Goal: Task Accomplishment & Management: Use online tool/utility

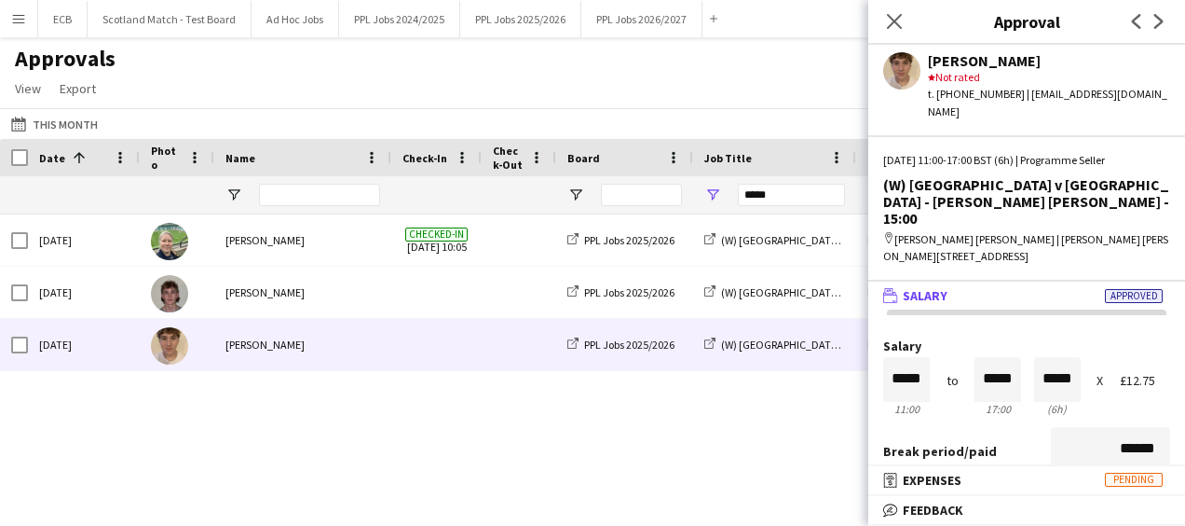
click at [22, 18] on app-icon "Menu" at bounding box center [18, 18] width 15 height 15
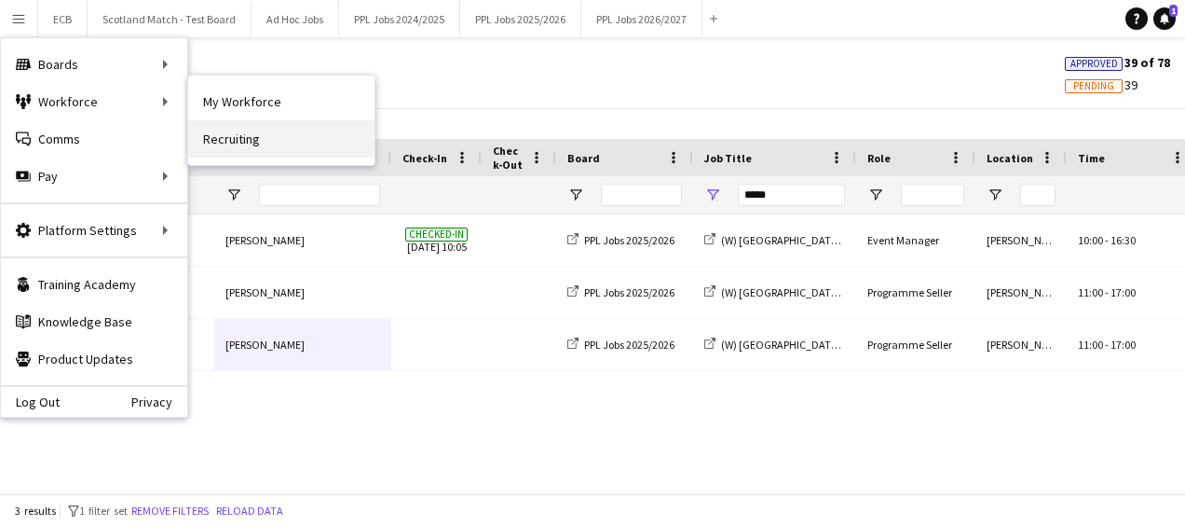
click at [225, 130] on link "Recruiting" at bounding box center [281, 138] width 186 height 37
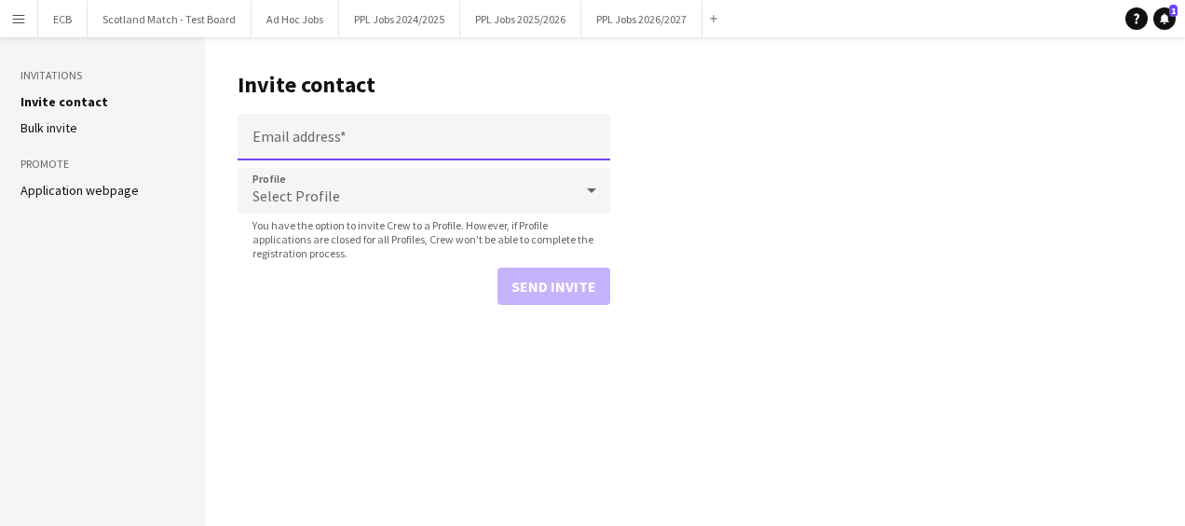
click at [311, 132] on input "Email address" at bounding box center [424, 137] width 373 height 47
paste input "**********"
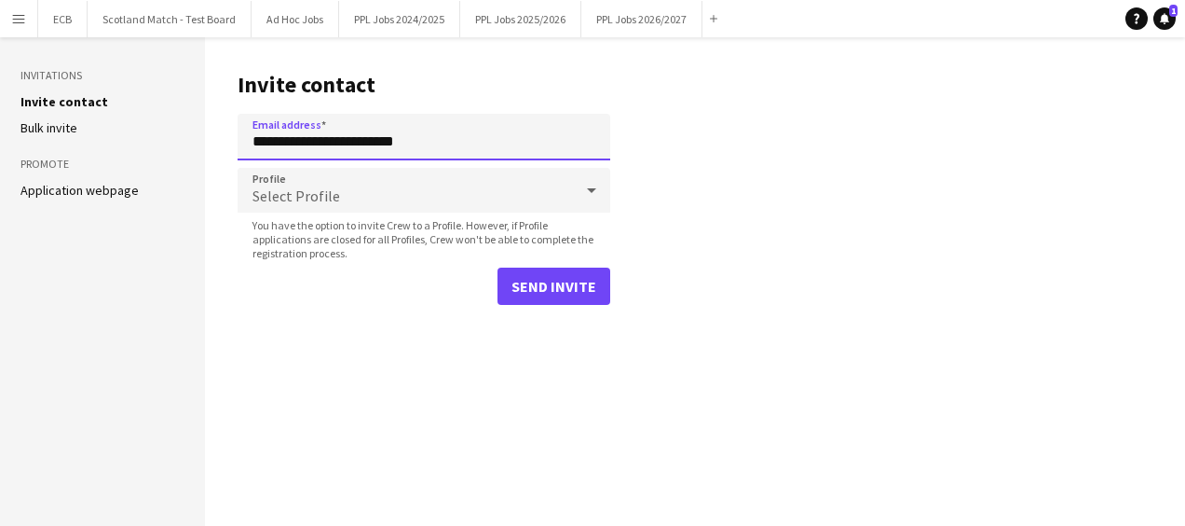
type input "**********"
click at [373, 183] on div "Select Profile" at bounding box center [405, 190] width 335 height 45
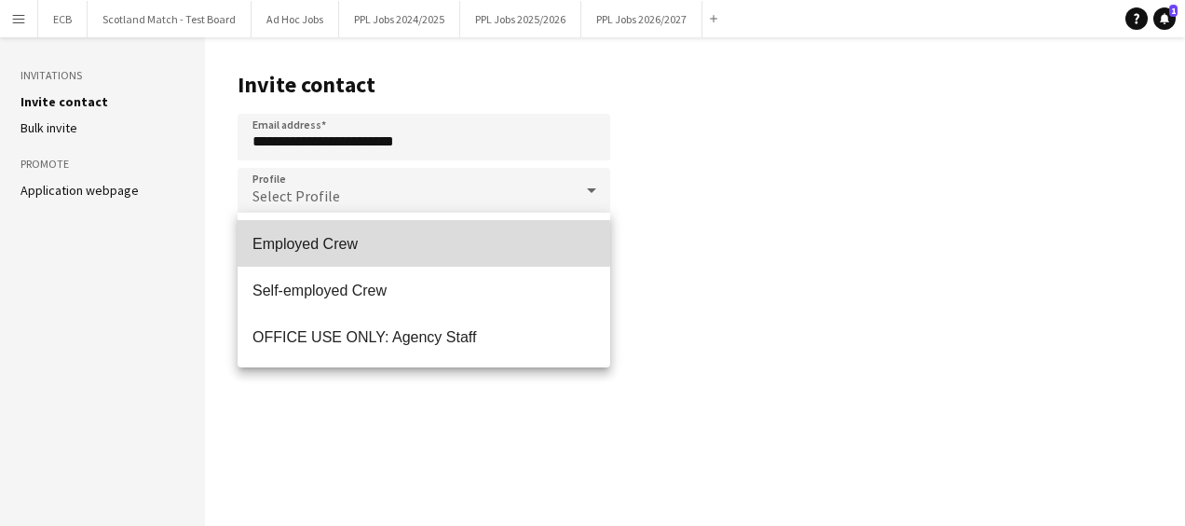
click at [337, 247] on span "Employed Crew" at bounding box center [424, 244] width 343 height 18
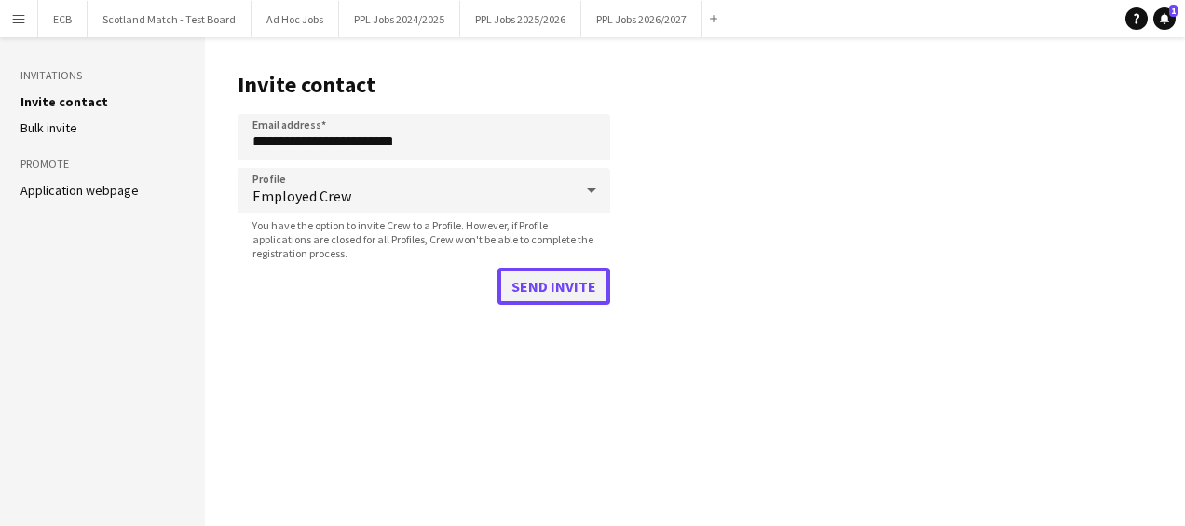
click at [551, 281] on button "Send invite" at bounding box center [554, 285] width 113 height 37
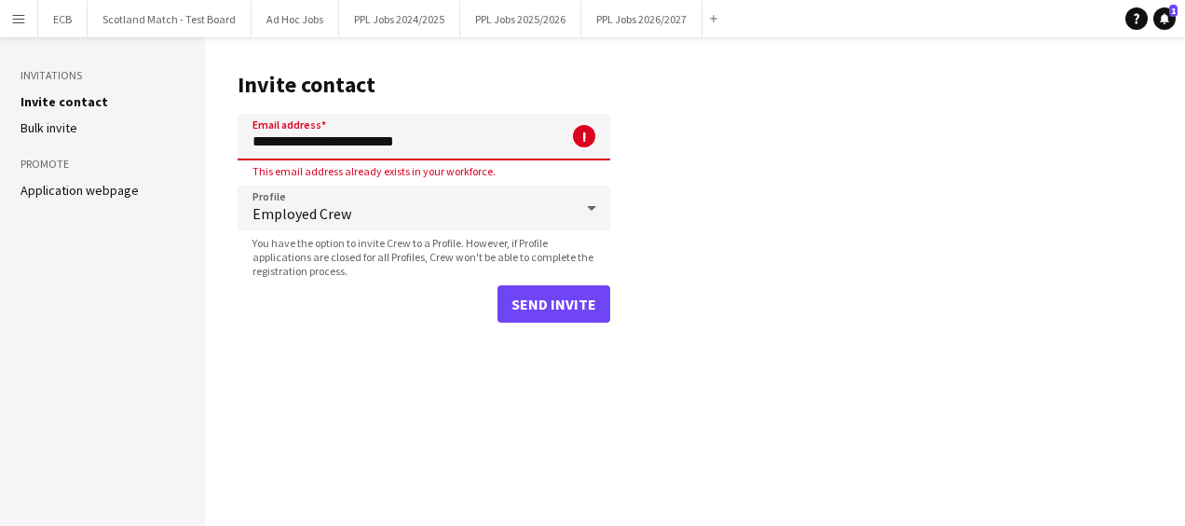
click at [17, 20] on app-icon "Menu" at bounding box center [18, 18] width 15 height 15
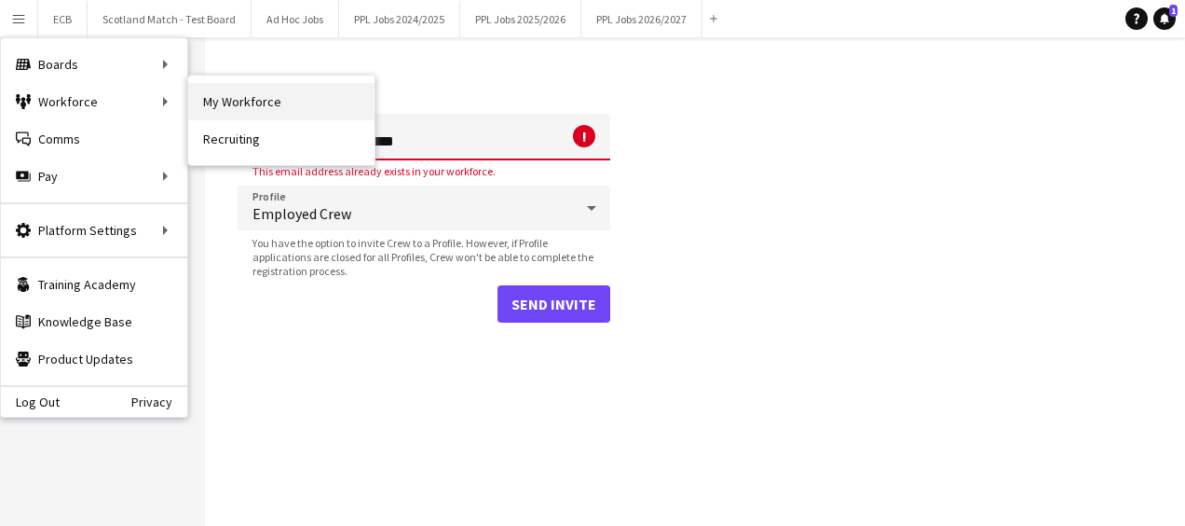
click at [208, 92] on link "My Workforce" at bounding box center [281, 101] width 186 height 37
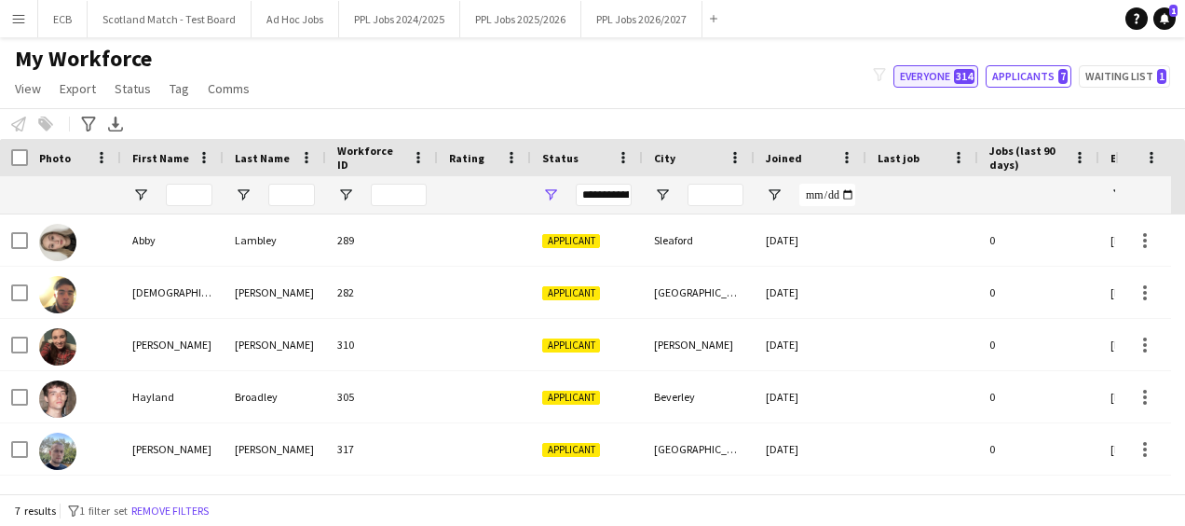
click at [946, 76] on button "Everyone 314" at bounding box center [936, 76] width 85 height 22
type input "**********"
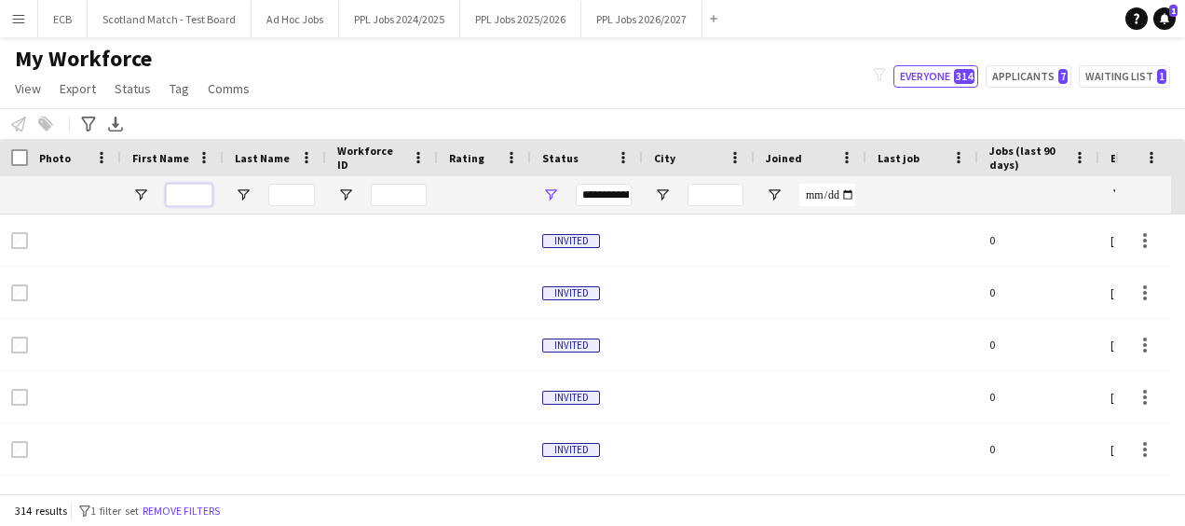
click at [194, 200] on input "First Name Filter Input" at bounding box center [189, 195] width 47 height 22
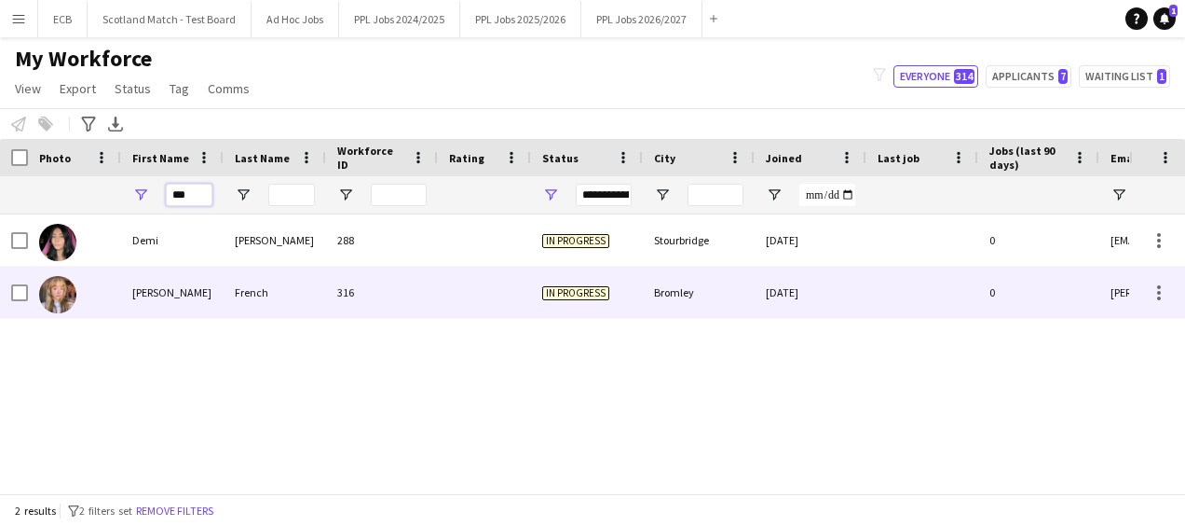
type input "***"
click at [208, 294] on div "Emily" at bounding box center [172, 291] width 102 height 51
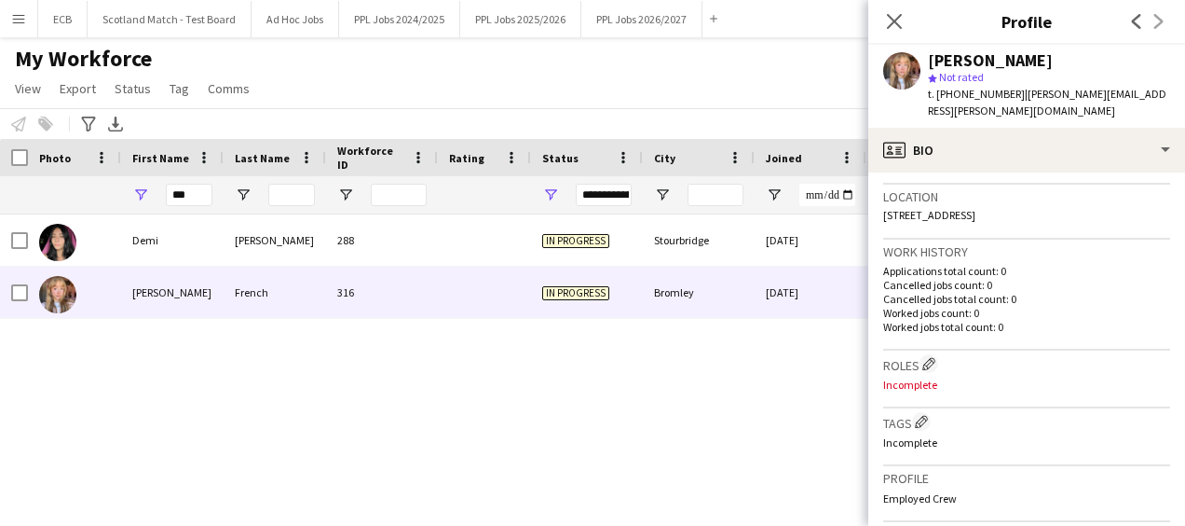
scroll to position [403, 0]
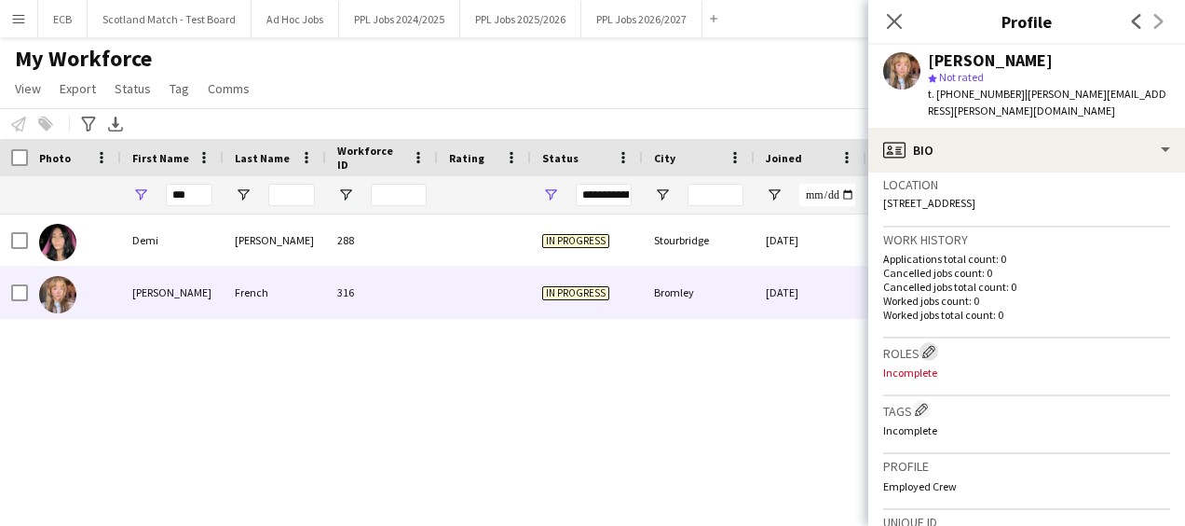
click at [929, 345] on app-icon "Edit crew company roles" at bounding box center [928, 351] width 13 height 13
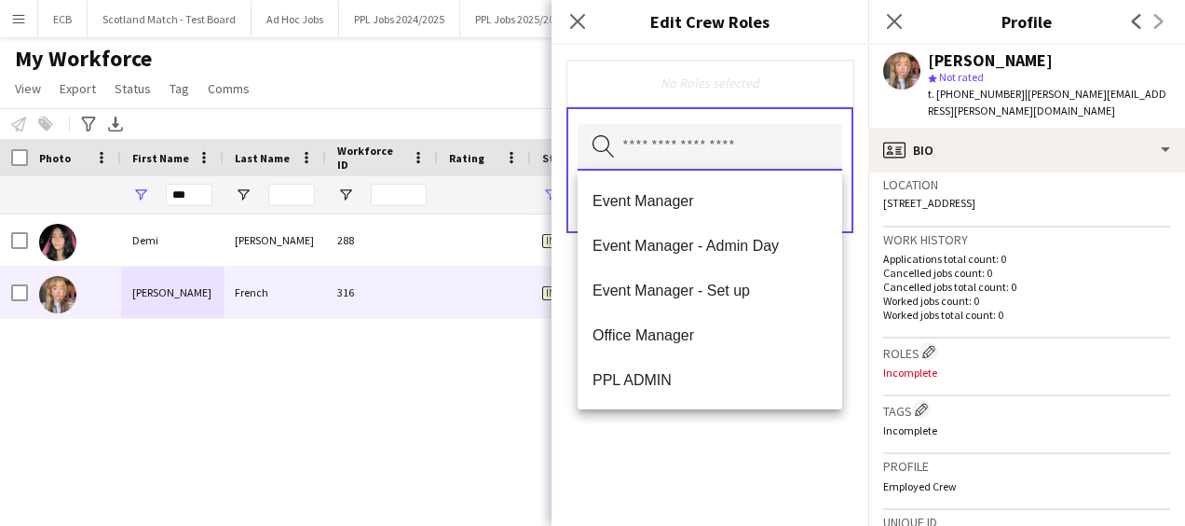
click at [693, 145] on input "text" at bounding box center [710, 147] width 265 height 47
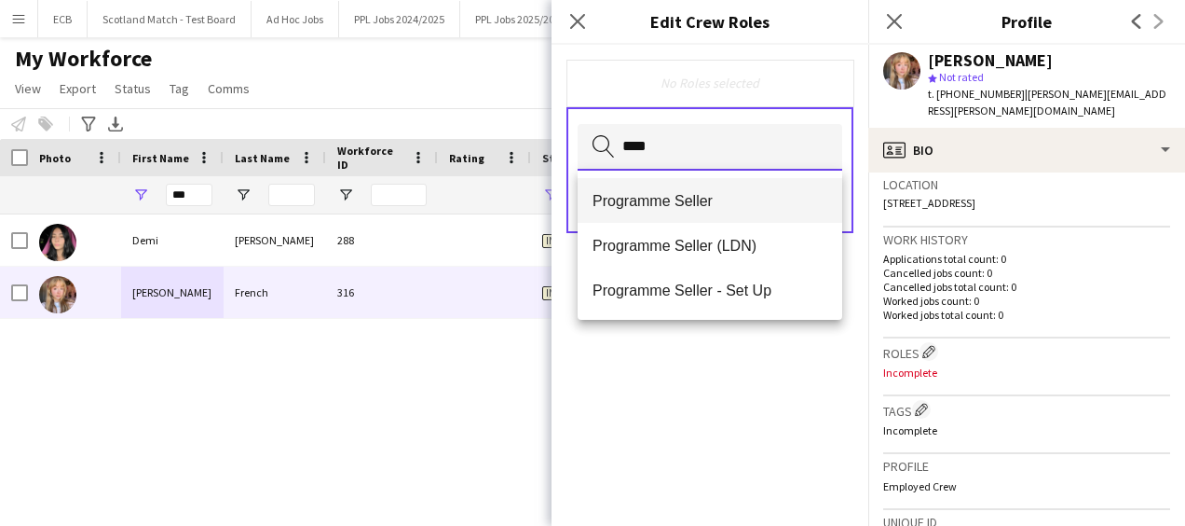
type input "****"
click at [698, 192] on span "Programme Seller" at bounding box center [710, 201] width 235 height 18
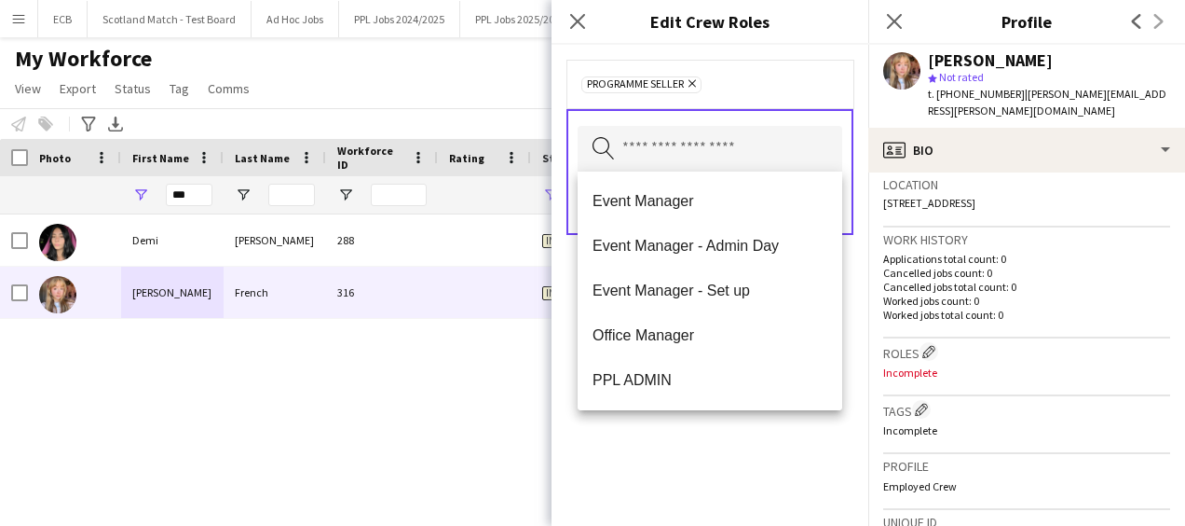
click at [709, 490] on div "Programme Seller Remove Search by role type Save" at bounding box center [710, 285] width 317 height 481
click at [734, 142] on input "text" at bounding box center [710, 149] width 265 height 47
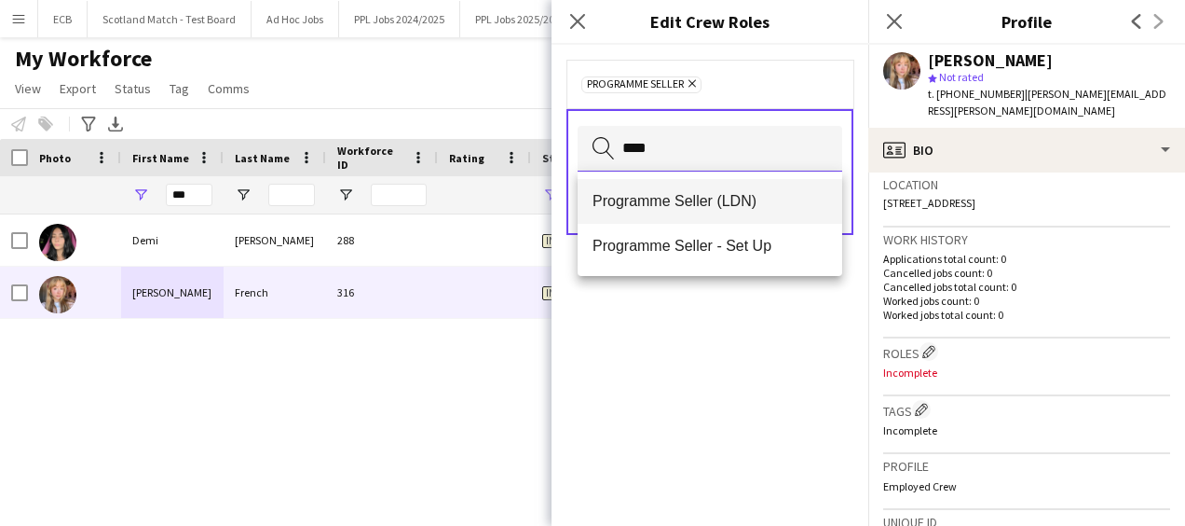
type input "****"
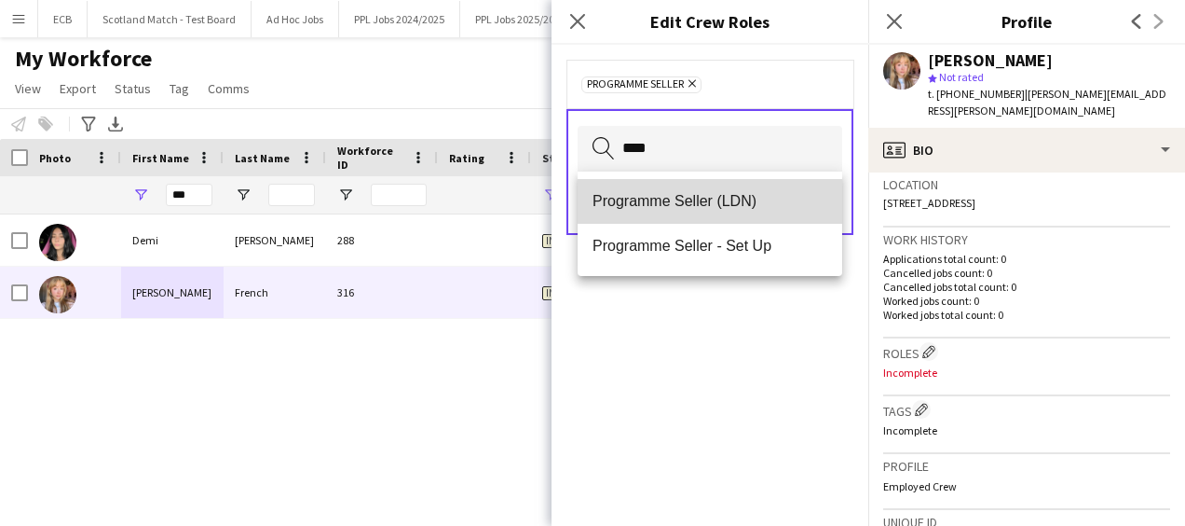
click at [721, 195] on span "Programme Seller (LDN)" at bounding box center [710, 201] width 235 height 18
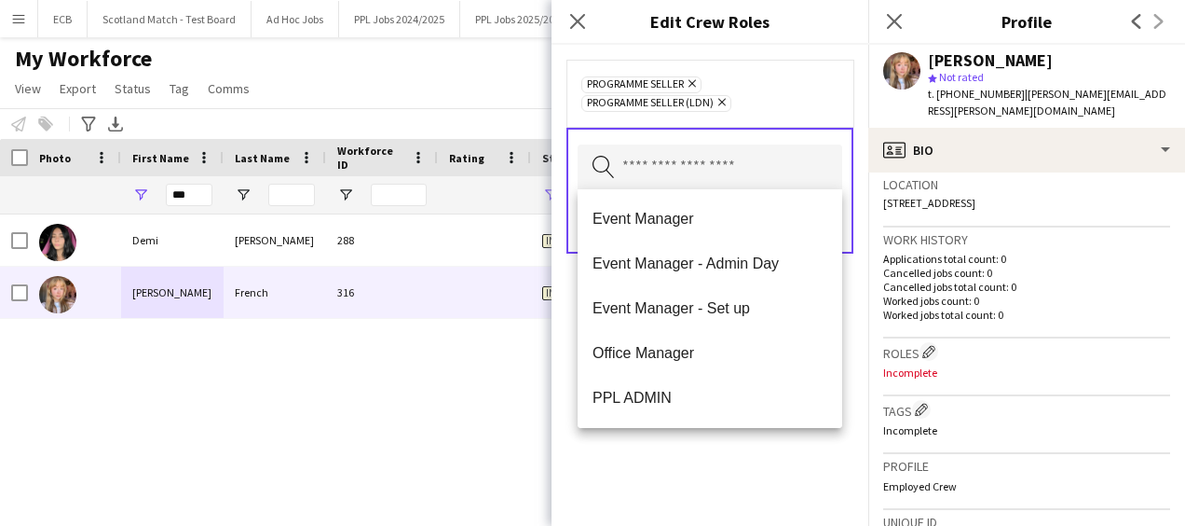
click at [744, 457] on div "Programme Seller Remove Programme Seller (LDN) Remove Search by role type Save" at bounding box center [710, 285] width 317 height 481
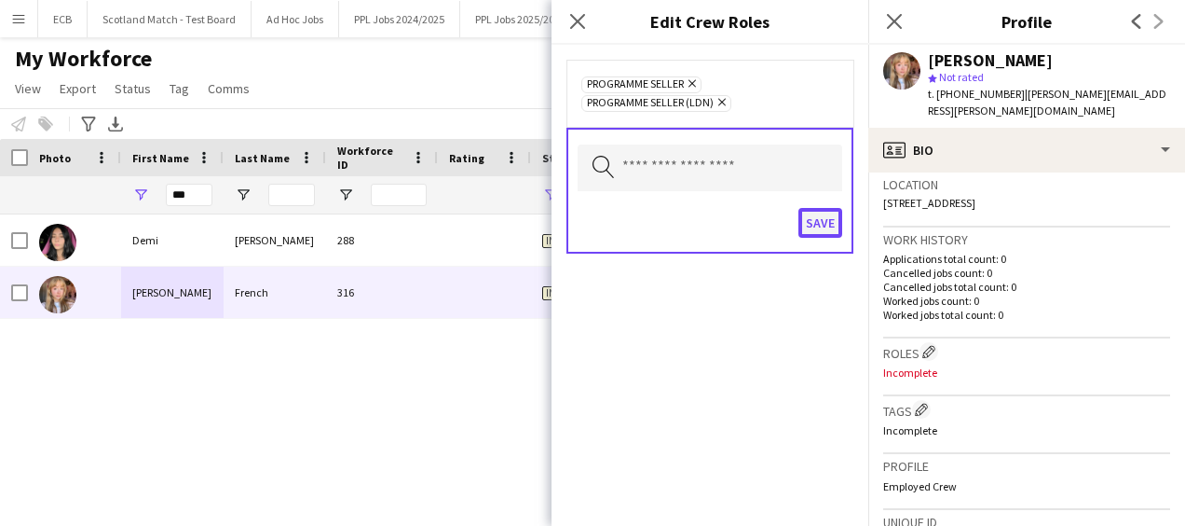
click at [824, 225] on button "Save" at bounding box center [821, 223] width 44 height 30
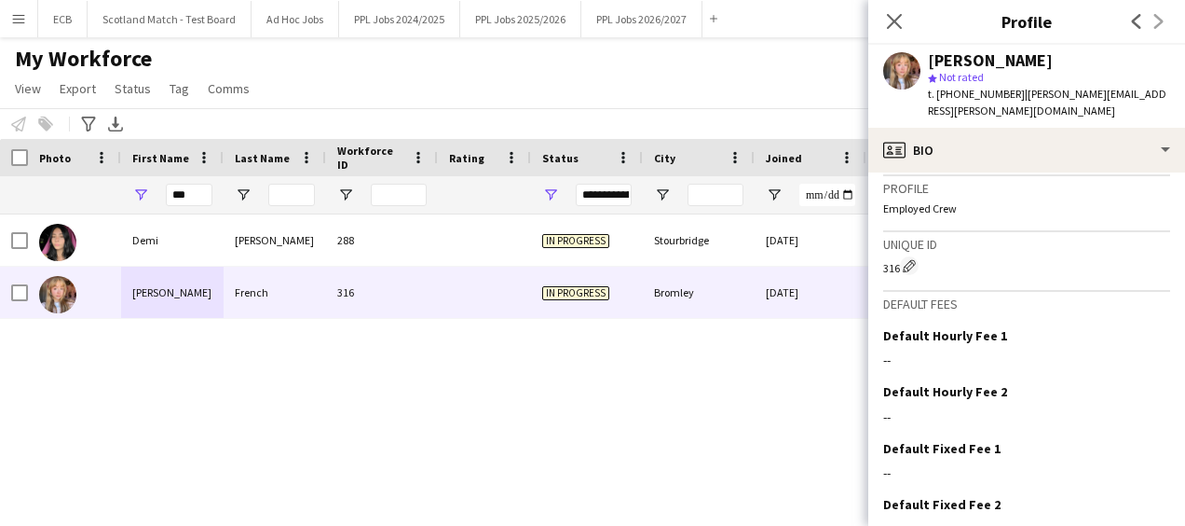
scroll to position [758, 0]
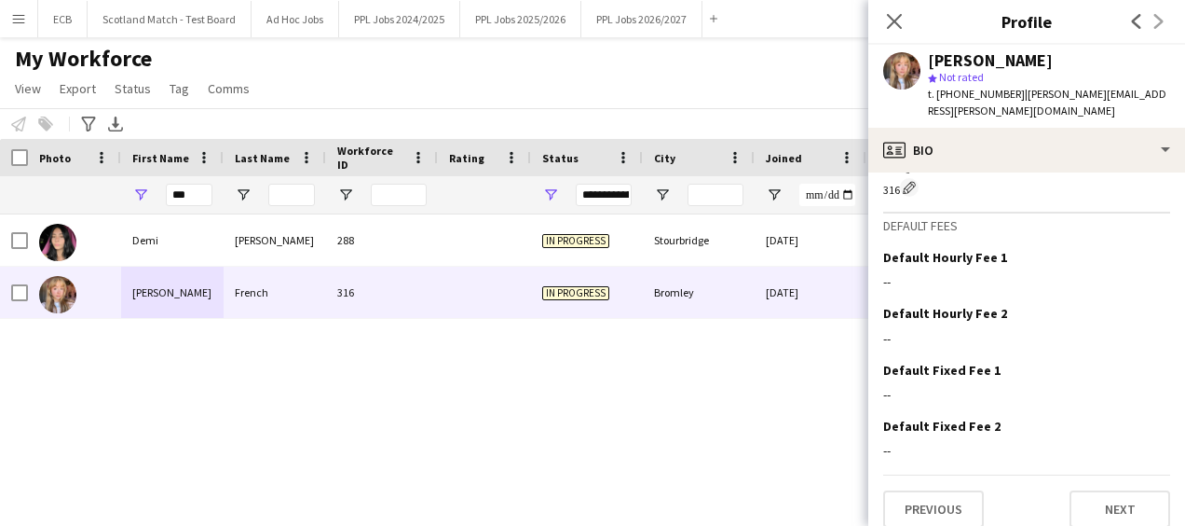
click at [782, 471] on div "Demi Lawley 288 In progress Stourbridge 02-06-2025 0 demidemicl@gmail.com Emily…" at bounding box center [564, 346] width 1129 height 265
click at [1086, 490] on button "Next" at bounding box center [1120, 508] width 101 height 37
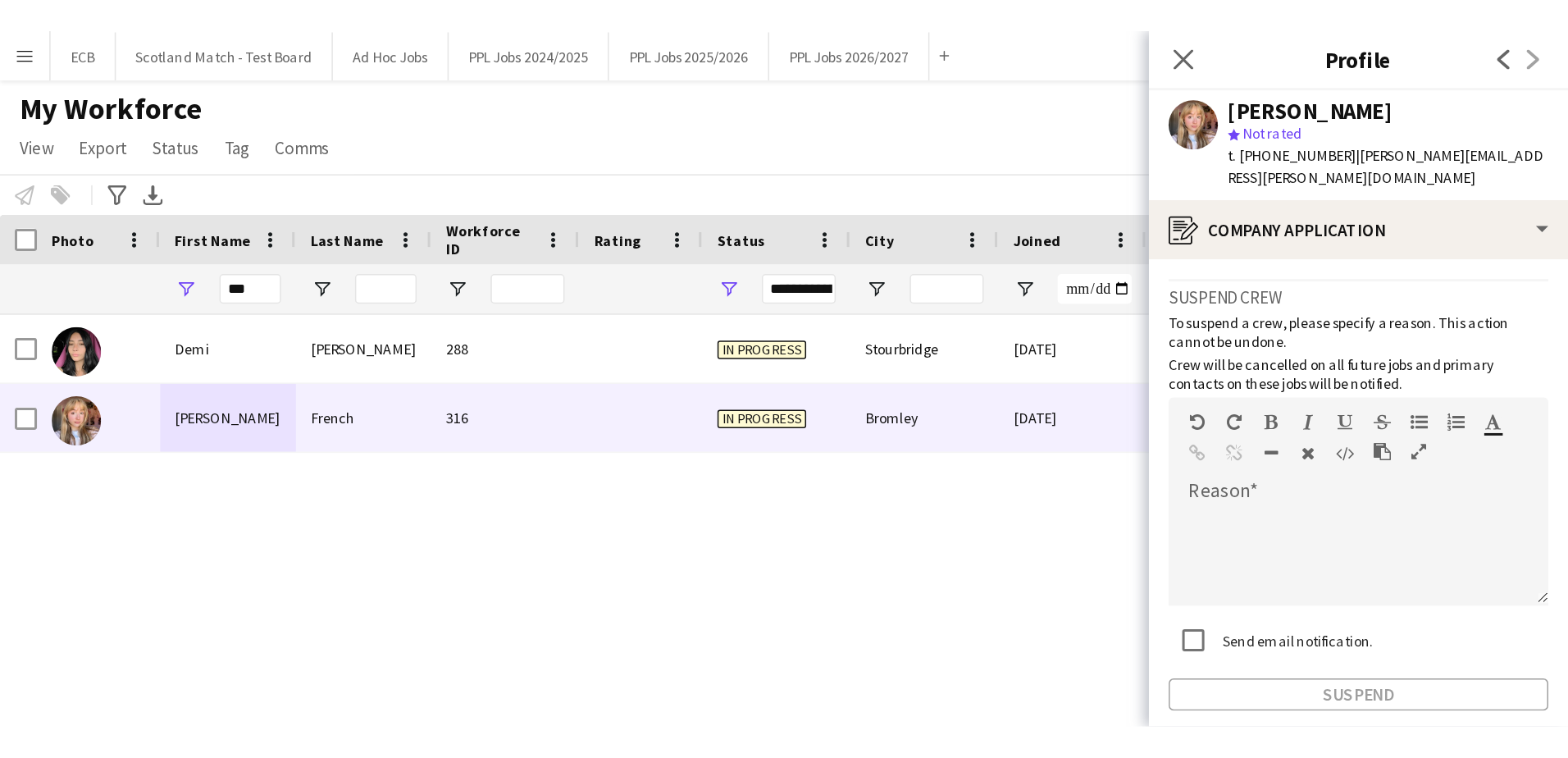
scroll to position [66, 0]
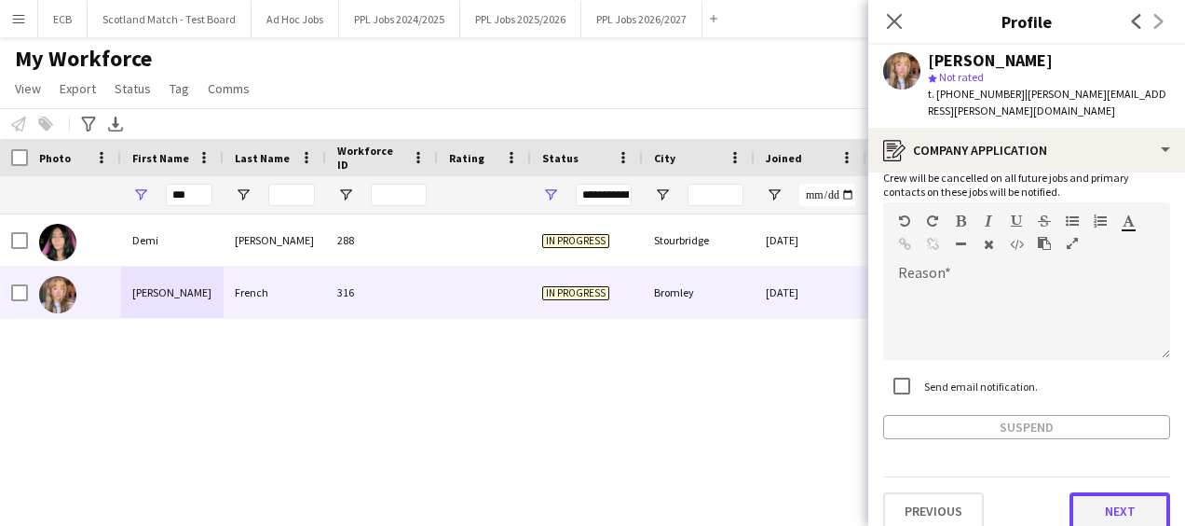
click at [1111, 492] on button "Next" at bounding box center [1120, 510] width 101 height 37
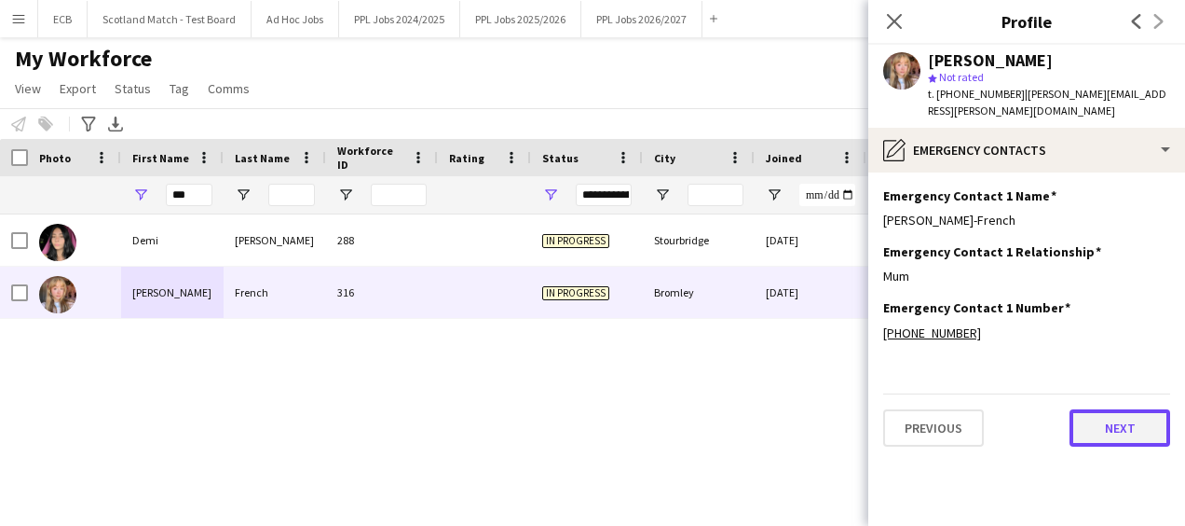
click at [1118, 409] on button "Next" at bounding box center [1120, 427] width 101 height 37
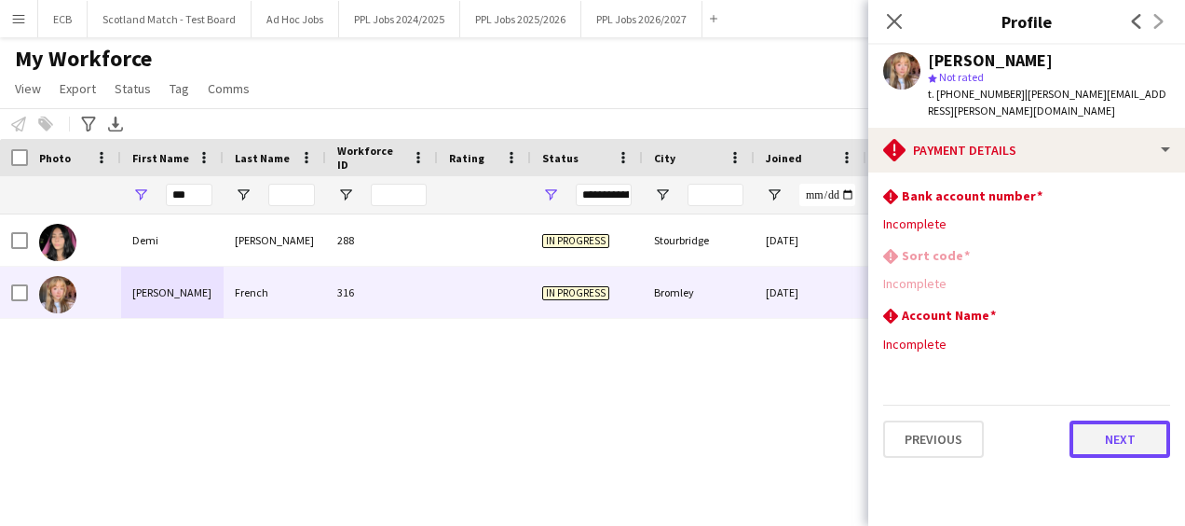
click at [1118, 420] on button "Next" at bounding box center [1120, 438] width 101 height 37
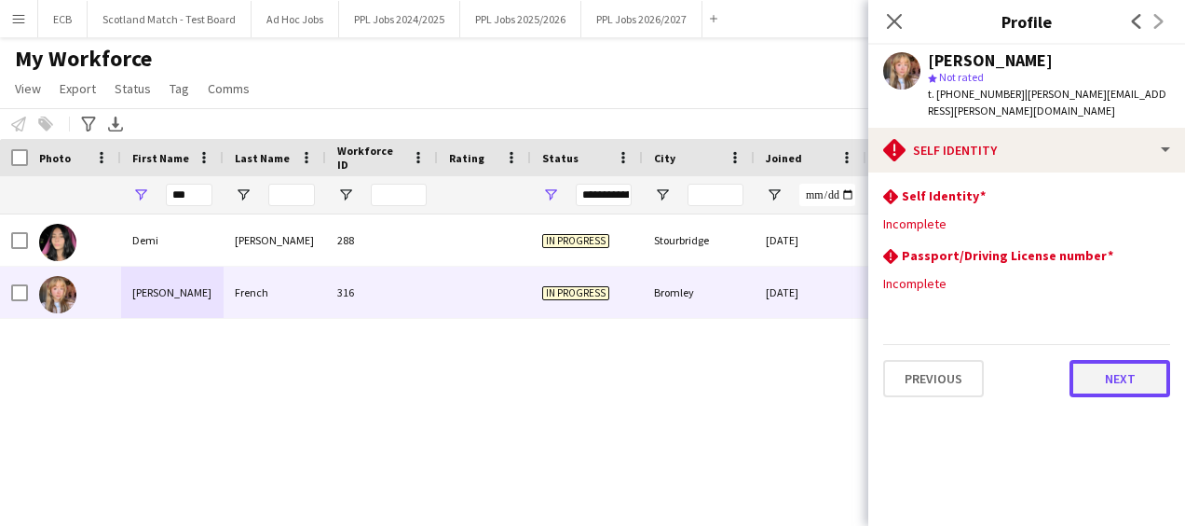
click at [1113, 360] on button "Next" at bounding box center [1120, 378] width 101 height 37
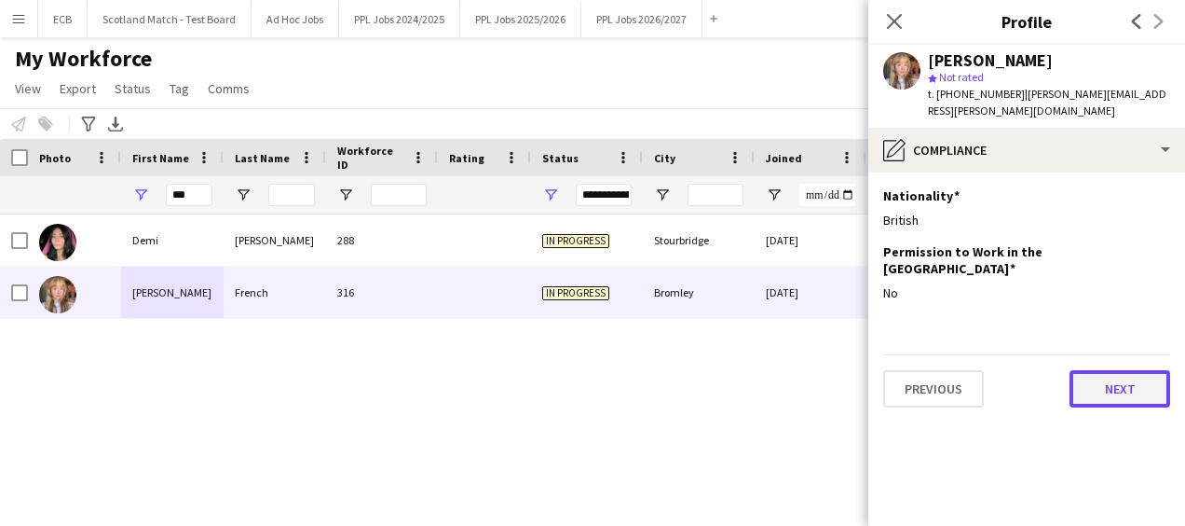
click at [1113, 370] on button "Next" at bounding box center [1120, 388] width 101 height 37
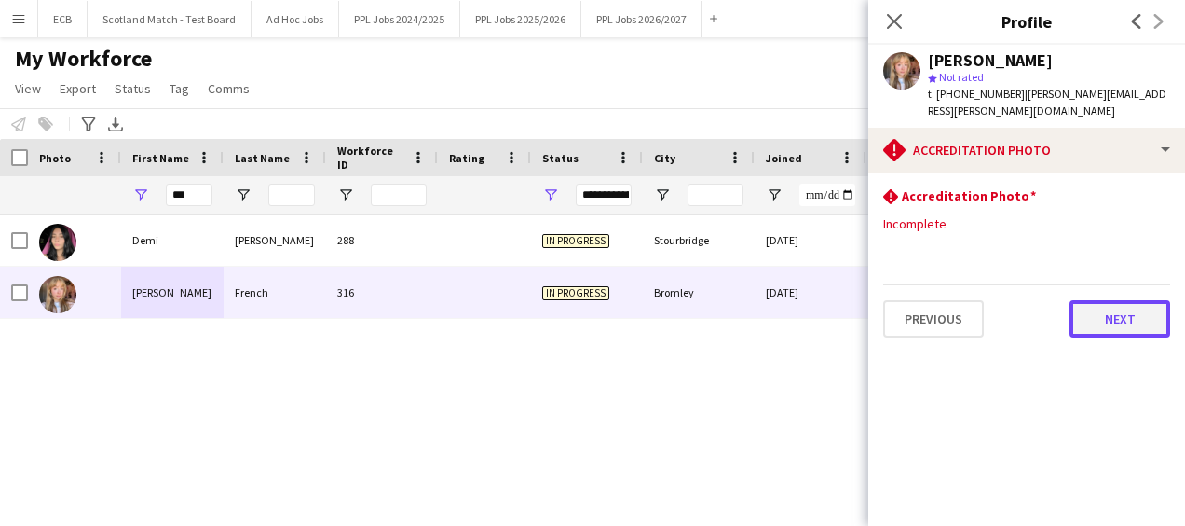
click at [1118, 306] on button "Next" at bounding box center [1120, 318] width 101 height 37
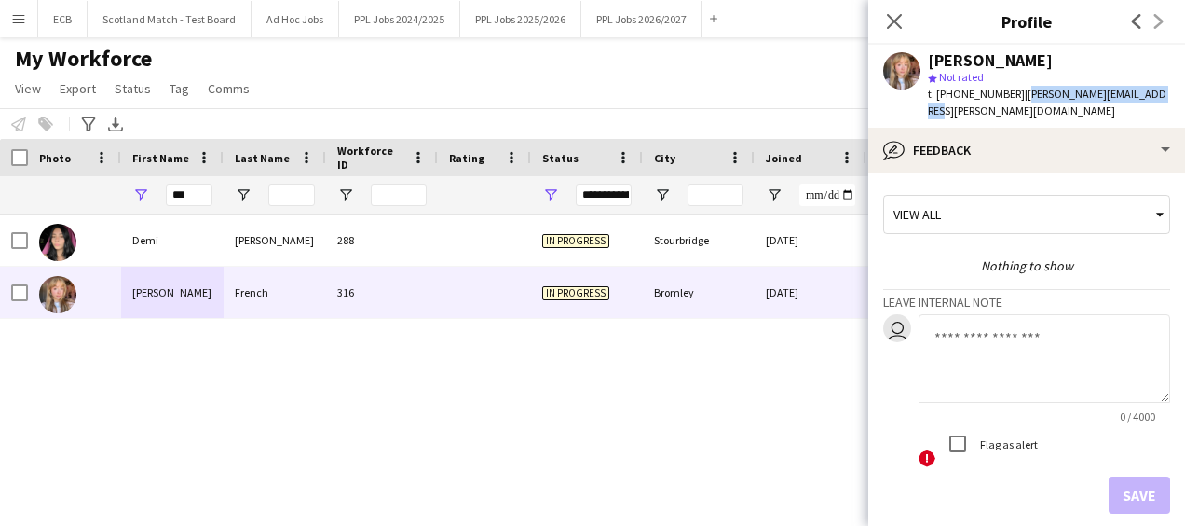
drag, startPoint x: 1016, startPoint y: 97, endPoint x: 1151, endPoint y: 101, distance: 135.2
click at [1151, 101] on div "Emily French star Not rated t. +447483867497 | emily.r.french@icloud.com" at bounding box center [1026, 86] width 317 height 83
copy span "emily.r.french@icloud.com"
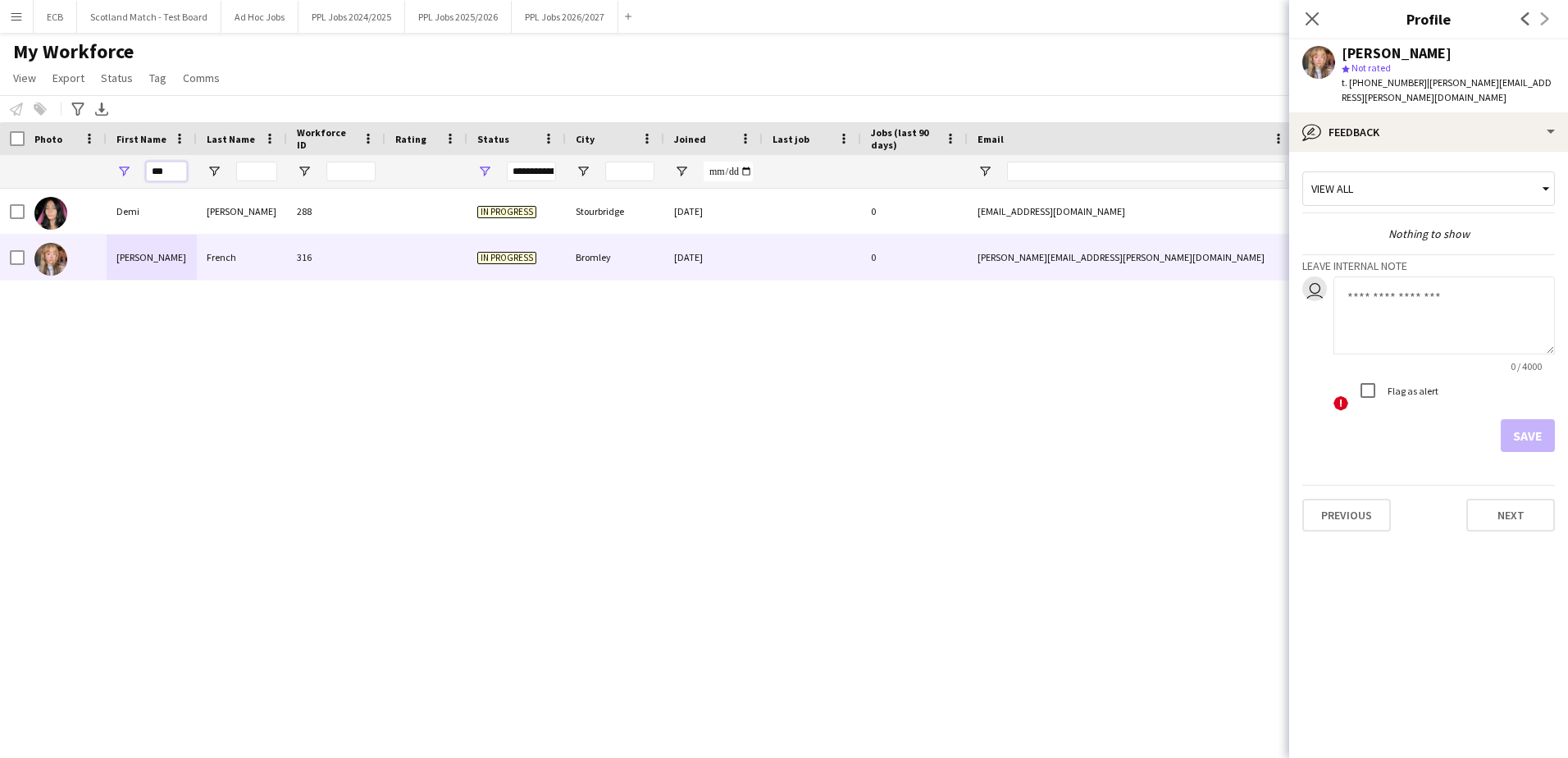
drag, startPoint x: 175, startPoint y: 173, endPoint x: 91, endPoint y: 180, distance: 84.3
click at [91, 180] on div "***" at bounding box center [889, 171] width 1777 height 33
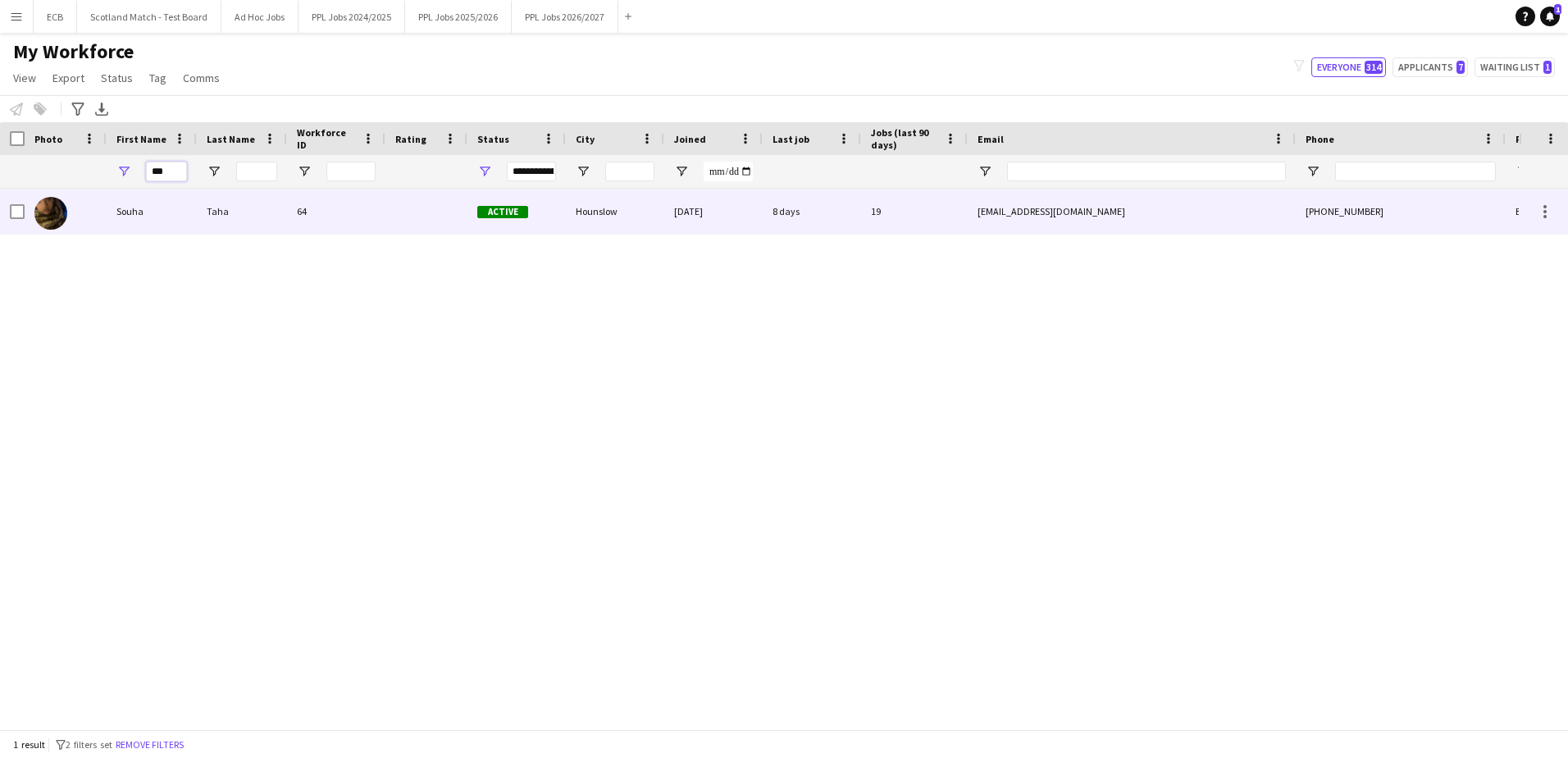
type input "***"
click at [123, 213] on div "Souha" at bounding box center [151, 210] width 90 height 45
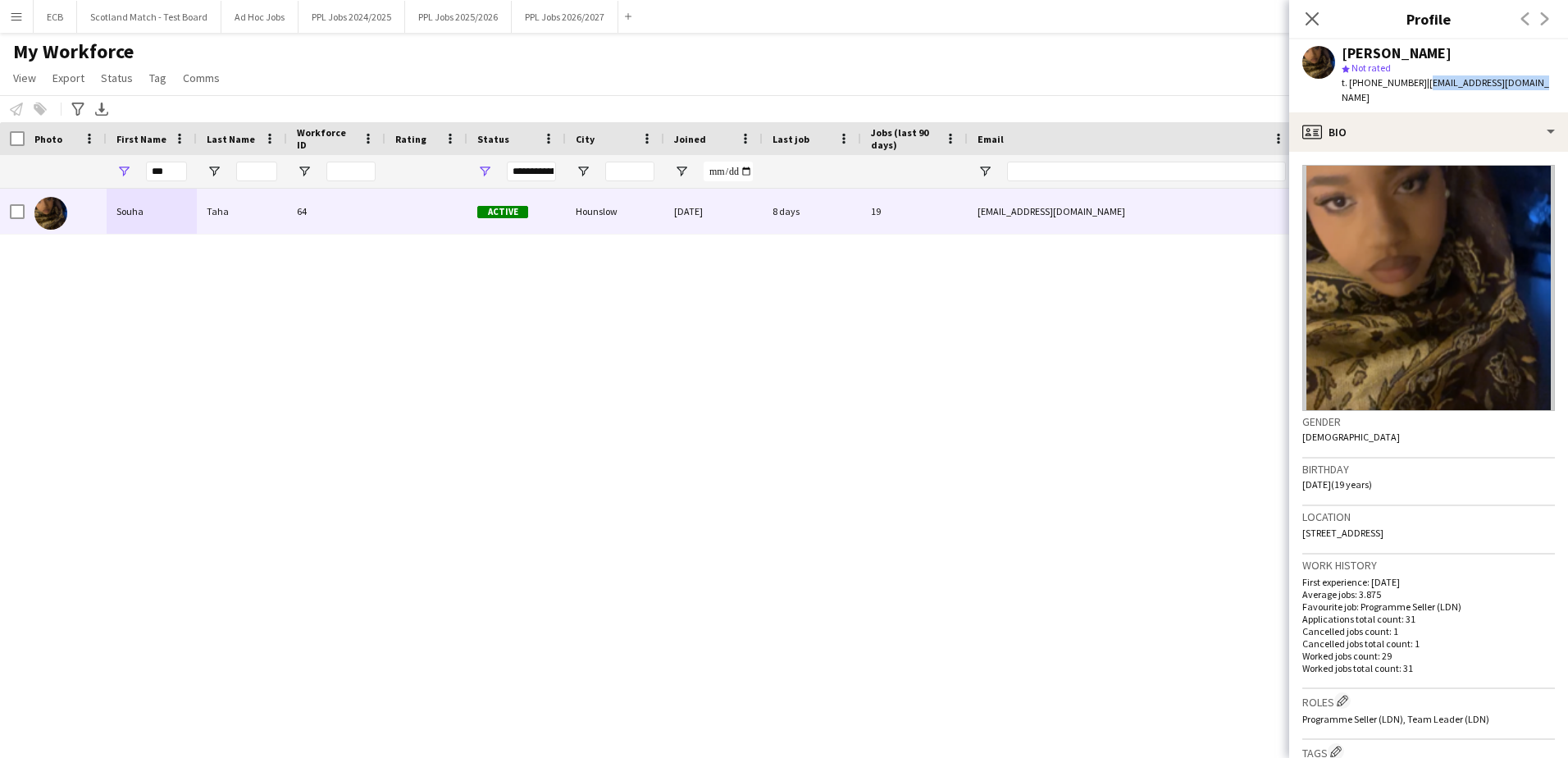
drag, startPoint x: 1420, startPoint y: 85, endPoint x: 1543, endPoint y: 77, distance: 123.3
click at [1042, 77] on app-profile-header "Souha Taha star Not rated t. +447881204073 | souhataha612@gmail.com" at bounding box center [1428, 76] width 279 height 73
copy span "[EMAIL_ADDRESS][DOMAIN_NAME]"
click at [571, 446] on div "Souha Taha 64 Active Hounslow 19-03-2025 8 days 19 souhataha612@gmail.com +4478…" at bounding box center [759, 453] width 1519 height 528
click at [571, 443] on div "Souha Taha 64 Active Hounslow 19-03-2025 8 days 19 souhataha612@gmail.com +4478…" at bounding box center [759, 453] width 1519 height 528
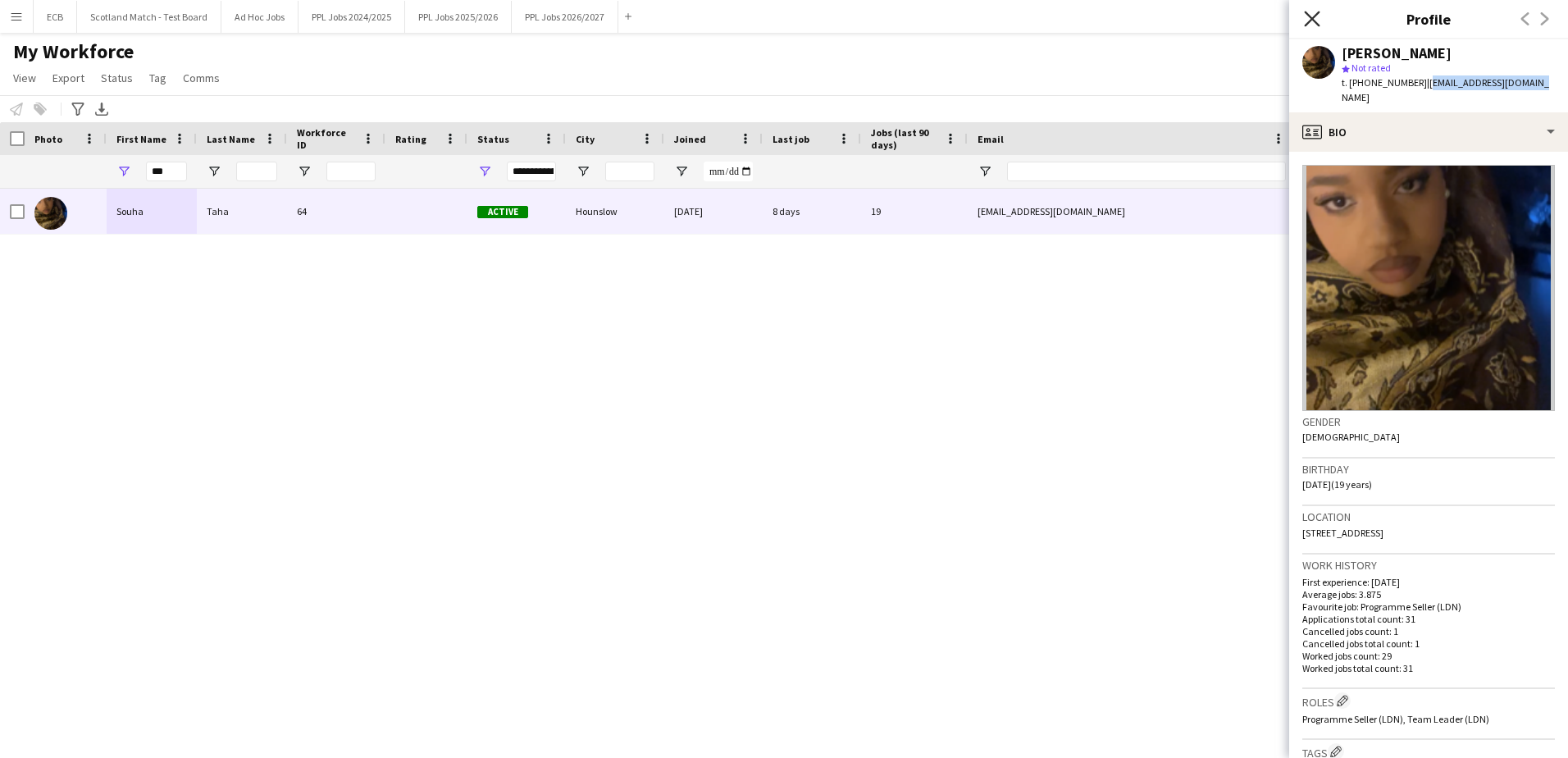
click at [1042, 24] on icon "Close pop-in" at bounding box center [1312, 18] width 16 height 16
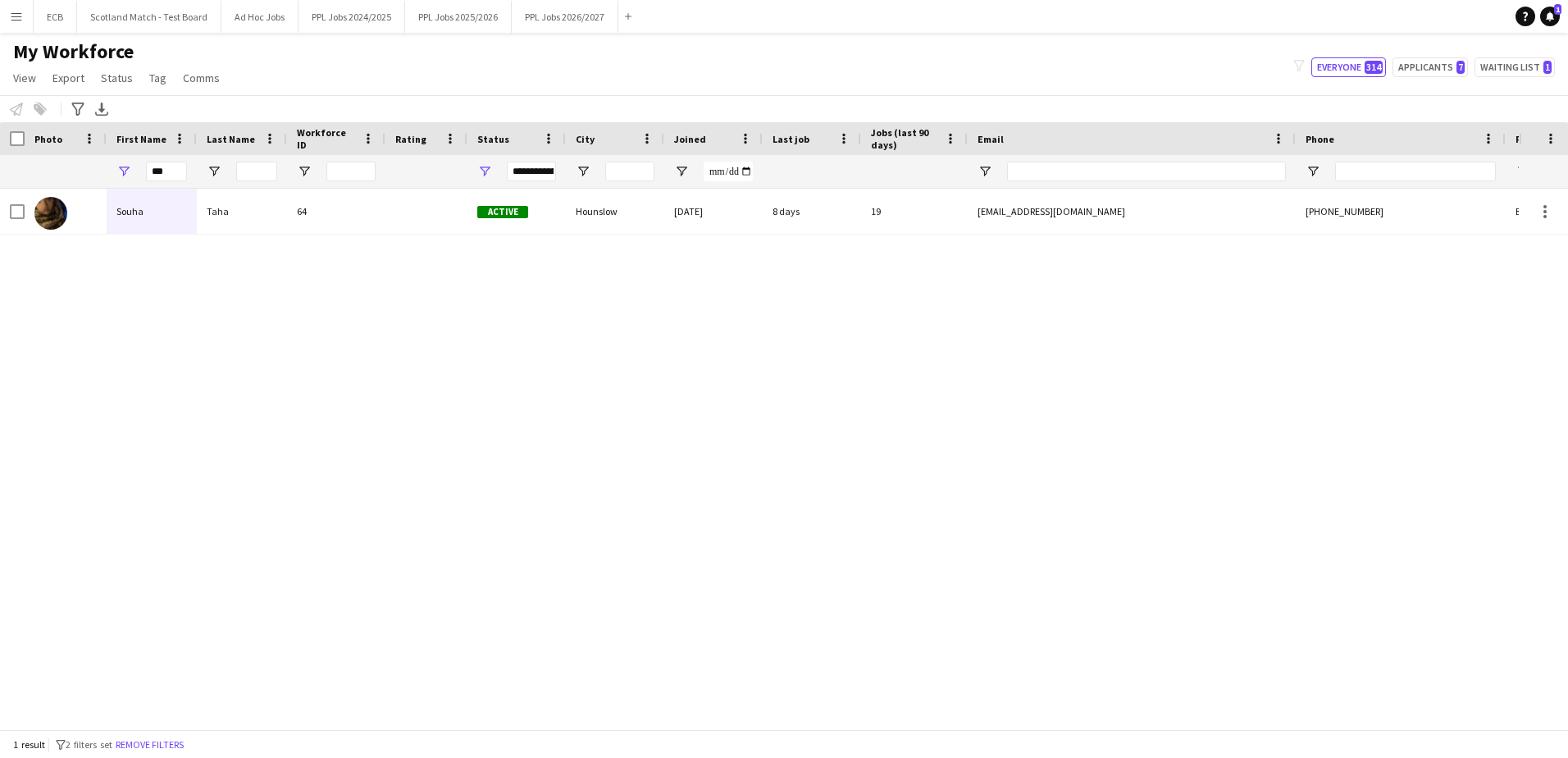
click at [13, 25] on button "Menu" at bounding box center [16, 16] width 33 height 33
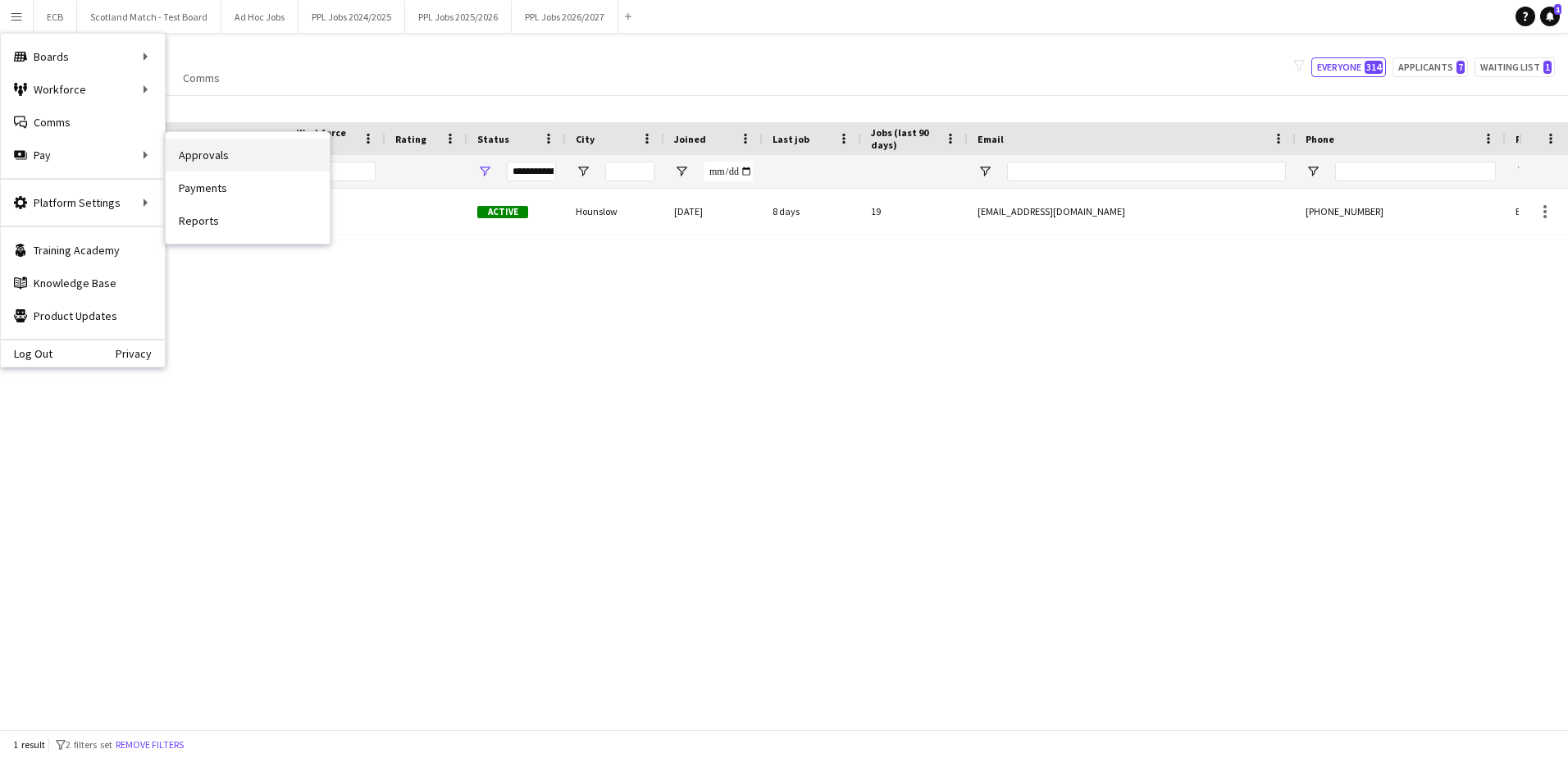
click at [216, 156] on link "Approvals" at bounding box center [247, 154] width 164 height 33
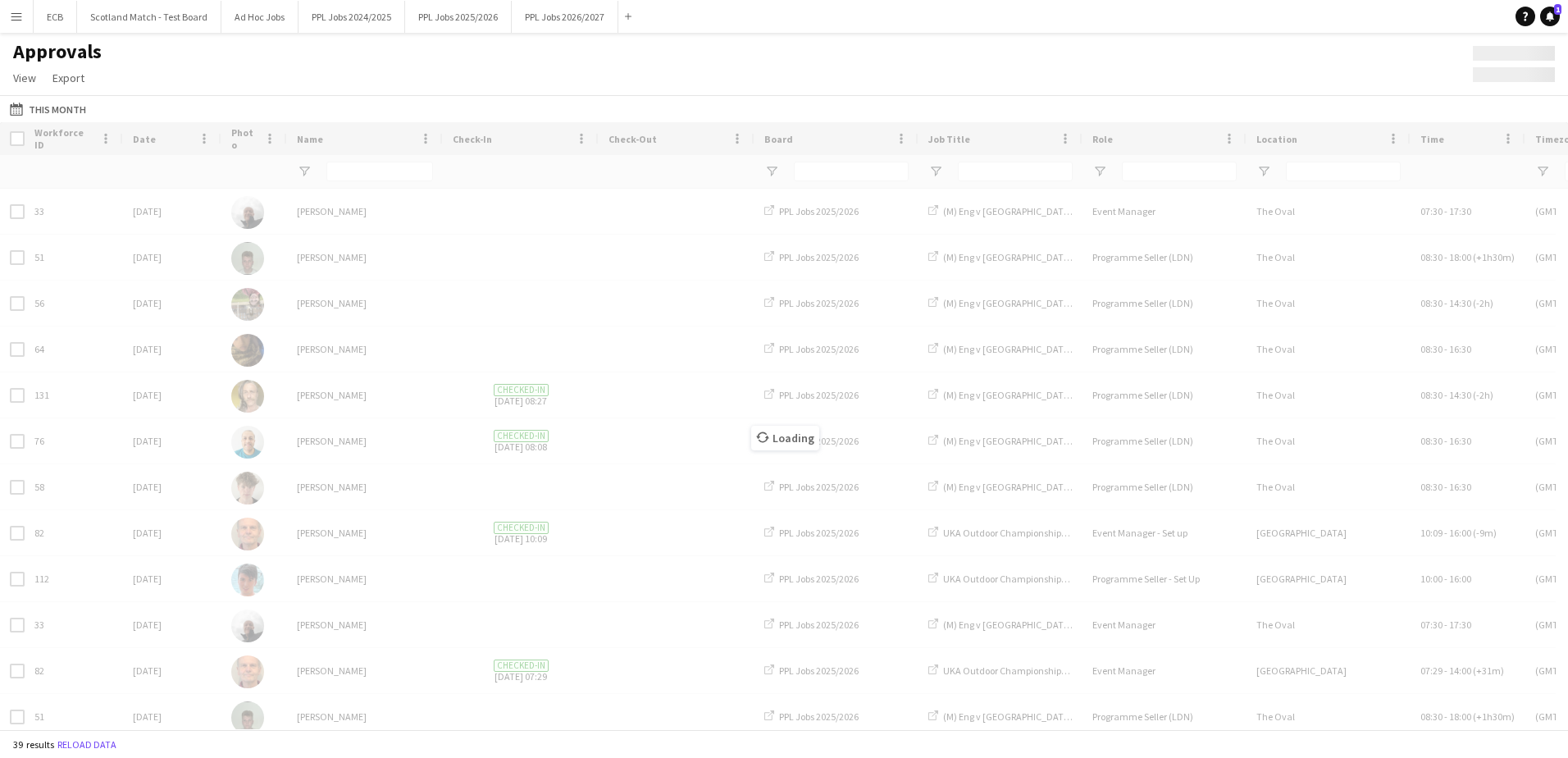
type input "*****"
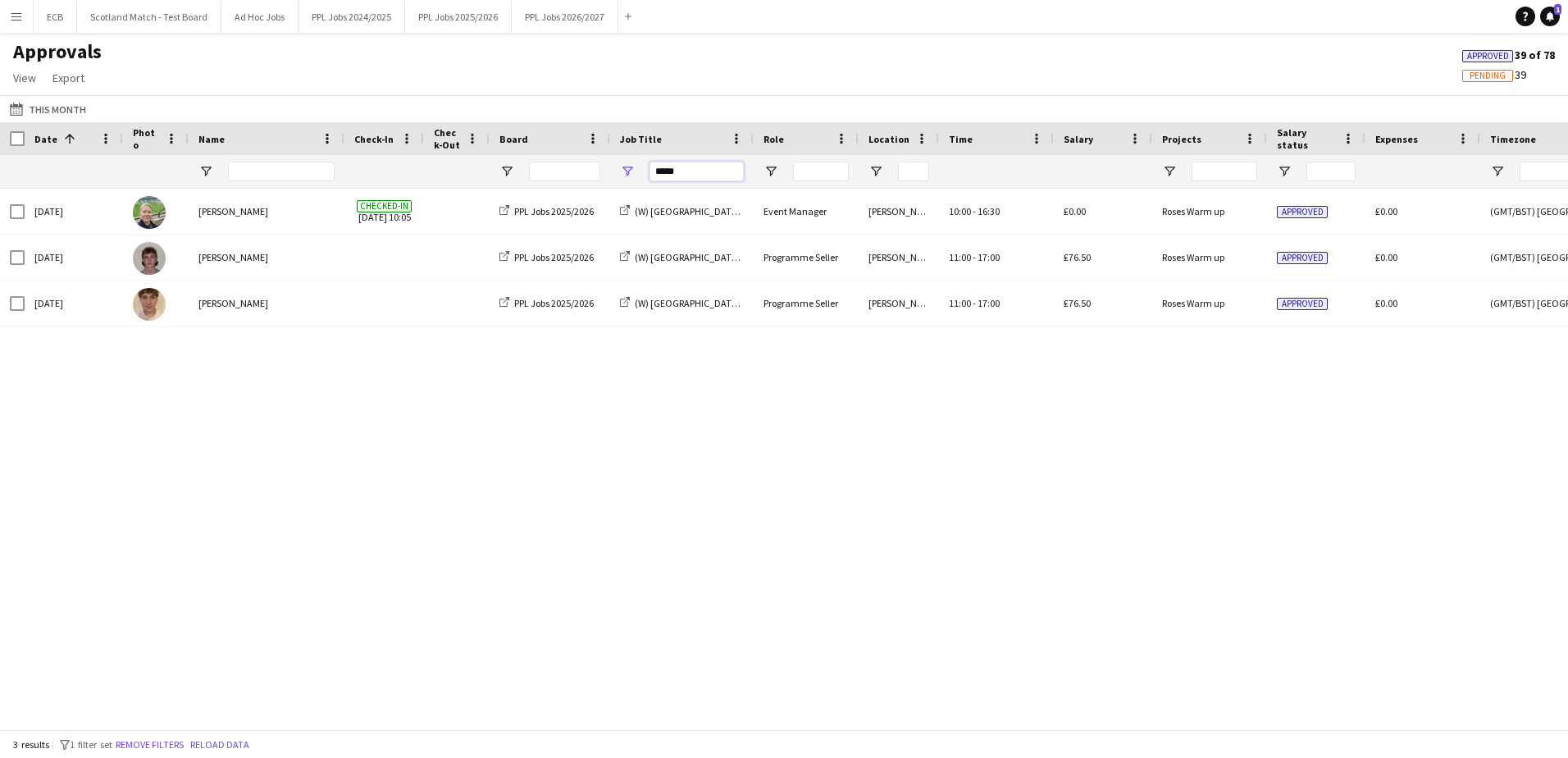
drag, startPoint x: 689, startPoint y: 174, endPoint x: 558, endPoint y: 180, distance: 131.1
click at [558, 180] on div "*****" at bounding box center [1301, 171] width 2603 height 33
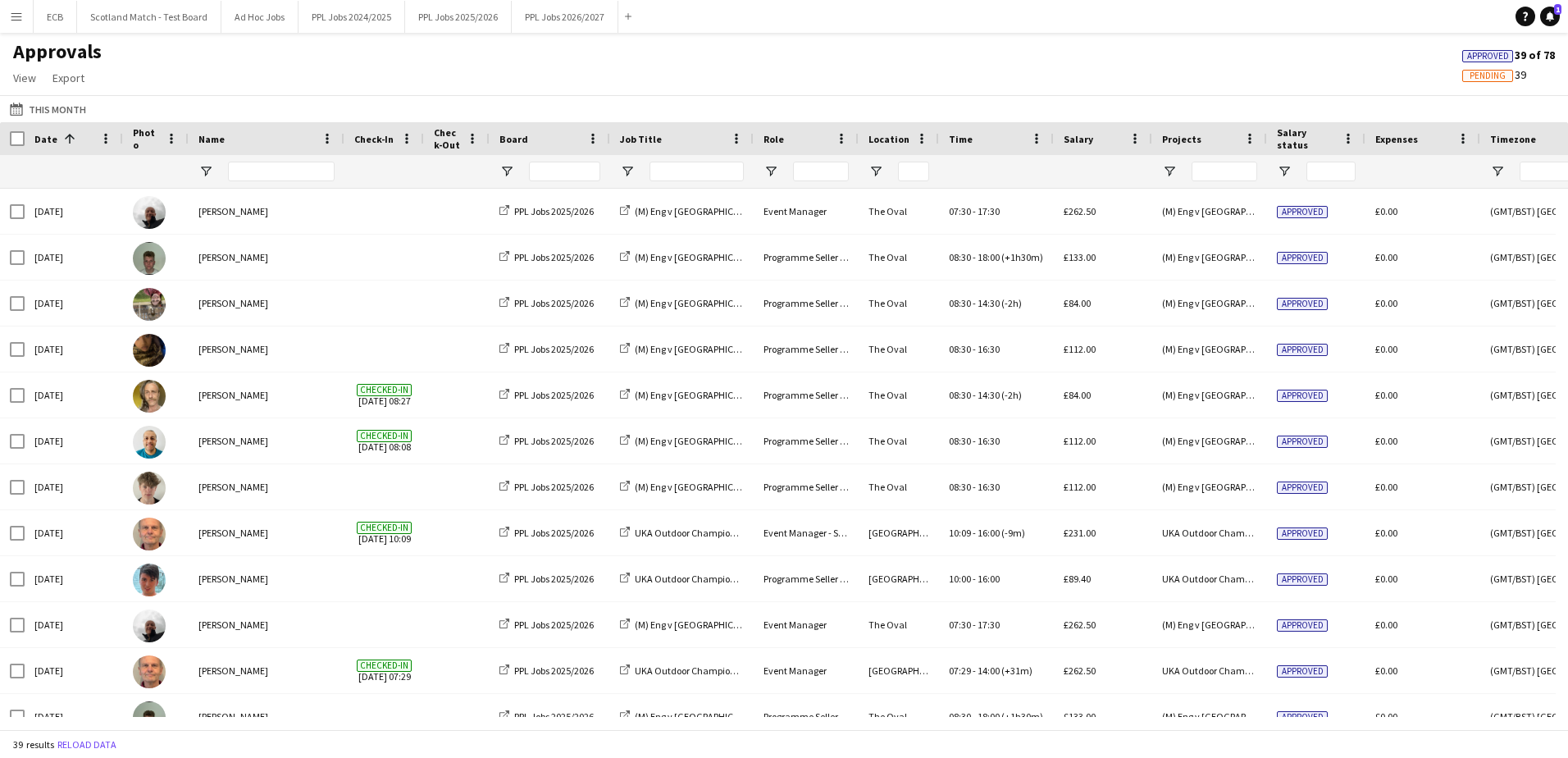
click at [912, 63] on div "Approvals View Customise view Customise filters Reset Filters Reset View Reset …" at bounding box center [784, 67] width 1568 height 55
click at [1042, 75] on span "Pending" at bounding box center [1487, 76] width 36 height 11
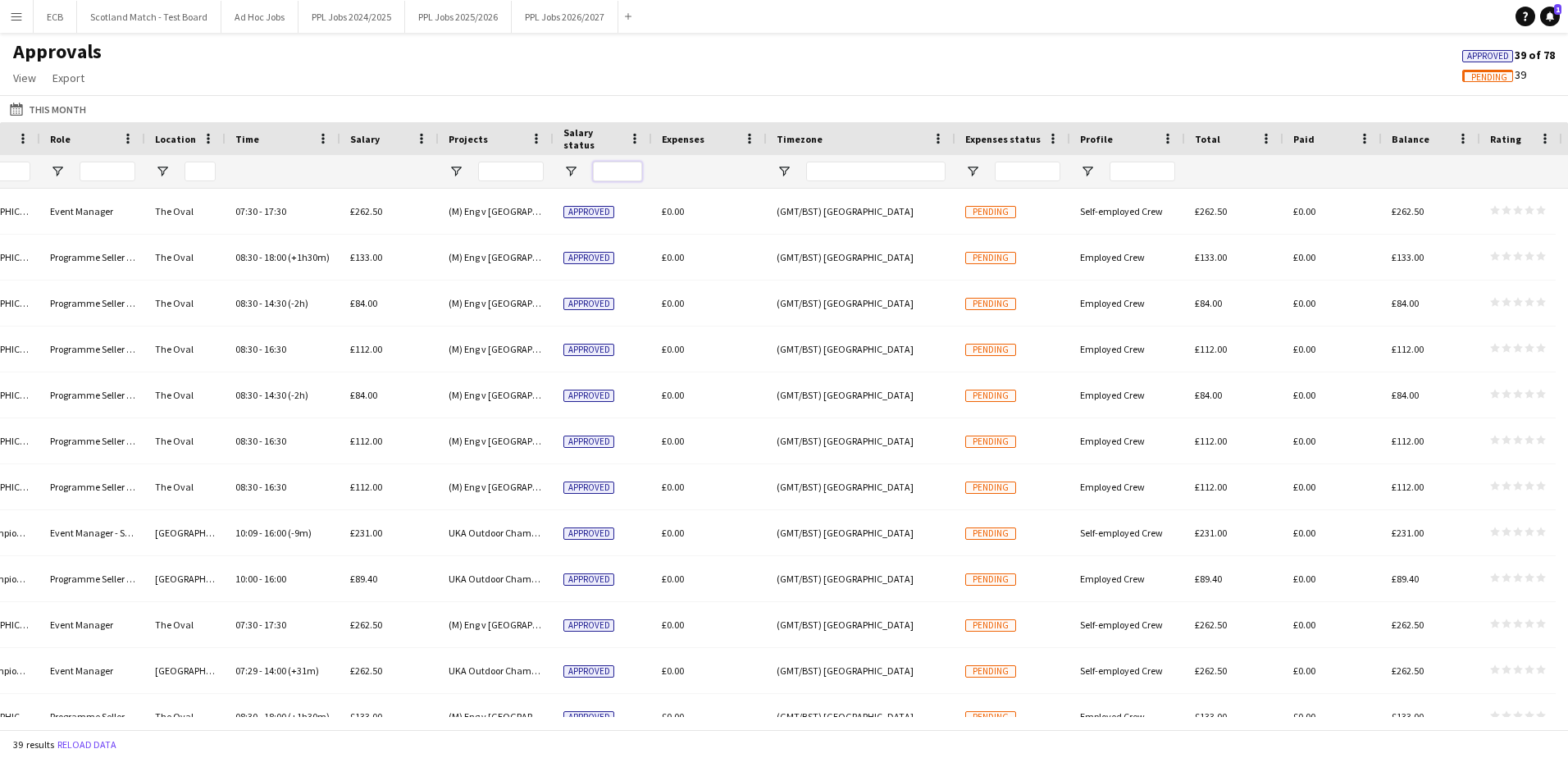
click at [610, 164] on input "Salary status Filter Input" at bounding box center [618, 172] width 49 height 19
type input "*"
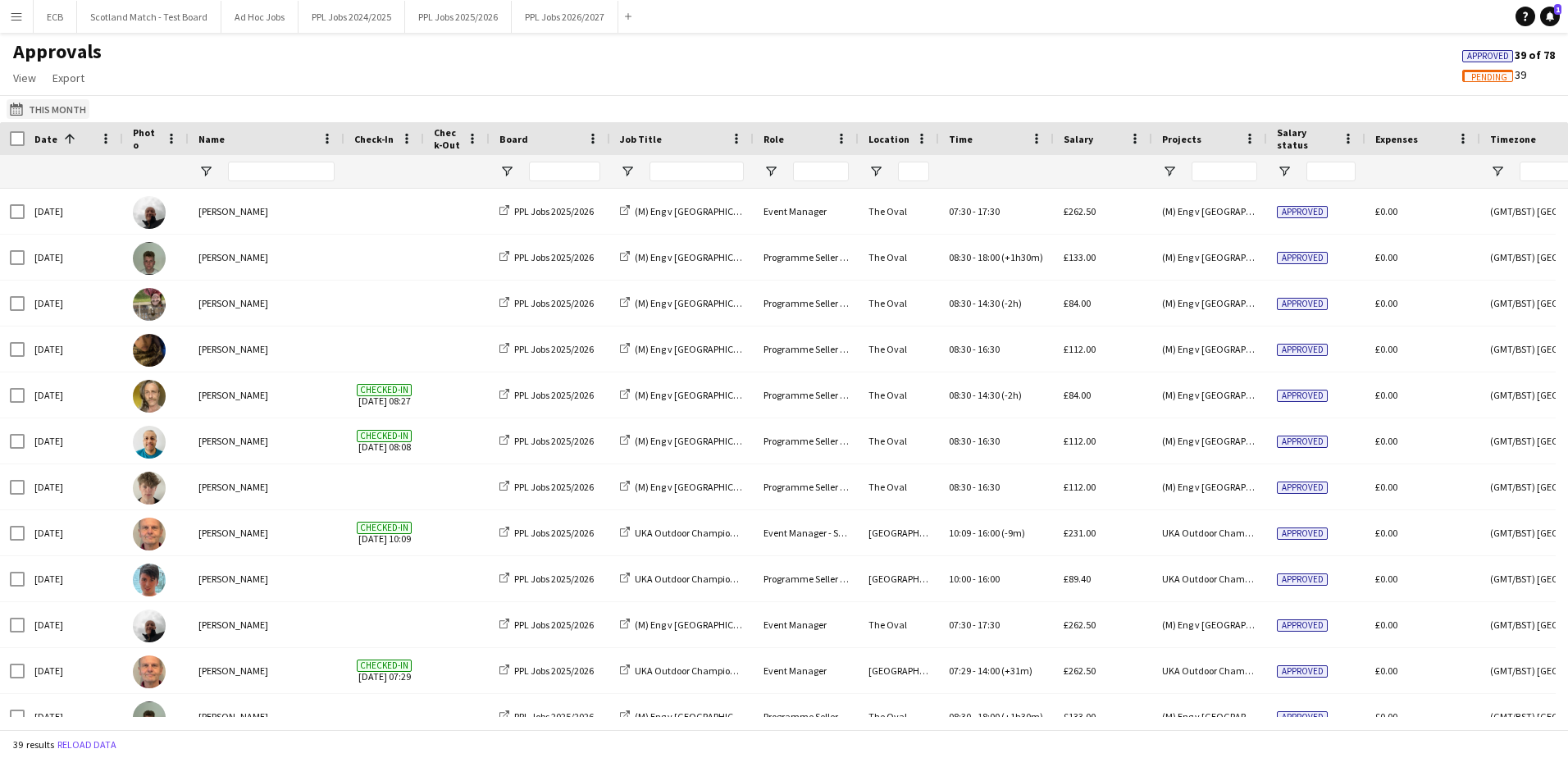
click at [49, 104] on button "This Month This Month" at bounding box center [48, 109] width 83 height 19
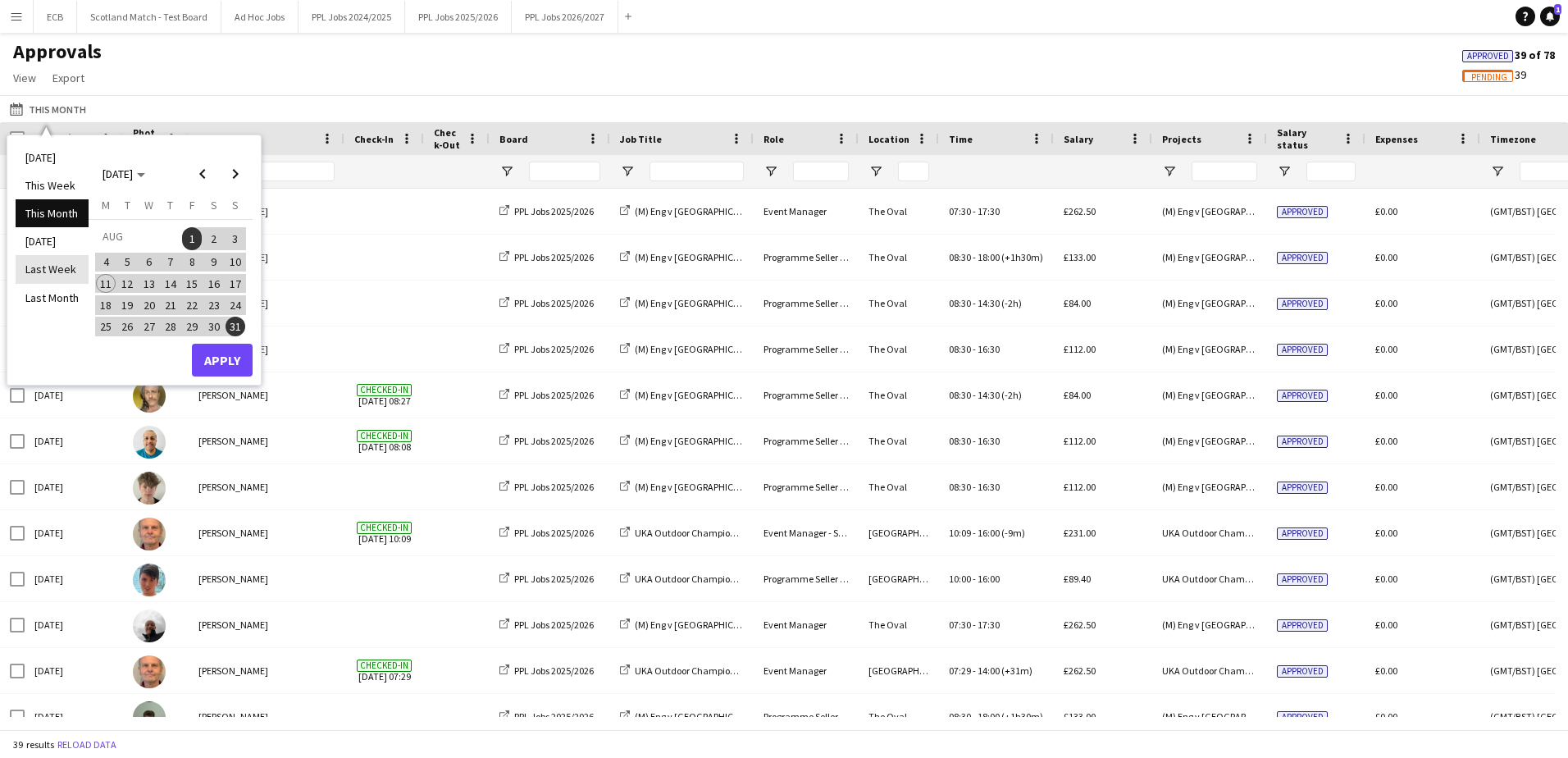
click at [42, 268] on li "Last Week" at bounding box center [52, 269] width 73 height 28
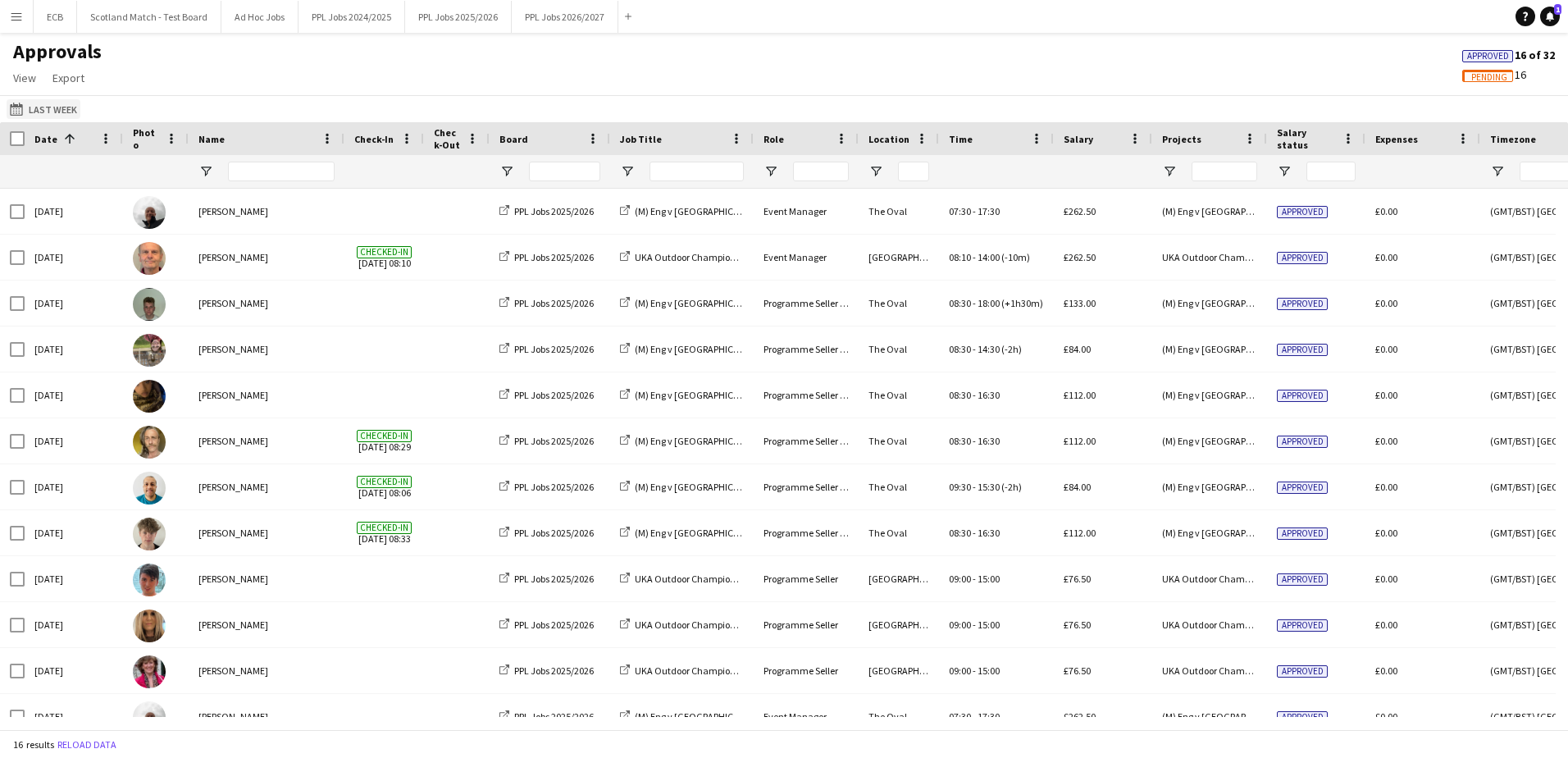
click at [41, 106] on button "This Month Last Week" at bounding box center [43, 109] width 74 height 19
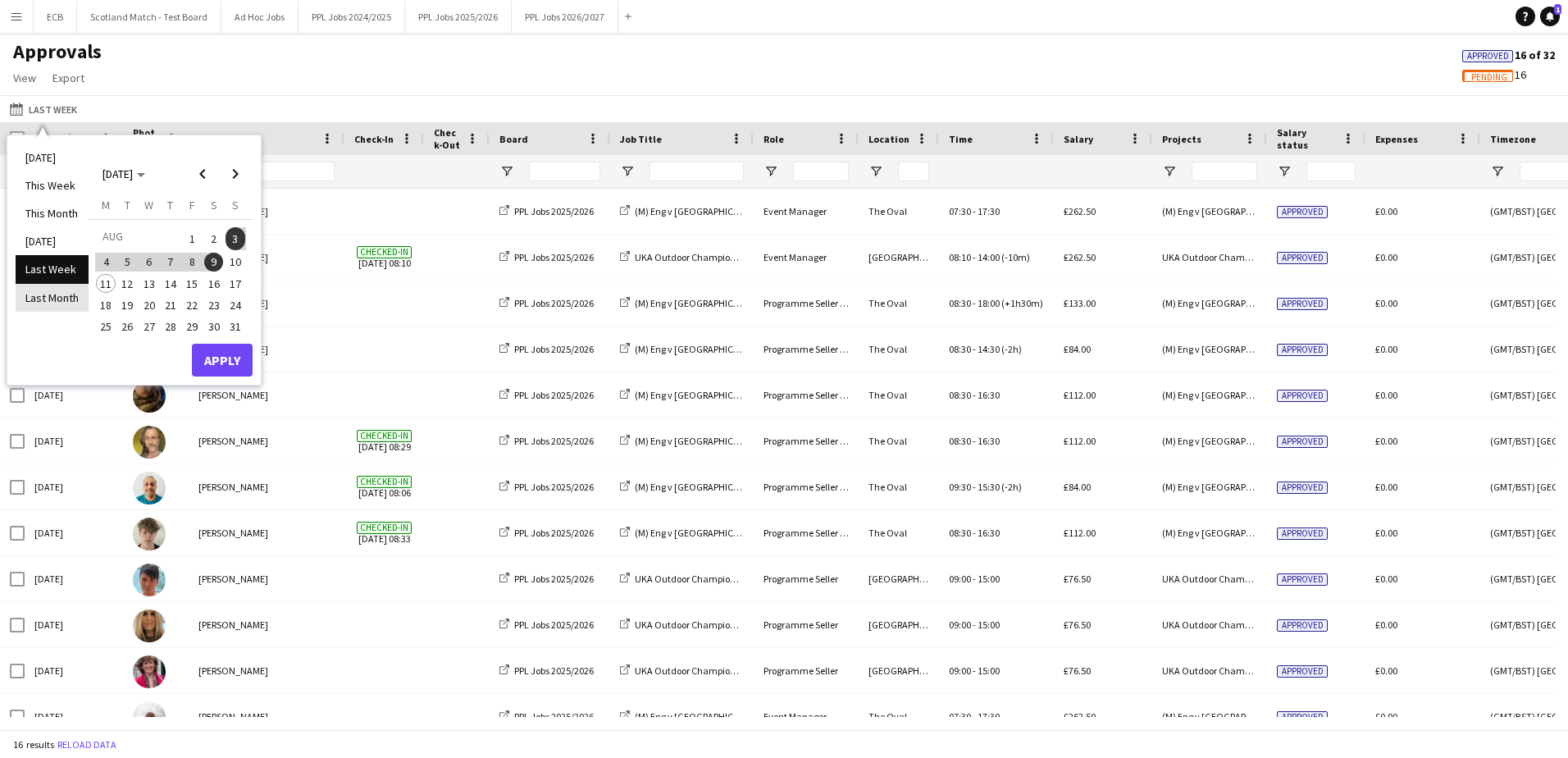
click at [42, 292] on li "Last Month" at bounding box center [52, 298] width 73 height 28
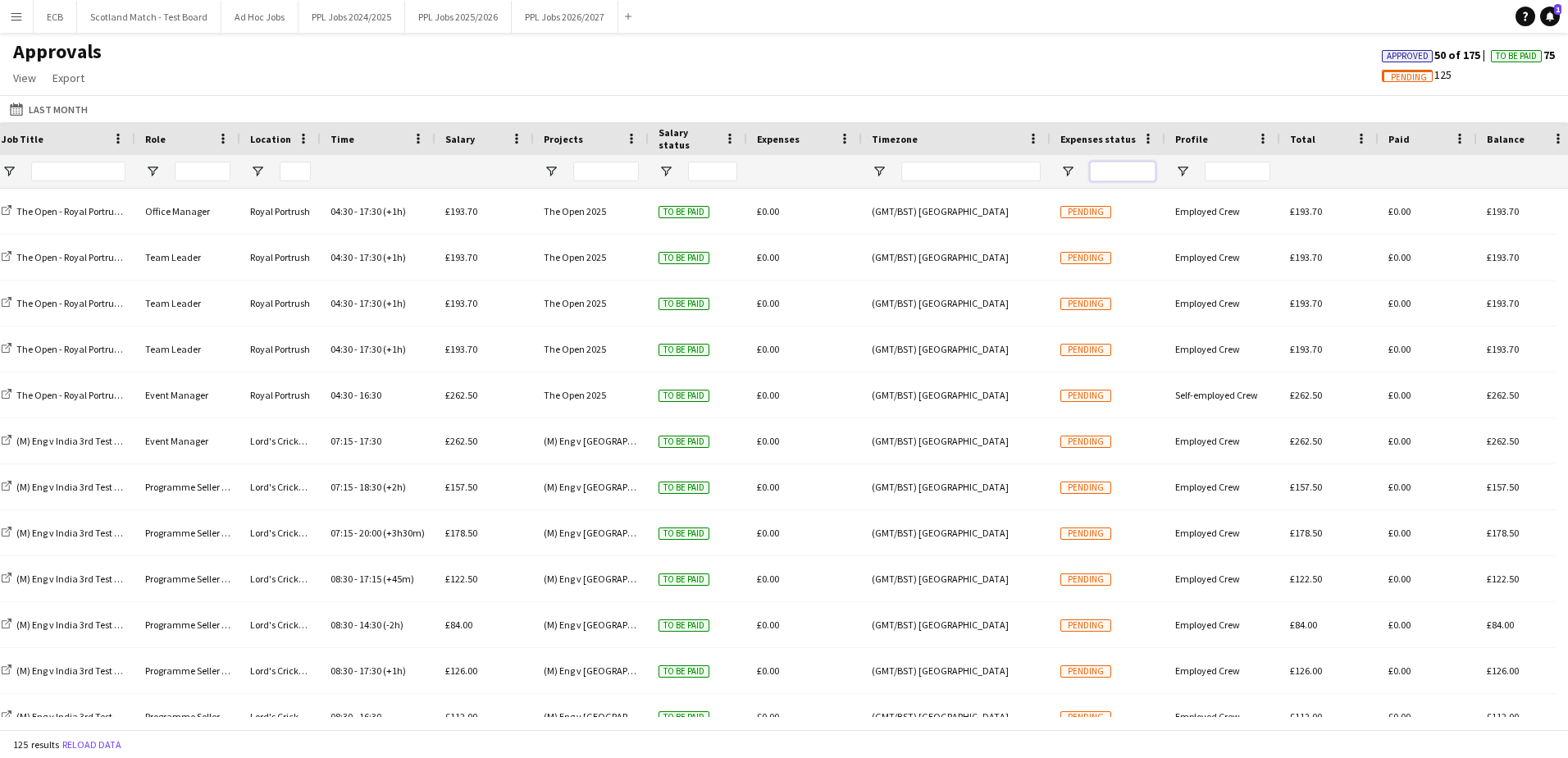
click at [1042, 172] on input "Expenses status Filter Input" at bounding box center [1122, 172] width 66 height 19
click at [712, 168] on input "Salary status Filter Input" at bounding box center [713, 172] width 49 height 19
click at [667, 173] on span "Open Filter Menu" at bounding box center [665, 171] width 15 height 15
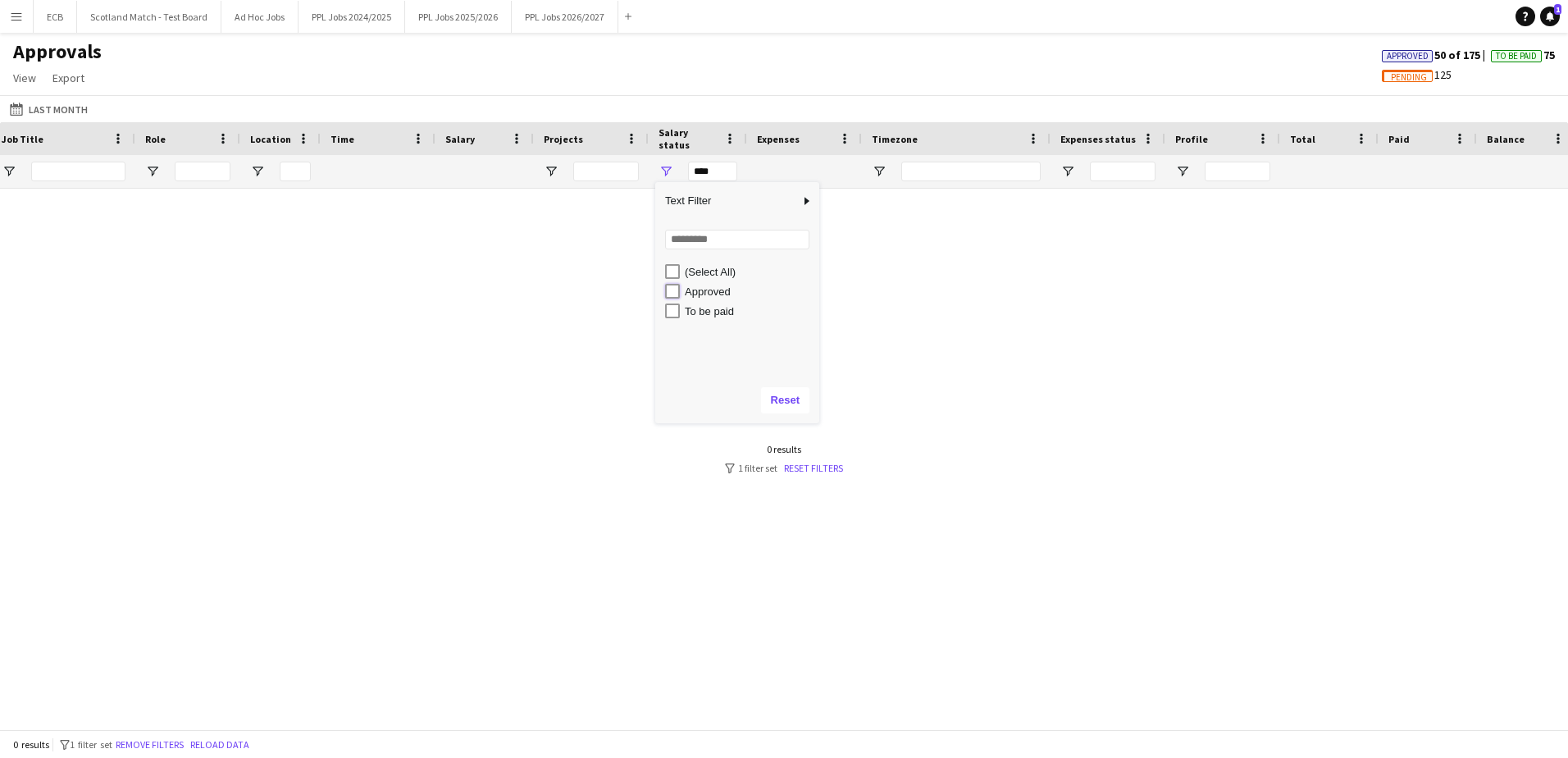
type input "**********"
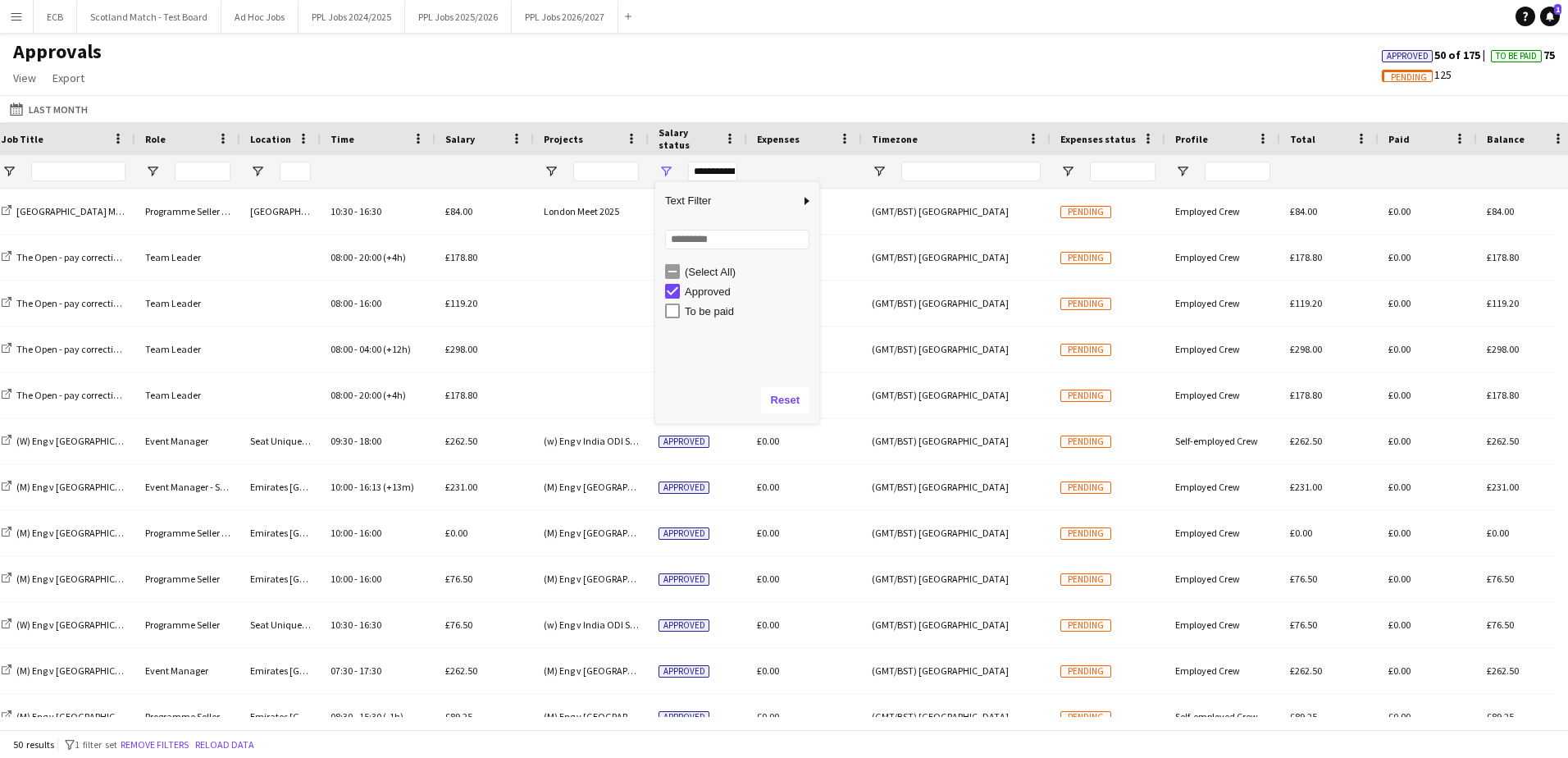
click at [895, 63] on div "Approvals View Customise view Customise filters Reset Filters Reset View Reset …" at bounding box center [784, 67] width 1568 height 55
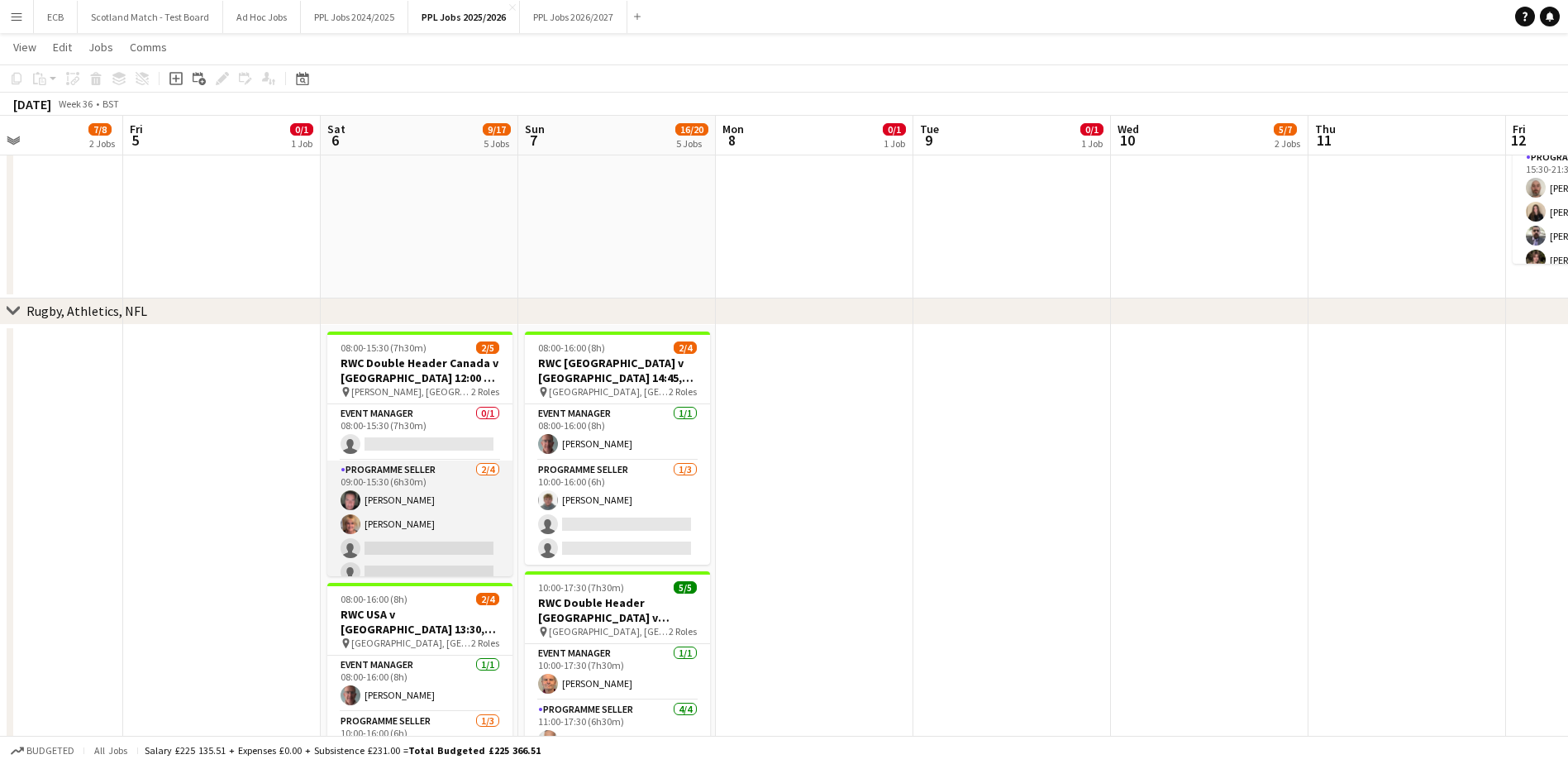
scroll to position [12, 0]
click at [427, 466] on app-card-role "Programme Seller 2/4 09:00-15:30 (6h30m) Stuart Crisp Caitlin Crisp single-neut…" at bounding box center [419, 512] width 185 height 128
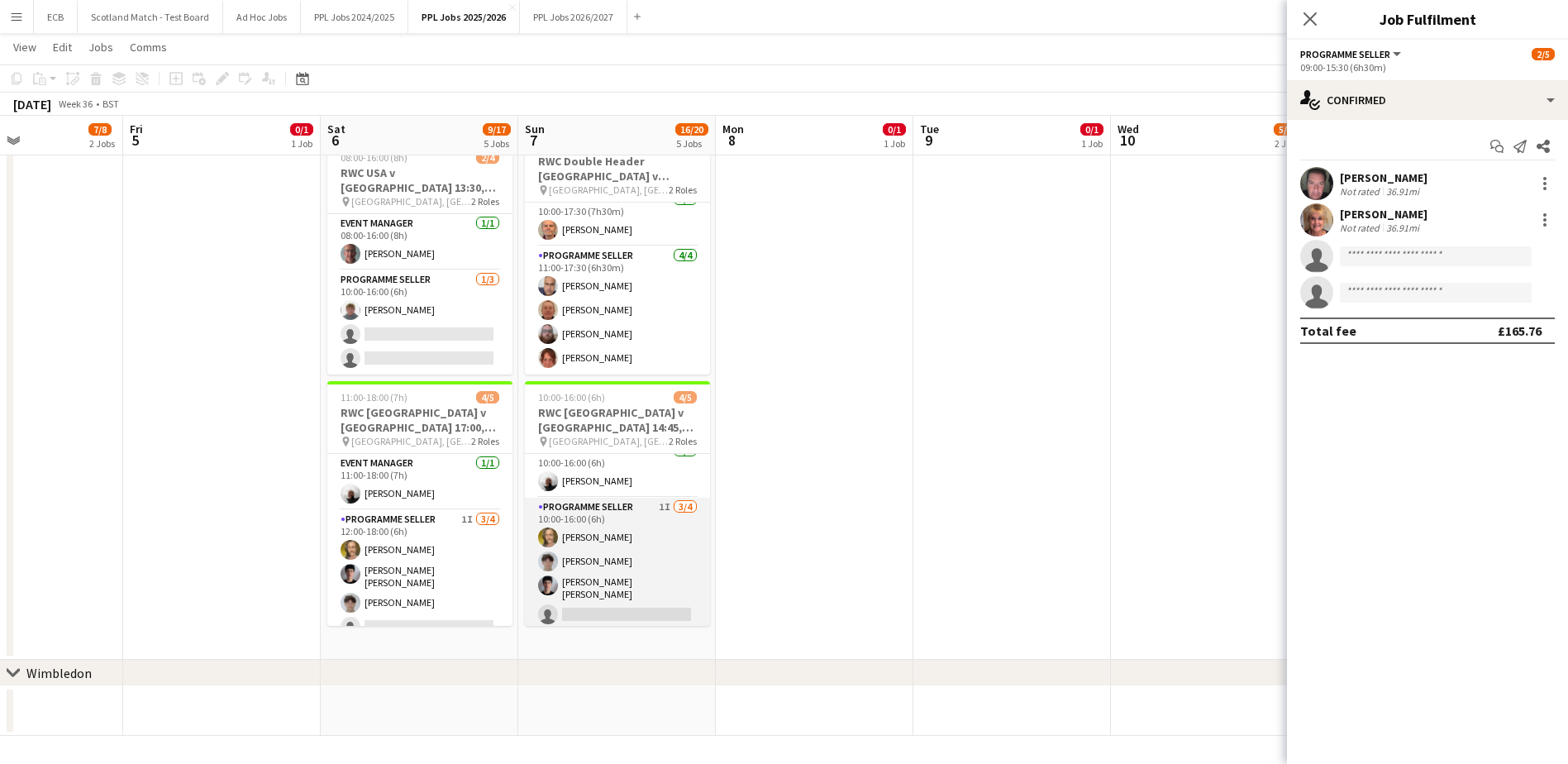
click at [583, 466] on app-card-role "Programme Seller 1I 3/4 10:00-16:00 (6h) Adam Rihan Luca Rees Eliot Kramer Bern…" at bounding box center [617, 564] width 185 height 133
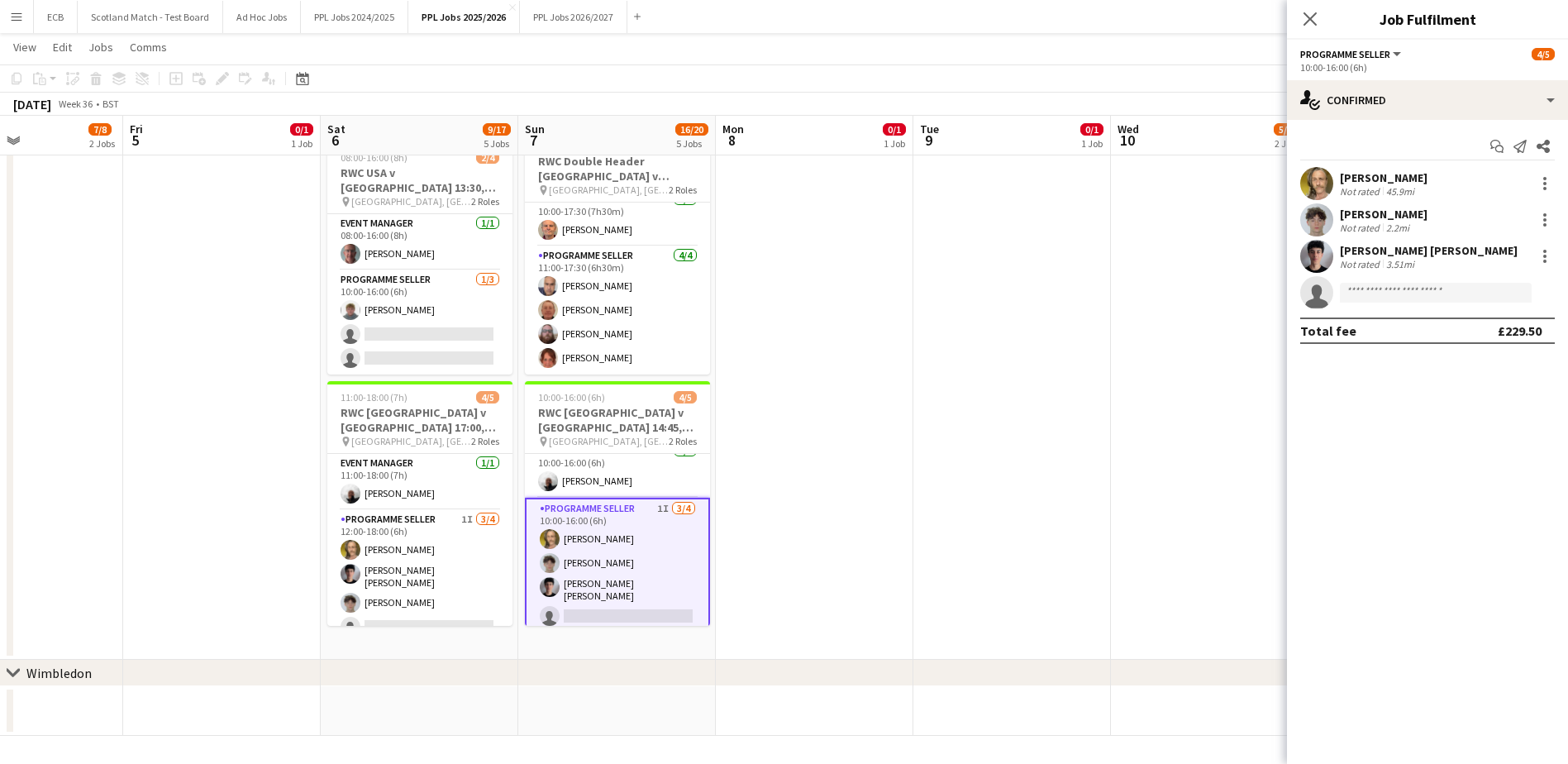
click at [648, 466] on app-card-role "Programme Seller 1I 3/4 10:00-16:00 (6h) Adam Rihan Luca Rees Eliot Kramer Bern…" at bounding box center [617, 566] width 185 height 137
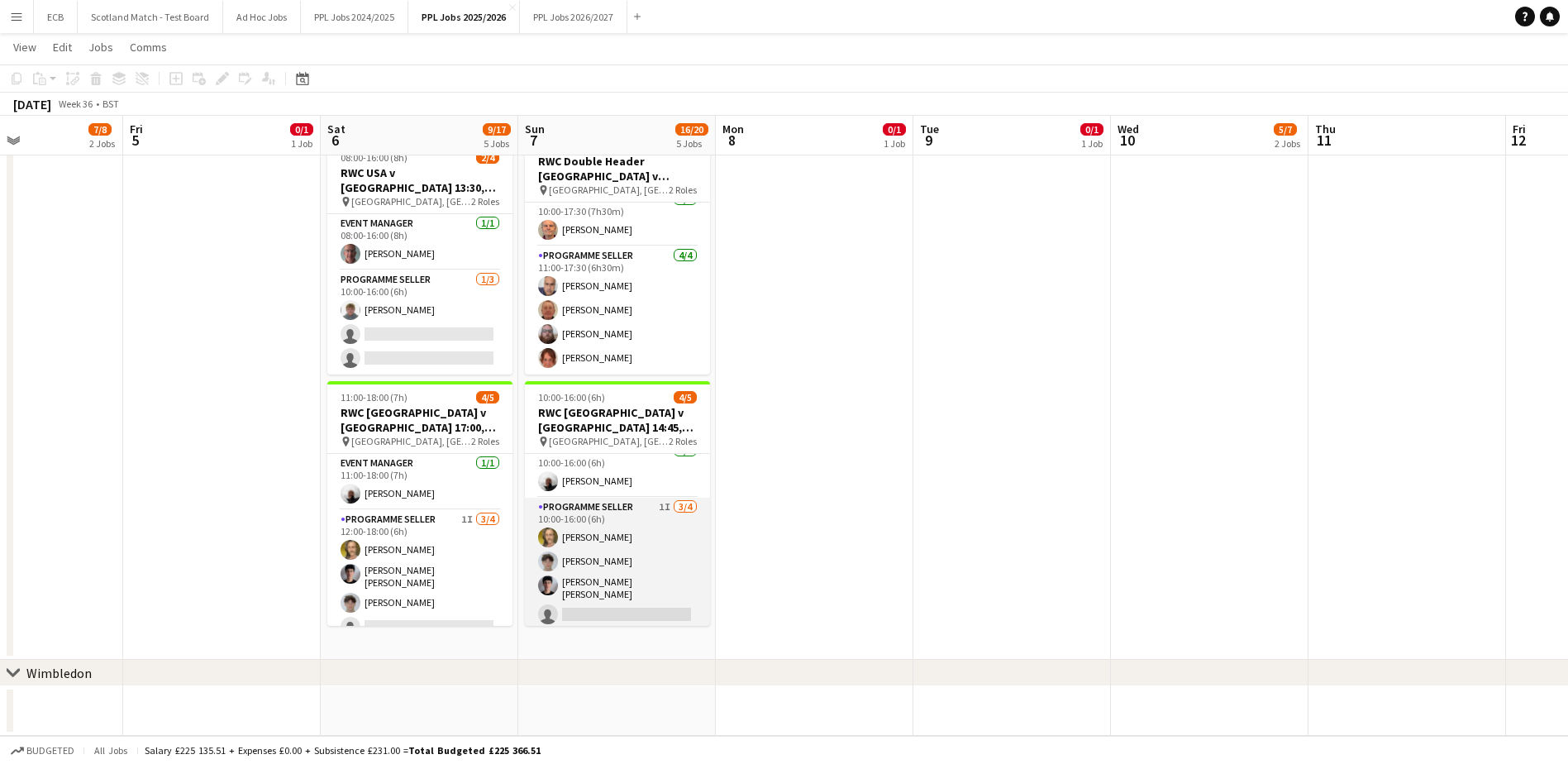
click at [587, 466] on app-card-role "Programme Seller 1I 3/4 10:00-16:00 (6h) Adam Rihan Luca Rees Eliot Kramer Bern…" at bounding box center [617, 564] width 185 height 133
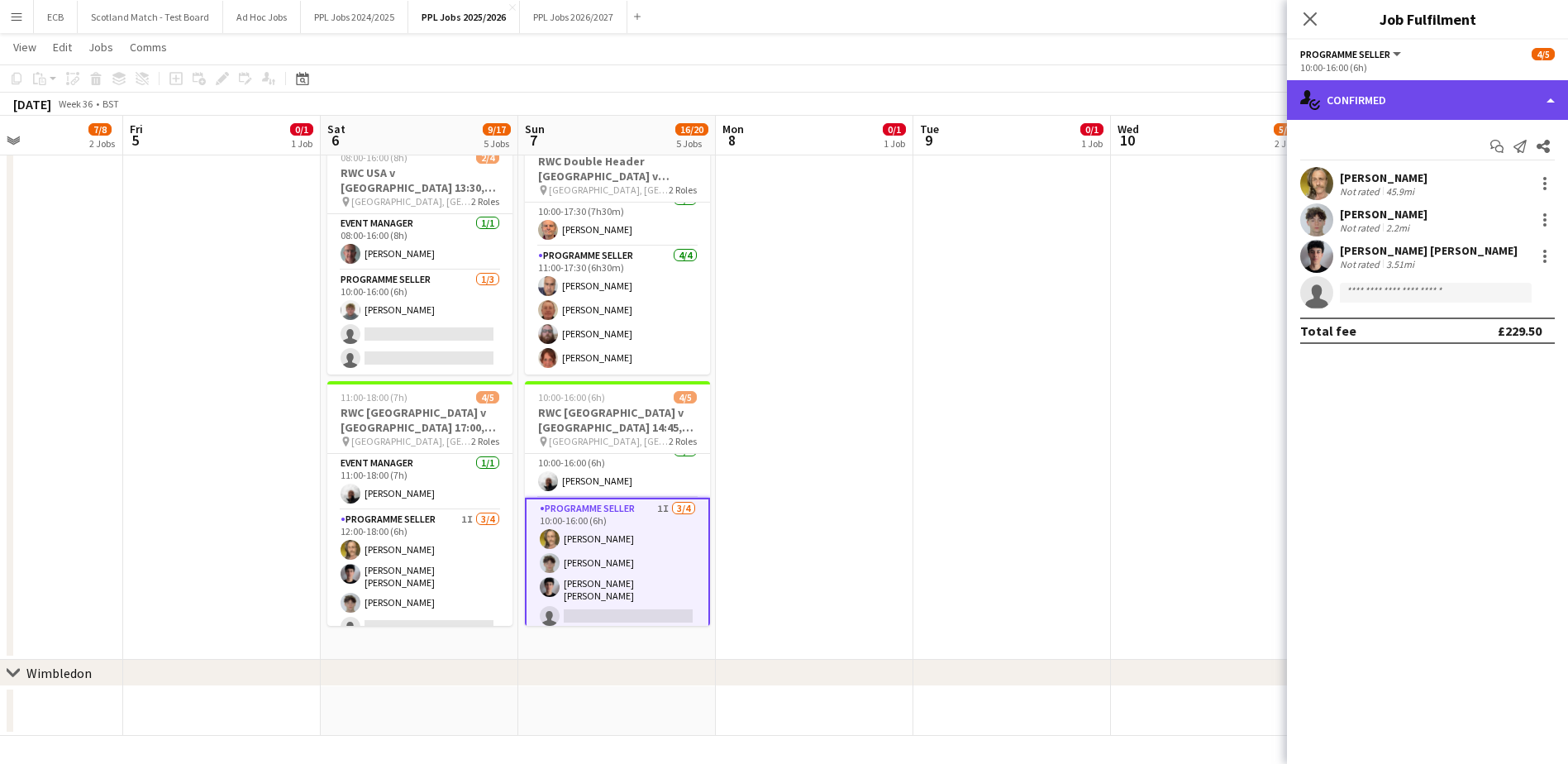
click at [1038, 107] on div "single-neutral-actions-check-2 Confirmed" at bounding box center [1427, 99] width 281 height 40
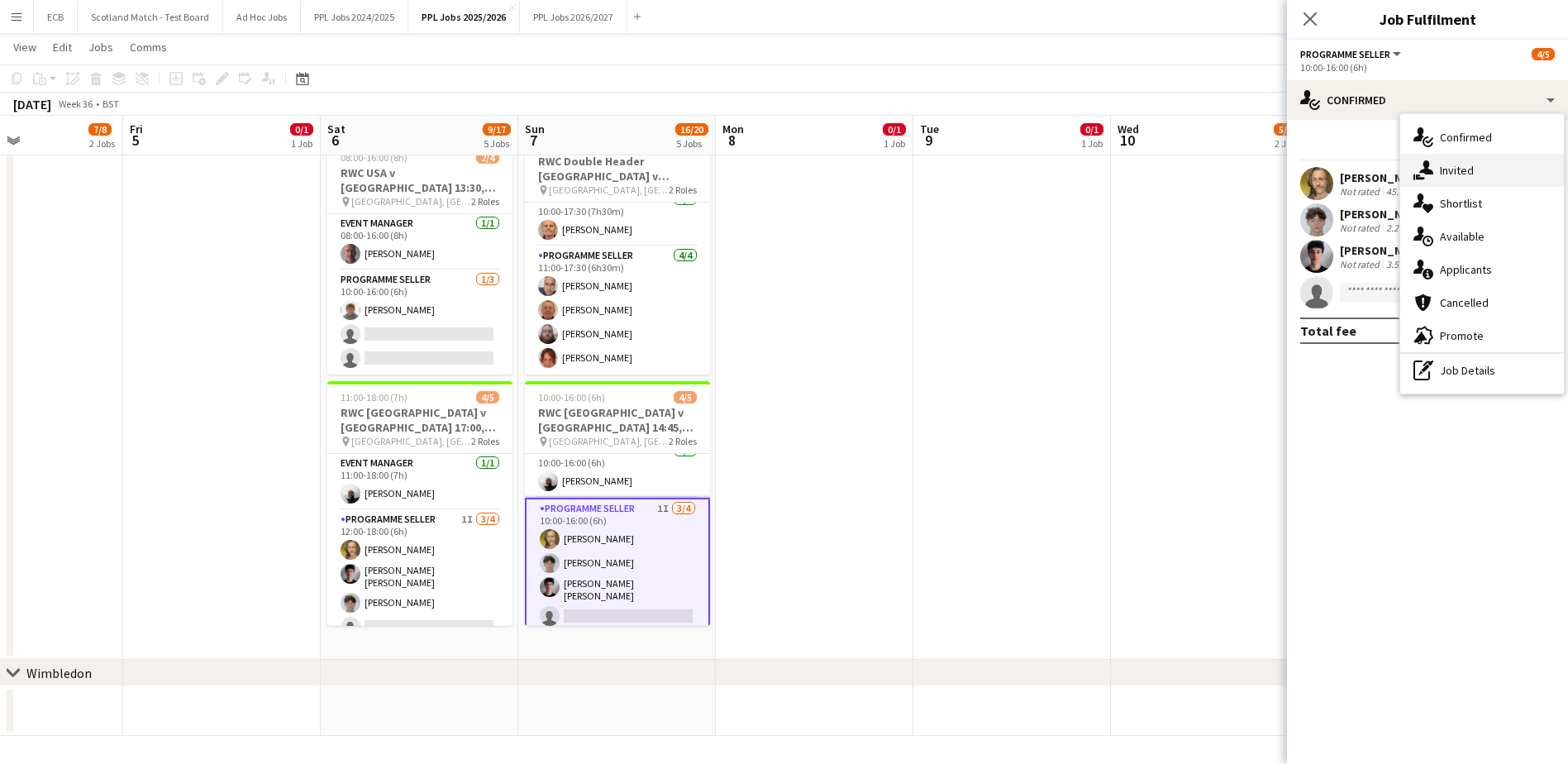
click at [1038, 164] on div "single-neutral-actions-share-1 Invited" at bounding box center [1481, 169] width 163 height 33
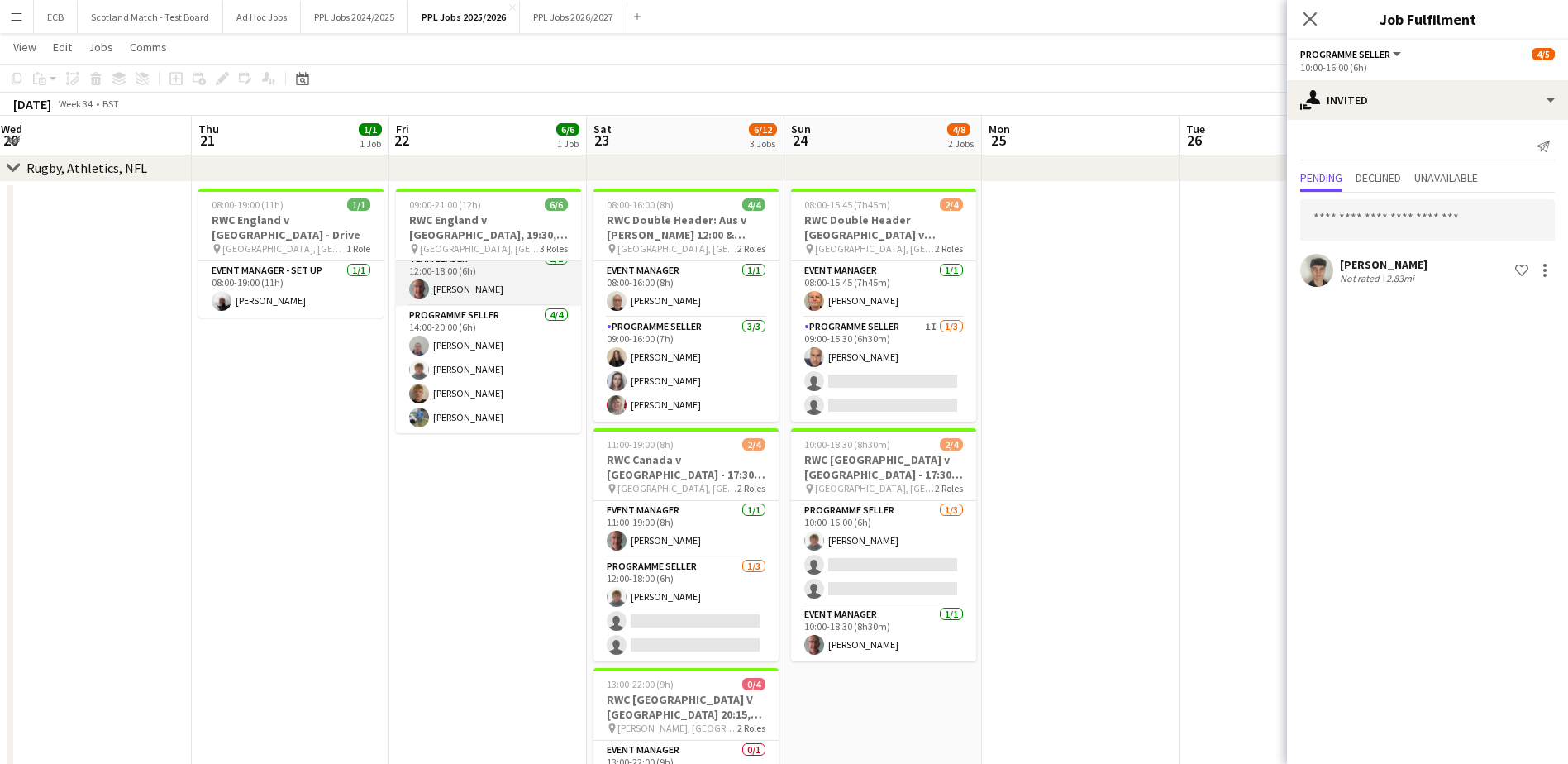
scroll to position [0, 0]
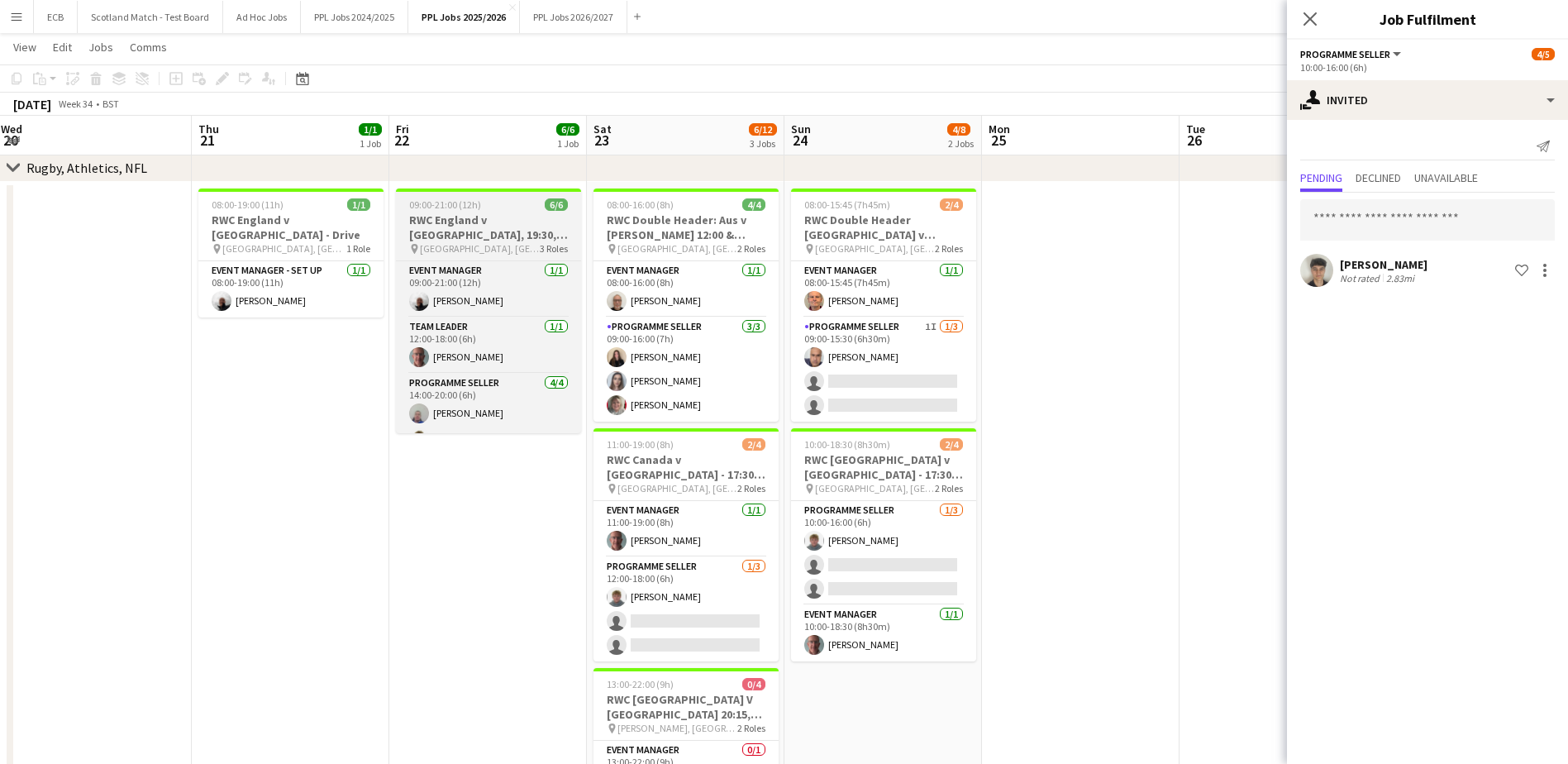
click at [482, 217] on h3 "RWC England v USA, 19:30, Sunderland" at bounding box center [488, 227] width 185 height 30
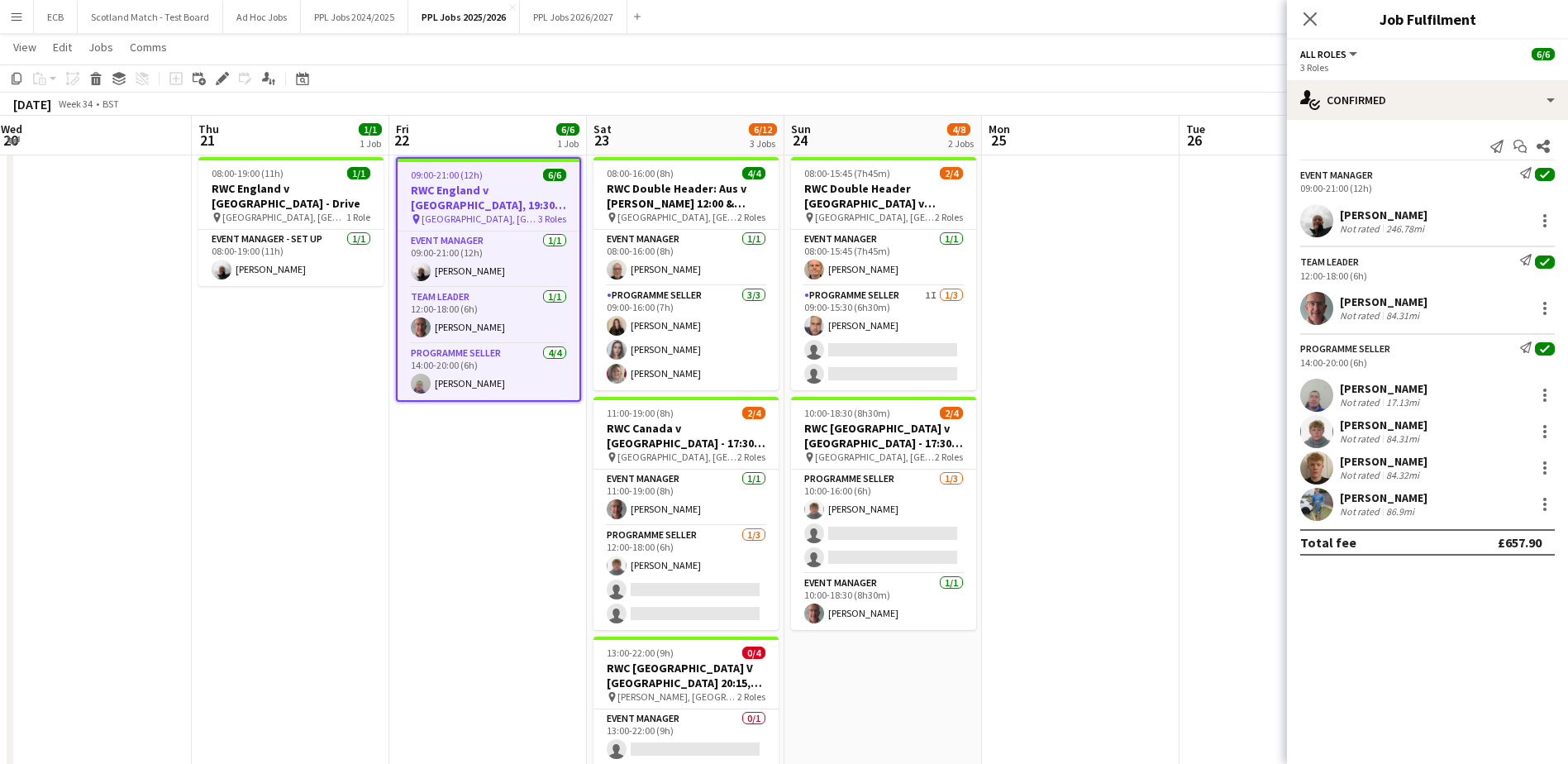
scroll to position [1067, 0]
click at [474, 243] on app-card-role "Event Manager 1/1 09:00-21:00 (12h) Steve Fulcher" at bounding box center [488, 260] width 182 height 56
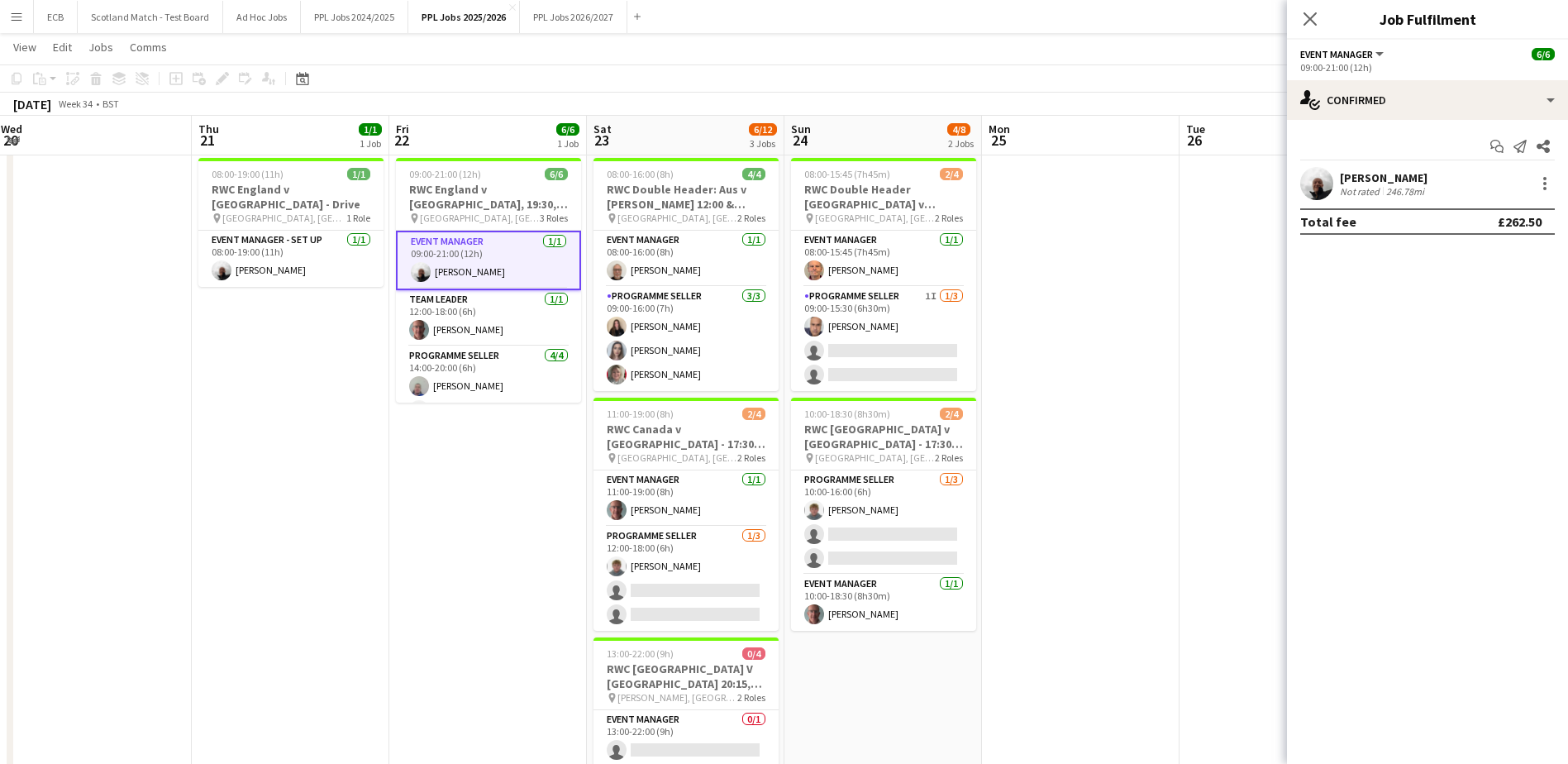
click at [1038, 167] on div "Steve Fulcher Not rated 246.78mi" at bounding box center [1427, 183] width 281 height 33
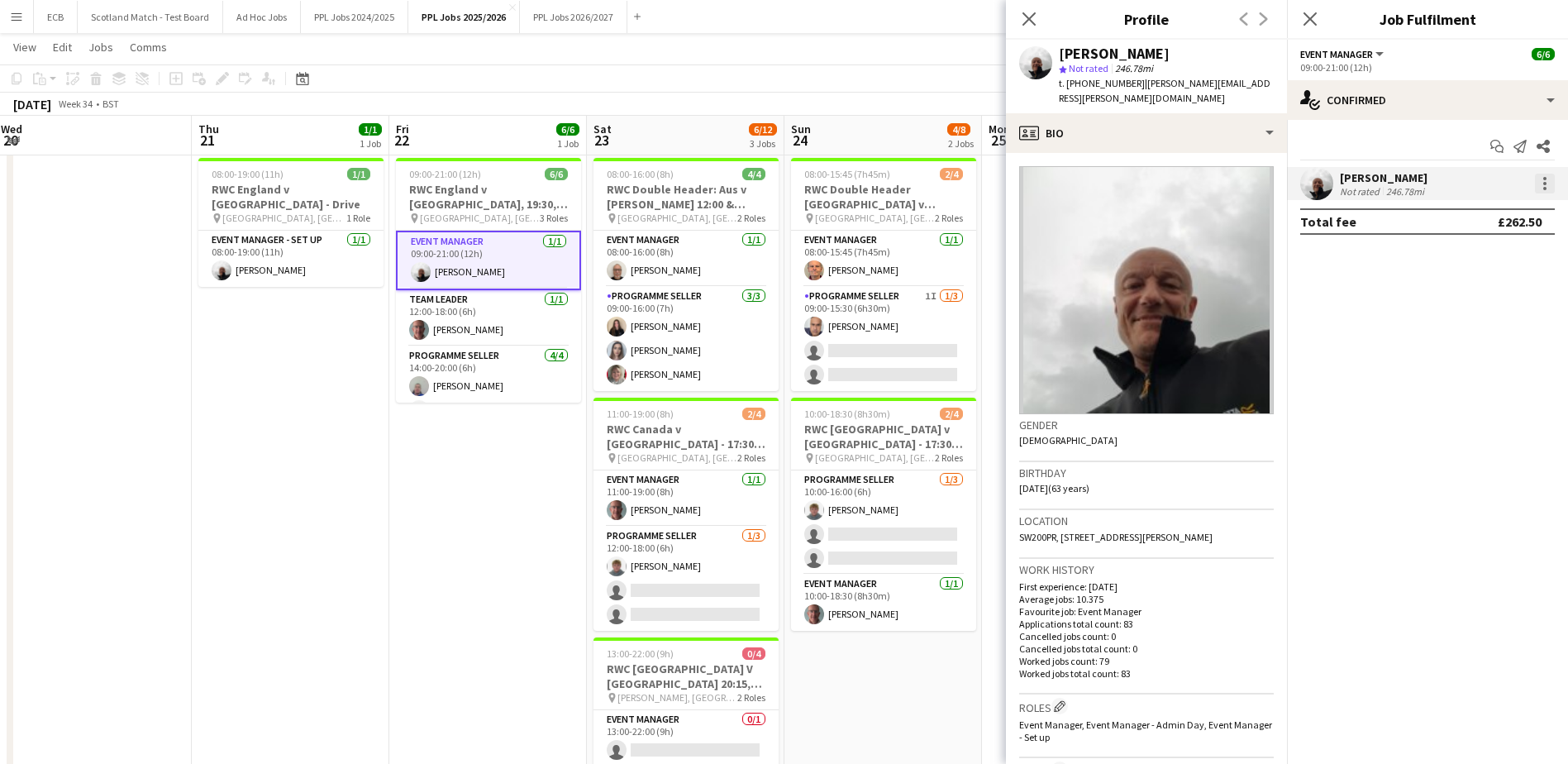
click at [1038, 189] on div at bounding box center [1544, 184] width 20 height 20
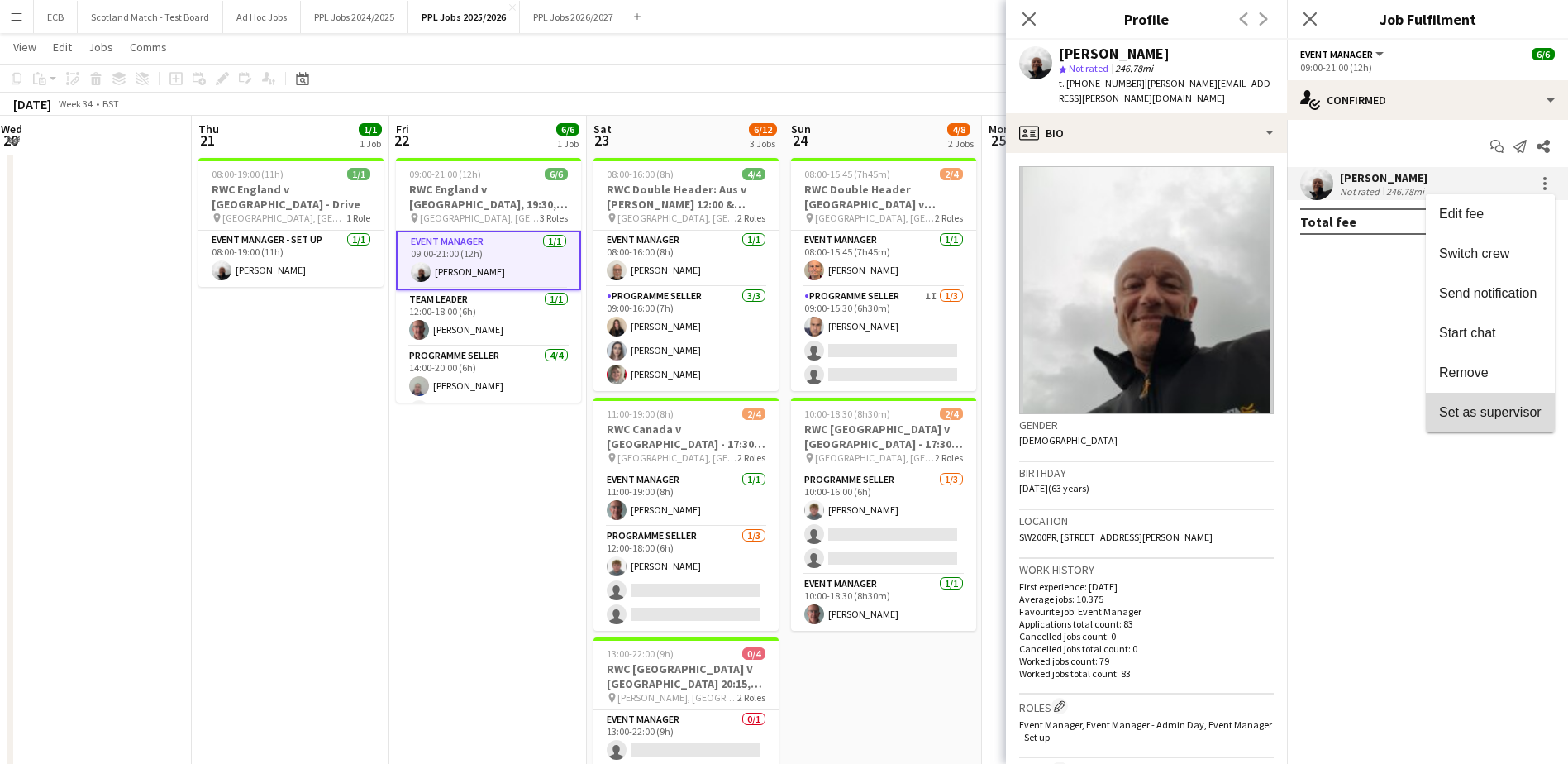
click at [1038, 402] on button "Set as supervisor" at bounding box center [1489, 413] width 129 height 40
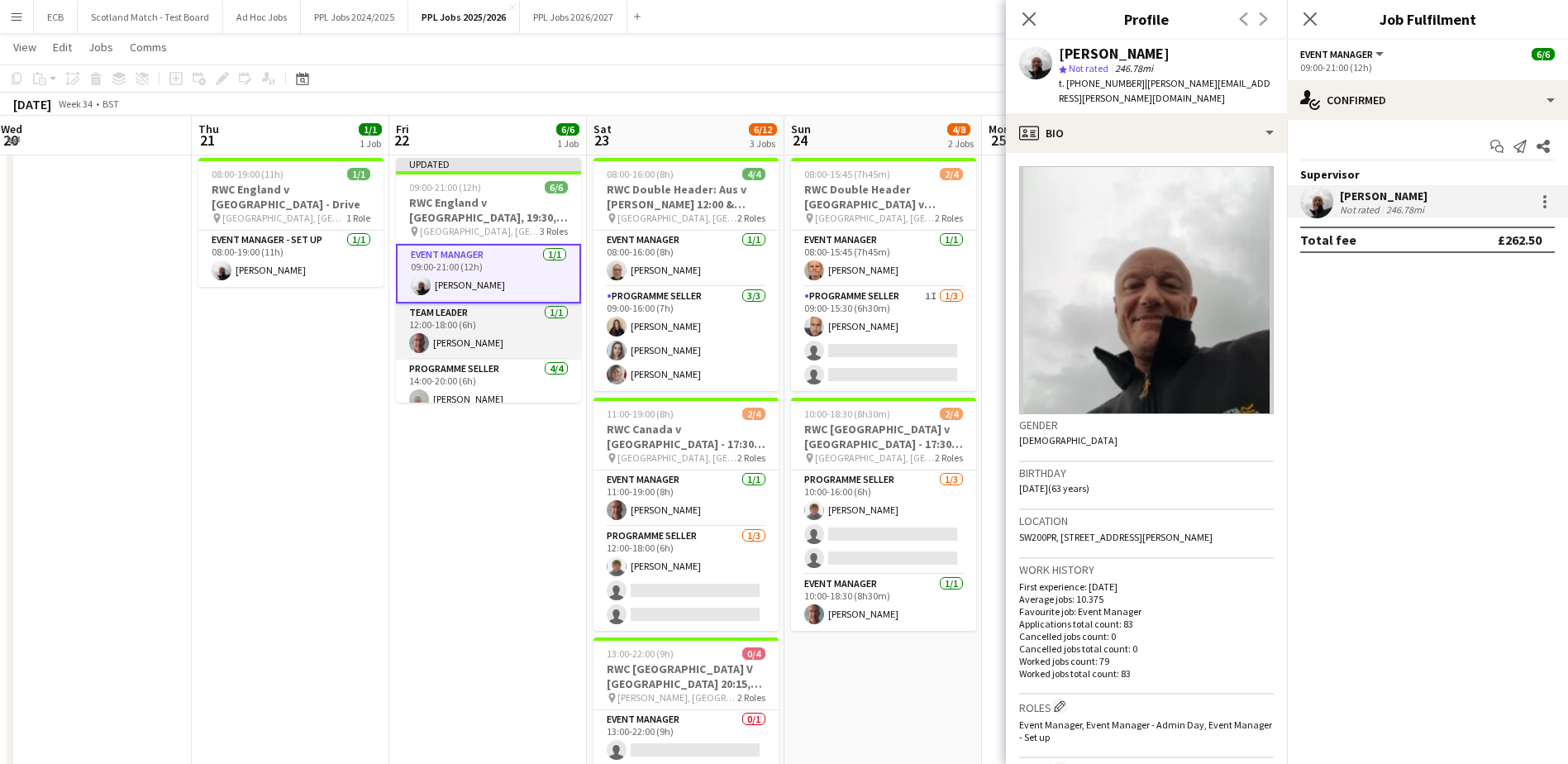
click at [490, 330] on app-card-role "Team Leader 1/1 12:00-18:00 (6h) Richard Kirk" at bounding box center [488, 331] width 185 height 56
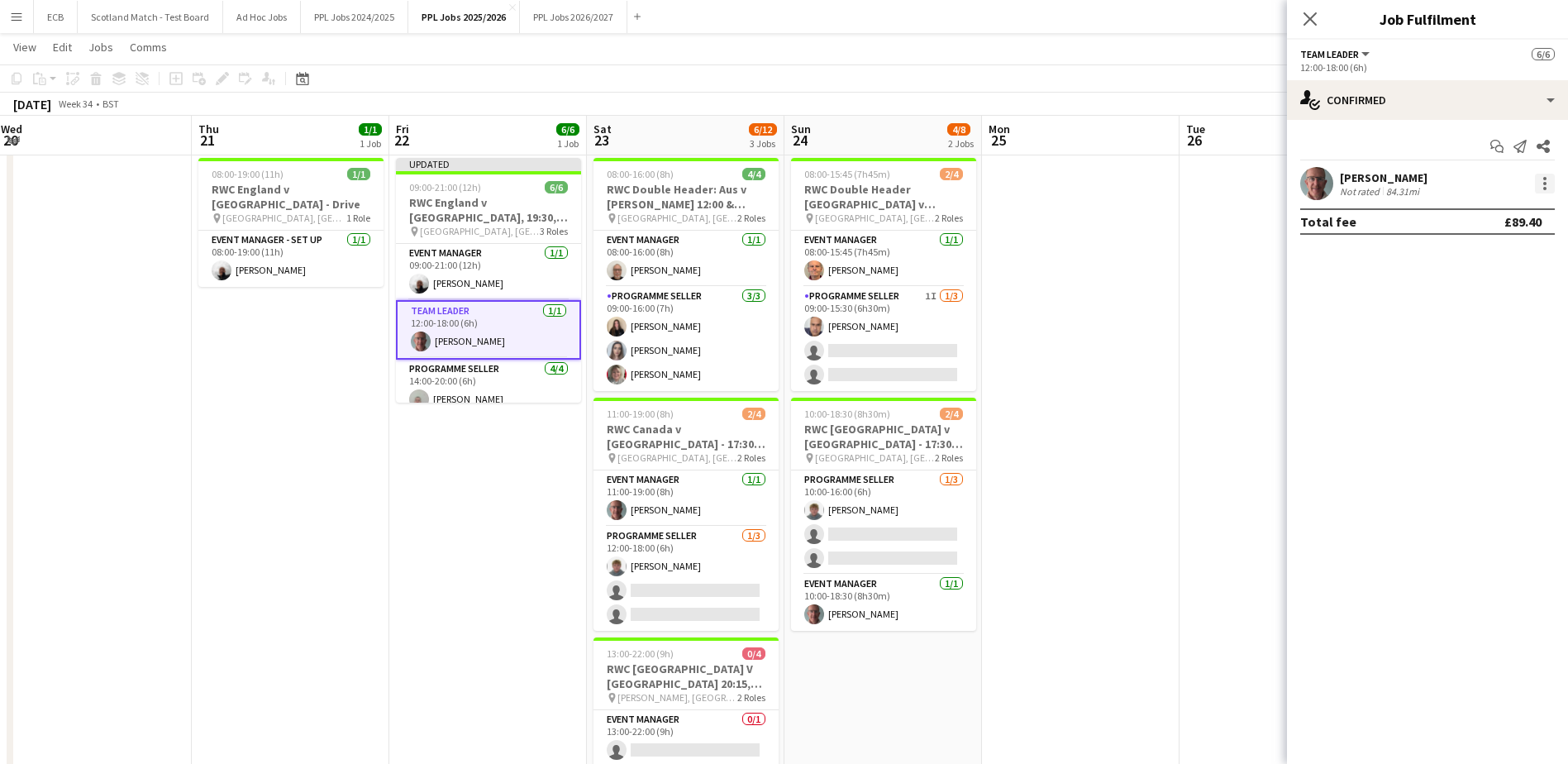
click at [1038, 185] on div at bounding box center [1545, 184] width 4 height 4
click at [1038, 406] on span "Set as supervisor" at bounding box center [1490, 413] width 103 height 14
click at [528, 437] on app-date-cell "Updated 09:00-21:00 (12h) 6/6 RWC England v USA, 19:30, Sunderland pin Stadium …" at bounding box center [488, 540] width 198 height 777
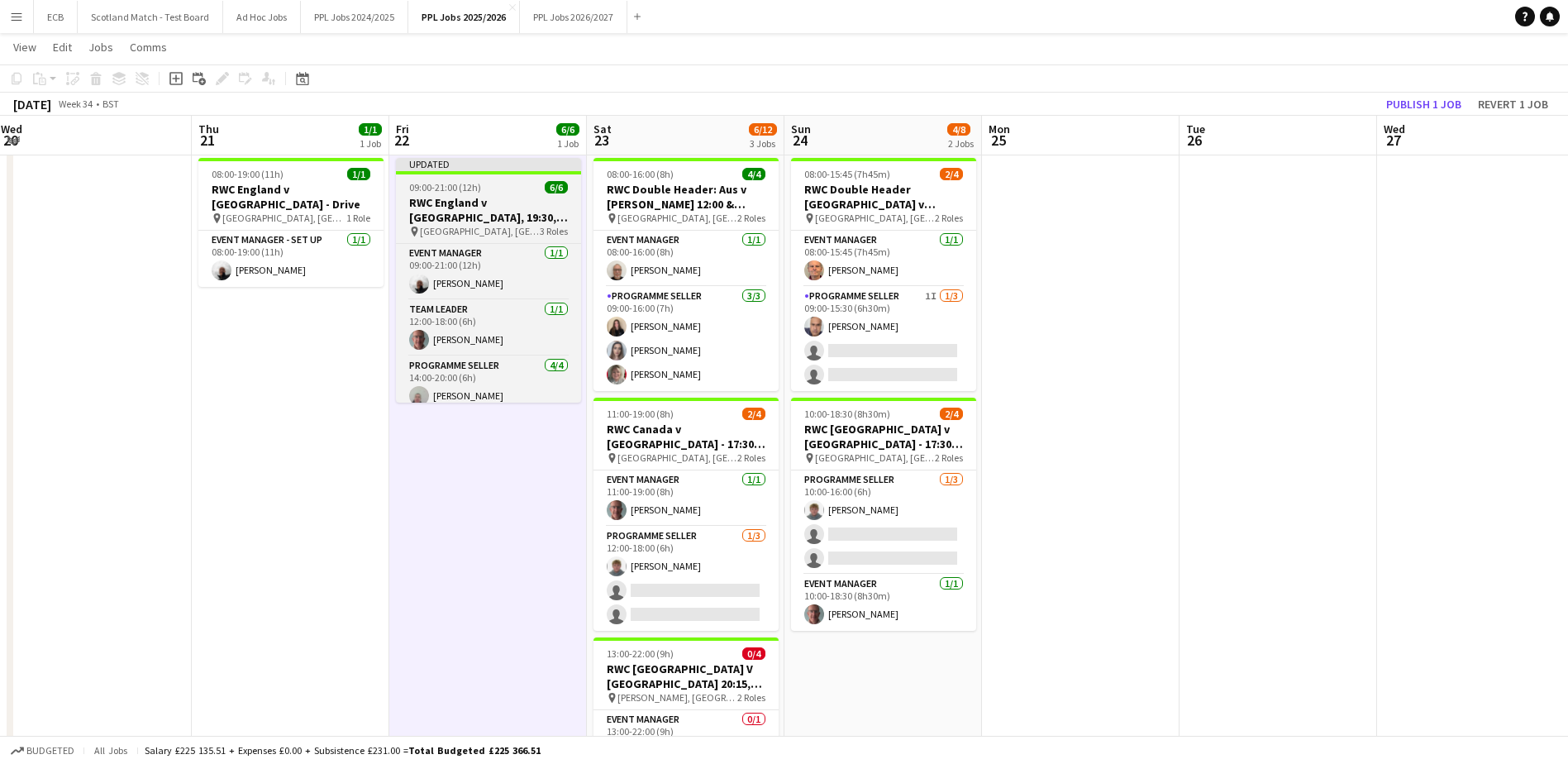
click at [479, 195] on h3 "RWC England v USA, 19:30, Sunderland" at bounding box center [488, 210] width 185 height 30
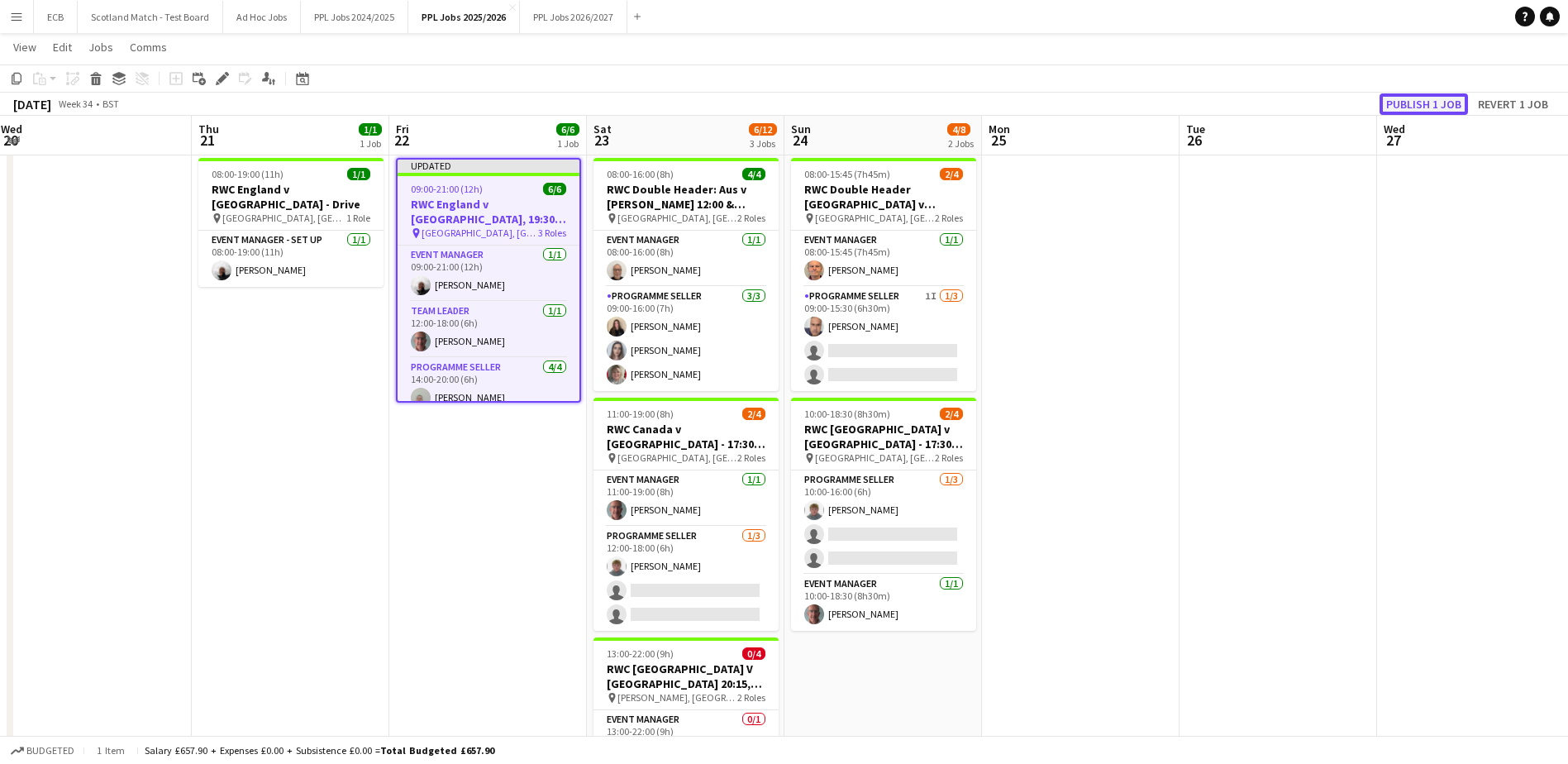
click at [1038, 102] on button "Publish 1 job" at bounding box center [1423, 104] width 89 height 21
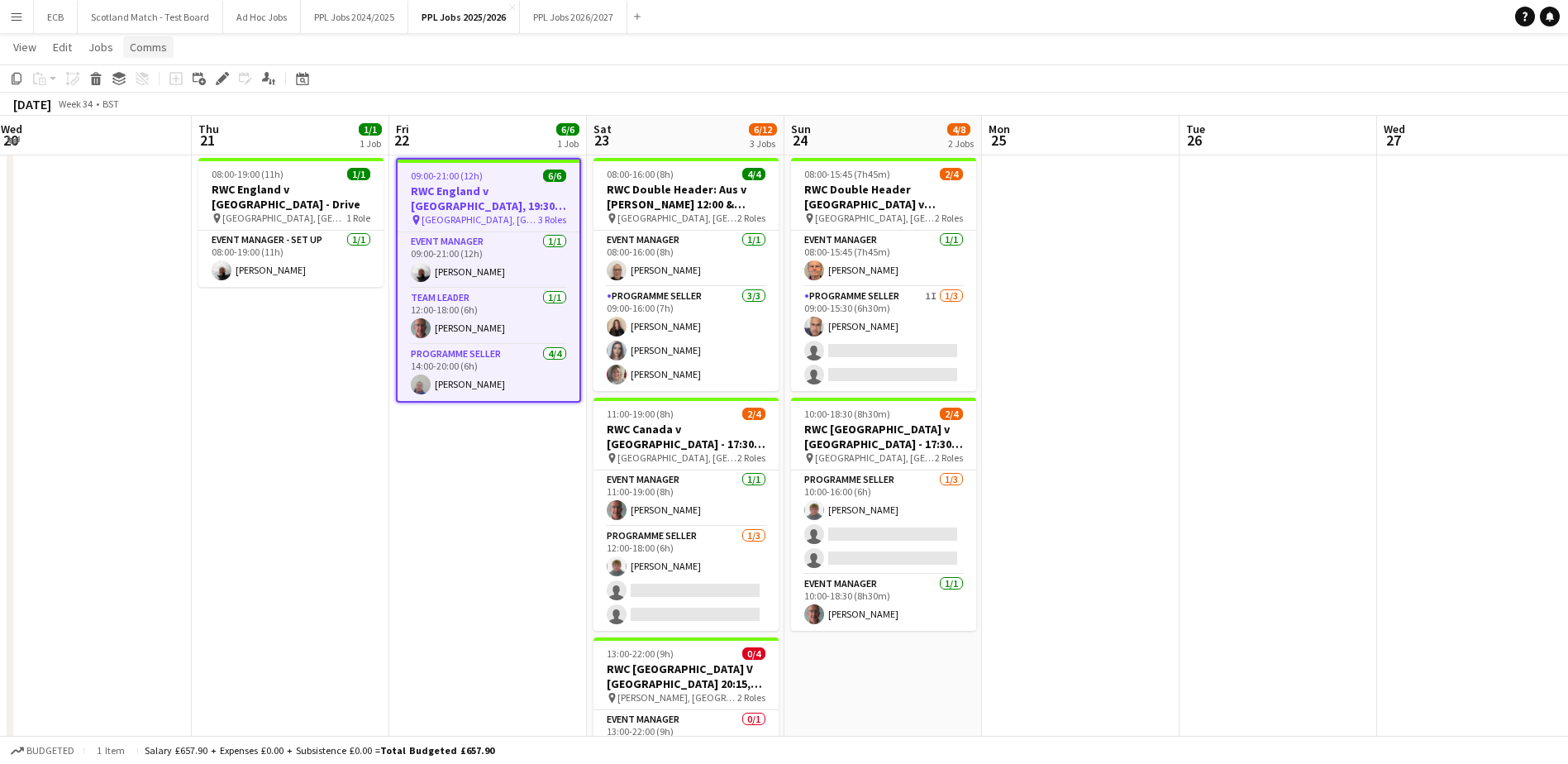
click at [133, 51] on span "Comms" at bounding box center [148, 47] width 37 height 15
click at [140, 83] on span "Notify confirmed crew" at bounding box center [191, 83] width 111 height 15
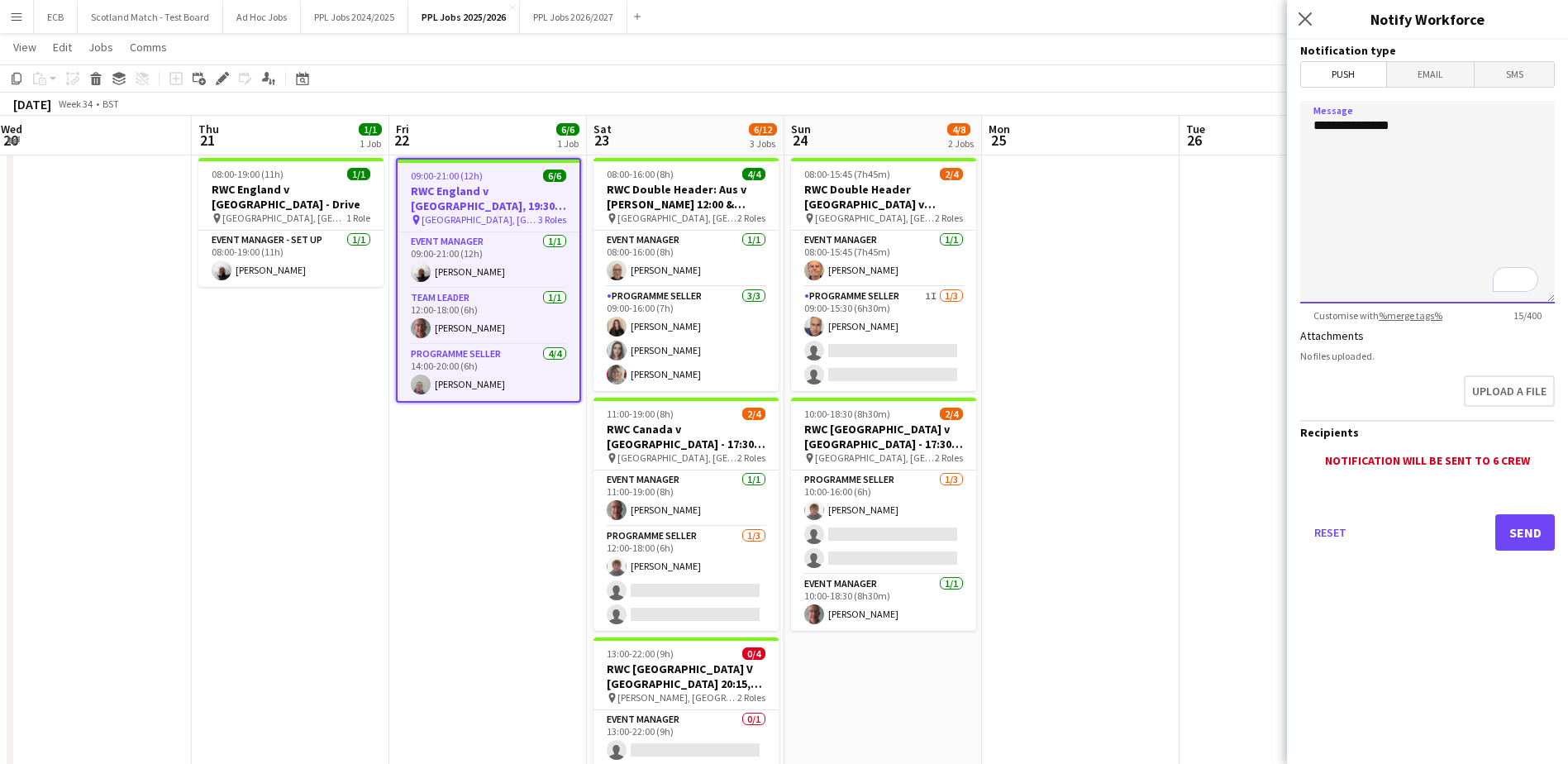
drag, startPoint x: 1423, startPoint y: 130, endPoint x: 1298, endPoint y: 132, distance: 125.0
click at [1038, 132] on form "**********" at bounding box center [1427, 319] width 281 height 557
click at [162, 51] on span "Comms" at bounding box center [148, 47] width 37 height 15
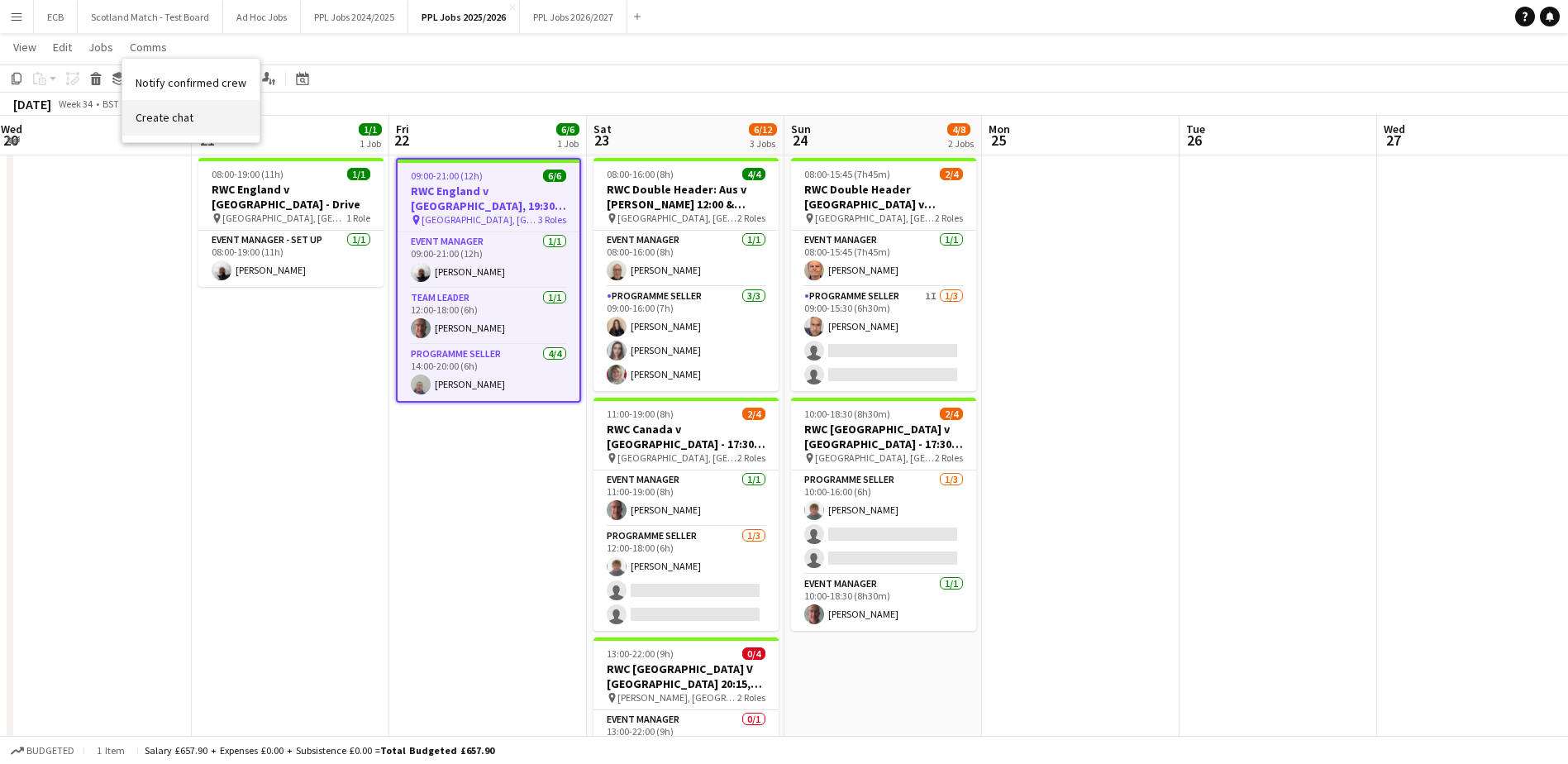
click at [151, 117] on span "Create chat" at bounding box center [164, 117] width 58 height 15
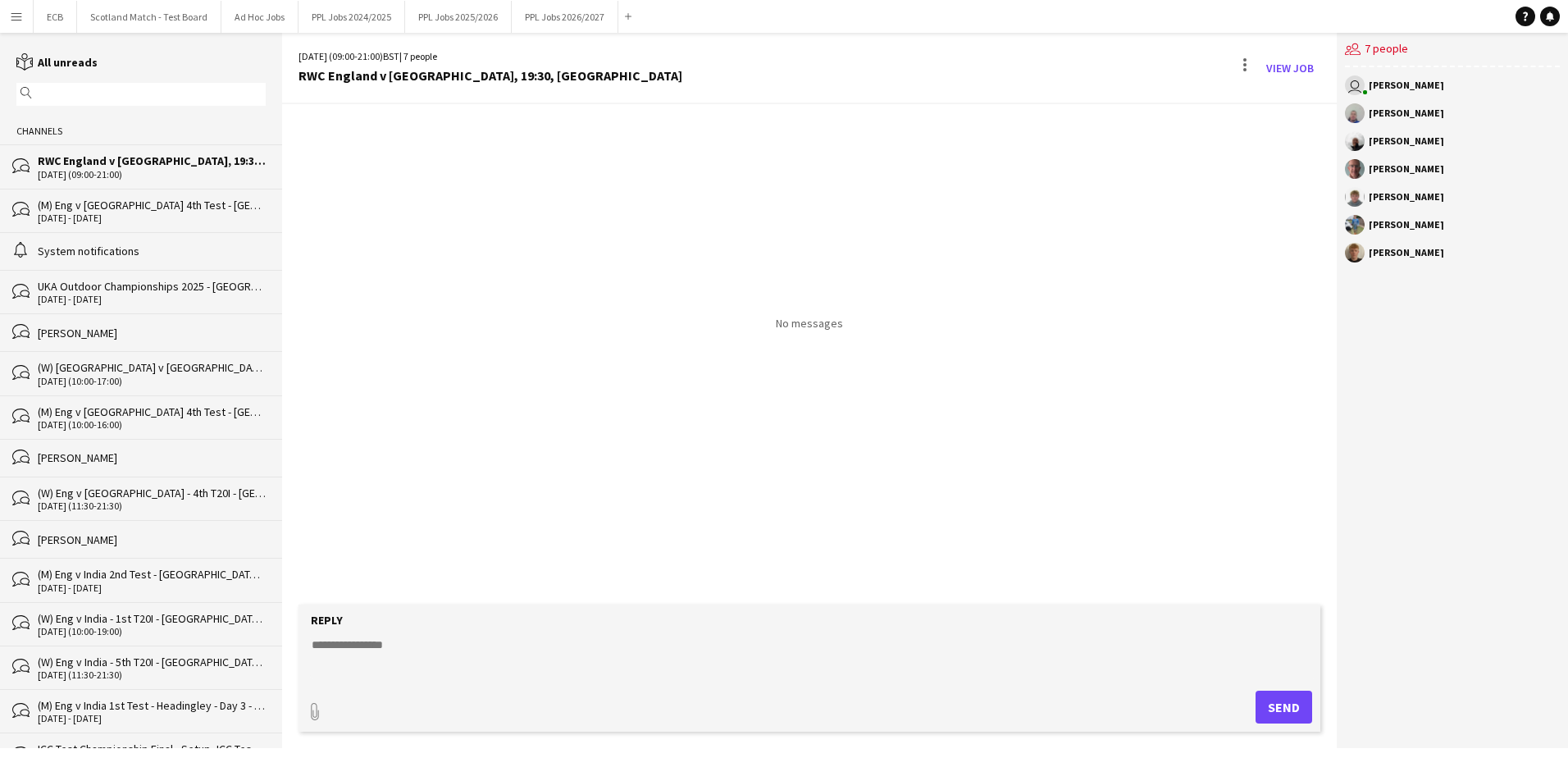
click at [499, 462] on textarea at bounding box center [812, 658] width 1005 height 42
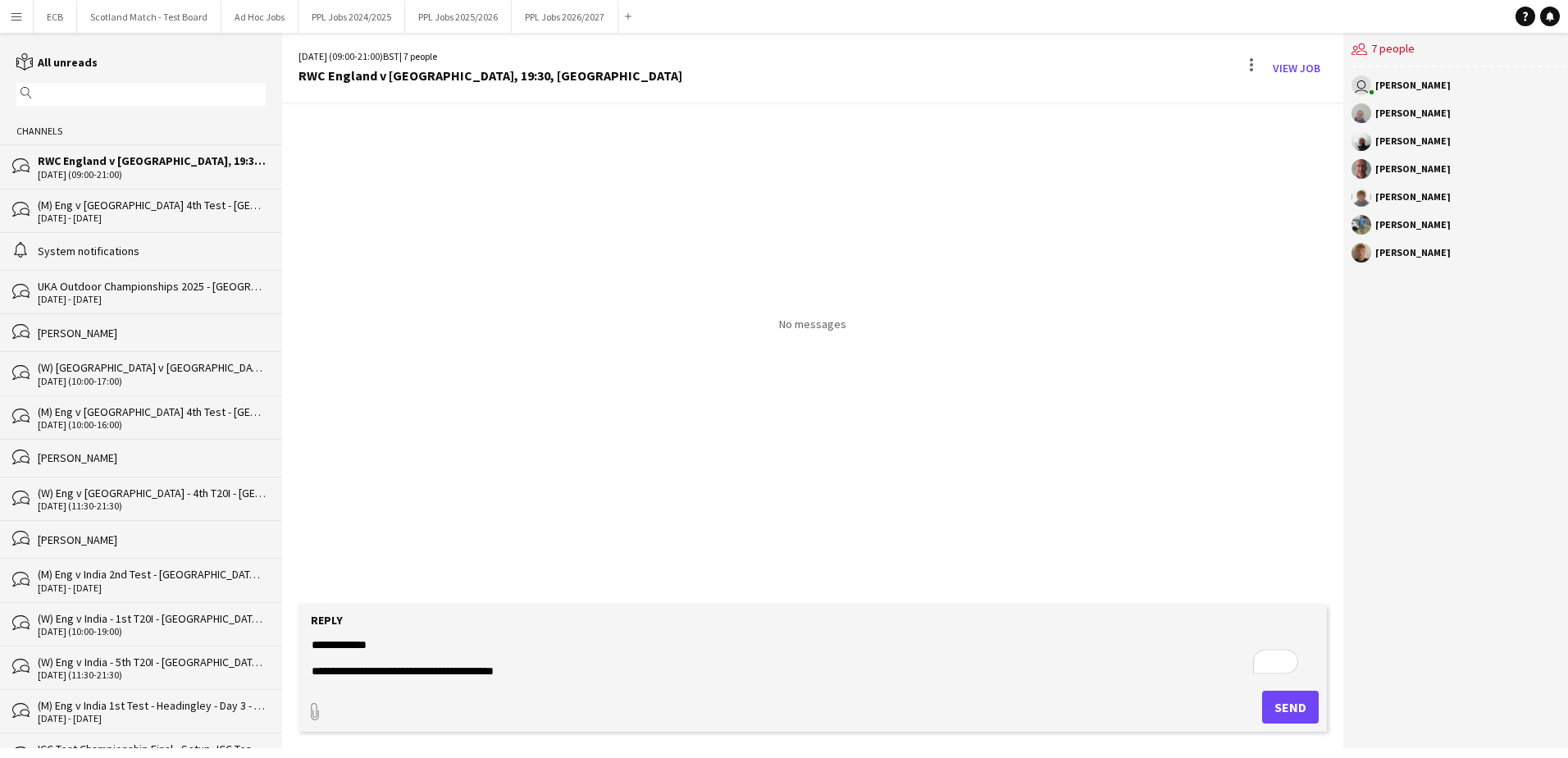
scroll to position [53, 0]
click at [431, 462] on textarea "**********" at bounding box center [812, 658] width 1005 height 42
click at [582, 462] on textarea "**********" at bounding box center [812, 658] width 1005 height 42
click at [673, 462] on textarea "**********" at bounding box center [812, 658] width 1005 height 42
click at [657, 462] on textarea "**********" at bounding box center [812, 658] width 1005 height 42
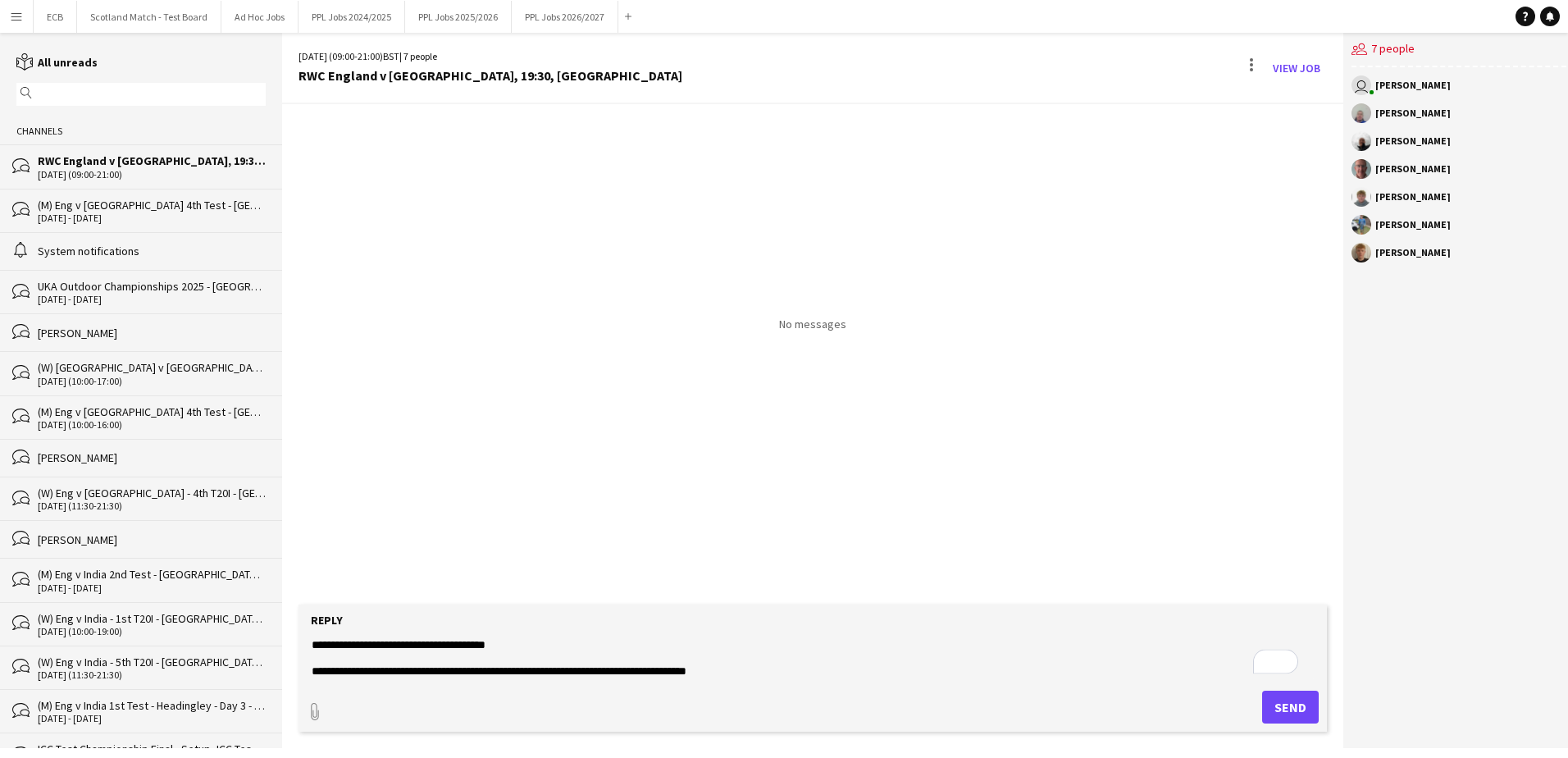
click at [761, 462] on textarea "**********" at bounding box center [812, 658] width 1005 height 42
click at [480, 462] on textarea "**********" at bounding box center [812, 658] width 1005 height 42
click at [578, 462] on textarea "**********" at bounding box center [812, 658] width 1005 height 42
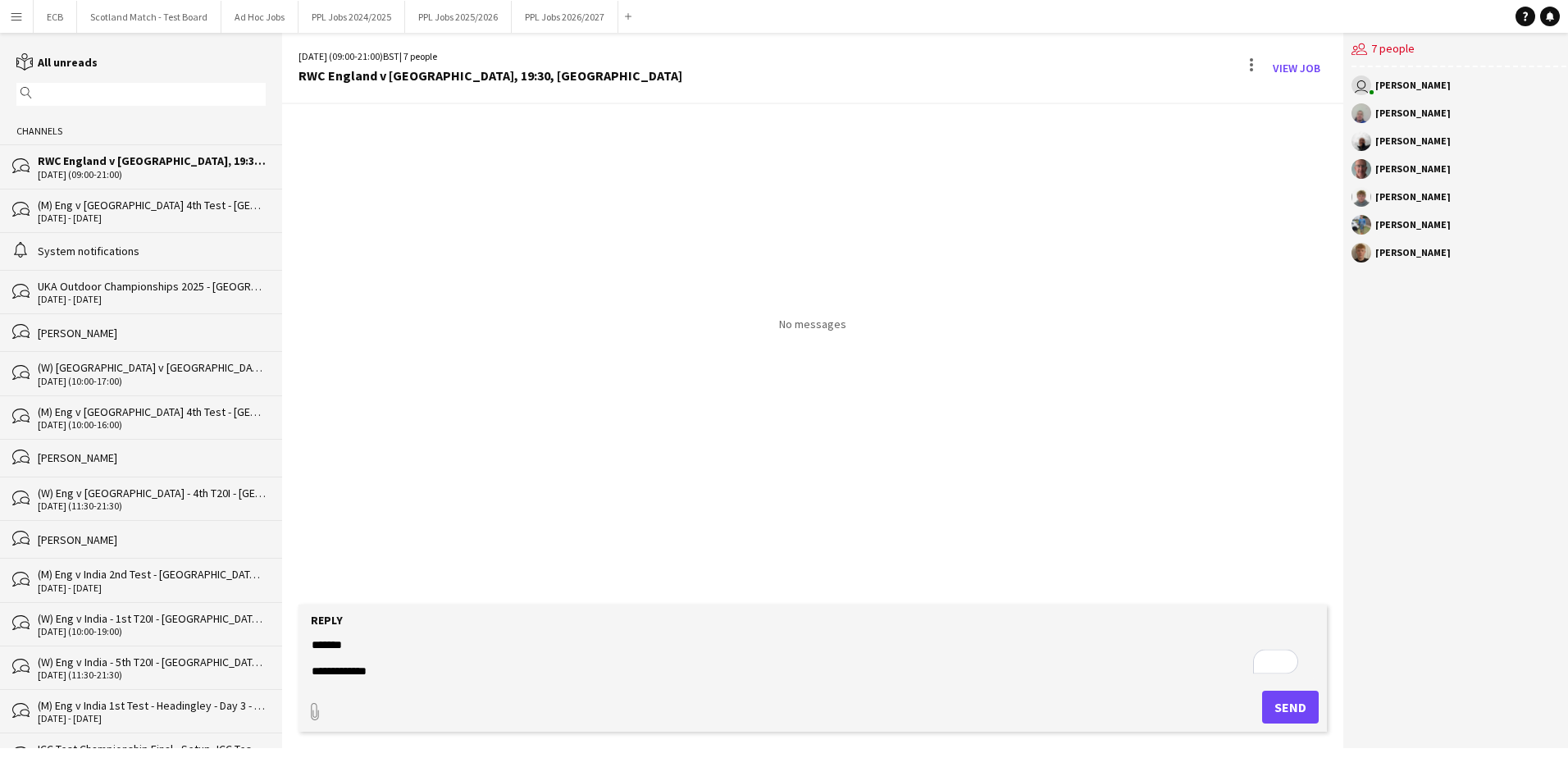
drag, startPoint x: 465, startPoint y: 669, endPoint x: 273, endPoint y: 622, distance: 197.7
click at [273, 462] on div "reading All unreads magnifier Channels bubbles RWC England v USA, 19:30, Sunder…" at bounding box center [784, 390] width 1568 height 716
paste textarea "**********"
click at [322, 462] on textarea "**********" at bounding box center [812, 658] width 1005 height 42
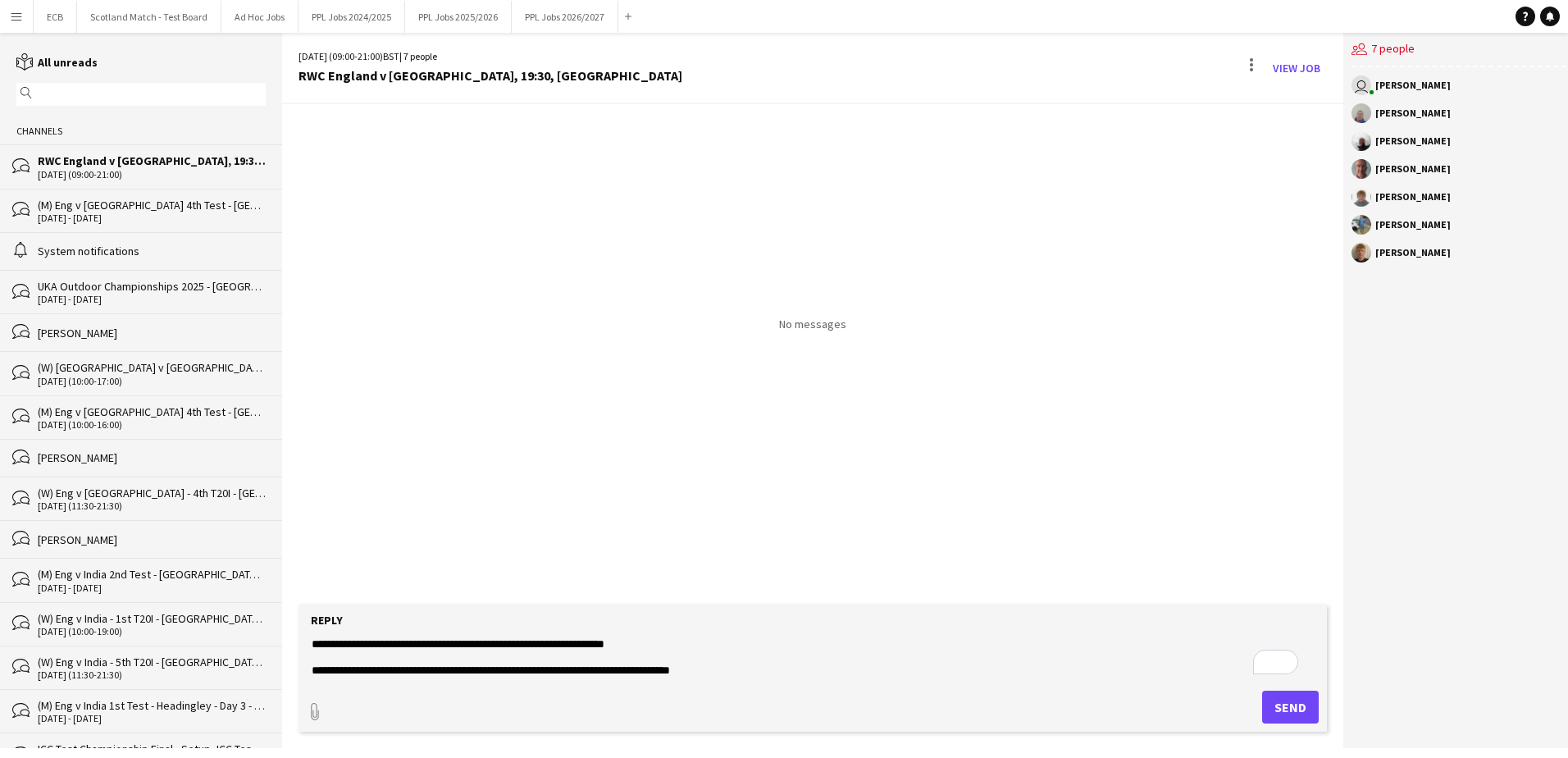
scroll to position [0, 0]
click at [665, 462] on textarea "**********" at bounding box center [812, 658] width 1005 height 42
click at [751, 462] on textarea "**********" at bounding box center [812, 658] width 1005 height 42
click at [530, 462] on textarea "**********" at bounding box center [812, 658] width 1005 height 42
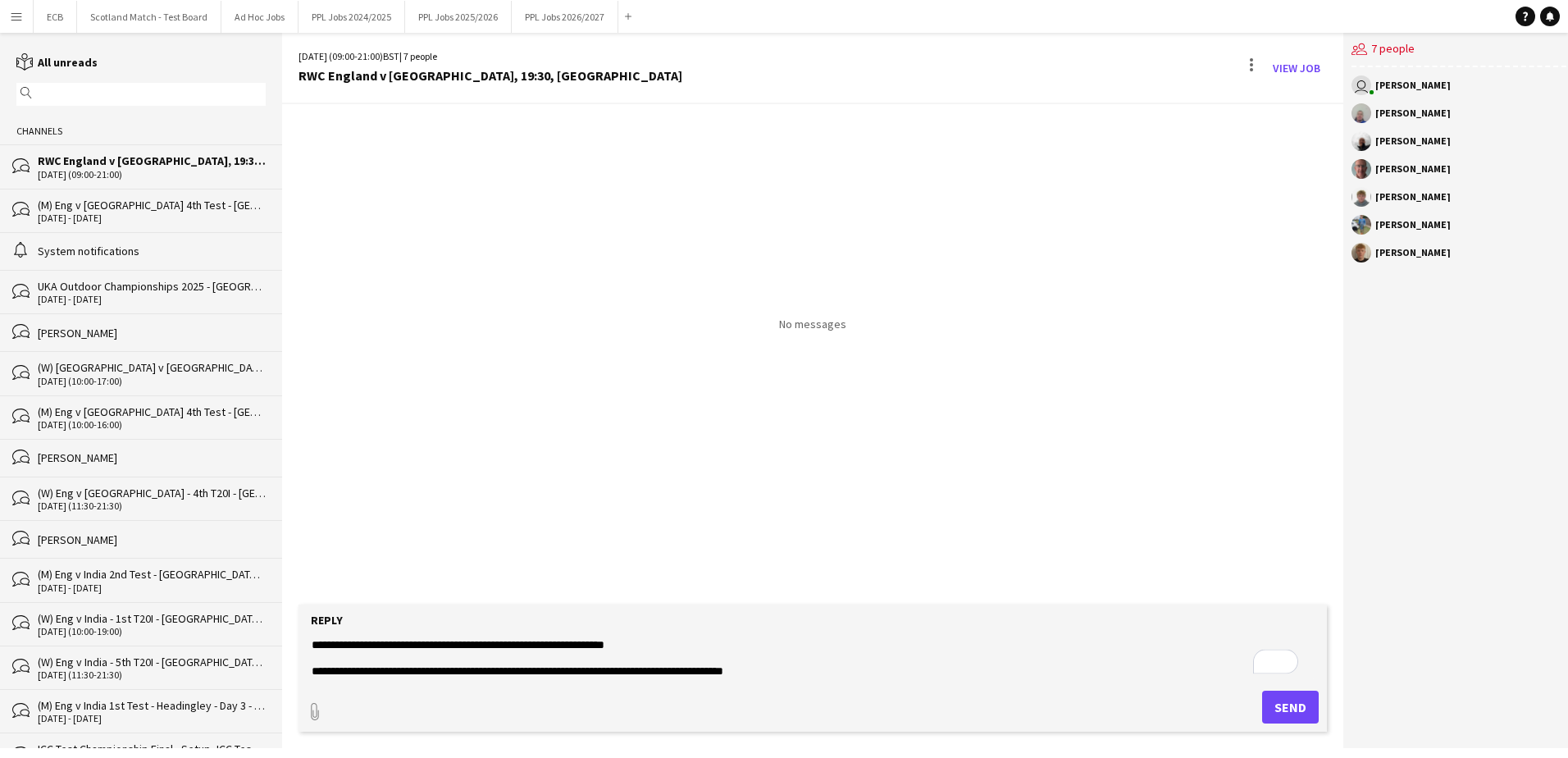
click at [825, 462] on textarea "**********" at bounding box center [812, 658] width 1005 height 42
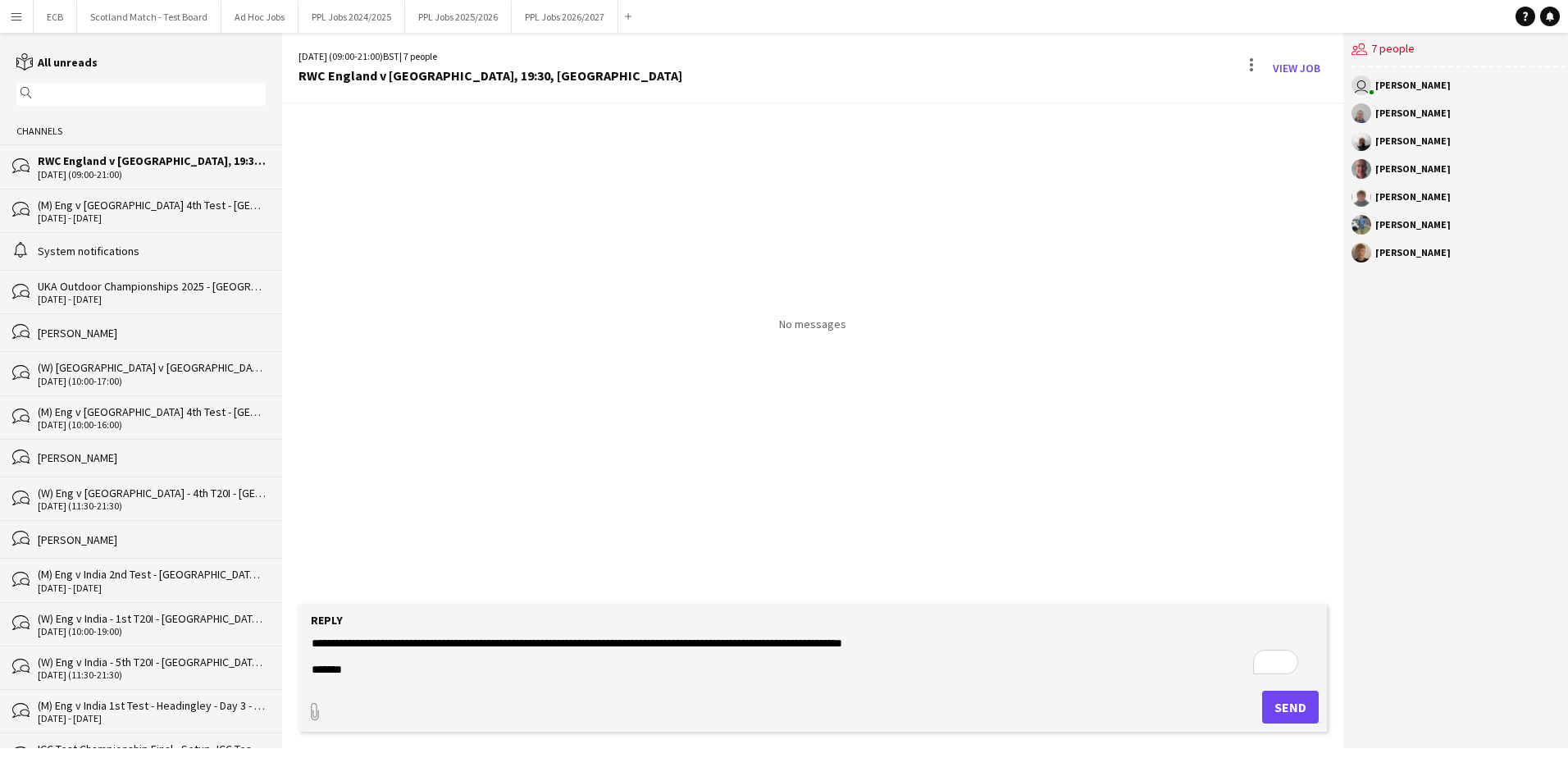
scroll to position [0, 0]
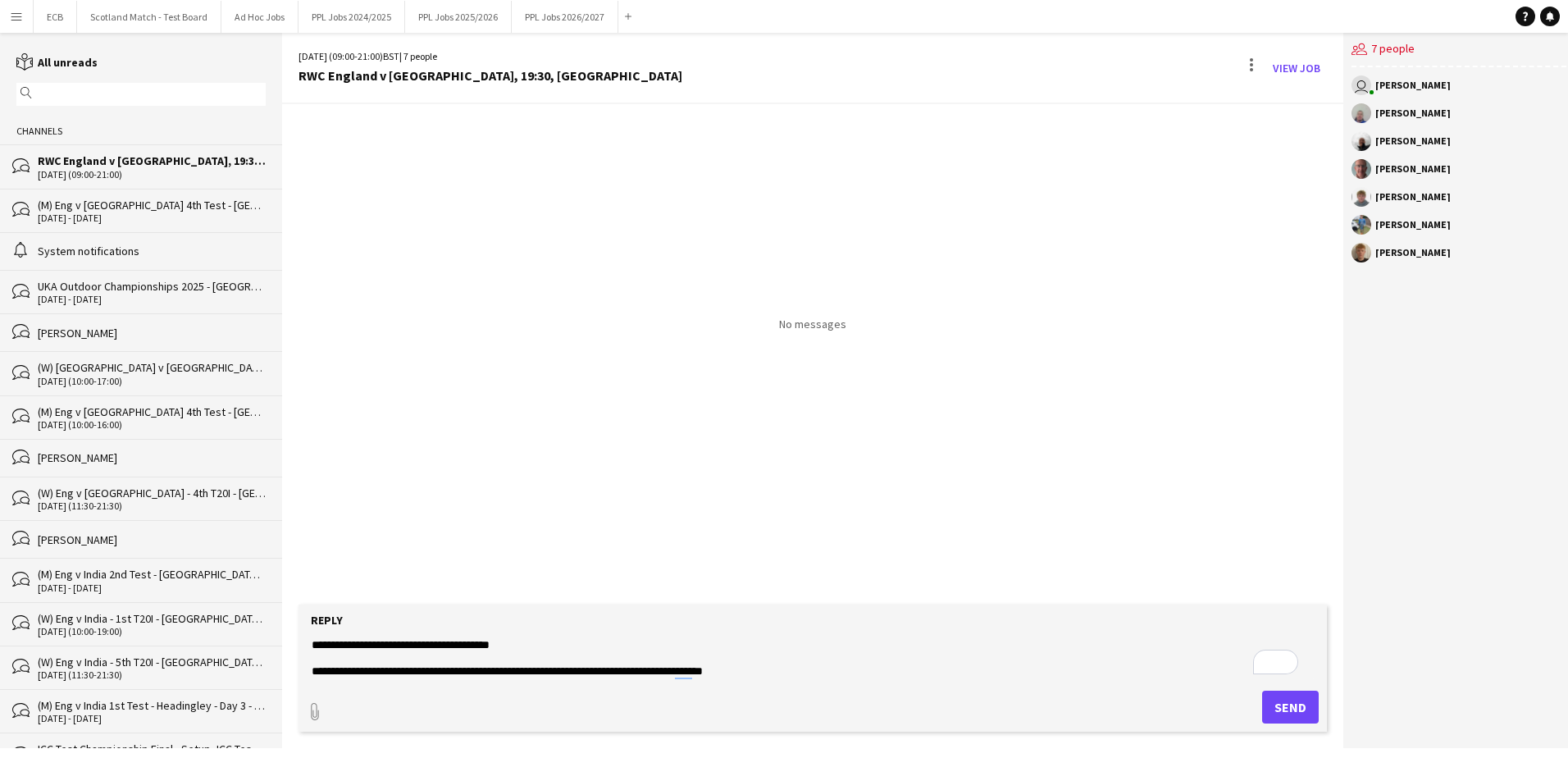
drag, startPoint x: 938, startPoint y: 672, endPoint x: 261, endPoint y: 617, distance: 679.2
click at [261, 462] on div "reading All unreads magnifier Channels bubbles RWC England v USA, 19:30, Sunder…" at bounding box center [784, 390] width 1568 height 716
paste textarea "**********"
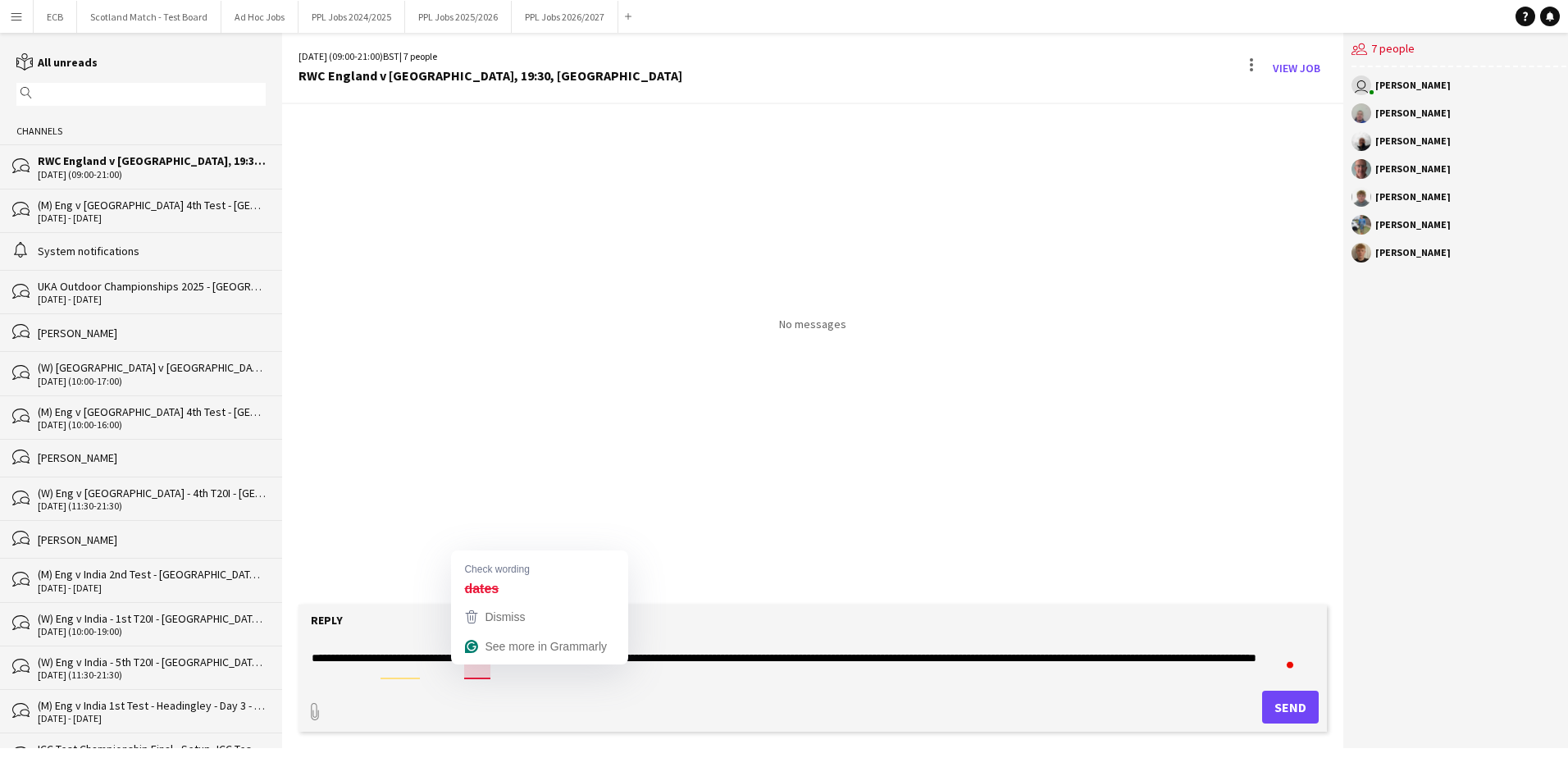
click at [487, 462] on textarea "**********" at bounding box center [812, 658] width 1005 height 42
click at [392, 462] on textarea "**********" at bounding box center [812, 658] width 1005 height 42
click at [403, 462] on textarea "**********" at bounding box center [812, 658] width 1005 height 42
click at [565, 462] on textarea "**********" at bounding box center [812, 658] width 1005 height 42
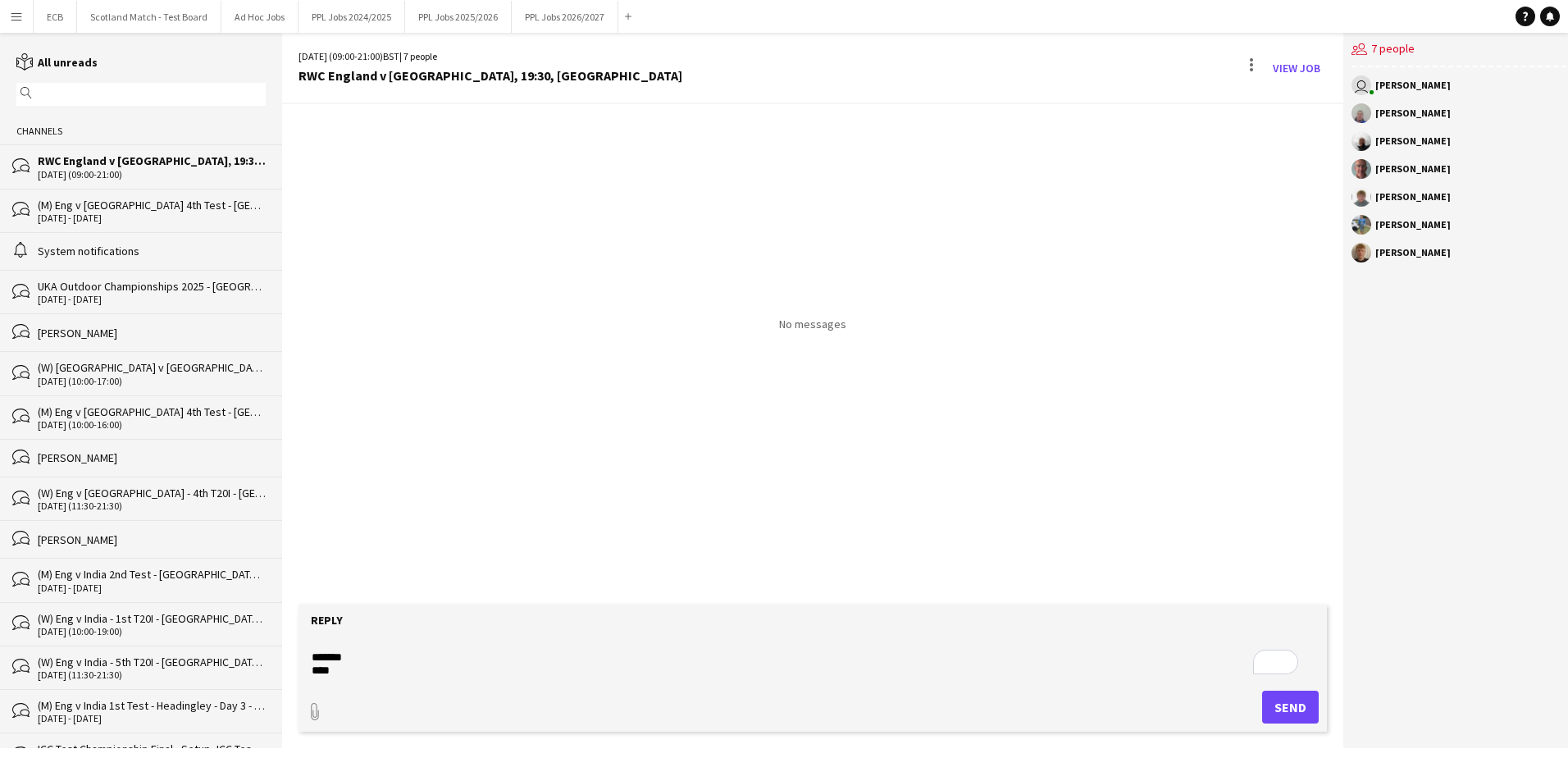
scroll to position [0, 0]
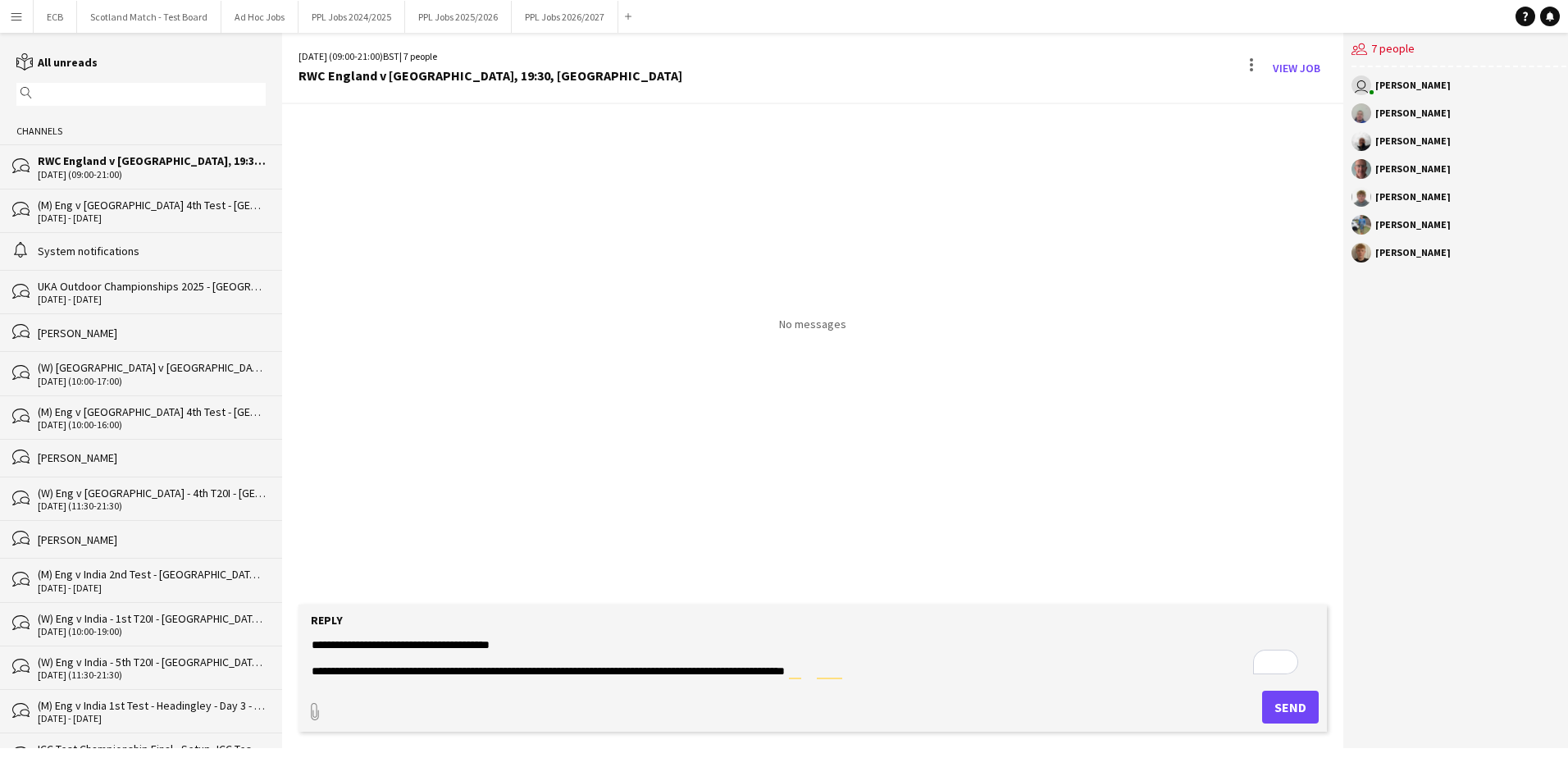
drag, startPoint x: 354, startPoint y: 673, endPoint x: 276, endPoint y: 561, distance: 136.5
click at [276, 462] on div "reading All unreads magnifier Channels bubbles RWC England v USA, 19:30, Sunder…" at bounding box center [784, 390] width 1568 height 716
type textarea "**********"
click at [1029, 462] on button "Send" at bounding box center [1290, 707] width 56 height 33
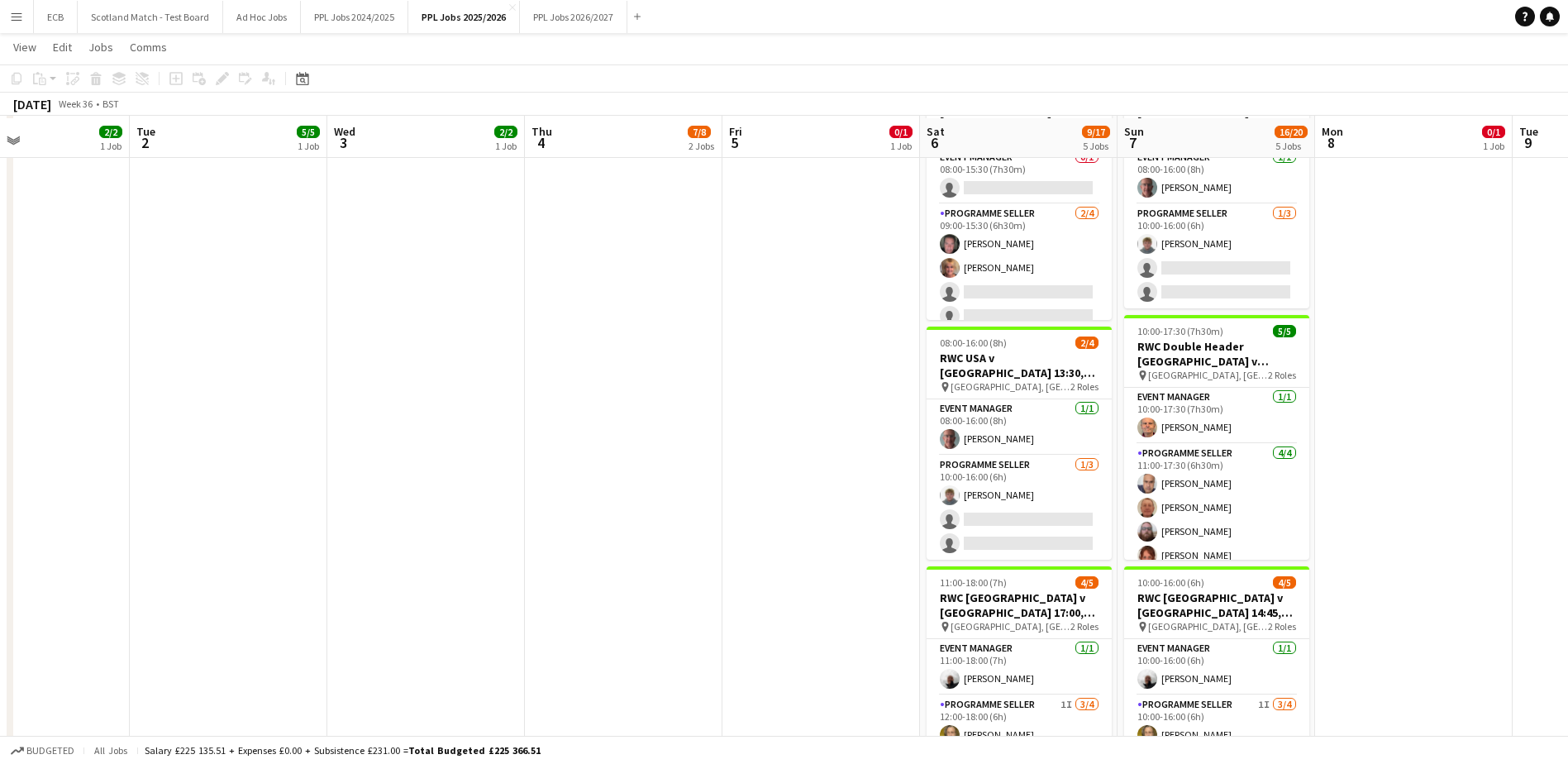
scroll to position [703, 0]
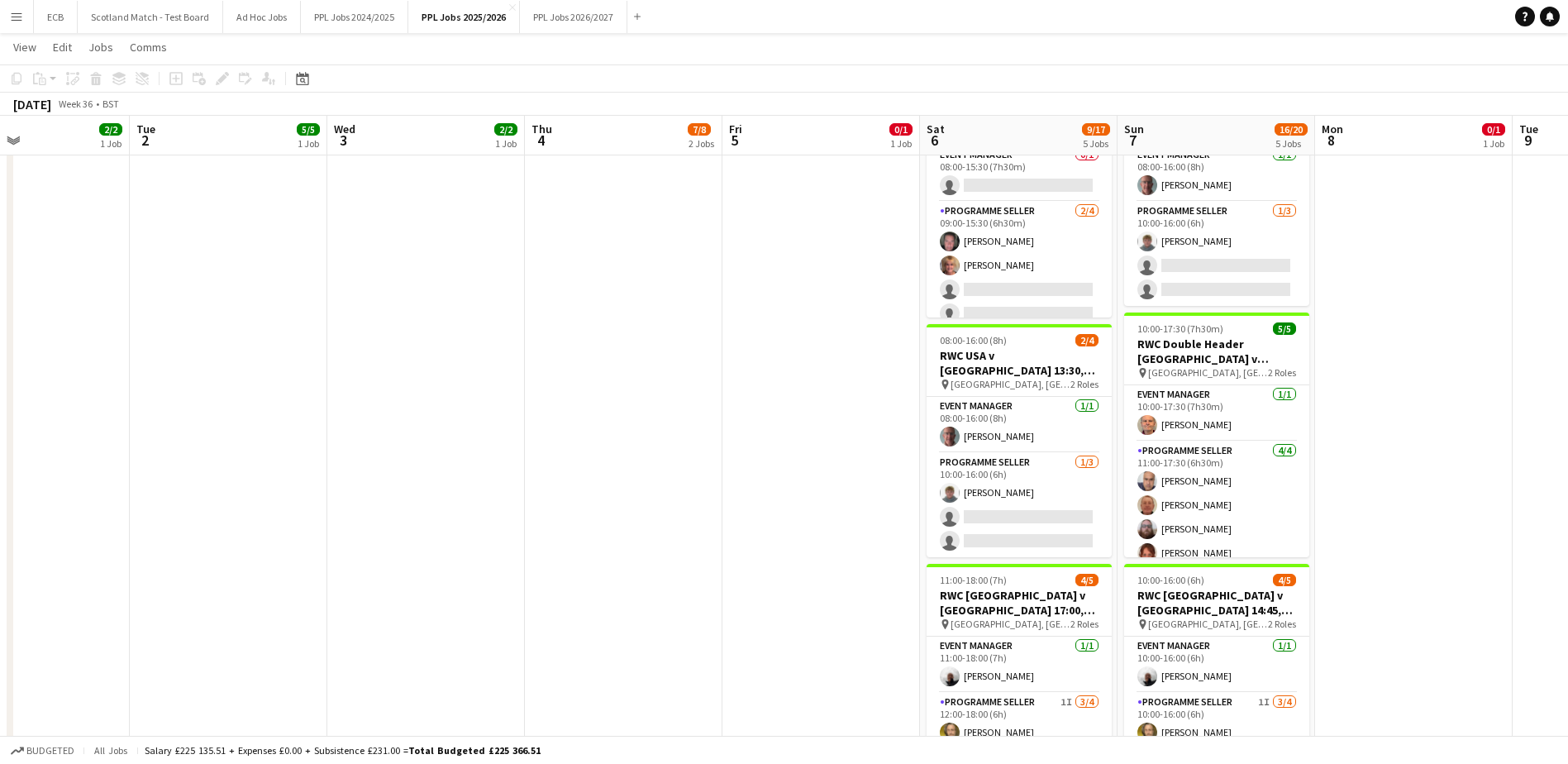
click at [703, 466] on app-date-cell at bounding box center [623, 455] width 198 height 777
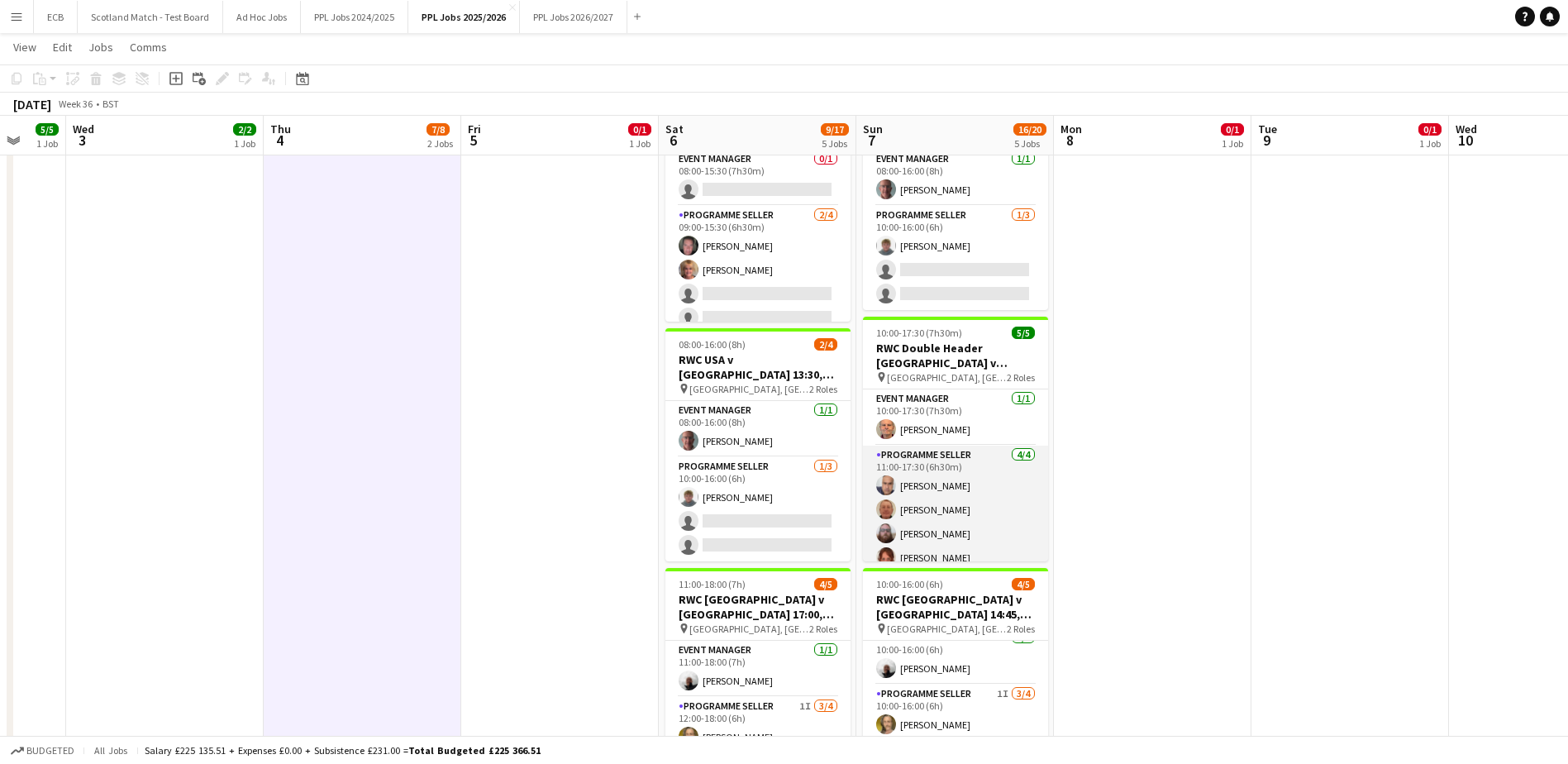
scroll to position [12, 0]
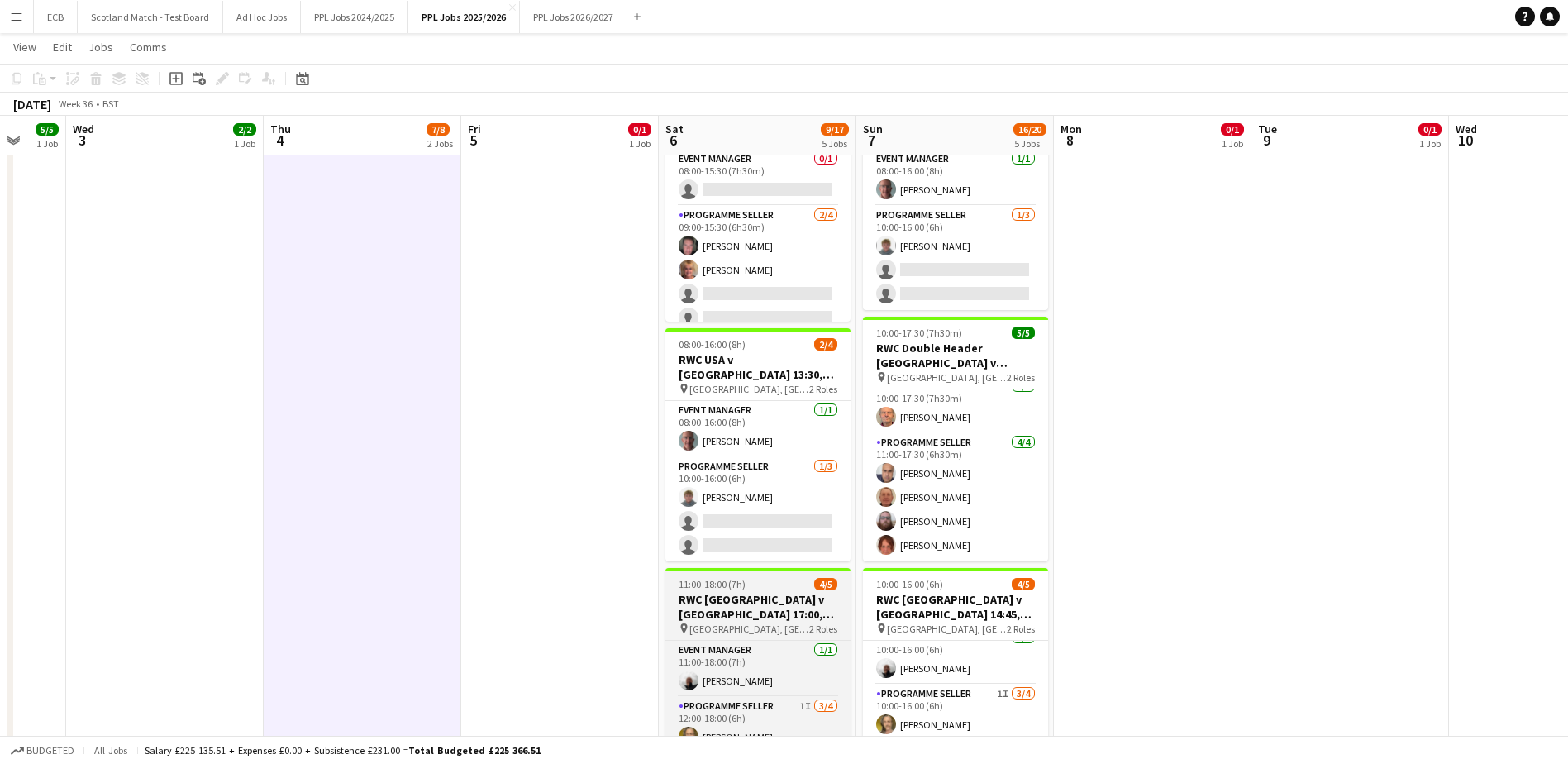
click at [740, 466] on h3 "RWC England v Australia 17:00, Brighton" at bounding box center [757, 607] width 185 height 30
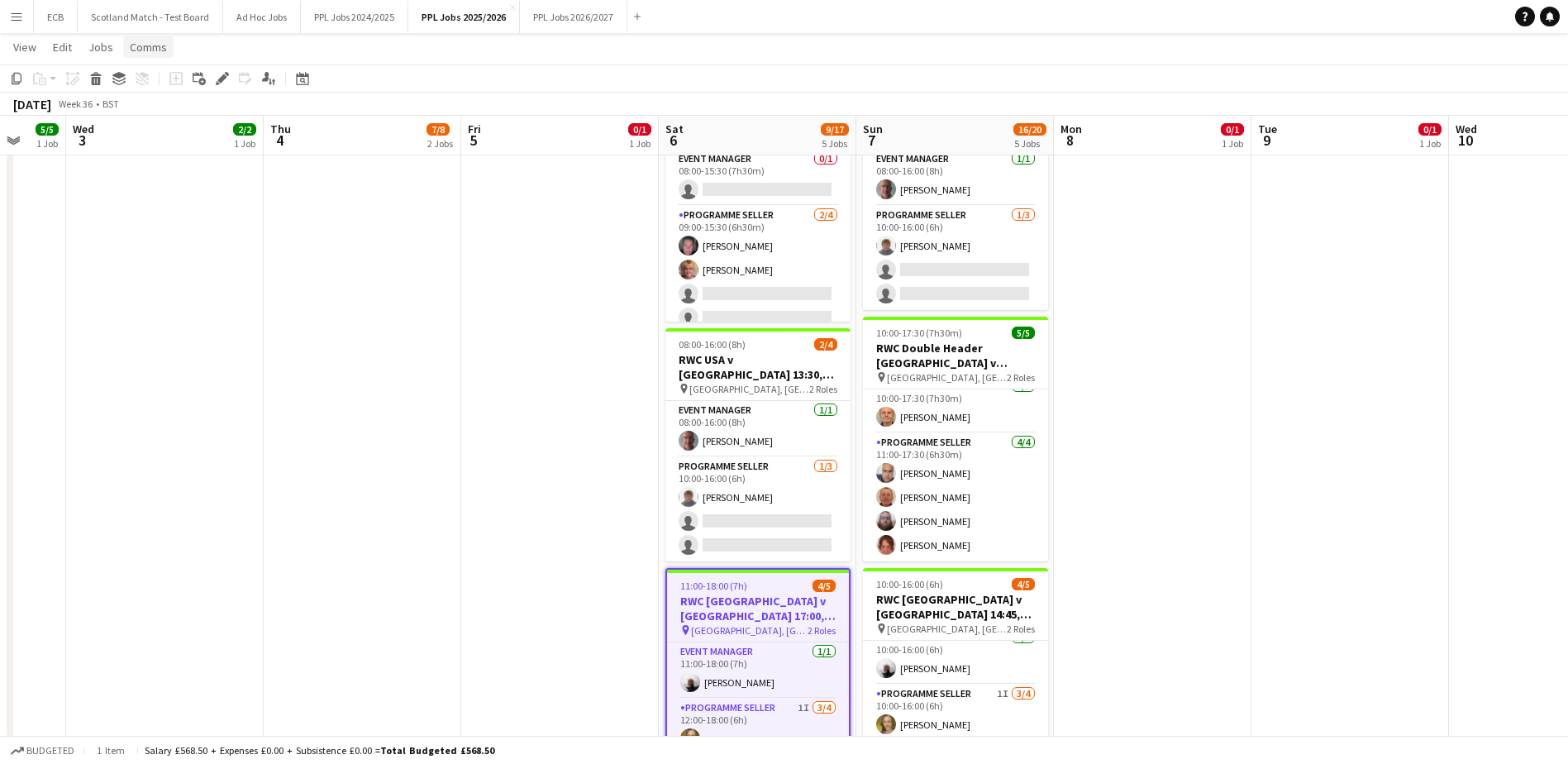
click at [136, 45] on span "Comms" at bounding box center [148, 47] width 37 height 15
click at [176, 115] on span "Create chat" at bounding box center [164, 117] width 58 height 15
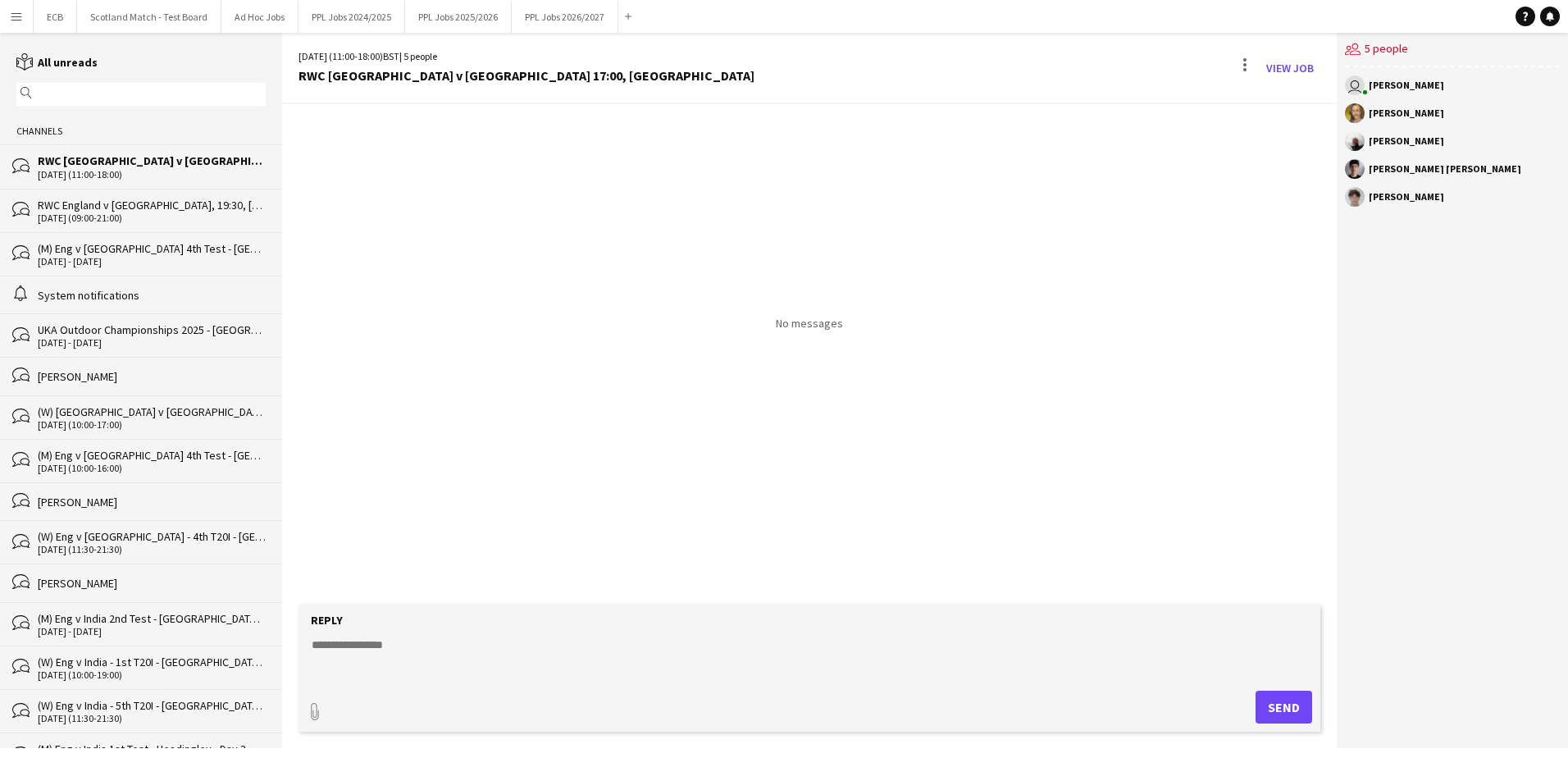
click at [405, 462] on textarea at bounding box center [812, 658] width 1005 height 42
paste textarea "**********"
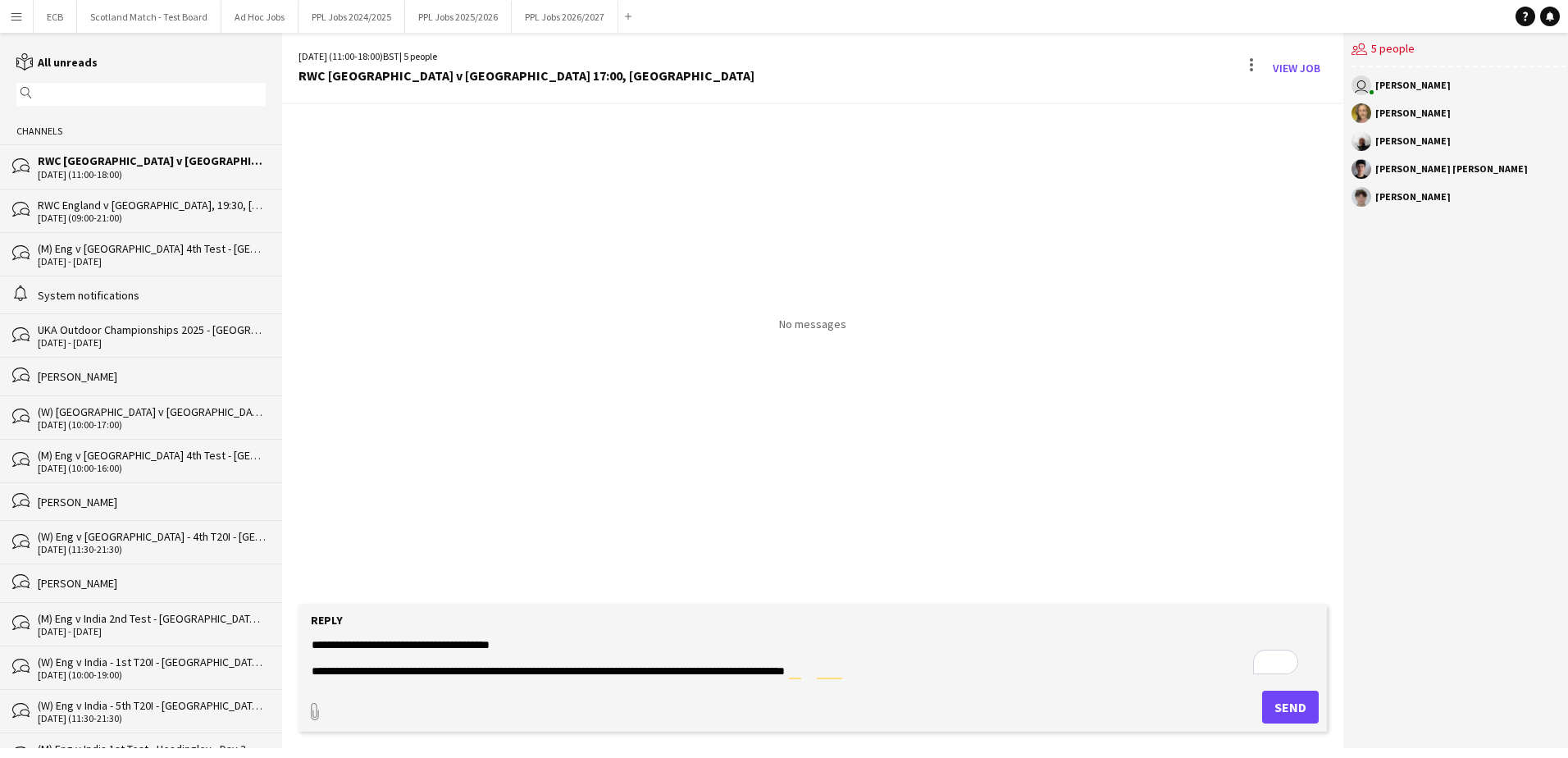
type textarea "**********"
click at [1029, 462] on button "Send" at bounding box center [1290, 707] width 56 height 33
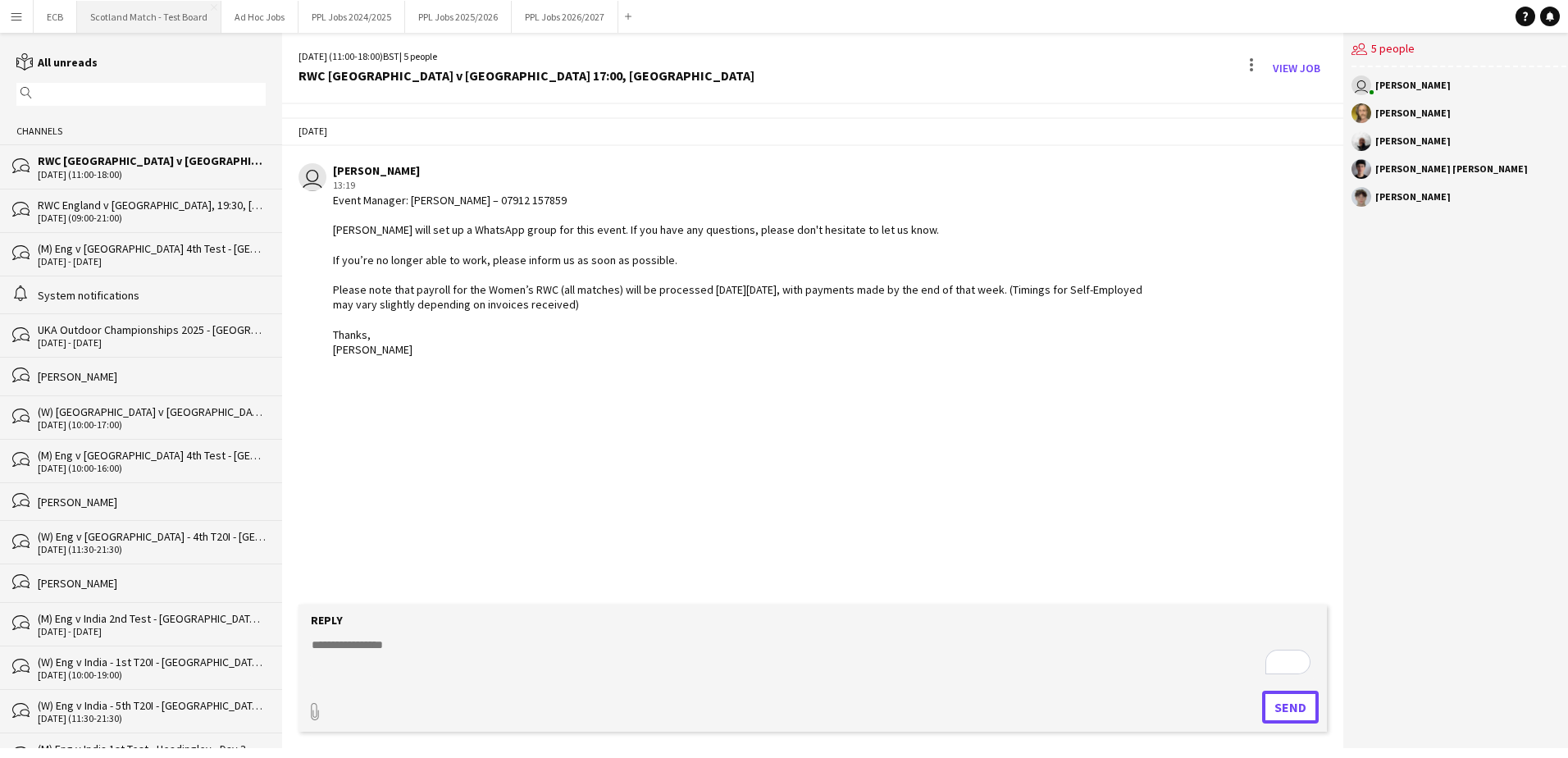
drag, startPoint x: 1280, startPoint y: 705, endPoint x: 187, endPoint y: 18, distance: 1291.0
click at [187, 18] on div "Menu Boards Boards Boards All jobs Status Workforce Workforce My Workforce Recr…" at bounding box center [784, 379] width 1568 height 758
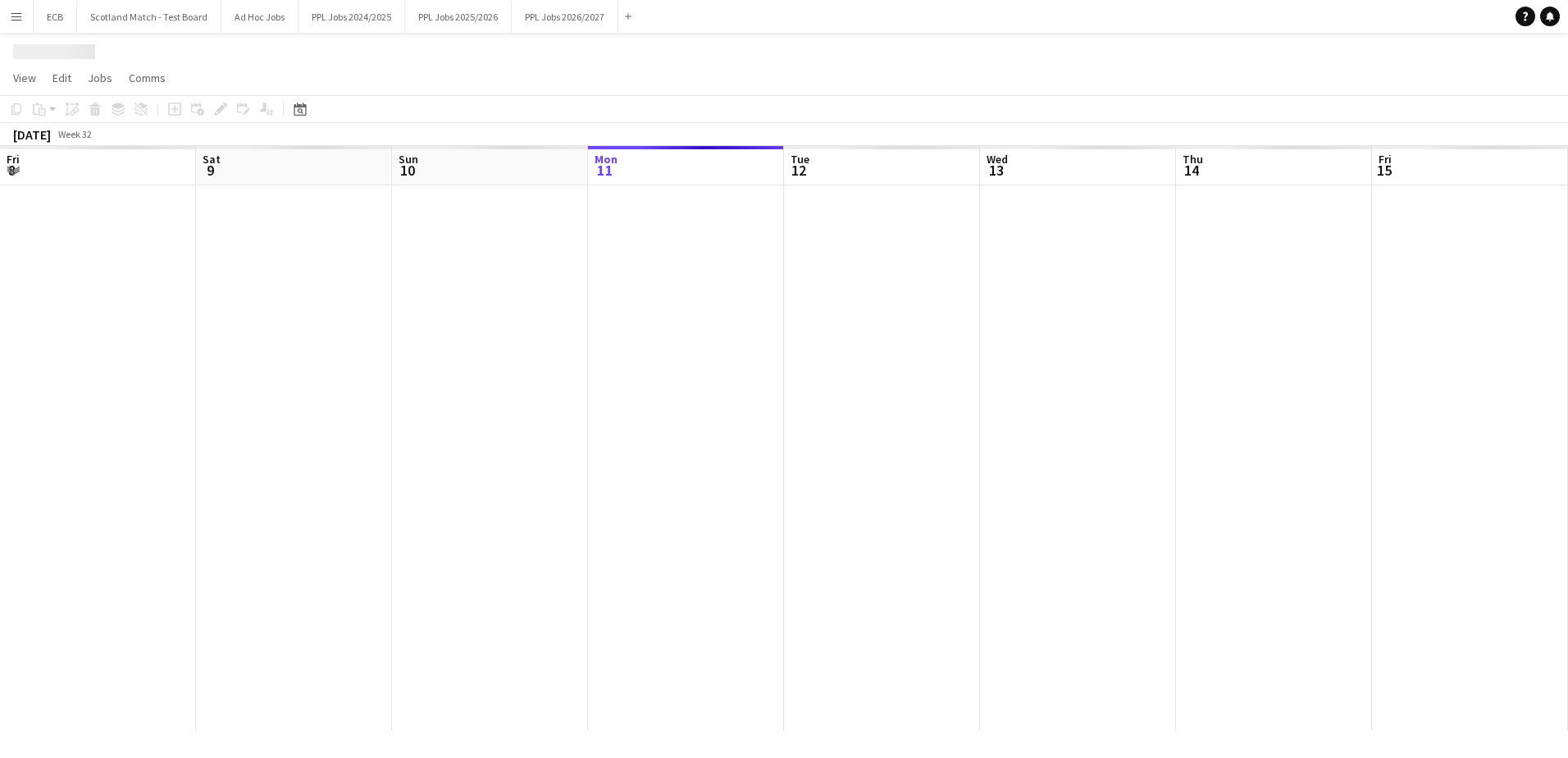
scroll to position [0, 392]
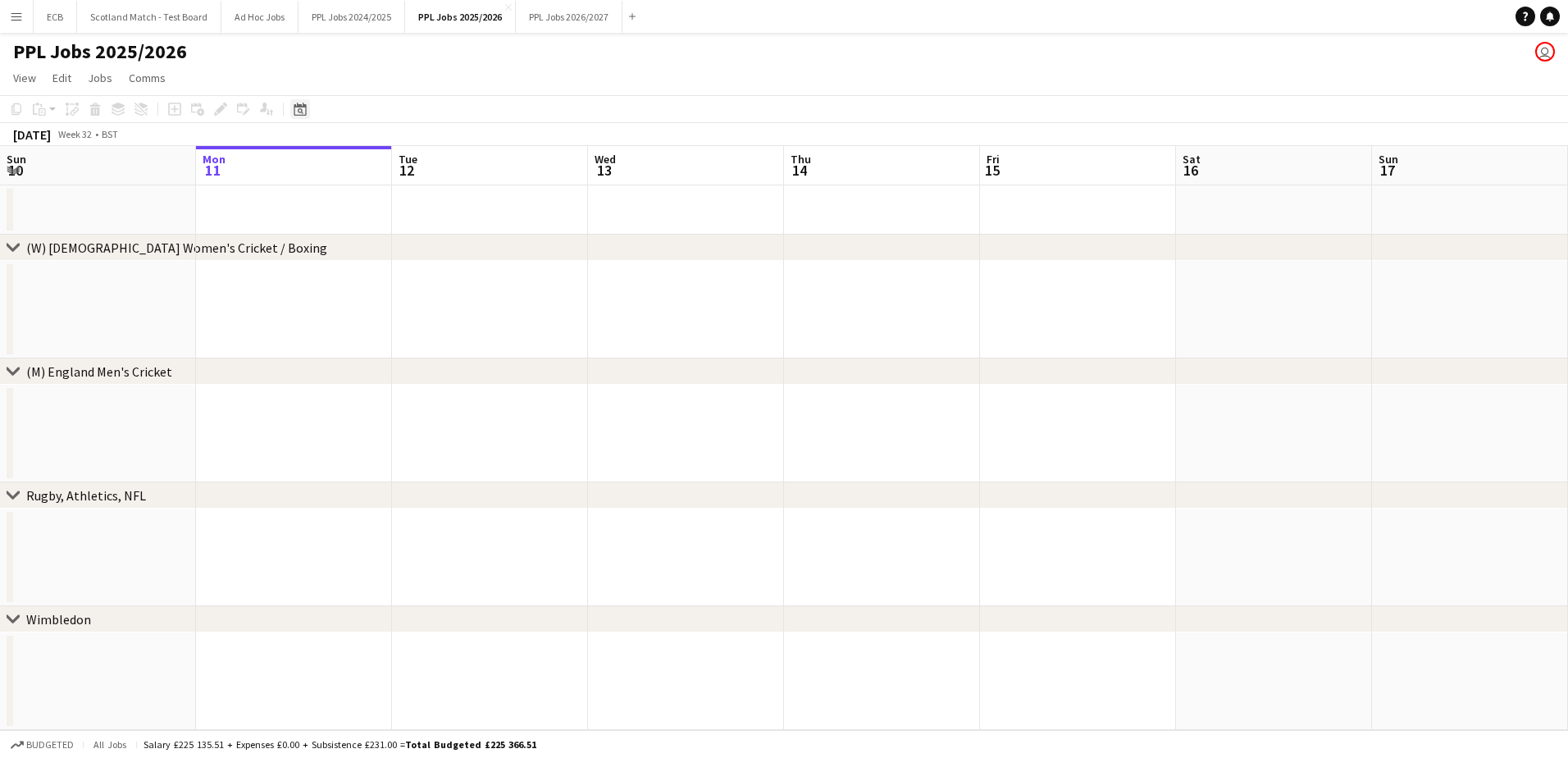
click at [303, 114] on icon "Date picker" at bounding box center [300, 108] width 13 height 13
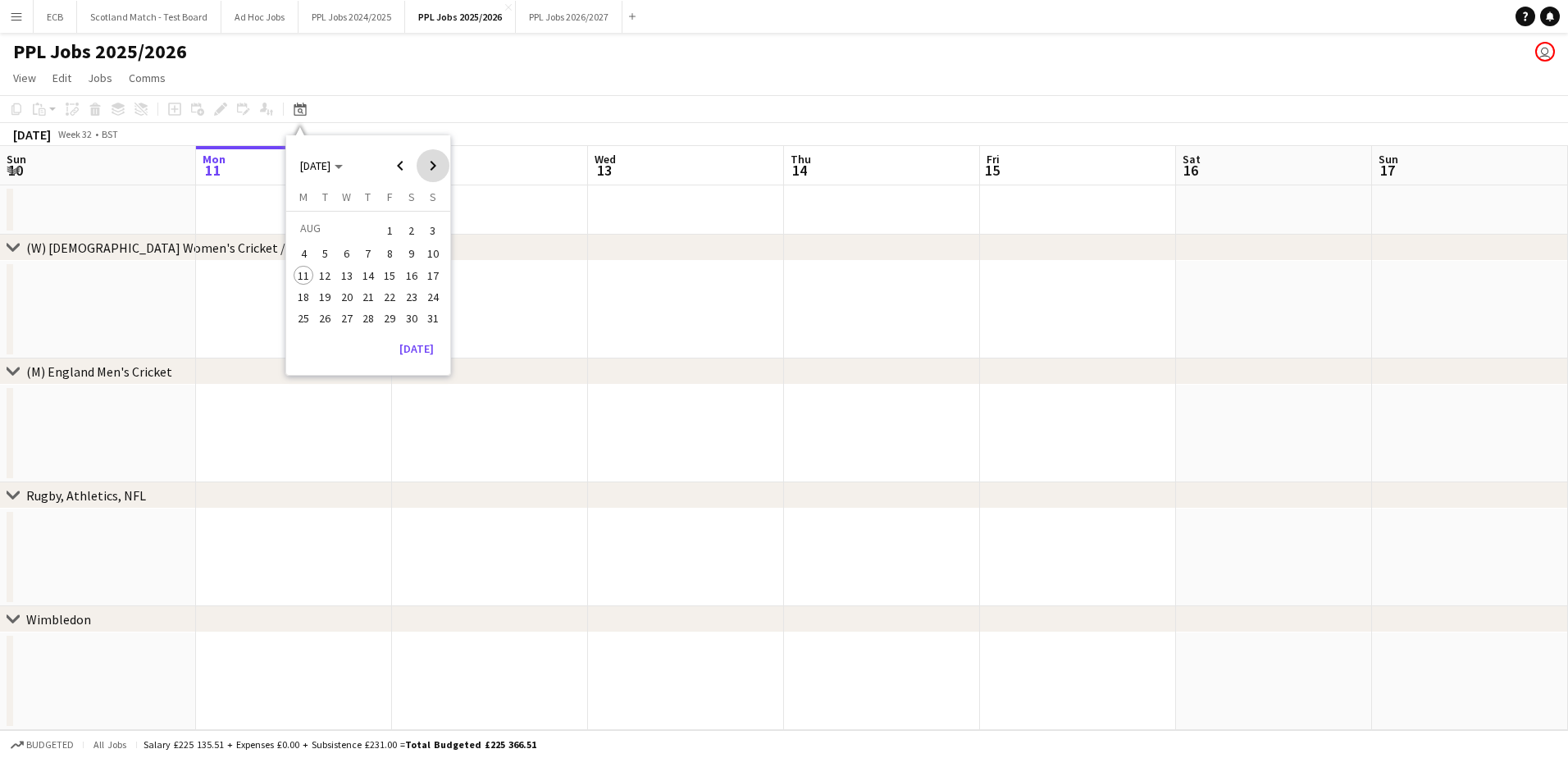
click at [435, 170] on span "Next month" at bounding box center [432, 166] width 33 height 33
click at [436, 247] on span "7" at bounding box center [433, 250] width 19 height 19
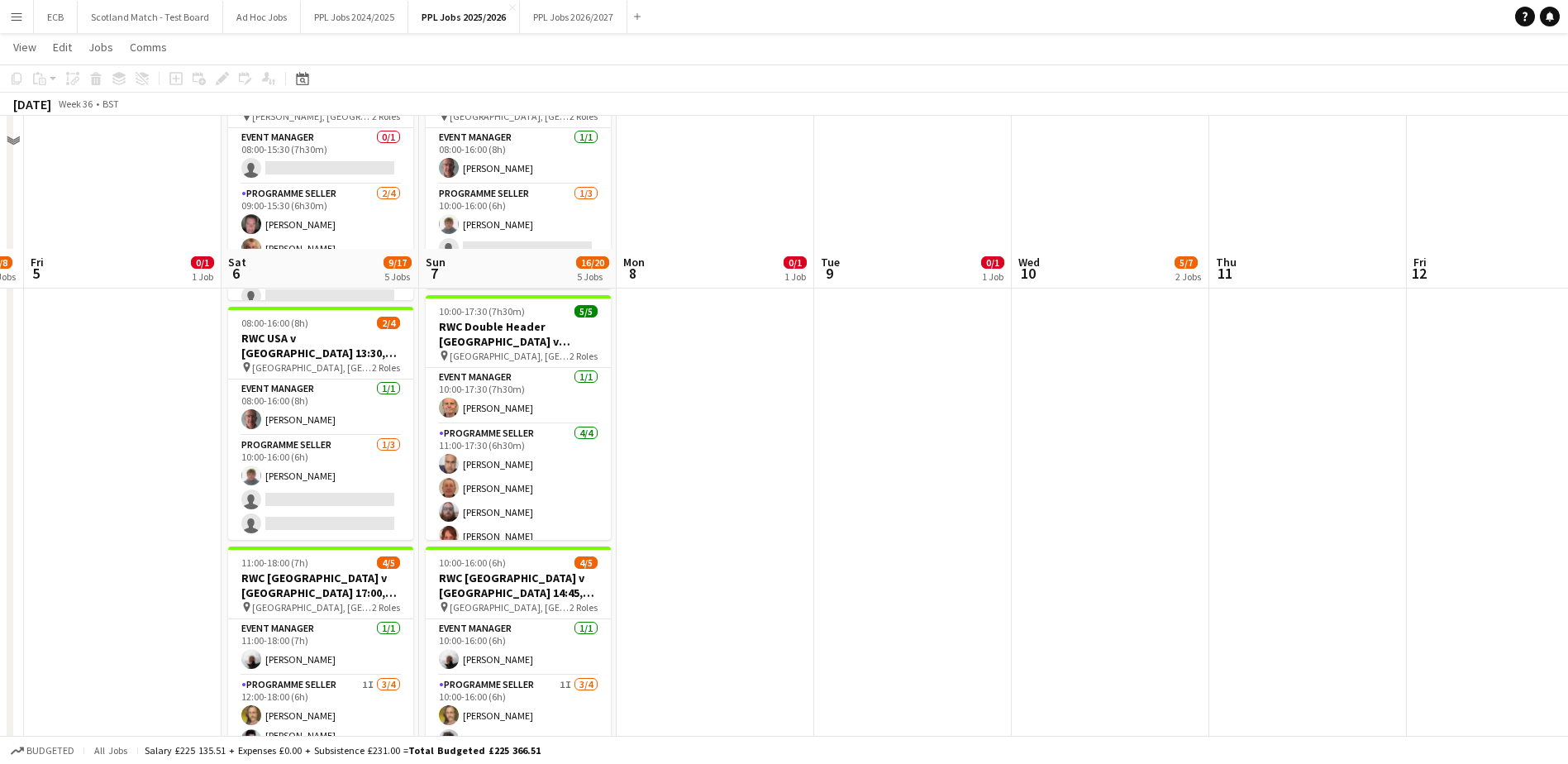
scroll to position [1135, 0]
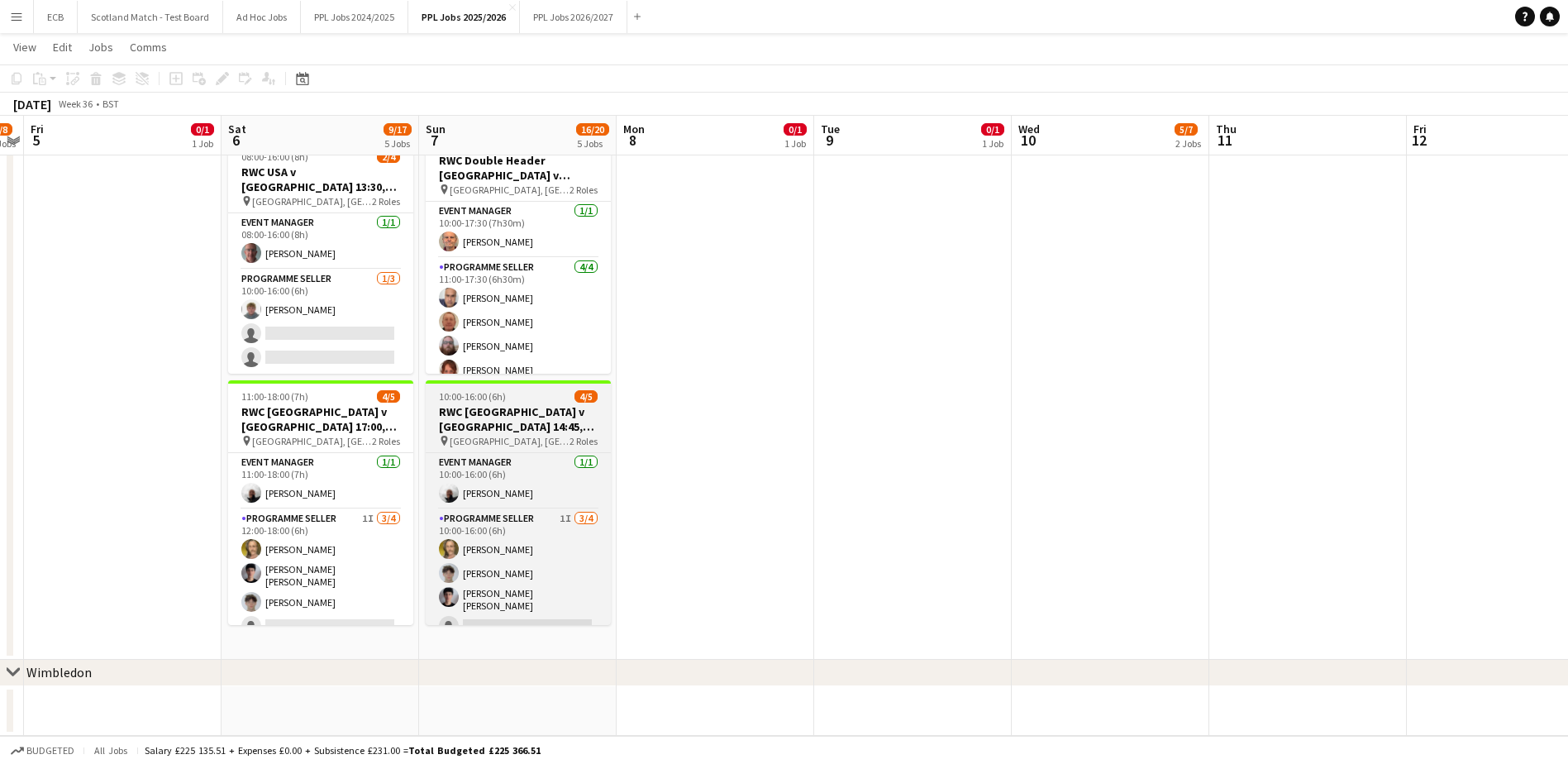
click at [503, 429] on h3 "RWC New Zealand v Ireland 14:45, Brighton" at bounding box center [518, 420] width 185 height 30
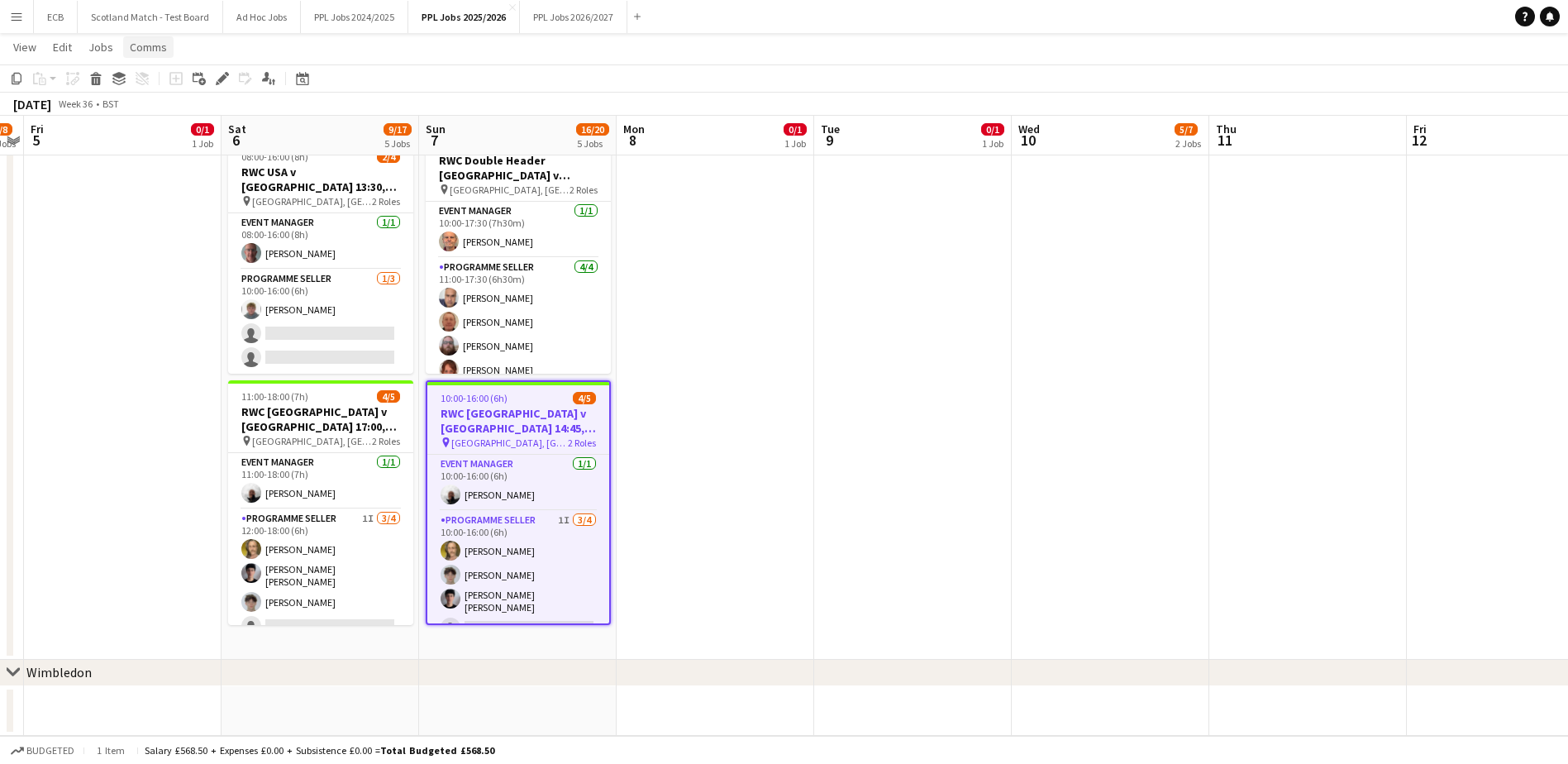
click at [153, 53] on span "Comms" at bounding box center [148, 47] width 37 height 15
click at [141, 117] on span "Create chat" at bounding box center [164, 117] width 58 height 15
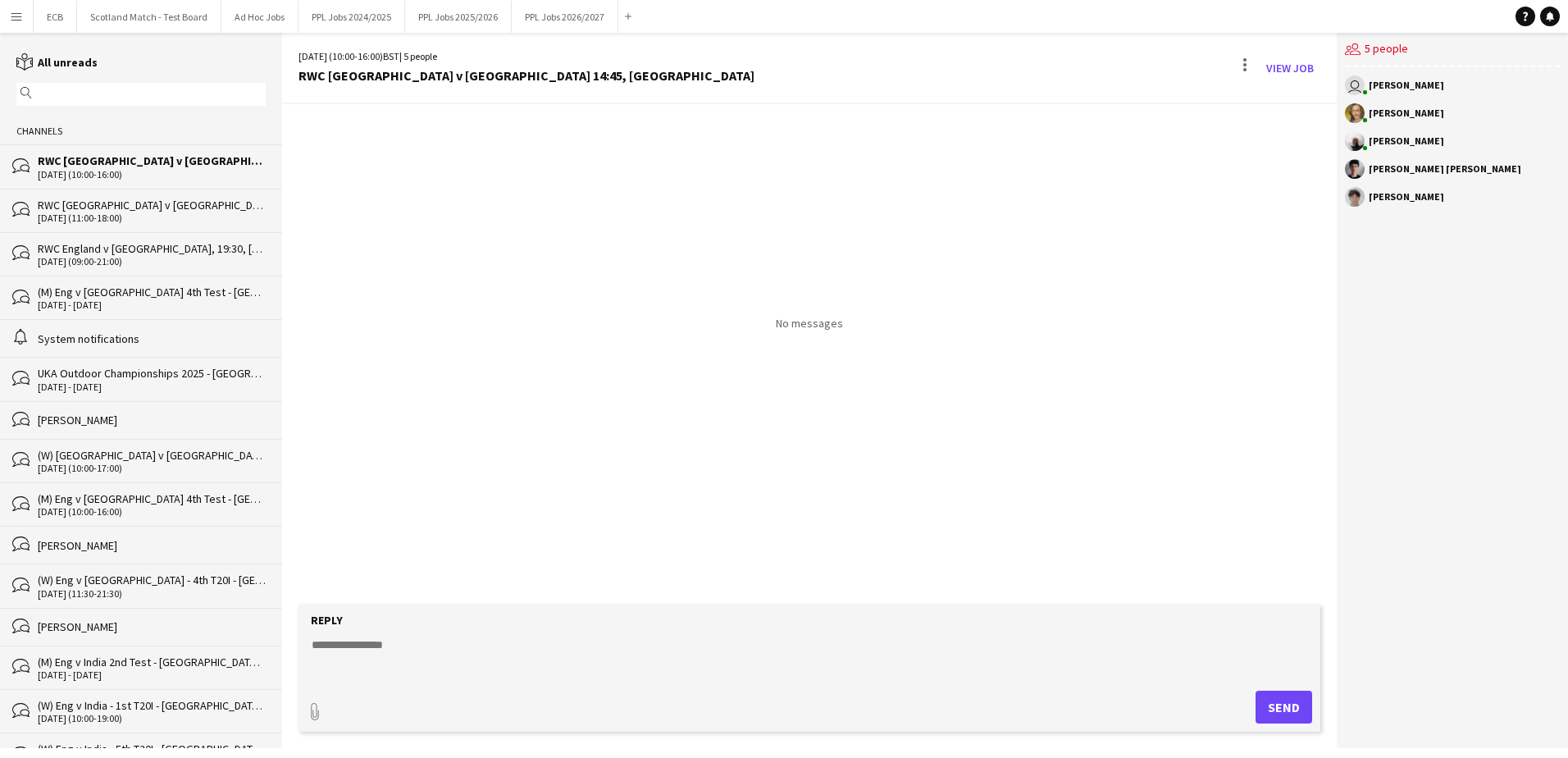
click at [441, 462] on textarea at bounding box center [812, 658] width 1005 height 42
paste textarea "**********"
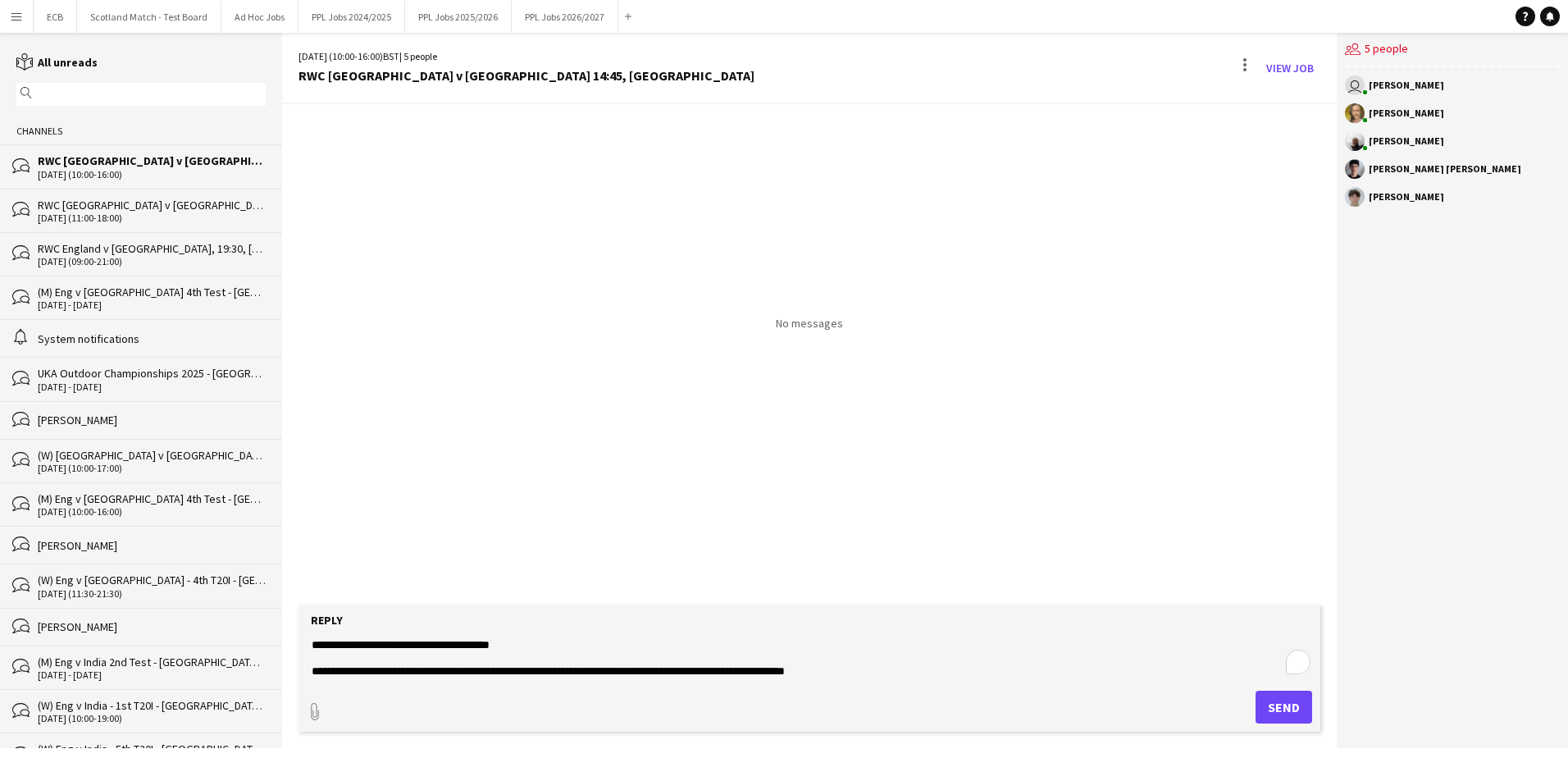
scroll to position [105, 0]
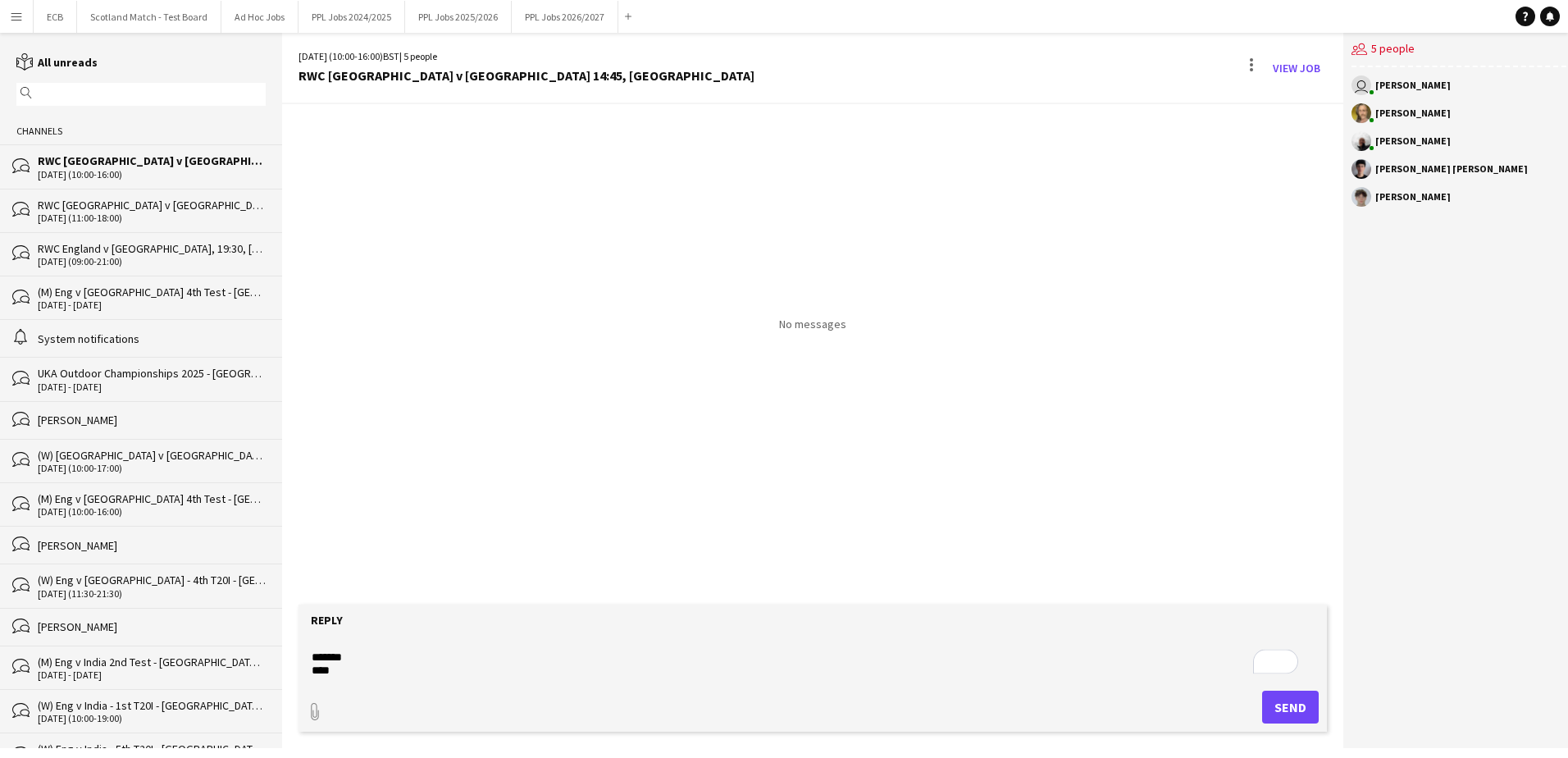
type textarea "**********"
click at [1029, 462] on button "Send" at bounding box center [1290, 707] width 56 height 33
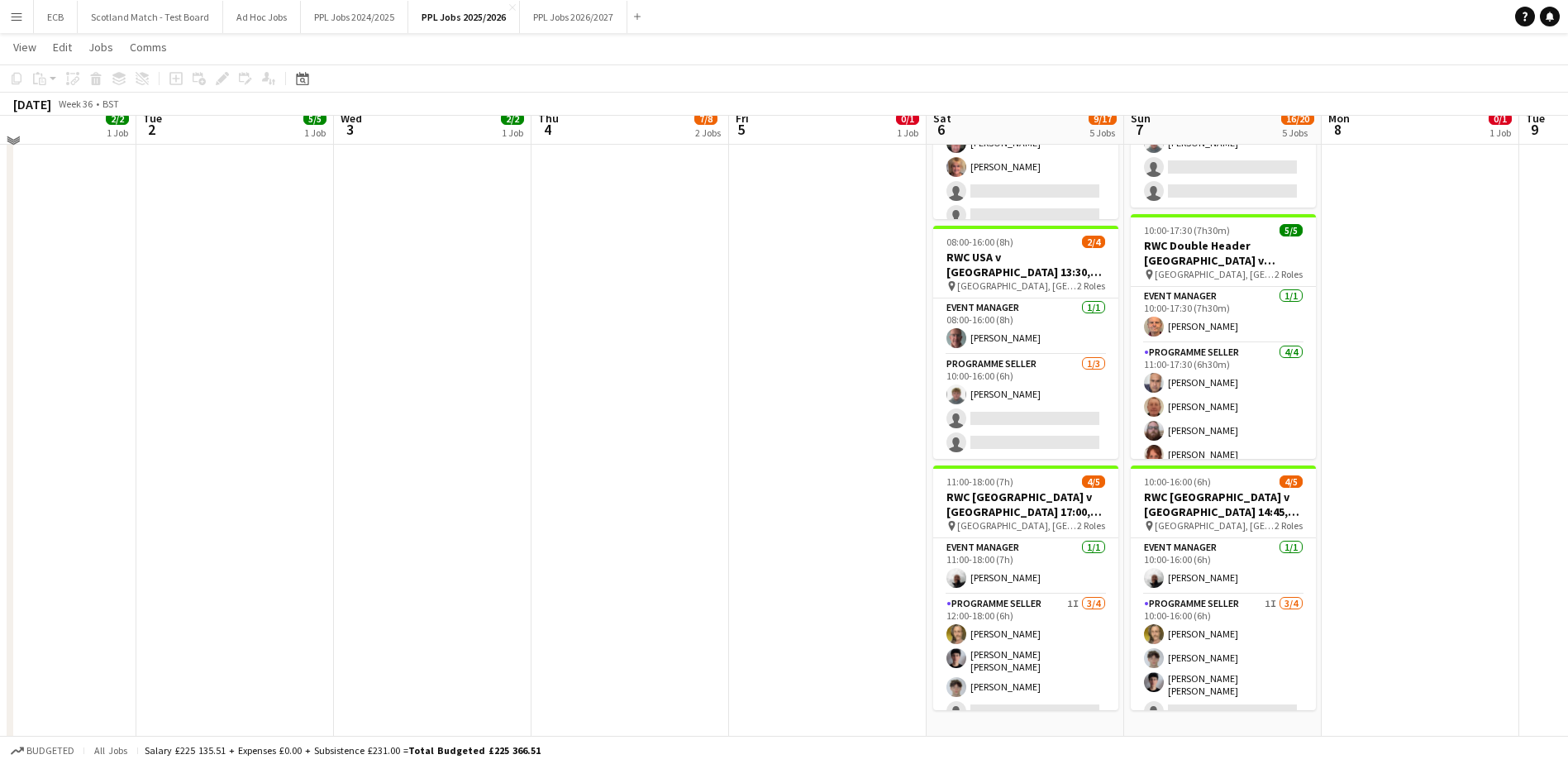
scroll to position [808, 0]
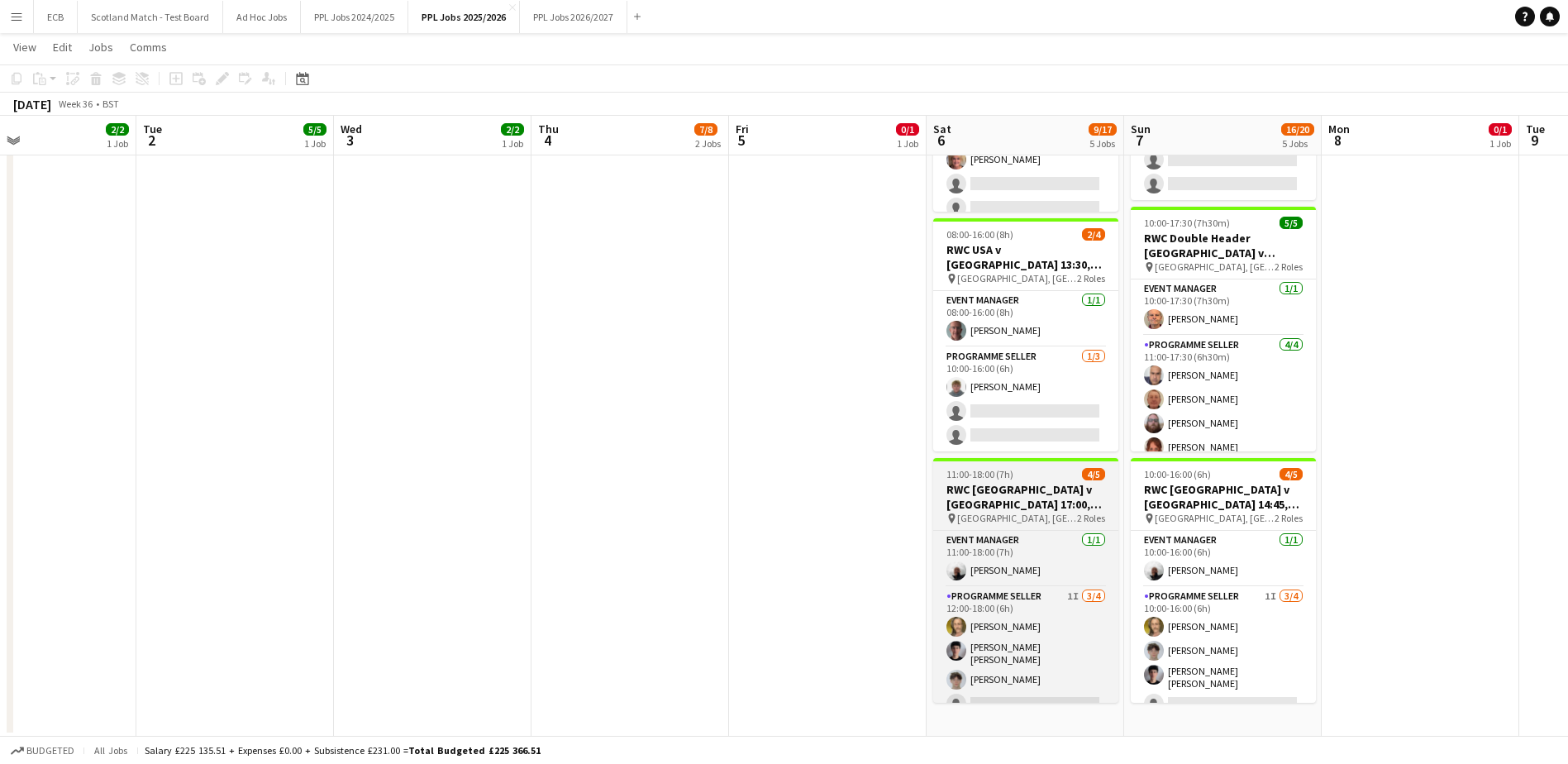
click at [1007, 466] on h3 "RWC England v Australia 17:00, Brighton" at bounding box center [1025, 497] width 185 height 30
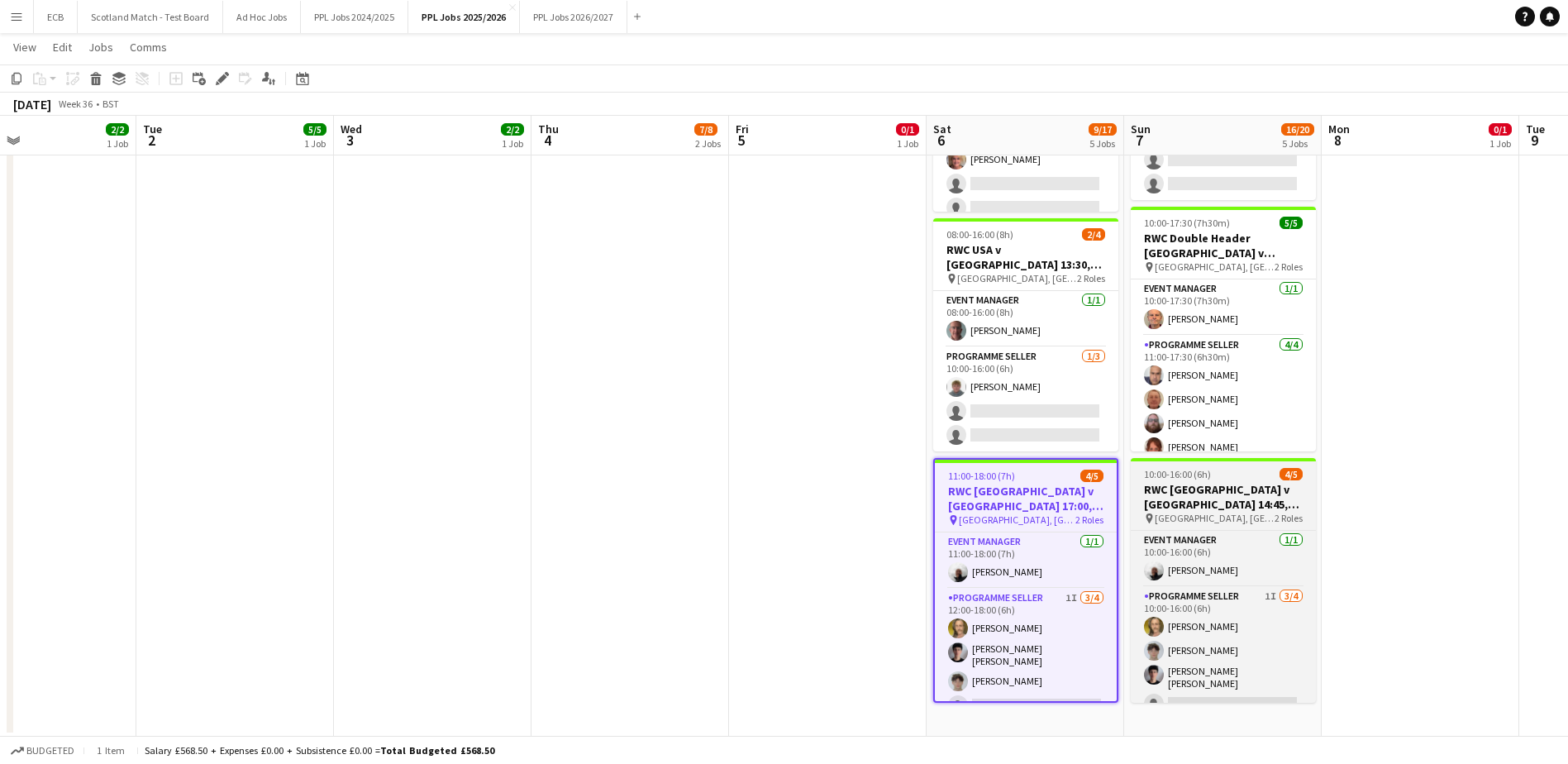
click at [1038, 466] on h3 "RWC New Zealand v Ireland 14:45, Brighton" at bounding box center [1223, 497] width 185 height 30
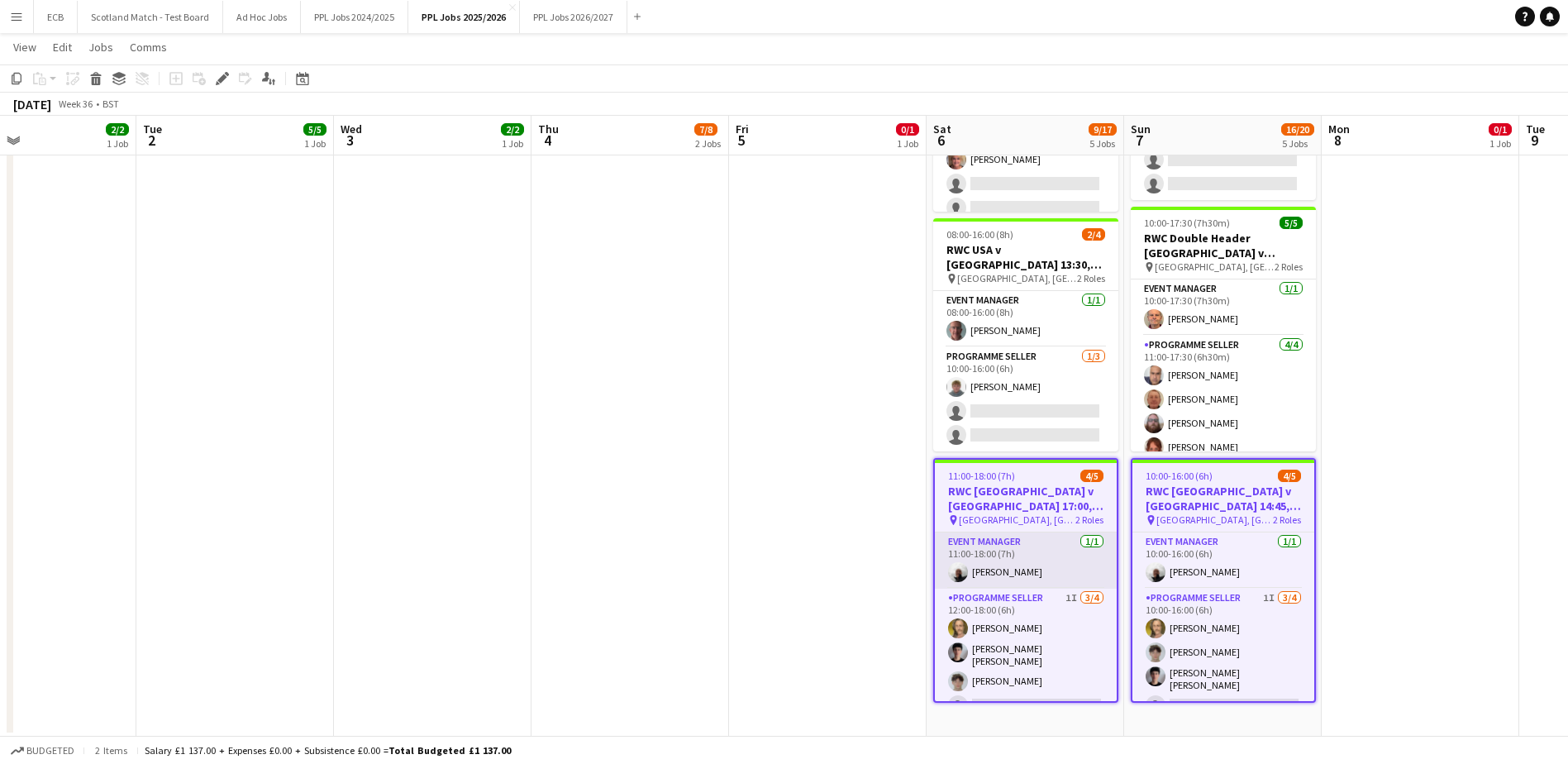
click at [1012, 466] on app-card-role "Event Manager 1/1 11:00-18:00 (7h) Steve Fulcher" at bounding box center [1025, 560] width 182 height 56
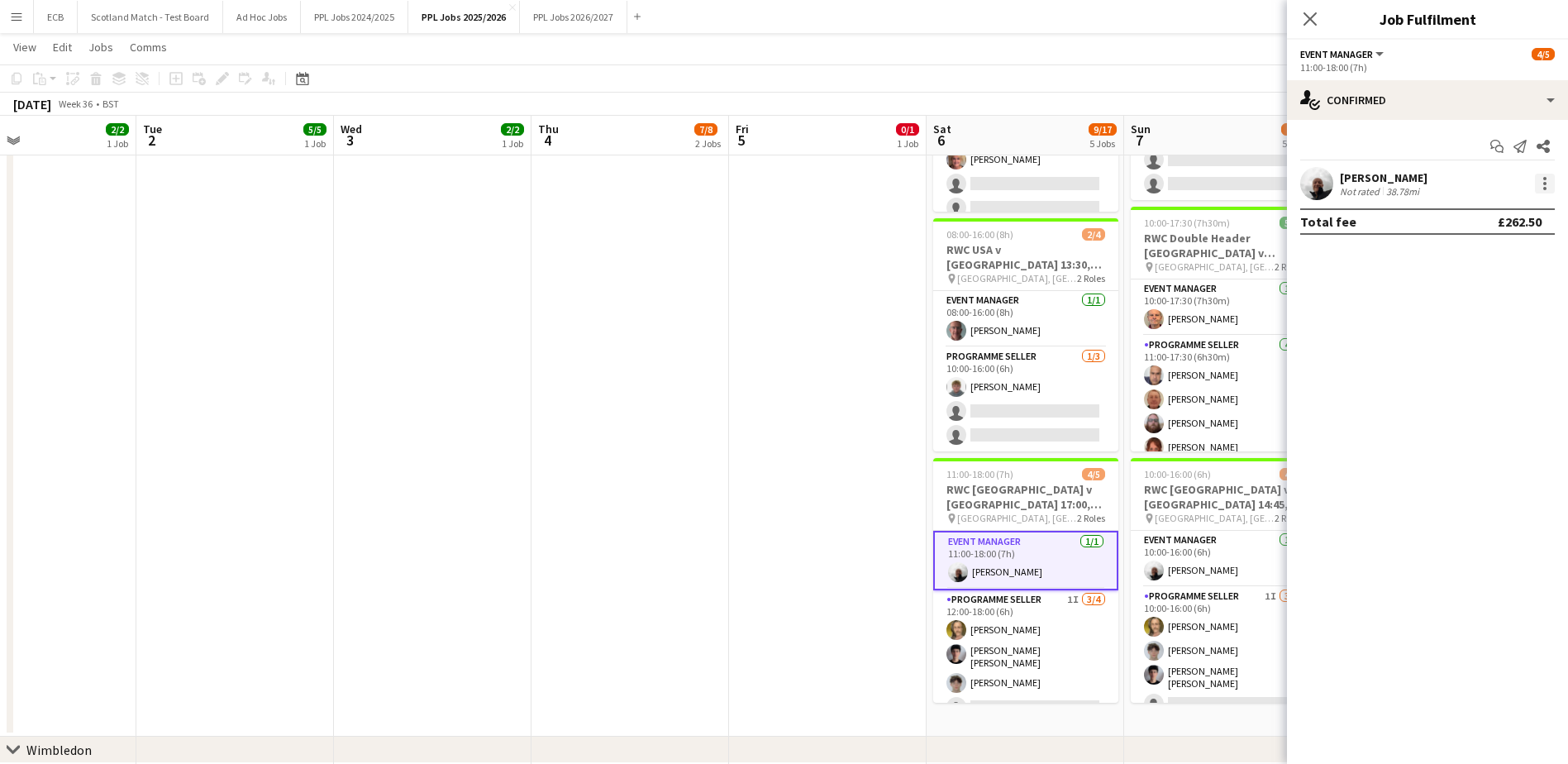
click at [1038, 183] on div at bounding box center [1544, 184] width 20 height 20
click at [1038, 408] on span "Set as supervisor" at bounding box center [1490, 413] width 103 height 14
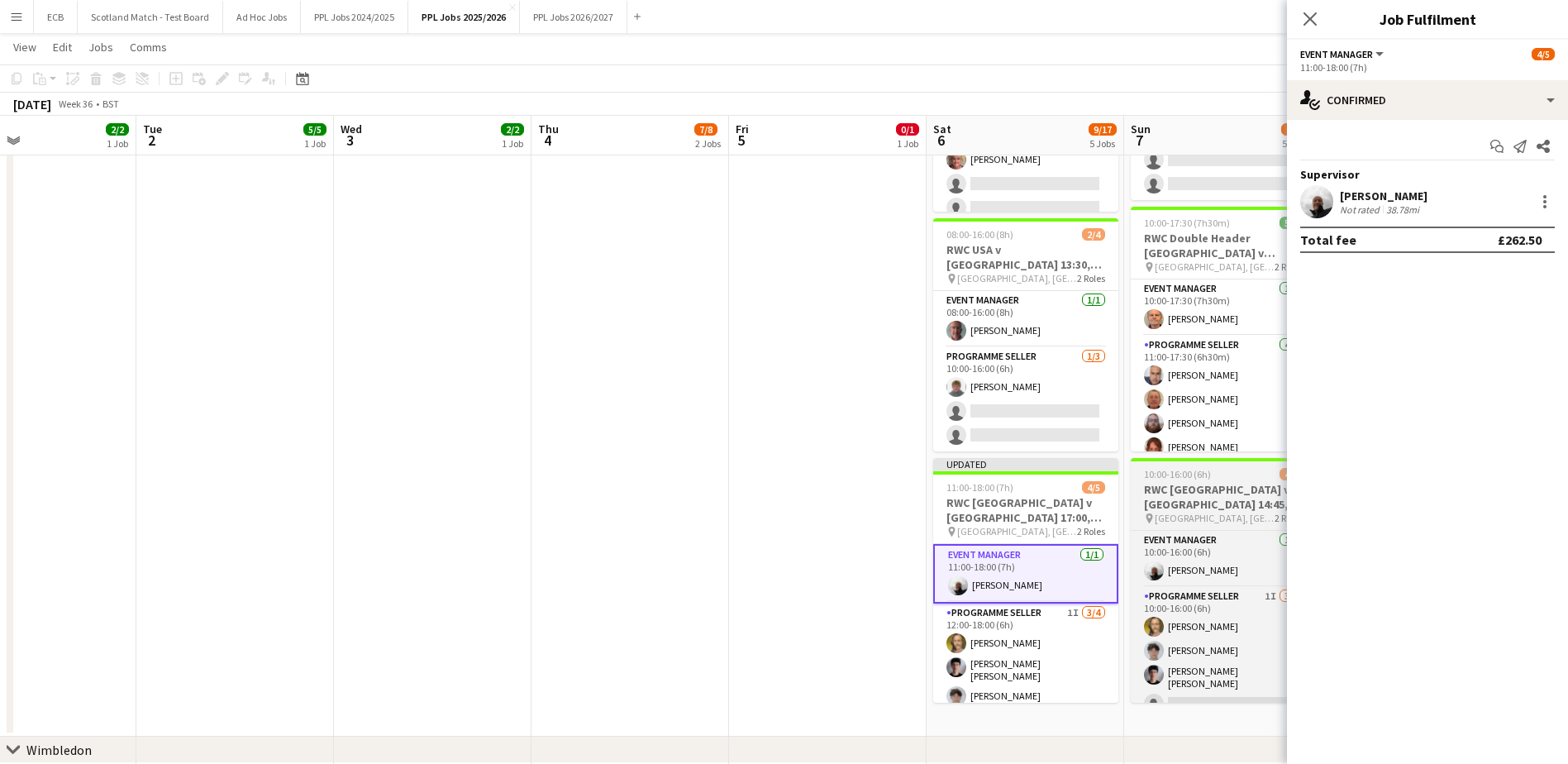
click at [1038, 466] on div "10:00-16:00 (6h) 4/5" at bounding box center [1223, 474] width 185 height 12
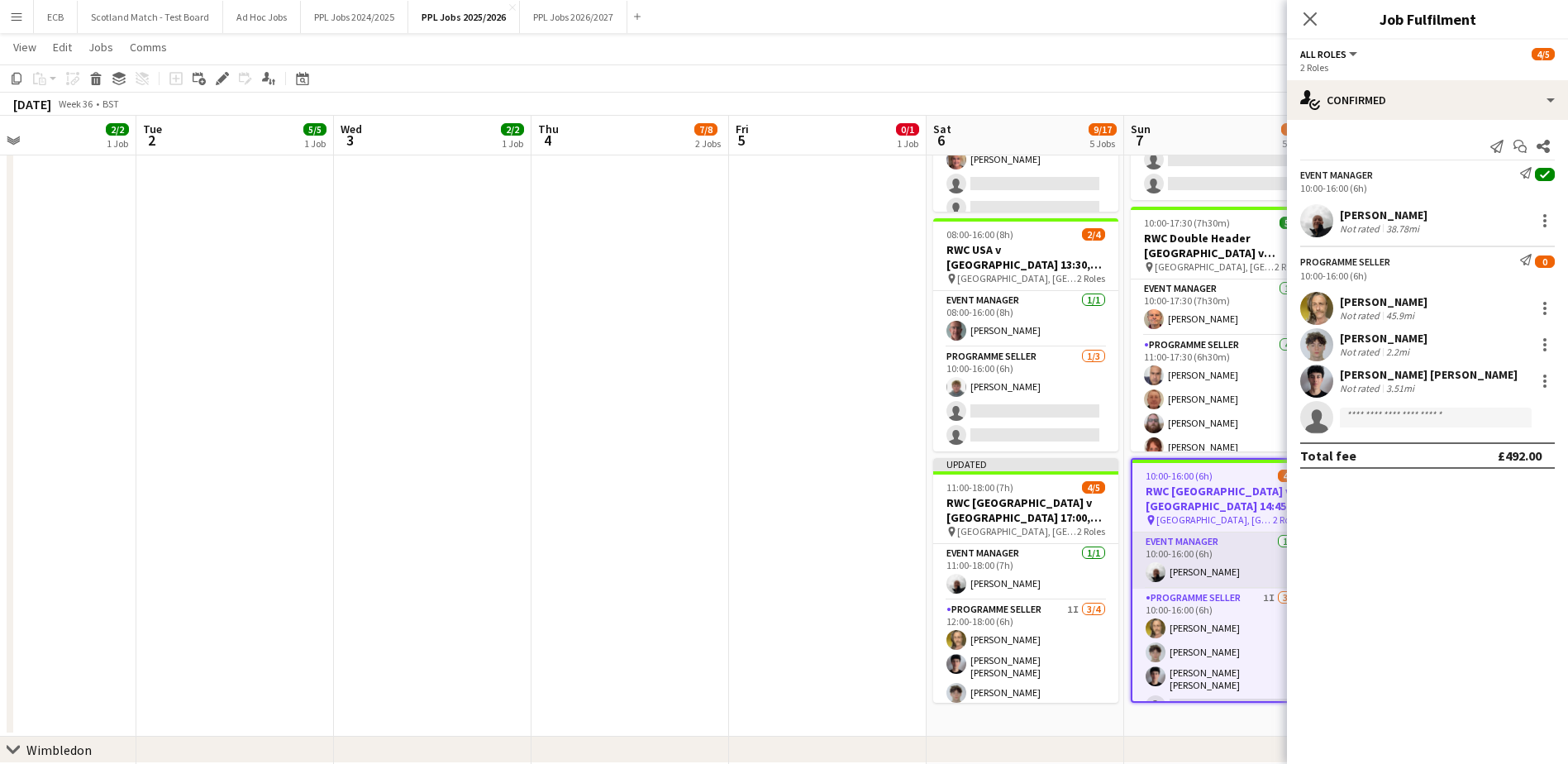
click at [1038, 466] on app-card-role "Event Manager 1/1 10:00-16:00 (6h) Steve Fulcher" at bounding box center [1223, 560] width 182 height 56
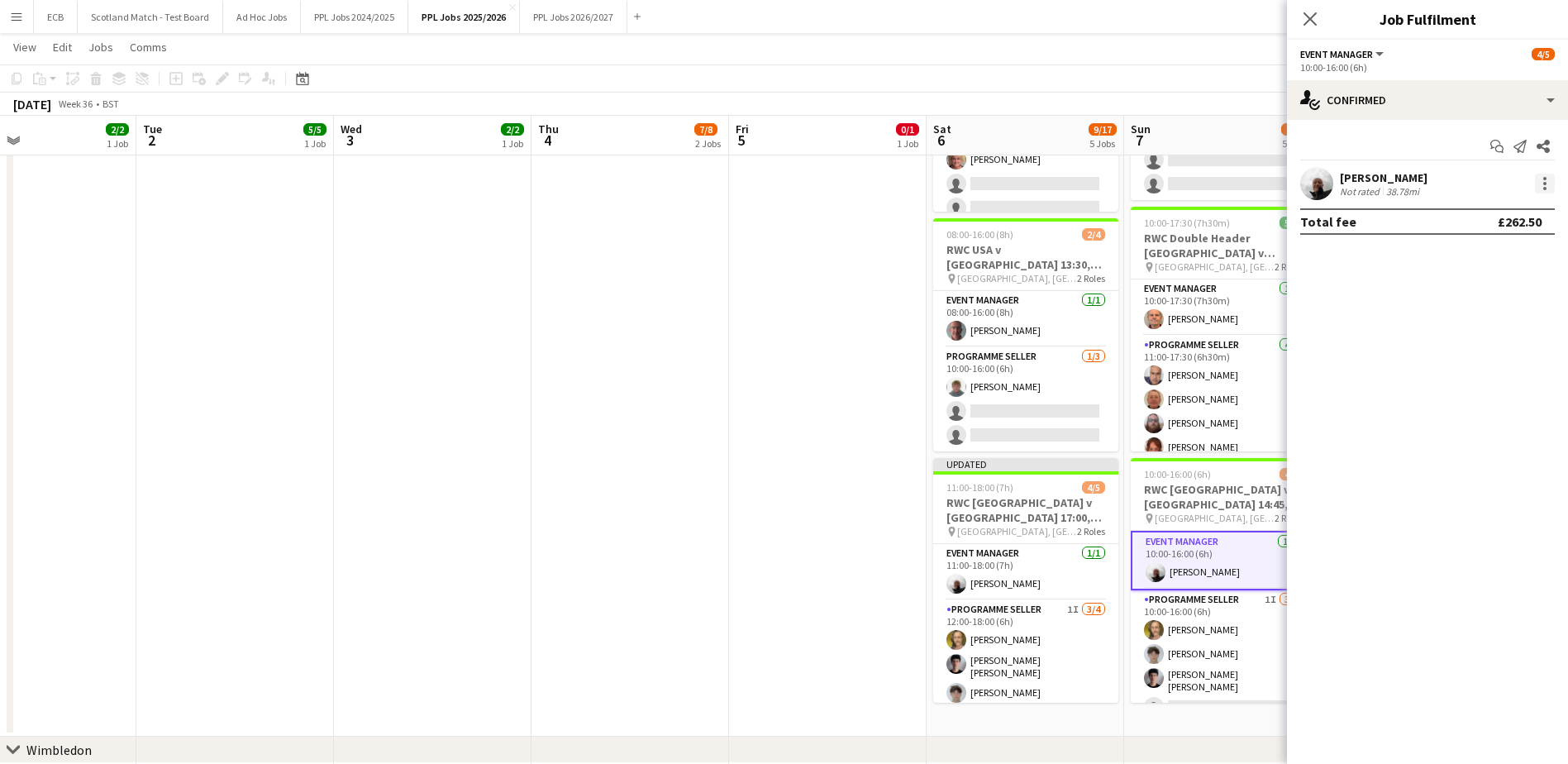
click at [1038, 193] on div at bounding box center [1544, 184] width 20 height 20
click at [1038, 406] on span "Set as supervisor" at bounding box center [1490, 413] width 103 height 14
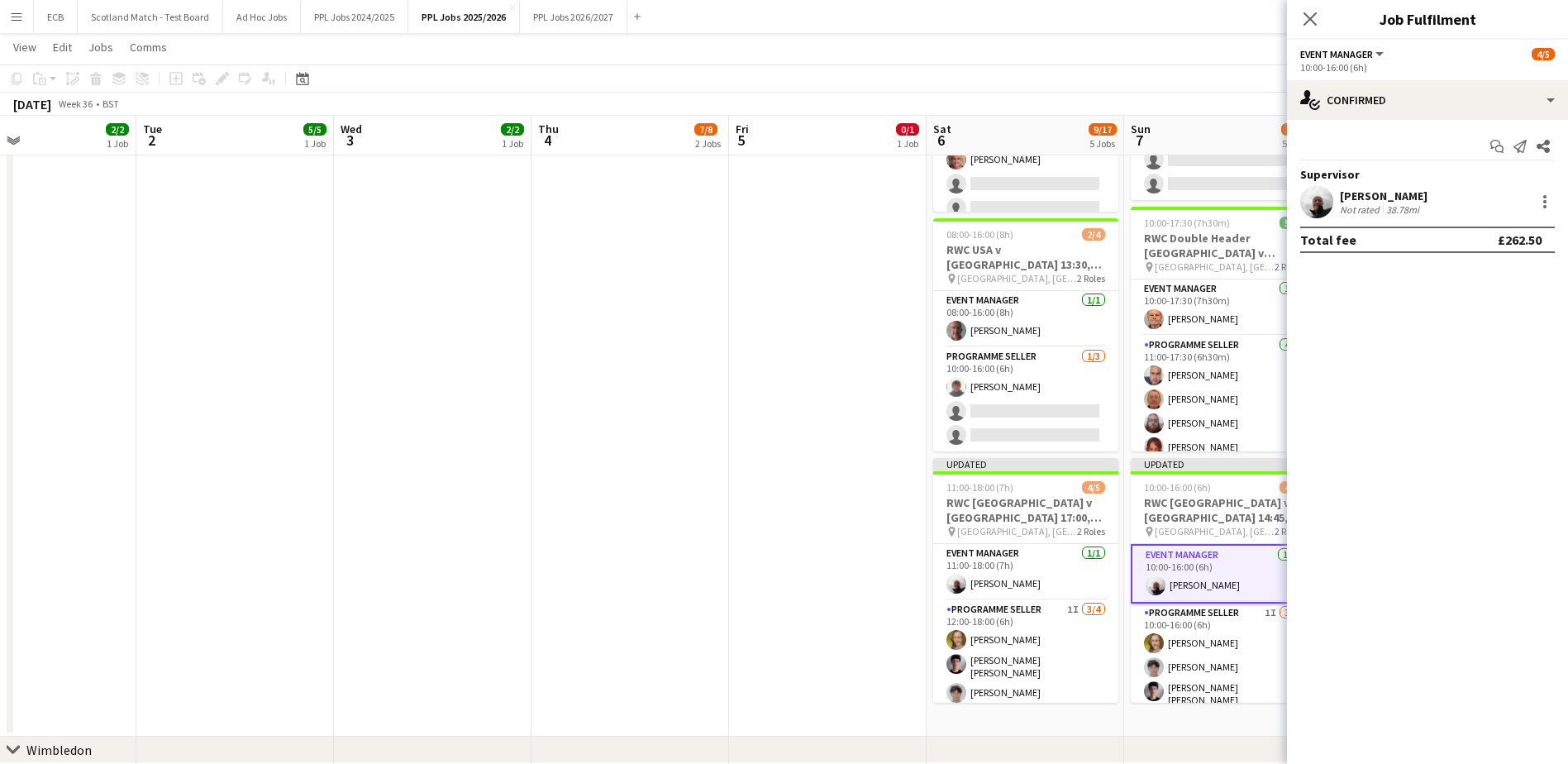
click at [770, 405] on app-date-cell at bounding box center [827, 349] width 198 height 777
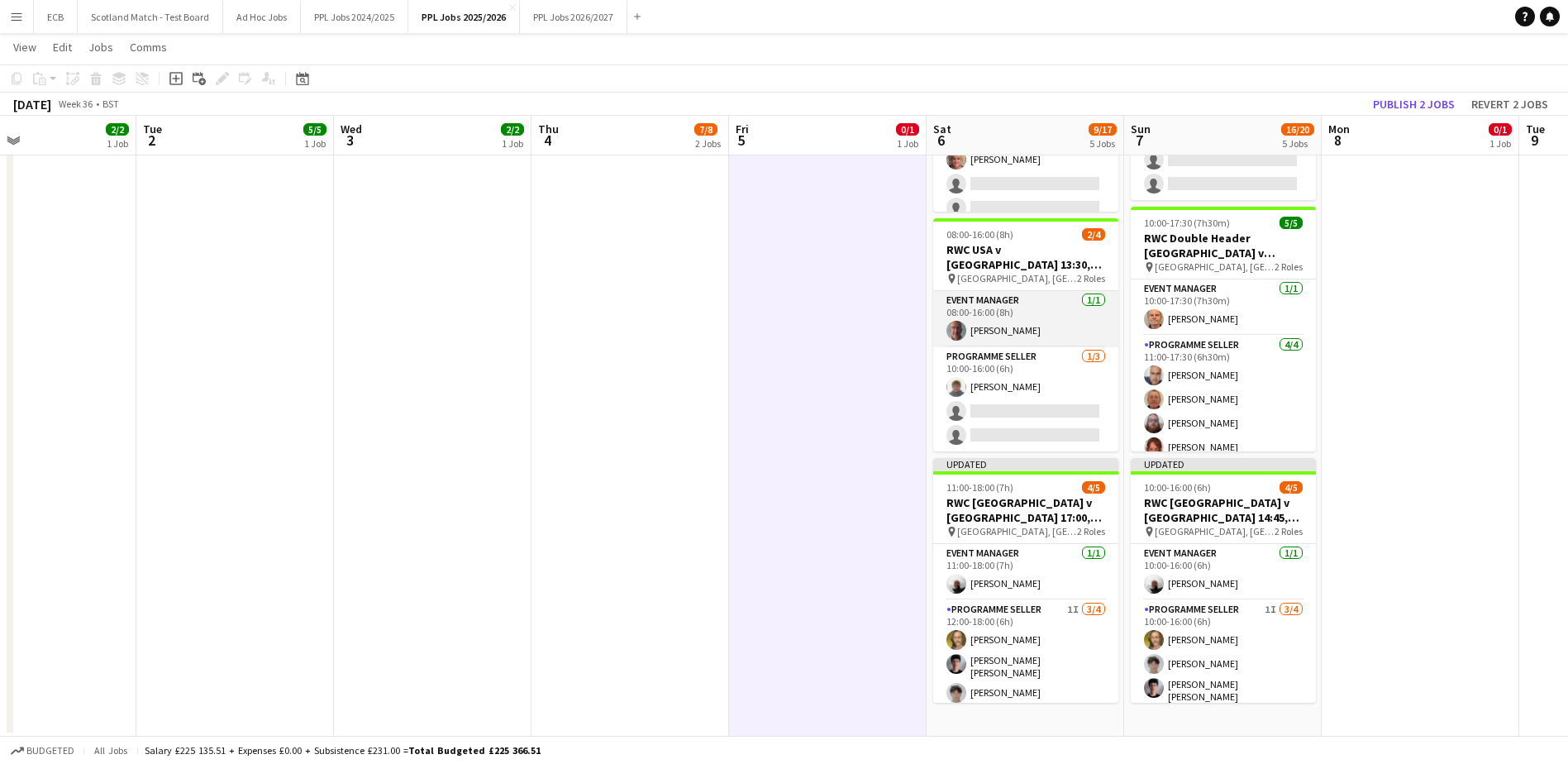
click at [1011, 304] on app-card-role "Event Manager 1/1 08:00-16:00 (8h) Richard Kirk" at bounding box center [1025, 319] width 185 height 56
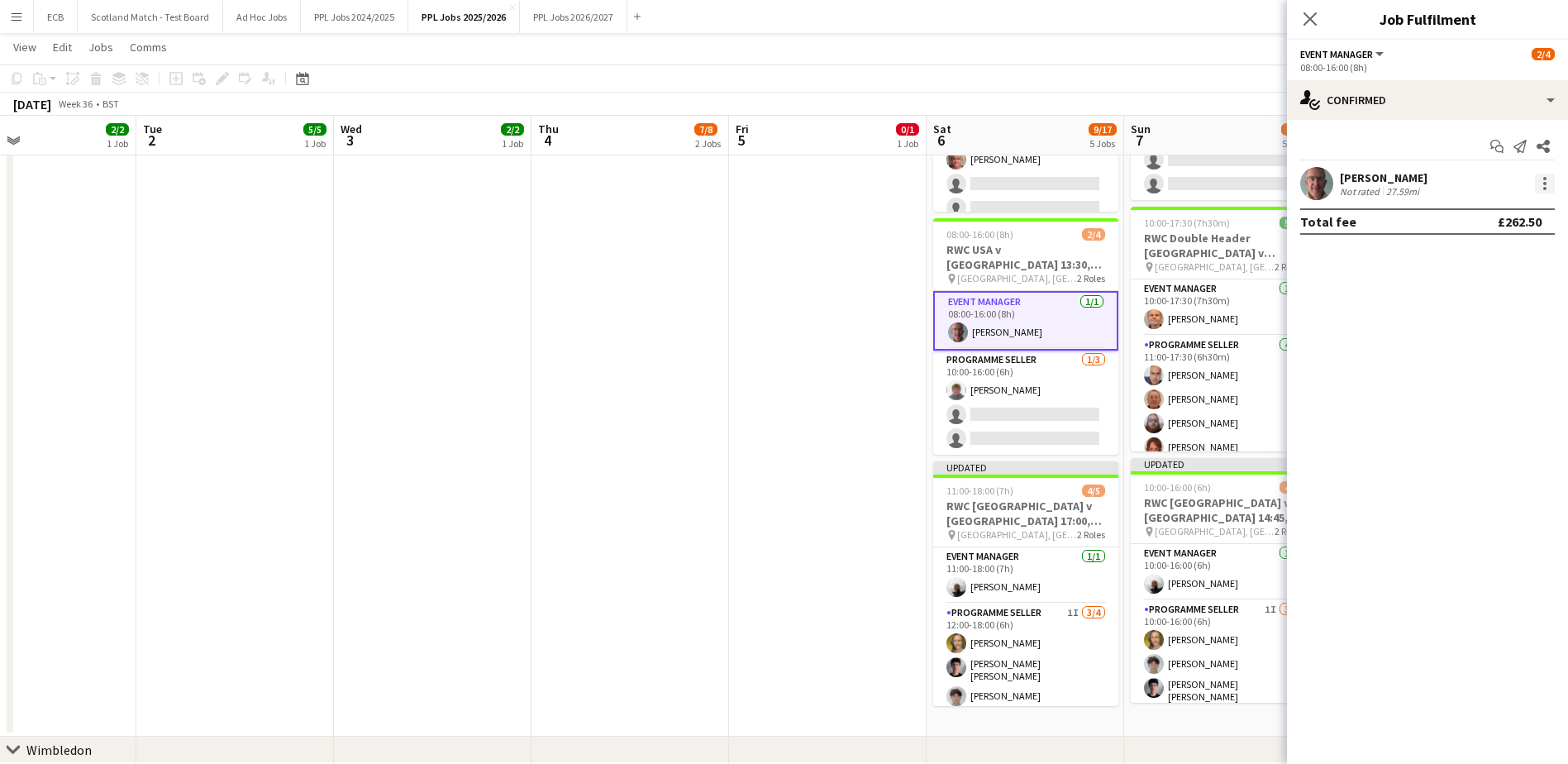
click at [1038, 192] on div at bounding box center [1544, 184] width 20 height 20
click at [1038, 406] on span "Set as supervisor" at bounding box center [1490, 413] width 103 height 14
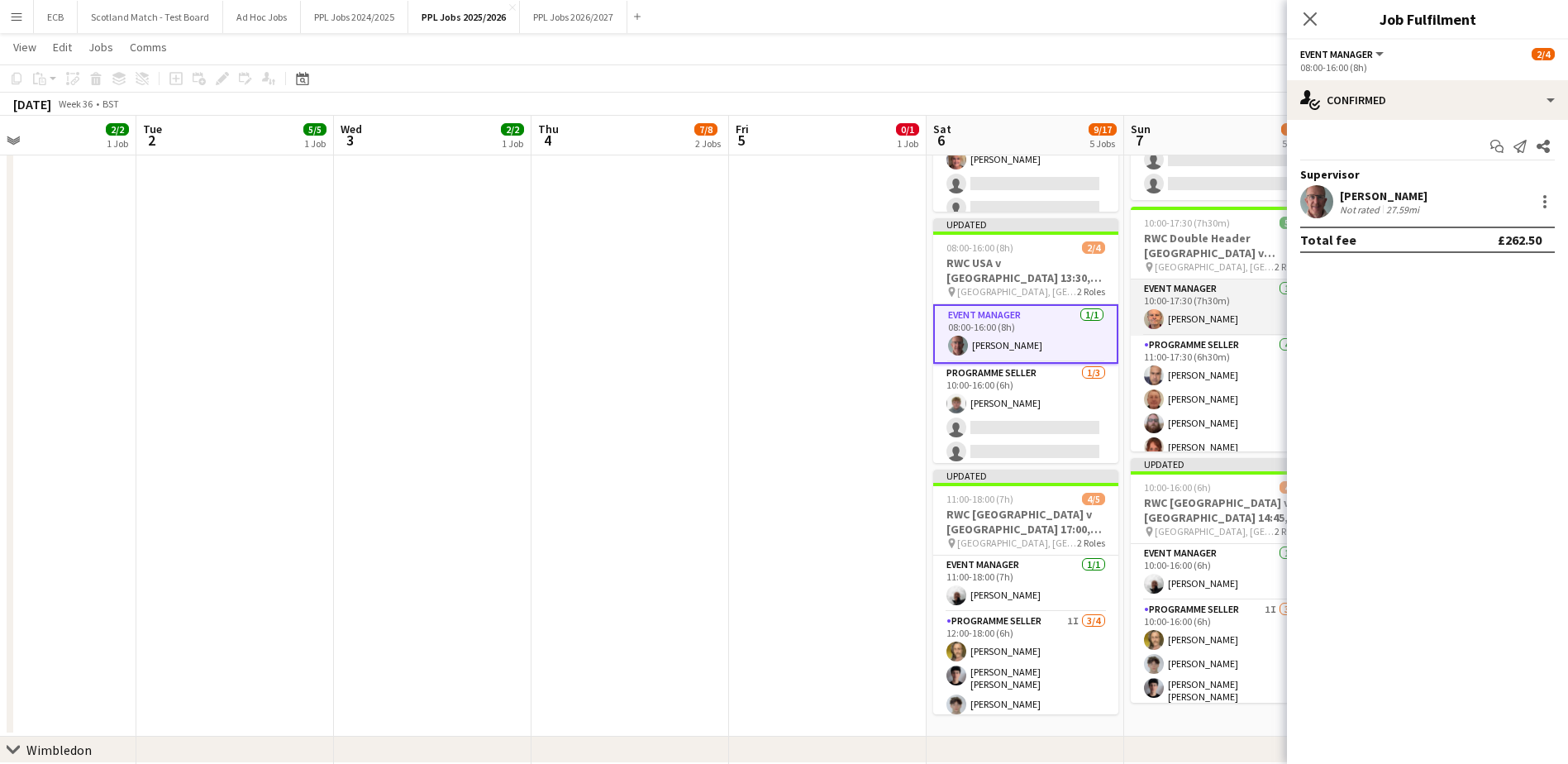
click at [1038, 302] on app-card-role "Event Manager 1/1 10:00-17:30 (7h30m) HOWARD EGGLESTON" at bounding box center [1223, 307] width 185 height 56
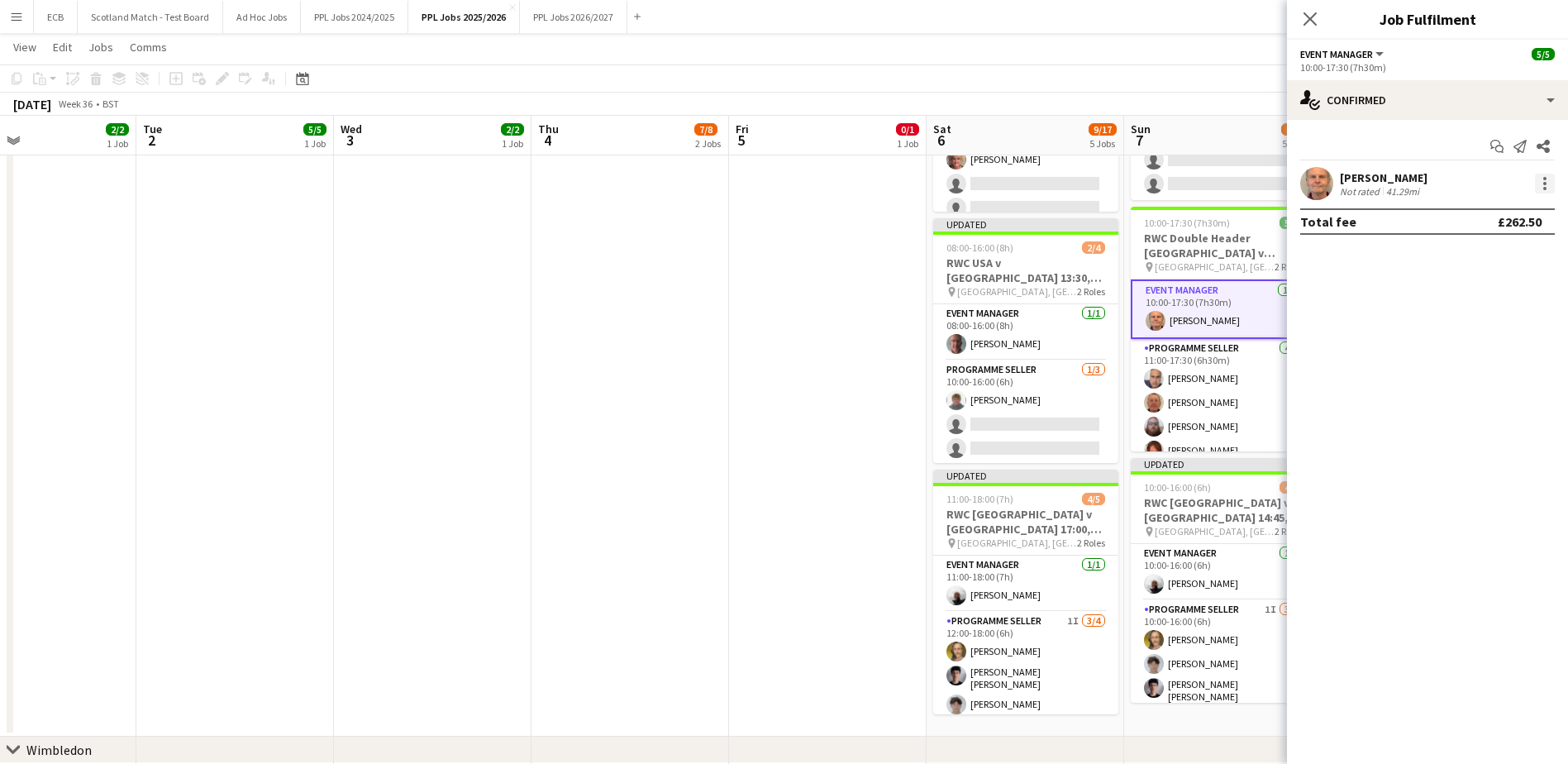
click at [1038, 184] on div at bounding box center [1545, 184] width 4 height 4
click at [1038, 406] on span "Set as supervisor" at bounding box center [1490, 413] width 103 height 14
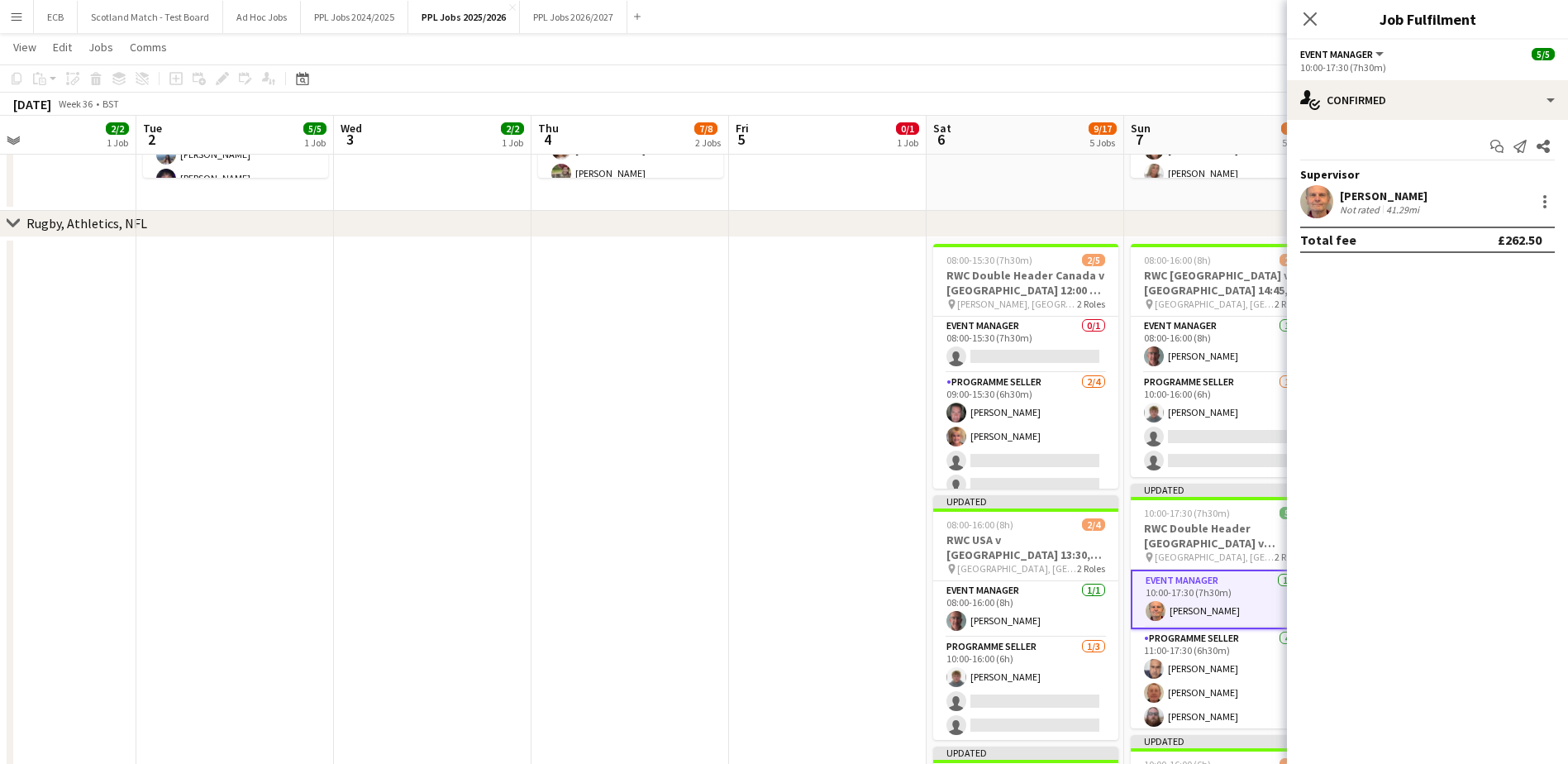
scroll to position [531, 0]
click at [1012, 326] on app-card-role "Event Manager 0/1 08:00-15:30 (7h30m) single-neutral-actions" at bounding box center [1025, 345] width 185 height 56
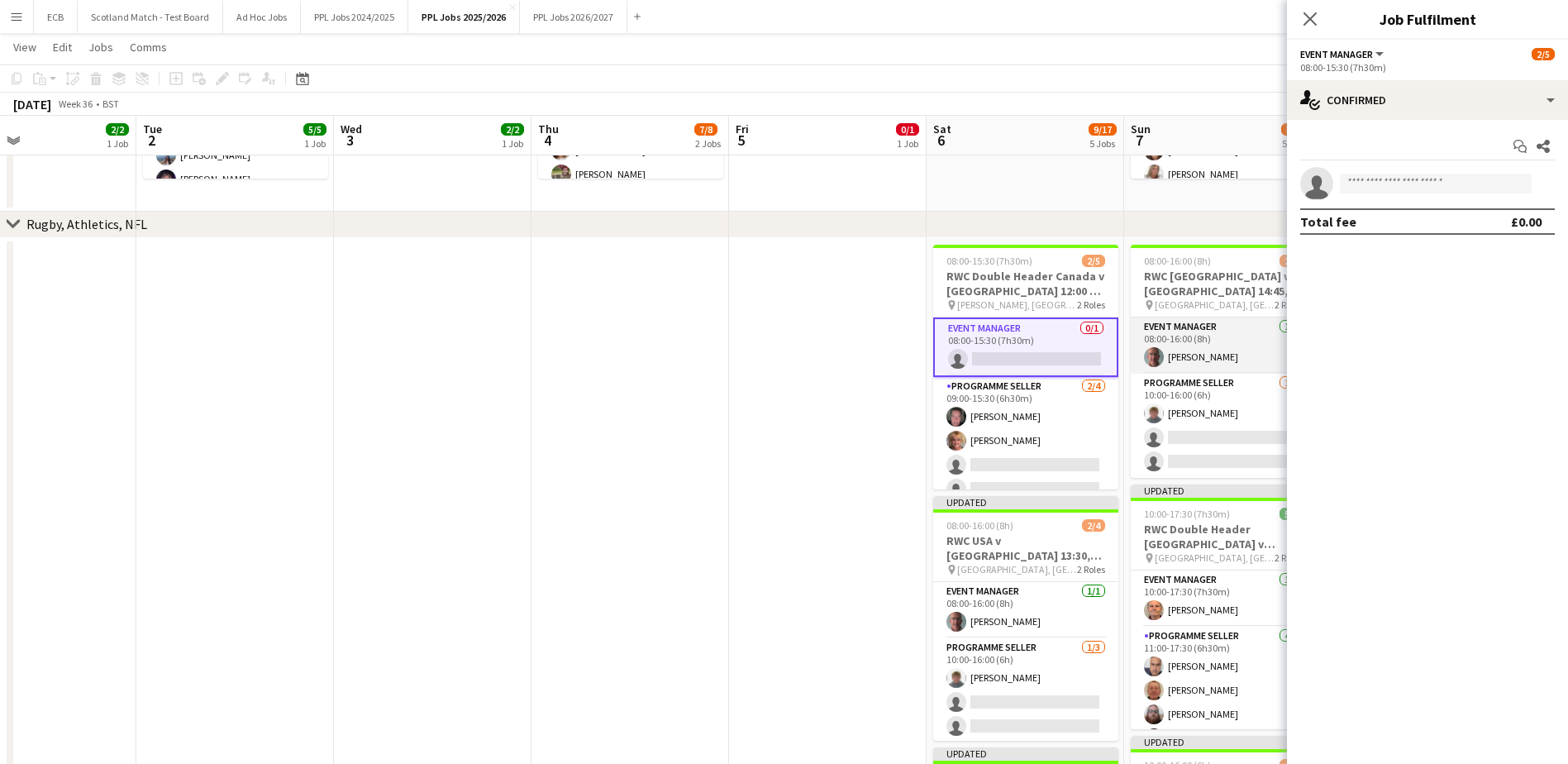
click at [1038, 336] on app-card-role "Event Manager 1/1 08:00-16:00 (8h) Richard Kirk" at bounding box center [1223, 345] width 185 height 56
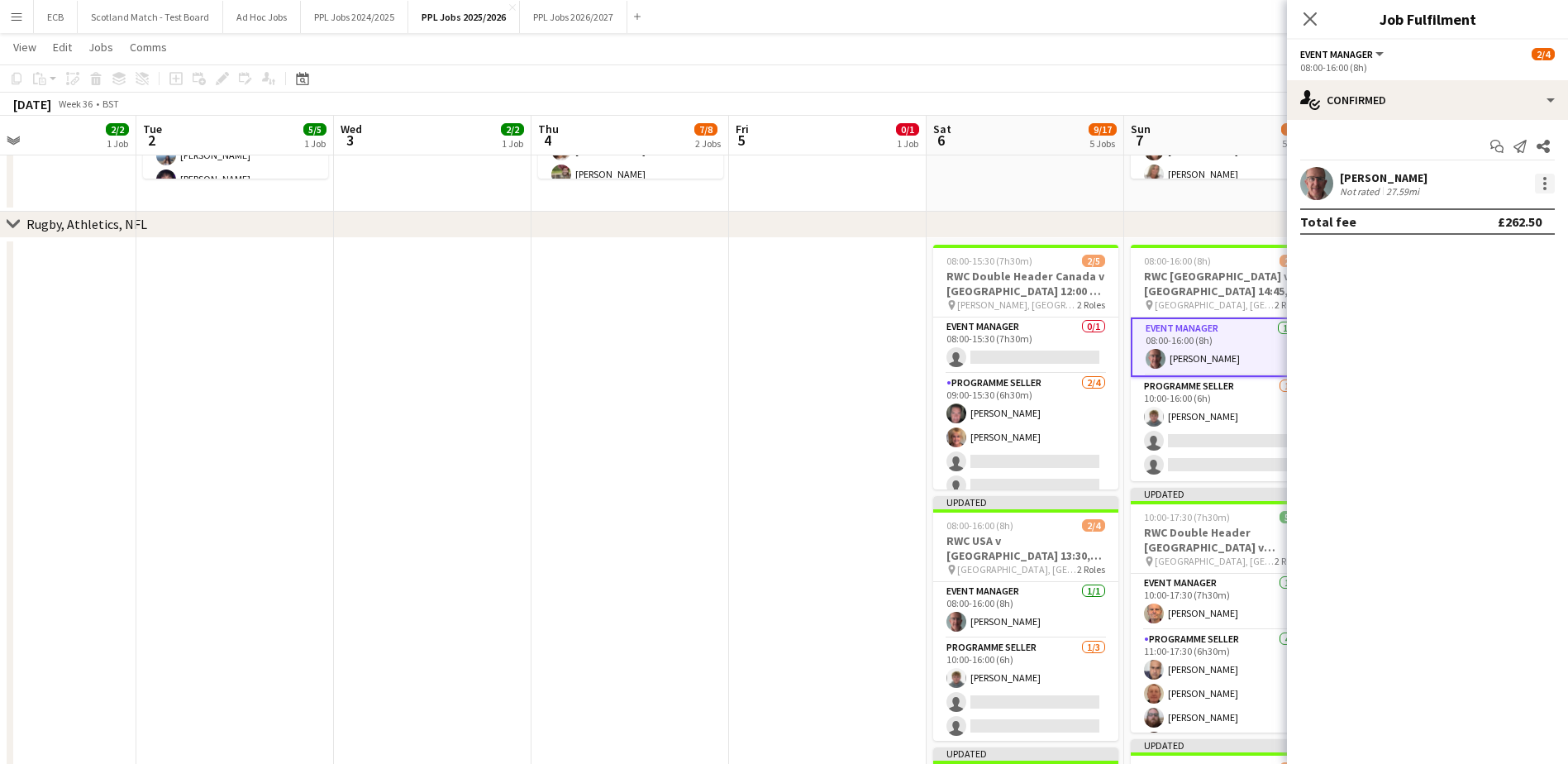
click at [1038, 179] on div at bounding box center [1544, 184] width 20 height 20
click at [1038, 410] on span "Set as supervisor" at bounding box center [1490, 413] width 103 height 14
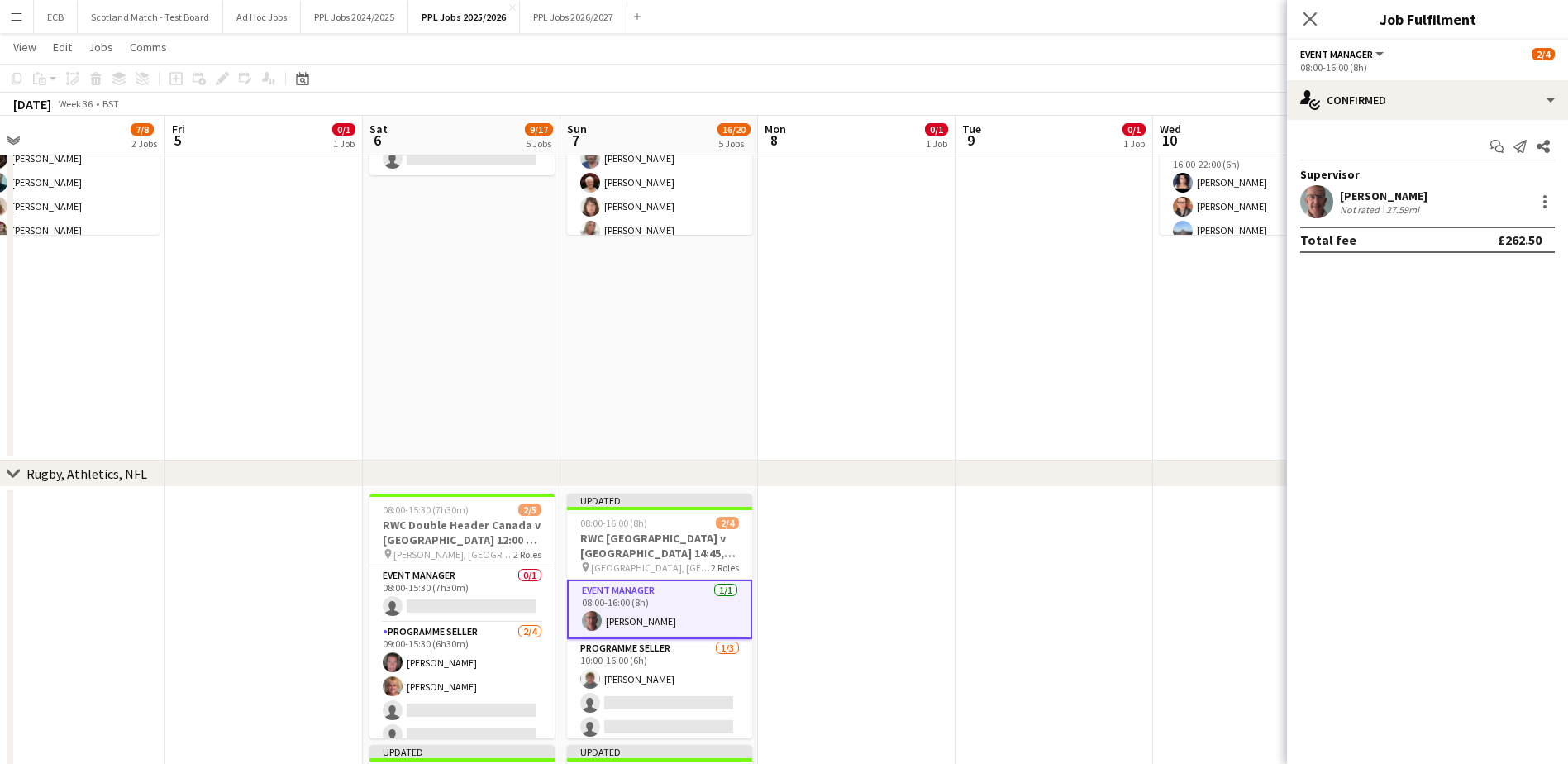
scroll to position [0, 625]
click at [1038, 248] on app-date-cell at bounding box center [1053, 222] width 198 height 478
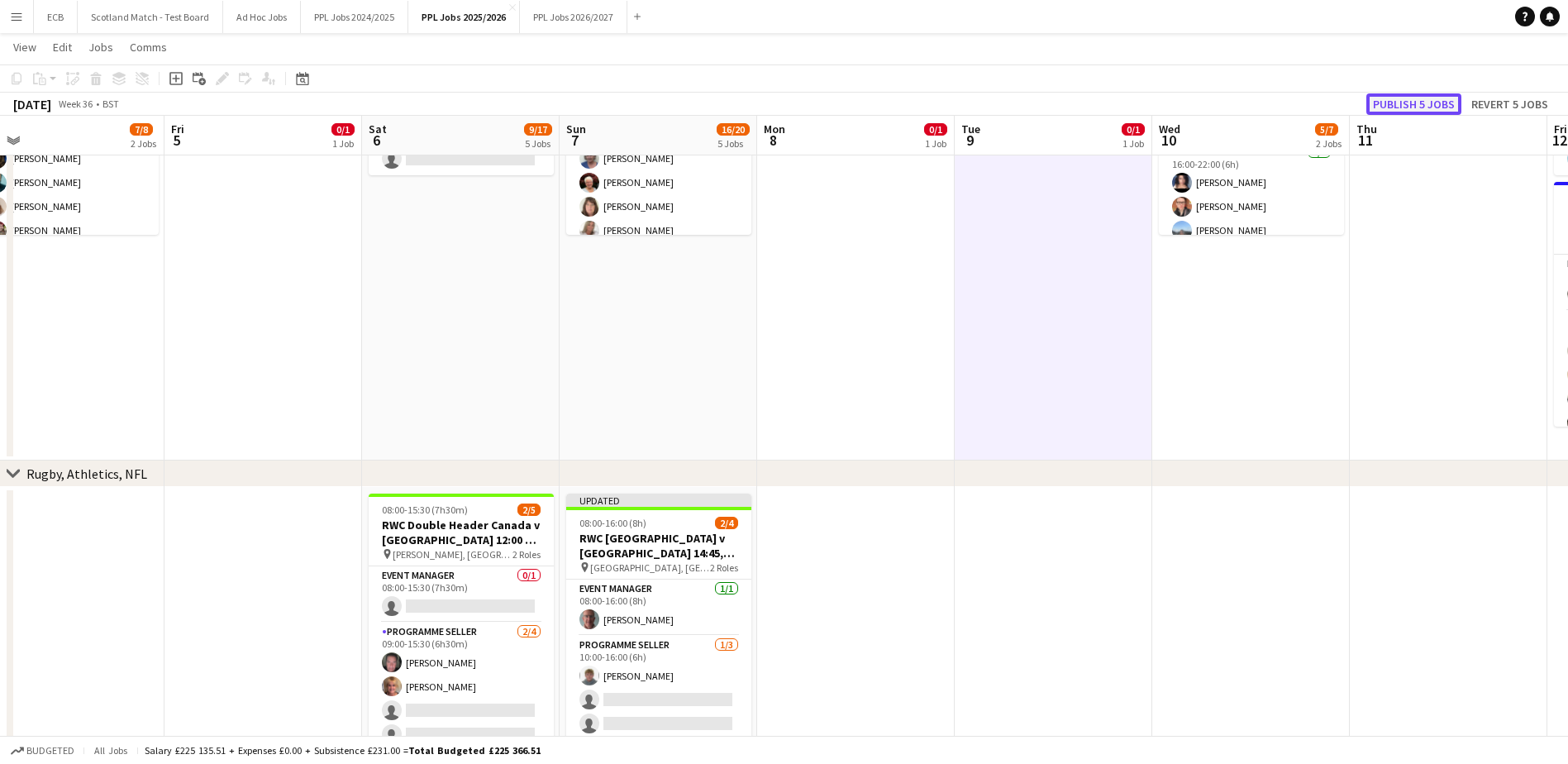
click at [1038, 102] on button "Publish 5 jobs" at bounding box center [1413, 104] width 95 height 21
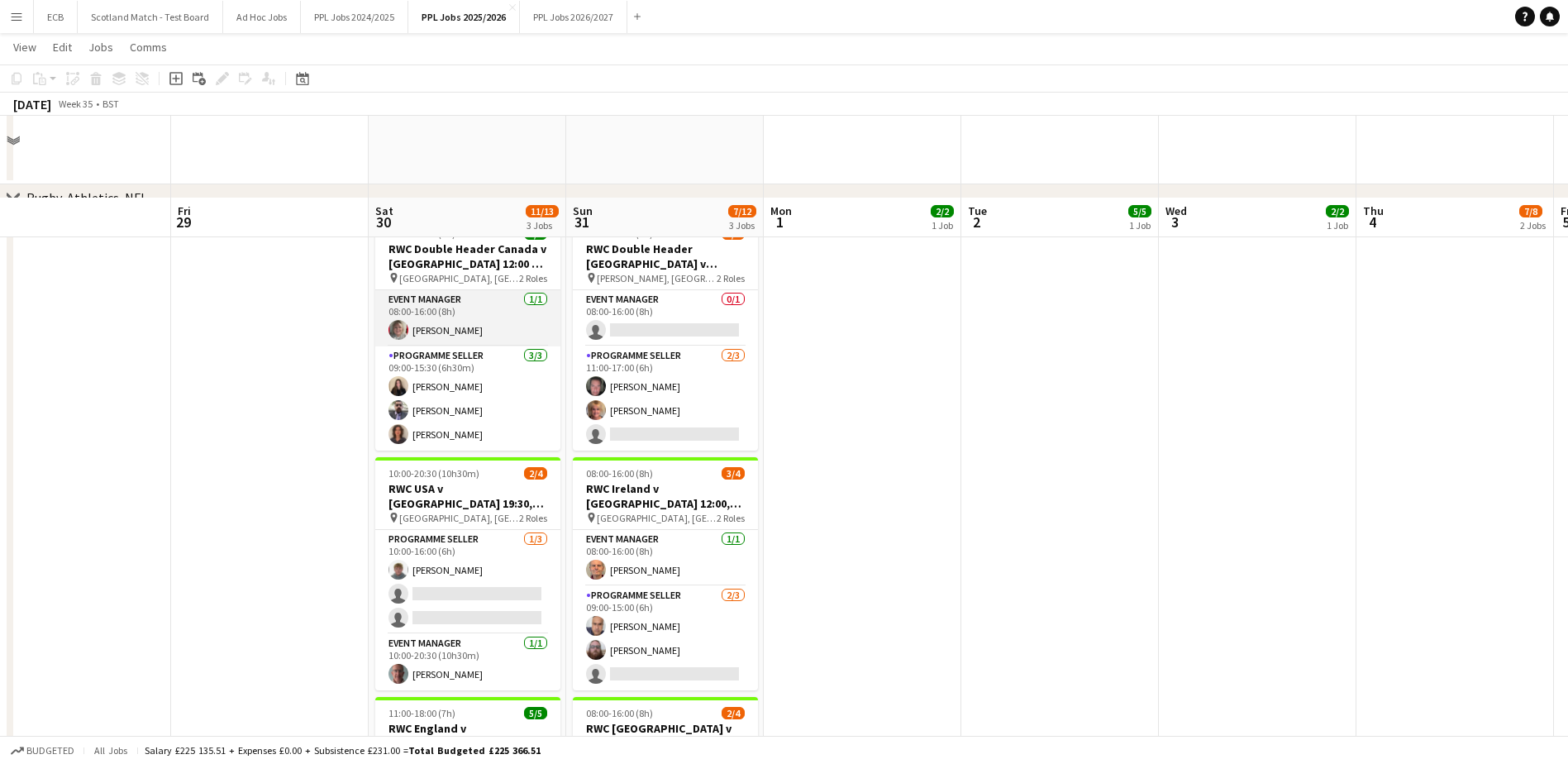
scroll to position [785, 0]
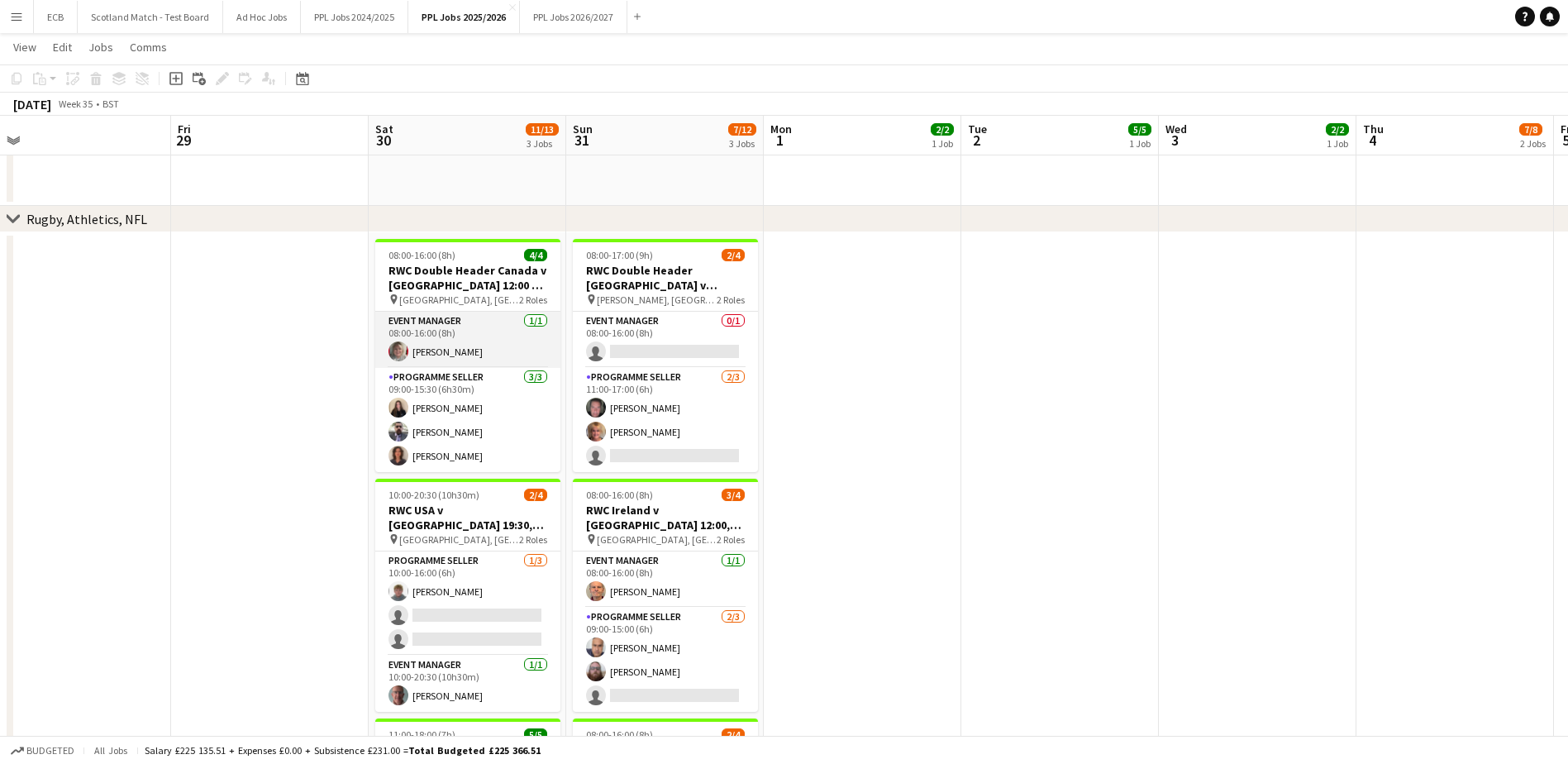
click at [443, 342] on app-card-role "Event Manager 1/1 08:00-16:00 (8h) Sally Williamson" at bounding box center [467, 339] width 185 height 56
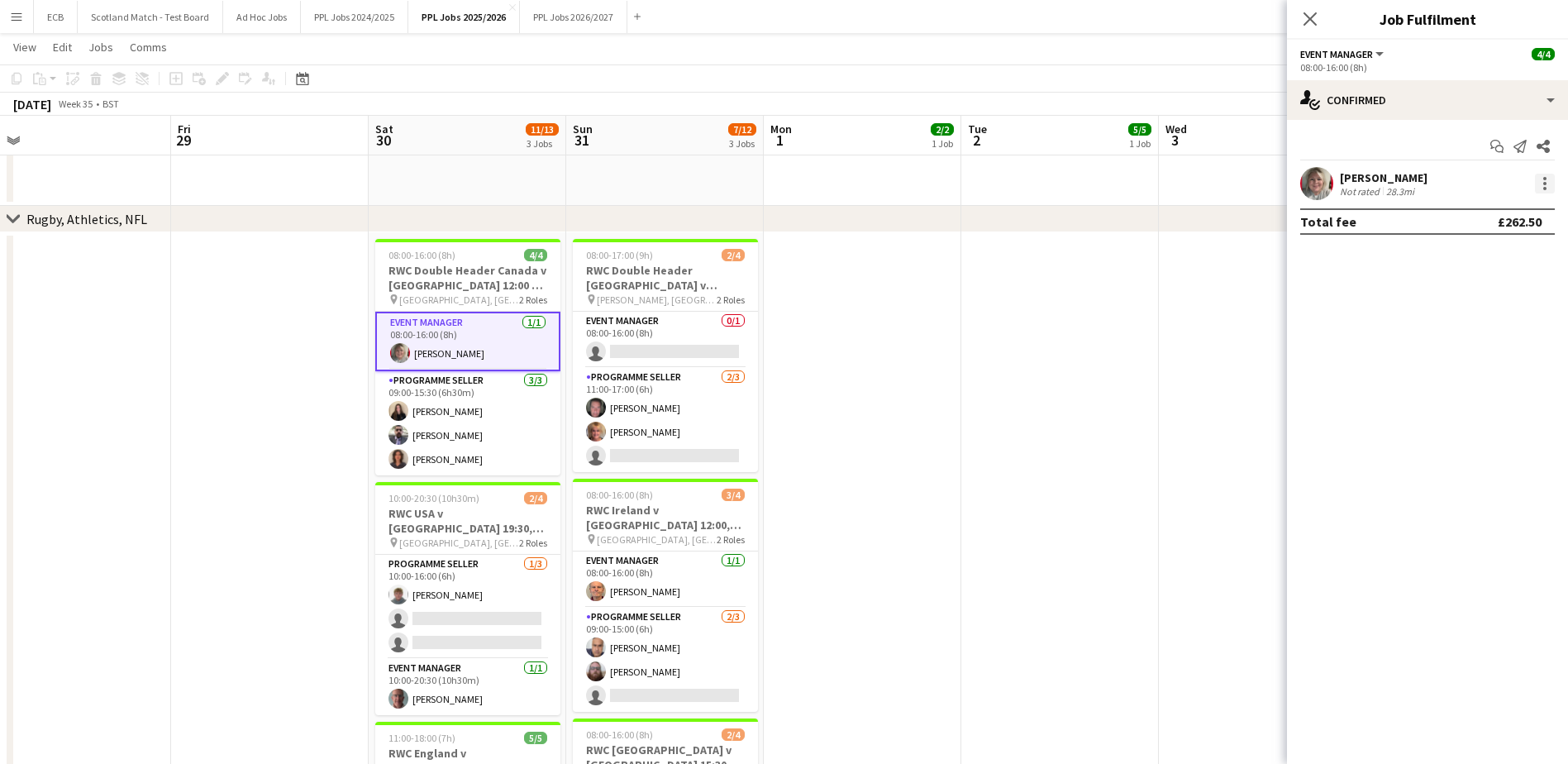
click at [1038, 184] on div at bounding box center [1545, 184] width 4 height 4
click at [1038, 417] on span "Set as supervisor" at bounding box center [1490, 413] width 103 height 14
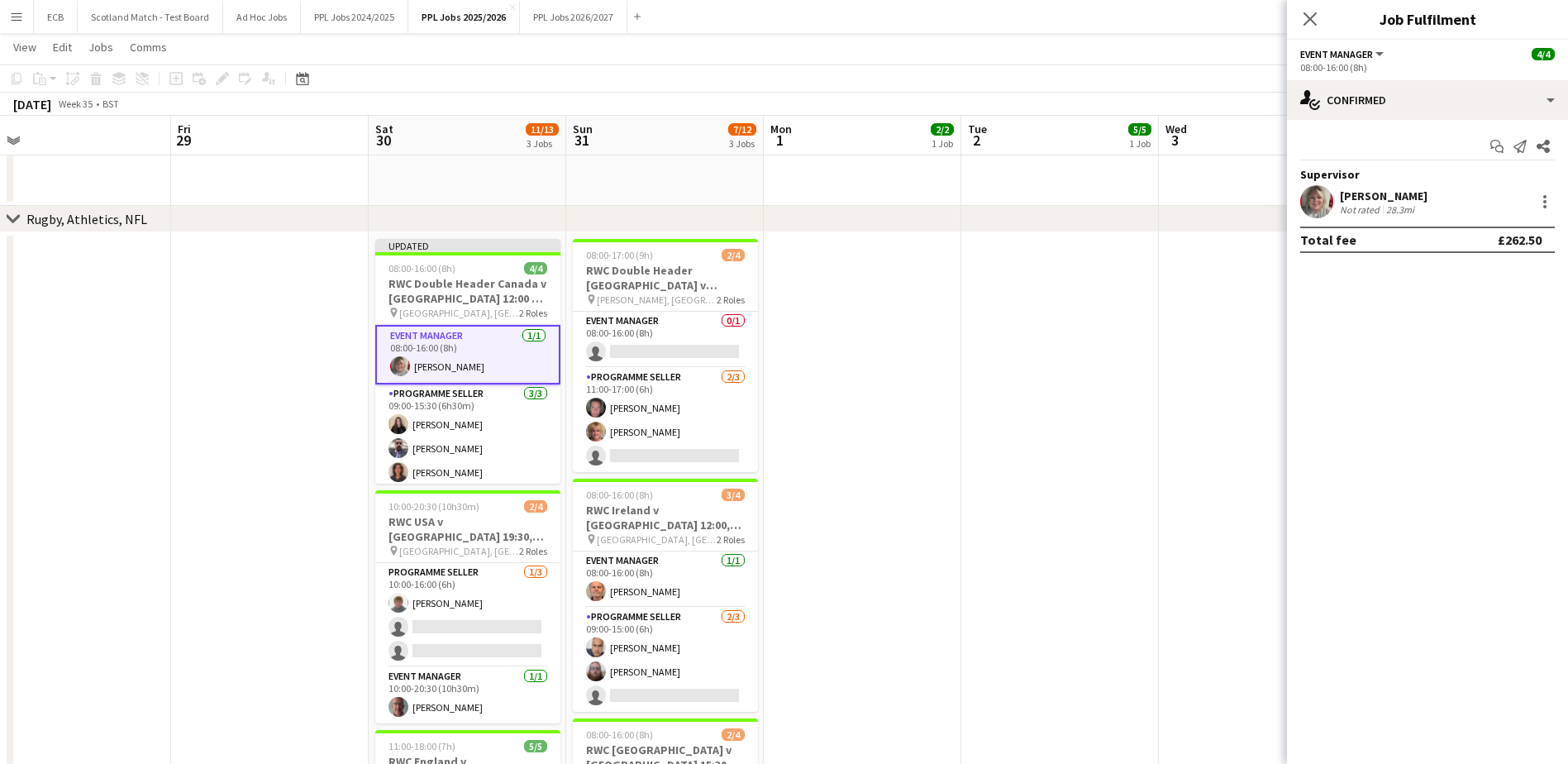
click at [874, 345] on app-date-cell at bounding box center [862, 621] width 198 height 777
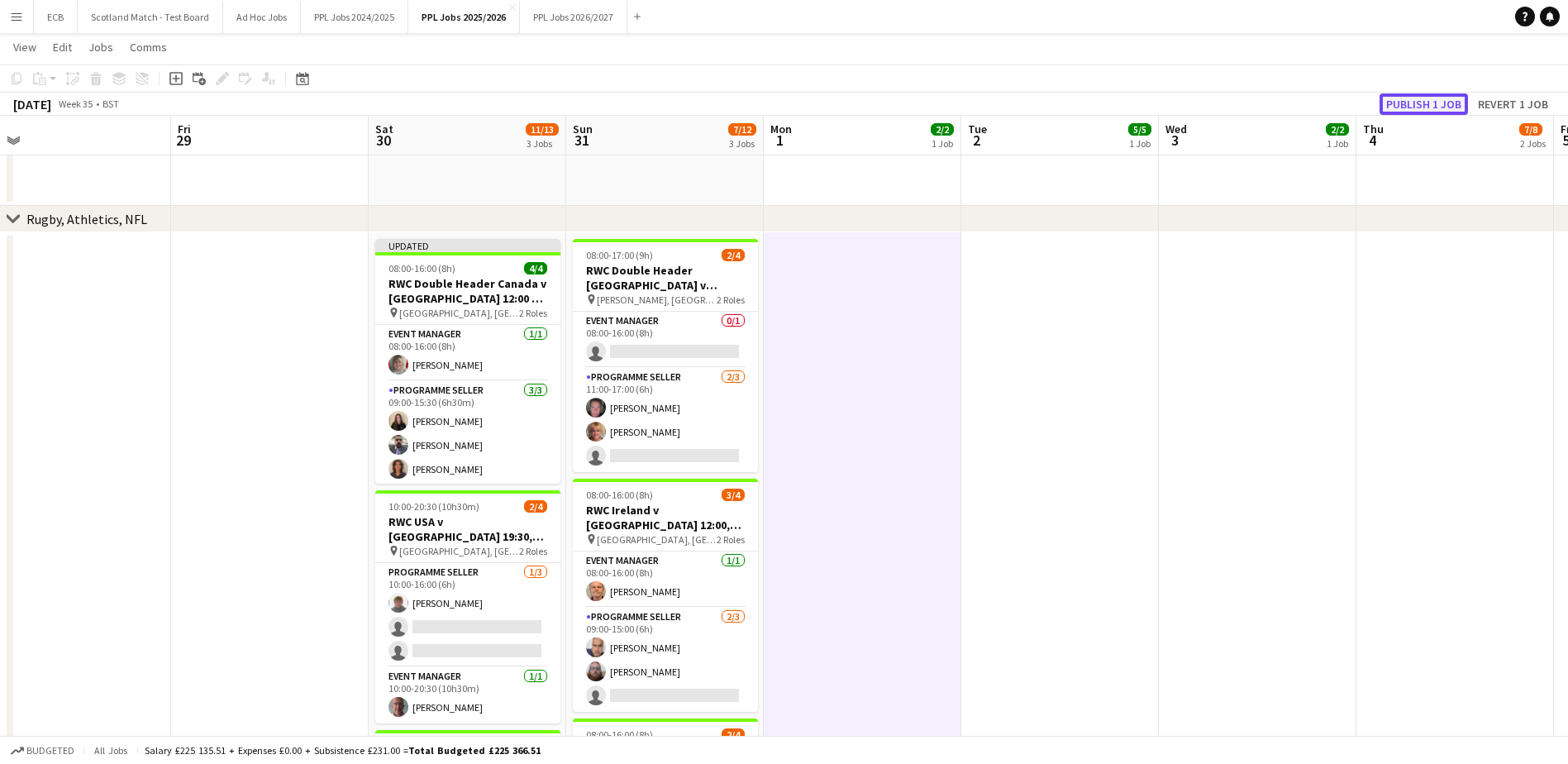
click at [1038, 101] on button "Publish 1 job" at bounding box center [1423, 104] width 89 height 21
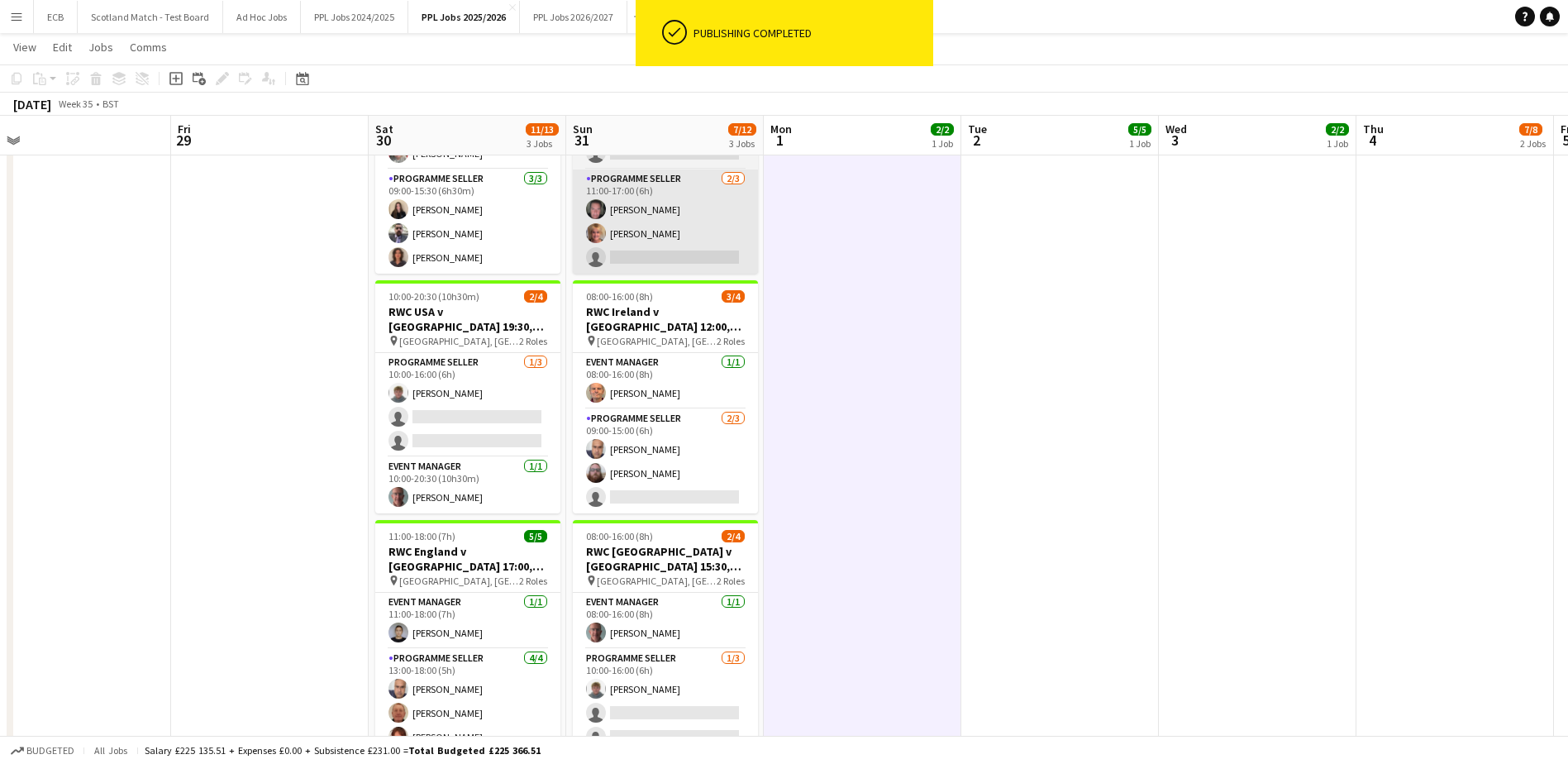
scroll to position [985, 0]
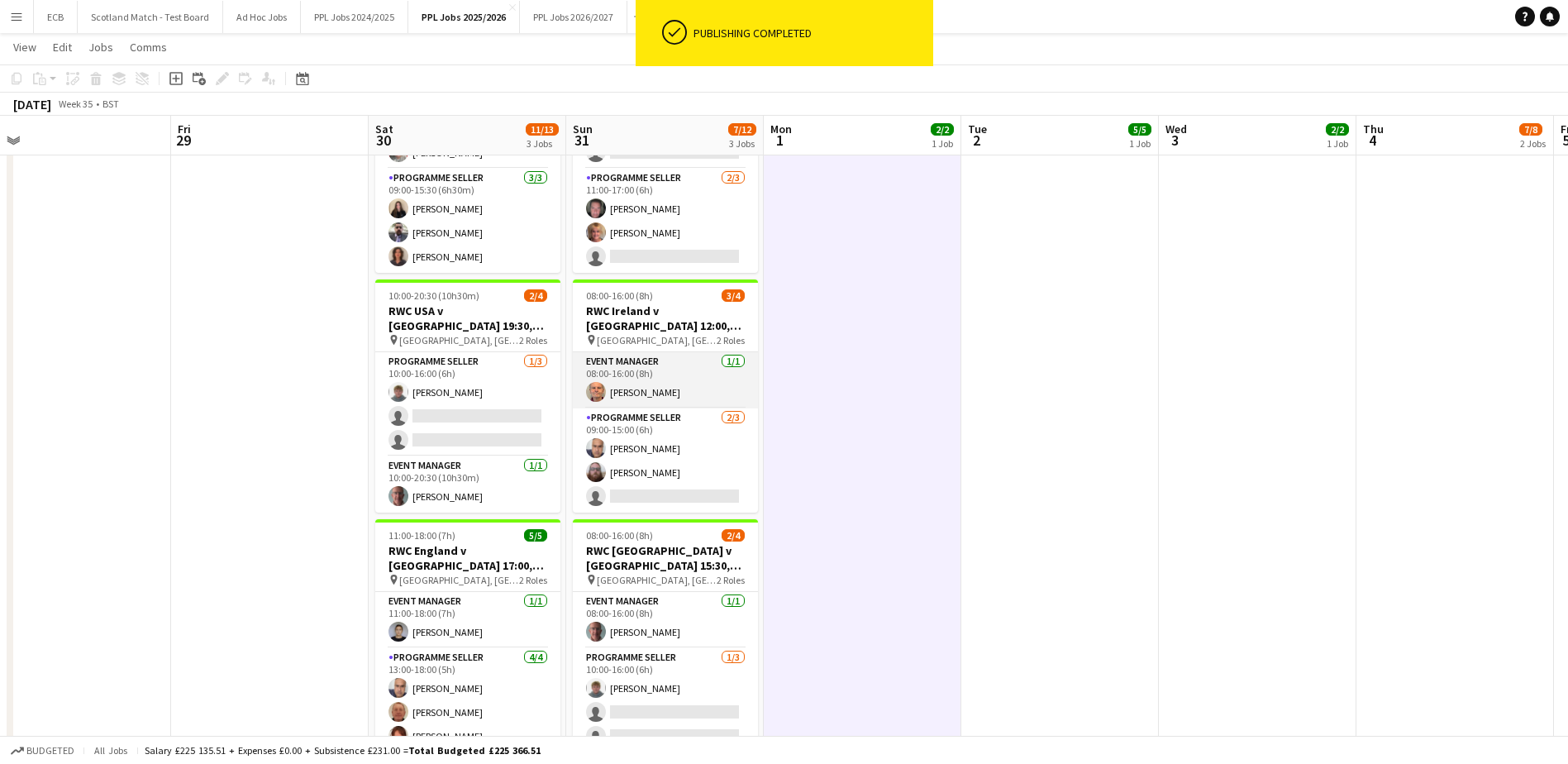
click at [633, 358] on app-card-role "Event Manager 1/1 08:00-16:00 (8h) HOWARD EGGLESTON" at bounding box center [665, 380] width 185 height 56
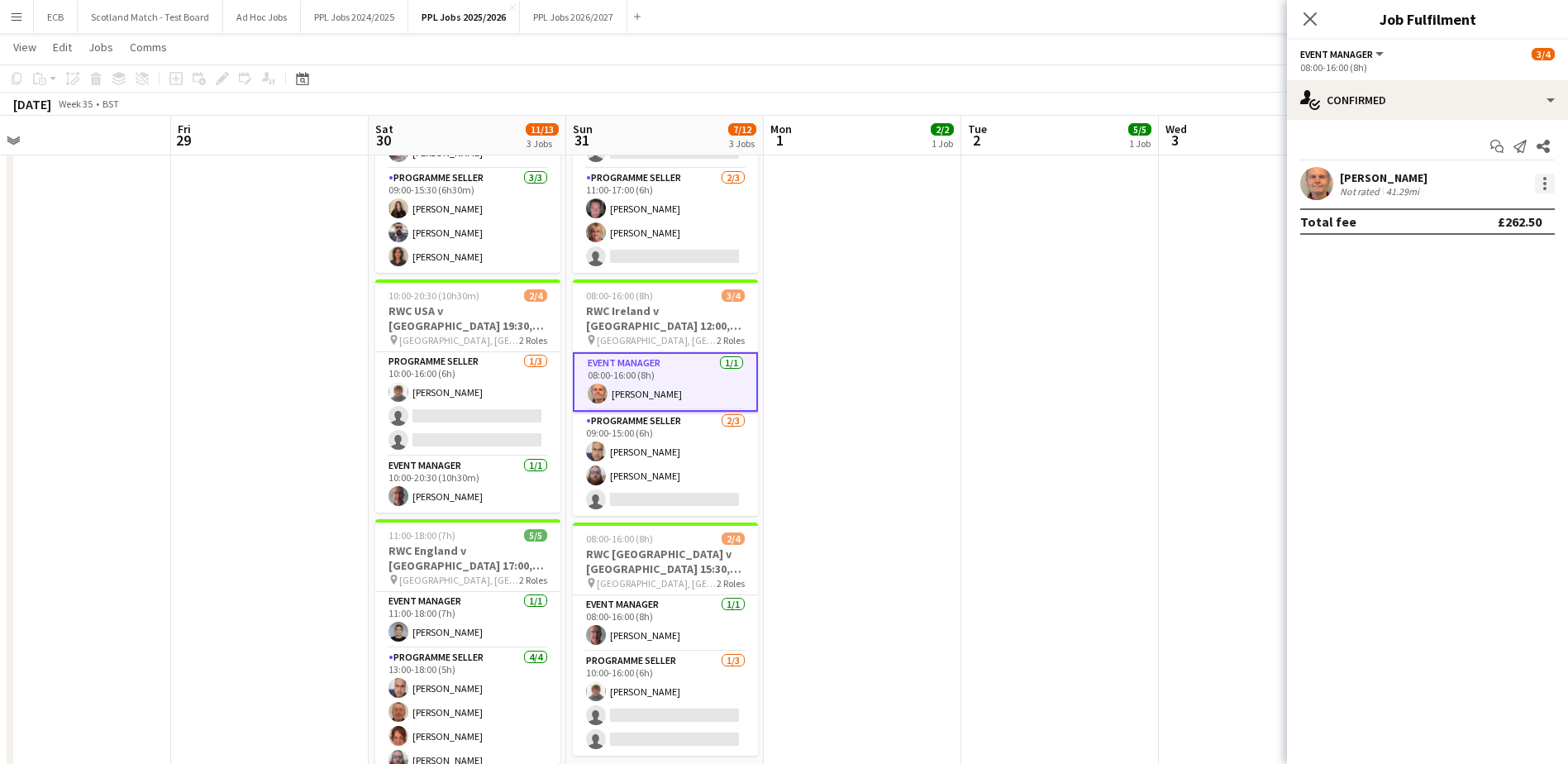
click at [1038, 188] on div at bounding box center [1544, 184] width 20 height 20
click at [1038, 414] on span "Set as supervisor" at bounding box center [1490, 413] width 103 height 14
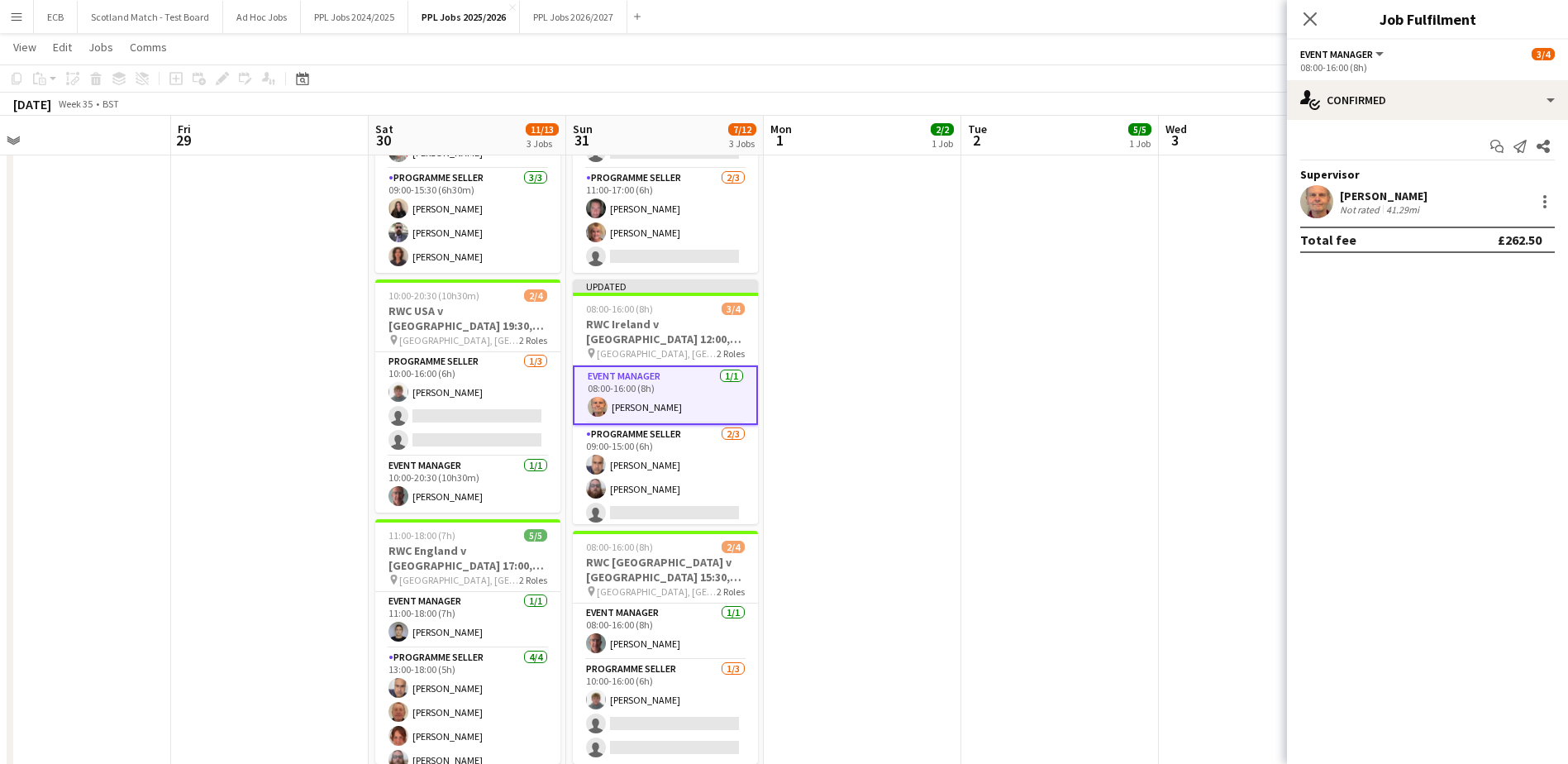
click at [868, 443] on app-date-cell at bounding box center [862, 421] width 198 height 777
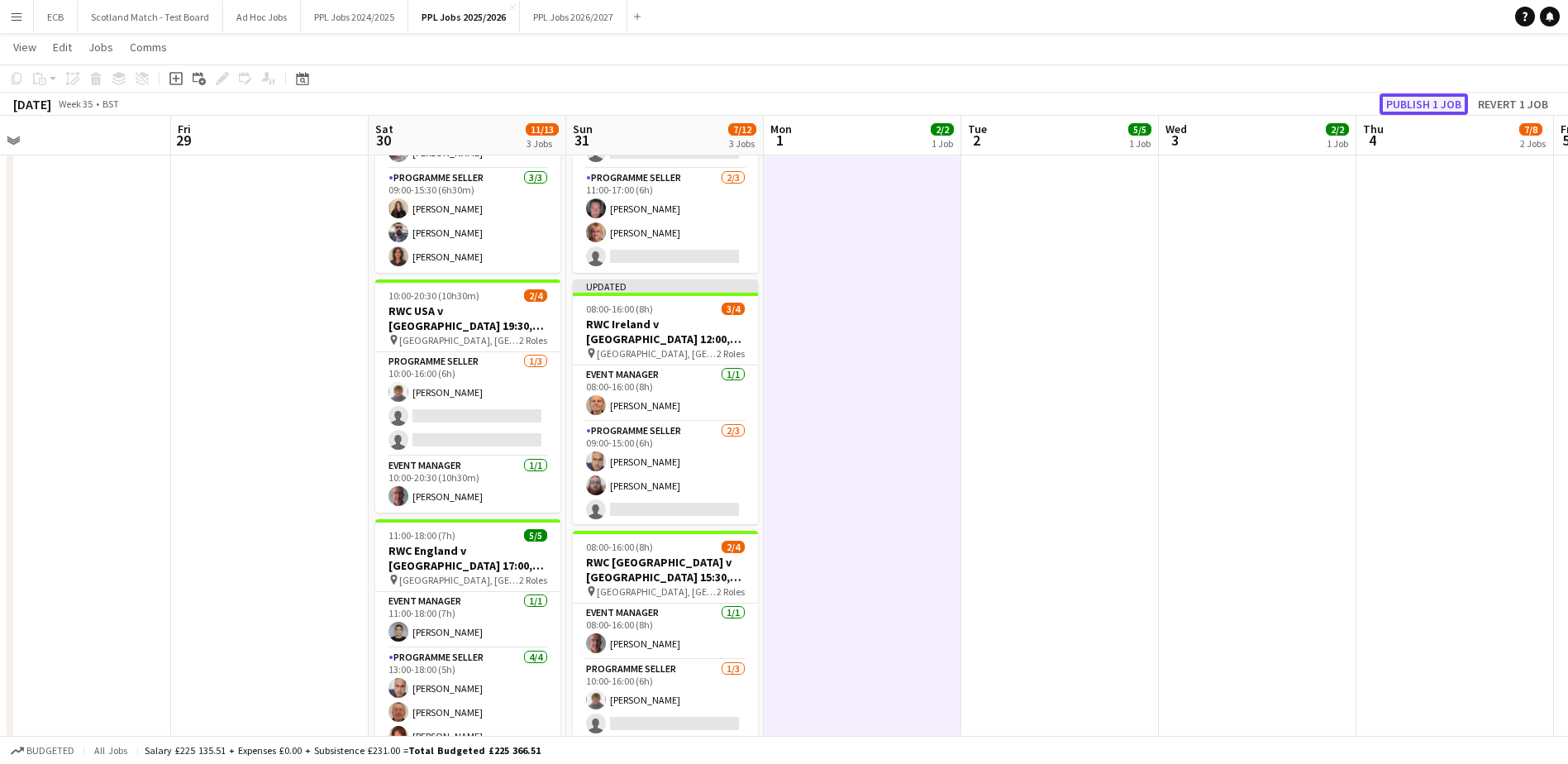
click at [1038, 111] on button "Publish 1 job" at bounding box center [1423, 104] width 89 height 21
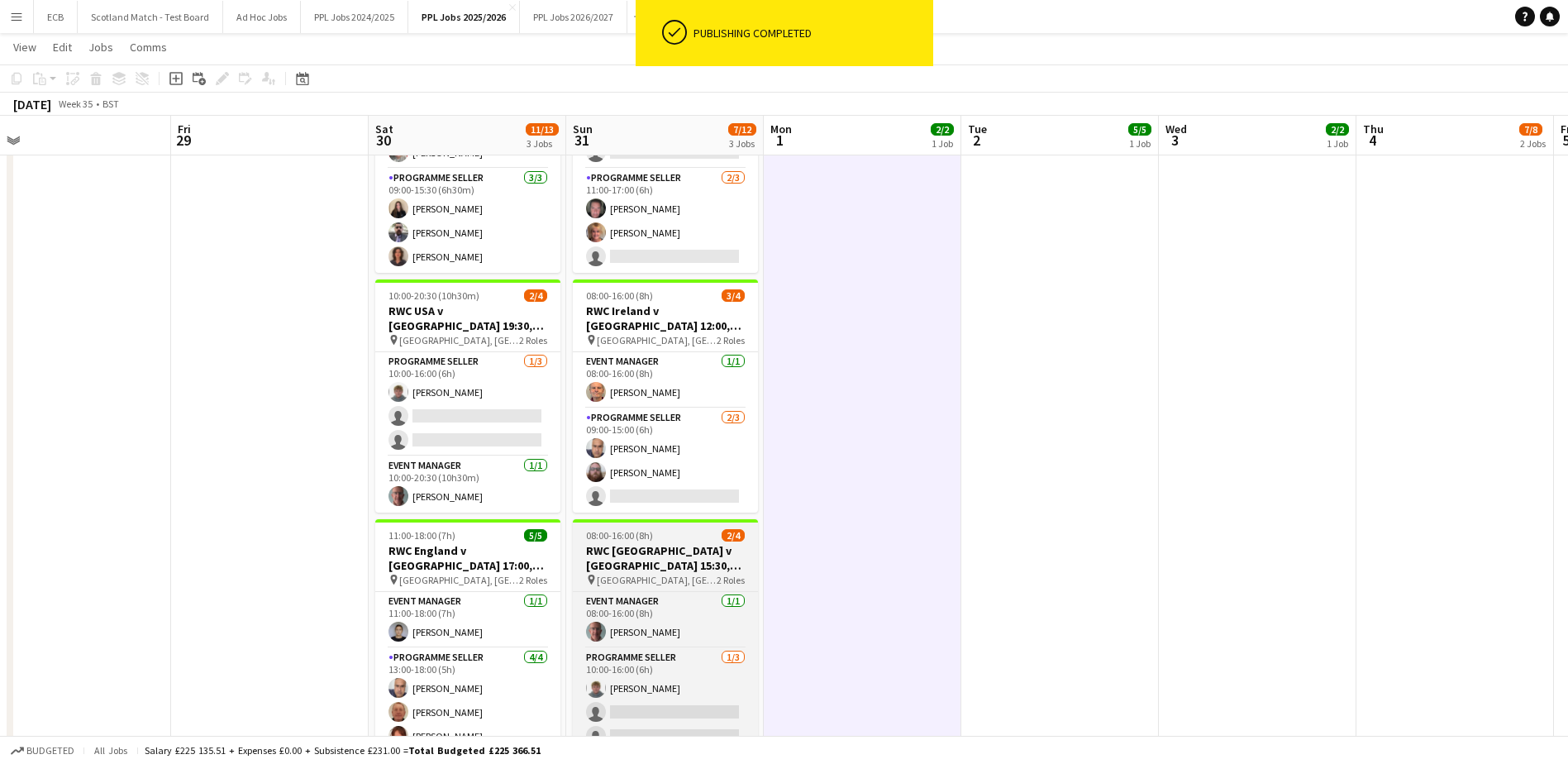
click at [644, 466] on h3 "RWC Italy v South Africa 15:30, York" at bounding box center [665, 558] width 185 height 30
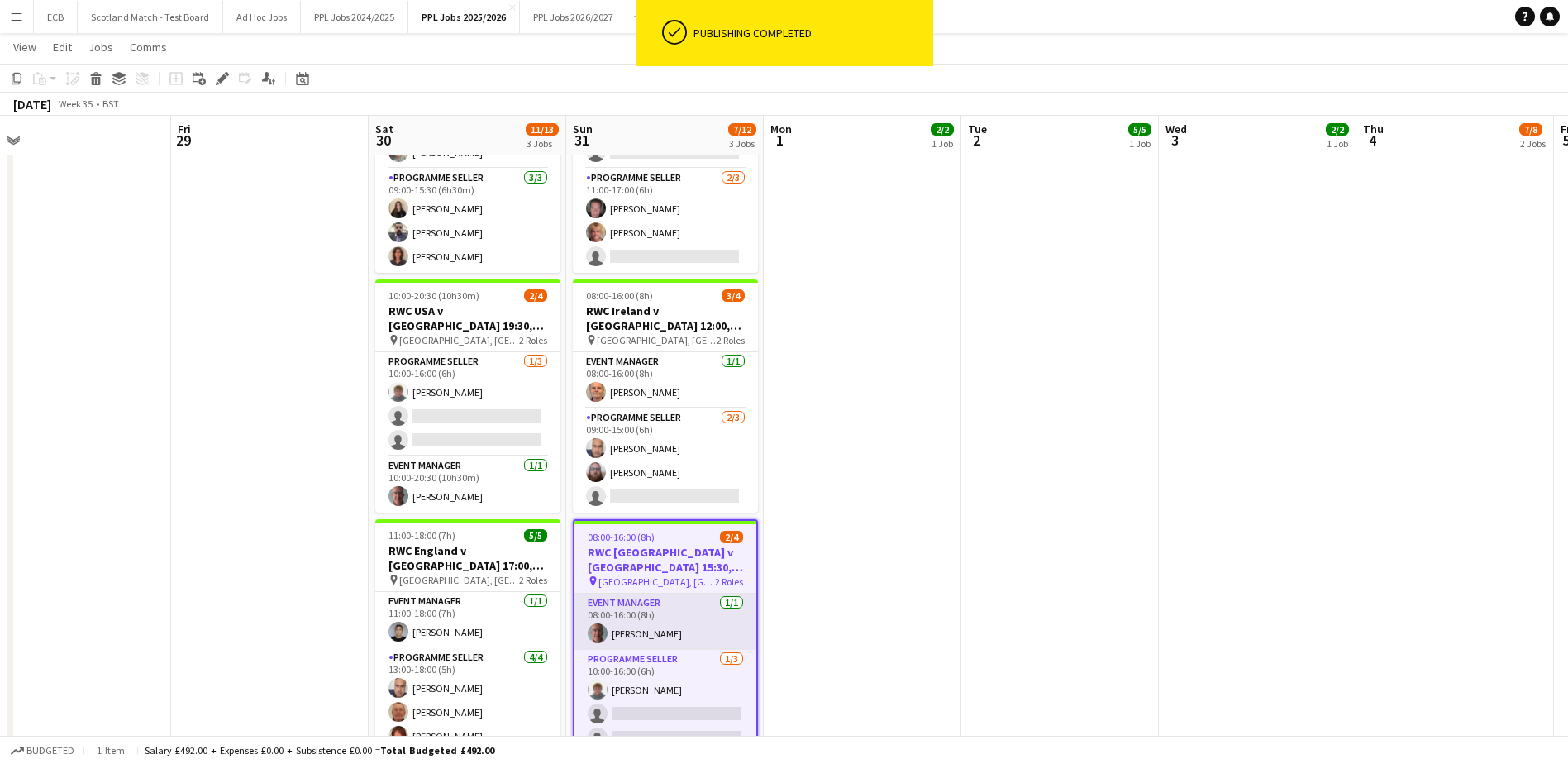
click at [635, 466] on app-card-role "Event Manager 1/1 08:00-16:00 (8h) Richard Kirk" at bounding box center [665, 621] width 182 height 56
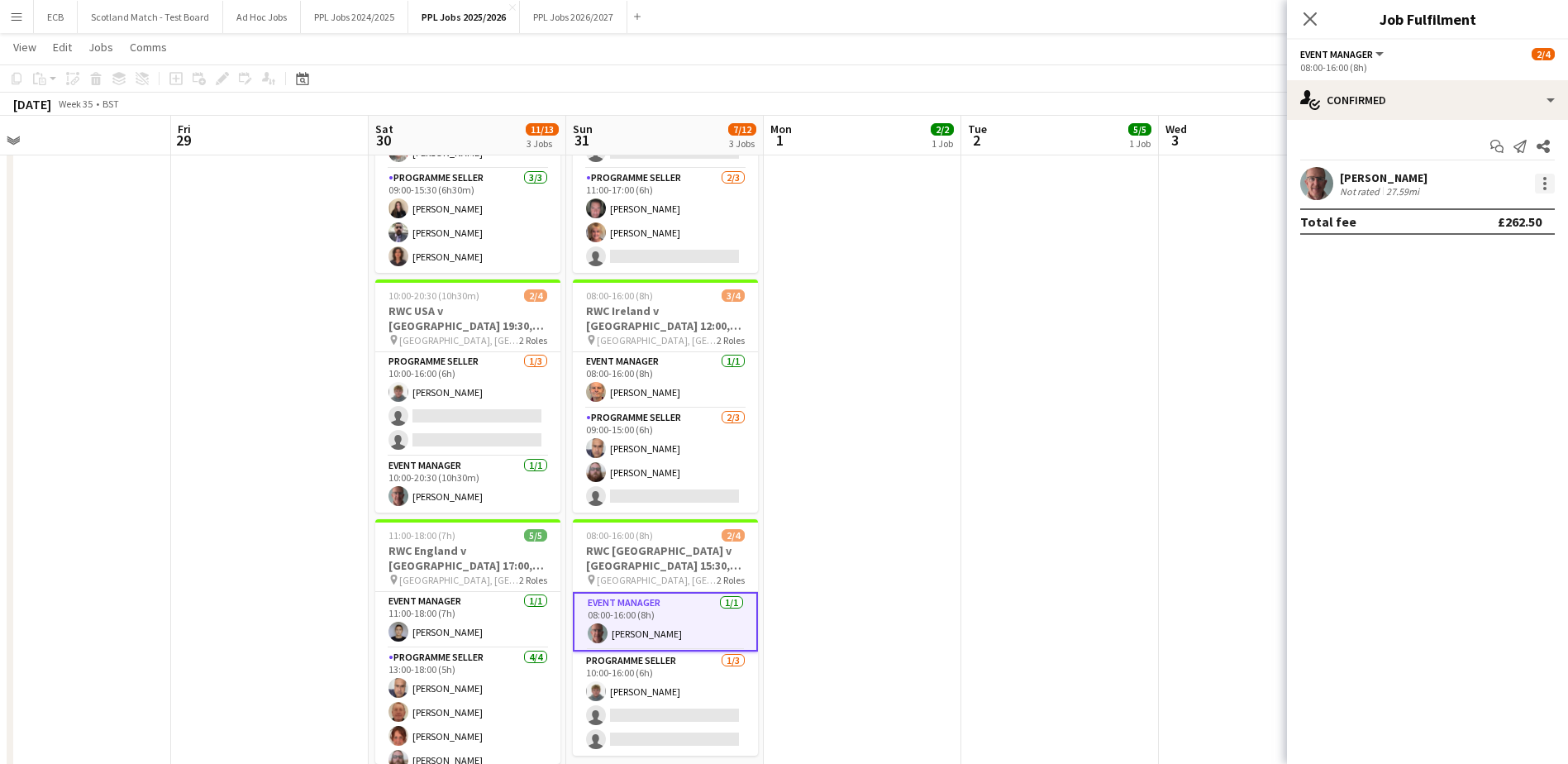
click at [1038, 180] on div at bounding box center [1545, 178] width 4 height 4
click at [1038, 421] on button "Set as supervisor" at bounding box center [1489, 413] width 129 height 40
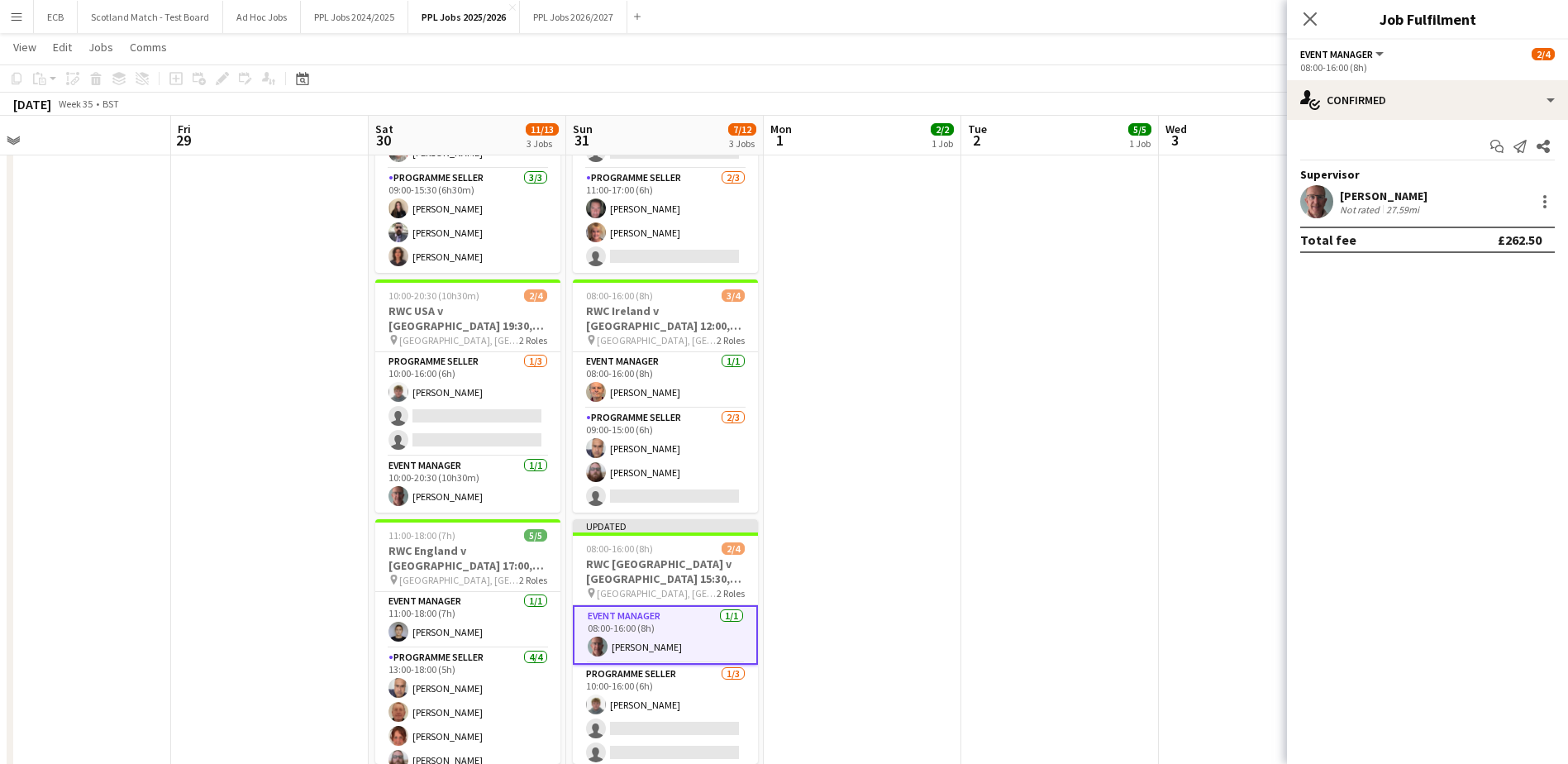
click at [1036, 401] on app-date-cell at bounding box center [1060, 421] width 198 height 777
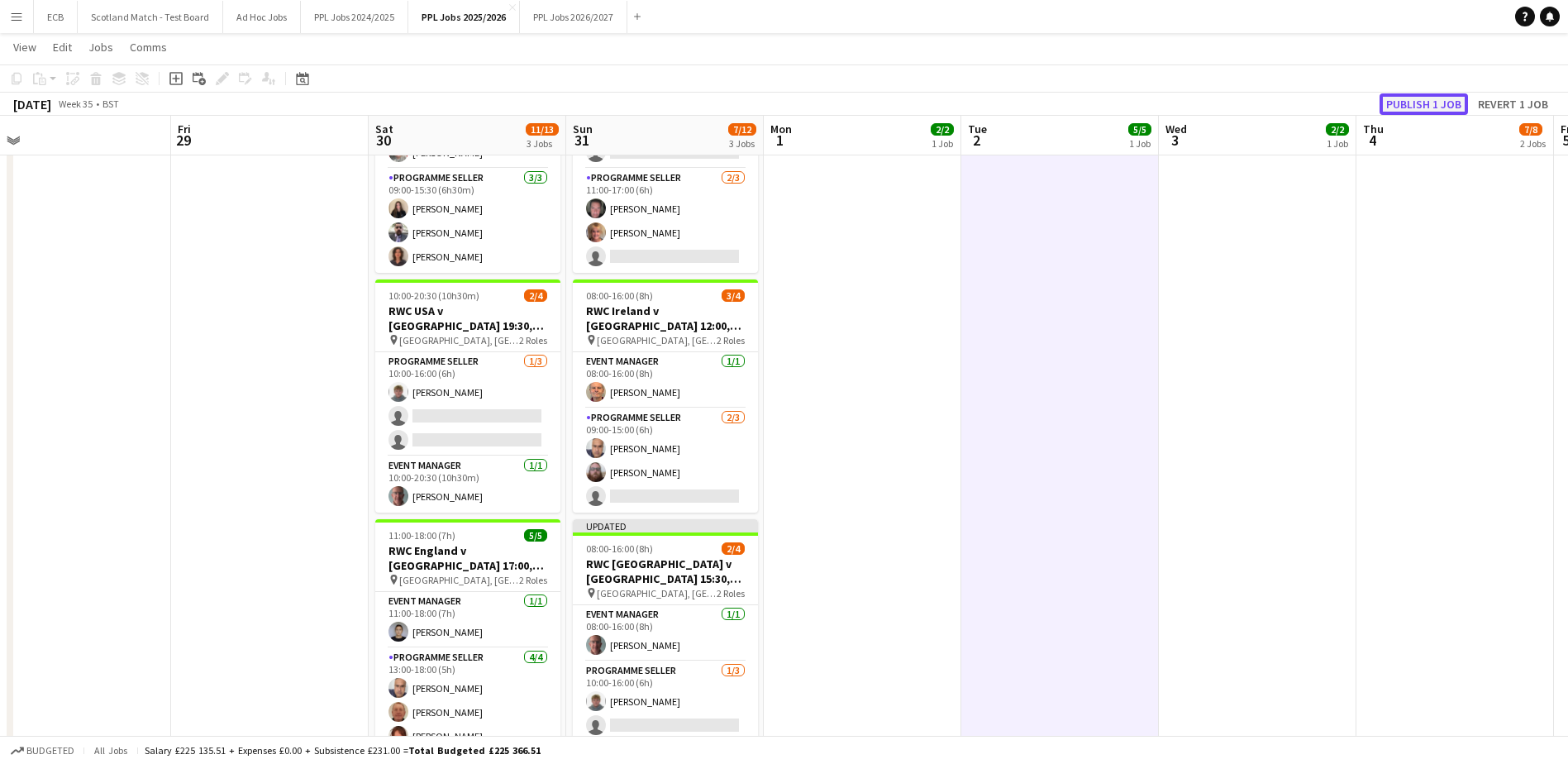
click at [1038, 97] on button "Publish 1 job" at bounding box center [1423, 104] width 89 height 21
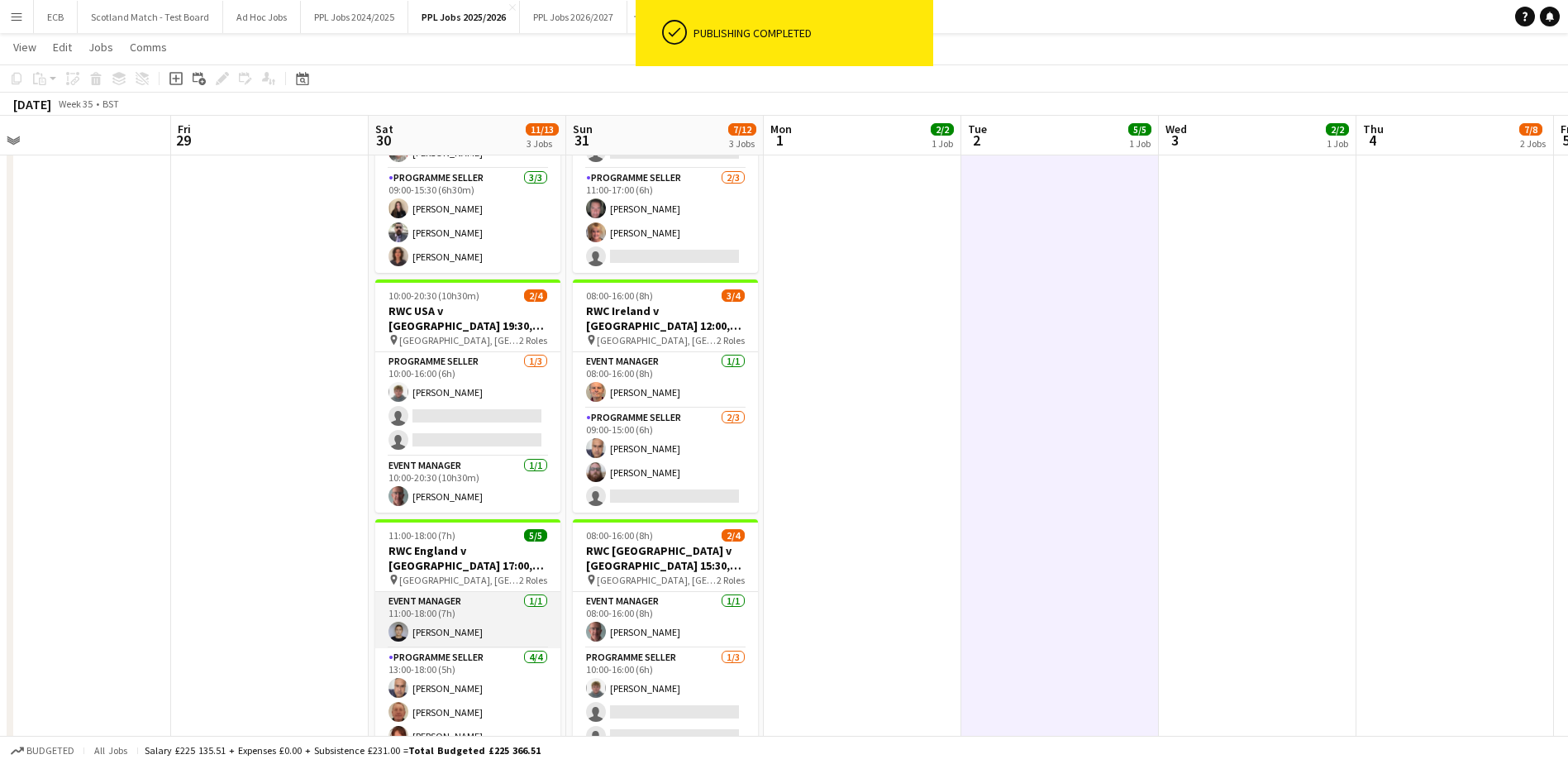
click at [455, 466] on app-card-role "Event Manager 1/1 11:00-18:00 (7h) Rachel Hay" at bounding box center [467, 619] width 185 height 56
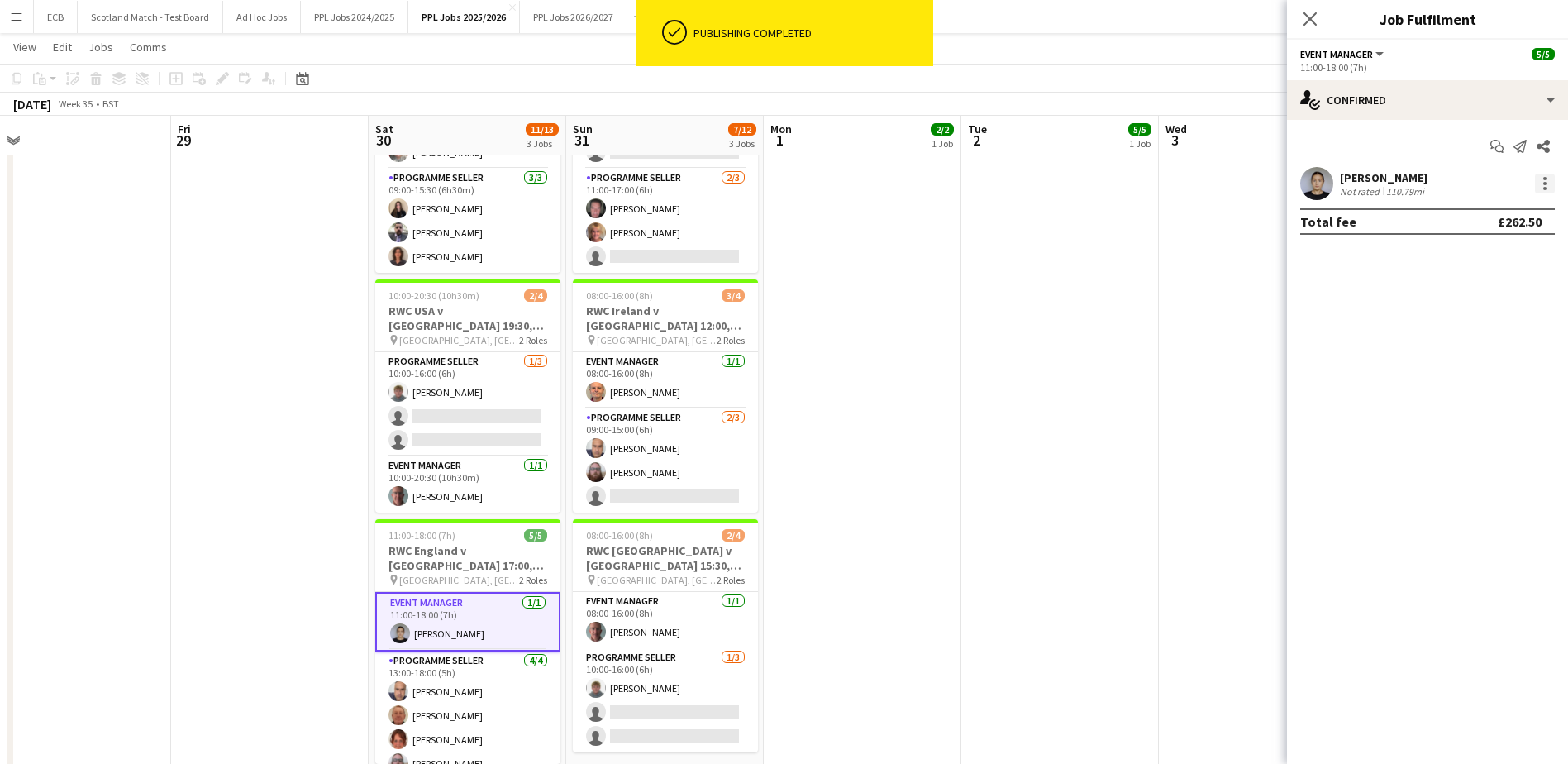
click at [1038, 181] on div at bounding box center [1544, 184] width 20 height 20
click at [1038, 412] on span "Set as supervisor" at bounding box center [1490, 413] width 103 height 14
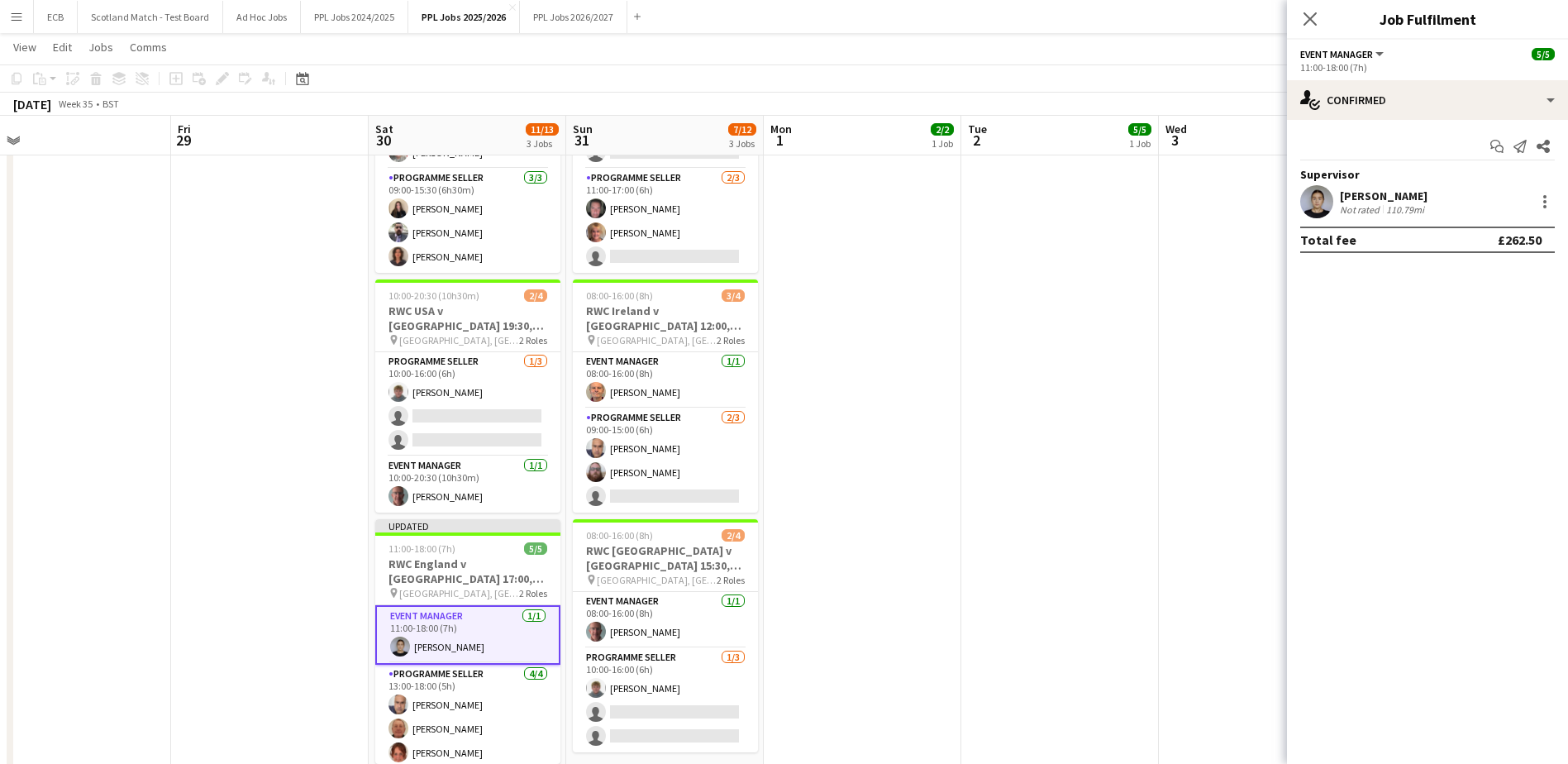
click at [912, 416] on app-date-cell at bounding box center [862, 421] width 198 height 777
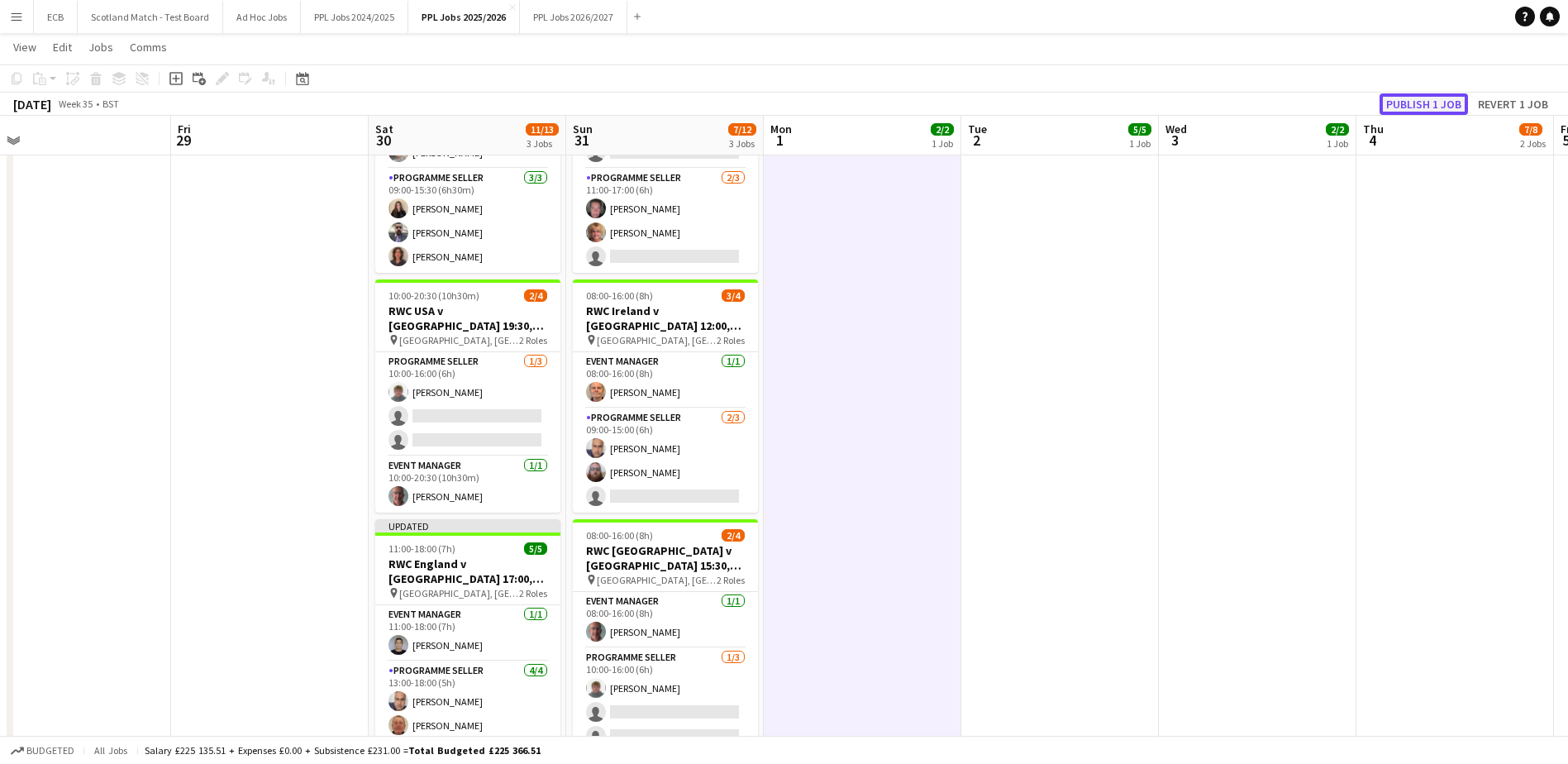
click at [1038, 109] on button "Publish 1 job" at bounding box center [1423, 104] width 89 height 21
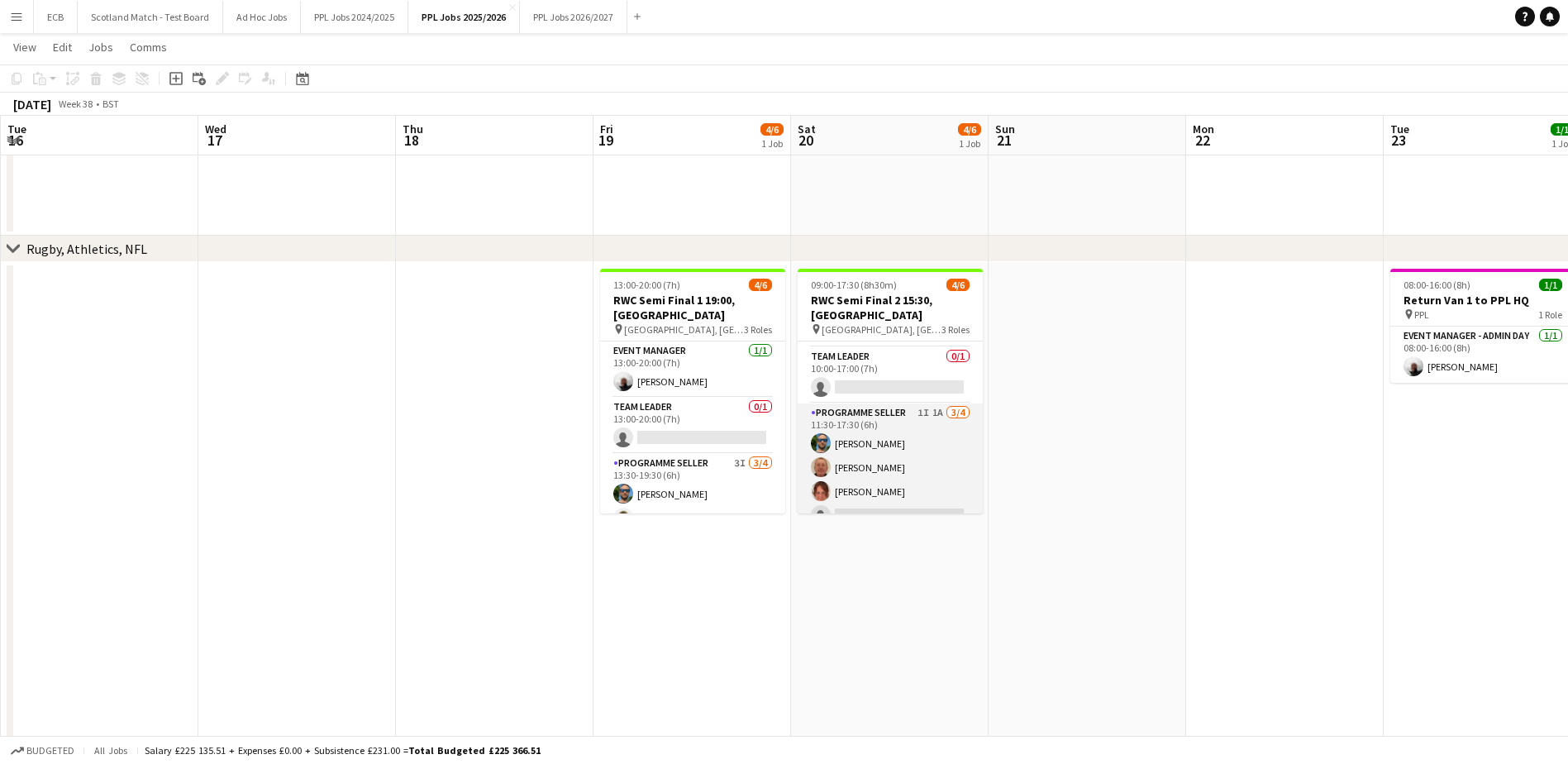
scroll to position [54, 0]
click at [856, 400] on app-card-role "Programme Seller 1I 1A 3/4 11:30-17:30 (6h) David Lee Geoffrey Paul Wooloff Tra…" at bounding box center [890, 464] width 185 height 128
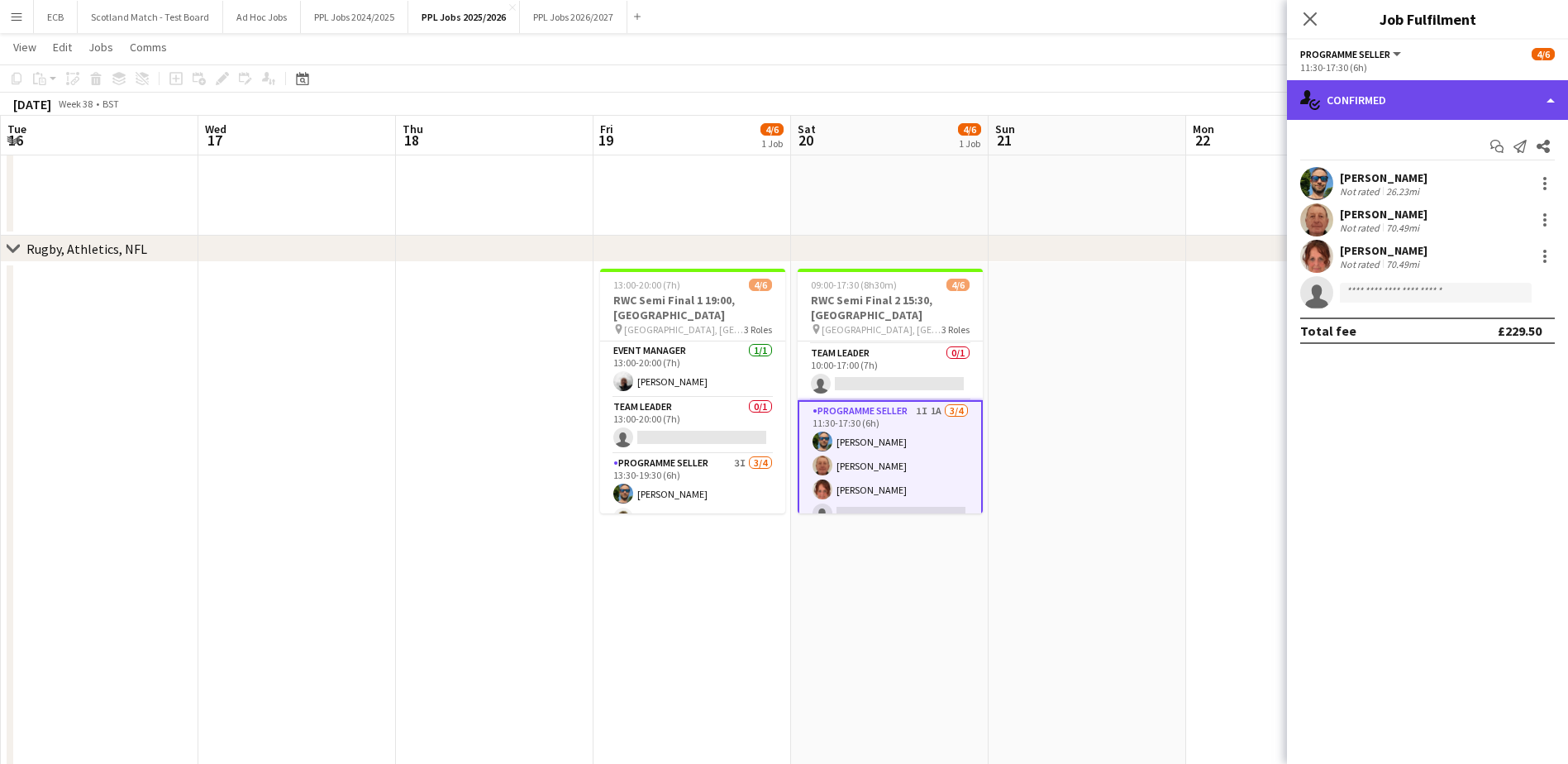
click at [1038, 114] on div "single-neutral-actions-check-2 Confirmed" at bounding box center [1427, 99] width 281 height 40
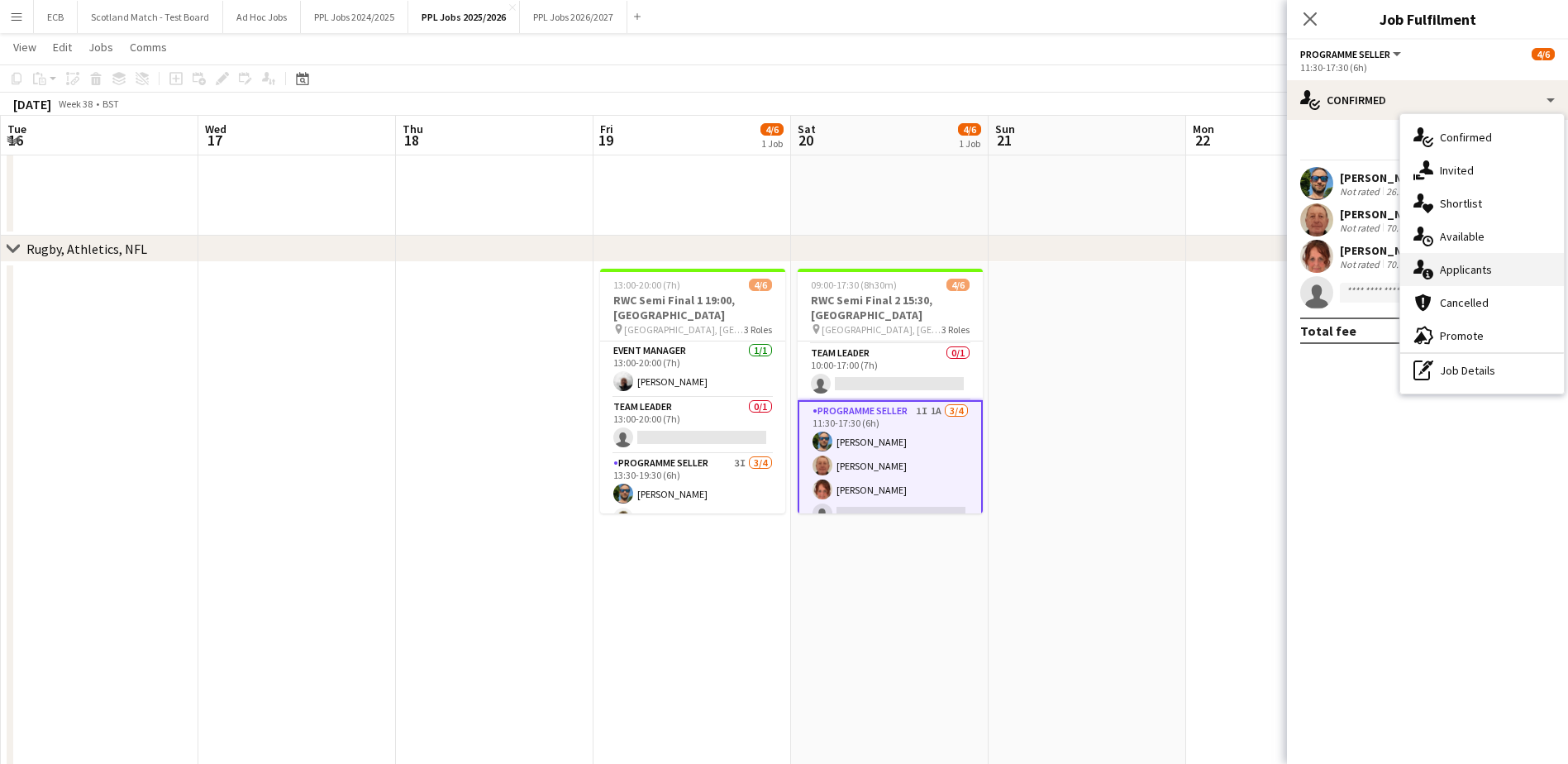
click at [1038, 270] on icon "single-neutral-actions-information" at bounding box center [1423, 270] width 20 height 20
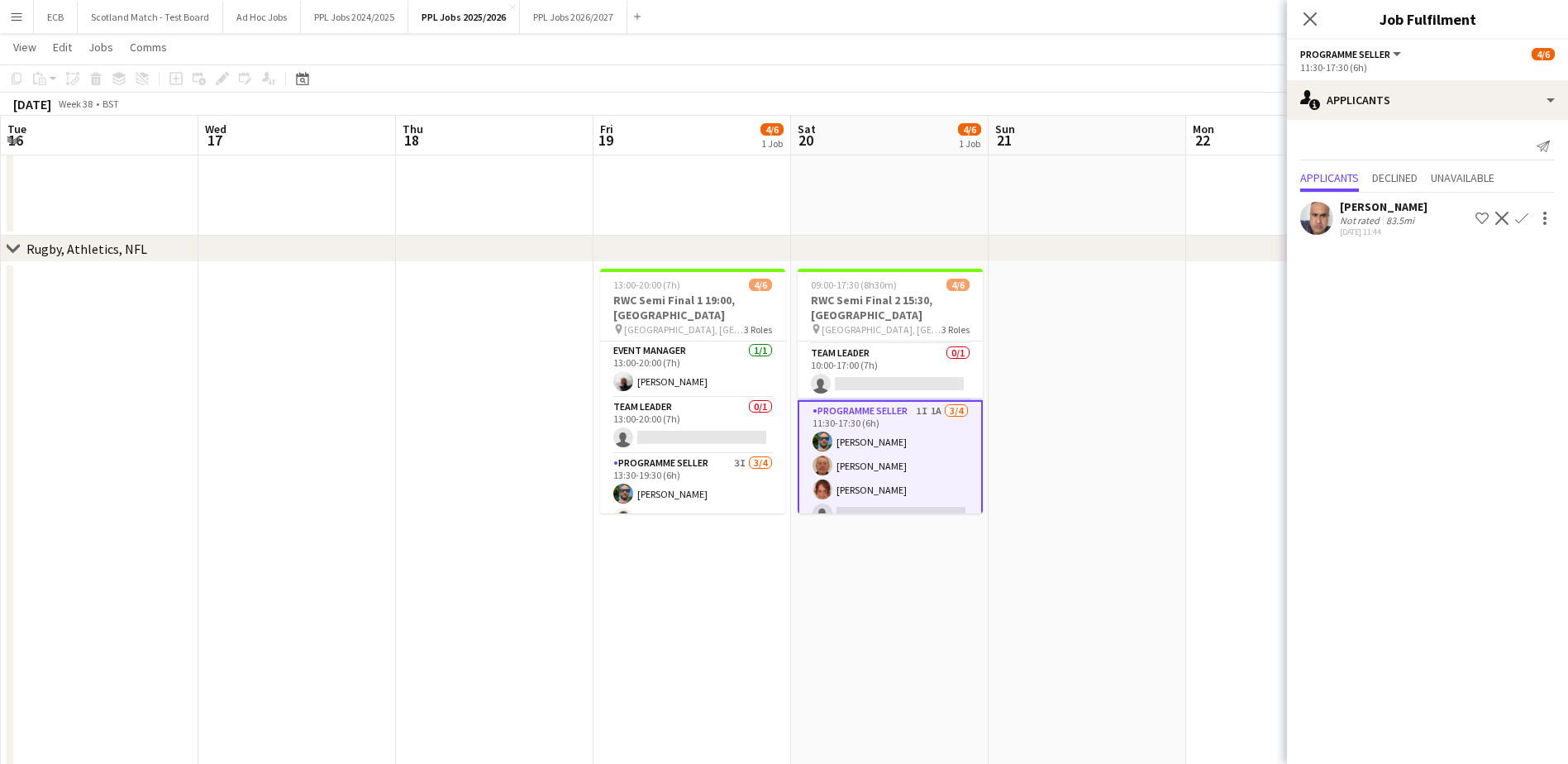
click at [1038, 449] on app-date-cell at bounding box center [1086, 650] width 198 height 777
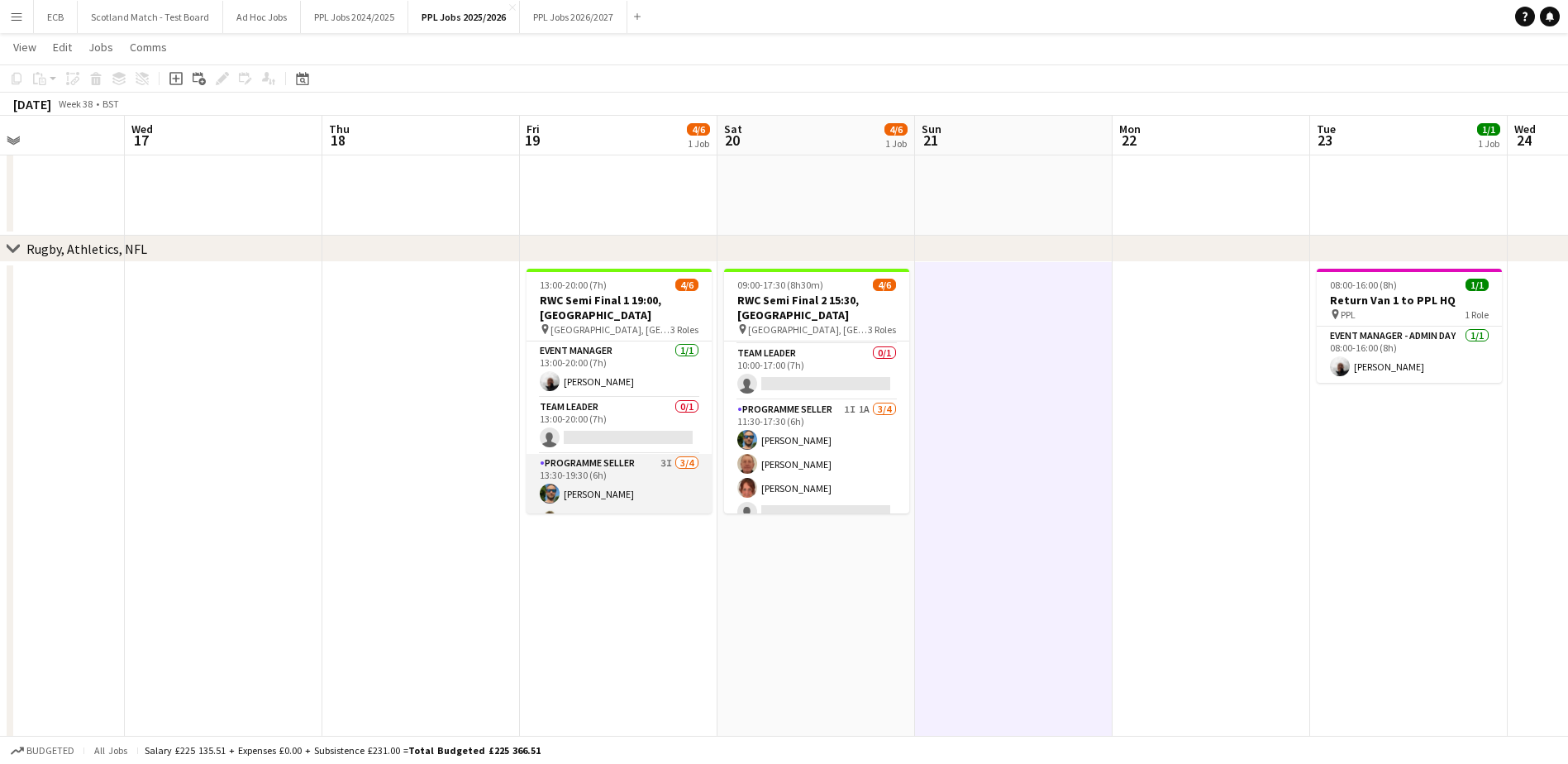
scroll to position [1, 0]
click at [649, 397] on app-card-role "Team Leader 0/1 13:00-20:00 (7h) single-neutral-actions" at bounding box center [619, 424] width 185 height 56
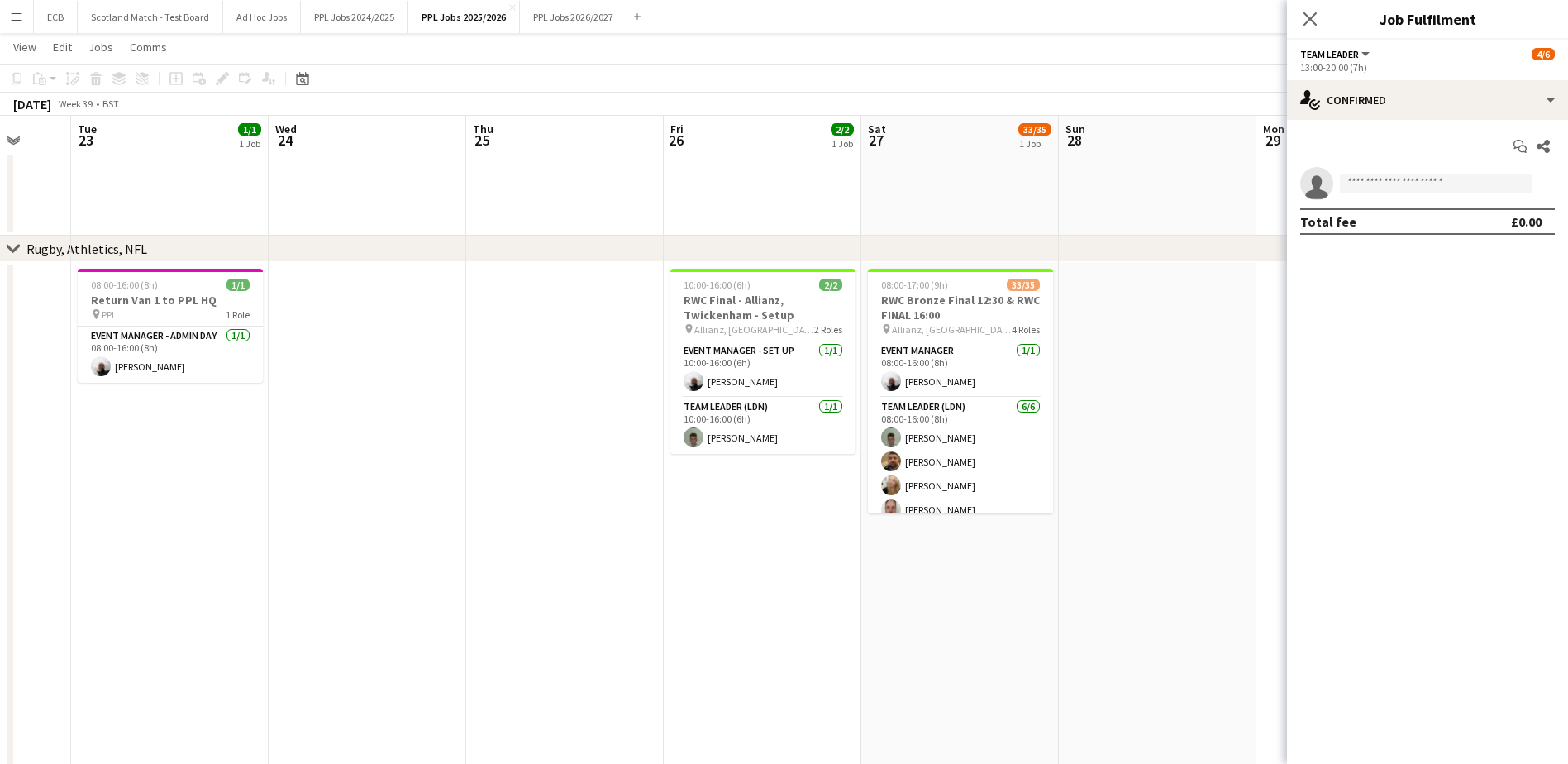
scroll to position [0, 521]
click at [171, 298] on h3 "Return Van 1 to PPL HQ" at bounding box center [171, 300] width 185 height 15
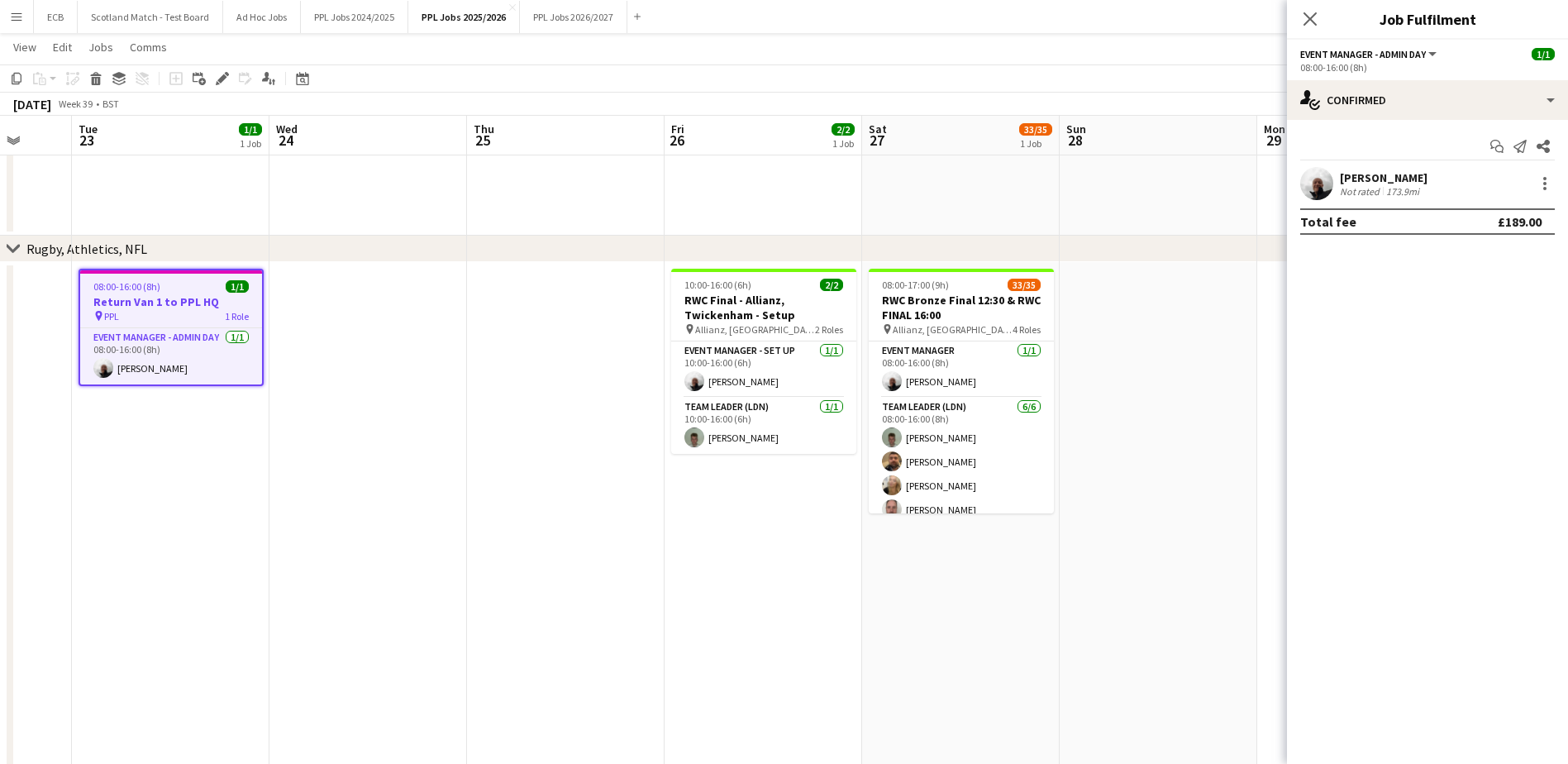
scroll to position [0, 0]
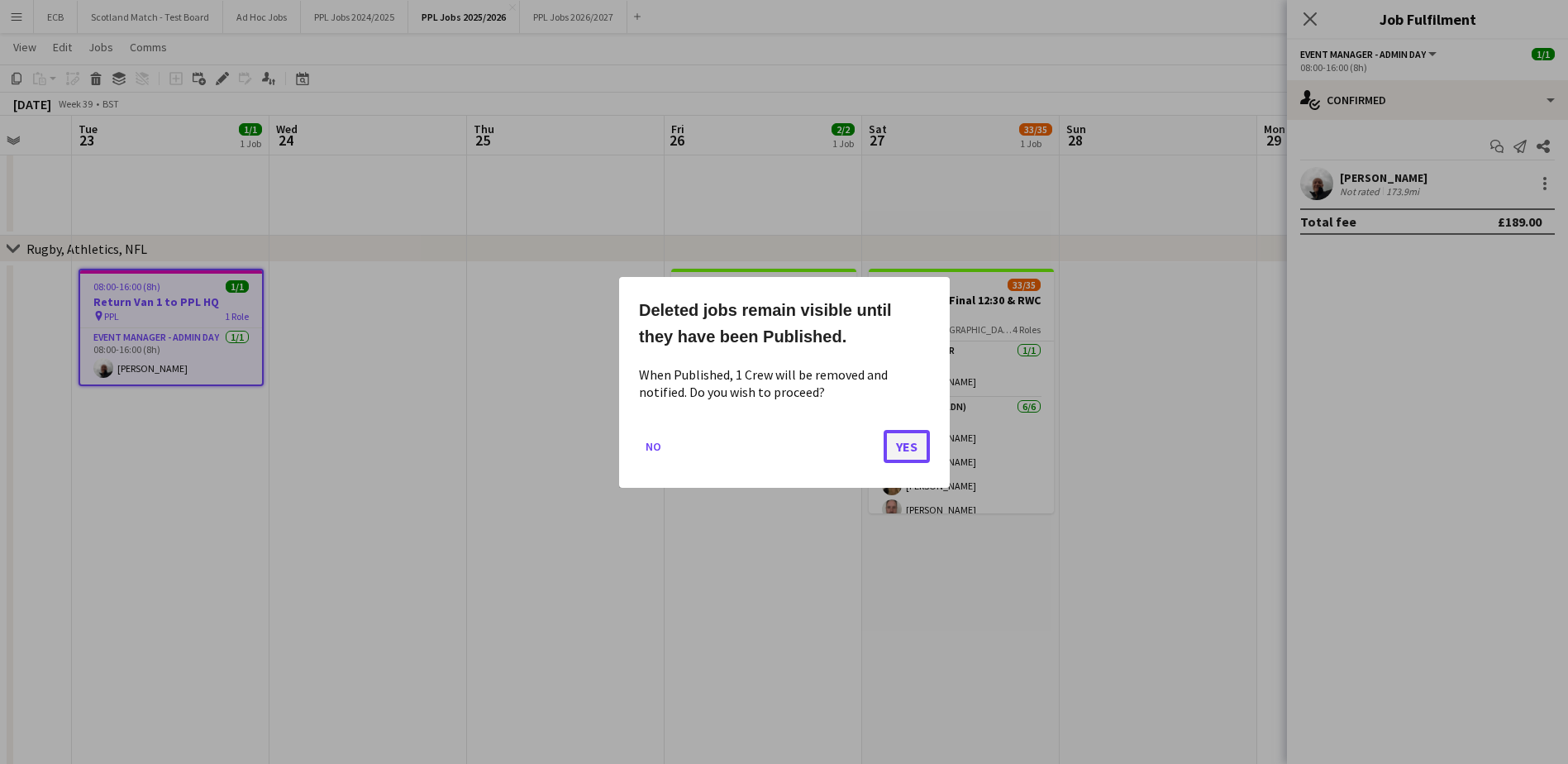
click at [920, 442] on button "Yes" at bounding box center [906, 445] width 46 height 33
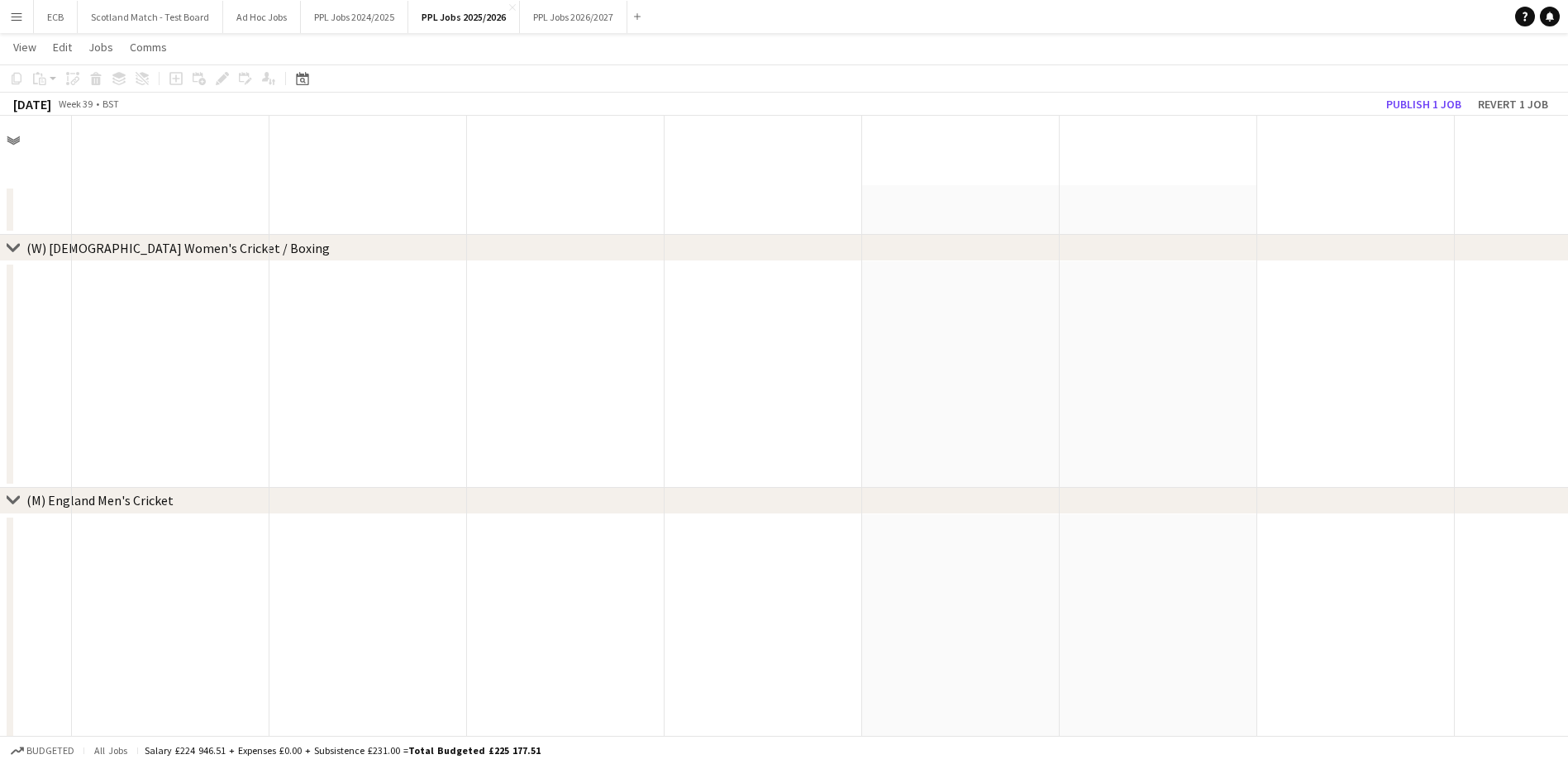
scroll to position [756, 0]
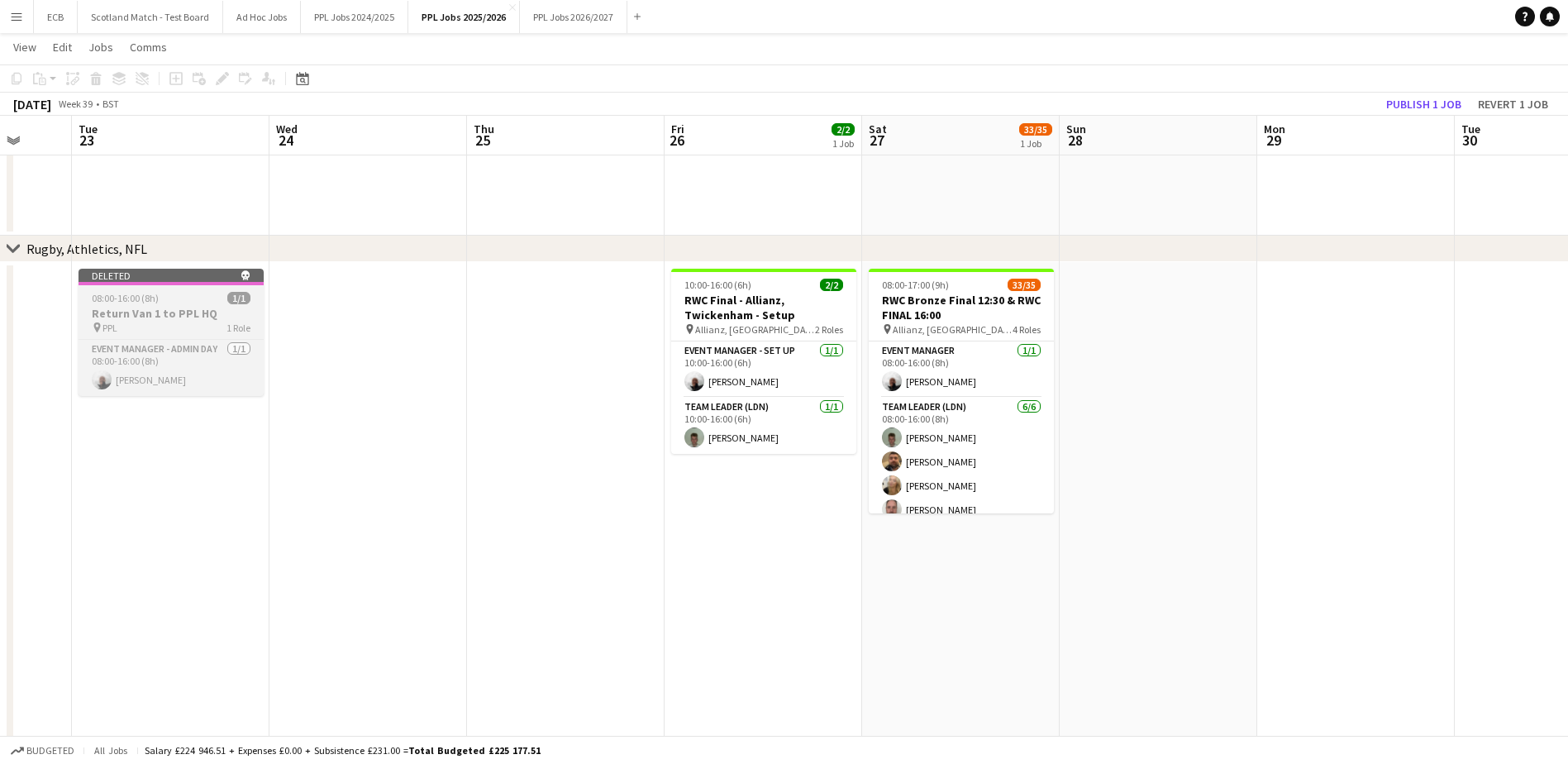
click at [222, 317] on h3 "Return Van 1 to PPL HQ" at bounding box center [171, 313] width 185 height 15
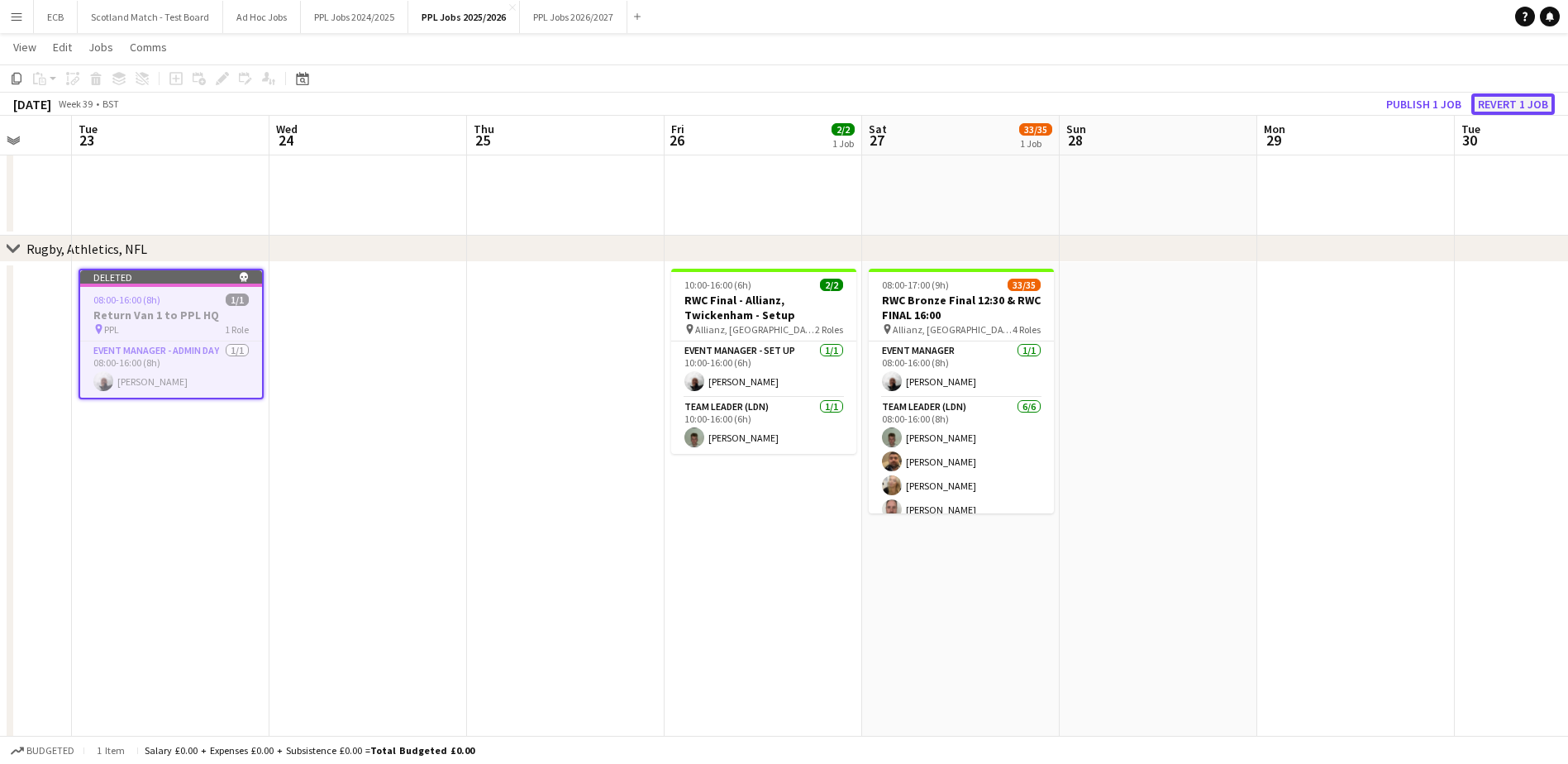
click at [1038, 105] on button "Revert 1 job" at bounding box center [1513, 104] width 83 height 21
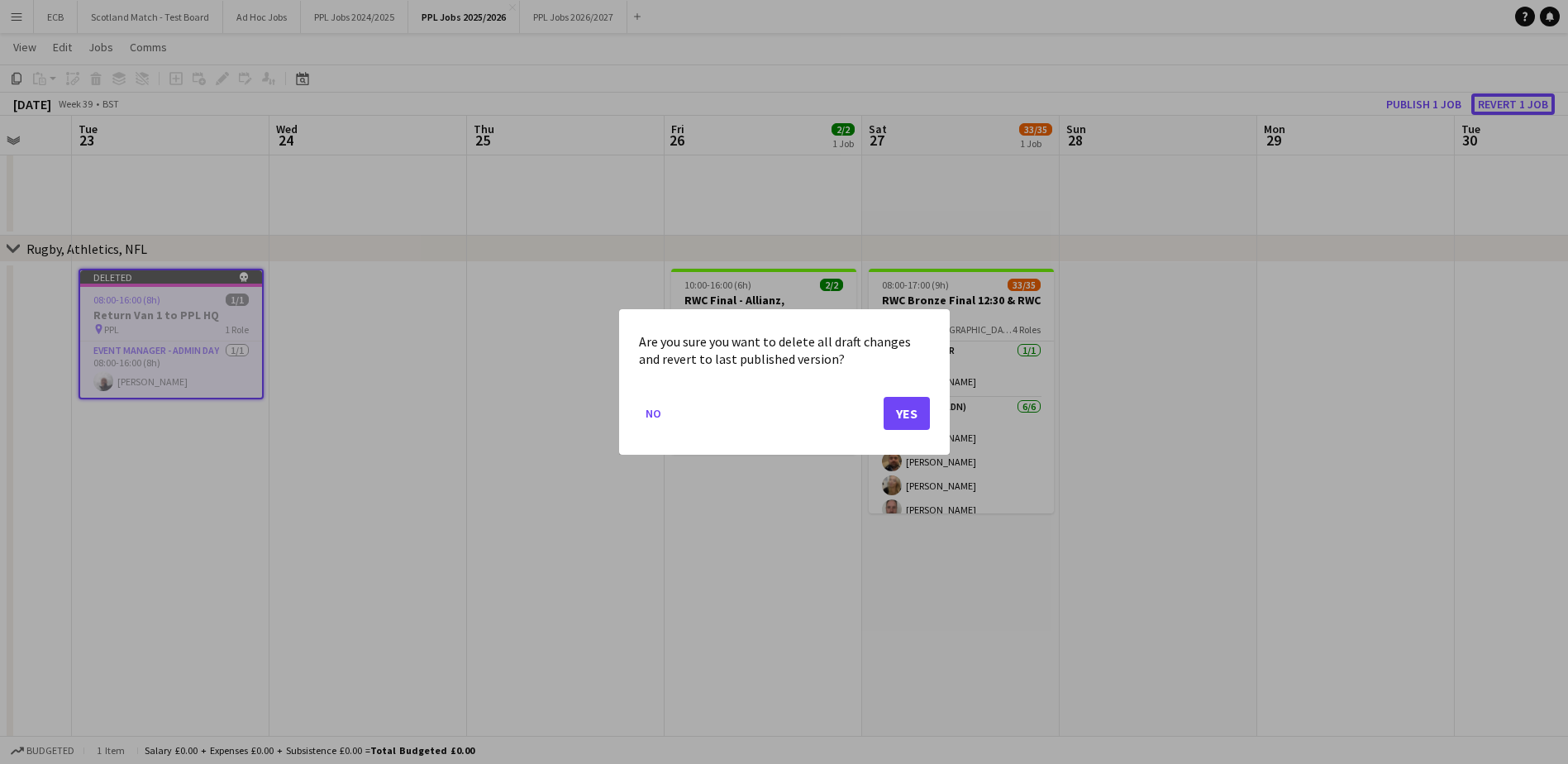
scroll to position [0, 0]
click at [900, 410] on button "Yes" at bounding box center [906, 413] width 46 height 33
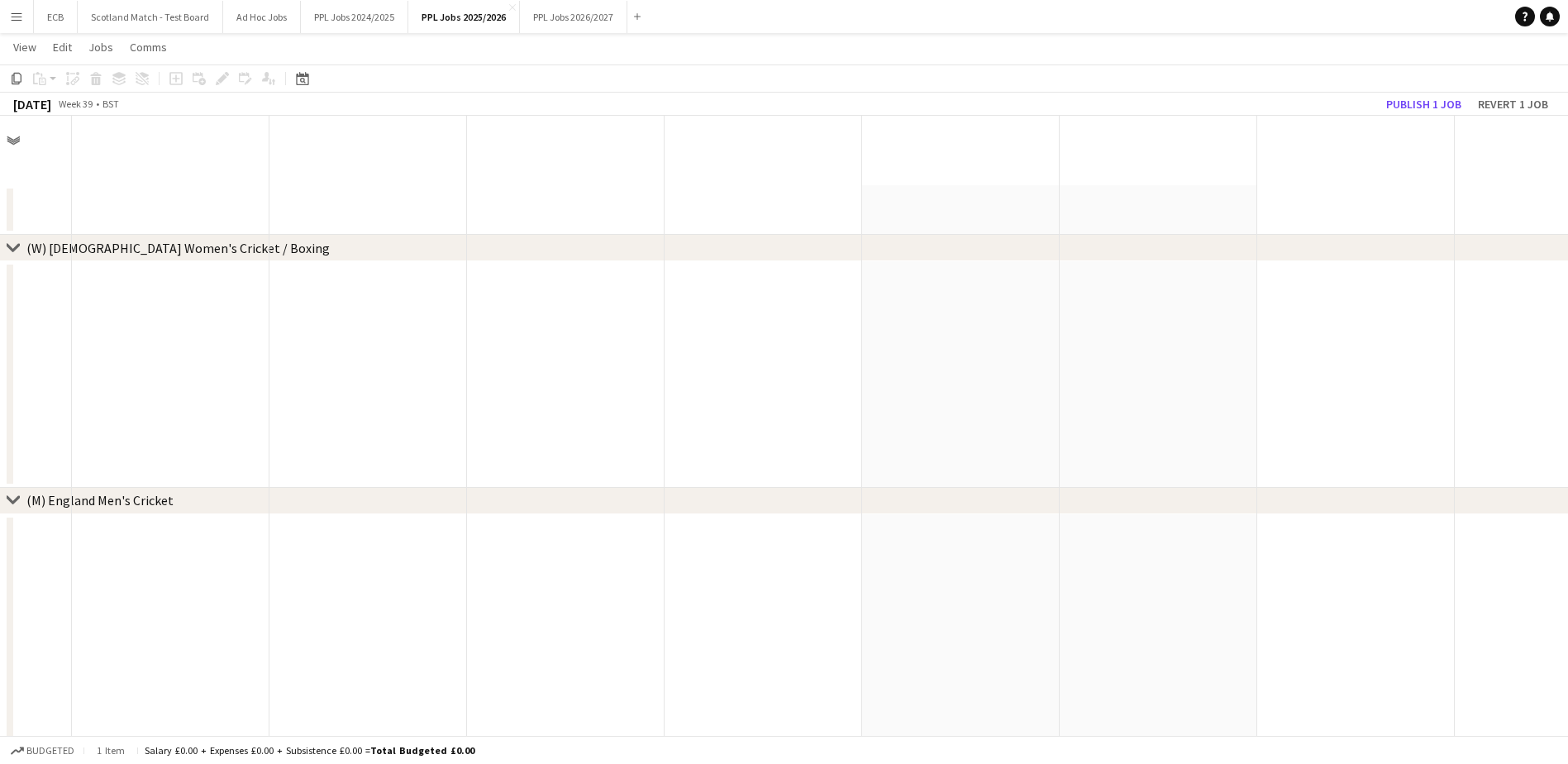
scroll to position [756, 0]
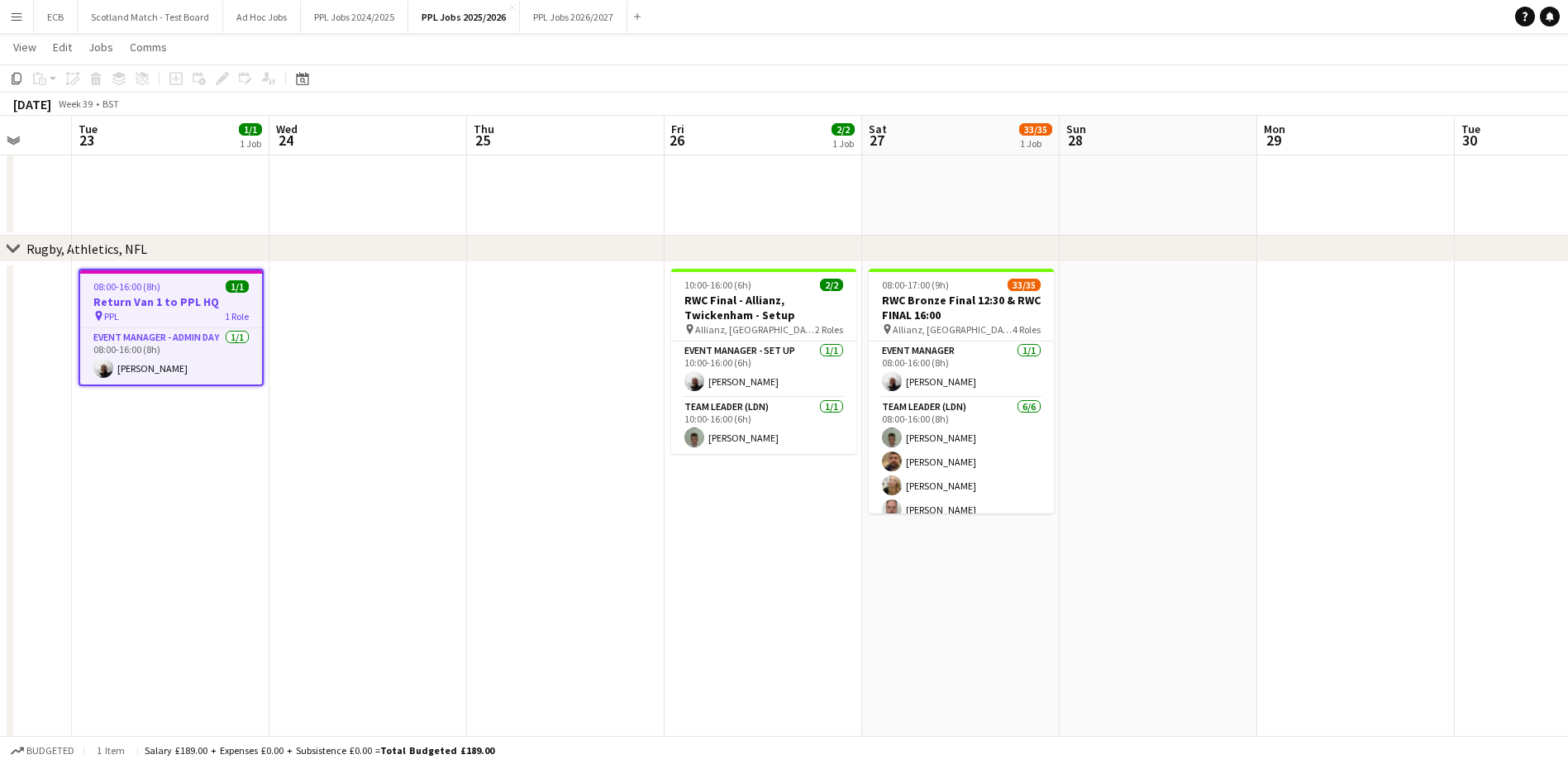
click at [161, 319] on div "pin PPL 1 Role" at bounding box center [170, 315] width 182 height 13
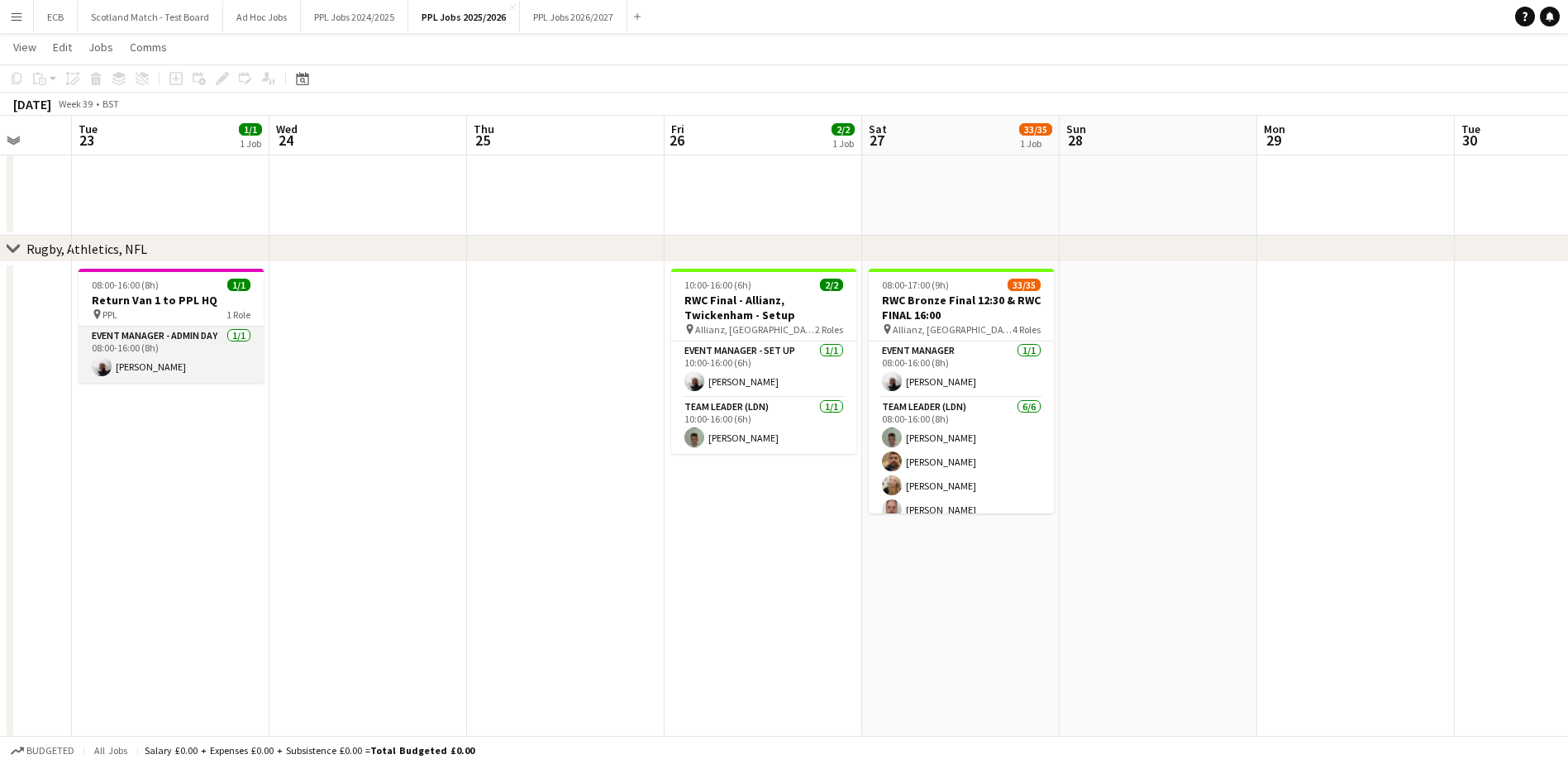
click at [170, 343] on app-card-role "Event Manager - Admin Day 1/1 08:00-16:00 (8h) Steve Fulcher" at bounding box center [171, 354] width 185 height 56
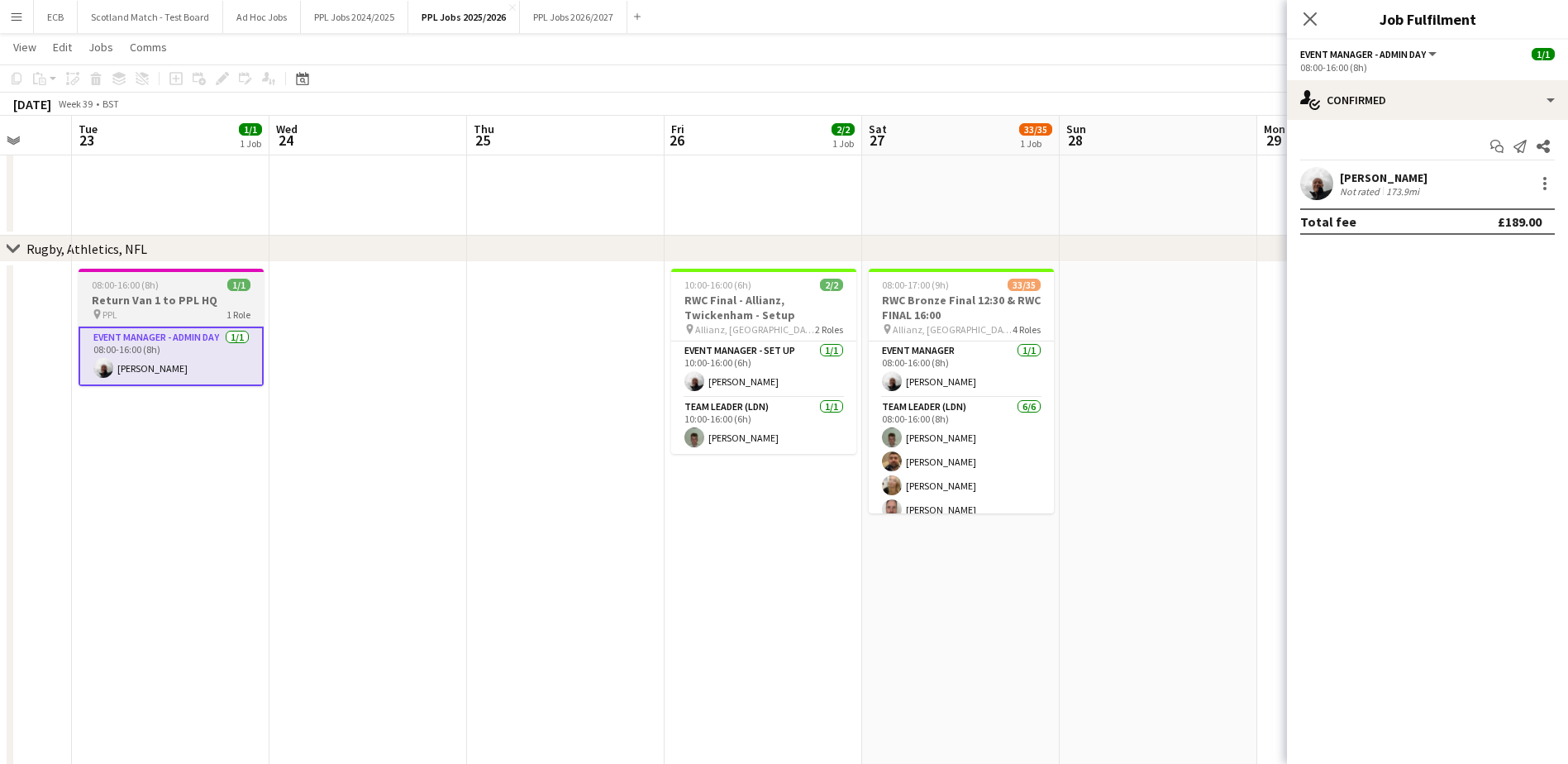
click at [163, 300] on h3 "Return Van 1 to PPL HQ" at bounding box center [171, 300] width 185 height 15
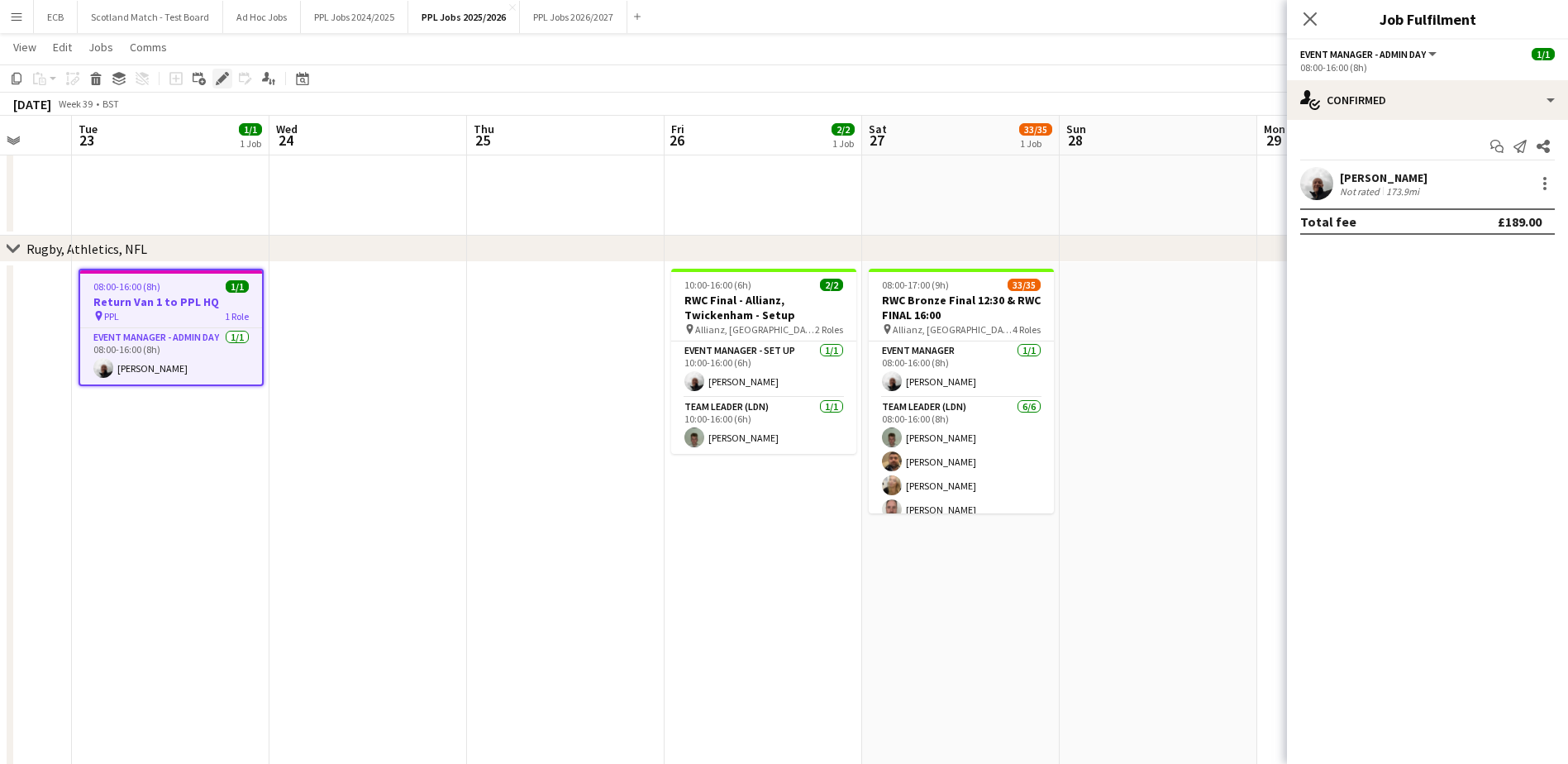
click at [223, 75] on icon "Edit" at bounding box center [222, 78] width 13 height 13
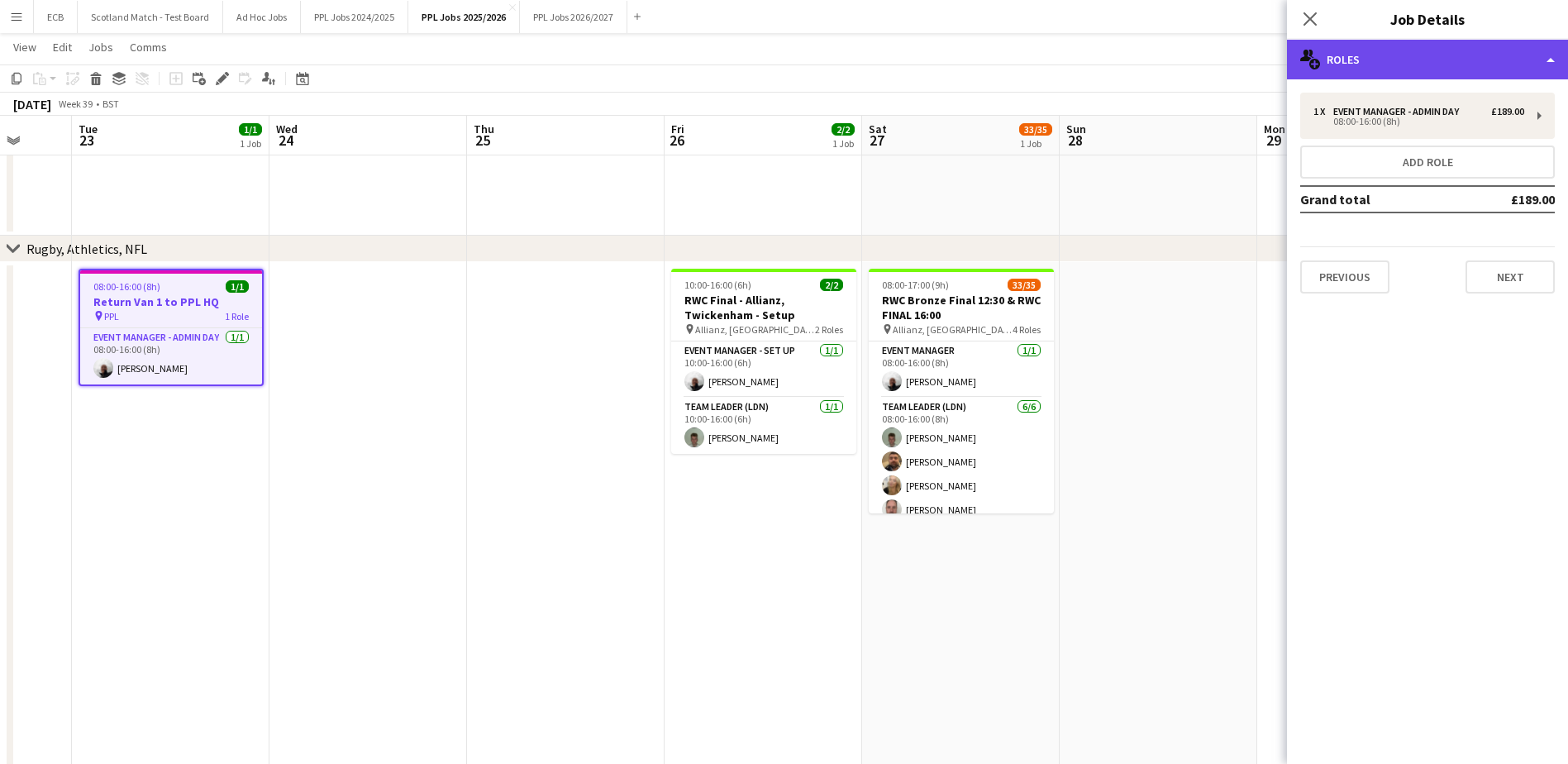
click at [1038, 51] on div "multiple-users-add Roles" at bounding box center [1427, 59] width 281 height 40
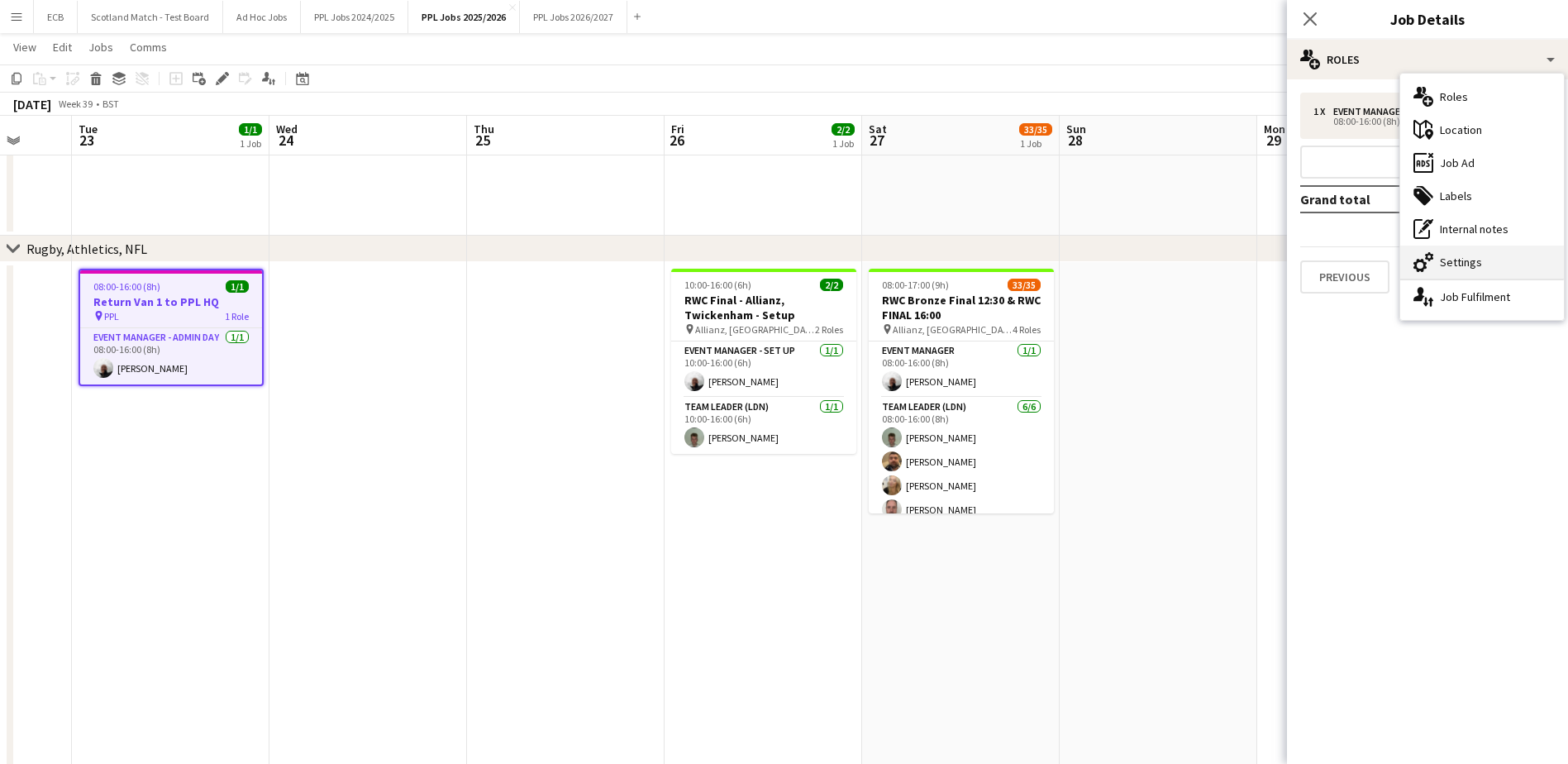
click at [1038, 250] on div "cog-double-3 Settings" at bounding box center [1481, 262] width 163 height 33
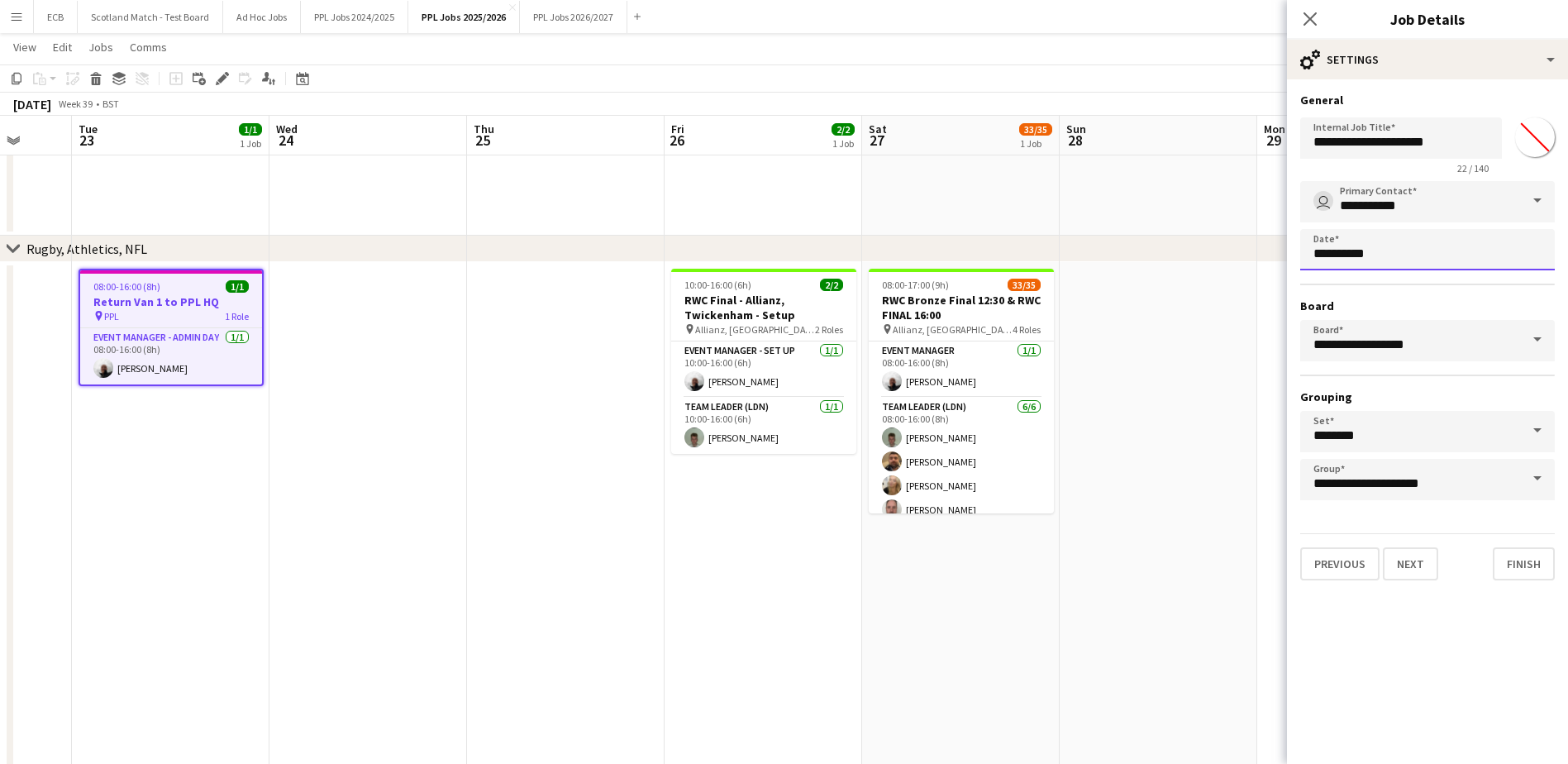
click at [1038, 246] on body "Menu Boards Boards Boards All jobs Status Workforce Workforce My Workforce Recr…" at bounding box center [784, 193] width 1568 height 1899
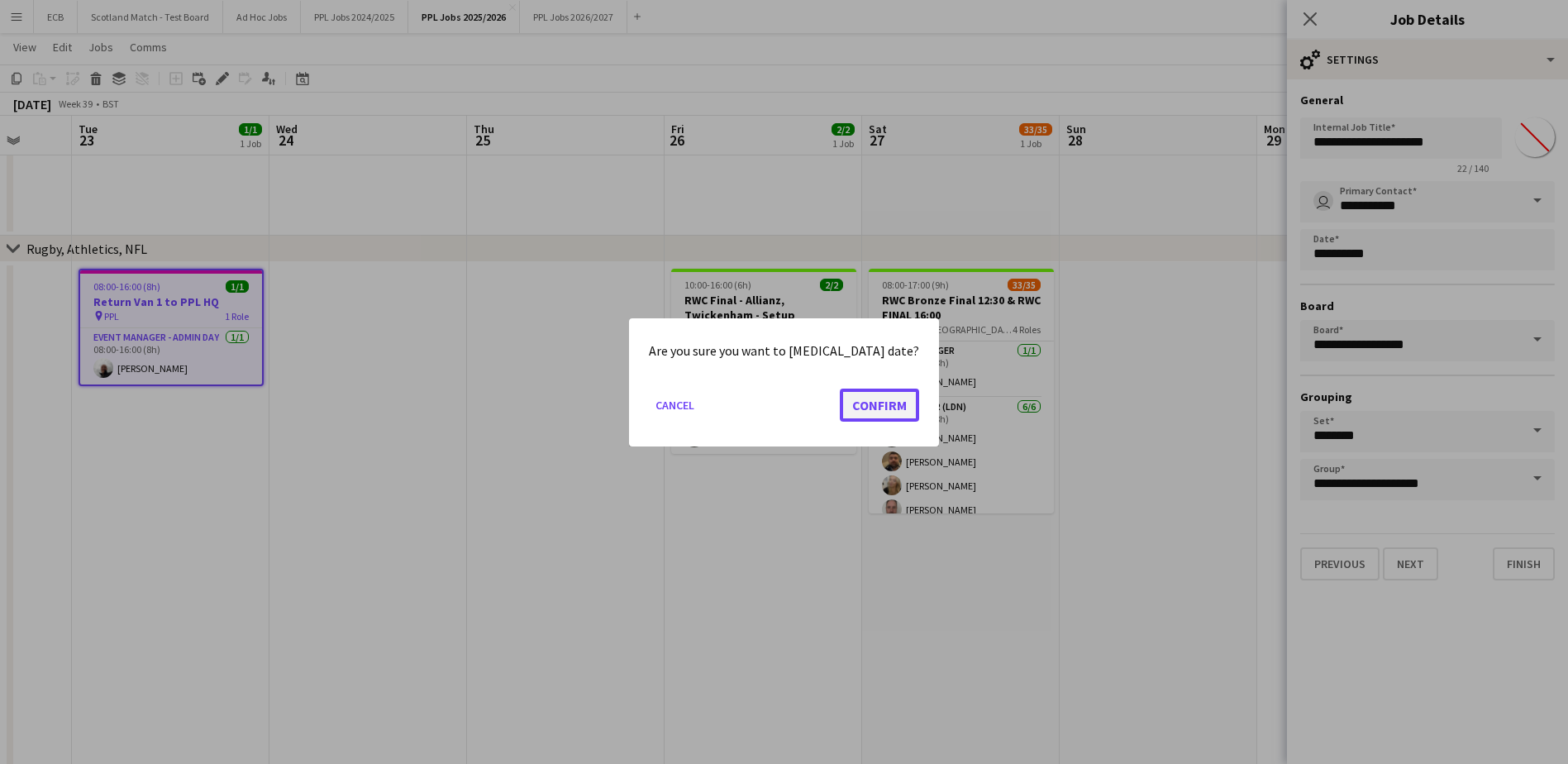
click at [858, 407] on button "Confirm" at bounding box center [879, 404] width 79 height 33
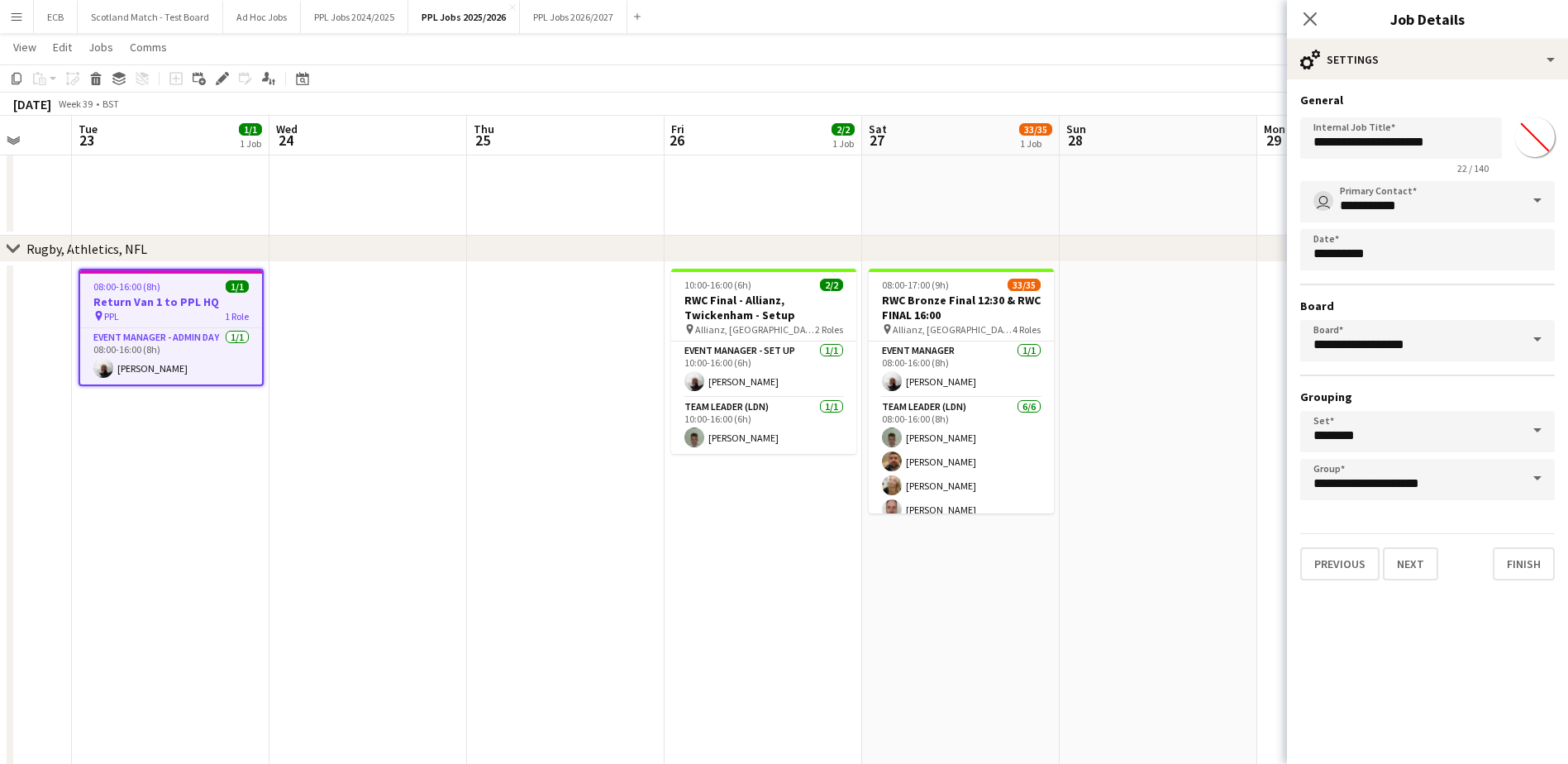
scroll to position [756, 0]
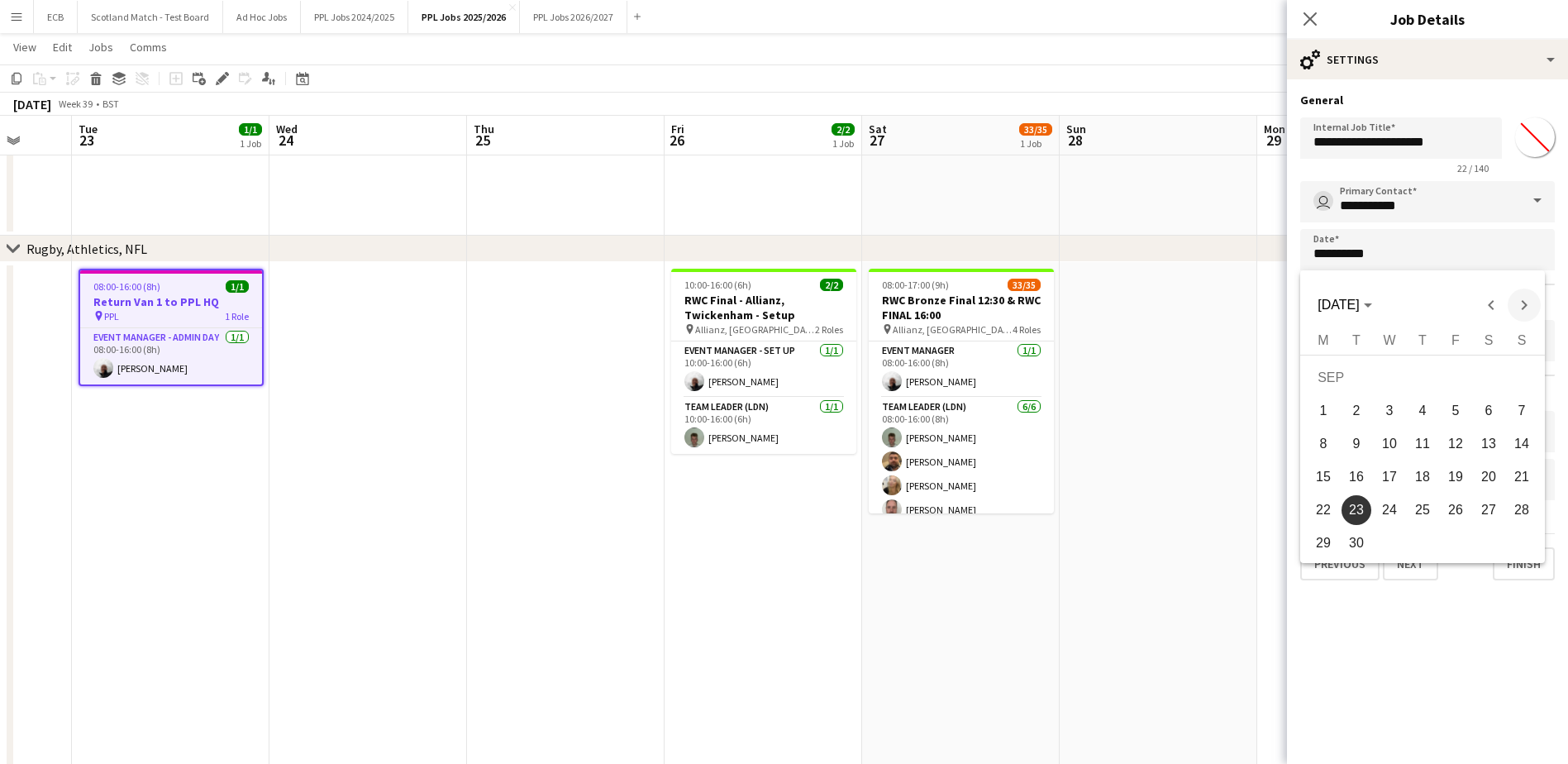
click at [1038, 305] on span "Next month" at bounding box center [1524, 304] width 33 height 33
click at [1038, 466] on span "28" at bounding box center [1356, 543] width 30 height 30
type input "**********"
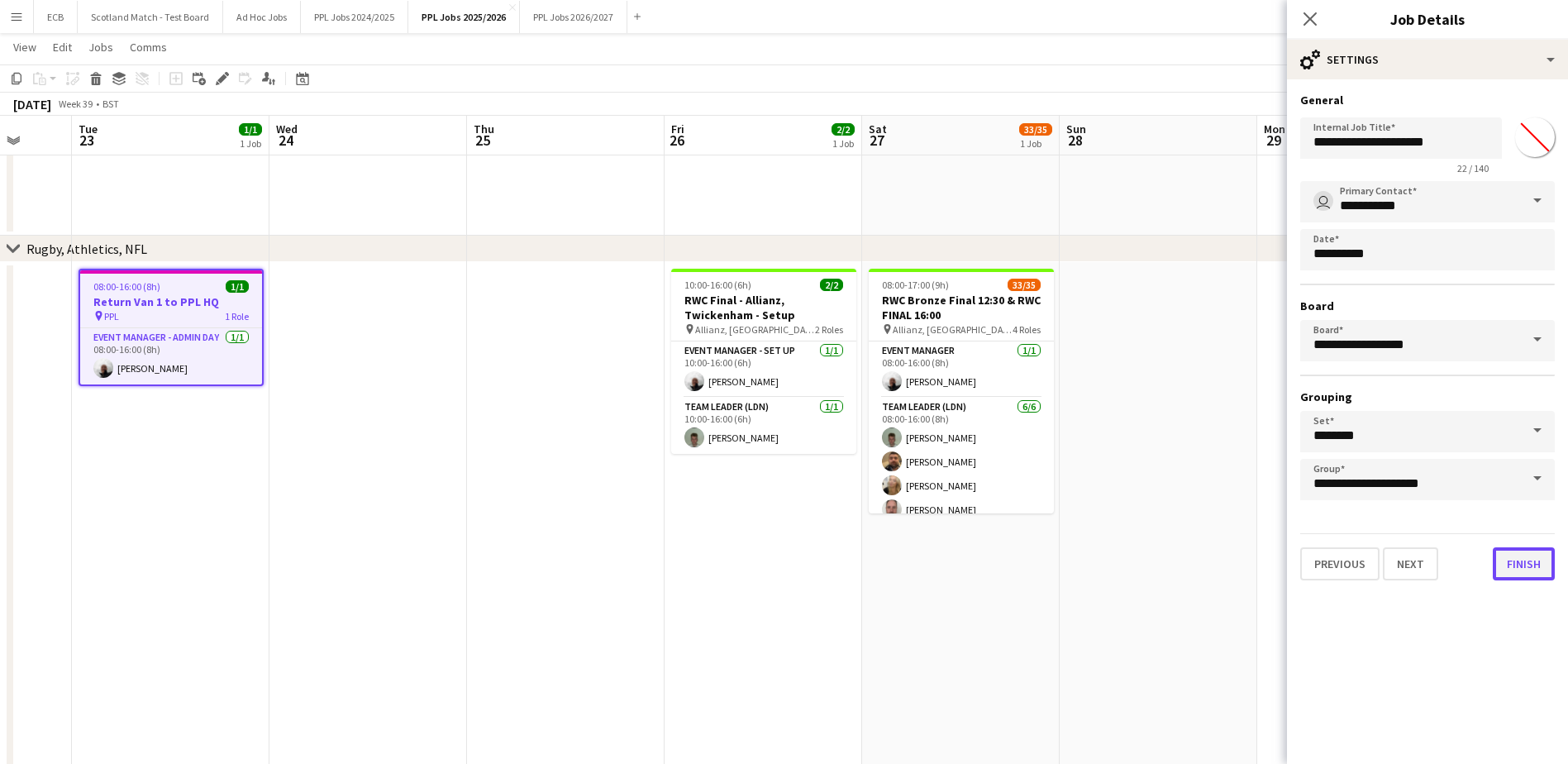
click at [1038, 466] on button "Finish" at bounding box center [1524, 563] width 62 height 33
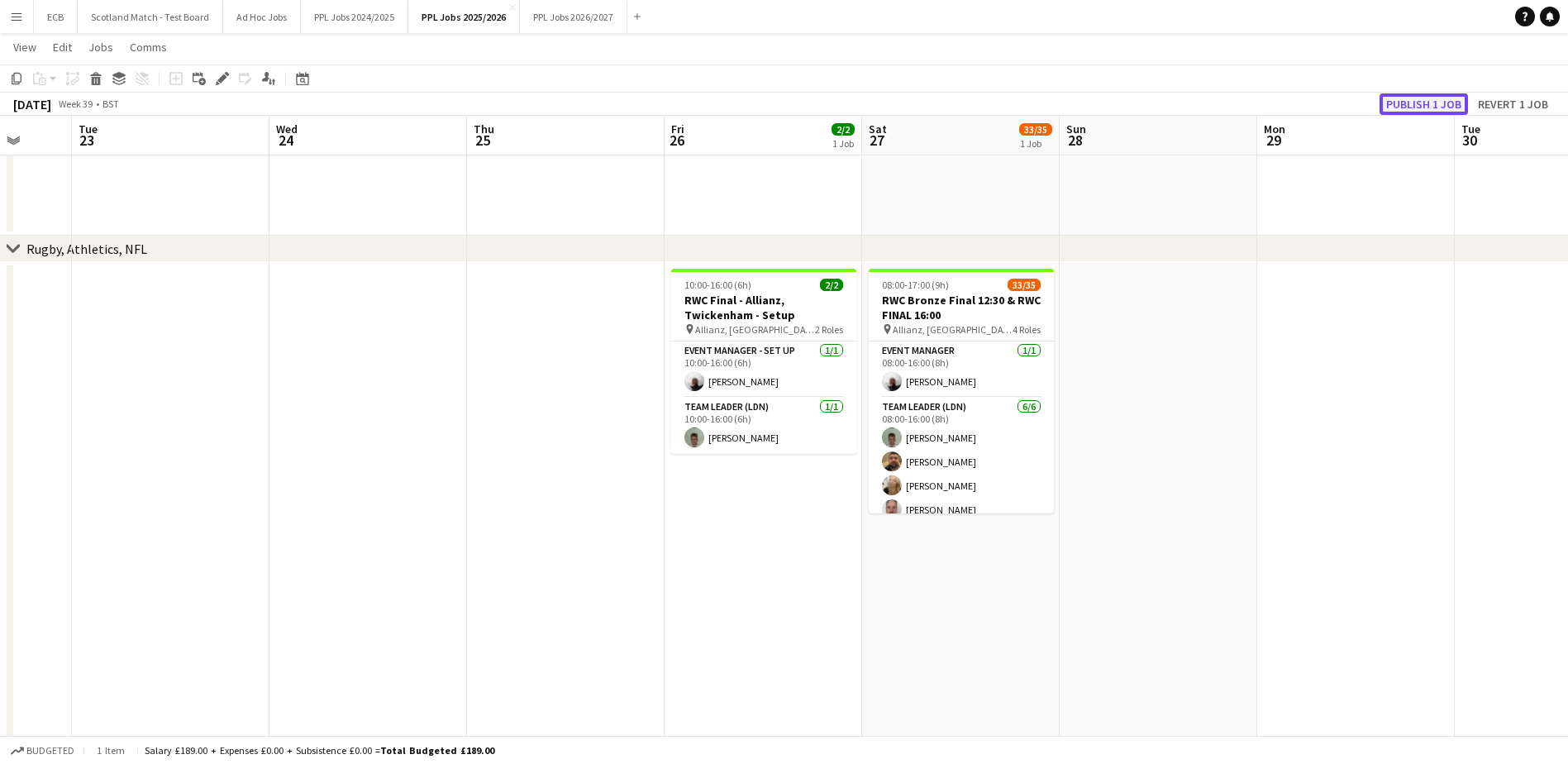
click at [1038, 102] on button "Publish 1 job" at bounding box center [1423, 104] width 89 height 21
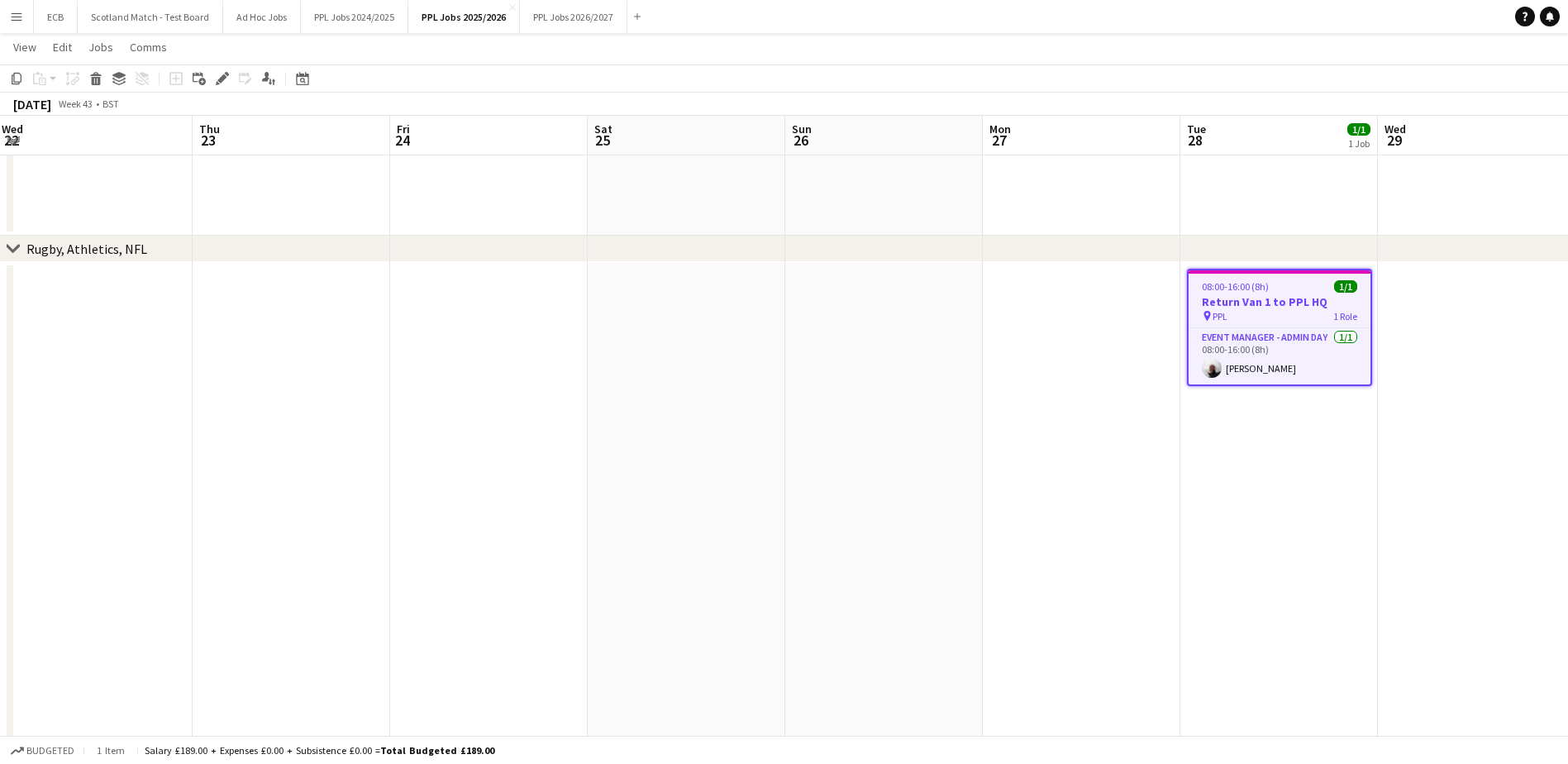
scroll to position [0, 563]
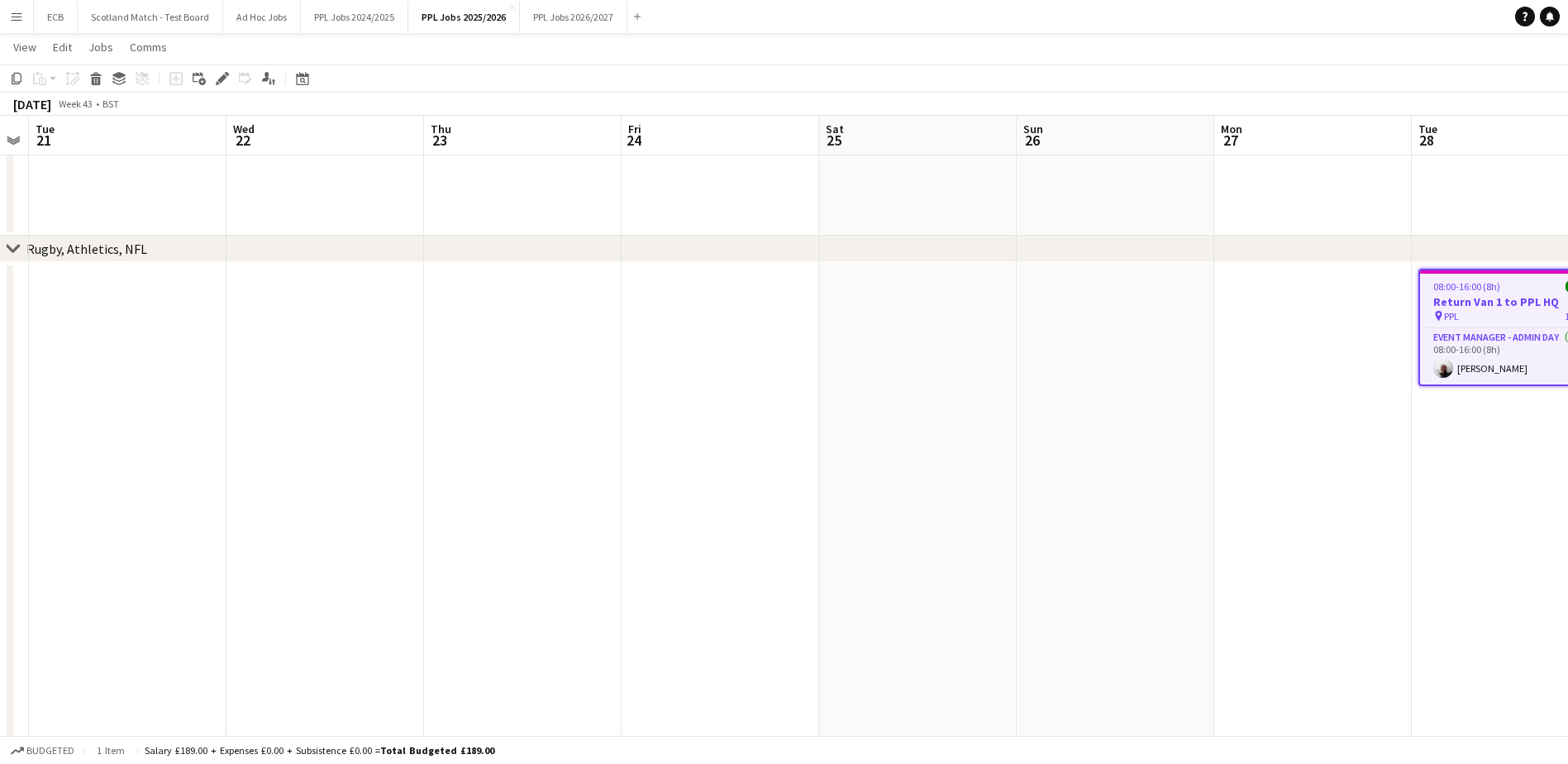
drag, startPoint x: 852, startPoint y: 287, endPoint x: 1712, endPoint y: 215, distance: 863.0
click at [1038, 215] on html "Menu Boards Boards Boards All jobs Status Workforce Workforce My Workforce Recr…" at bounding box center [784, 193] width 1568 height 1899
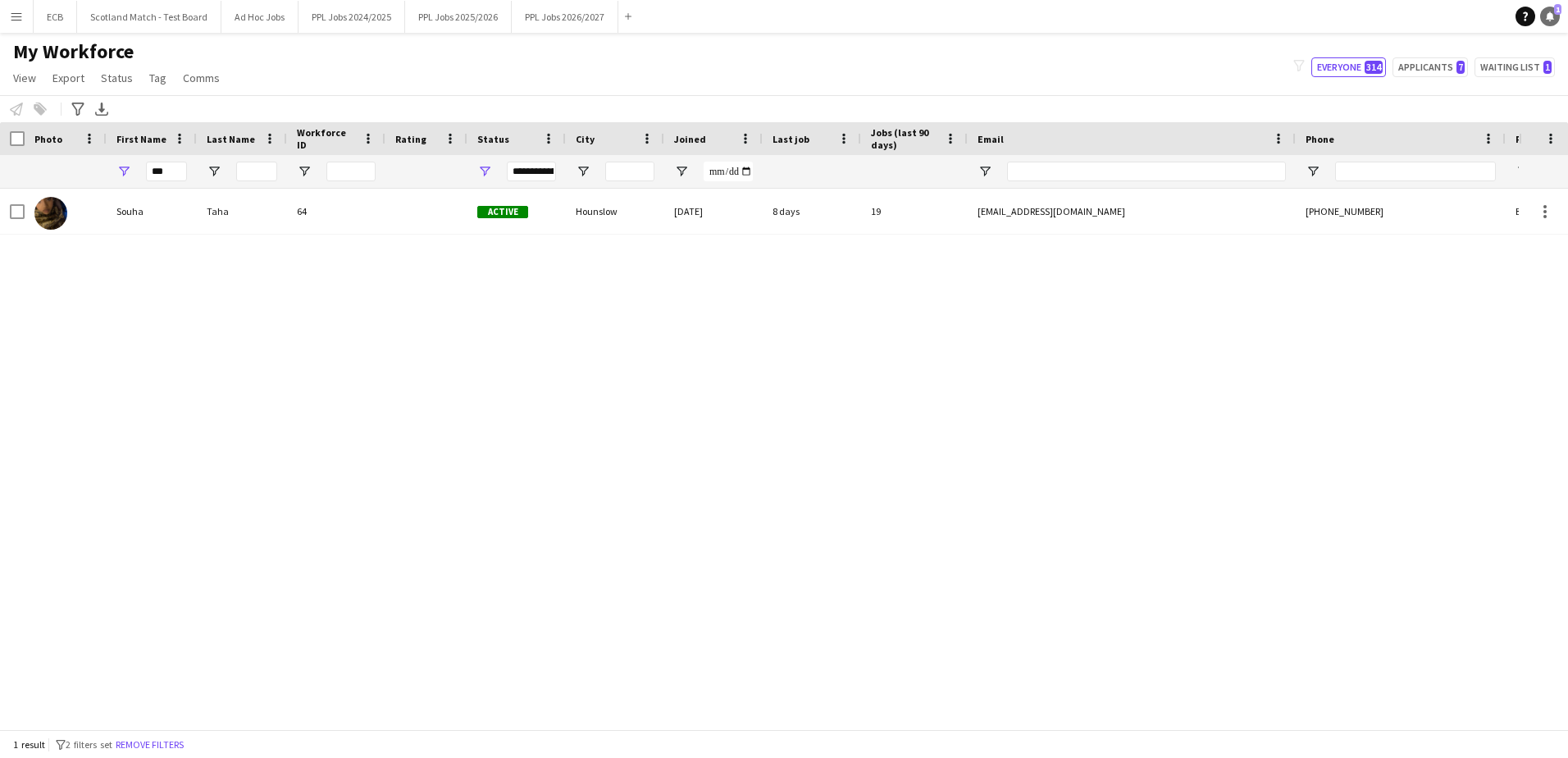
click at [1556, 8] on span "1" at bounding box center [1557, 10] width 7 height 11
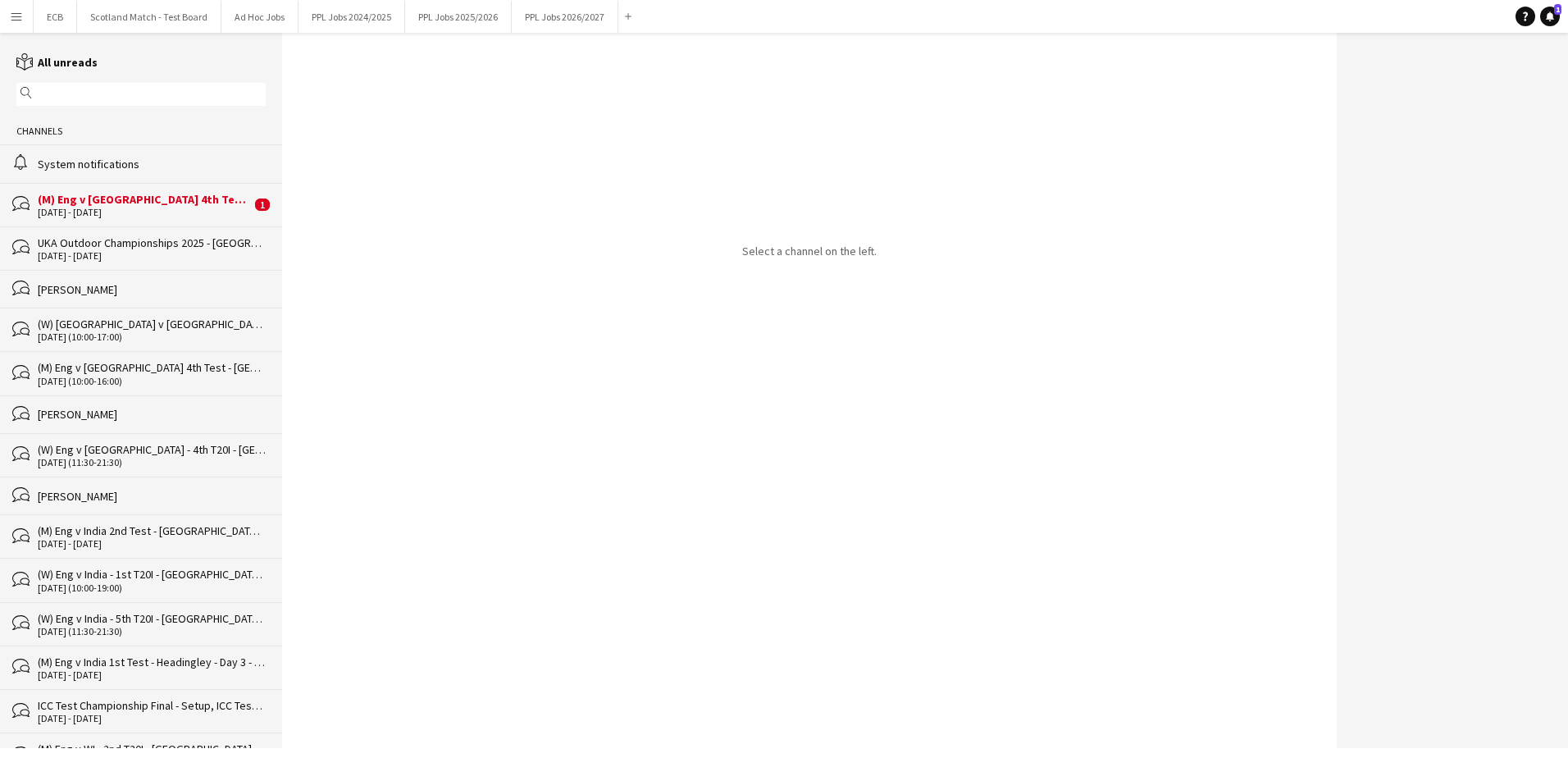
click at [168, 199] on div "(M) Eng v [GEOGRAPHIC_DATA] 4th Test - [GEOGRAPHIC_DATA] - Day 1 - 11:00, (M) E…" at bounding box center [144, 199] width 213 height 15
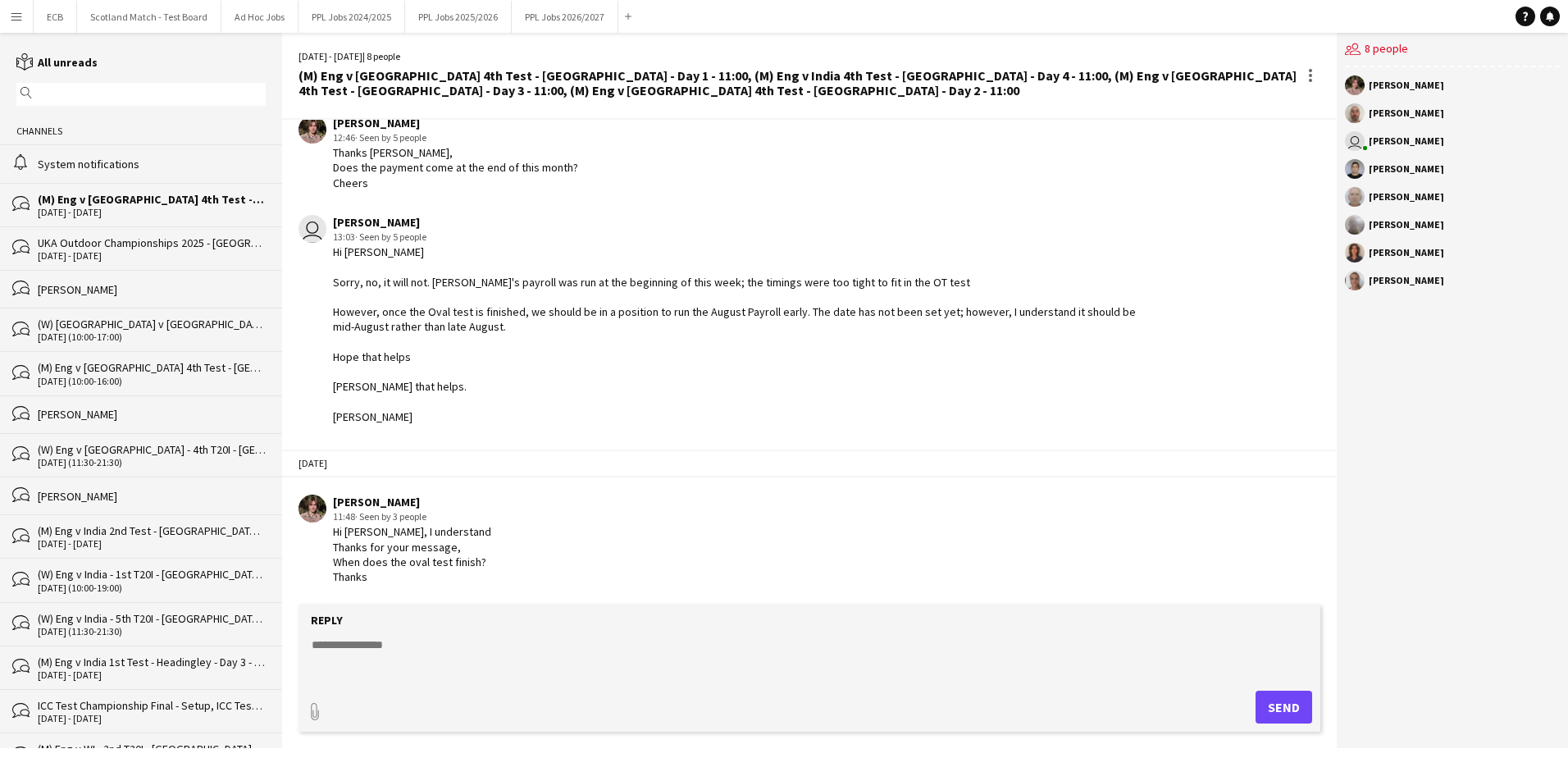
scroll to position [297, 0]
click at [426, 626] on div "Reply" at bounding box center [809, 620] width 1005 height 15
click at [421, 651] on textarea at bounding box center [812, 658] width 1005 height 42
click at [678, 673] on textarea "**********" at bounding box center [812, 658] width 1005 height 42
click at [542, 670] on textarea "**********" at bounding box center [812, 658] width 1005 height 42
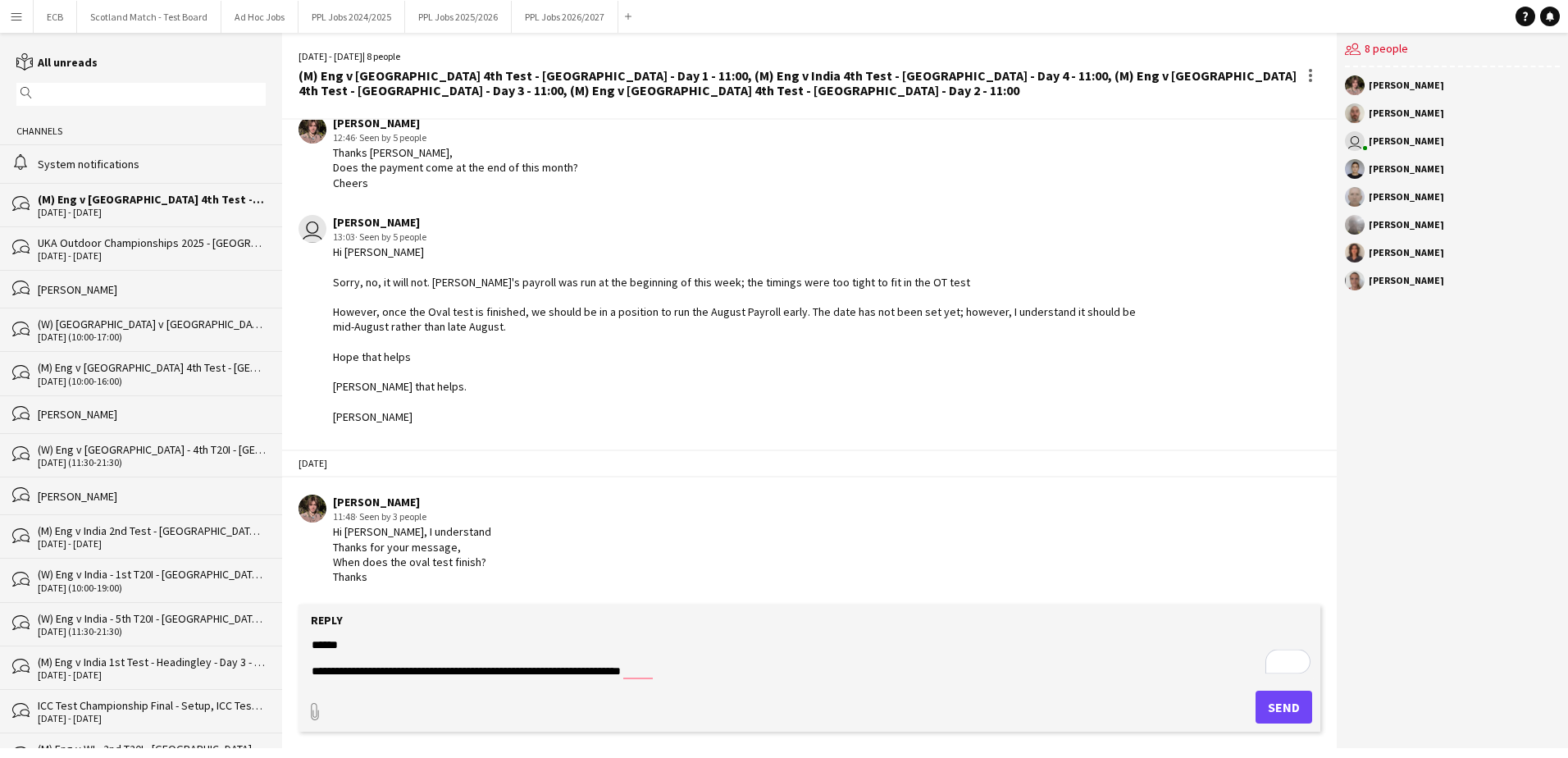
click at [728, 676] on textarea "**********" at bounding box center [812, 658] width 1005 height 42
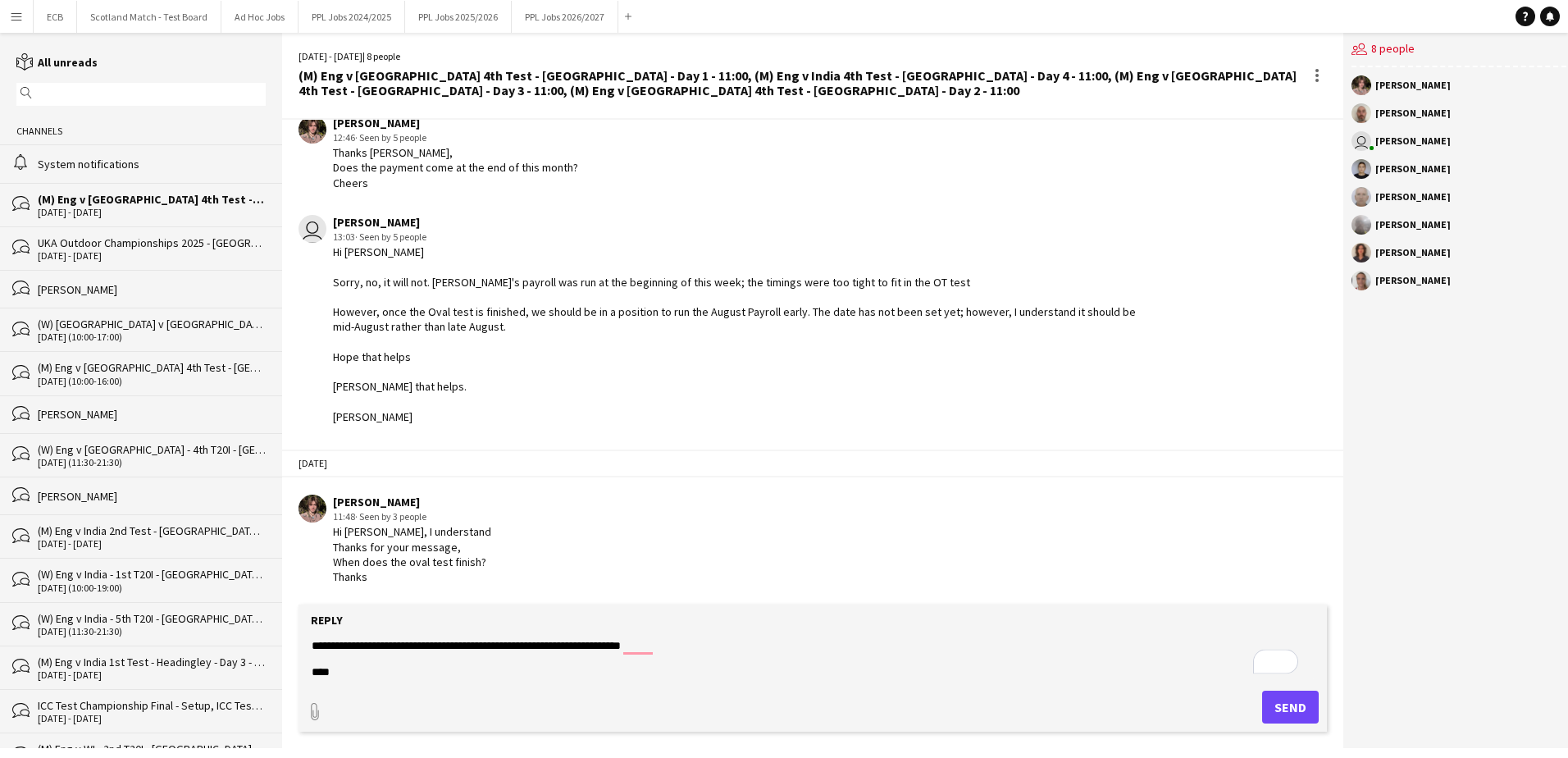
type textarea "**********"
click at [1305, 704] on button "Send" at bounding box center [1290, 707] width 56 height 33
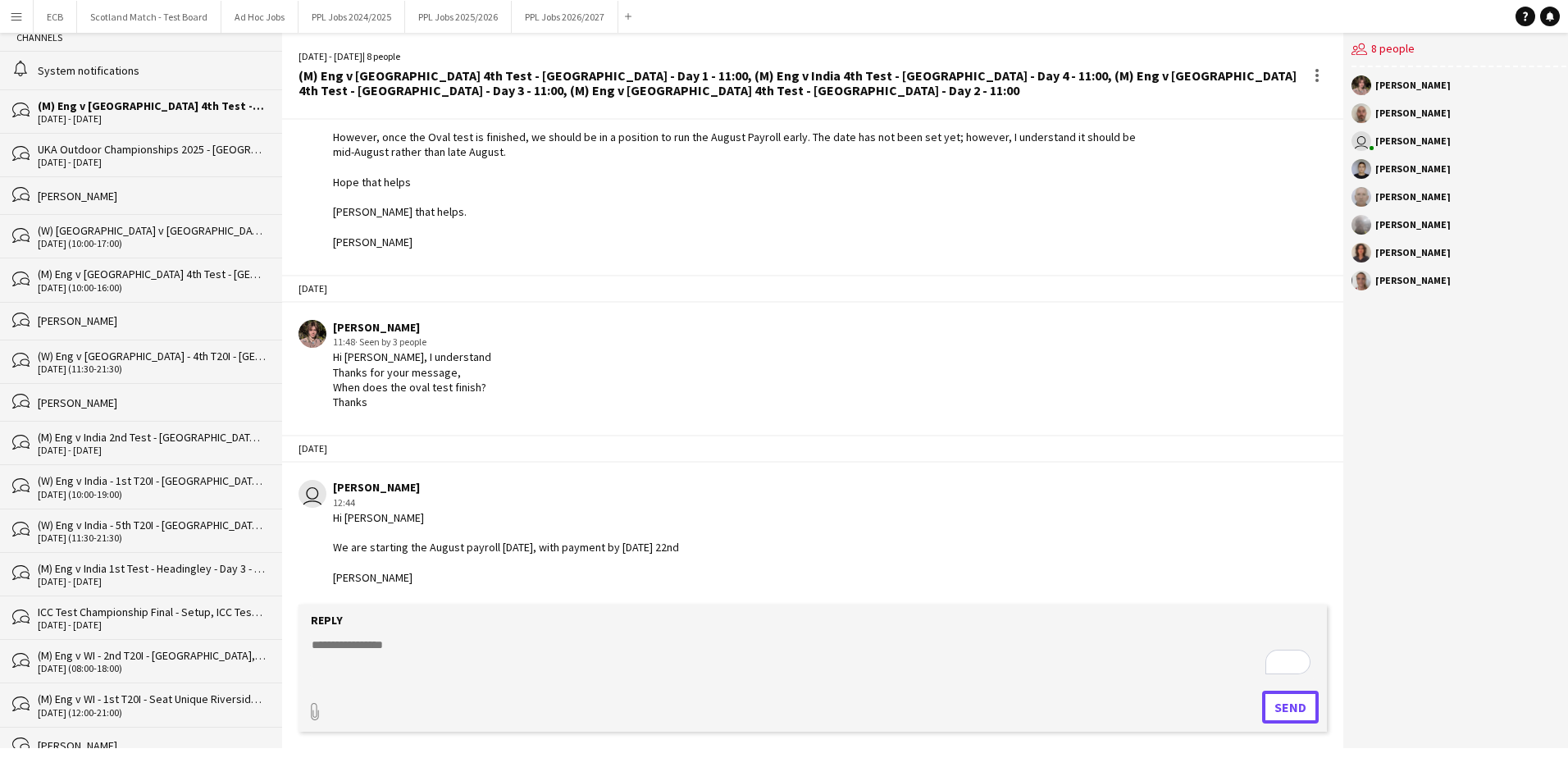
scroll to position [0, 0]
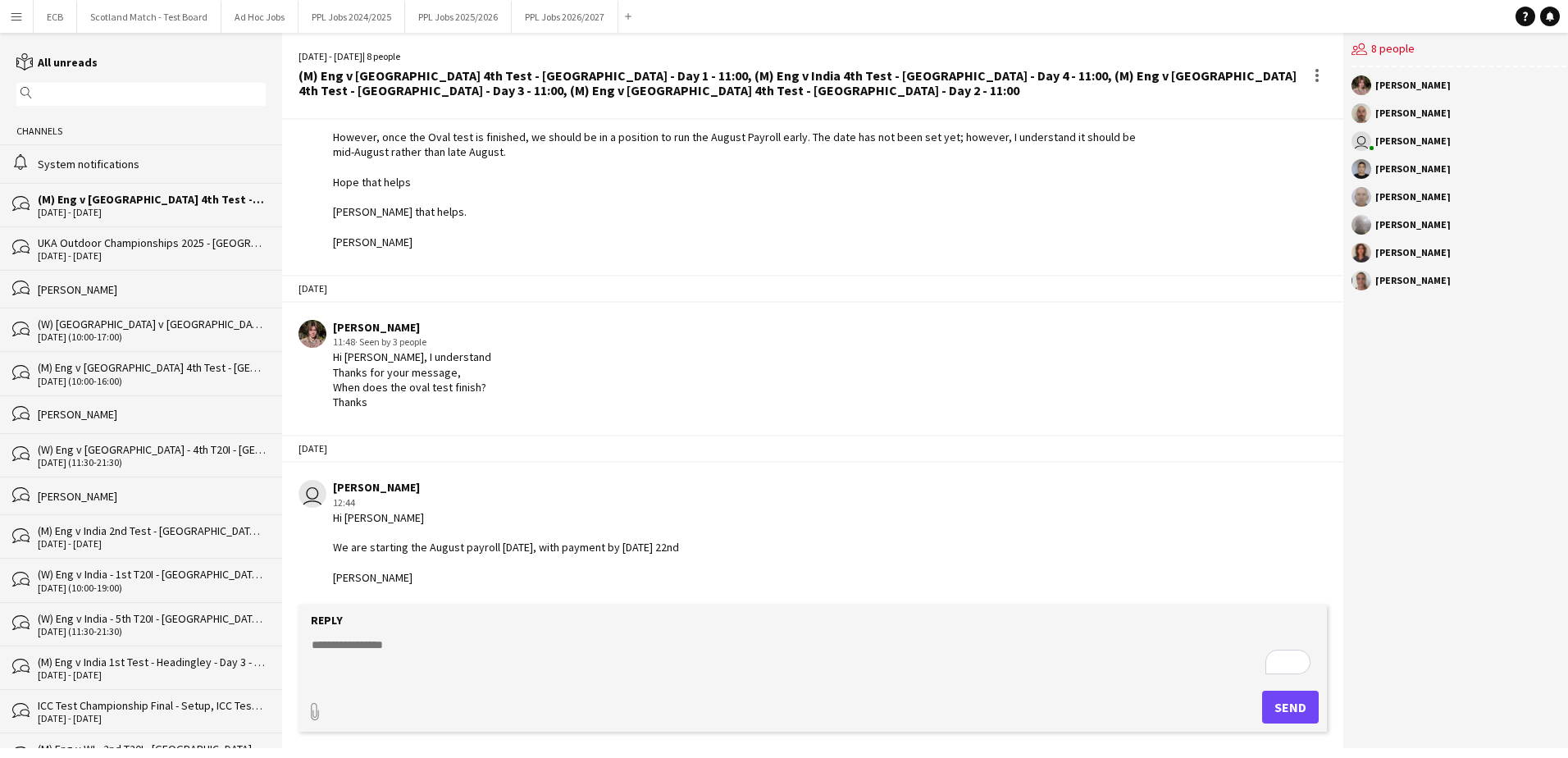
click at [158, 203] on div "(M) Eng v [GEOGRAPHIC_DATA] 4th Test - [GEOGRAPHIC_DATA] - Day 1 - 11:00, (M) E…" at bounding box center [151, 199] width 228 height 15
click at [48, 58] on link "reading All unreads" at bounding box center [57, 62] width 81 height 15
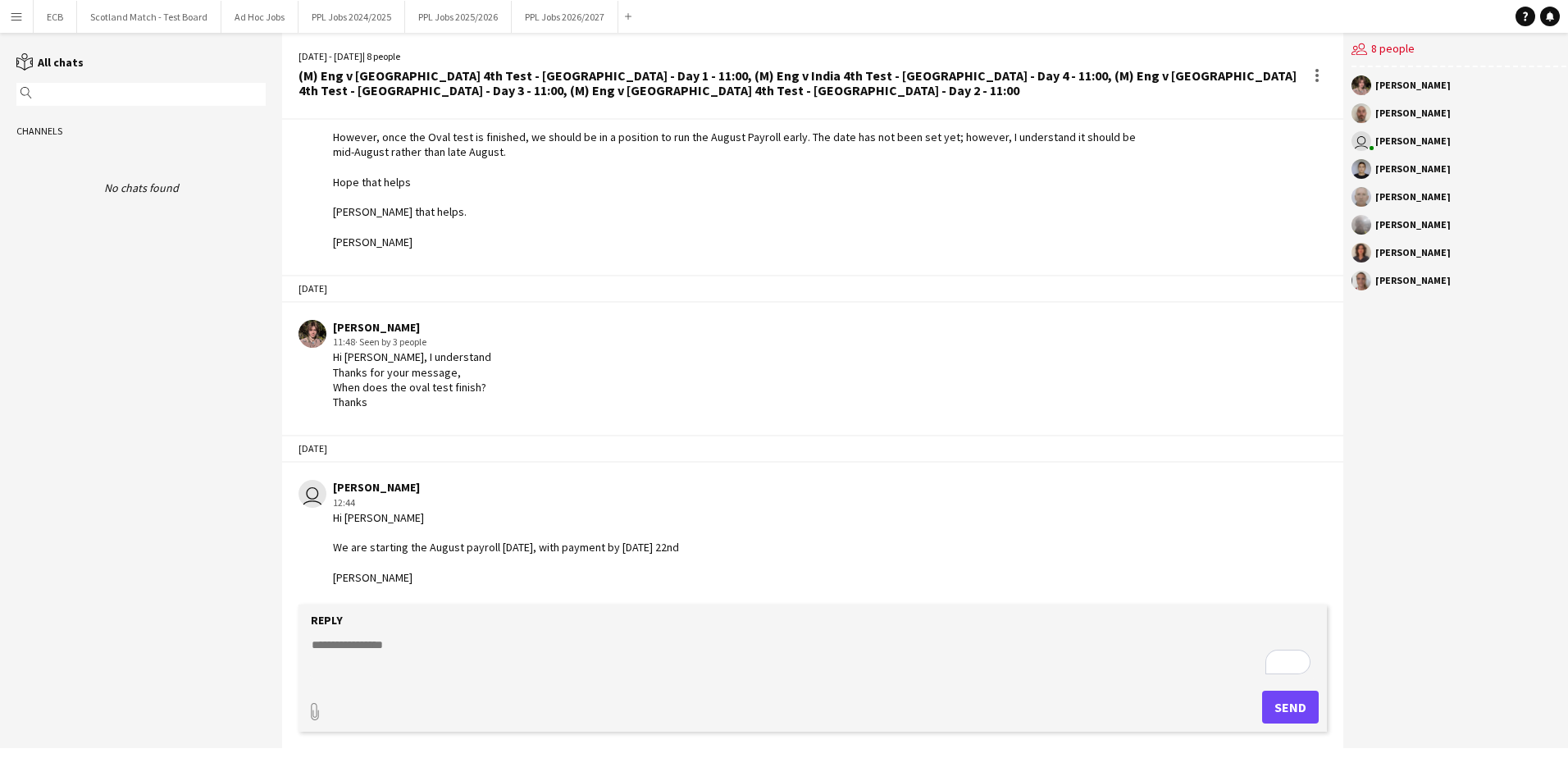
click at [66, 55] on link "reading All chats" at bounding box center [50, 62] width 67 height 15
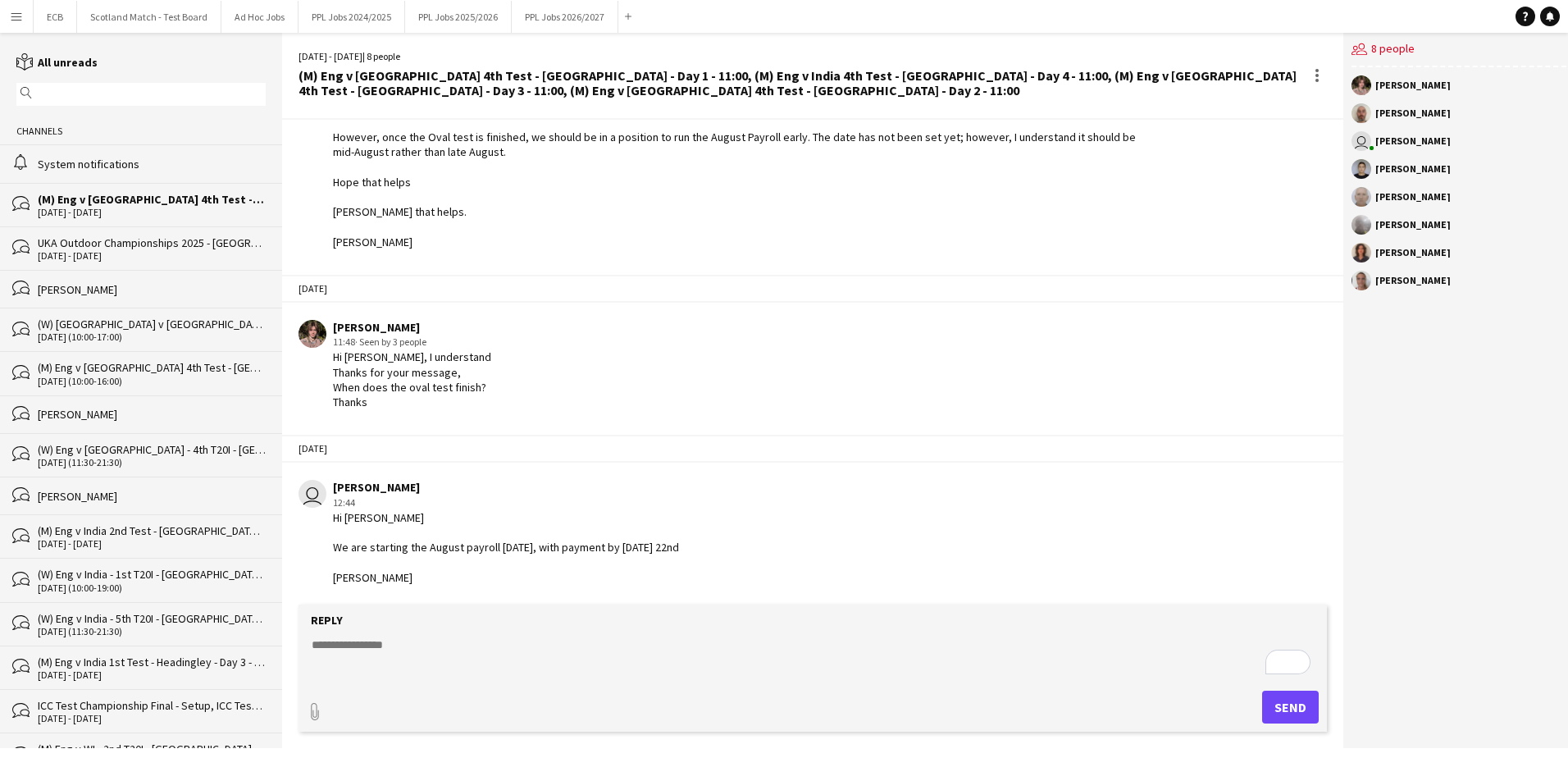
click at [136, 204] on div "(M) Eng v [GEOGRAPHIC_DATA] 4th Test - [GEOGRAPHIC_DATA] - Day 1 - 11:00, (M) E…" at bounding box center [151, 199] width 228 height 15
click at [66, 239] on div "UKA Outdoor Championships 2025 - [GEOGRAPHIC_DATA] - [GEOGRAPHIC_DATA], [GEOGRA…" at bounding box center [151, 242] width 228 height 15
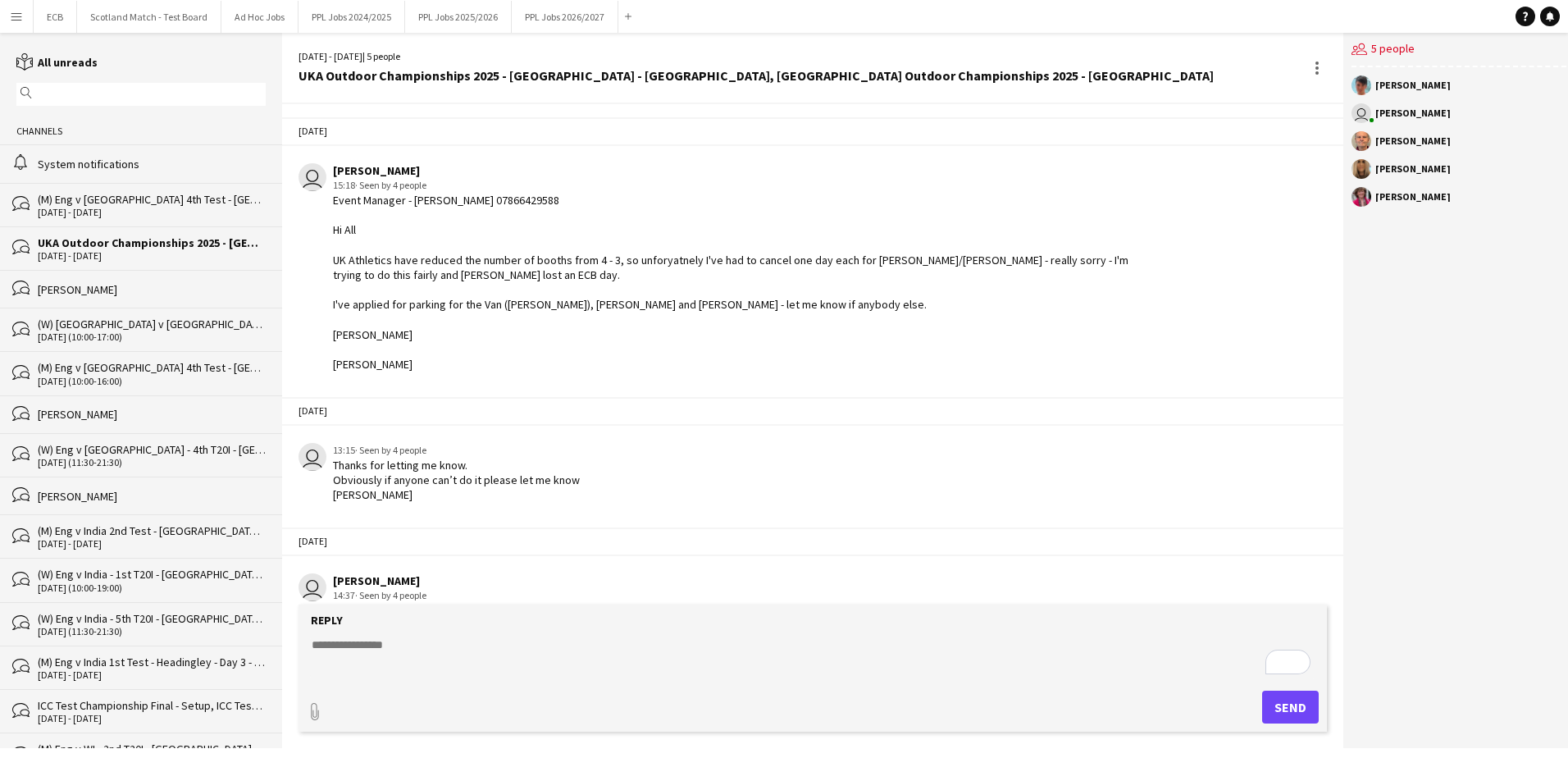
scroll to position [607, 0]
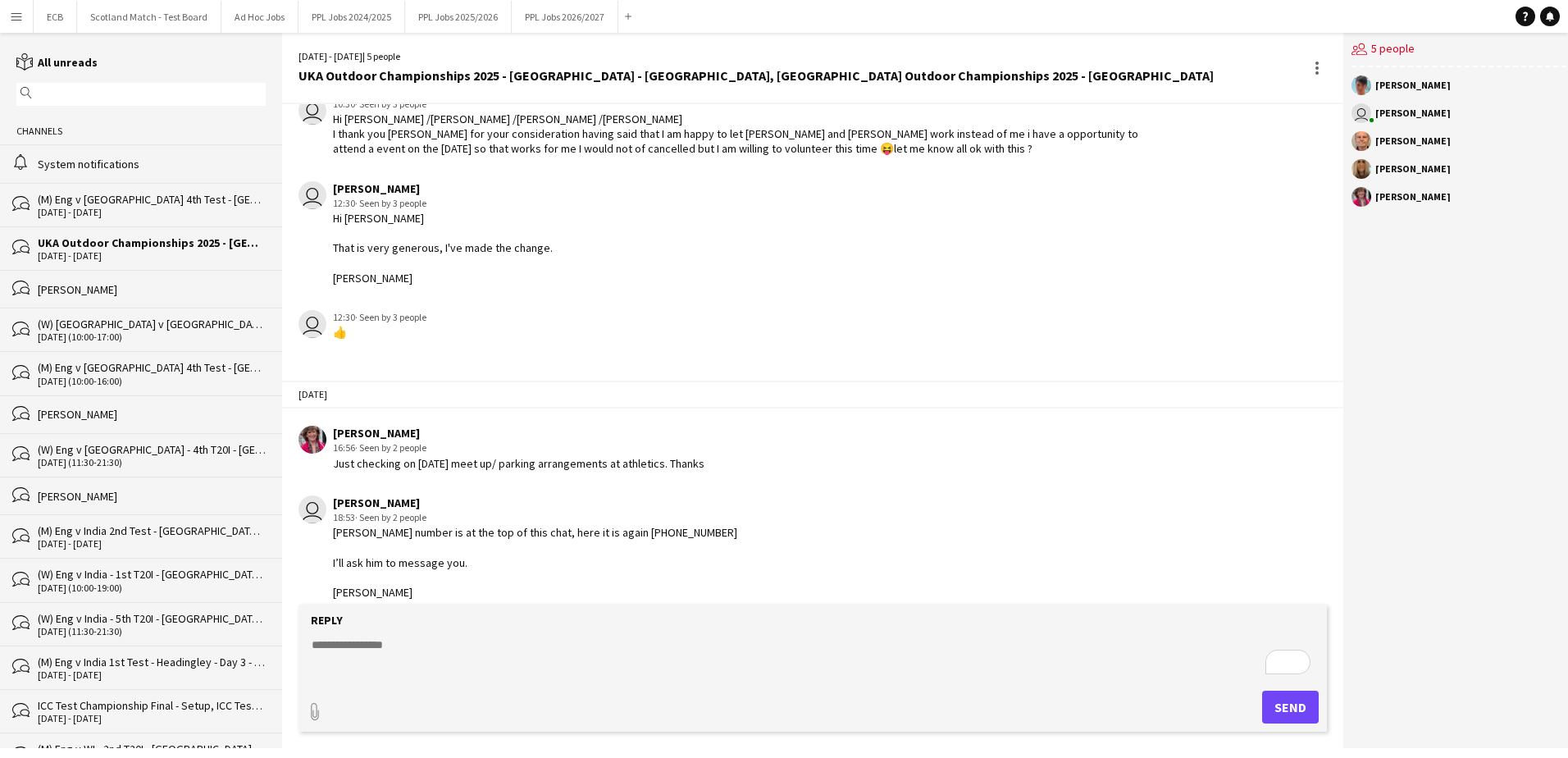
click at [87, 202] on div "(M) Eng v [GEOGRAPHIC_DATA] 4th Test - [GEOGRAPHIC_DATA] - Day 1 - 11:00, (M) E…" at bounding box center [151, 199] width 228 height 15
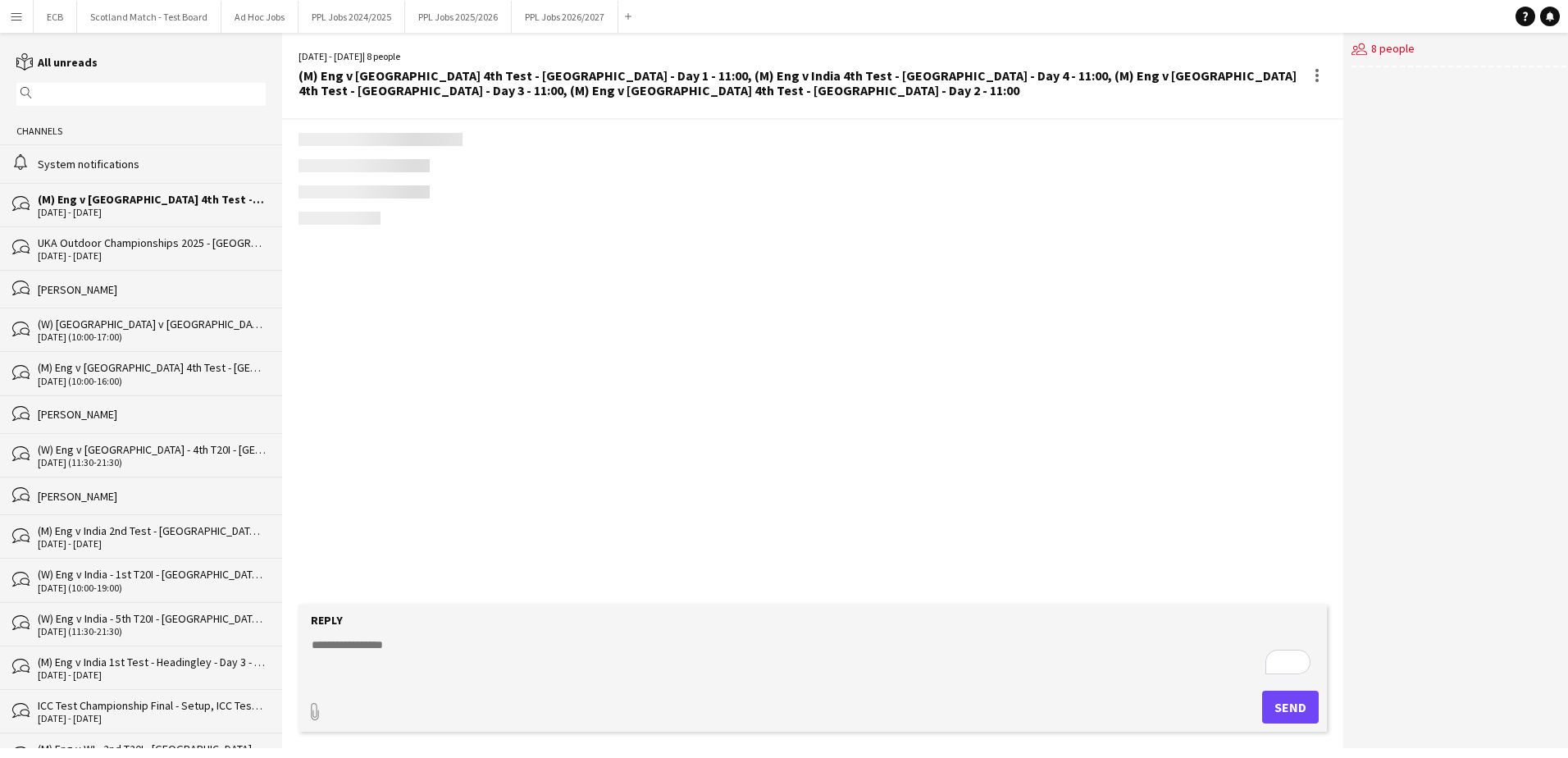
scroll to position [473, 0]
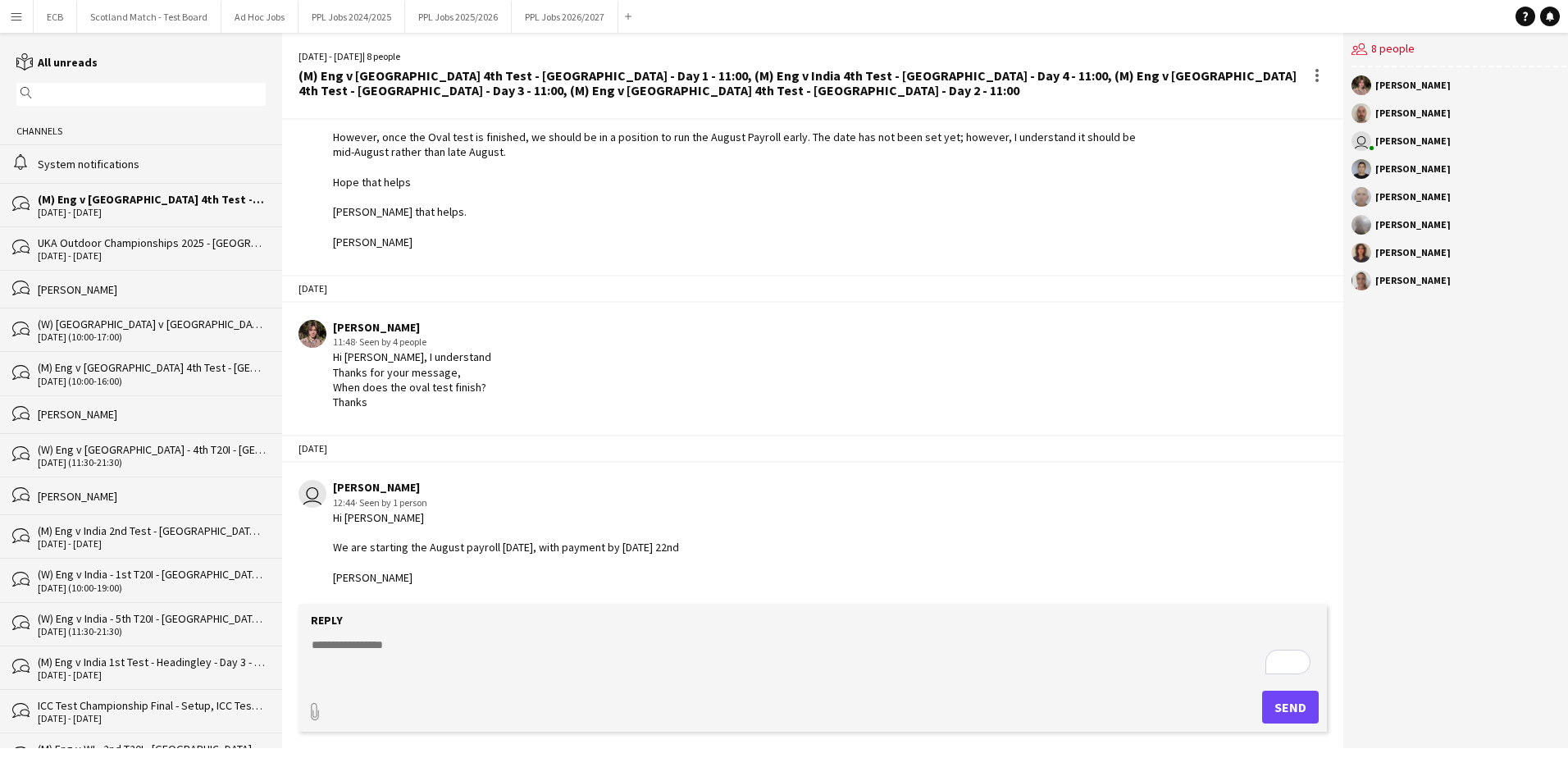
click at [93, 160] on div "System notifications" at bounding box center [151, 164] width 228 height 15
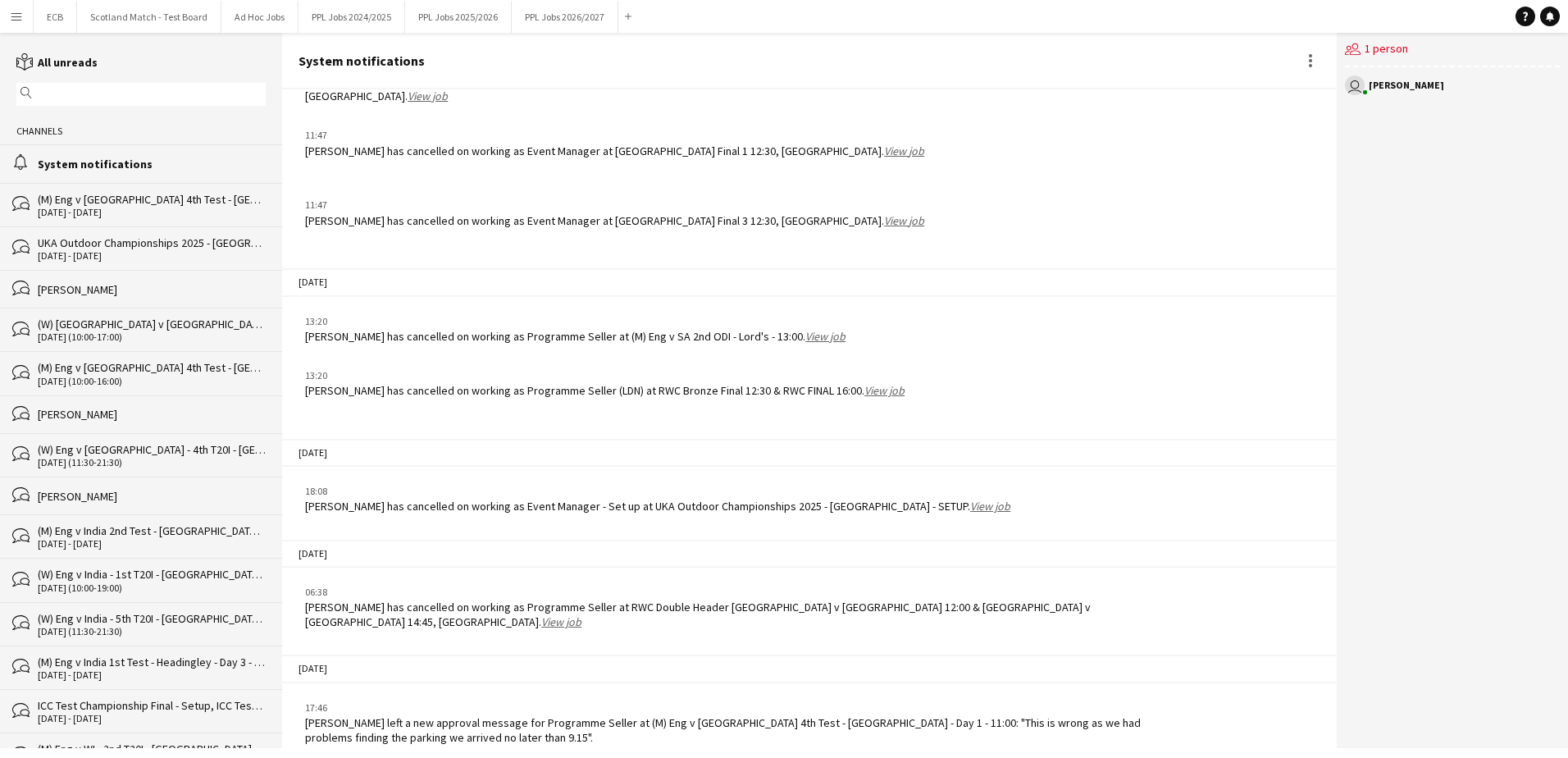
scroll to position [1512, 0]
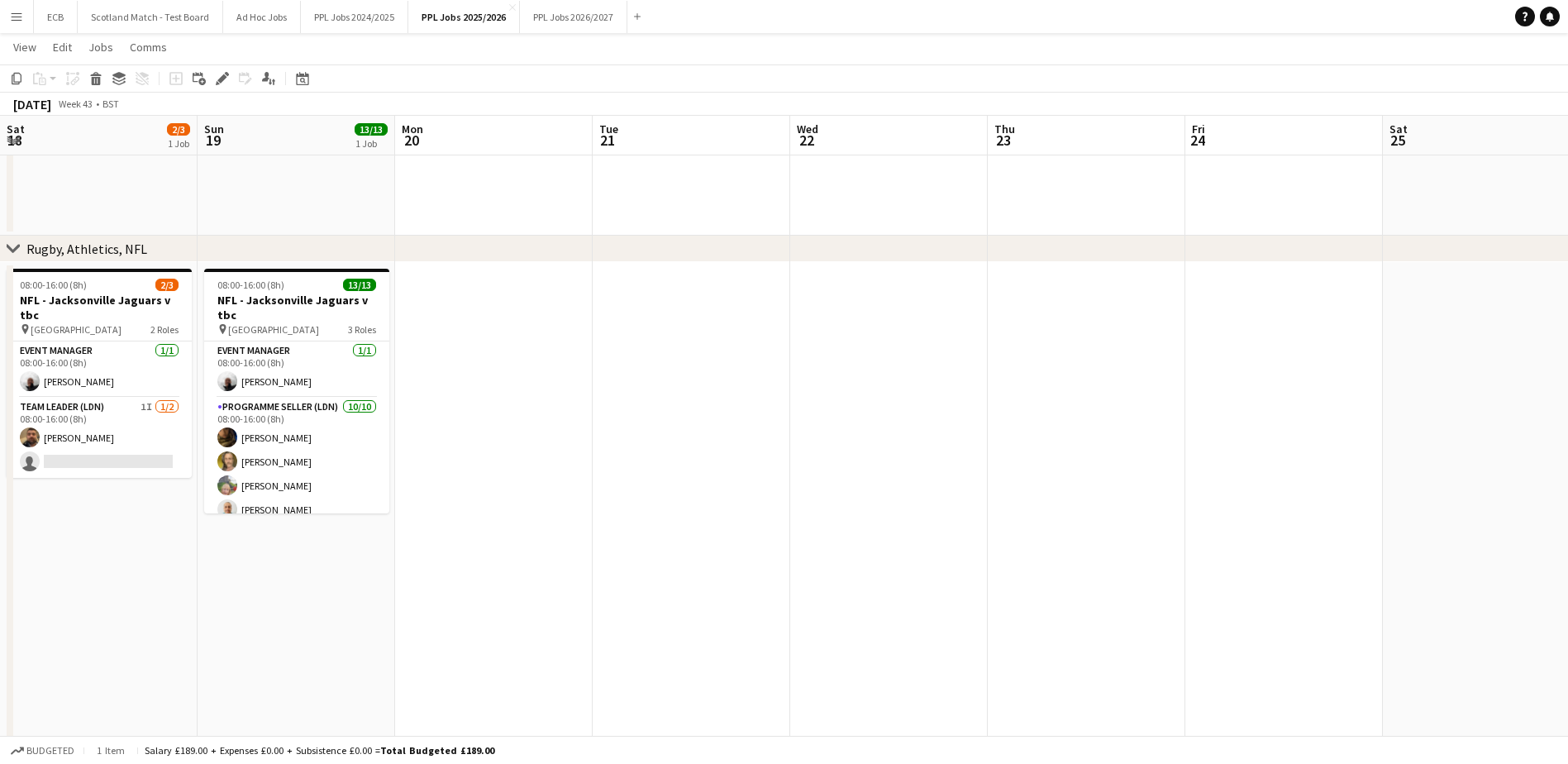
scroll to position [0, 563]
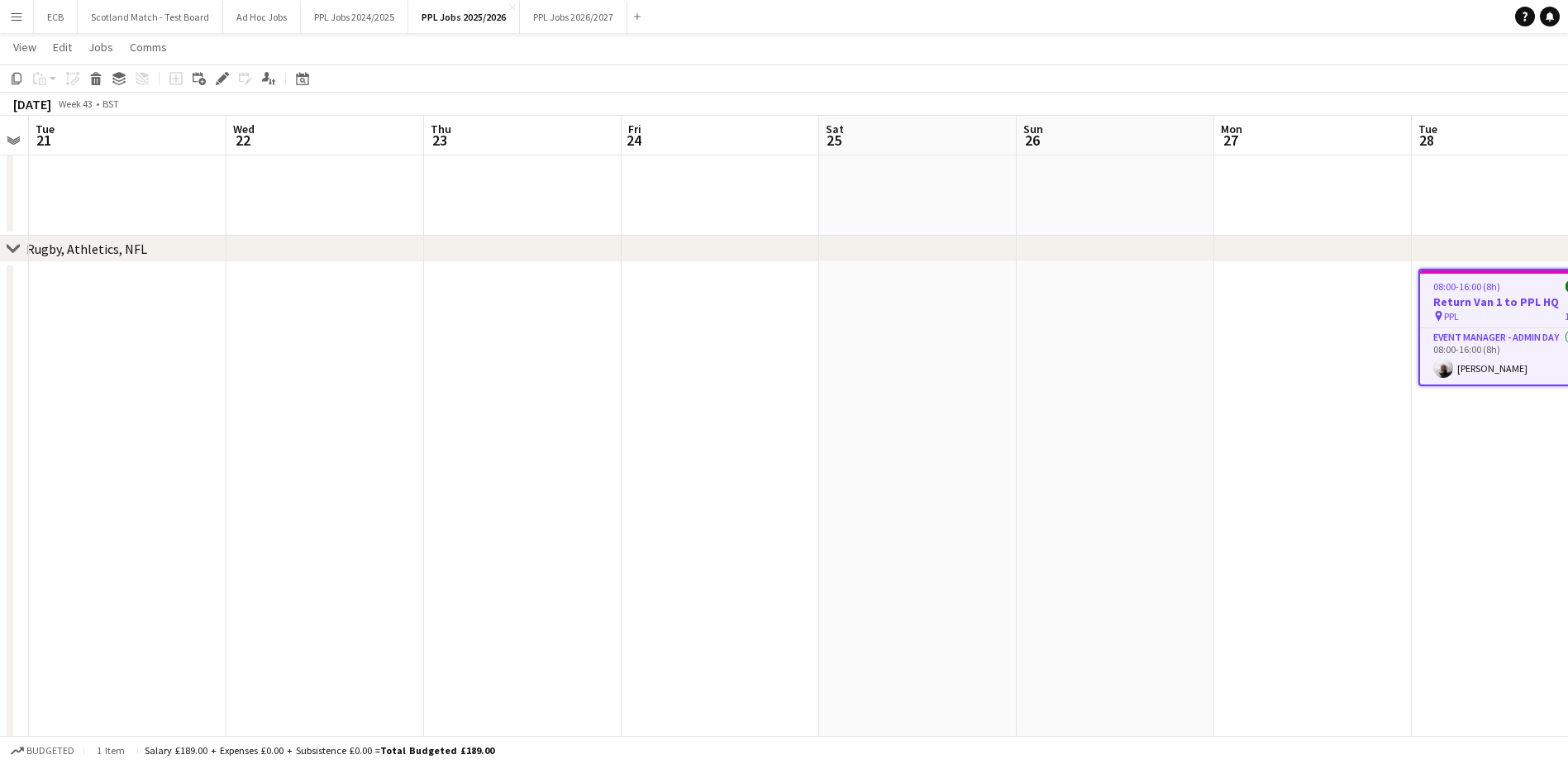
click at [1501, 287] on div "08:00-16:00 (8h) 1/1" at bounding box center [1510, 287] width 182 height 12
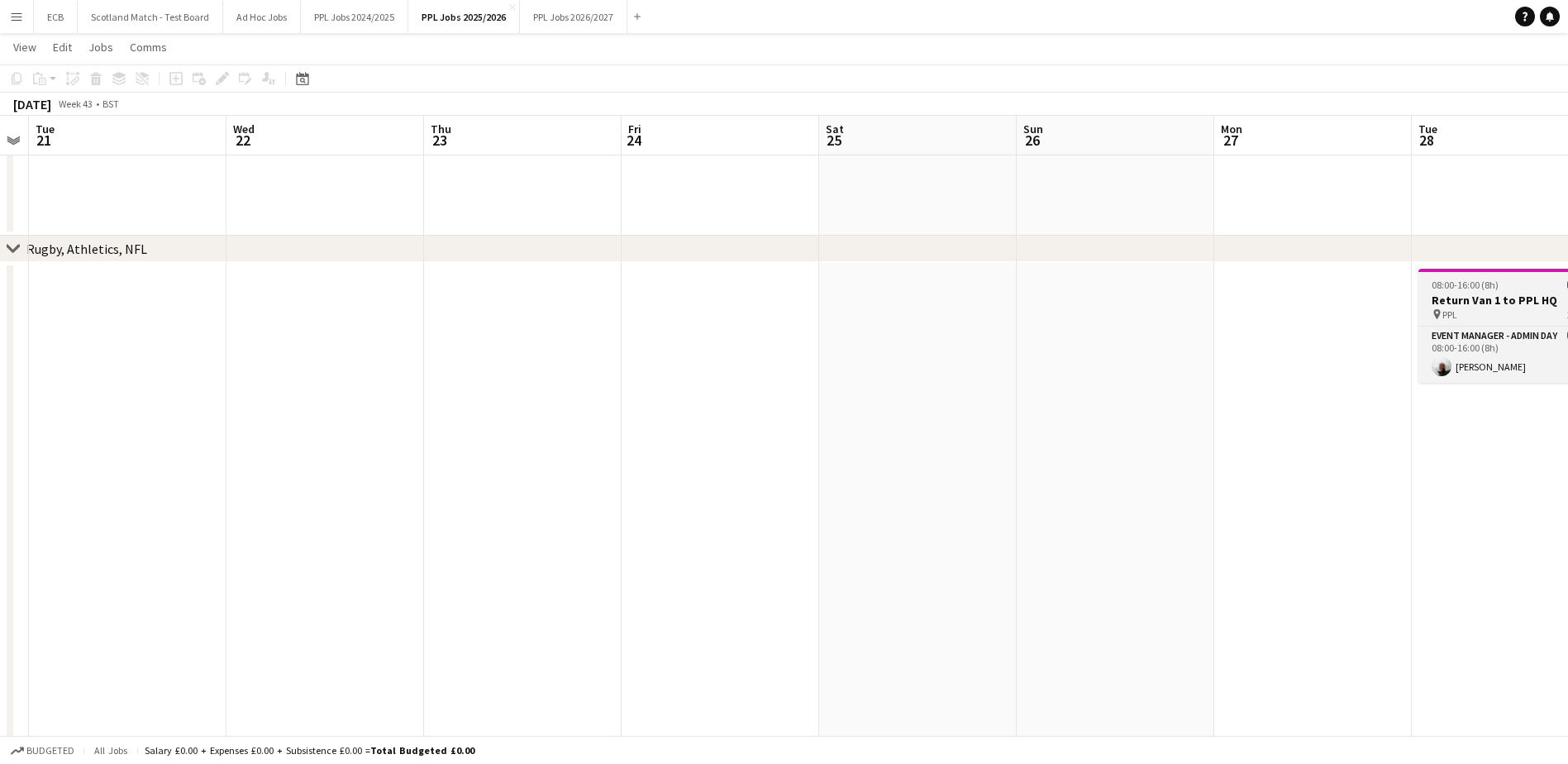
click at [1499, 286] on div "08:00-16:00 (8h) 1/1" at bounding box center [1510, 285] width 185 height 12
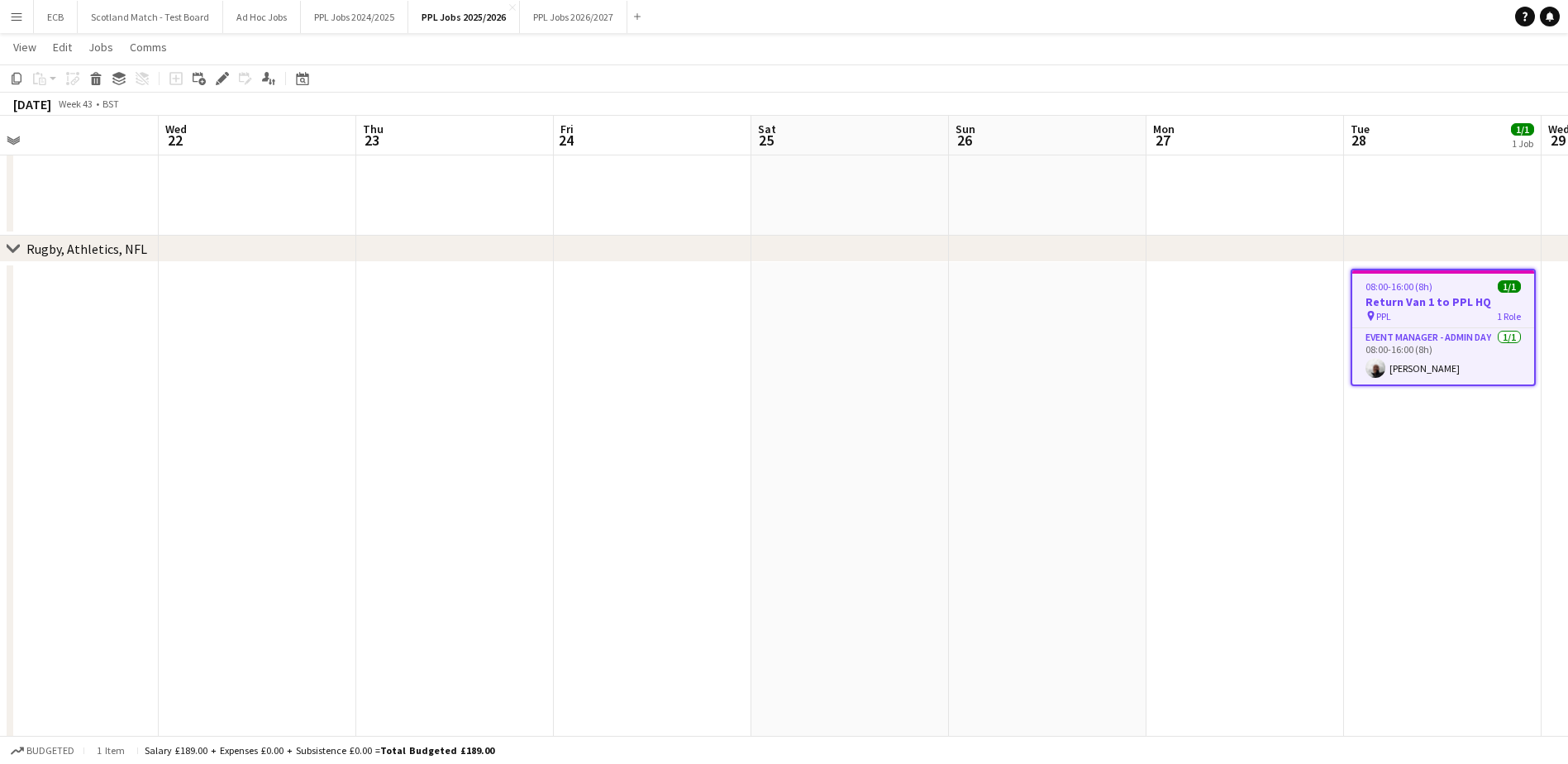
drag, startPoint x: 1496, startPoint y: 289, endPoint x: 1431, endPoint y: 286, distance: 65.1
click at [1431, 286] on app-calendar-viewport "Sat 18 2/3 1 Job Sun 19 13/13 1 Job Mon 20 Tue 21 Wed 22 Thu 23 Fri 24 Sat 25 S…" at bounding box center [784, 212] width 1568 height 1807
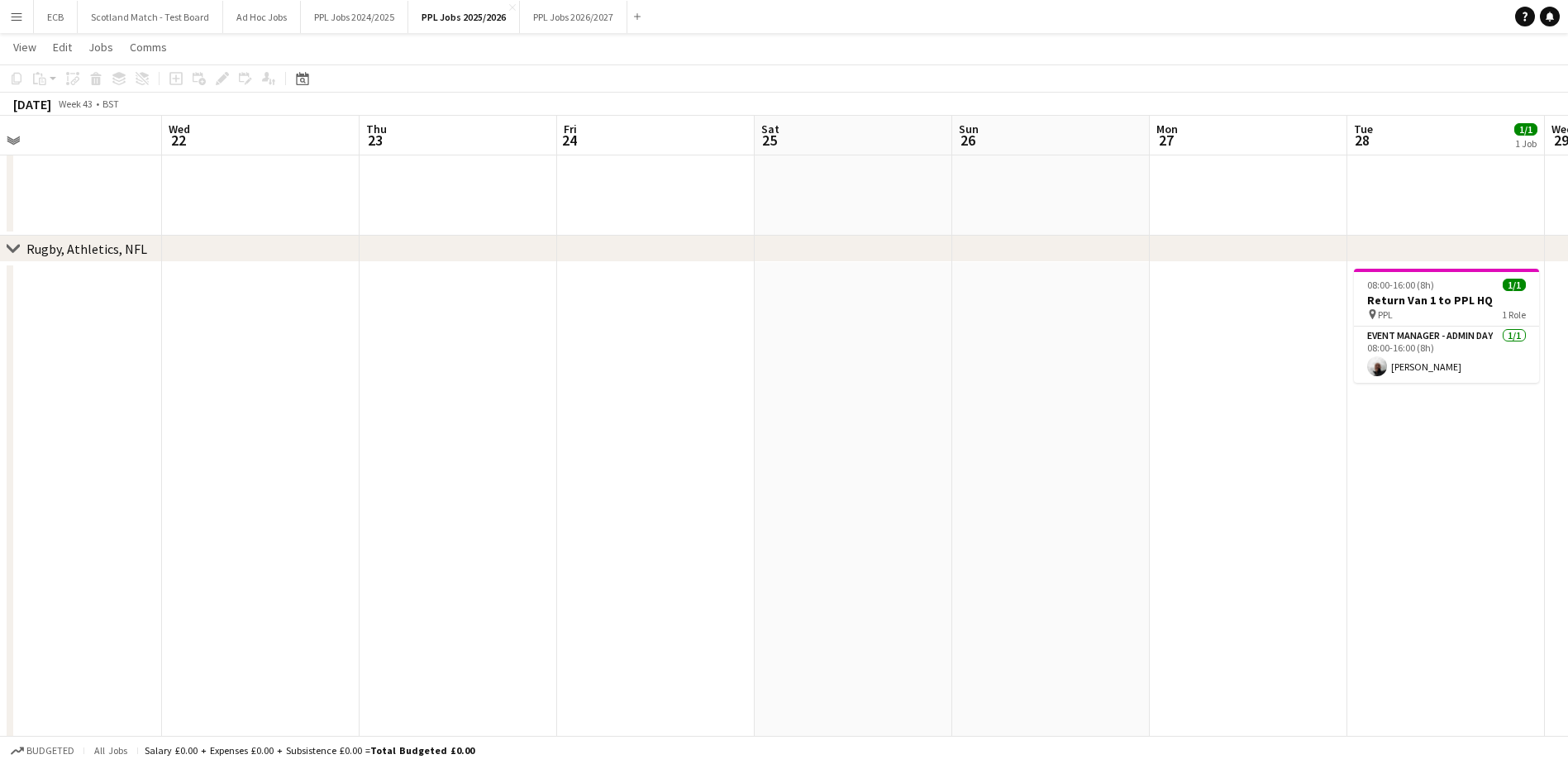
click at [1431, 286] on span "08:00-16:00 (8h)" at bounding box center [1399, 285] width 67 height 12
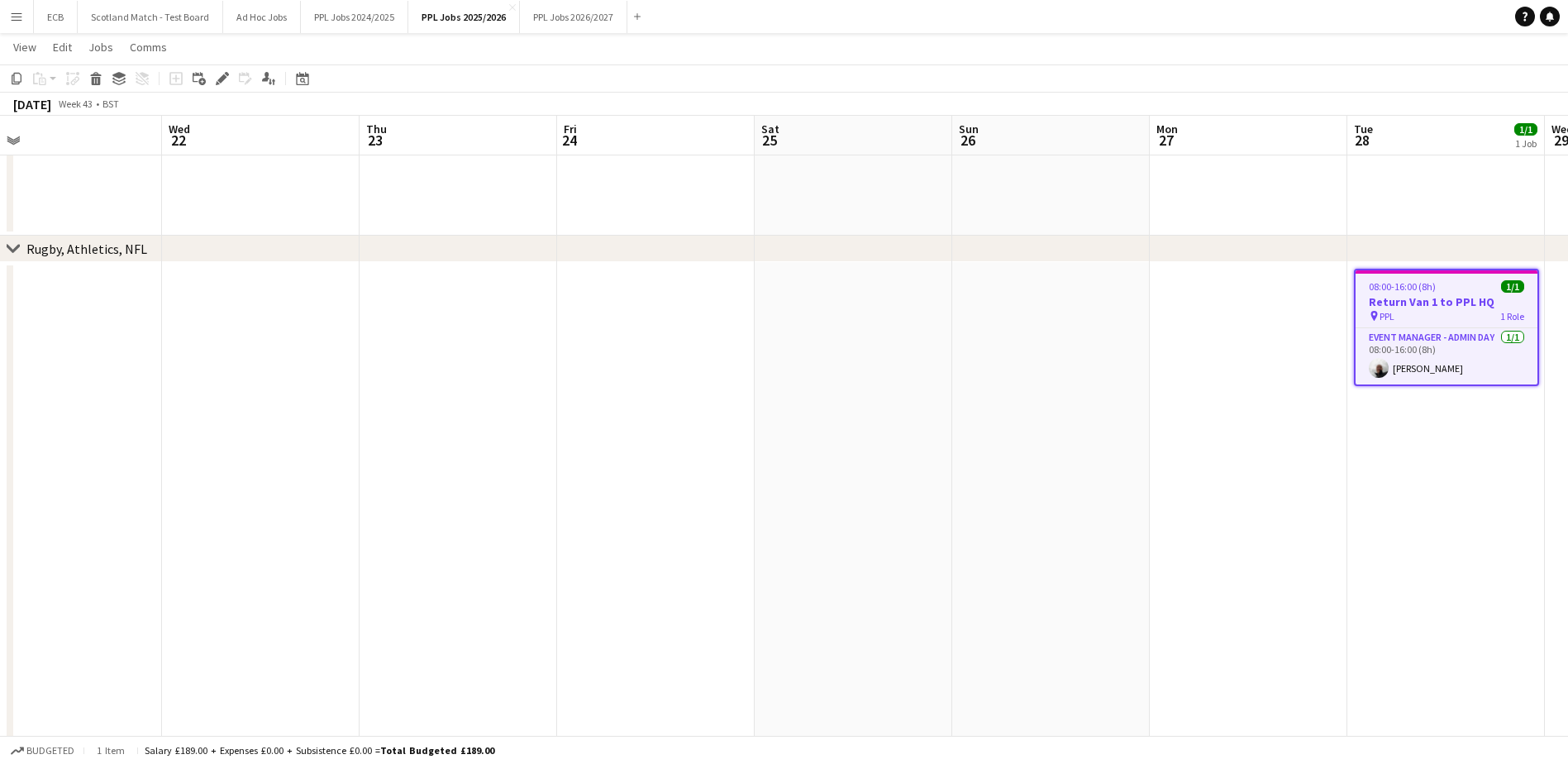
click at [1417, 305] on h3 "Return Van 1 to PPL HQ" at bounding box center [1446, 302] width 182 height 15
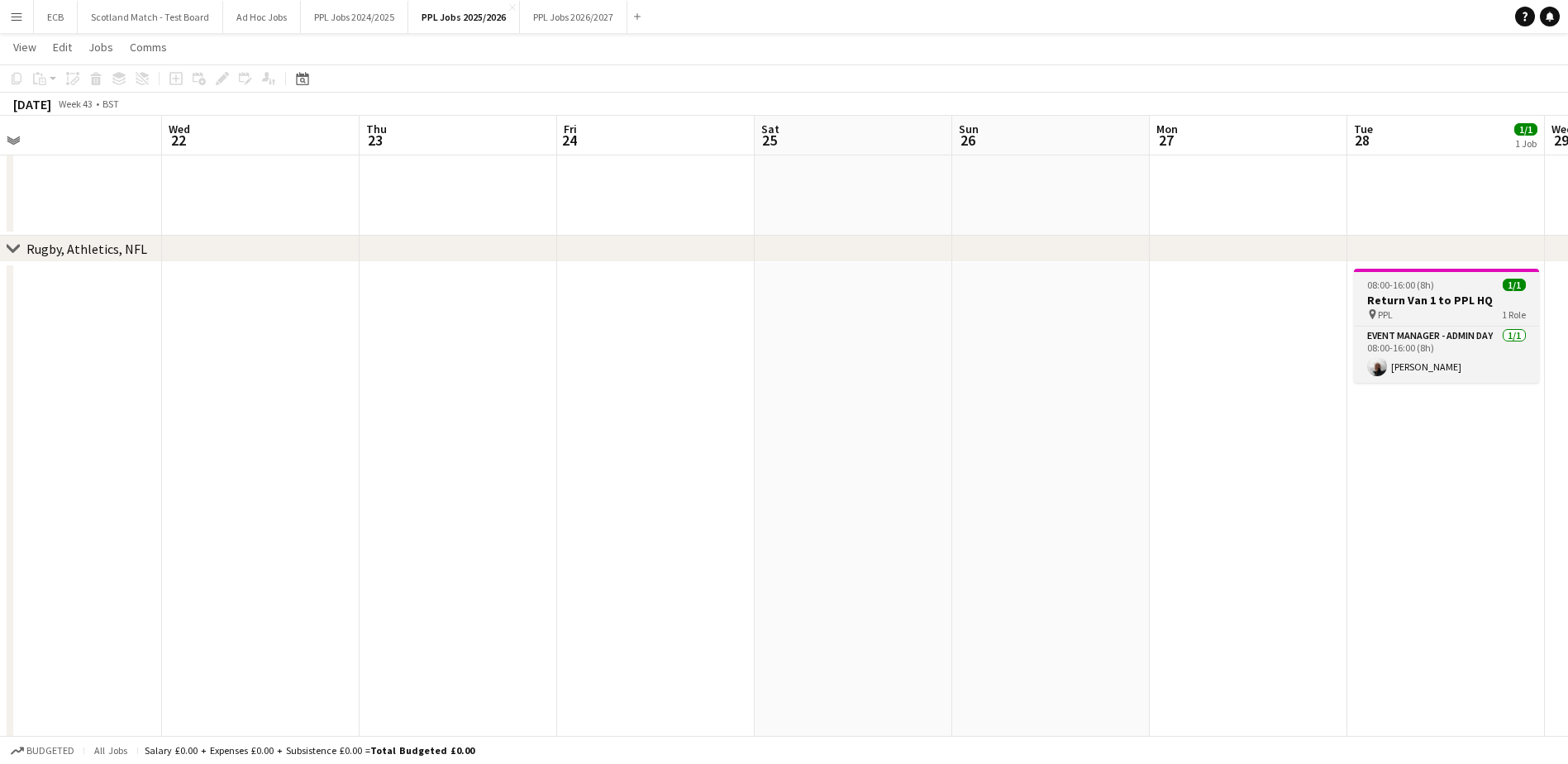
click at [1432, 295] on h3 "Return Van 1 to PPL HQ" at bounding box center [1446, 300] width 185 height 15
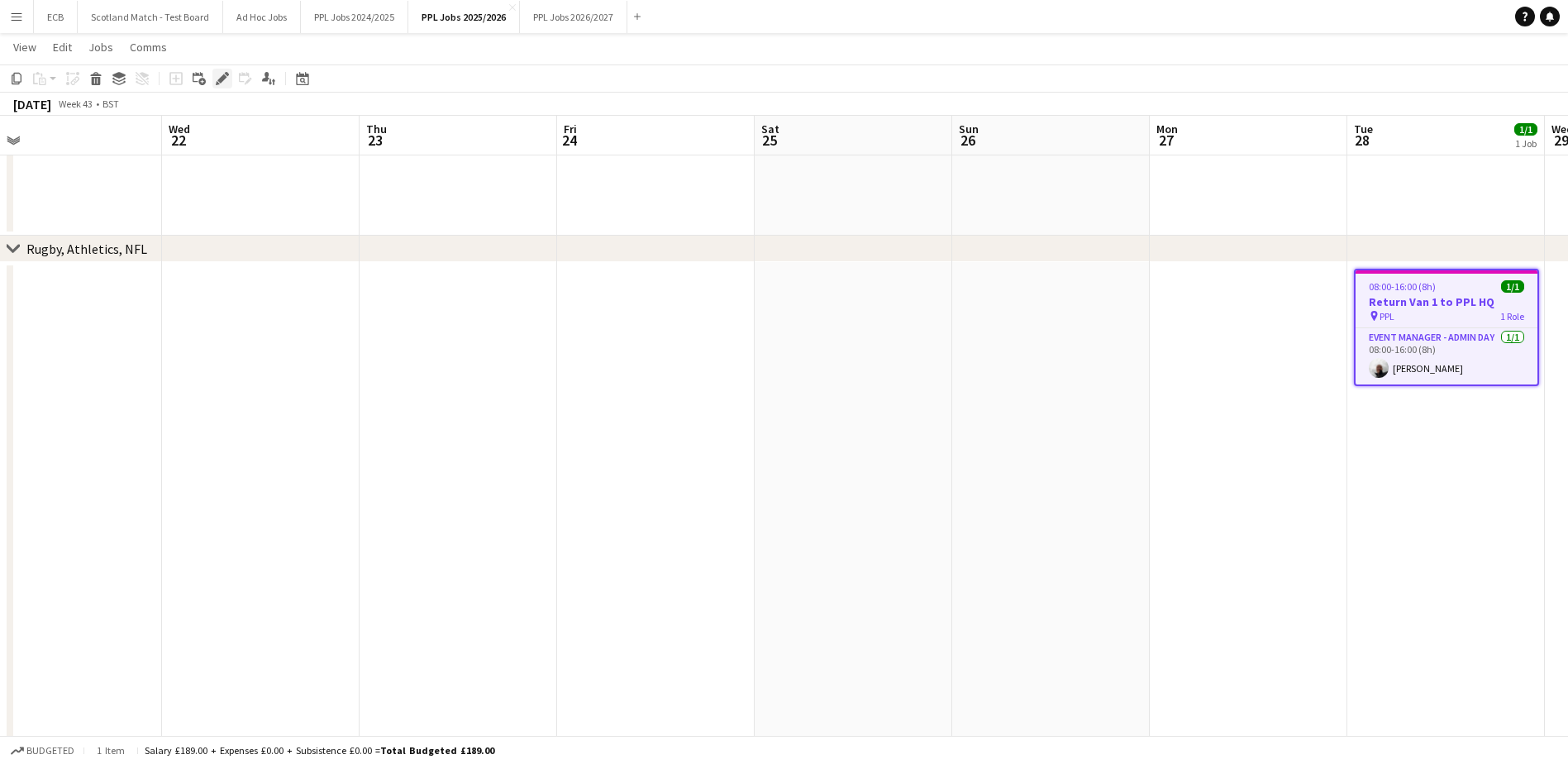
click at [222, 77] on icon at bounding box center [222, 79] width 9 height 9
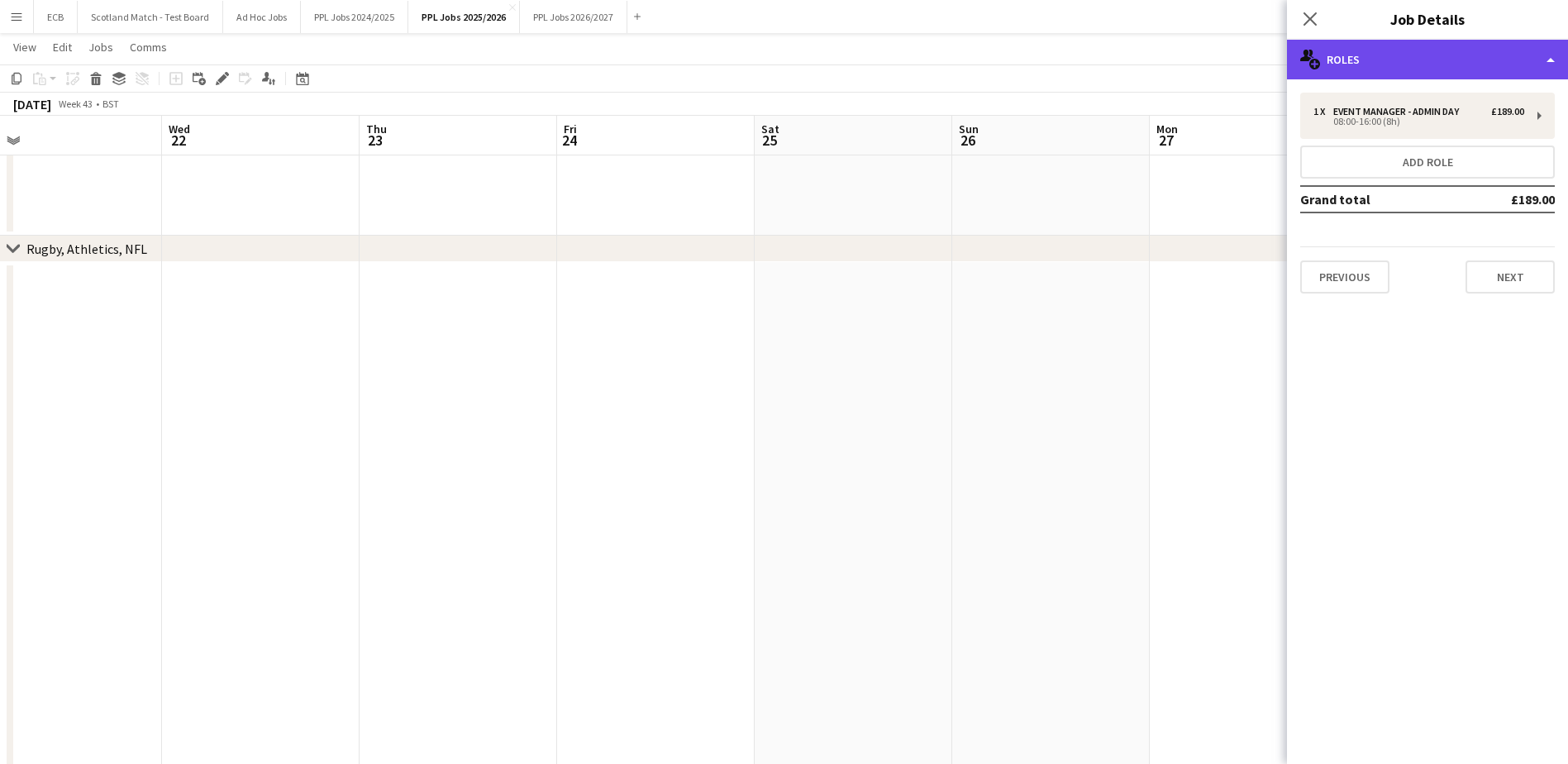
click at [1350, 76] on div "multiple-users-add Roles" at bounding box center [1427, 59] width 281 height 40
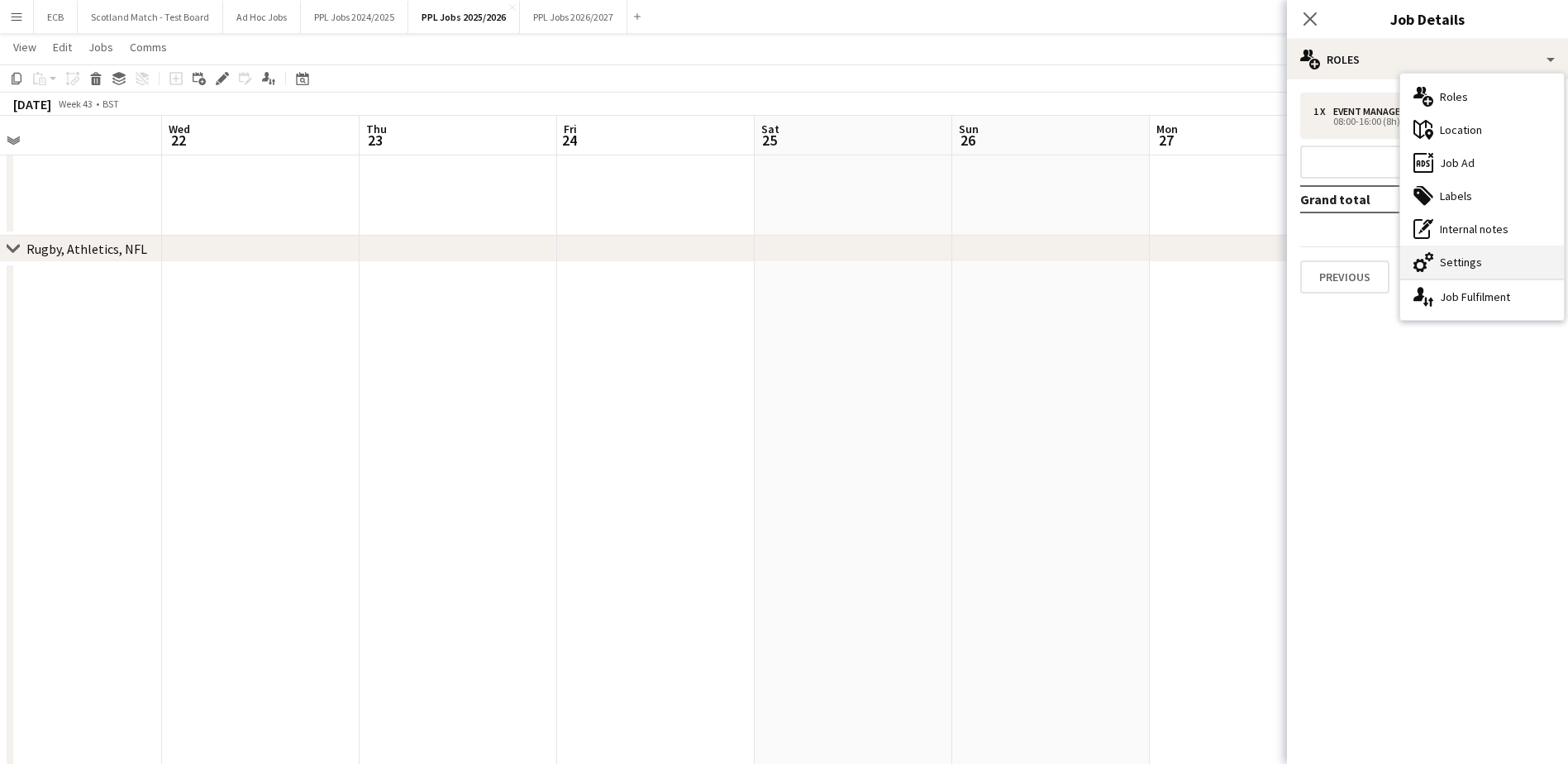
click at [1480, 262] on div "cog-double-3 Settings" at bounding box center [1481, 262] width 163 height 33
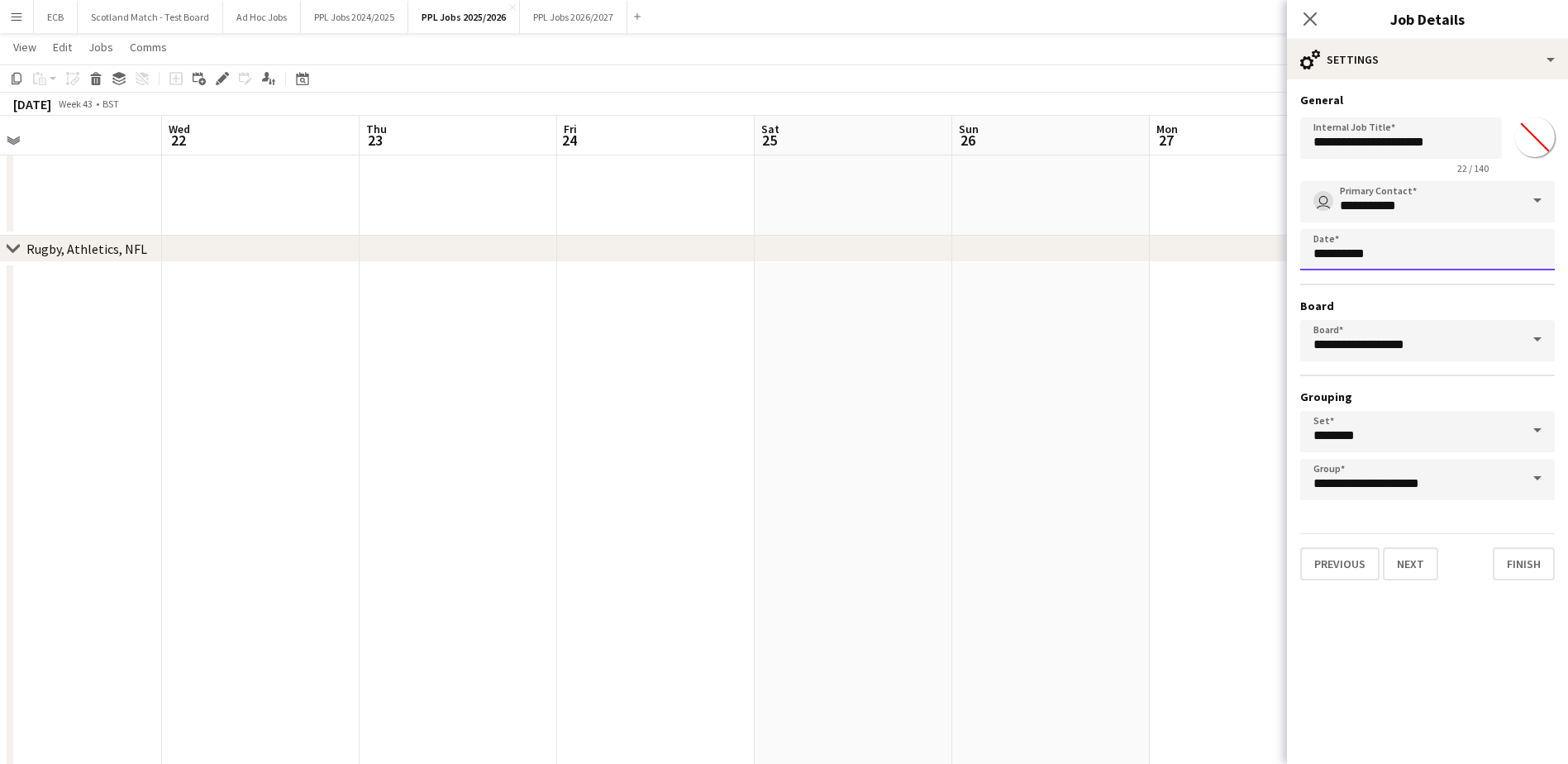
click at [1464, 256] on body "Menu Boards Boards Boards All jobs Status Workforce Workforce My Workforce Recr…" at bounding box center [784, 193] width 1568 height 1899
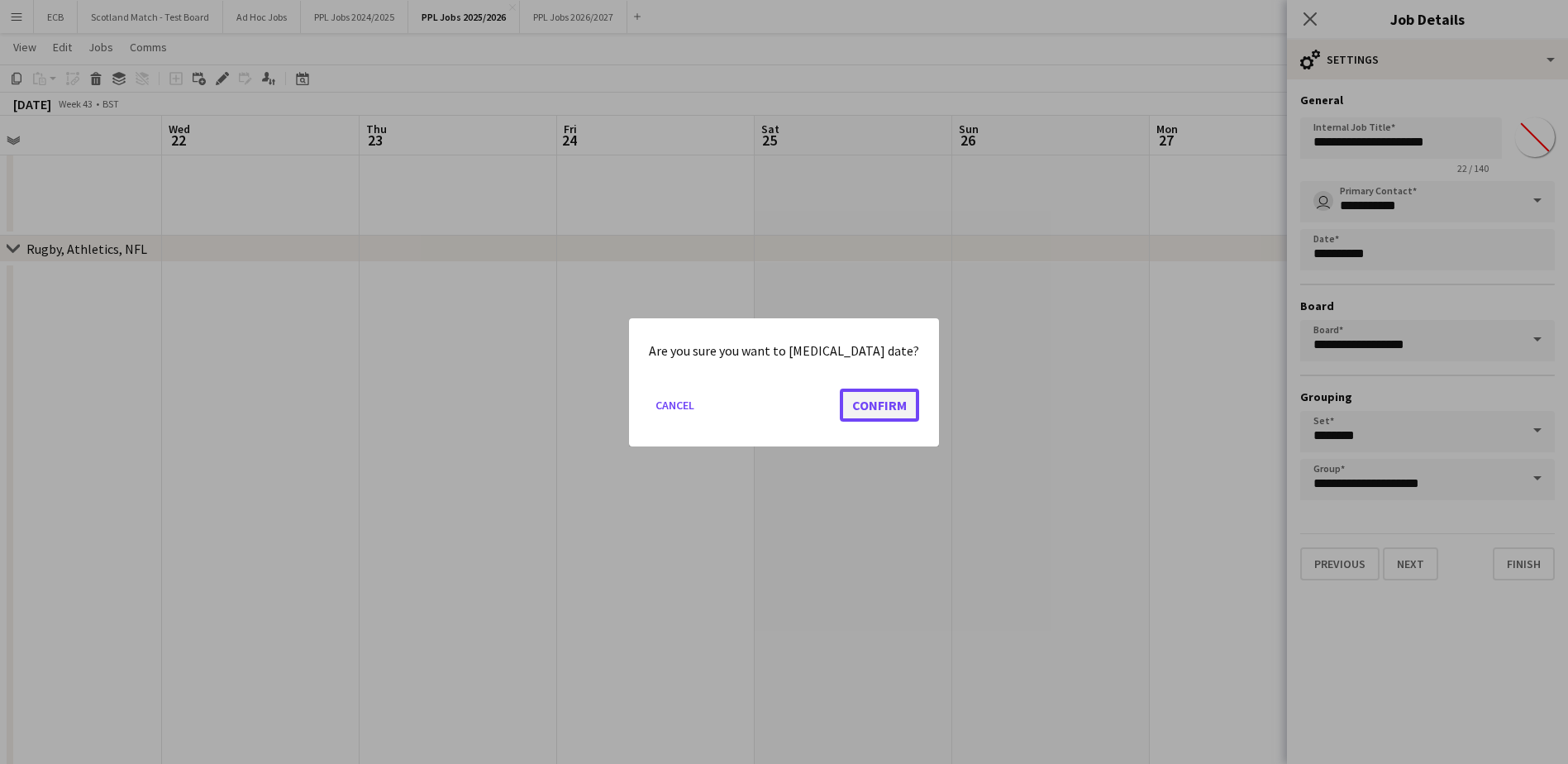
click at [874, 404] on button "Confirm" at bounding box center [879, 404] width 79 height 33
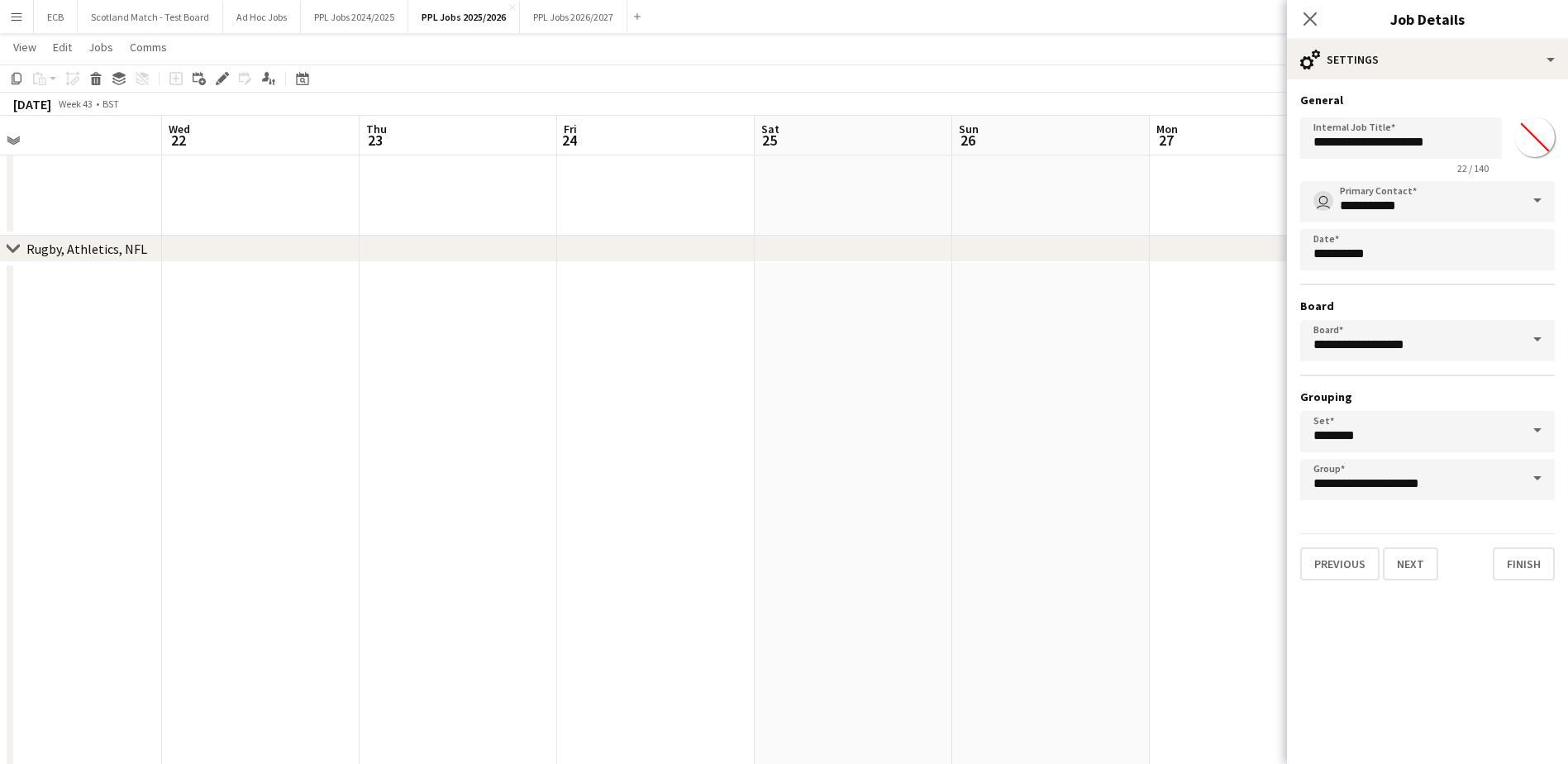
scroll to position [756, 0]
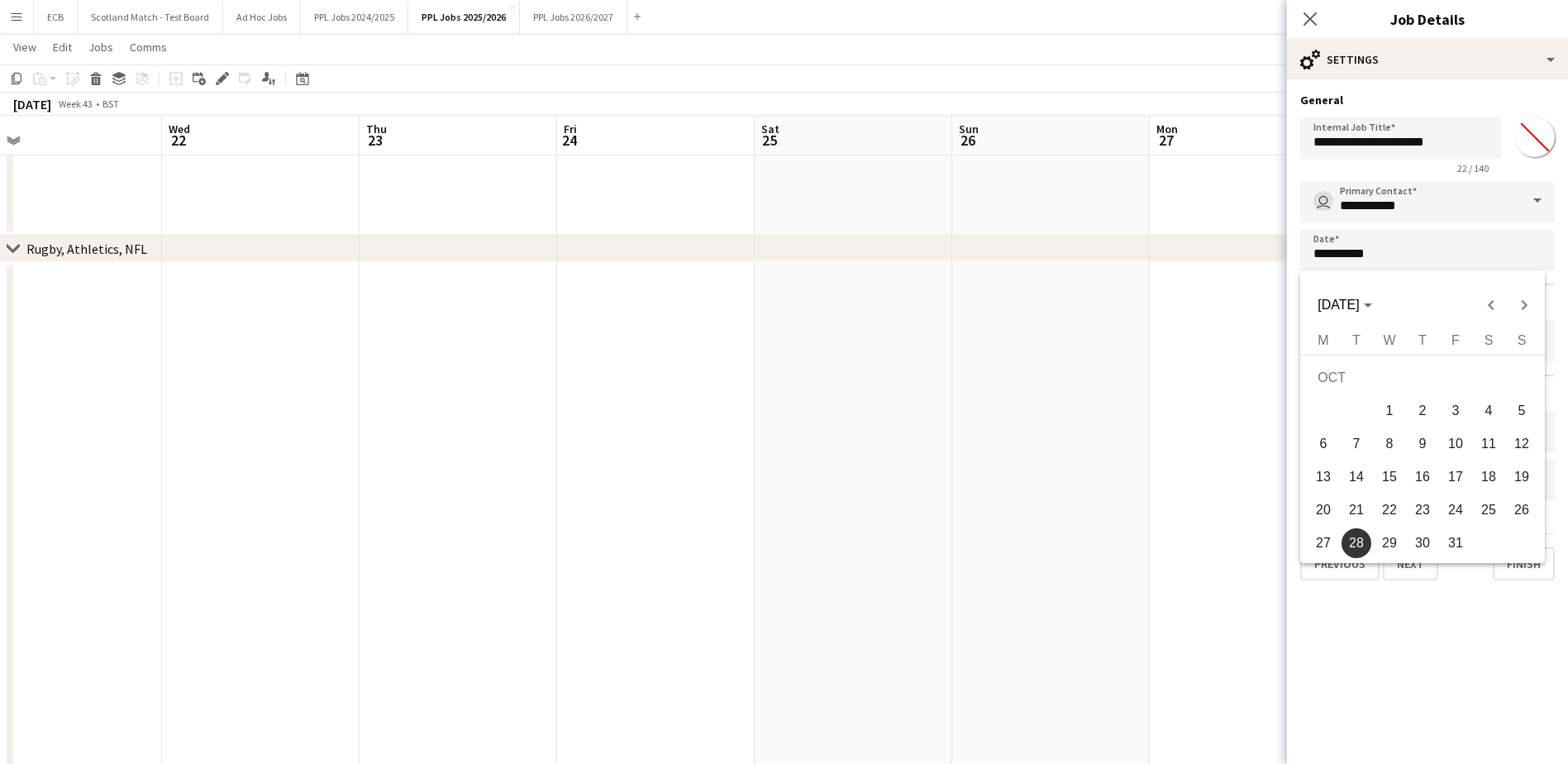
click at [1383, 502] on span "22" at bounding box center [1390, 510] width 30 height 30
type input "**********"
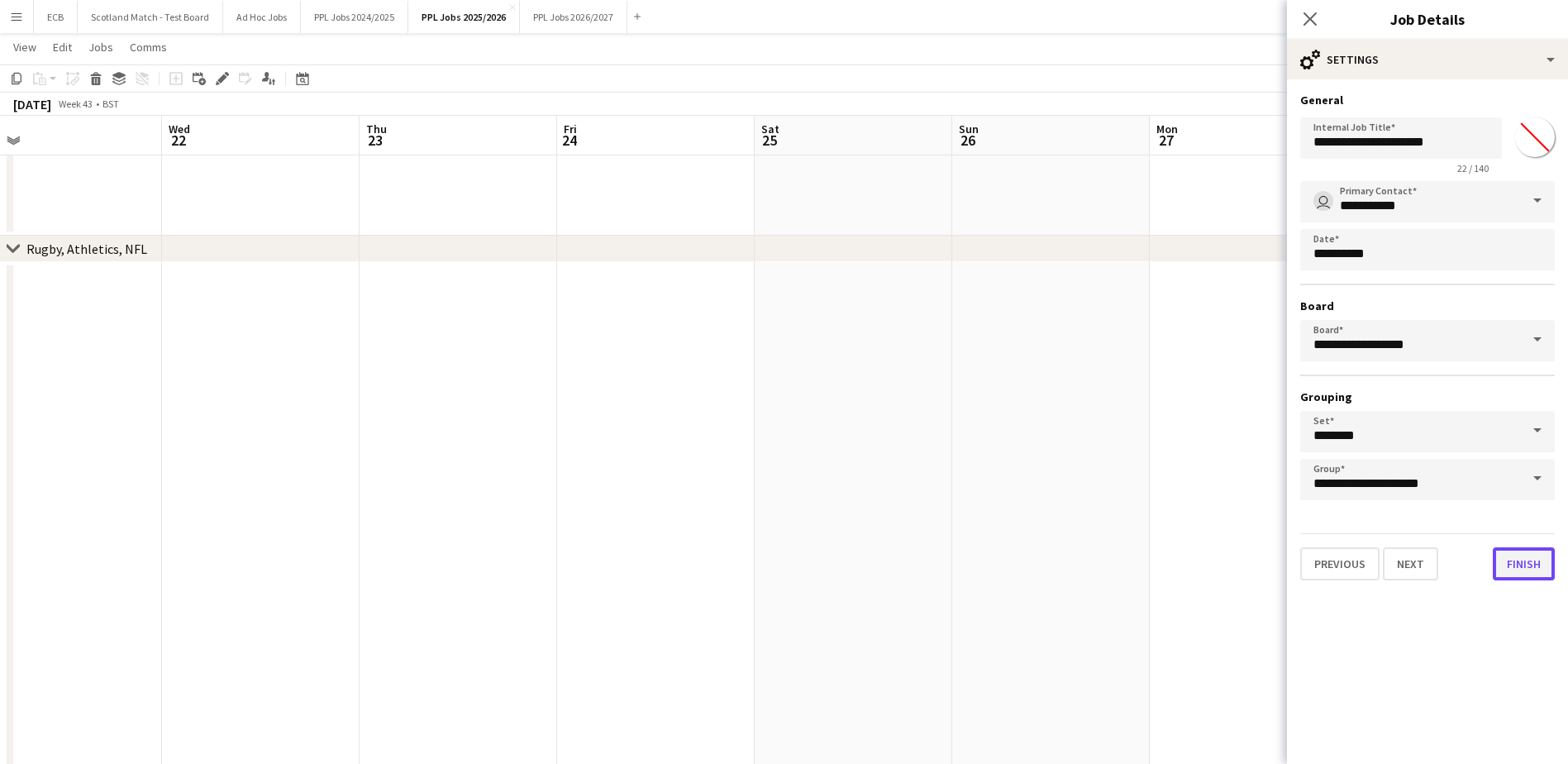
click at [1525, 558] on button "Finish" at bounding box center [1524, 563] width 62 height 33
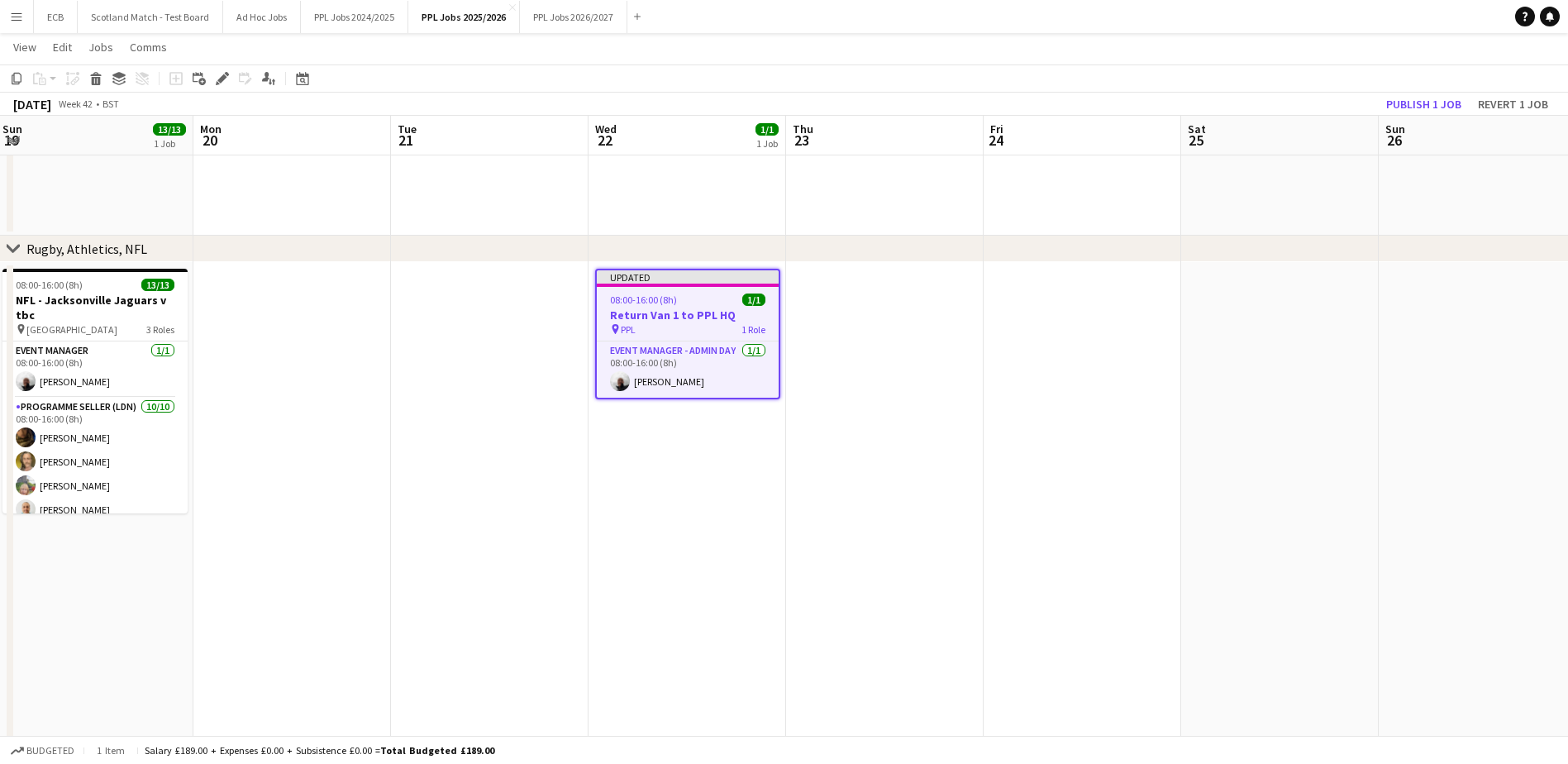
scroll to position [0, 397]
click at [1436, 103] on button "Publish 1 job" at bounding box center [1423, 104] width 89 height 21
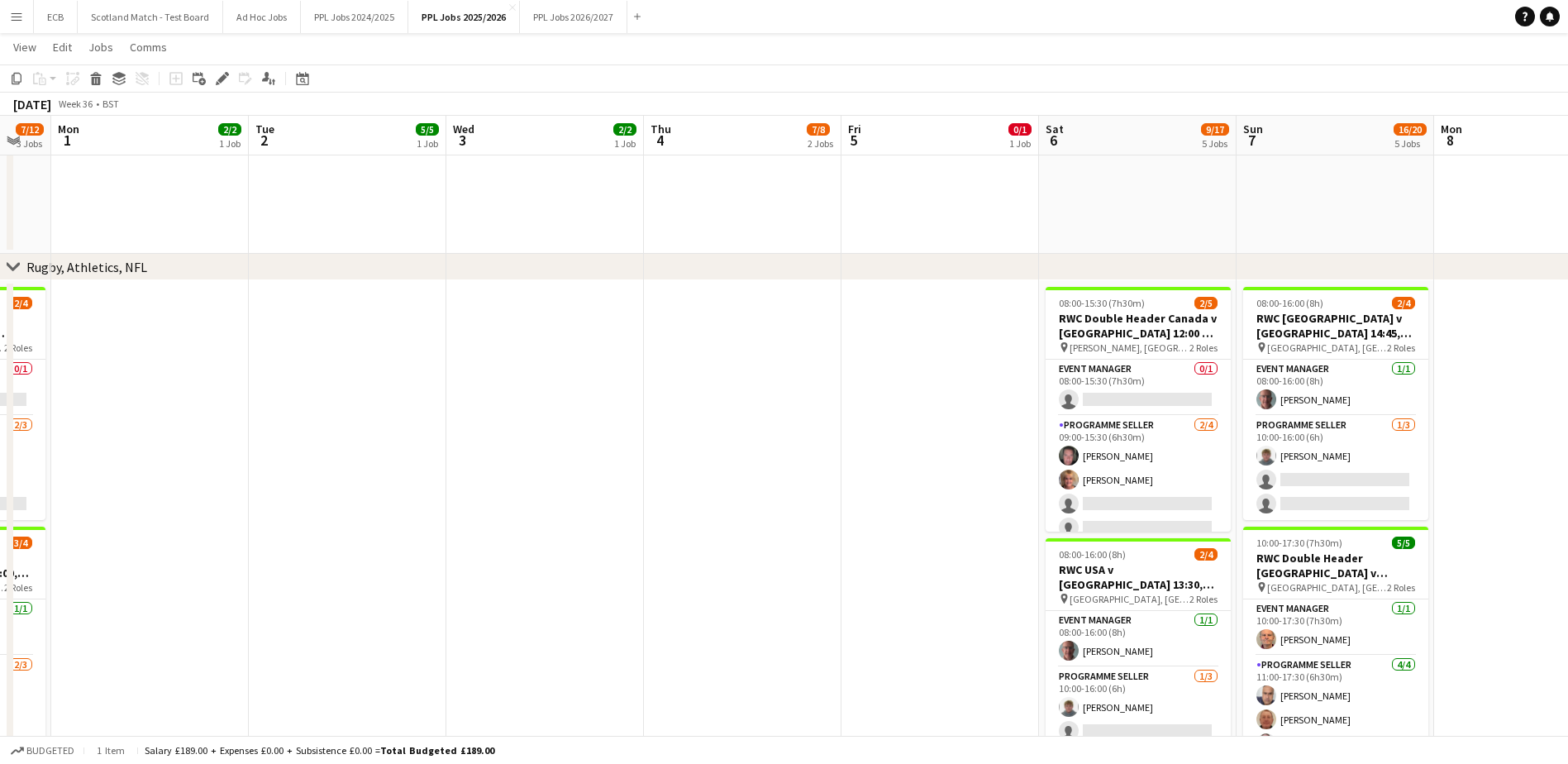
scroll to position [0, 515]
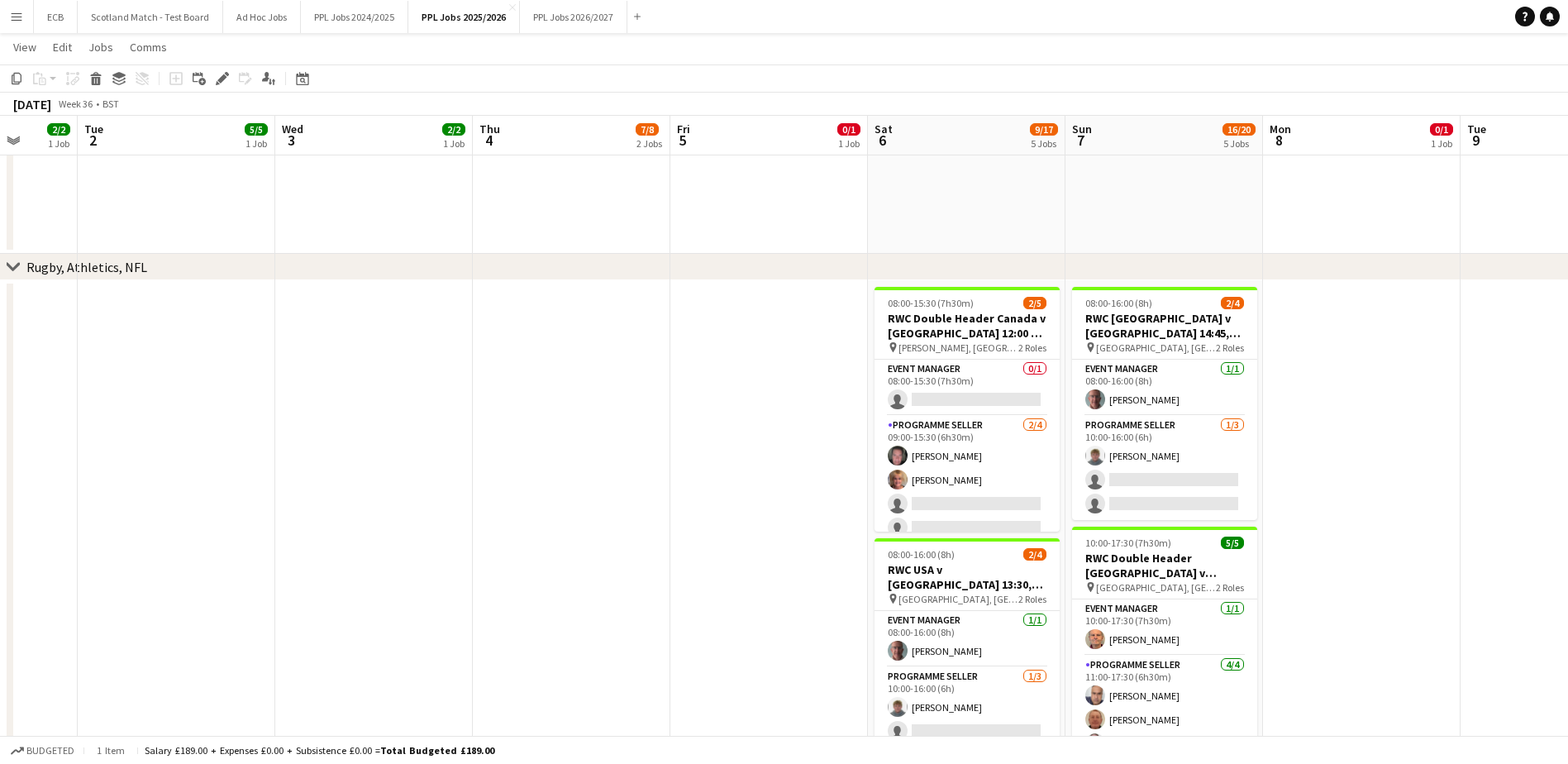
click at [754, 324] on app-date-cell at bounding box center [769, 669] width 198 height 777
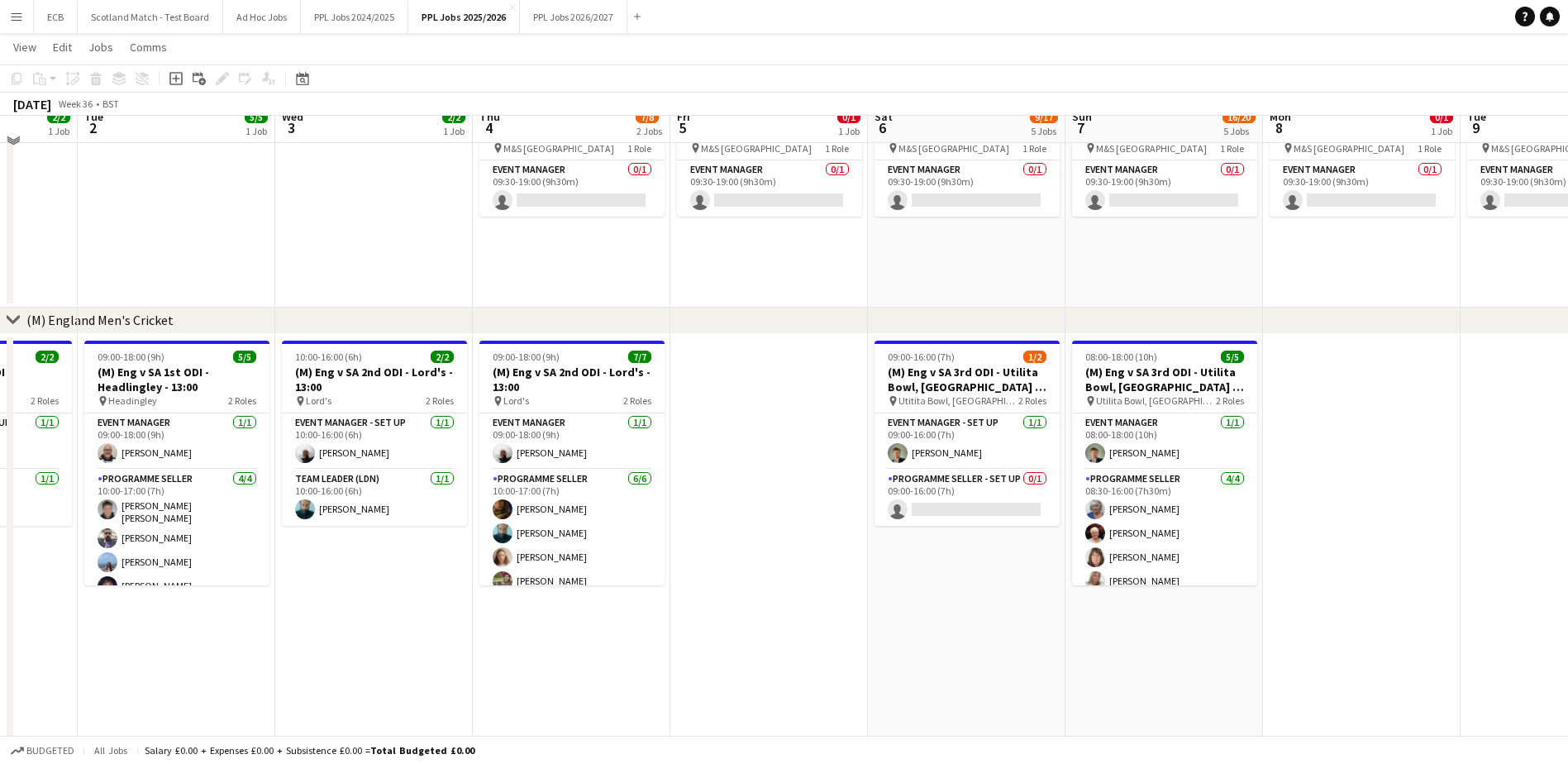
scroll to position [181, 0]
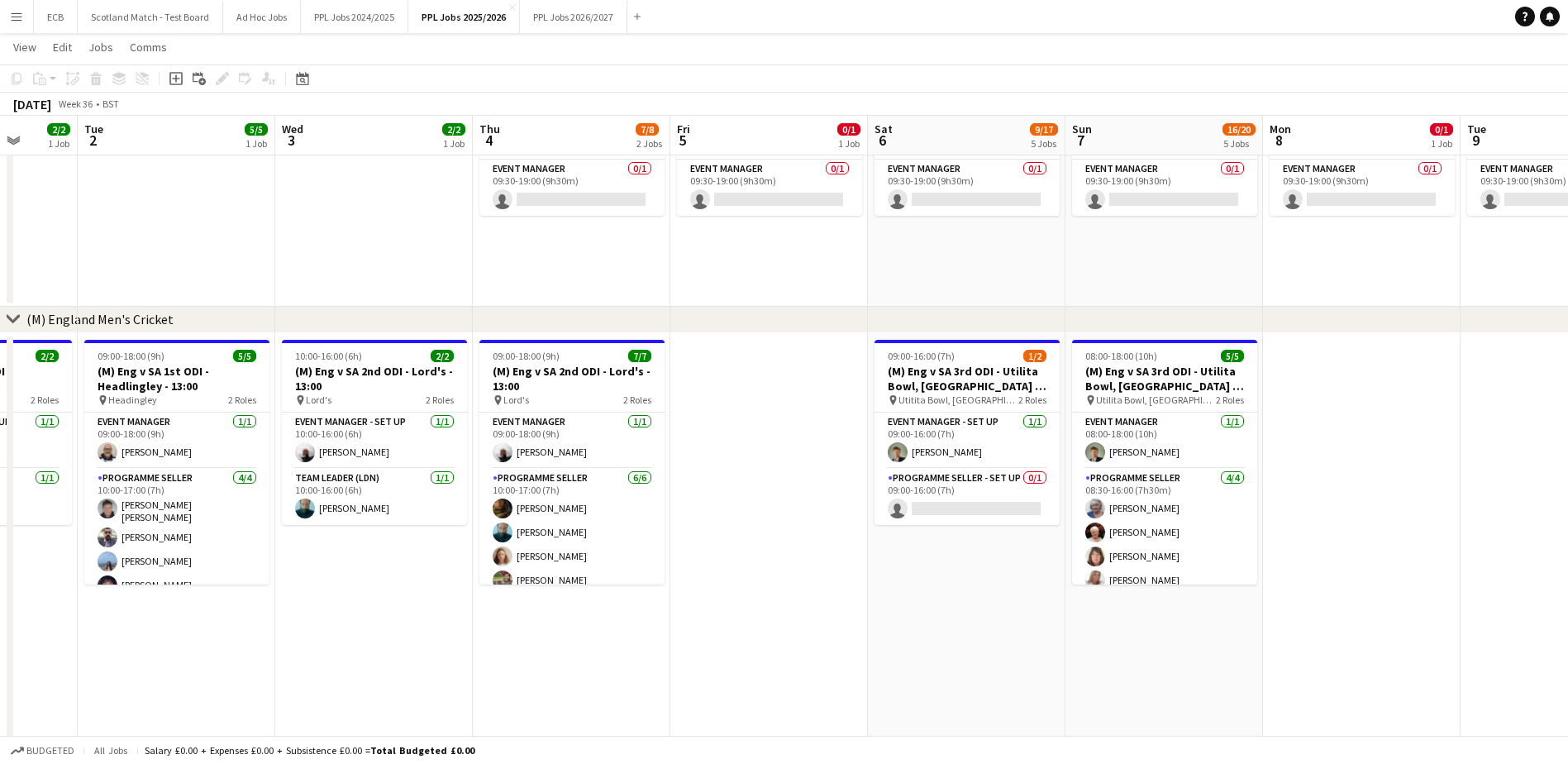
click at [743, 398] on app-date-cell at bounding box center [769, 572] width 198 height 478
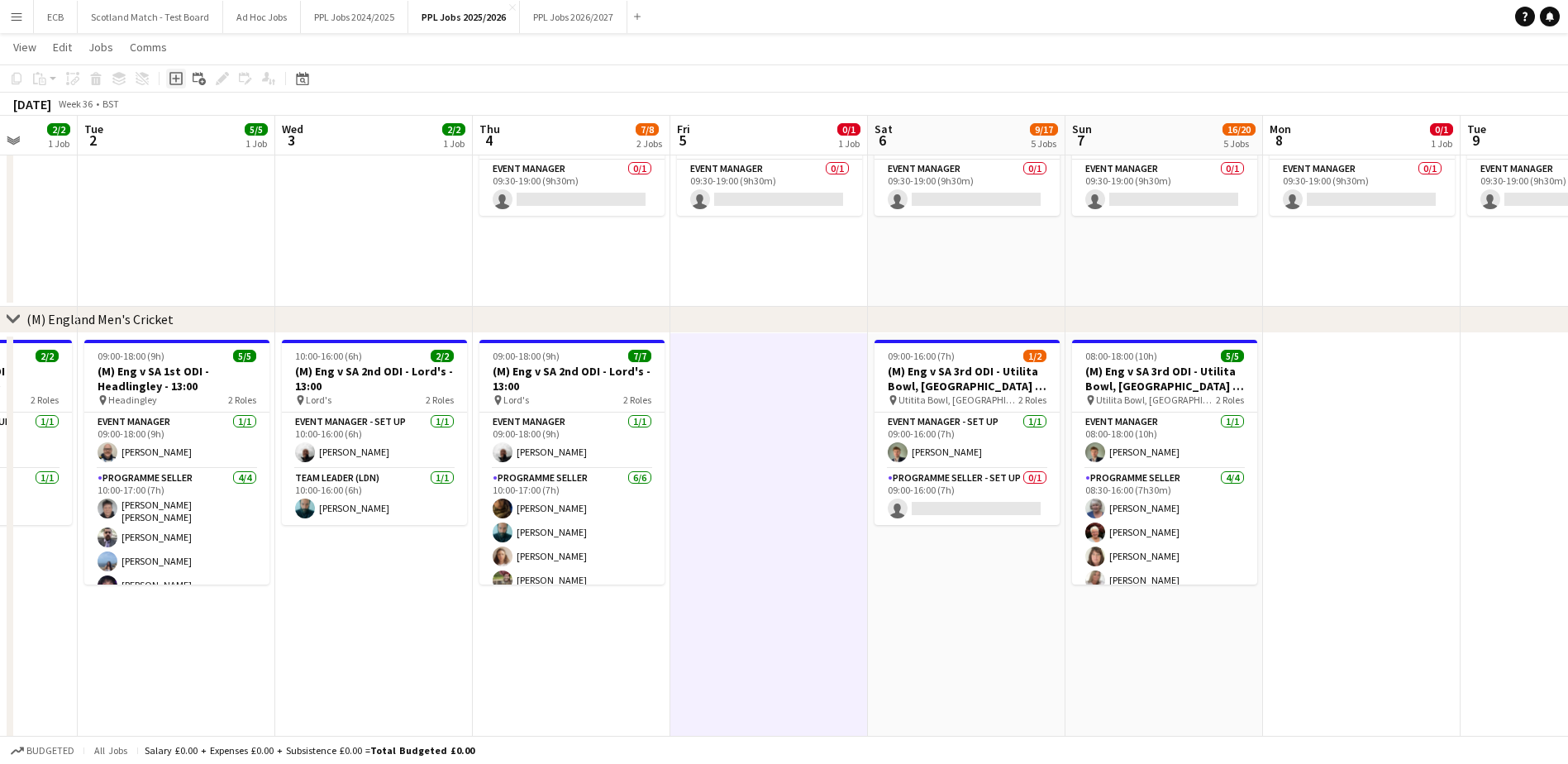
click at [184, 73] on div "Add job" at bounding box center [176, 78] width 20 height 20
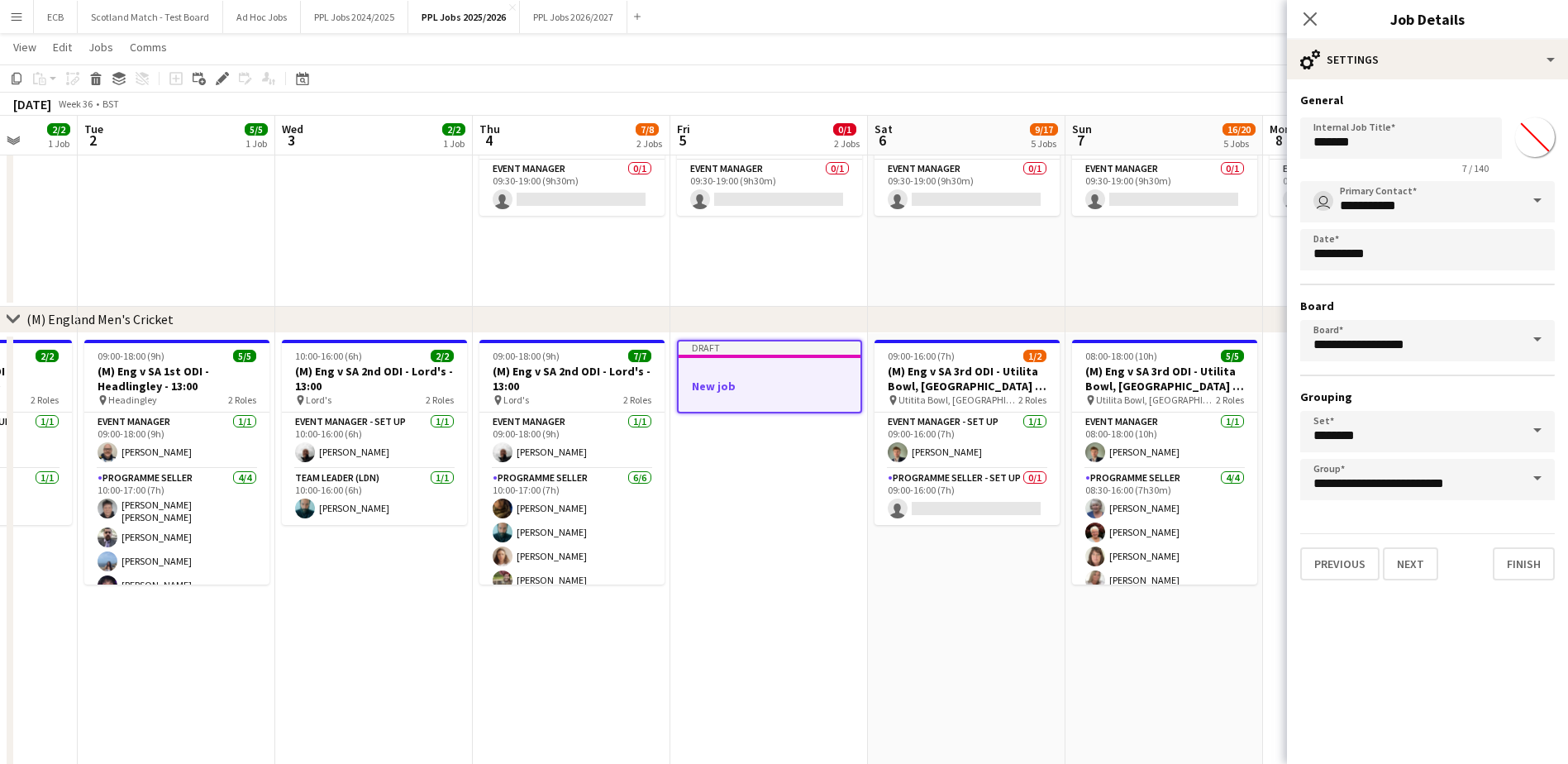
click at [1403, 161] on app-form-group "Internal Job Title ******* 7 / 140" at bounding box center [1400, 146] width 201 height 57
click at [1430, 144] on input "*******" at bounding box center [1400, 138] width 201 height 42
type input "*"
type input "**********"
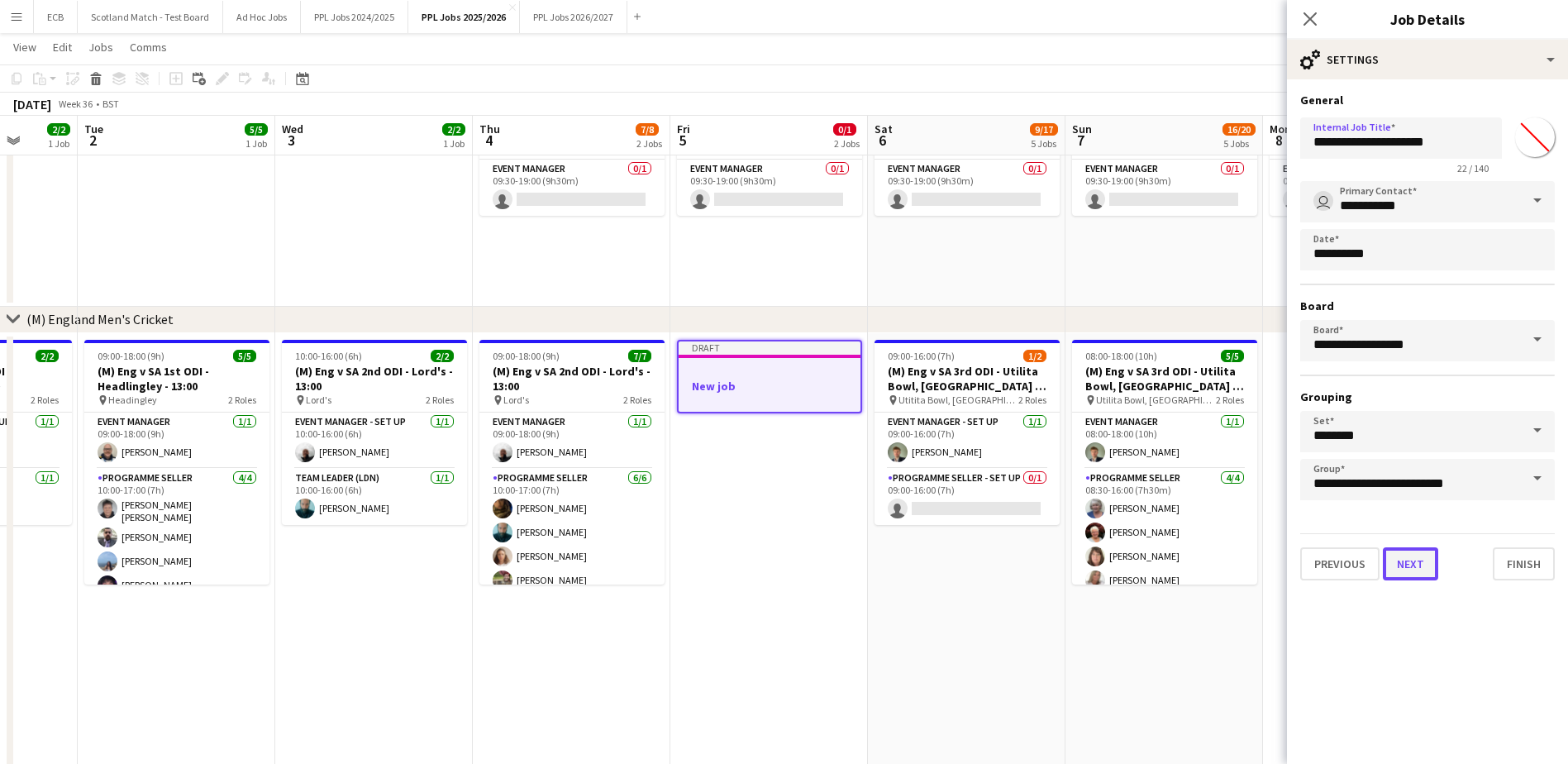
click at [1408, 555] on button "Next" at bounding box center [1410, 563] width 55 height 33
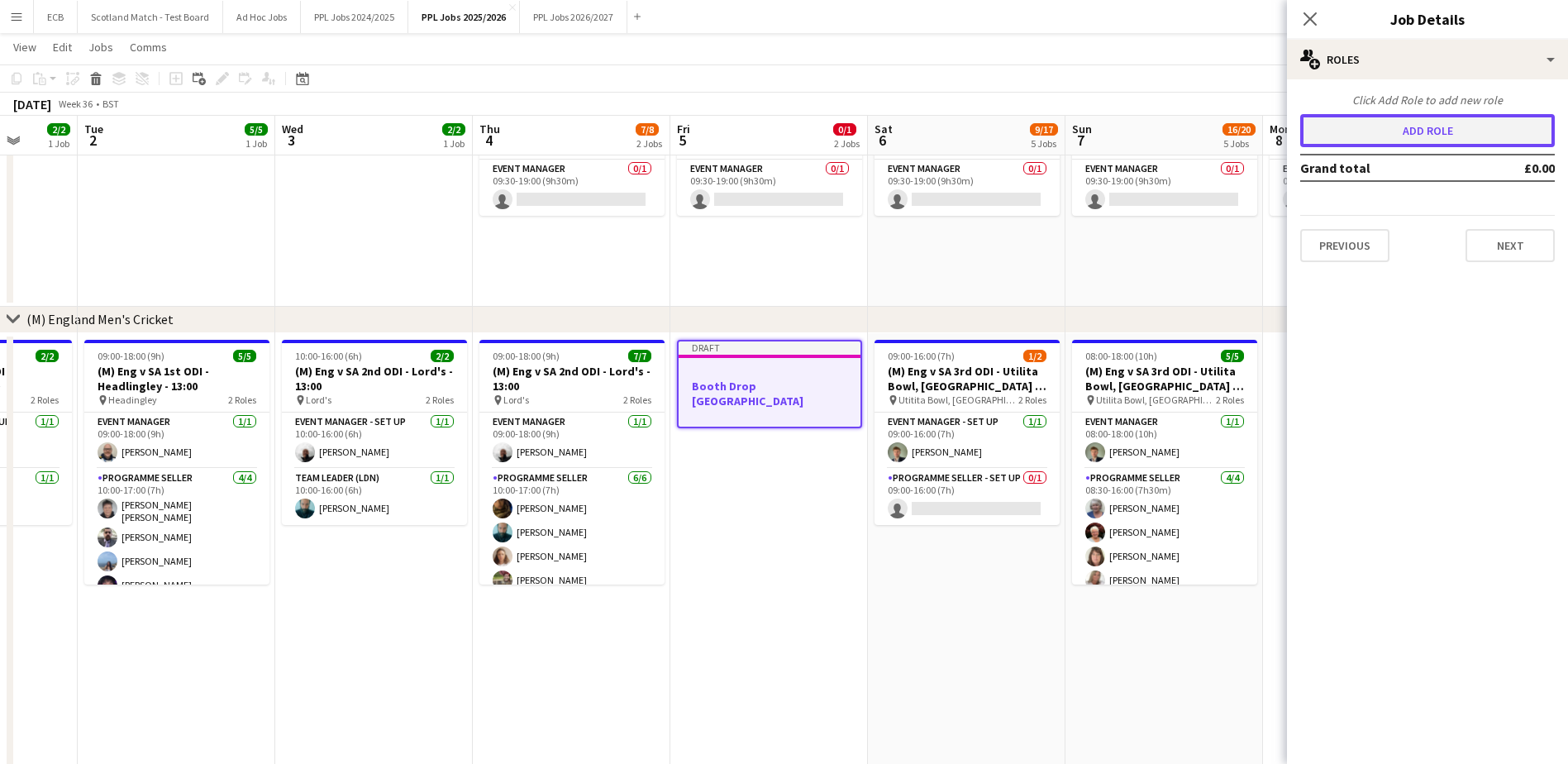
click at [1446, 135] on button "Add role" at bounding box center [1427, 130] width 255 height 33
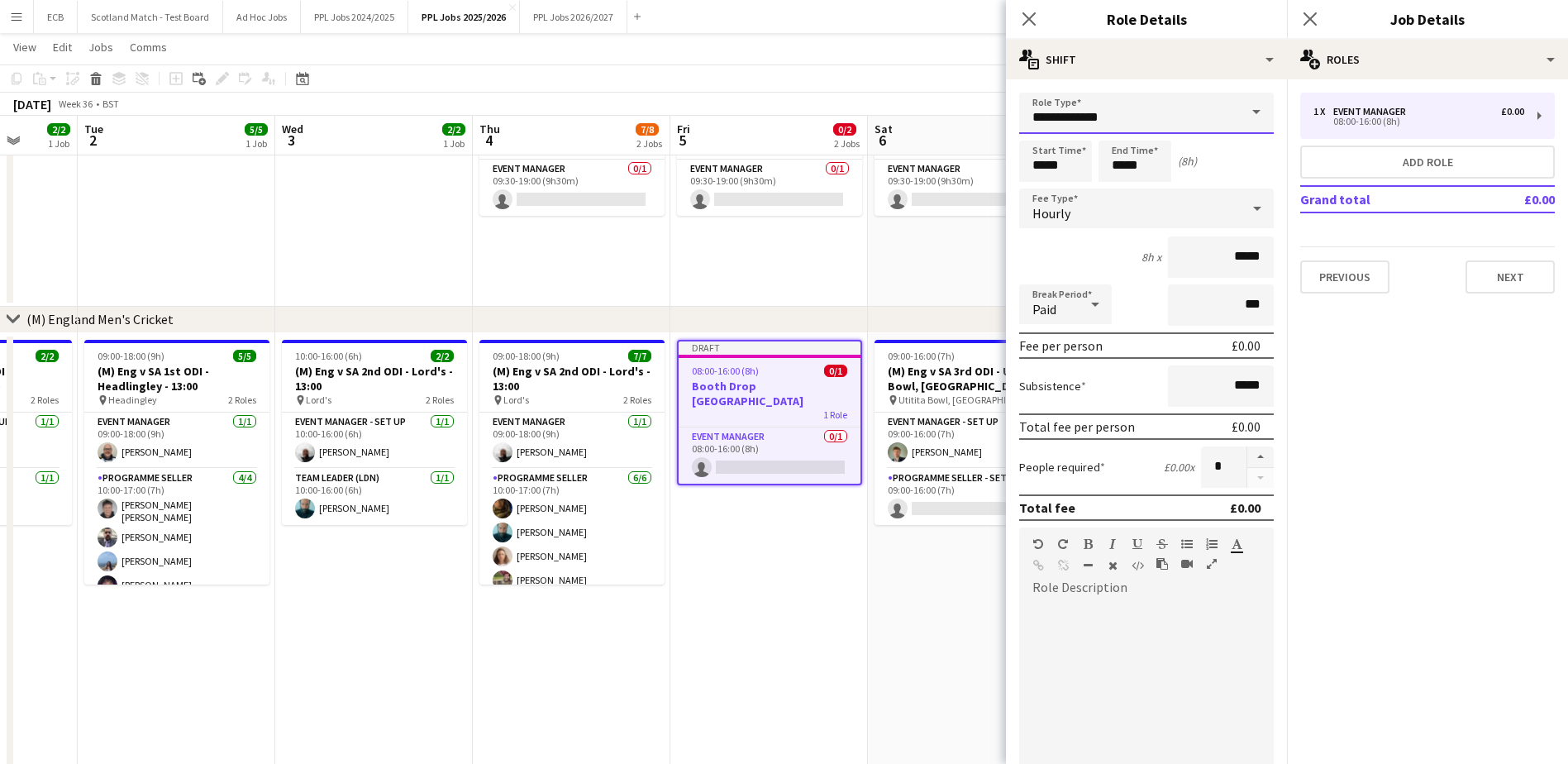
click at [1137, 109] on input "**********" at bounding box center [1146, 113] width 255 height 42
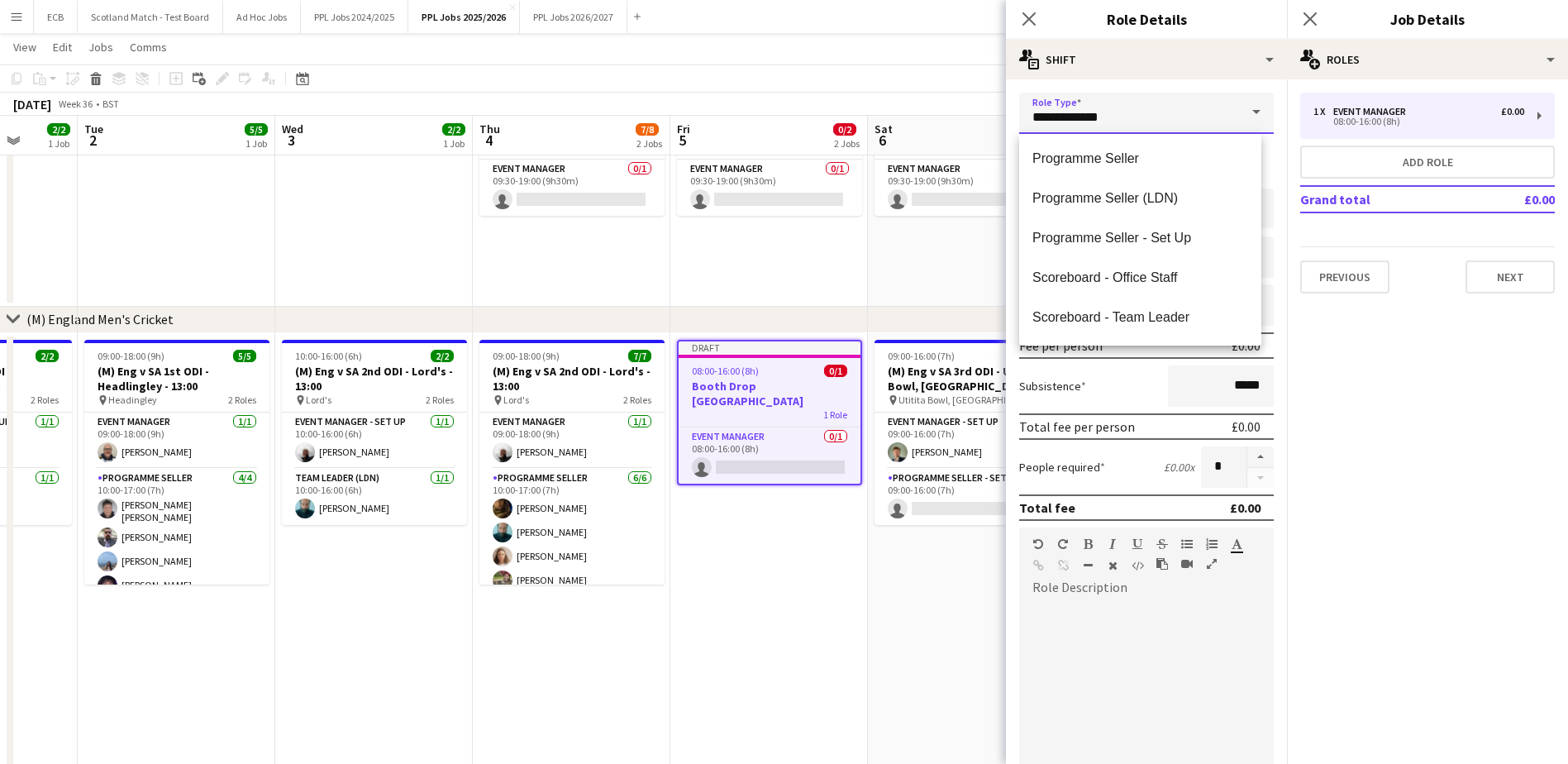
scroll to position [0, 0]
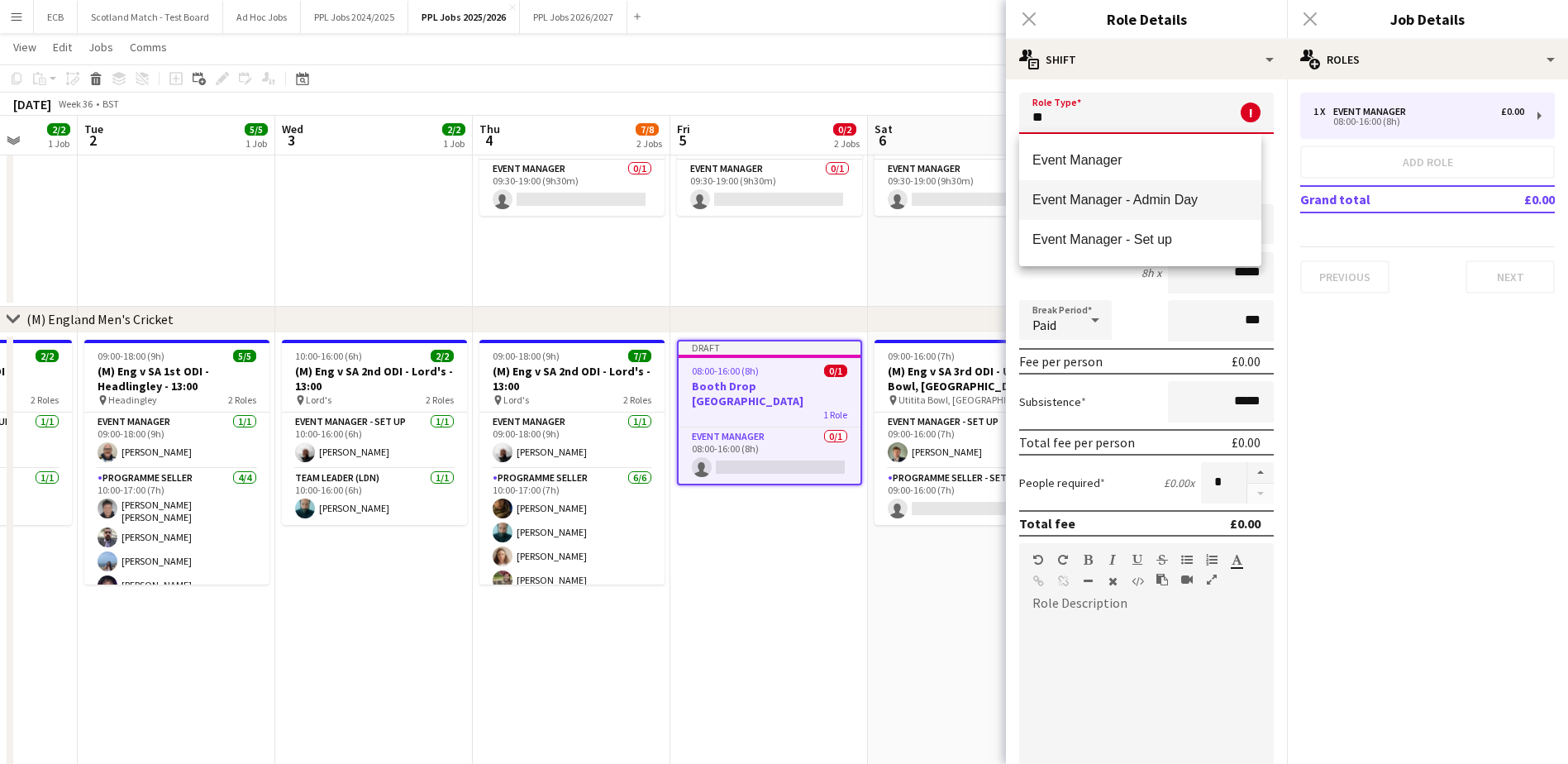
type input "*"
click at [1125, 169] on mat-option "Event Manager - Admin Day" at bounding box center [1140, 160] width 242 height 40
type input "**********"
type input "*******"
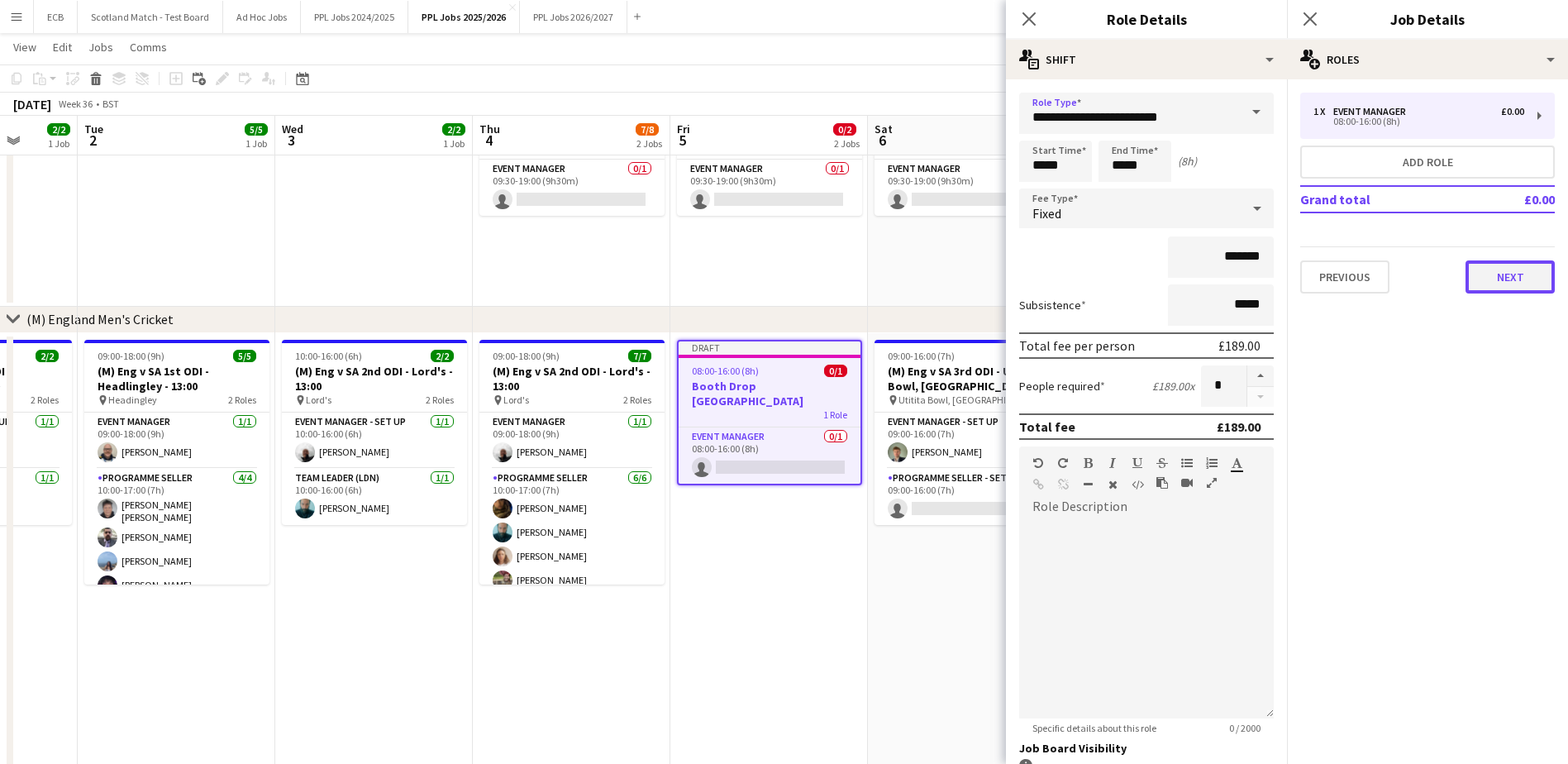
click at [1502, 276] on button "Next" at bounding box center [1509, 277] width 90 height 33
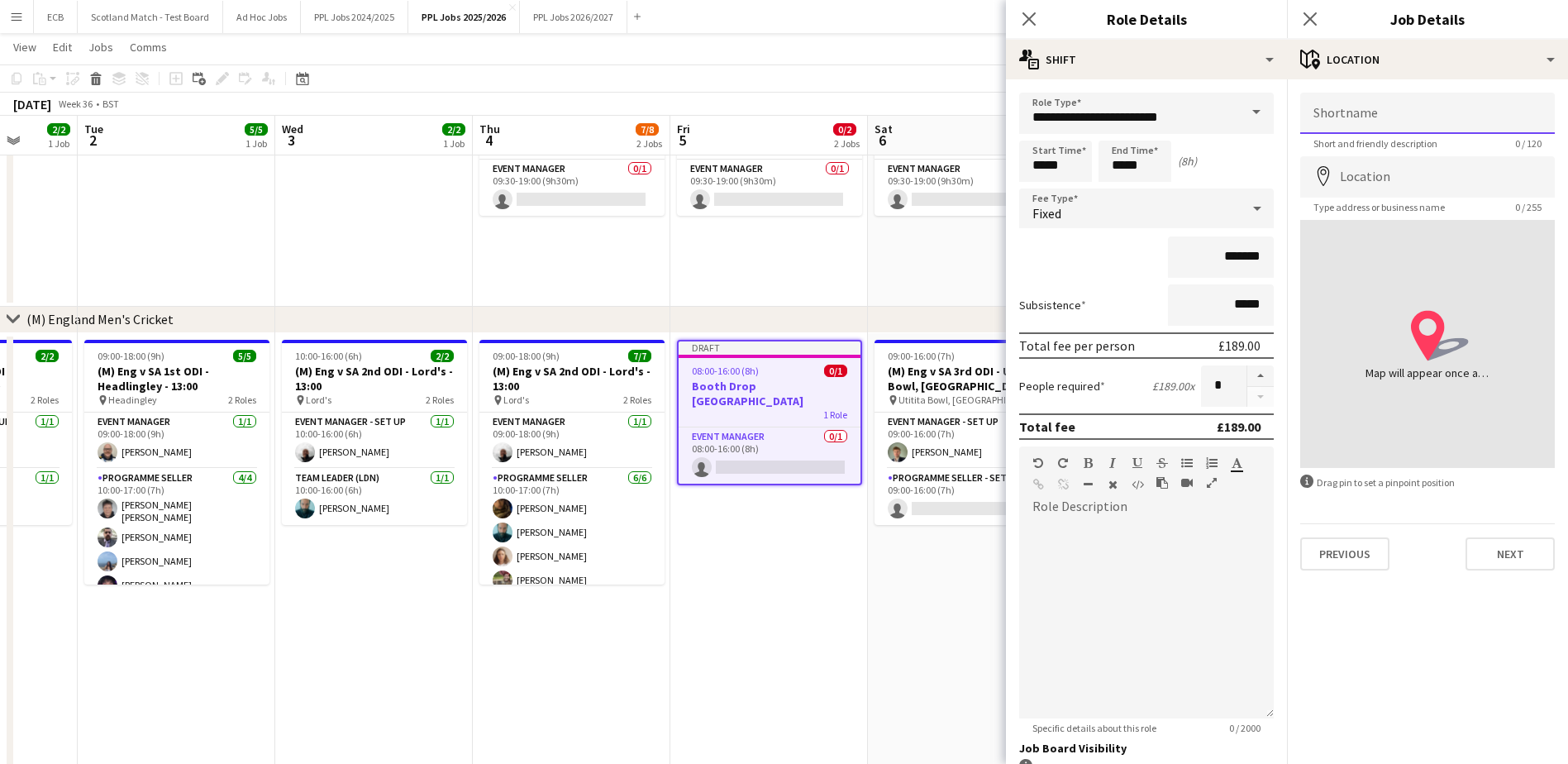
click at [1423, 115] on input "Shortname" at bounding box center [1427, 113] width 255 height 42
type input "*"
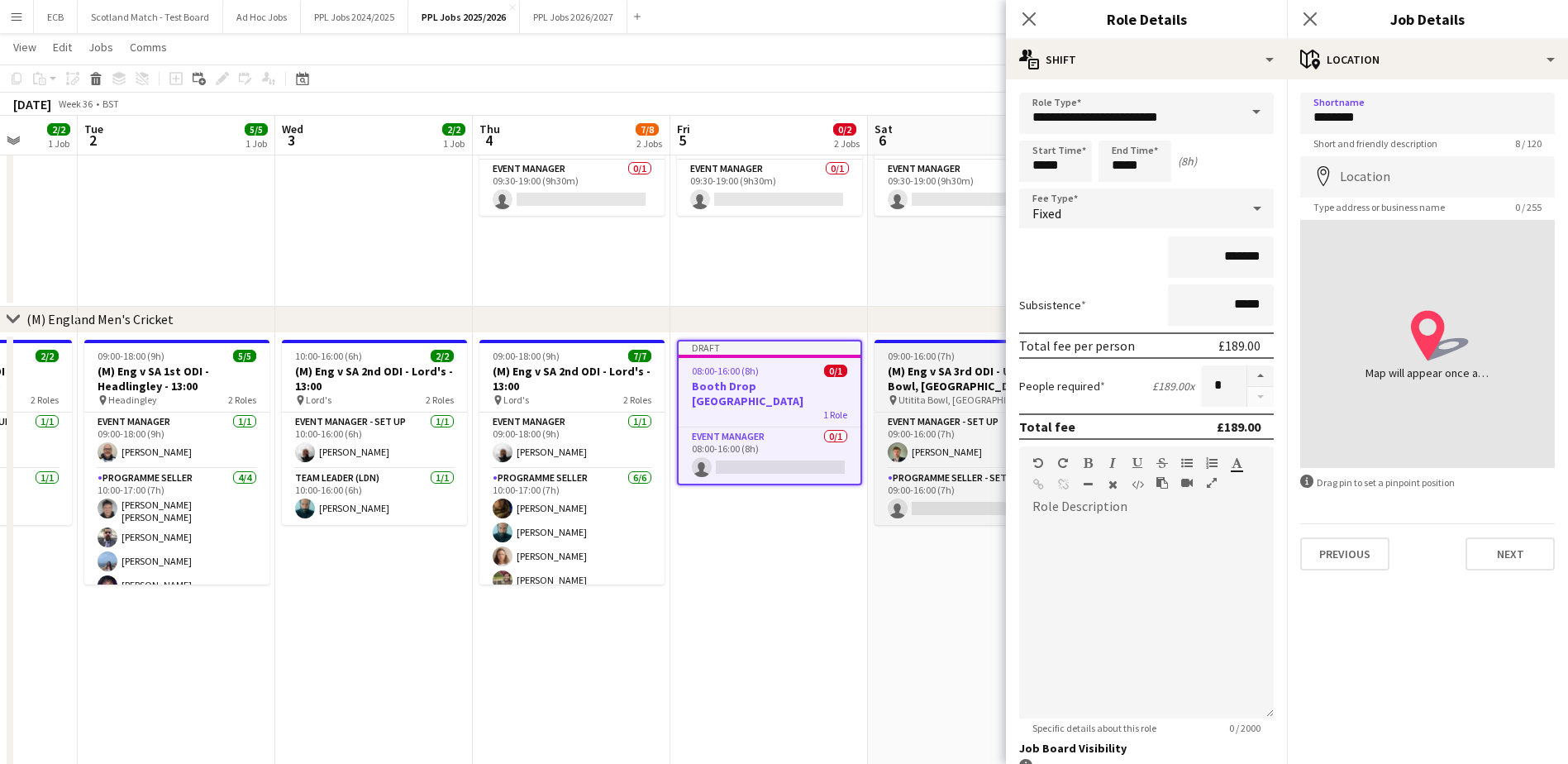
click at [914, 401] on span "Utitita Bowl, Southampton" at bounding box center [958, 400] width 120 height 12
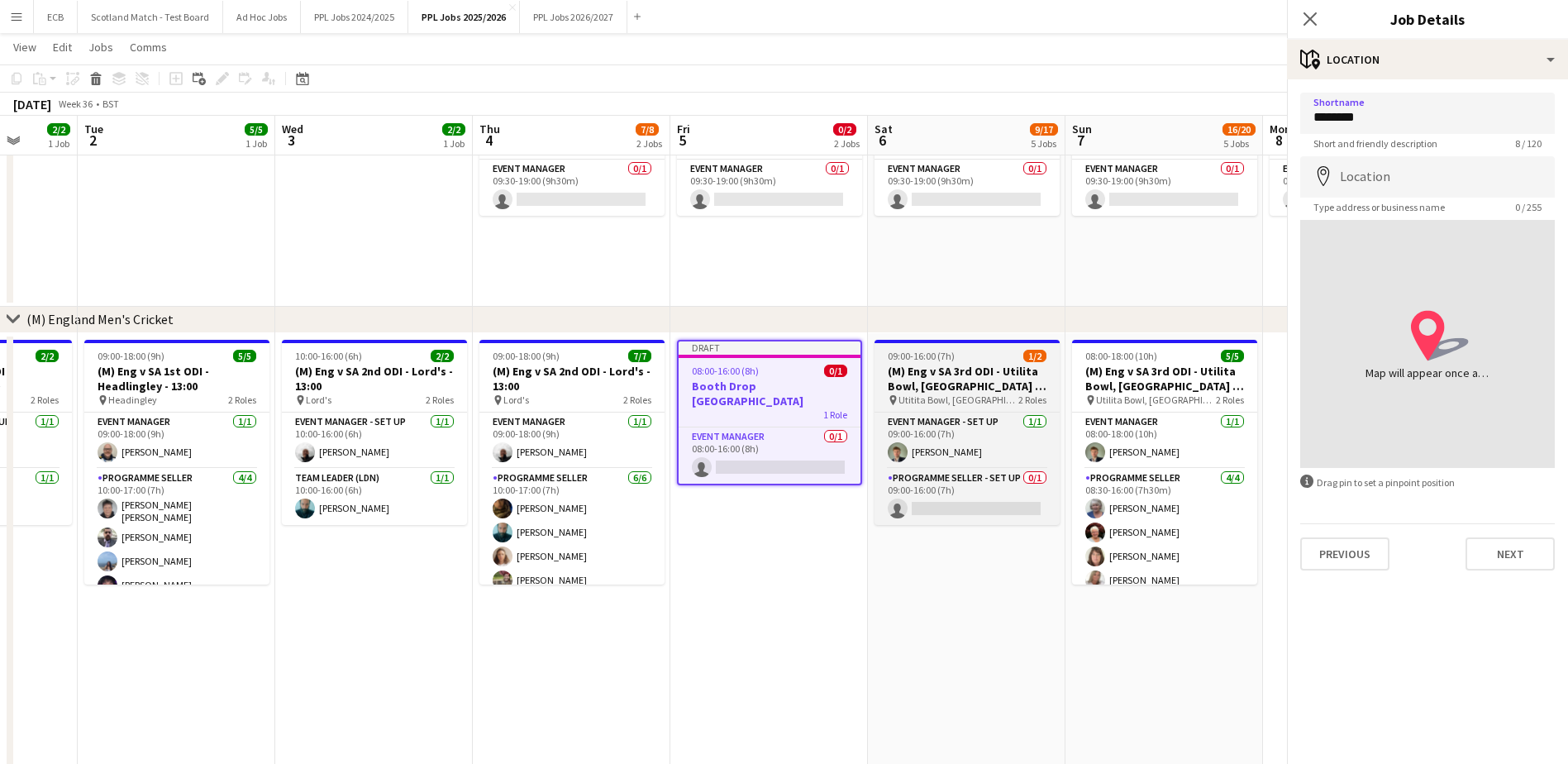
type input "**********"
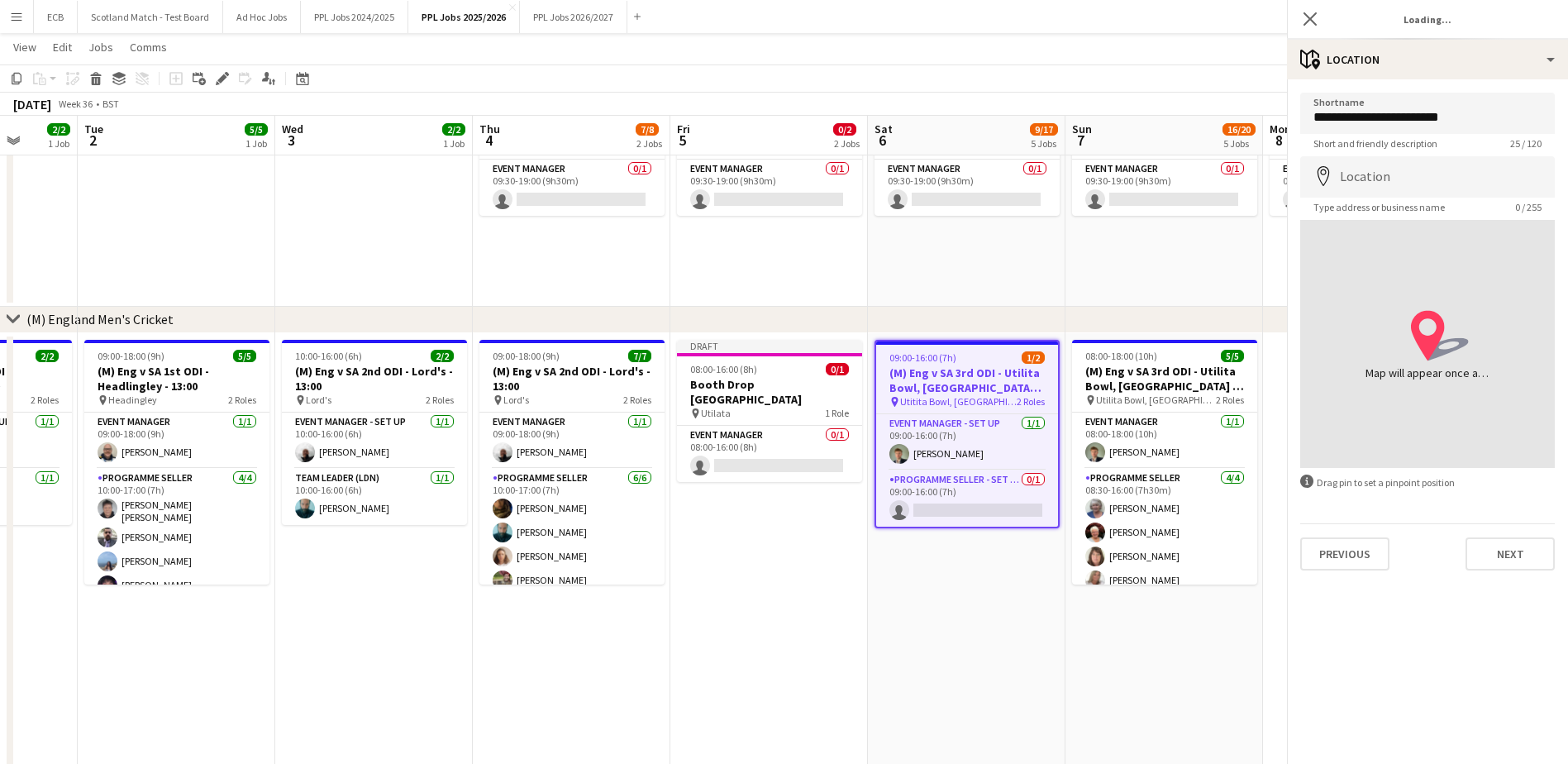
type input "**********"
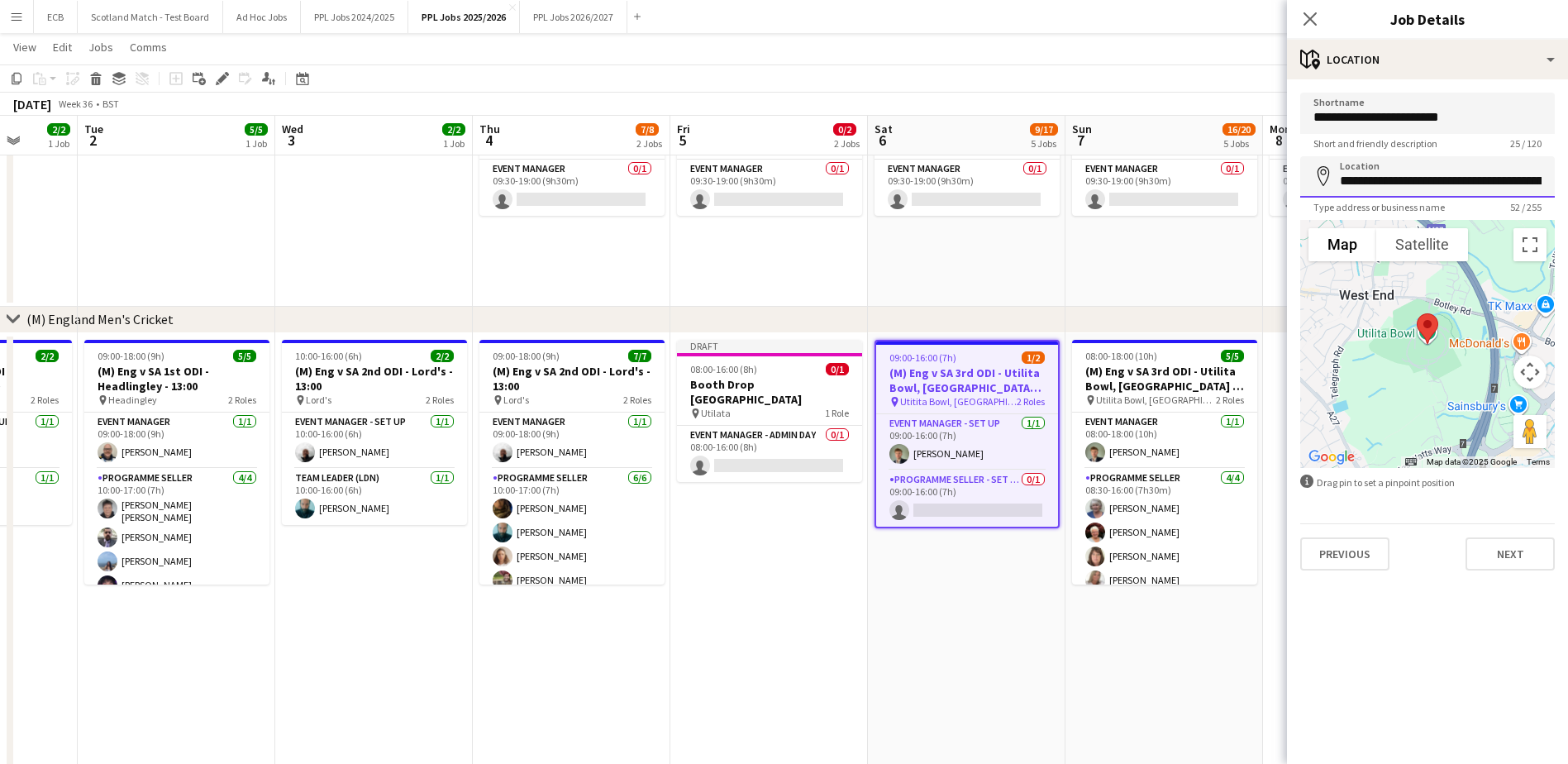
click at [1350, 175] on input "**********" at bounding box center [1427, 177] width 255 height 42
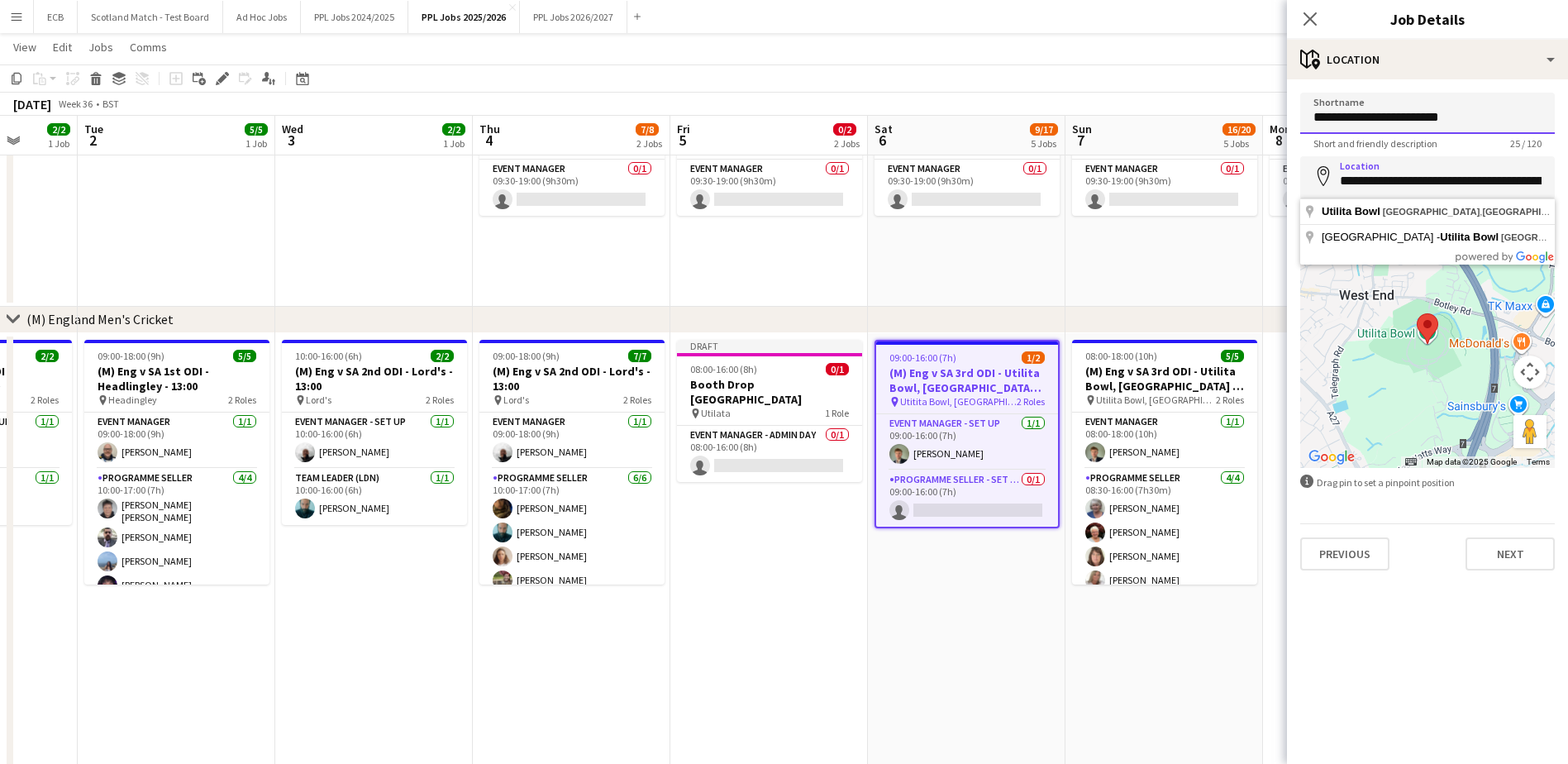
click at [1337, 118] on input "**********" at bounding box center [1427, 113] width 255 height 42
paste input
drag, startPoint x: 1488, startPoint y: 120, endPoint x: 1276, endPoint y: 123, distance: 212.0
click at [1276, 123] on body "Menu Boards Boards Boards All jobs Status Workforce Workforce My Workforce Recr…" at bounding box center [784, 768] width 1568 height 1899
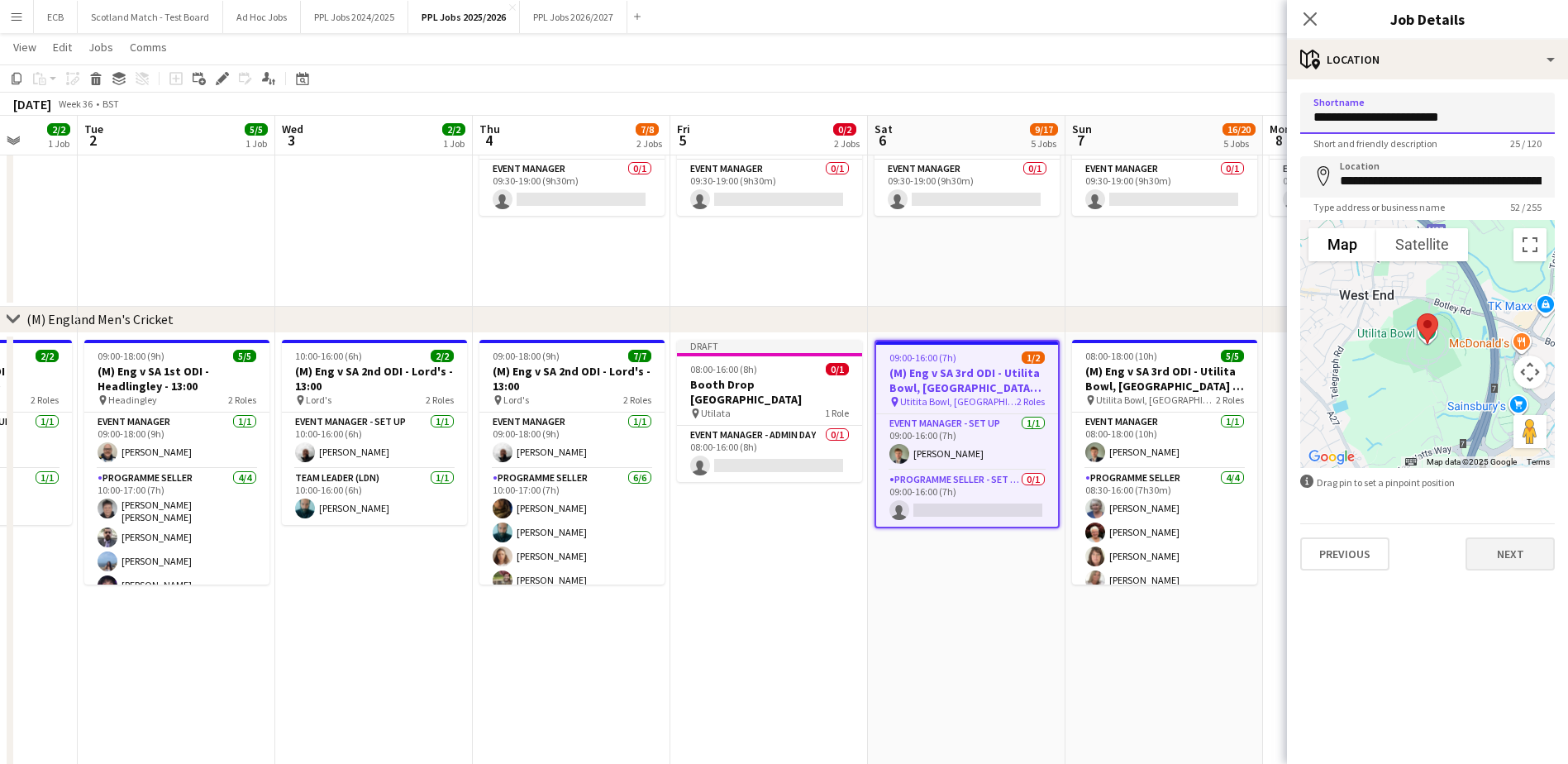
type input "**********"
click at [1514, 553] on button "Next" at bounding box center [1509, 554] width 90 height 33
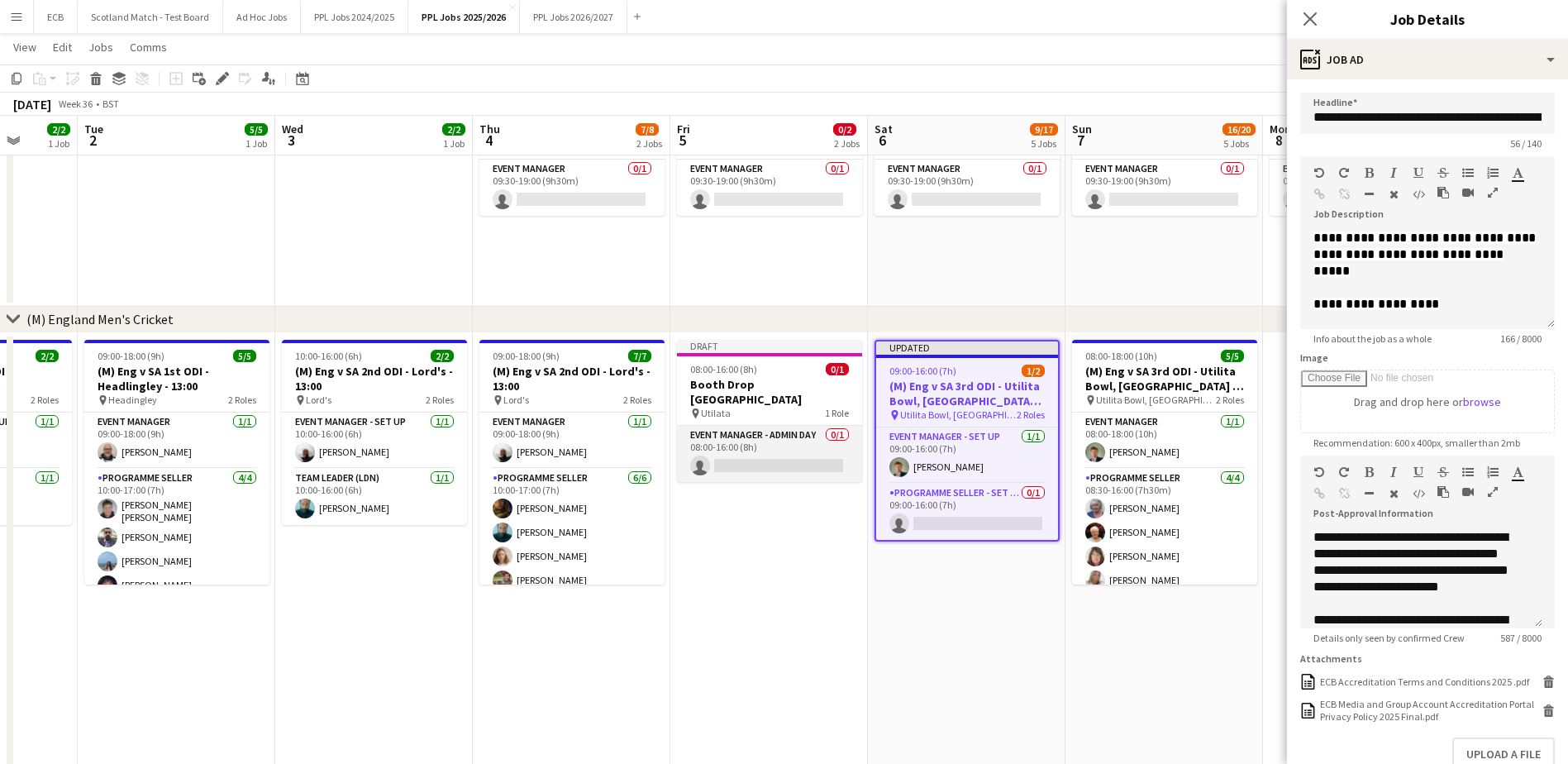
click at [755, 430] on app-card-role "Event Manager - Admin Day 0/1 08:00-16:00 (8h) single-neutral-actions" at bounding box center [769, 453] width 185 height 56
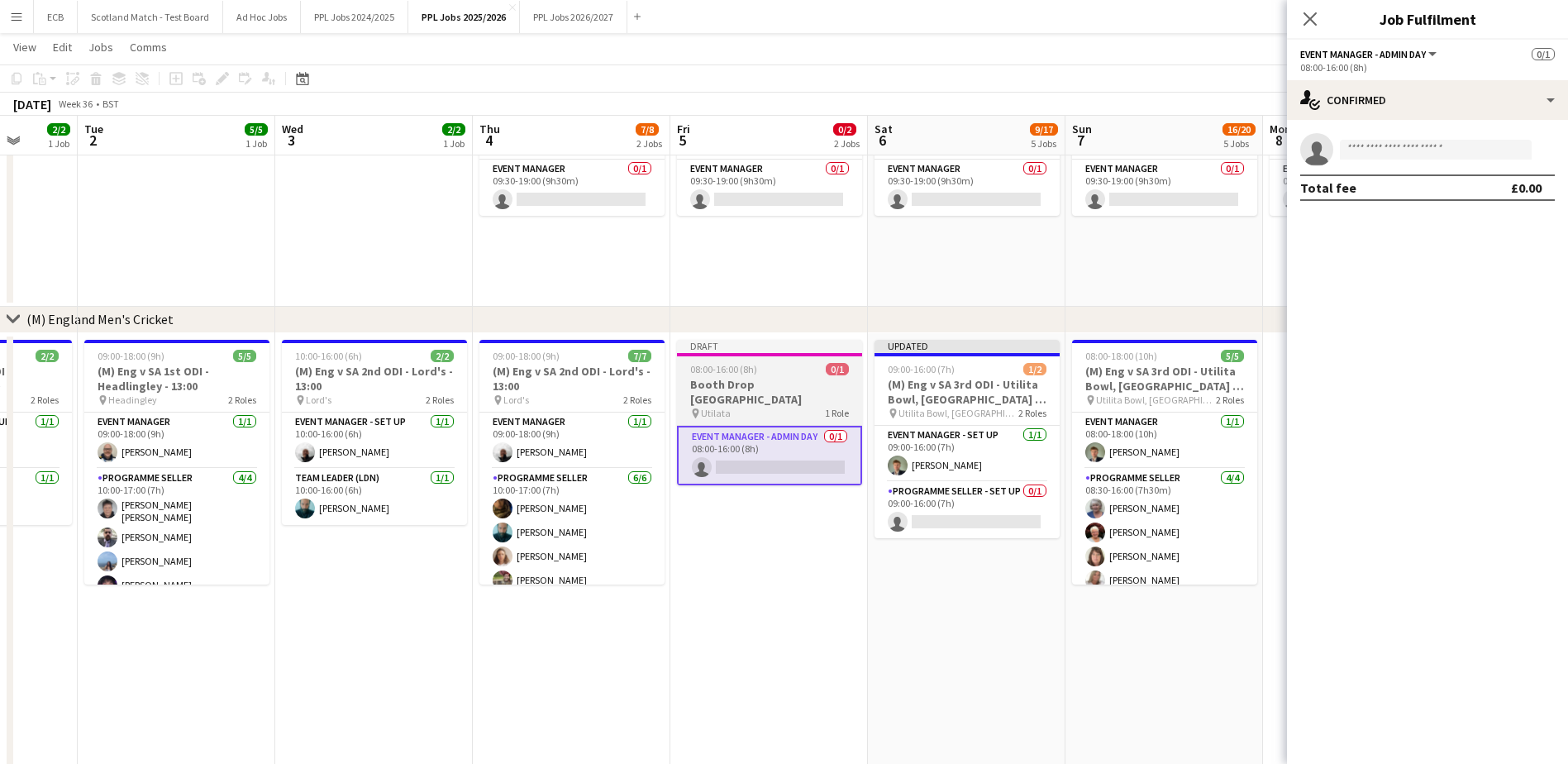
click at [768, 372] on div "08:00-16:00 (8h) 0/1" at bounding box center [769, 369] width 185 height 12
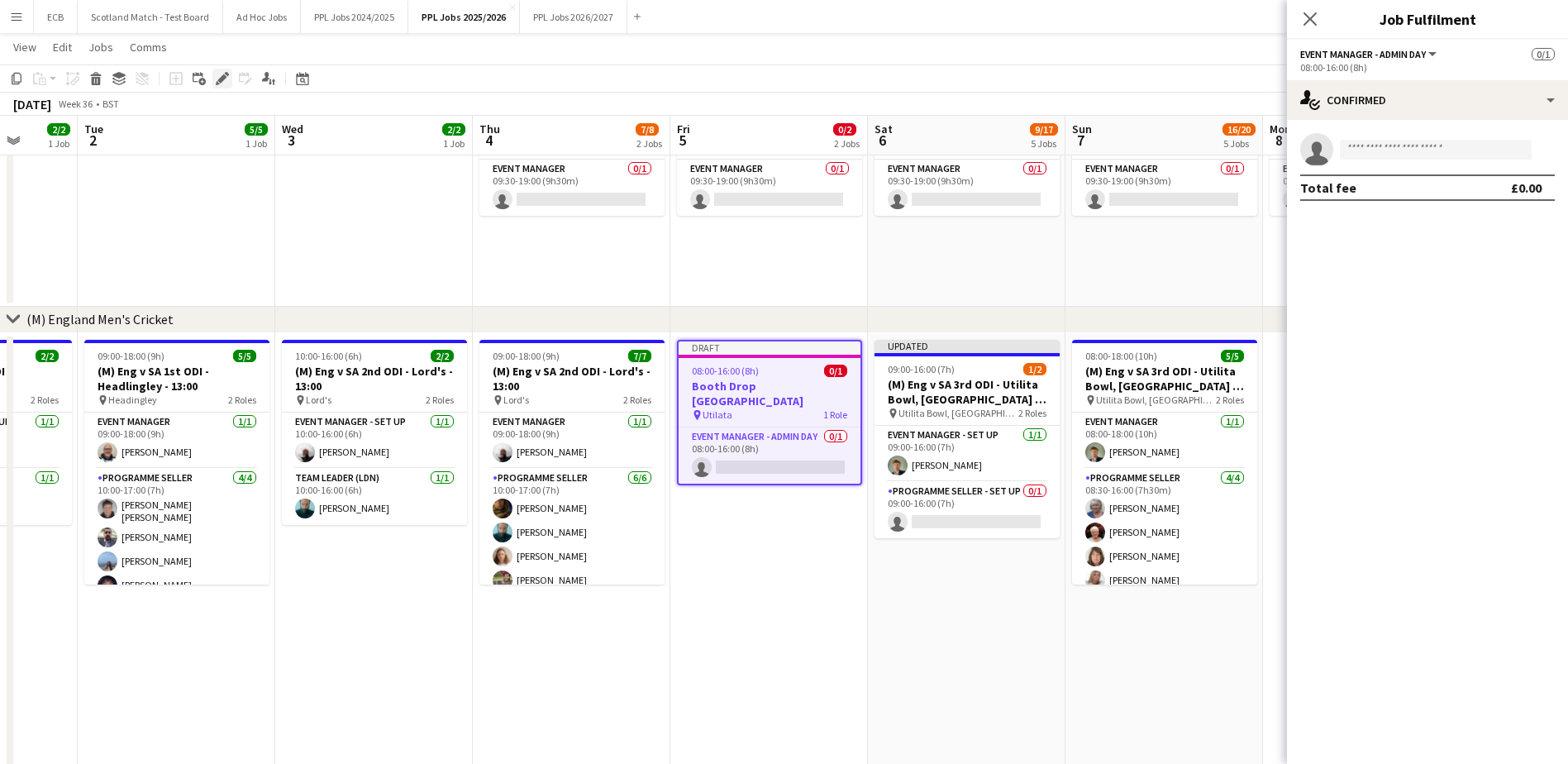
click at [222, 73] on icon "Edit" at bounding box center [222, 78] width 13 height 13
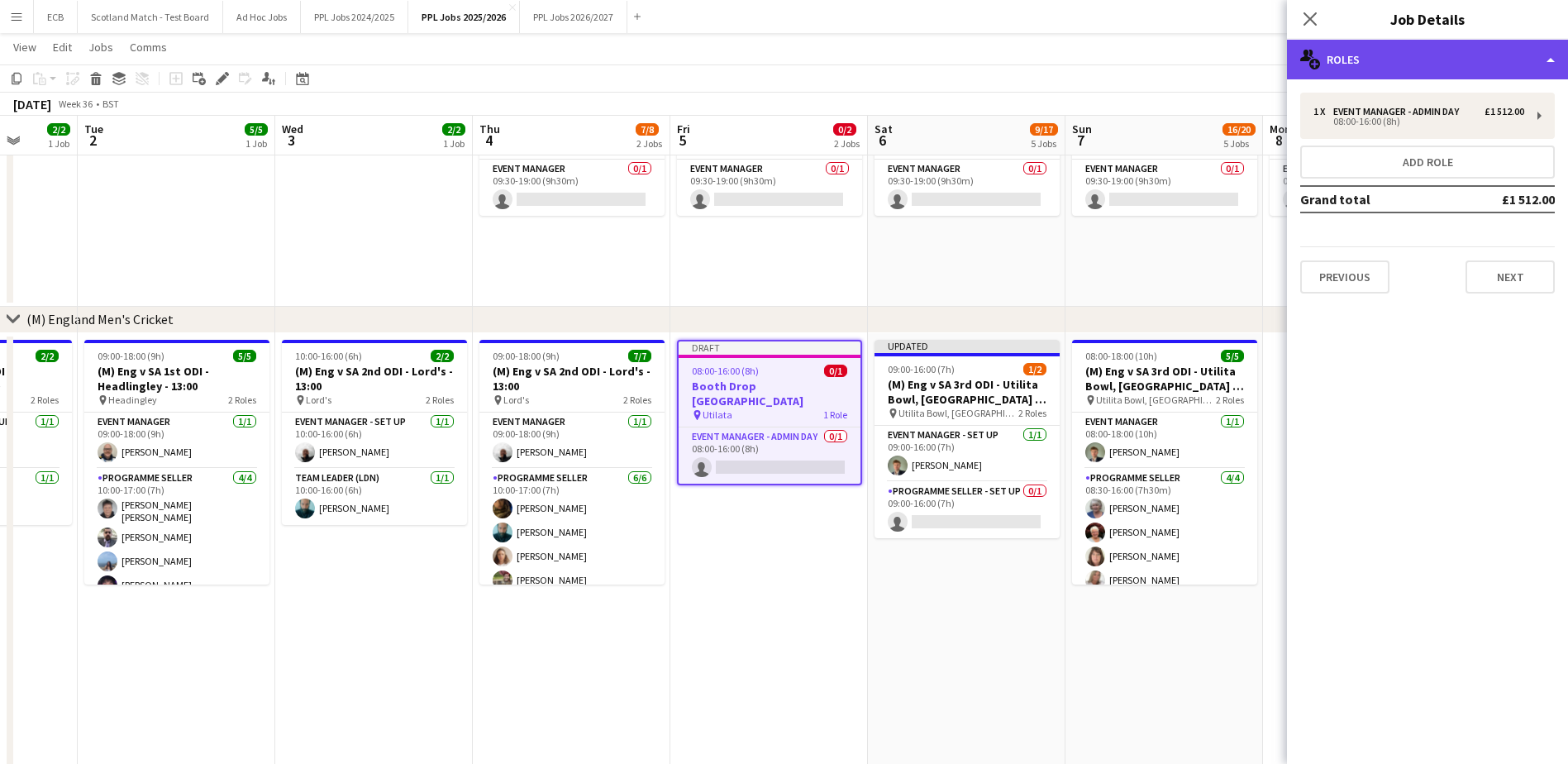
click at [1406, 77] on div "multiple-users-add Roles" at bounding box center [1427, 59] width 281 height 40
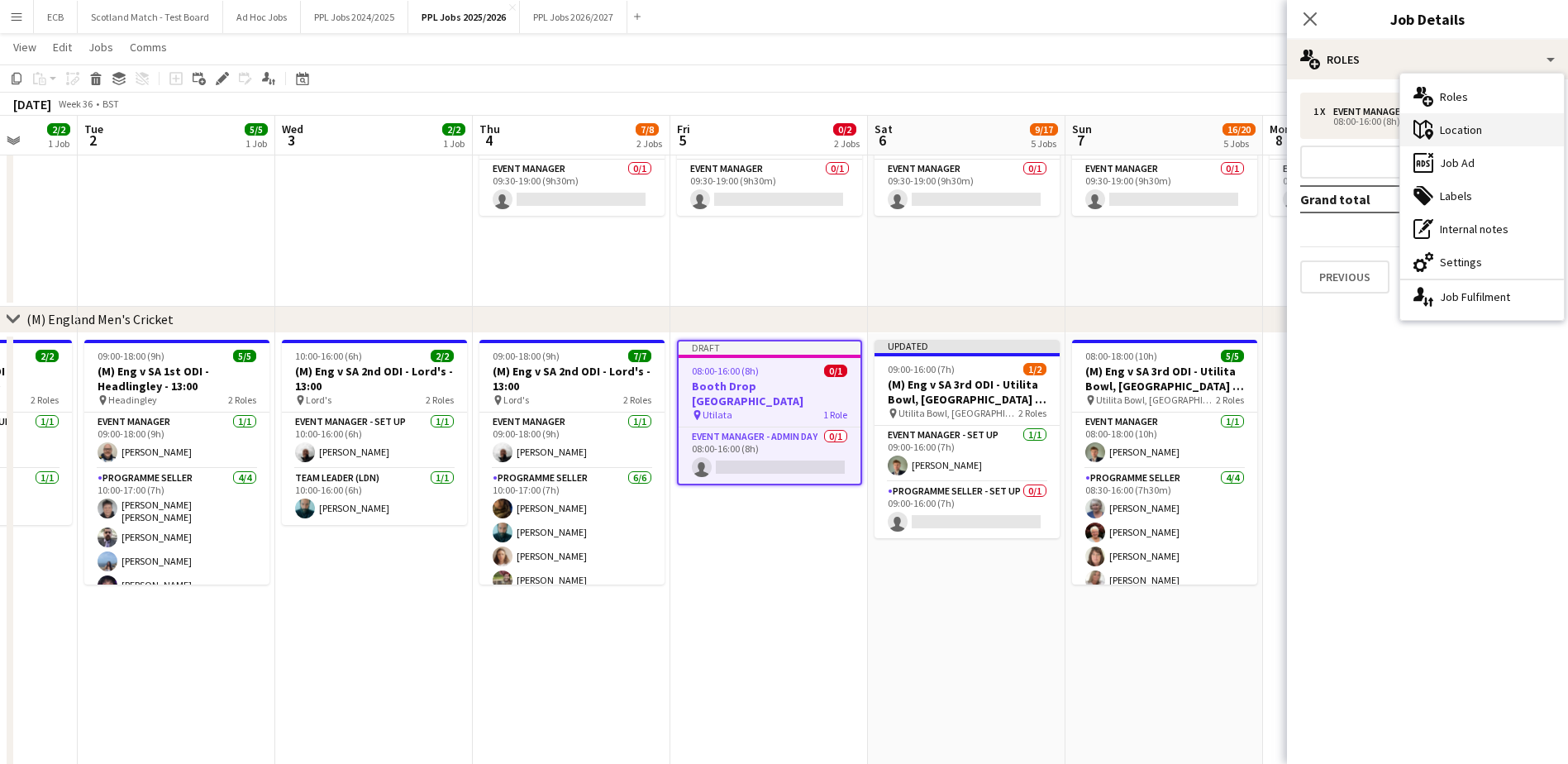
click at [1459, 127] on div "maps-pin-1 Location" at bounding box center [1481, 130] width 163 height 33
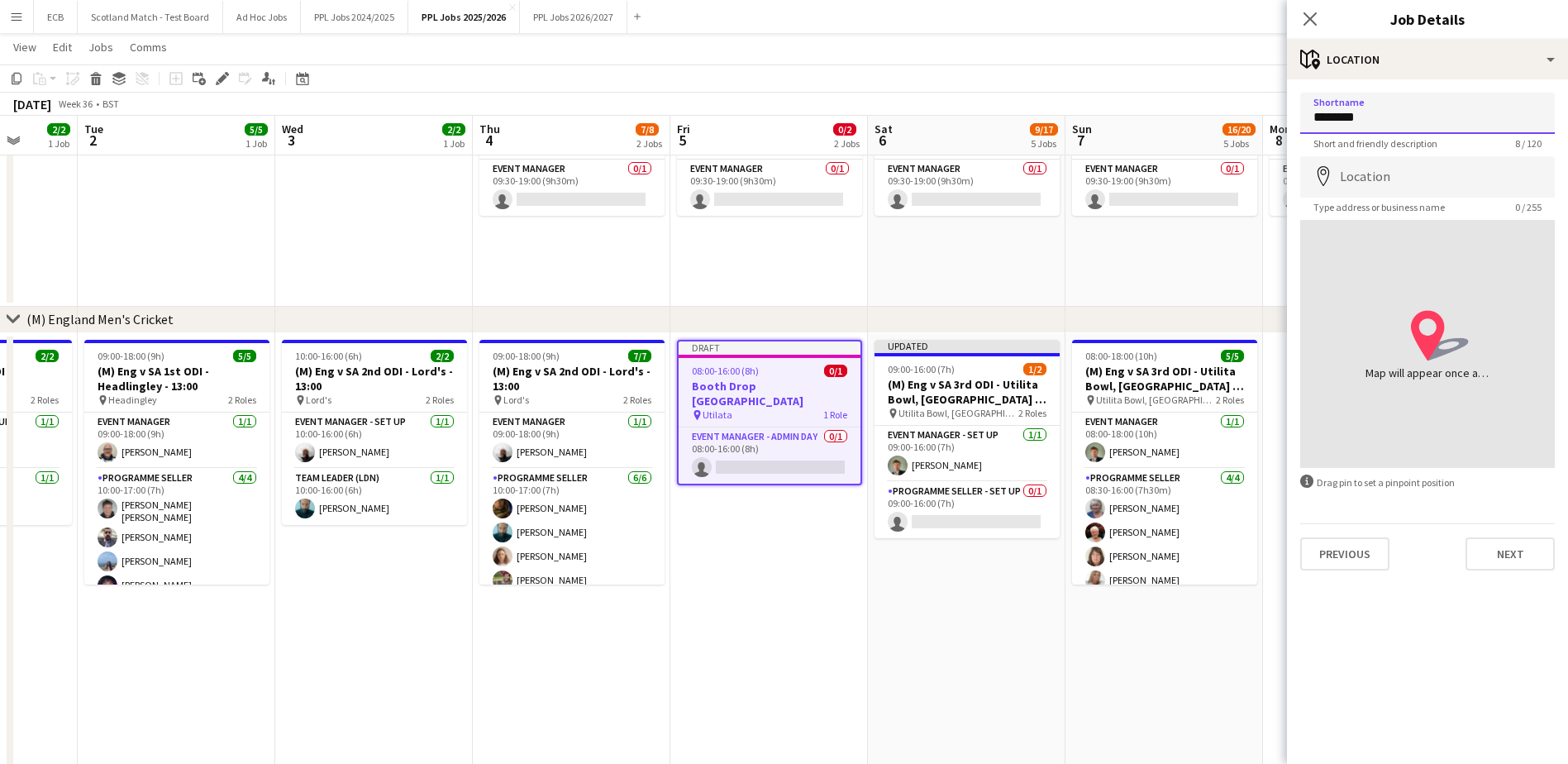
drag, startPoint x: 1354, startPoint y: 114, endPoint x: 1245, endPoint y: 128, distance: 109.9
click at [1245, 128] on body "Menu Boards Boards Boards All jobs Status Workforce Workforce My Workforce Recr…" at bounding box center [784, 768] width 1568 height 1899
paste input "**********"
type input "**********"
click at [1381, 177] on input "Location" at bounding box center [1427, 177] width 255 height 42
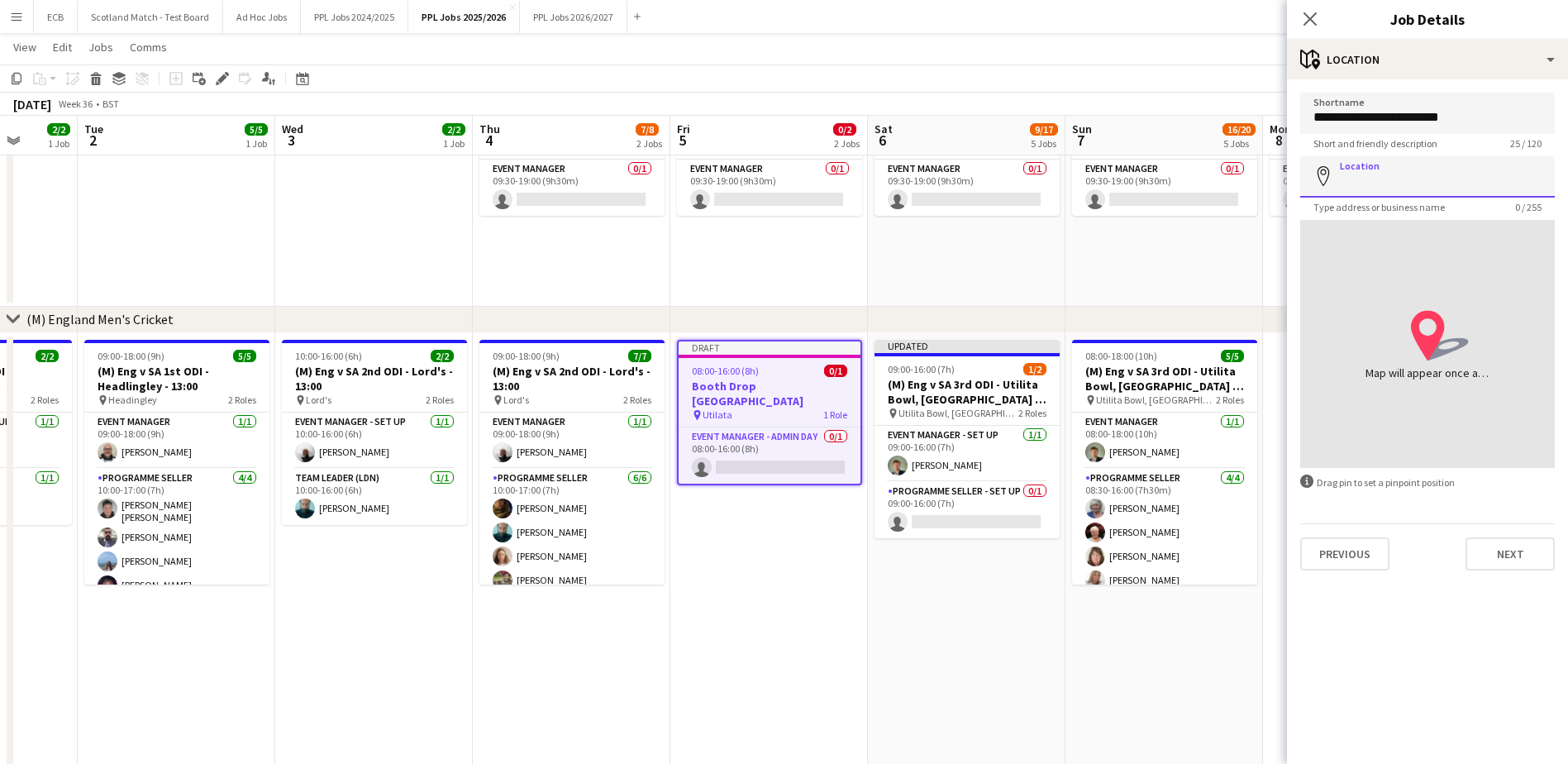
paste input "**********"
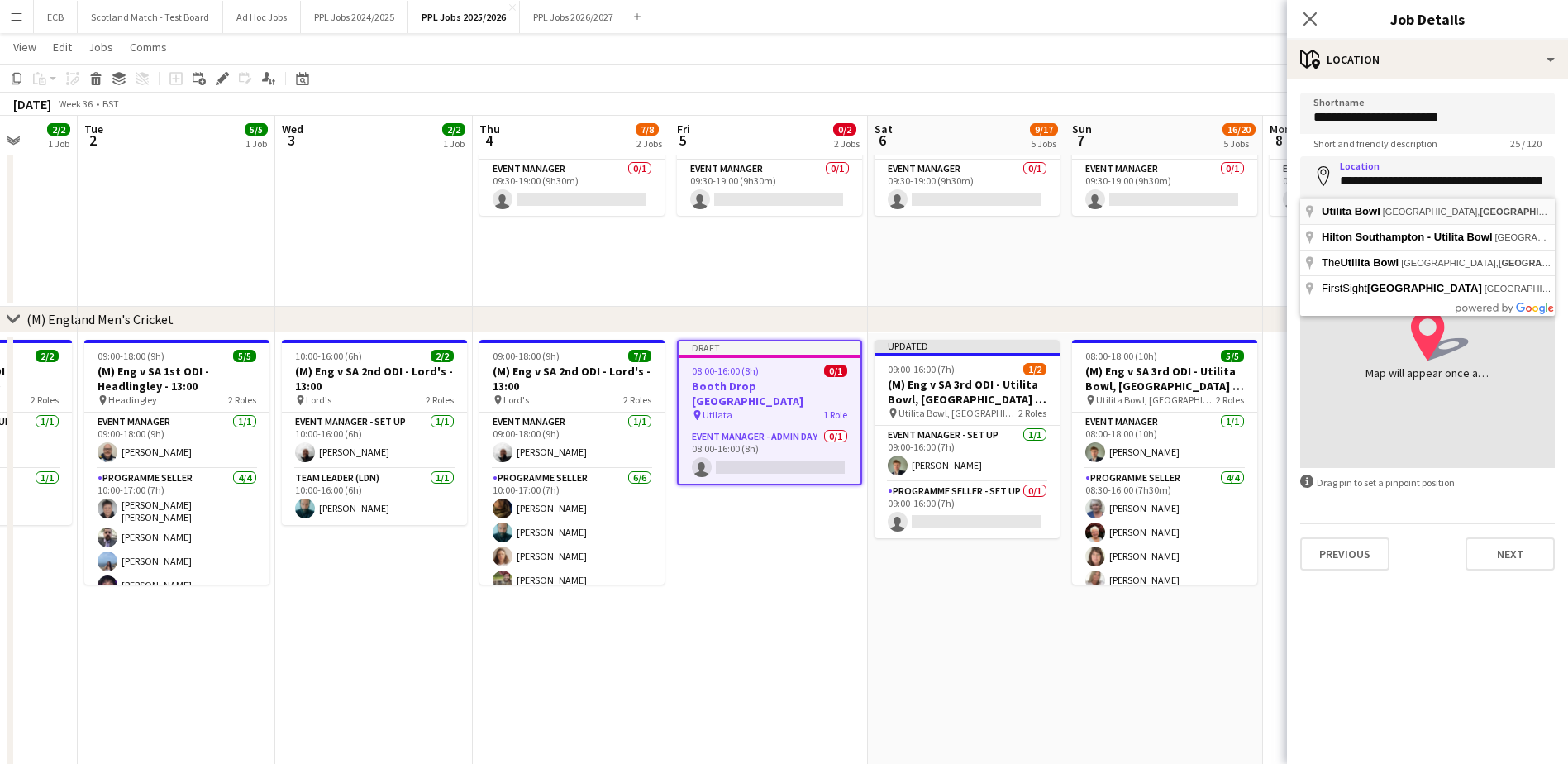
type input "**********"
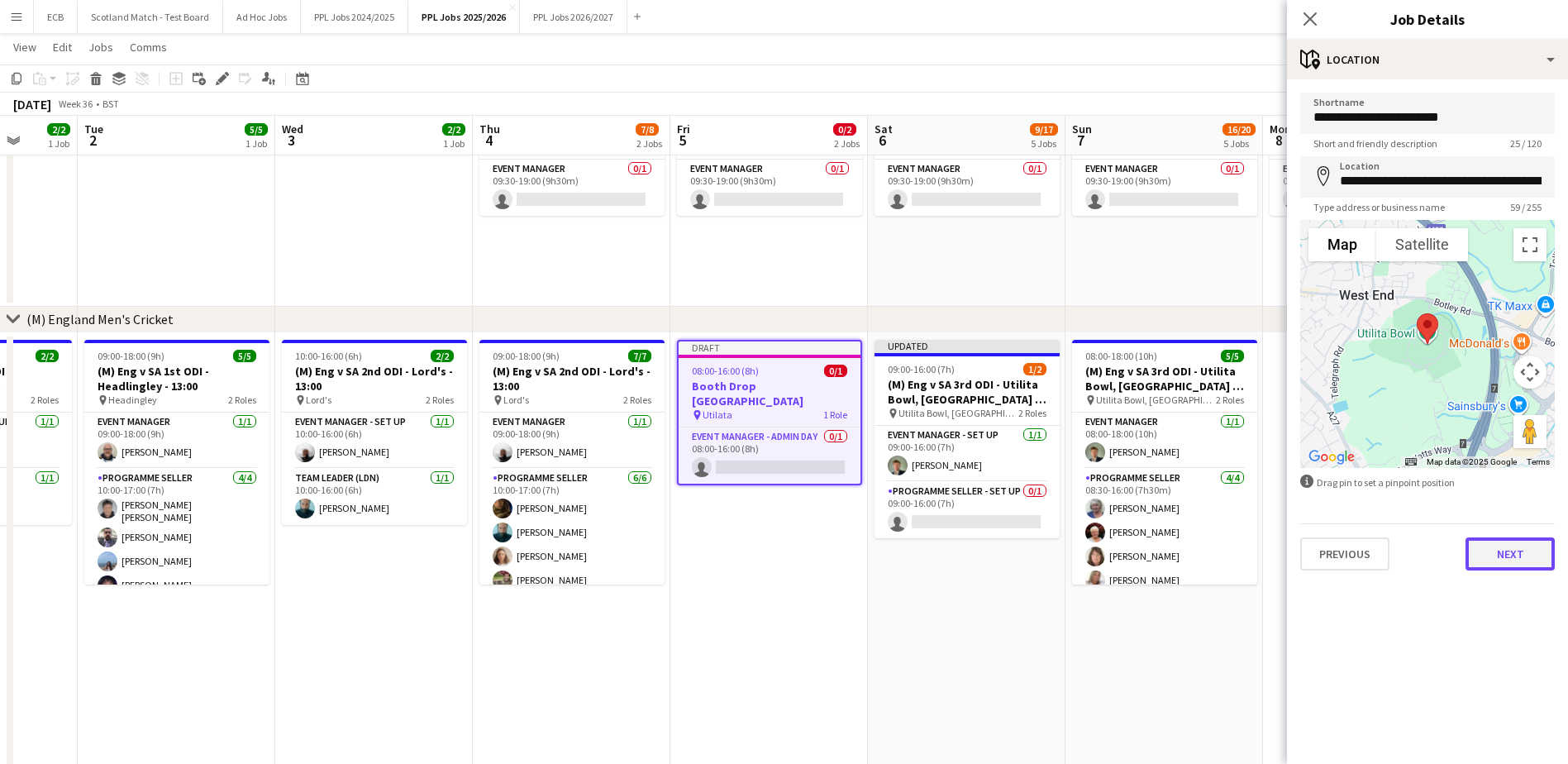
click at [1524, 553] on button "Next" at bounding box center [1509, 554] width 90 height 33
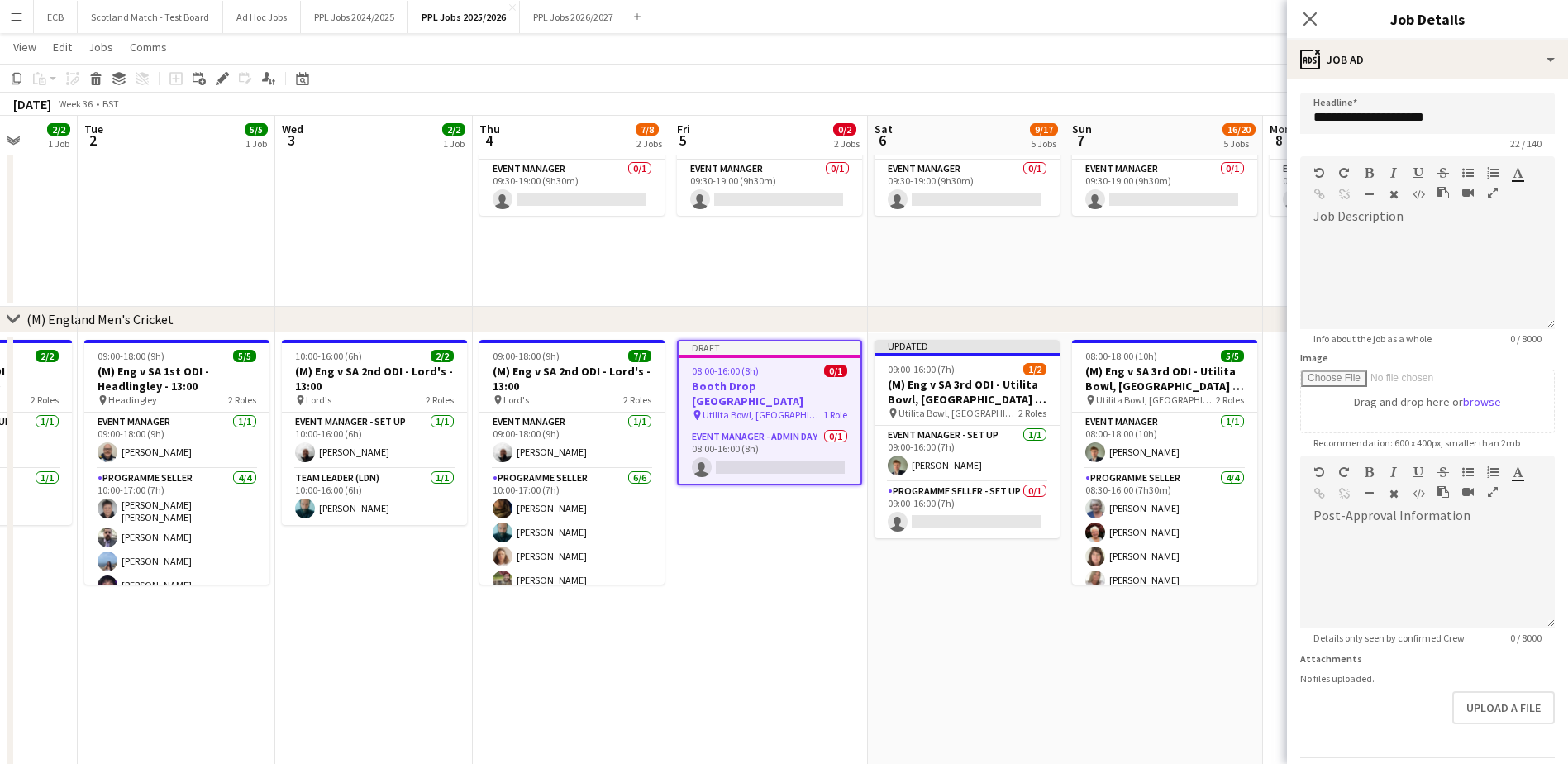
click at [759, 542] on app-date-cell "Draft 08:00-16:00 (8h) 0/1 Booth Drop Southampton pin Utilita Bowl, Southampton…" at bounding box center [769, 572] width 198 height 478
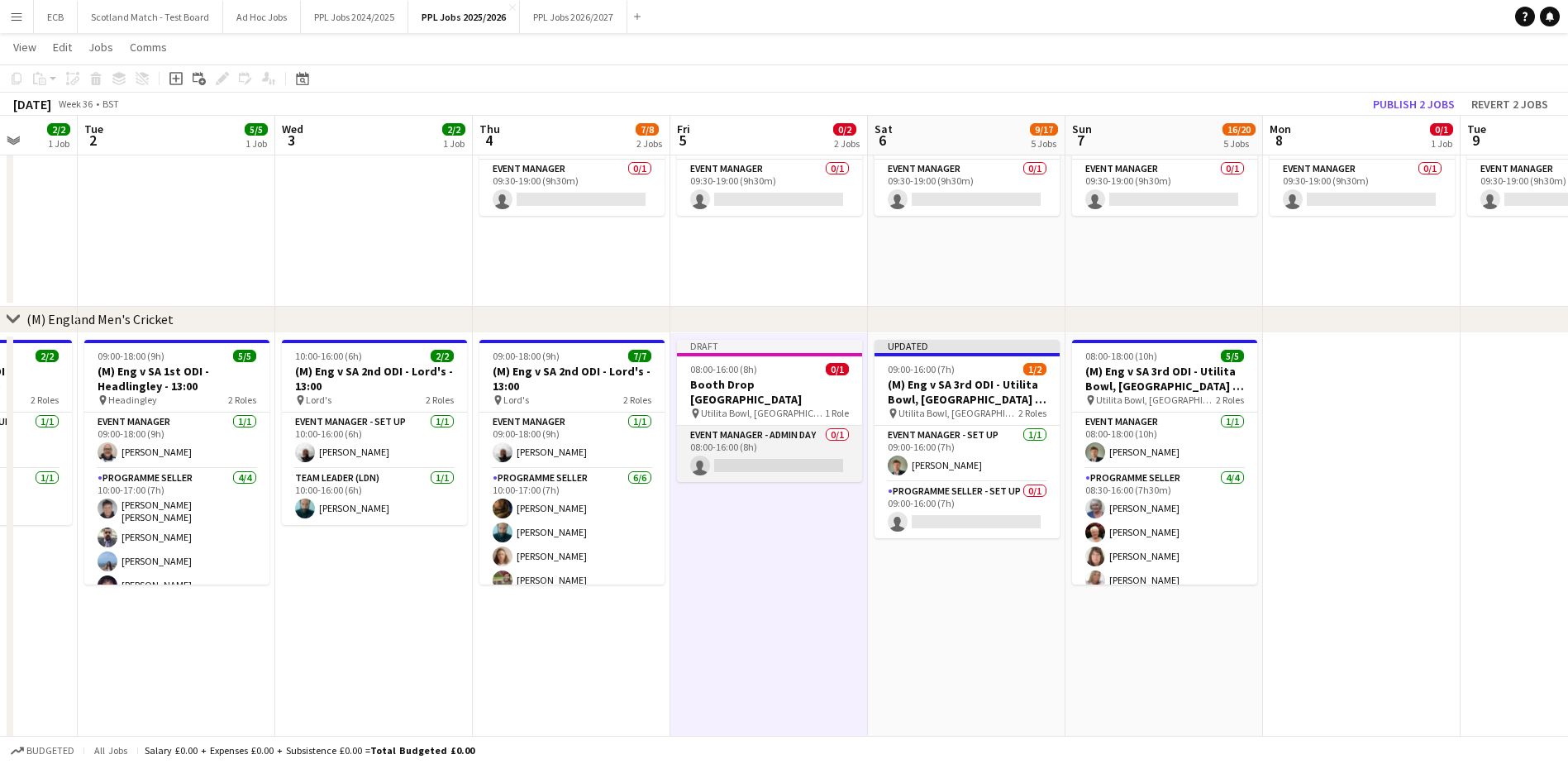
click at [780, 445] on app-card-role "Event Manager - Admin Day 0/1 08:00-16:00 (8h) single-neutral-actions" at bounding box center [769, 453] width 185 height 56
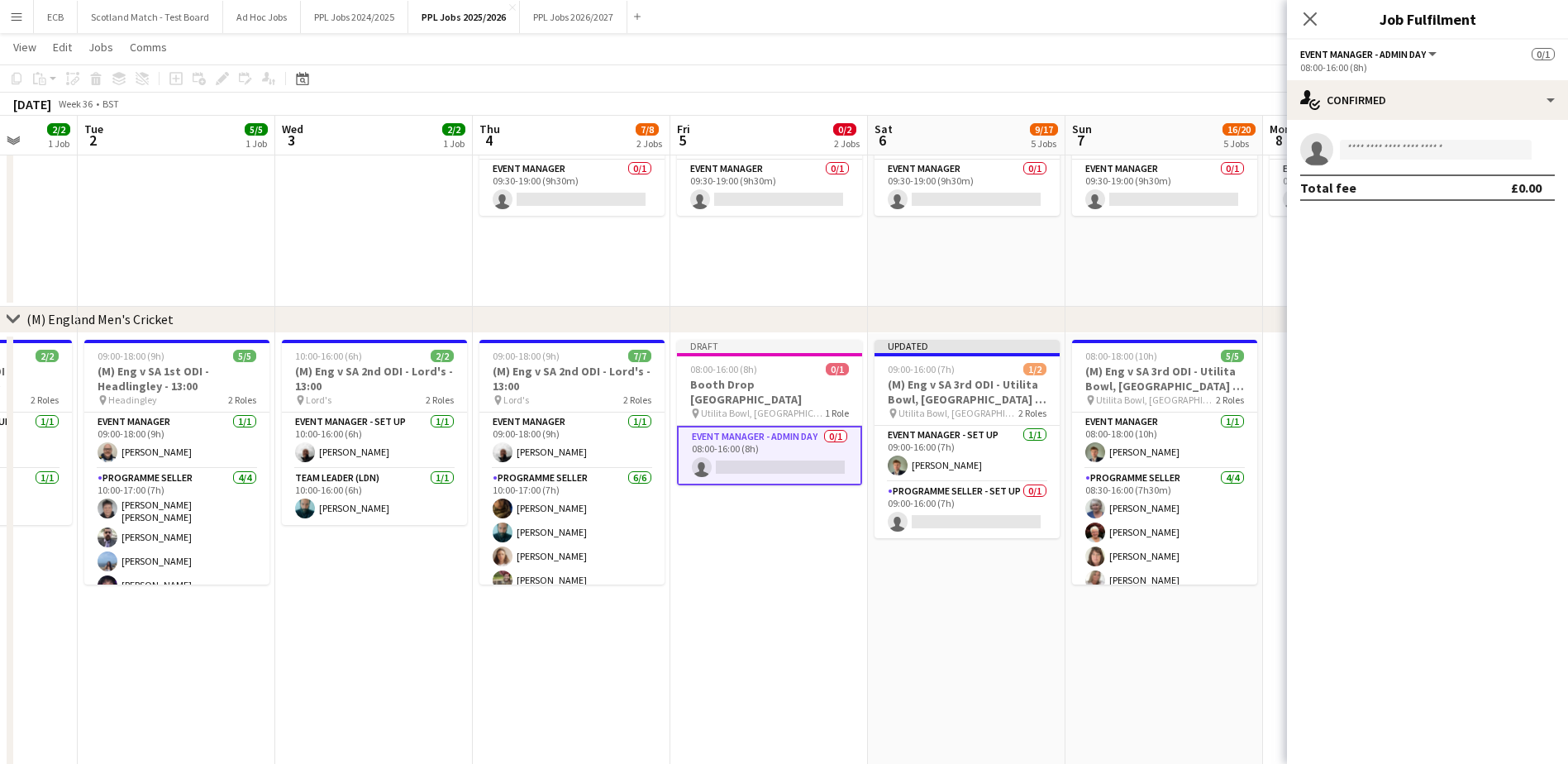
click at [780, 445] on app-card-role "Event Manager - Admin Day 0/1 08:00-16:00 (8h) single-neutral-actions" at bounding box center [769, 455] width 185 height 59
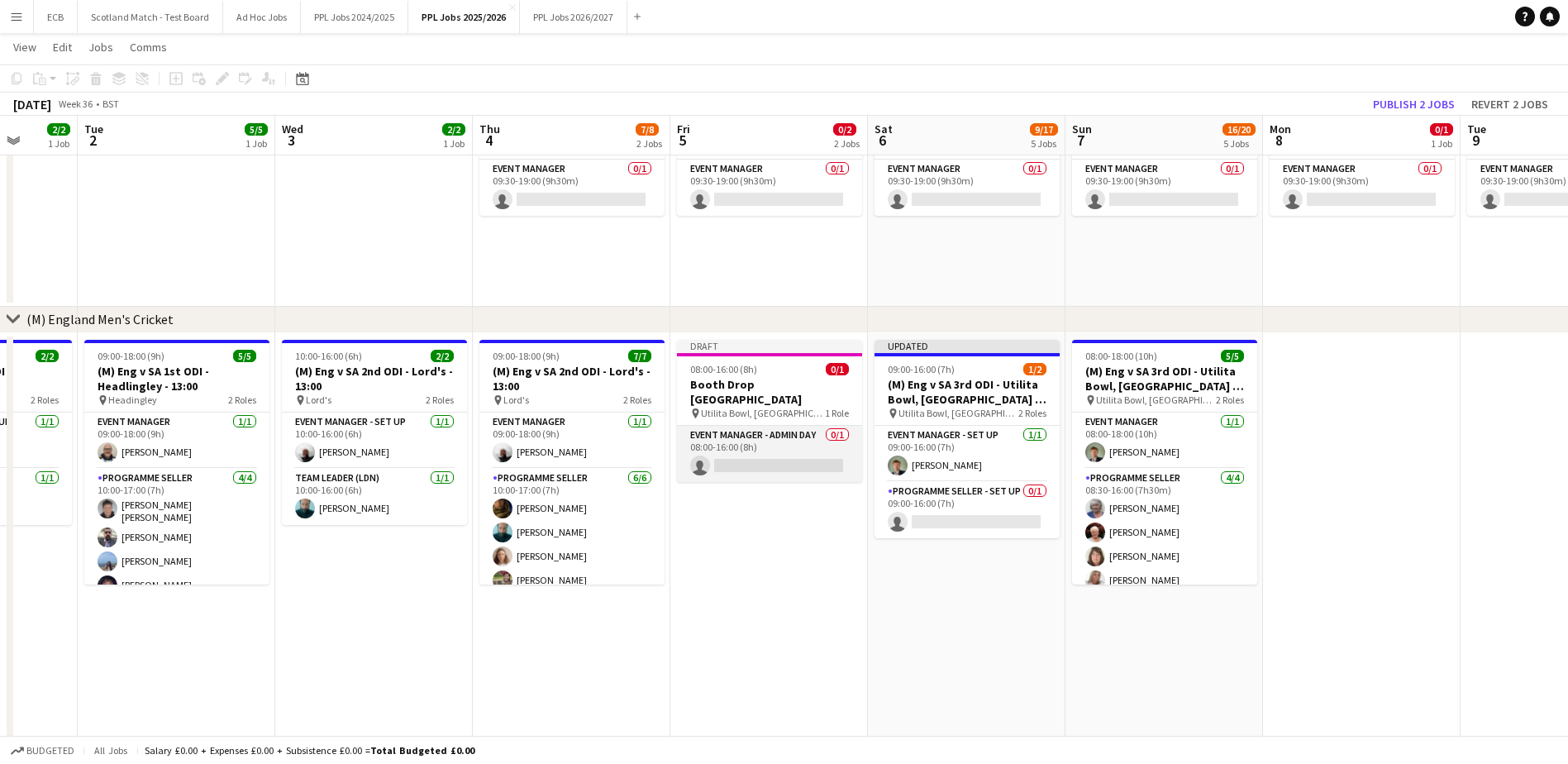
click at [780, 445] on app-card-role "Event Manager - Admin Day 0/1 08:00-16:00 (8h) single-neutral-actions" at bounding box center [769, 453] width 185 height 56
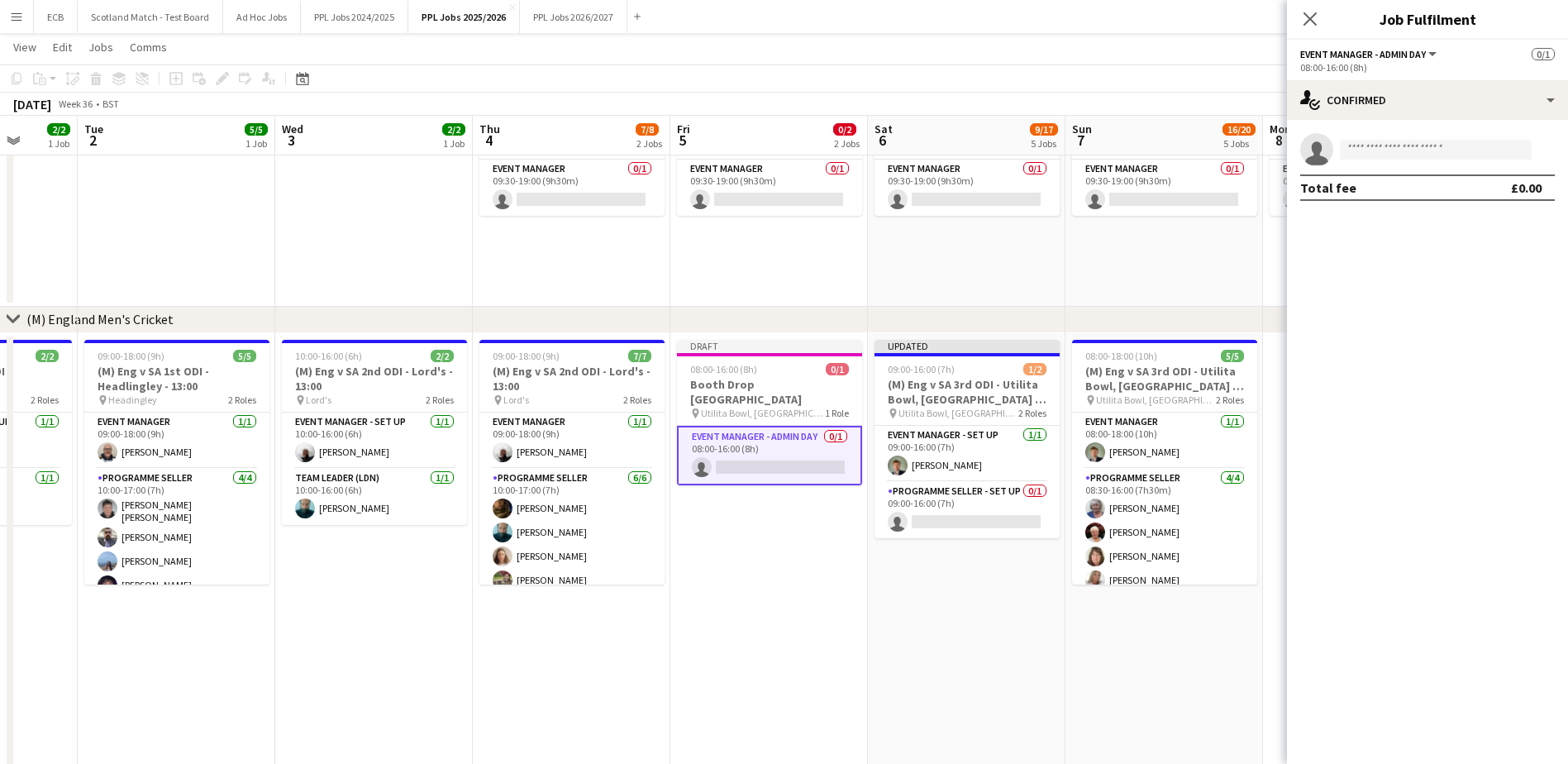
click at [1149, 242] on app-date-cell "09:30-19:00 (9h30m) 0/1 World Boxing Championship P7- 12:00 & P8 18:30 pin M&S …" at bounding box center [1164, 193] width 198 height 226
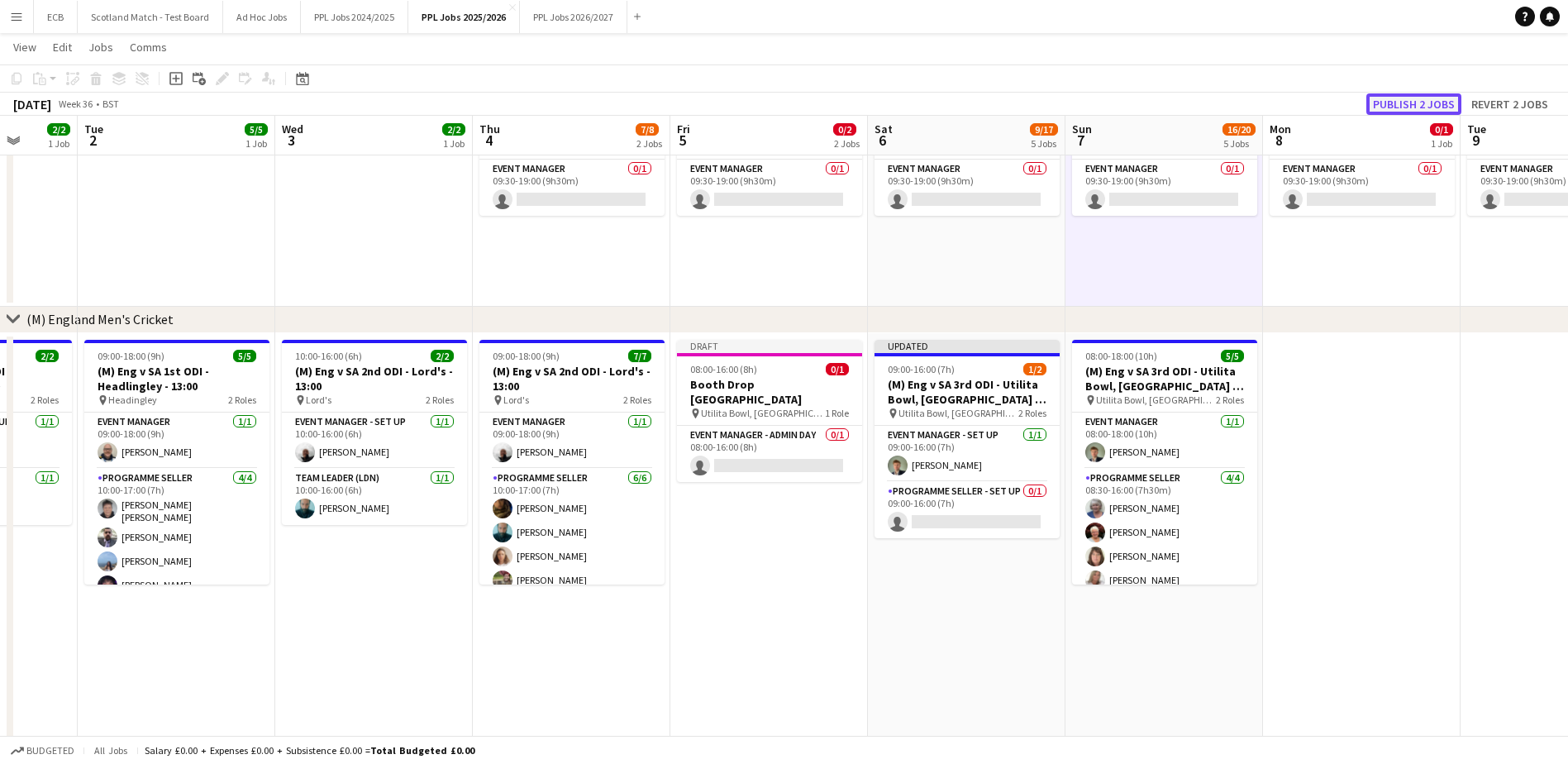
click at [1435, 104] on button "Publish 2 jobs" at bounding box center [1413, 104] width 95 height 21
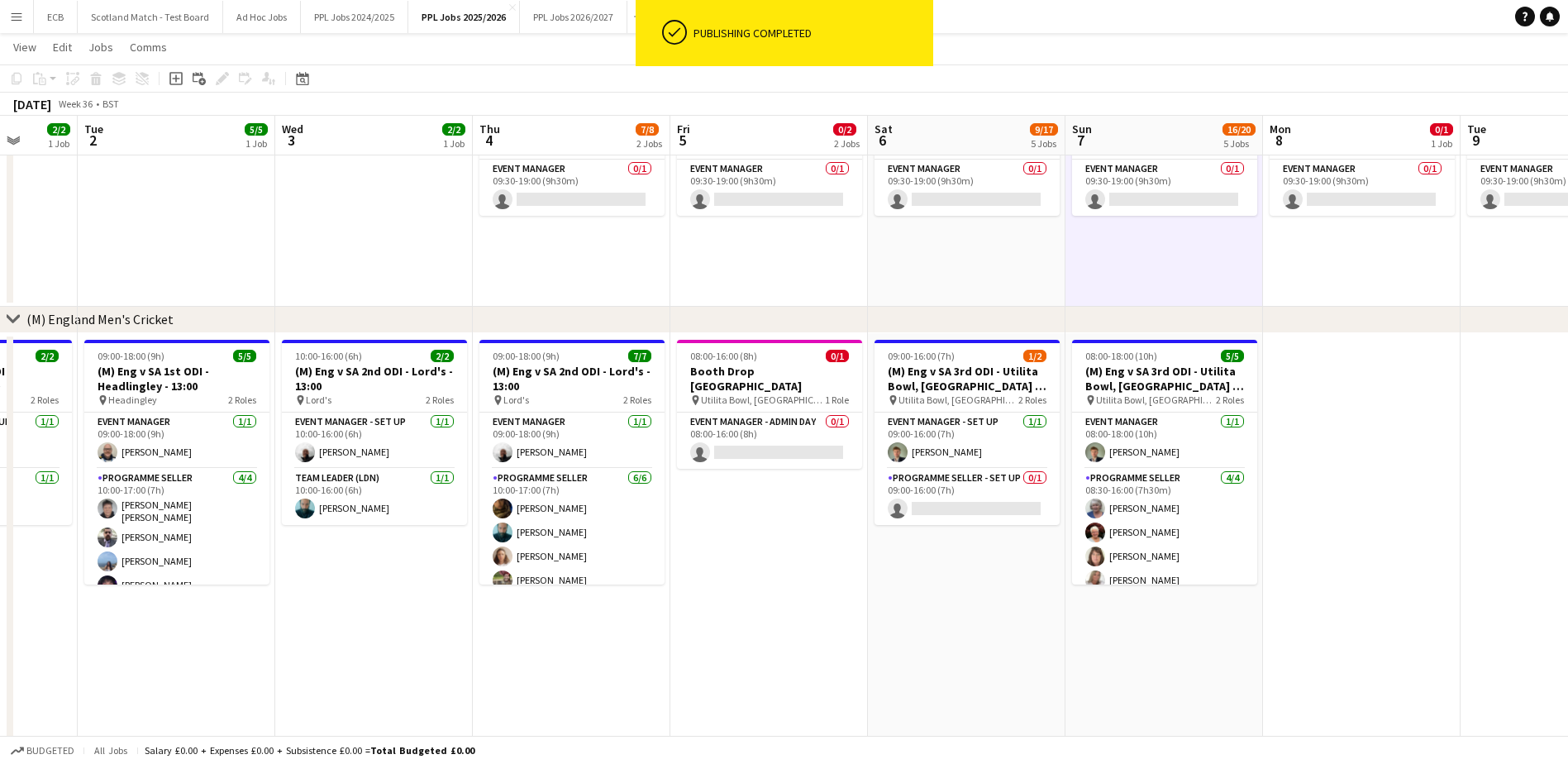
click at [737, 441] on app-card-role "Event Manager - Admin Day 0/1 08:00-16:00 (8h) single-neutral-actions" at bounding box center [769, 440] width 185 height 56
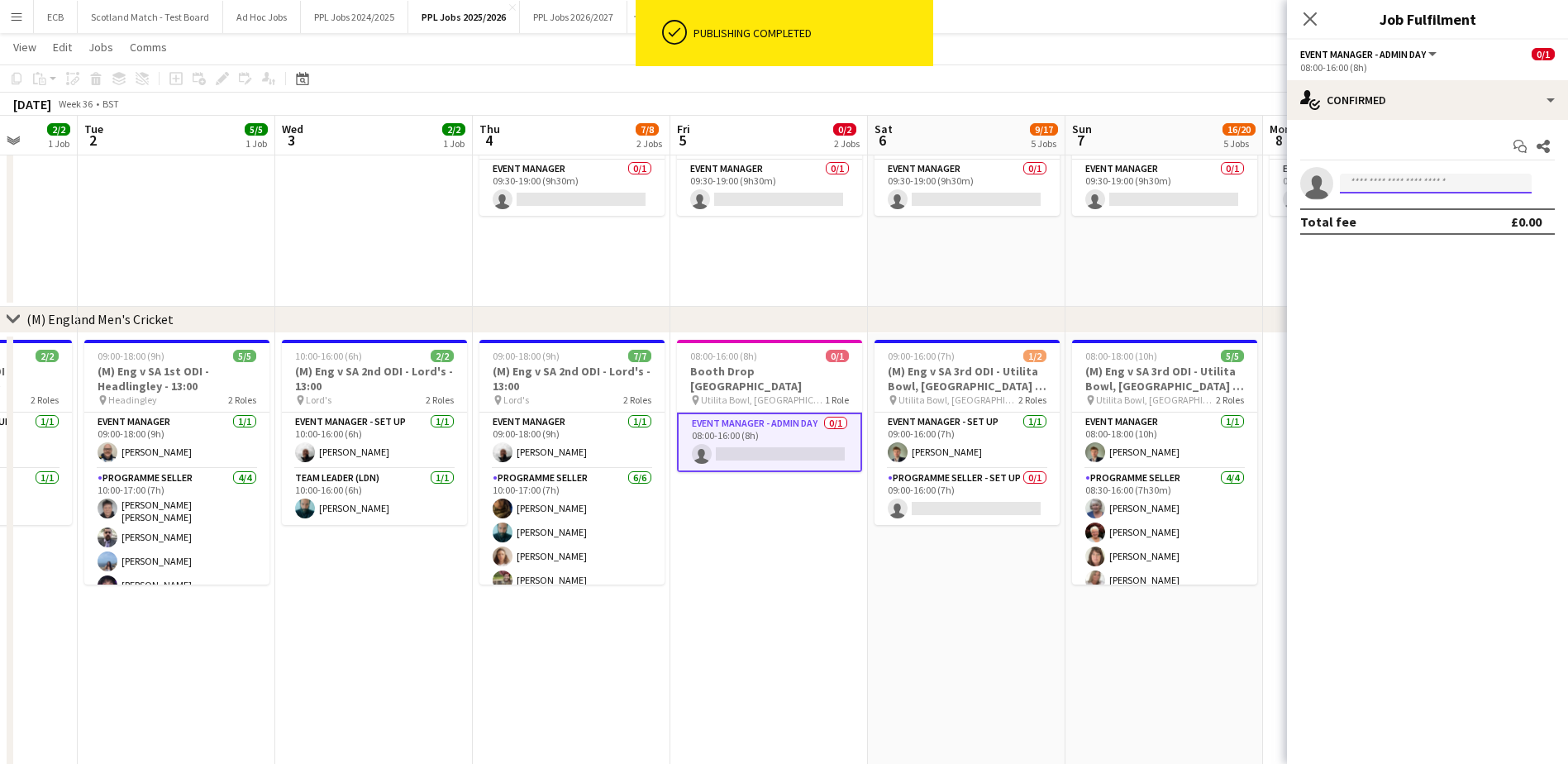
click at [1385, 184] on input at bounding box center [1435, 184] width 192 height 20
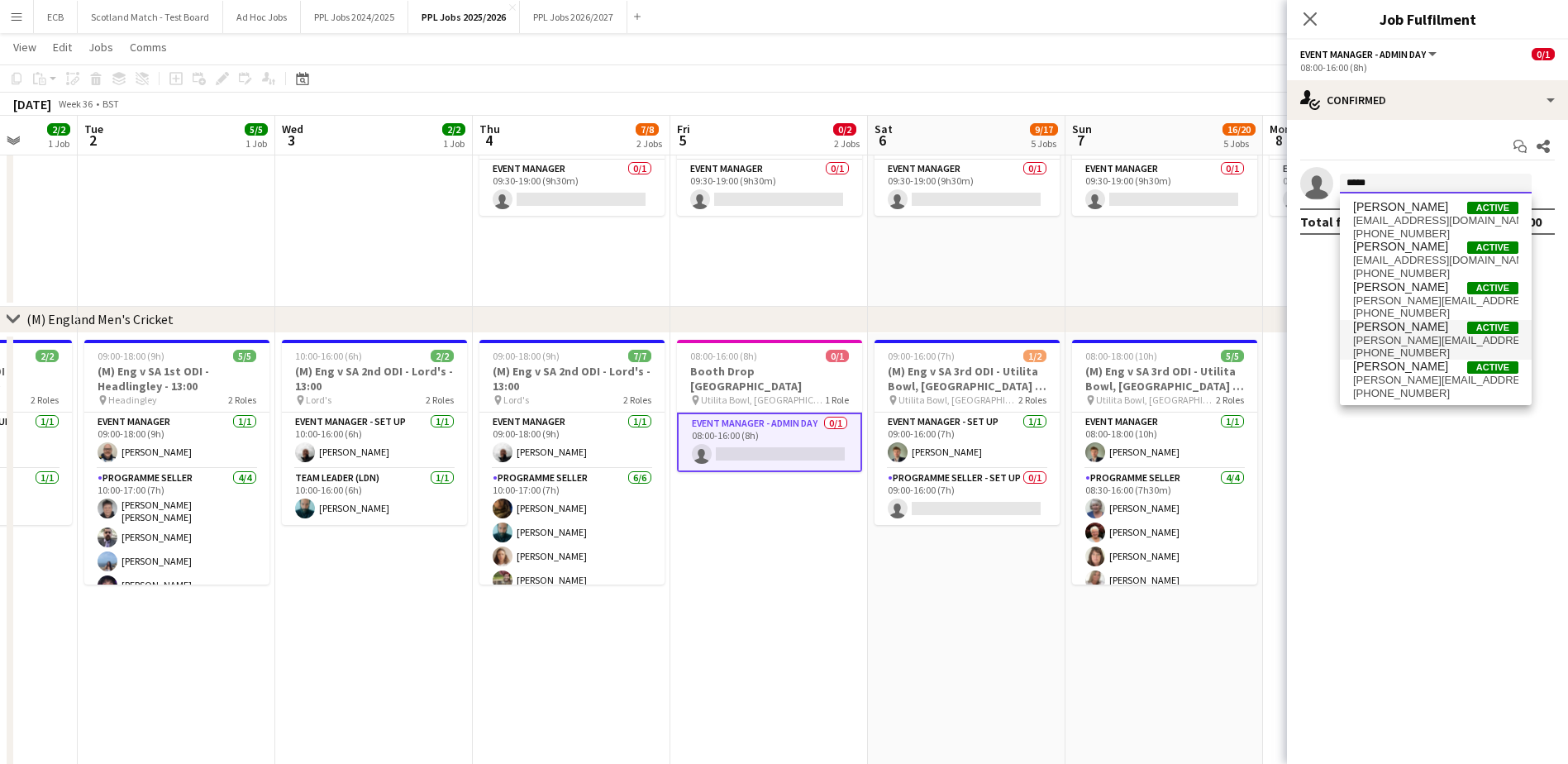
type input "*****"
click at [1414, 331] on span "Steve Fulcher" at bounding box center [1399, 327] width 95 height 14
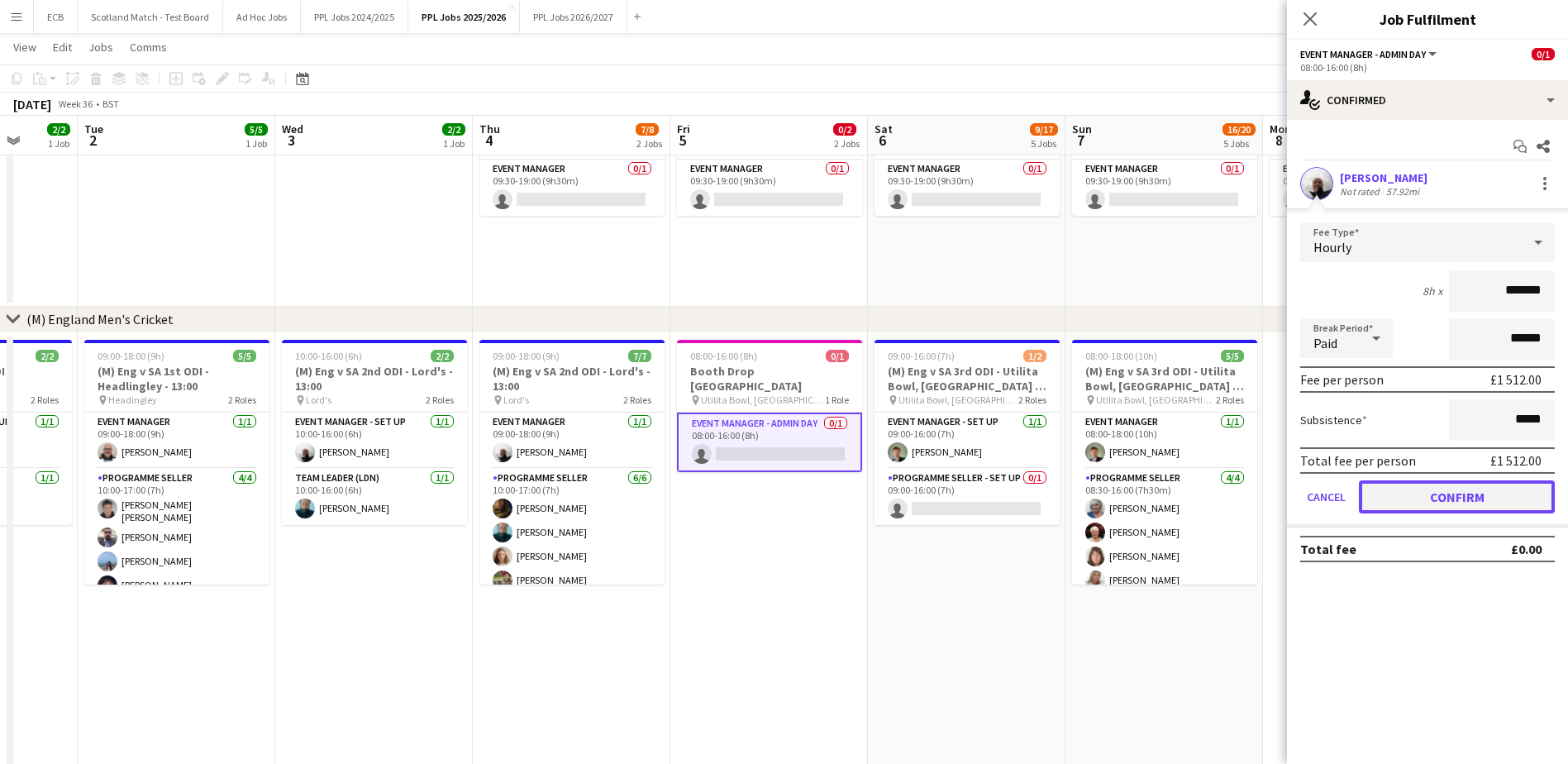
click at [1470, 493] on button "Confirm" at bounding box center [1456, 496] width 196 height 33
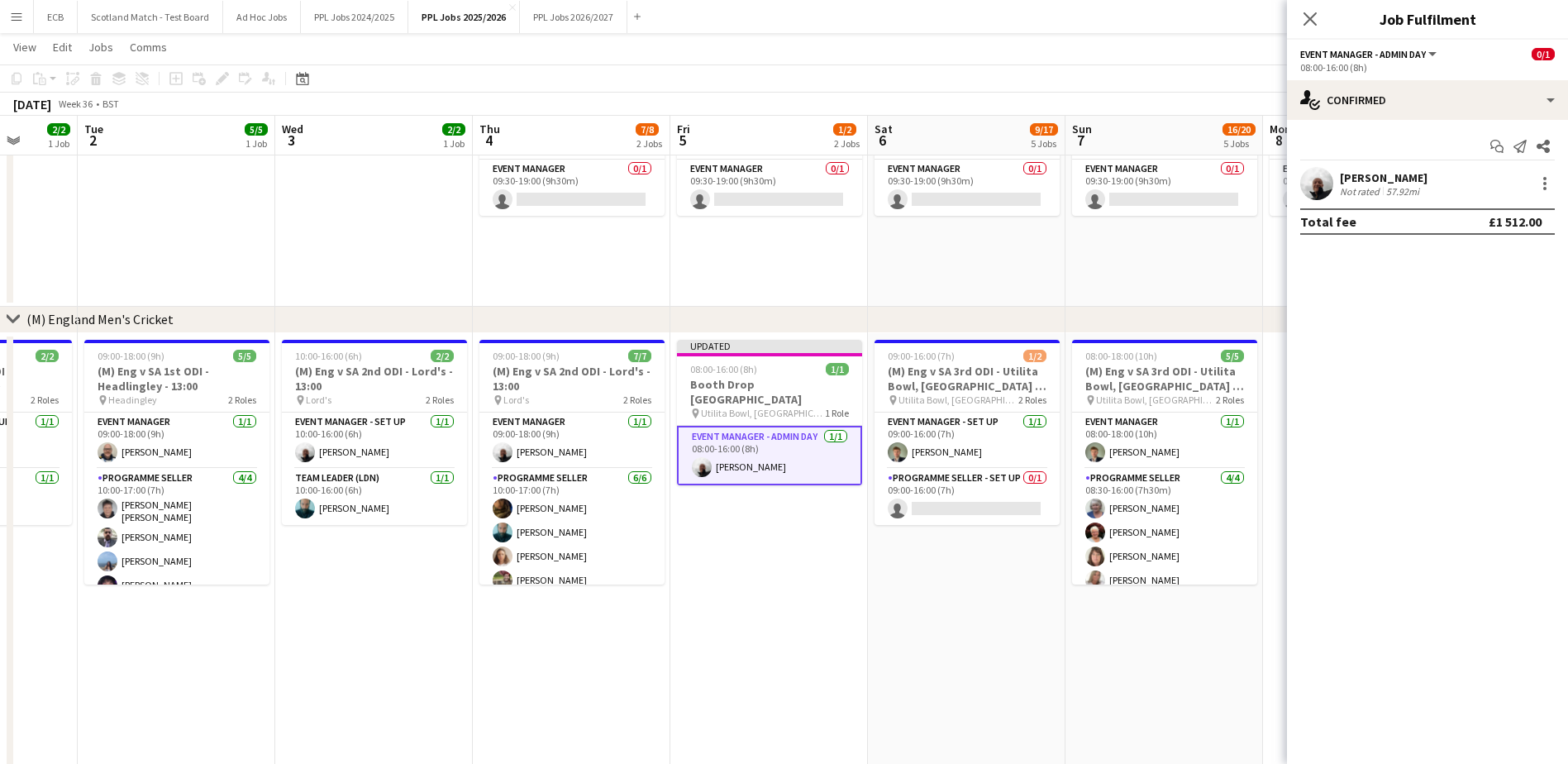
click at [758, 499] on app-date-cell "Updated 08:00-16:00 (8h) 1/1 Booth Drop Southampton pin Utilita Bowl, Southampt…" at bounding box center [769, 572] width 198 height 478
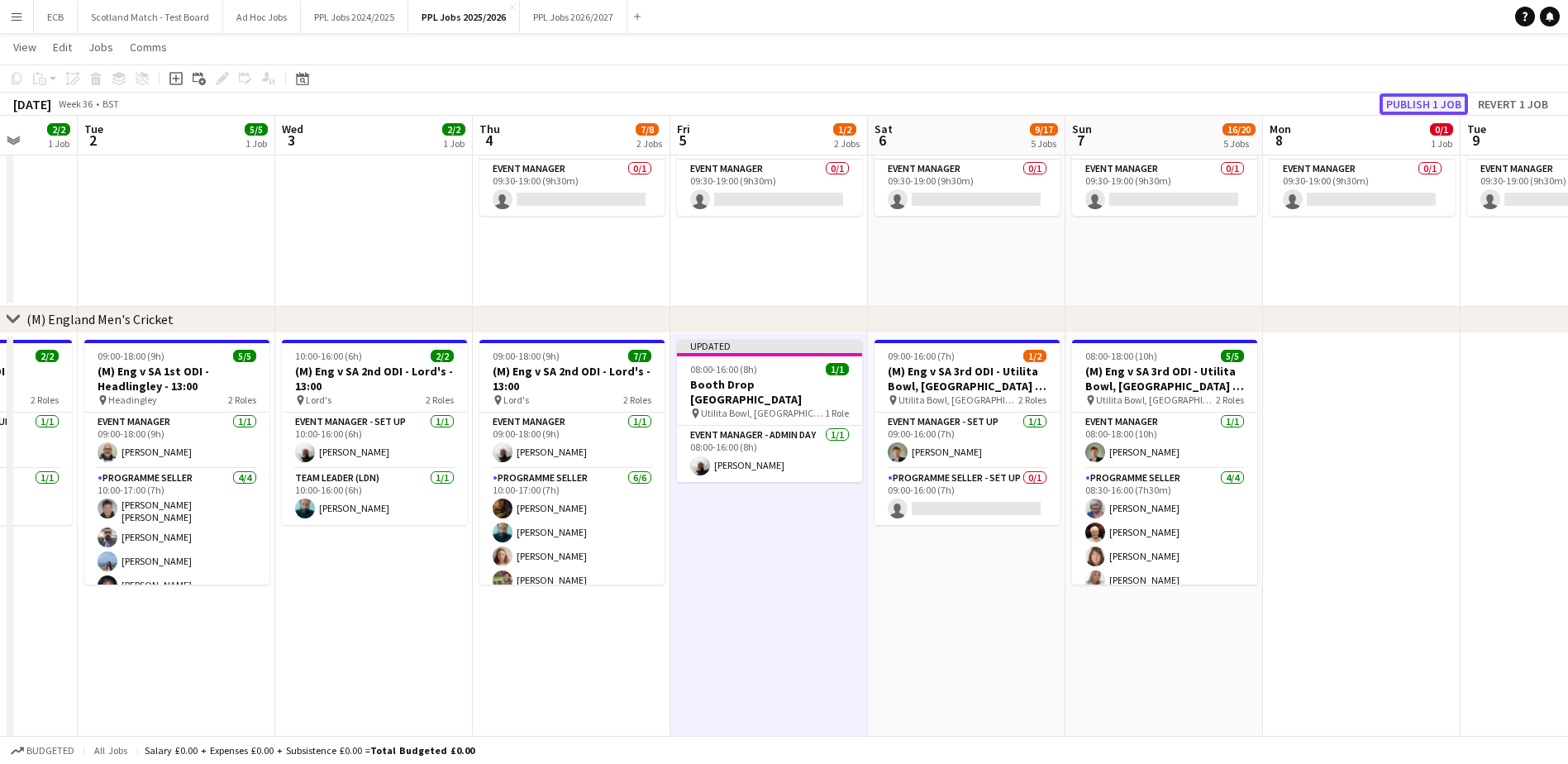
click at [1447, 98] on button "Publish 1 job" at bounding box center [1423, 104] width 89 height 21
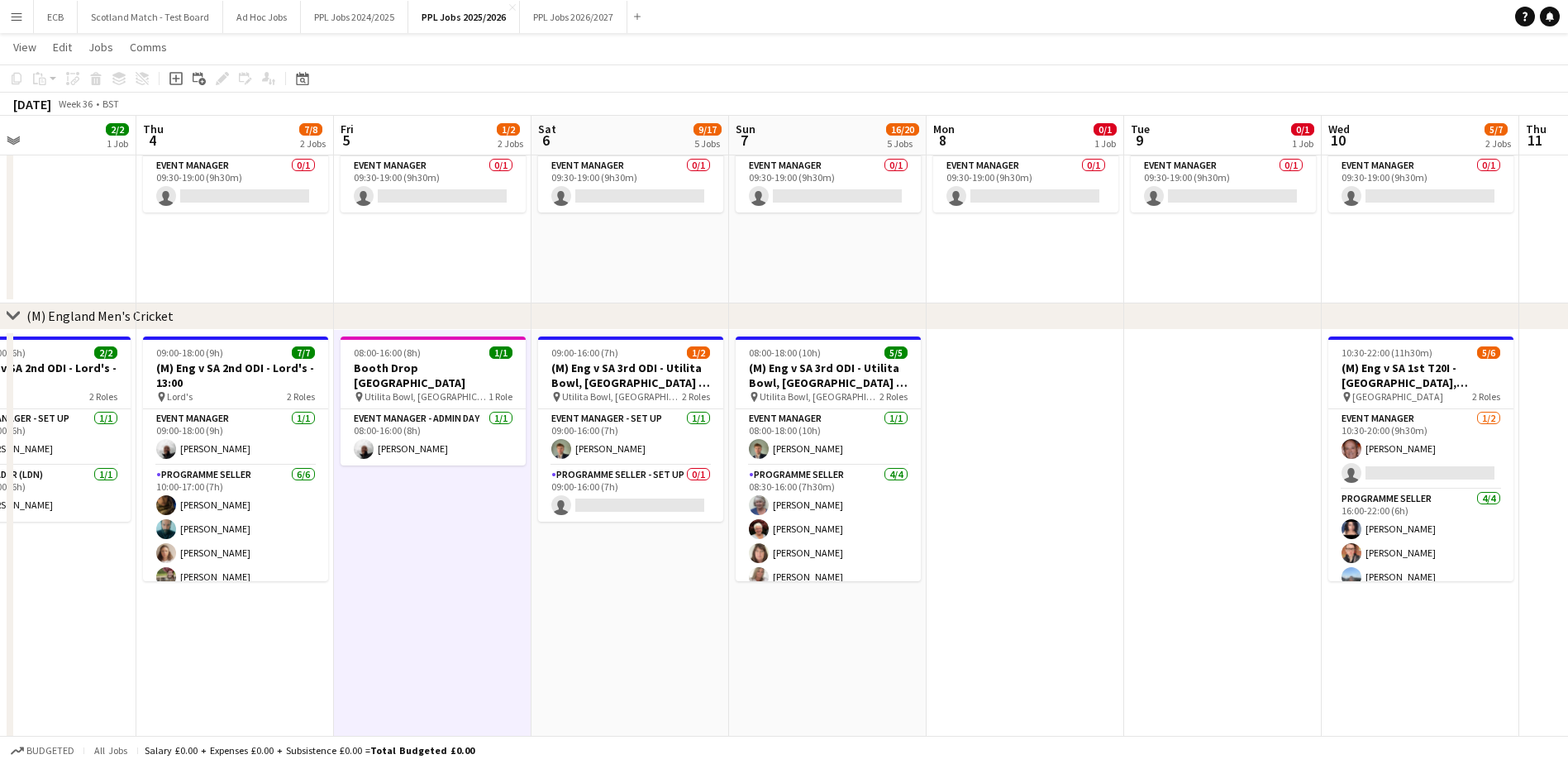
scroll to position [0, 652]
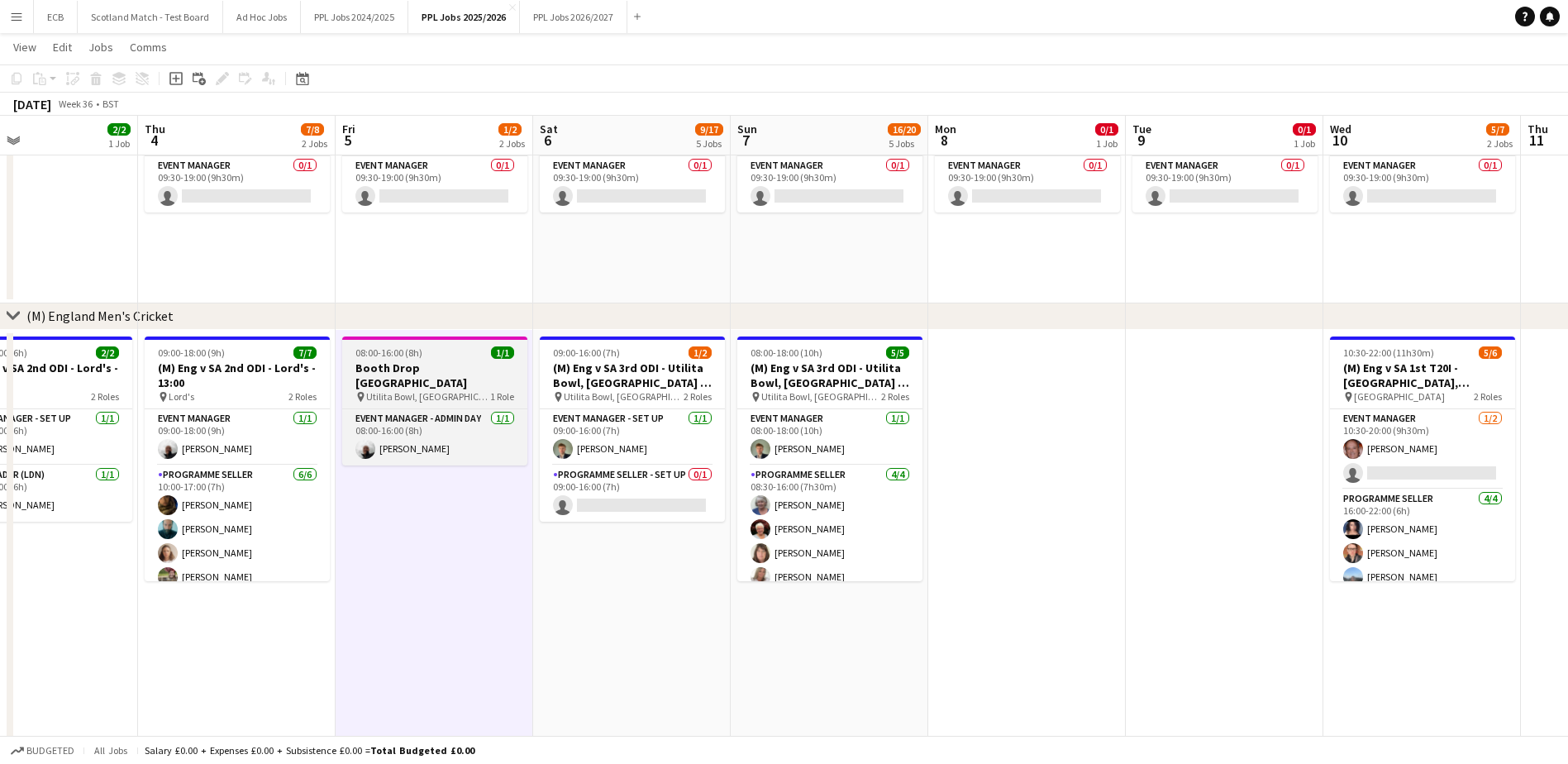
click at [420, 357] on span "08:00-16:00 (8h)" at bounding box center [388, 352] width 67 height 12
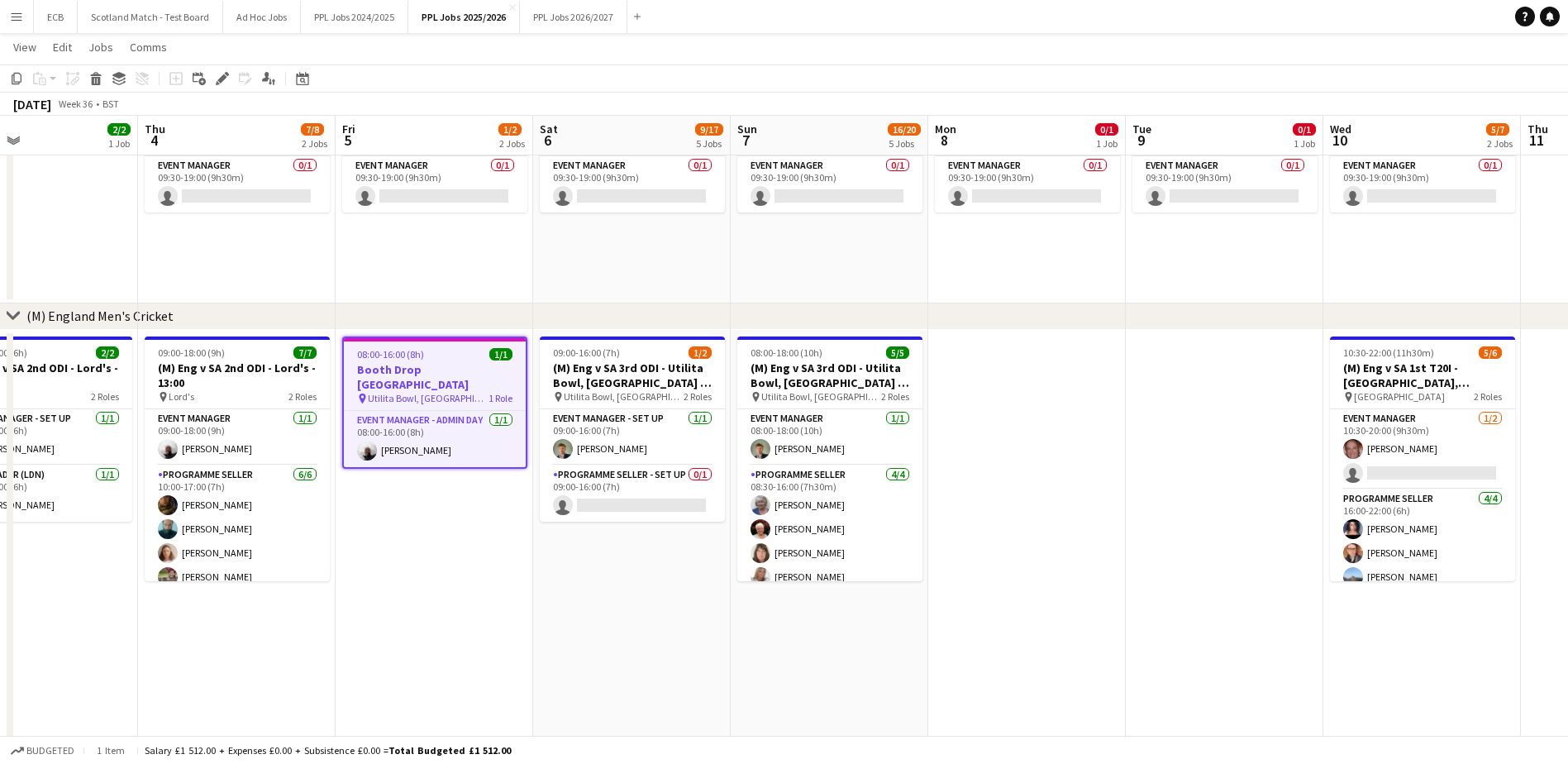
click at [987, 382] on app-date-cell at bounding box center [1026, 569] width 198 height 478
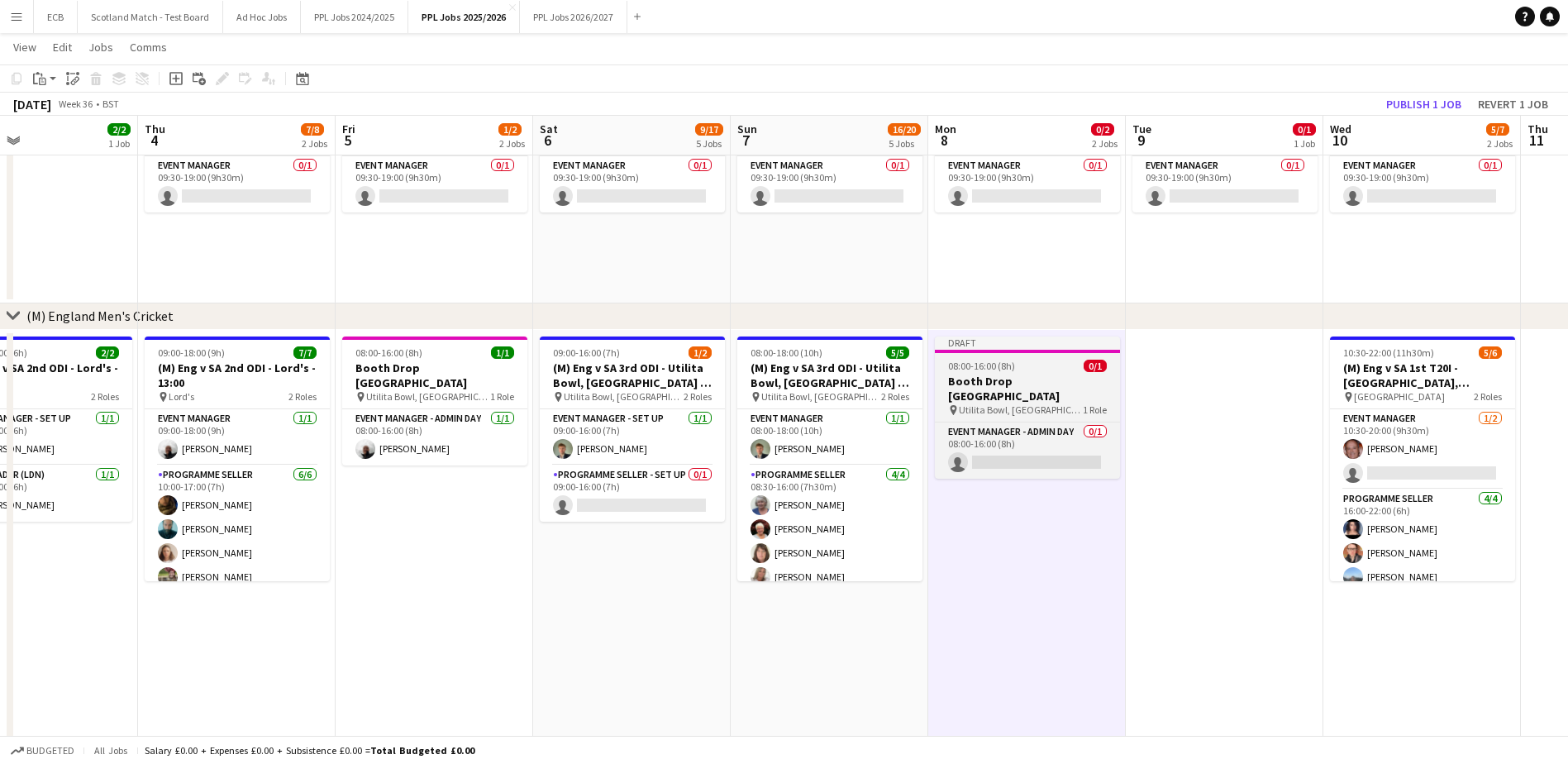
click at [1039, 404] on span "Utilita Bowl, Southampton" at bounding box center [1021, 410] width 124 height 12
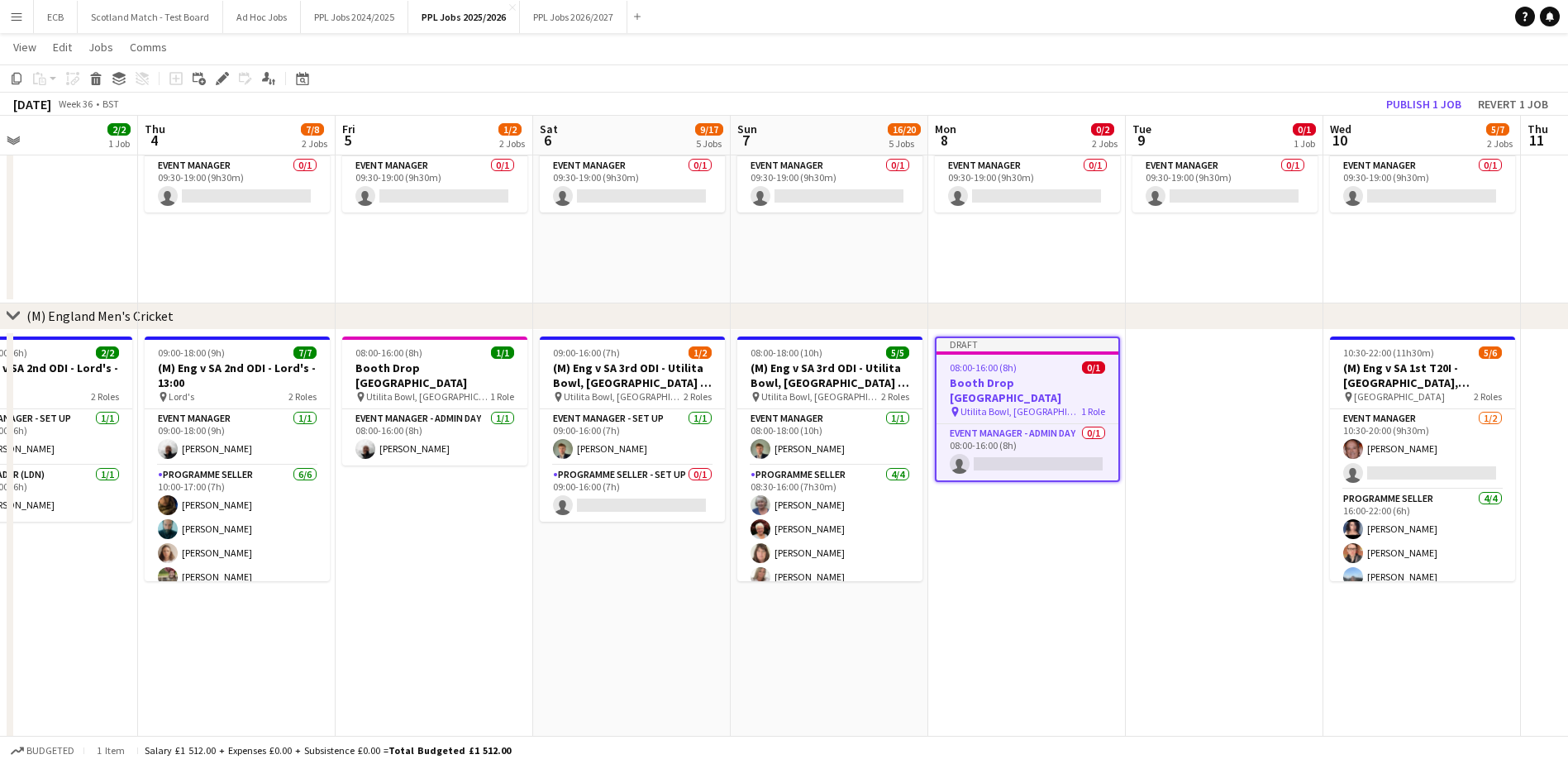
click at [211, 74] on div "Add job Add linked Job Edit Edit linked Job Applicants" at bounding box center [215, 78] width 127 height 20
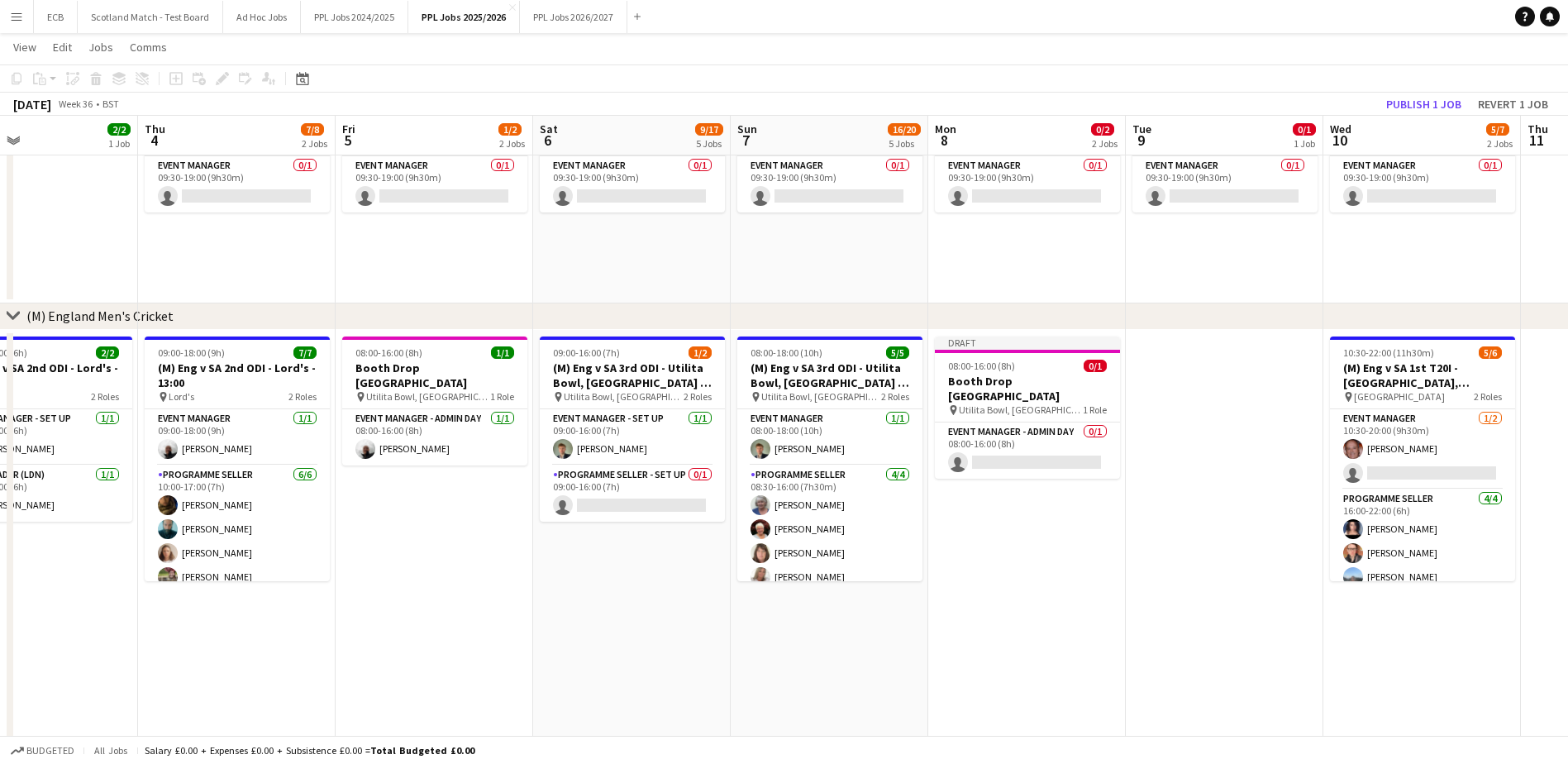
click at [220, 78] on div "Add job Add linked Job Edit Edit linked Job Applicants" at bounding box center [215, 78] width 127 height 20
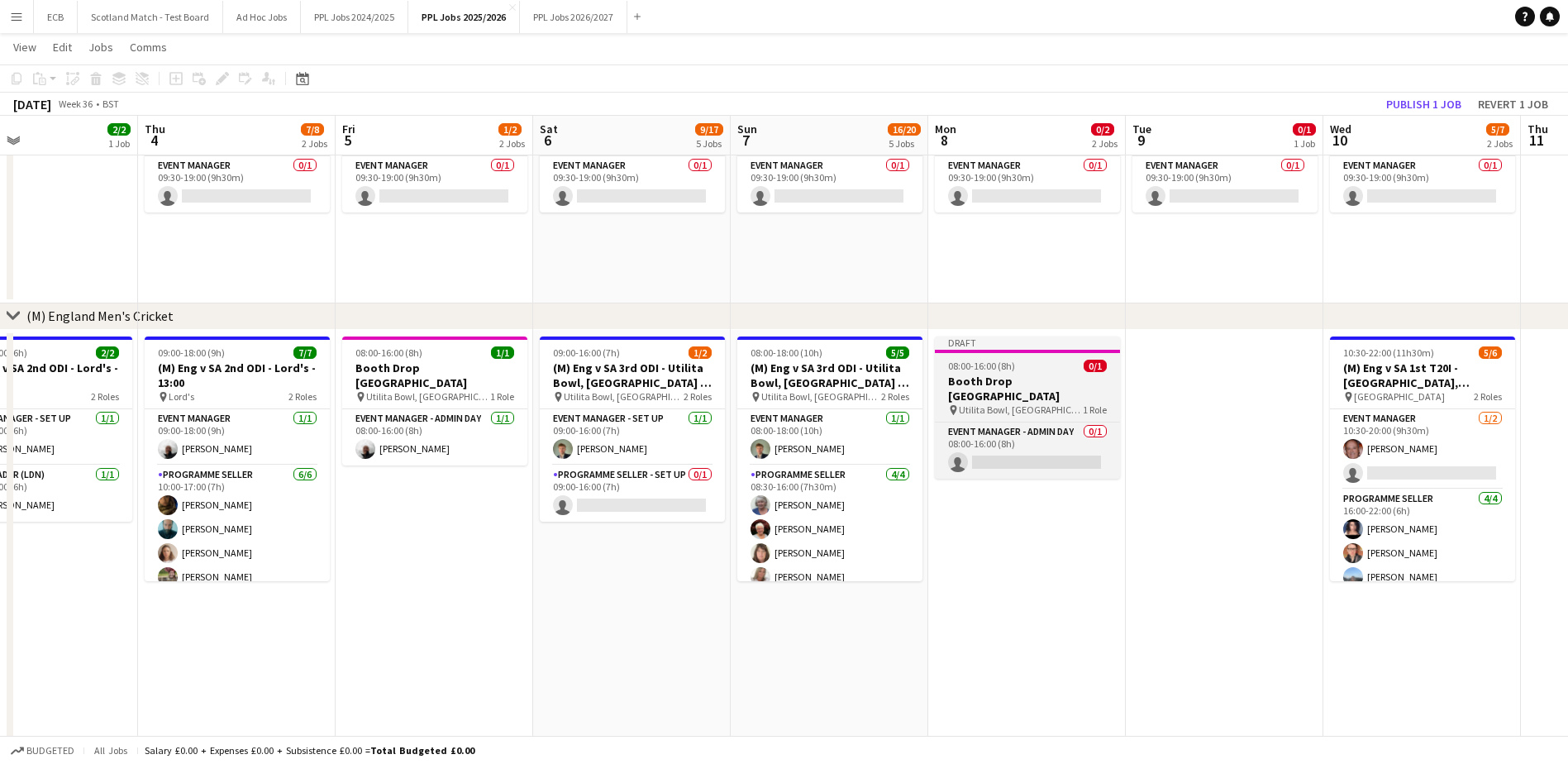
click at [1020, 385] on h3 "Booth Drop Southampton" at bounding box center [1027, 389] width 185 height 30
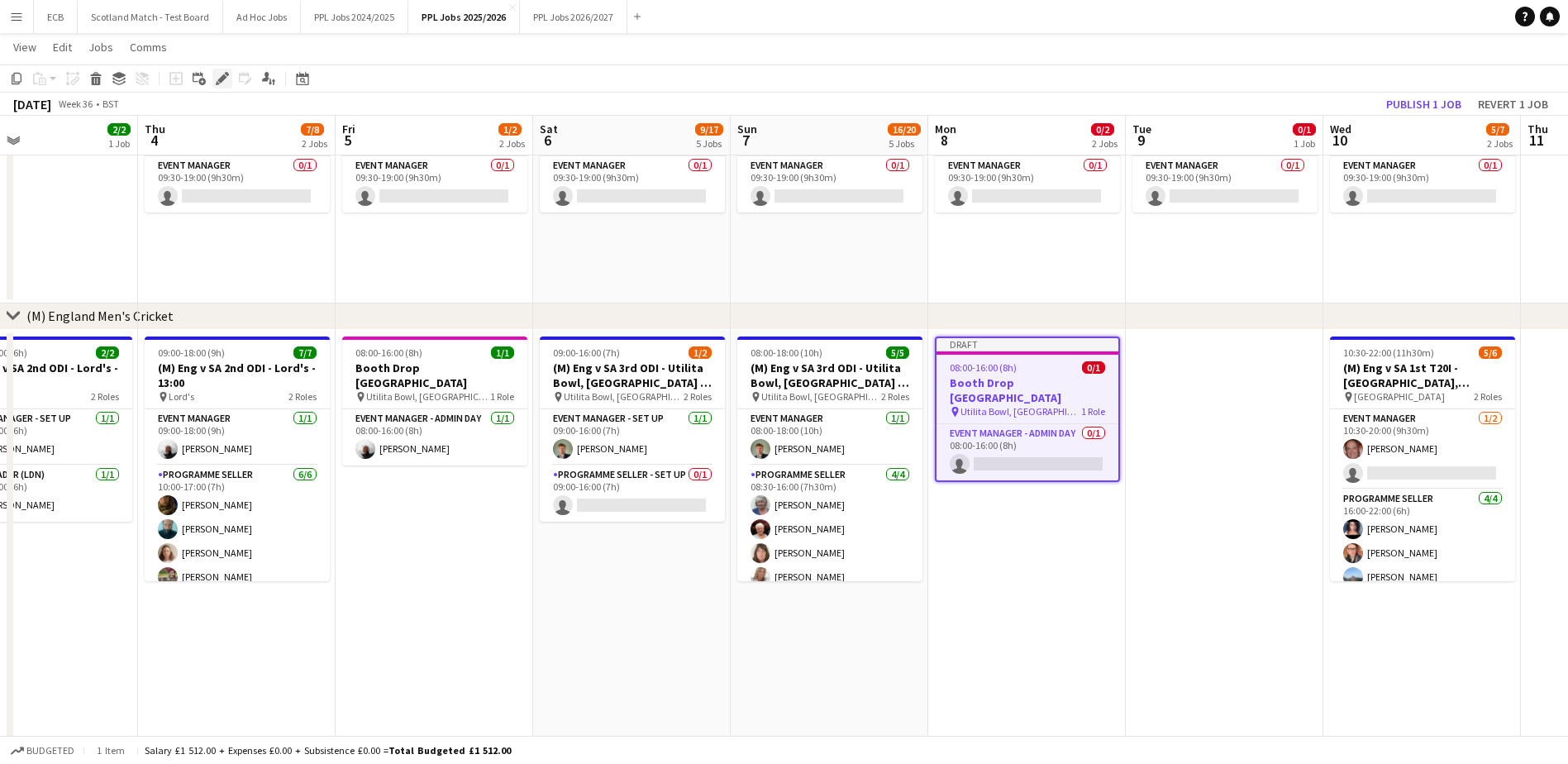
click at [220, 78] on icon "Edit" at bounding box center [222, 78] width 13 height 13
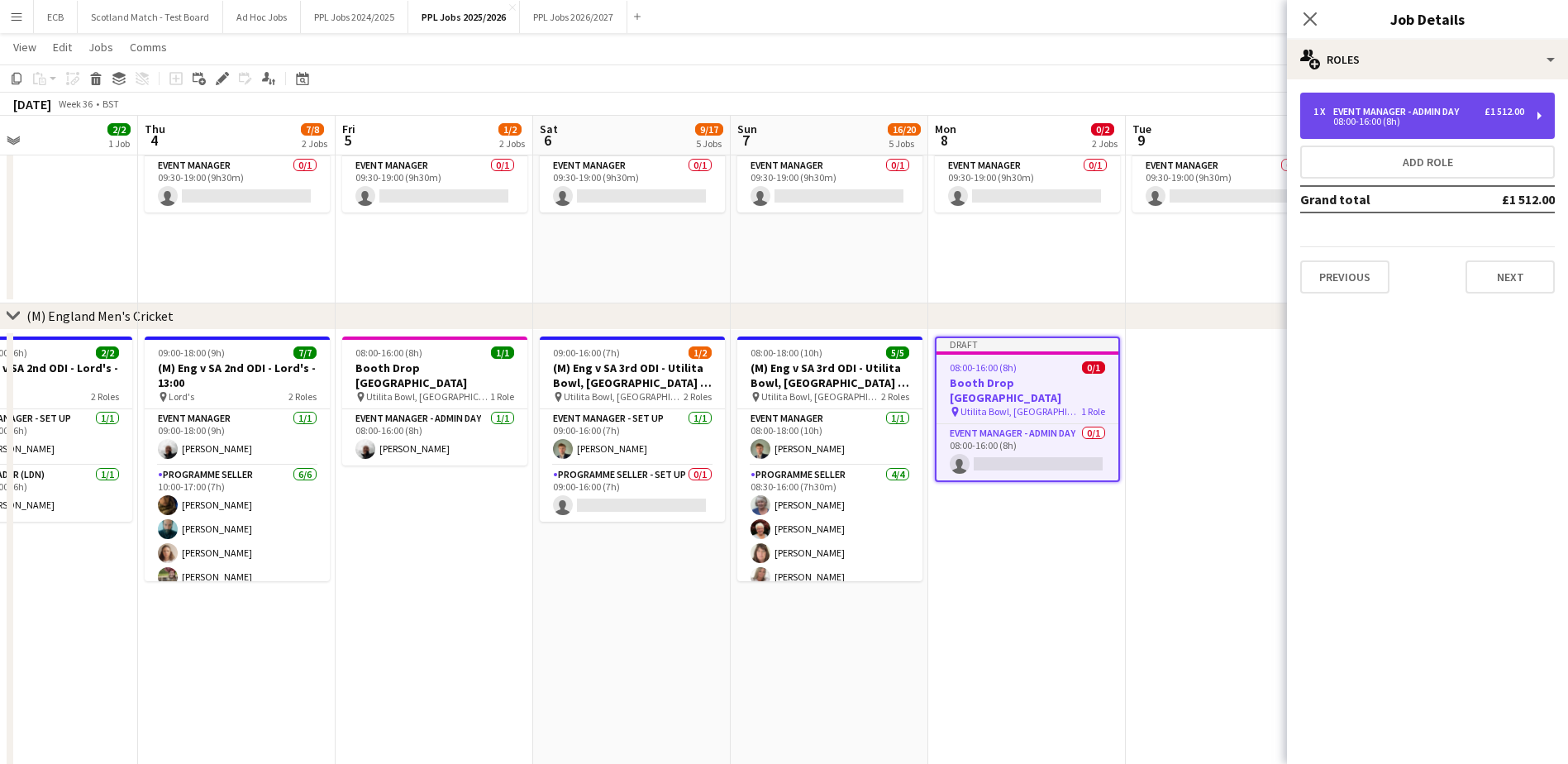
click at [1387, 106] on div "Event Manager - Admin Day" at bounding box center [1399, 111] width 132 height 12
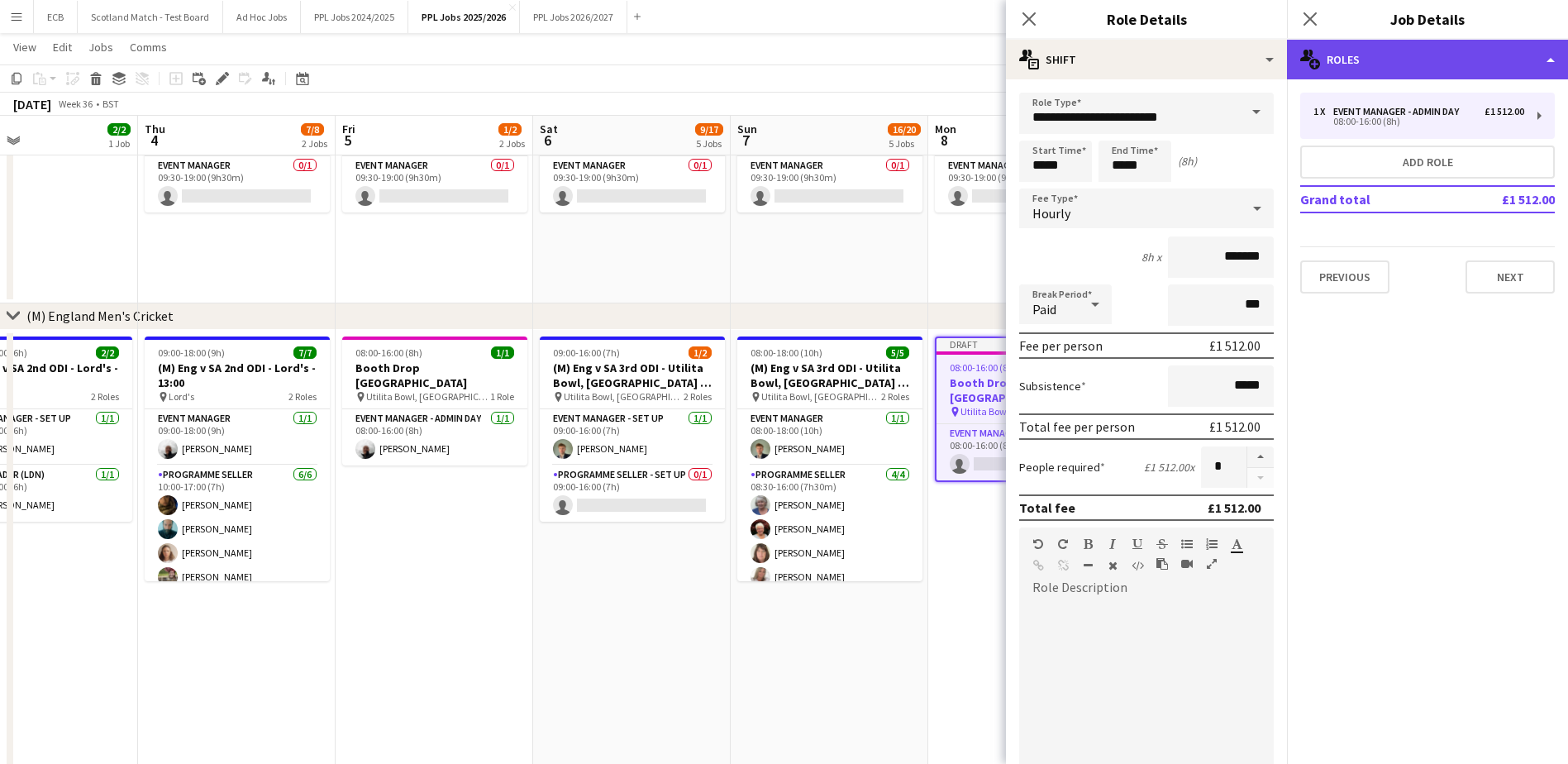
click at [1431, 68] on div "multiple-users-add Roles" at bounding box center [1427, 59] width 281 height 40
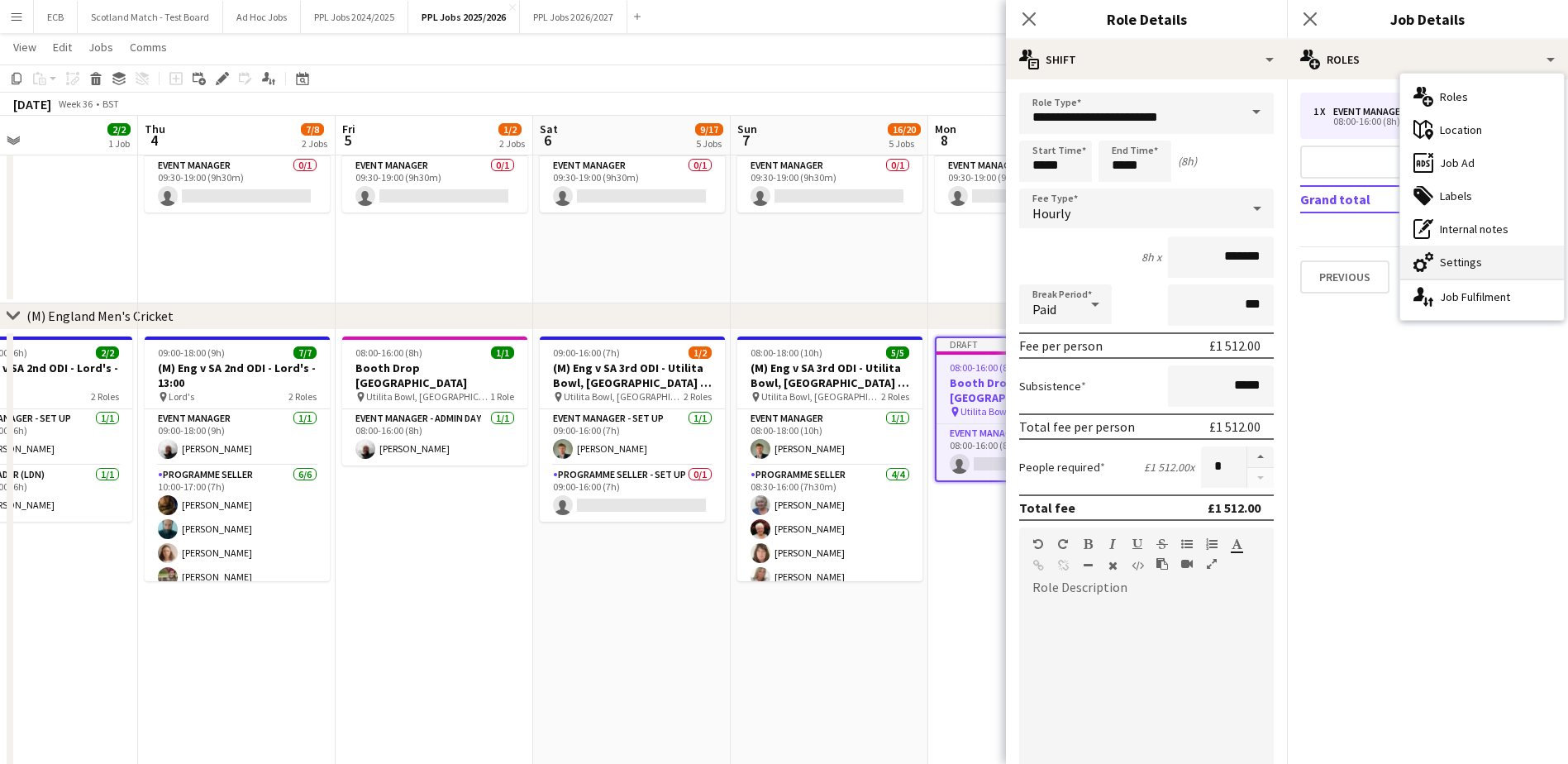
click at [1468, 263] on div "cog-double-3 Settings" at bounding box center [1481, 262] width 163 height 33
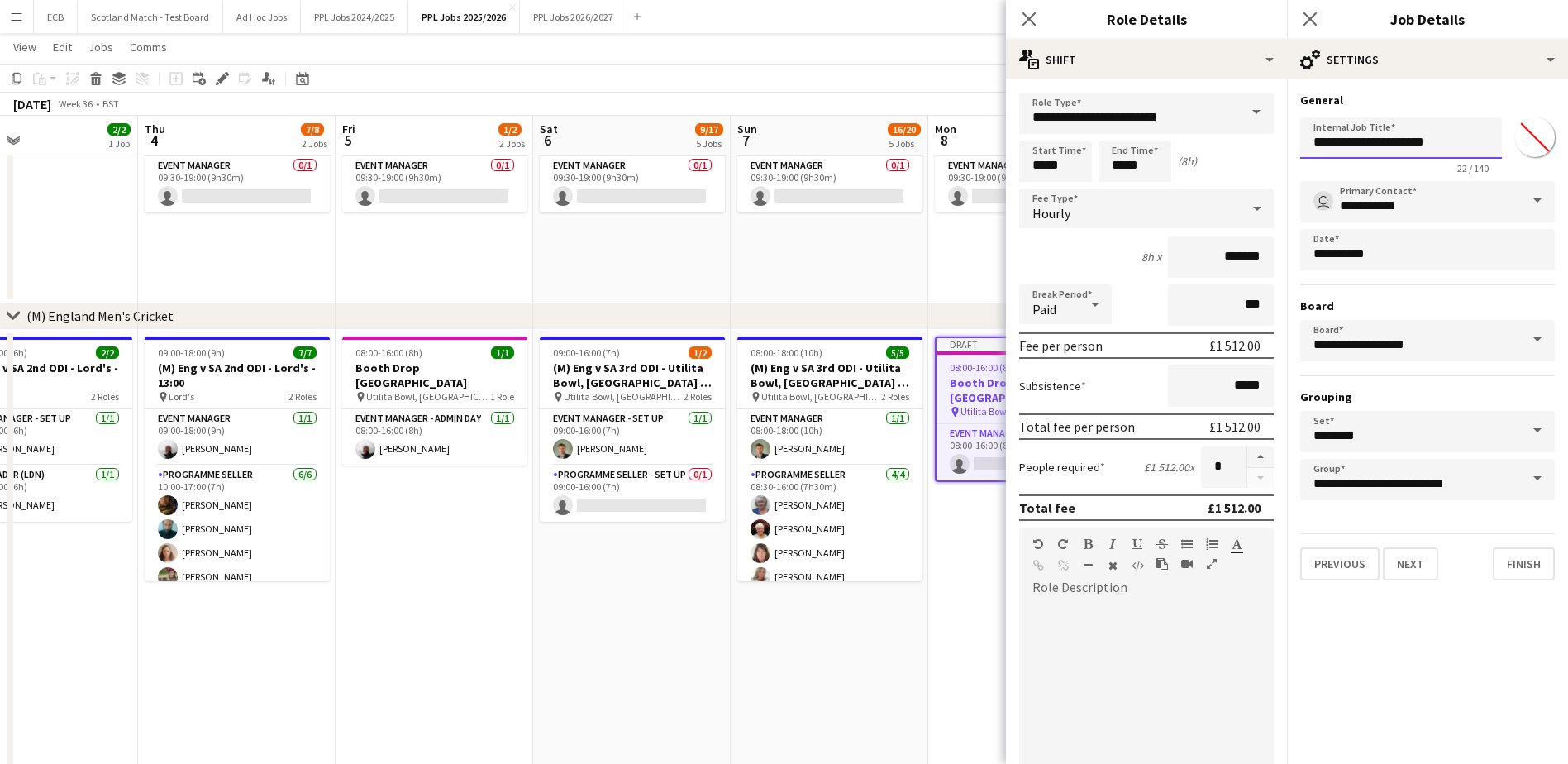
click at [1355, 139] on input "**********" at bounding box center [1400, 138] width 201 height 42
type input "**********"
click at [1543, 561] on button "Finish" at bounding box center [1524, 563] width 62 height 33
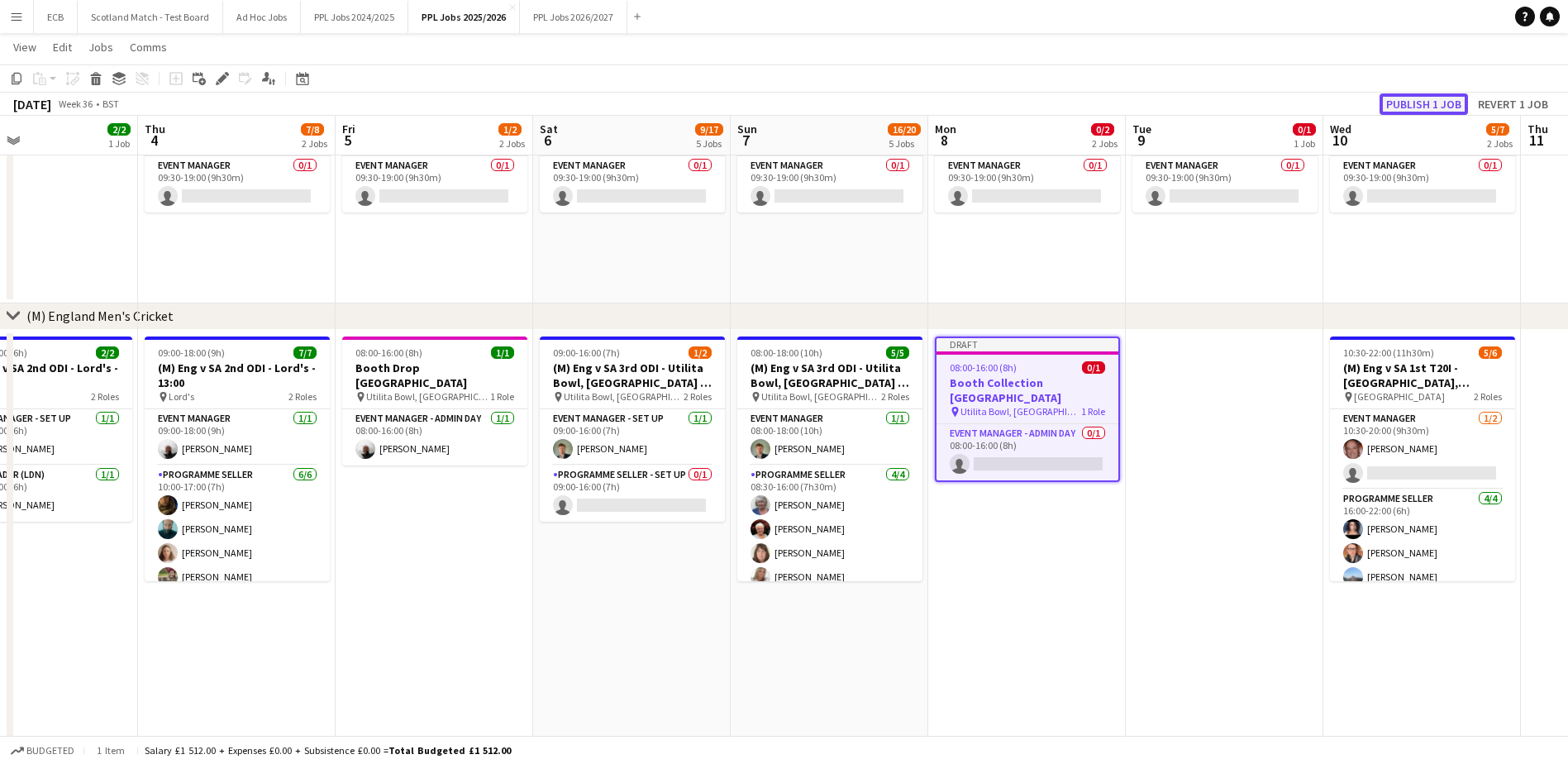
click at [1399, 107] on button "Publish 1 job" at bounding box center [1423, 104] width 89 height 21
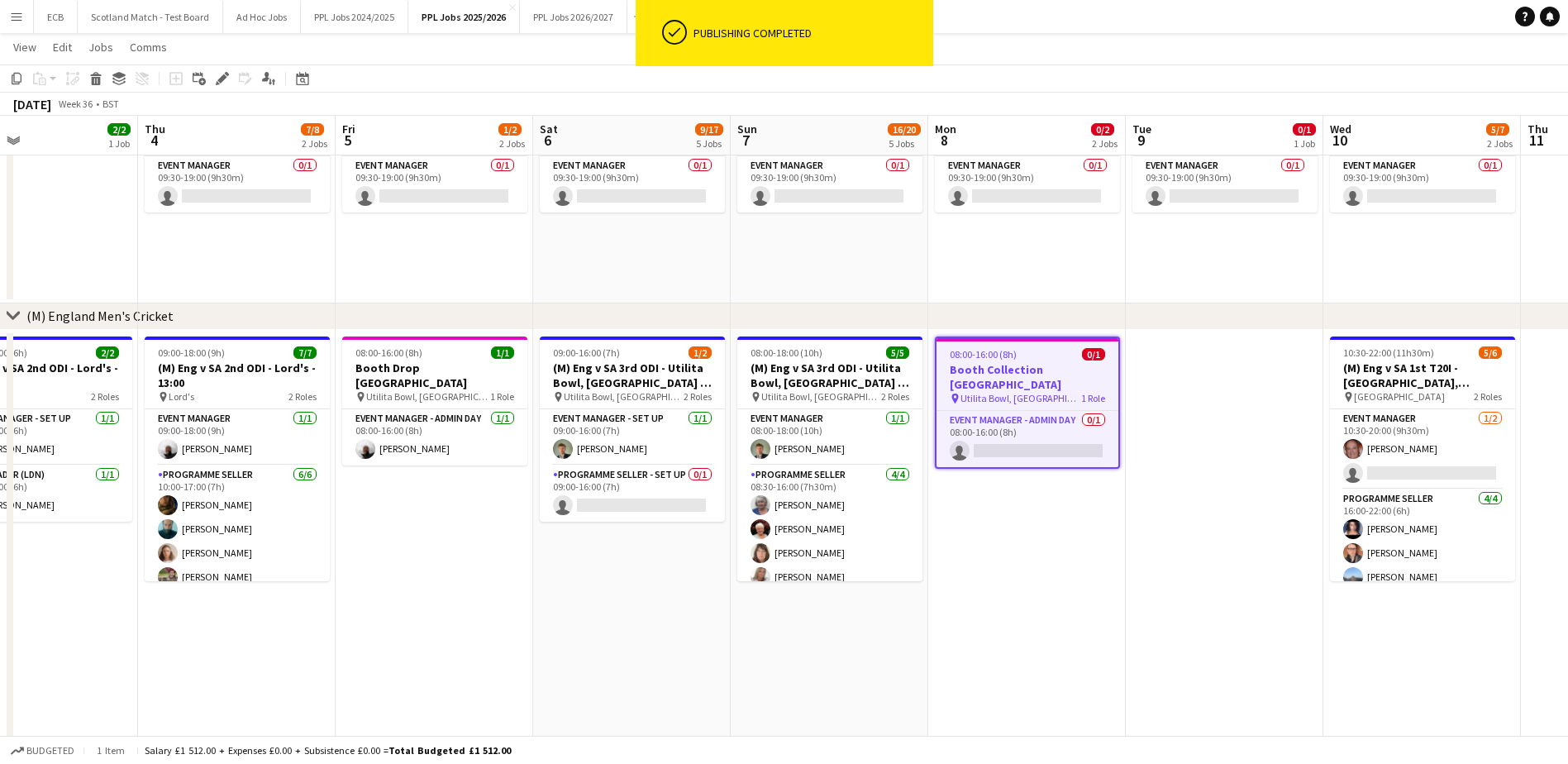
click at [1228, 370] on app-date-cell at bounding box center [1224, 569] width 198 height 478
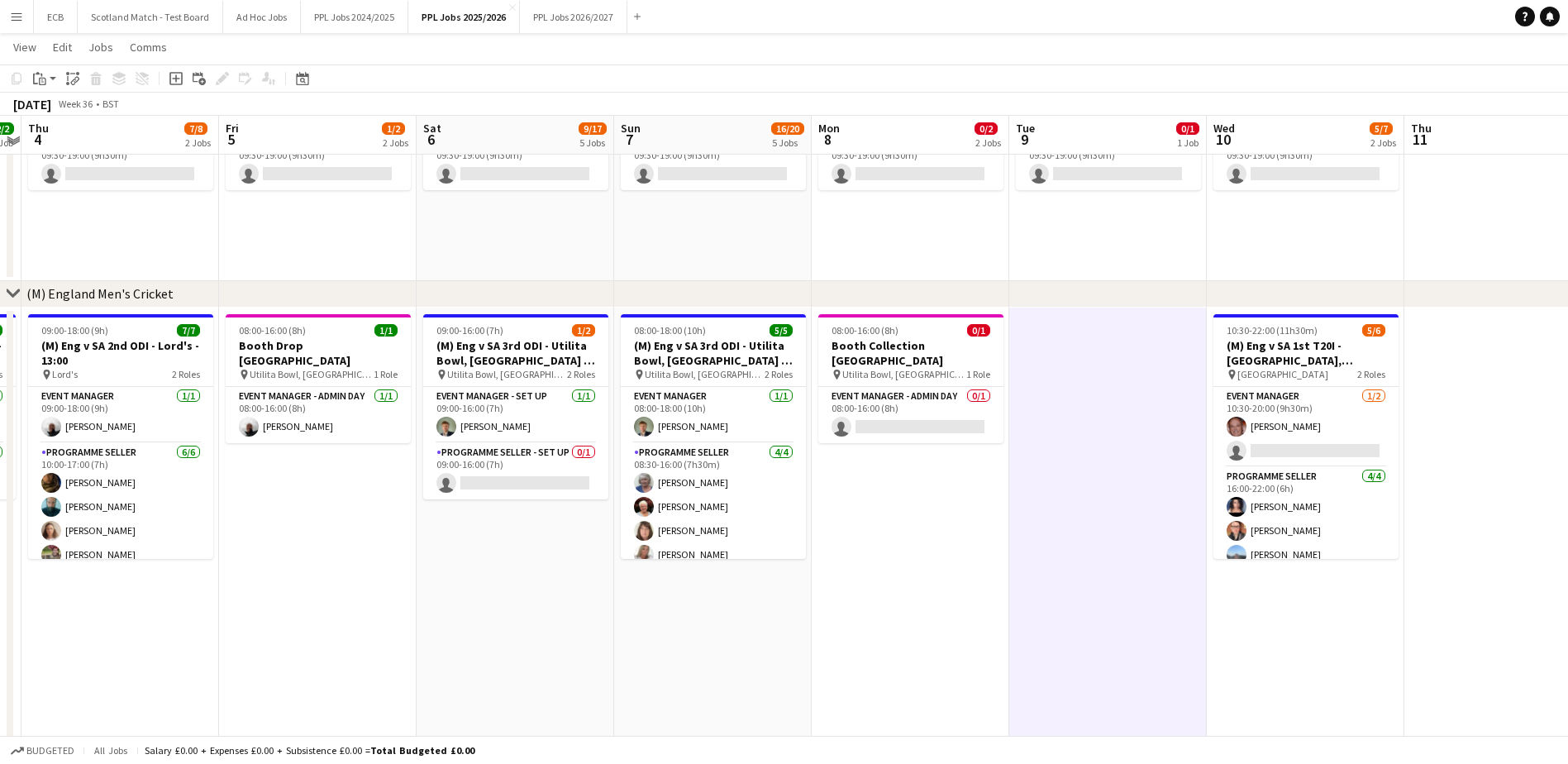
scroll to position [206, 0]
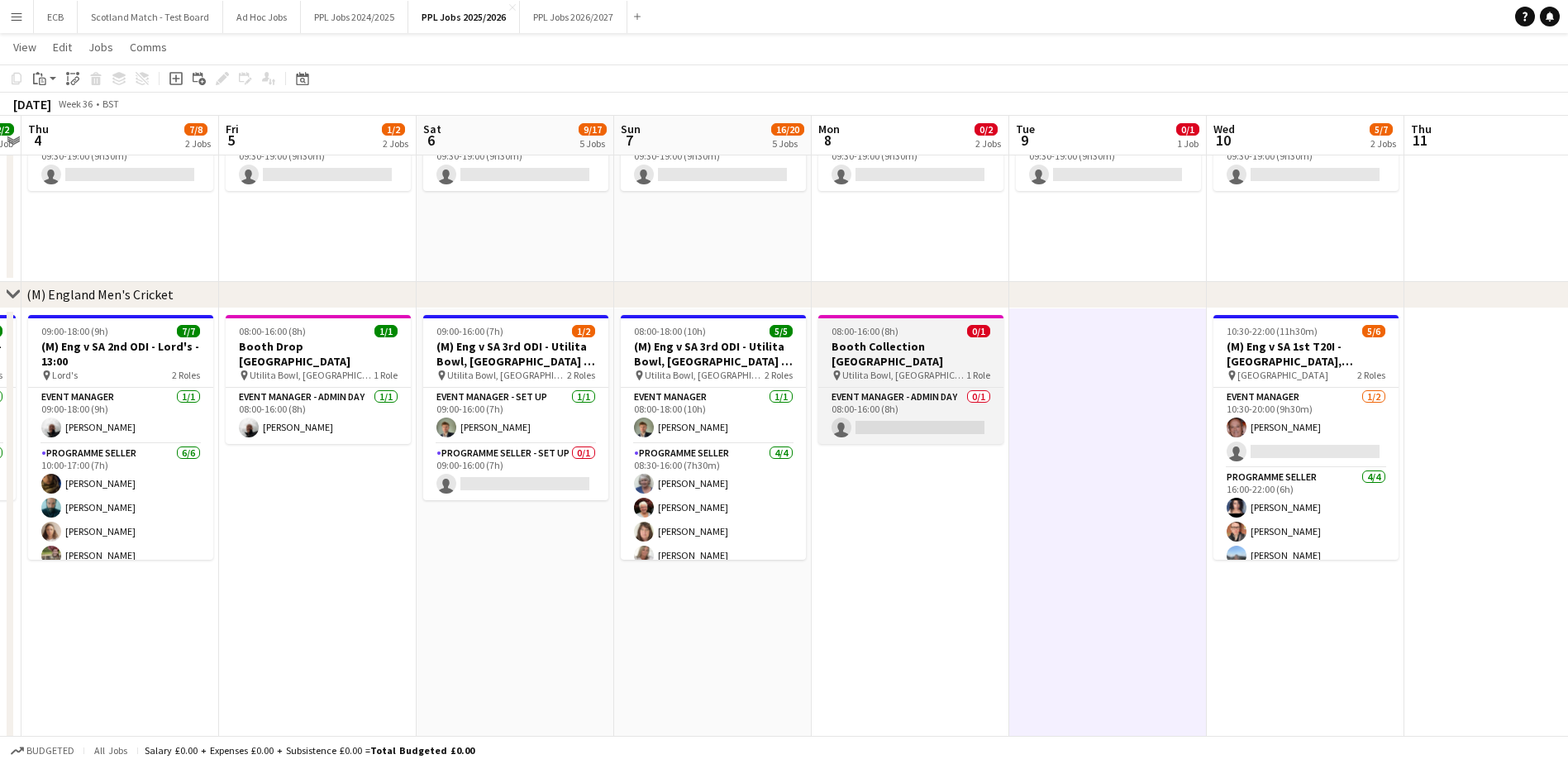
click at [903, 339] on h3 "Booth Collection Southampton" at bounding box center [910, 354] width 185 height 30
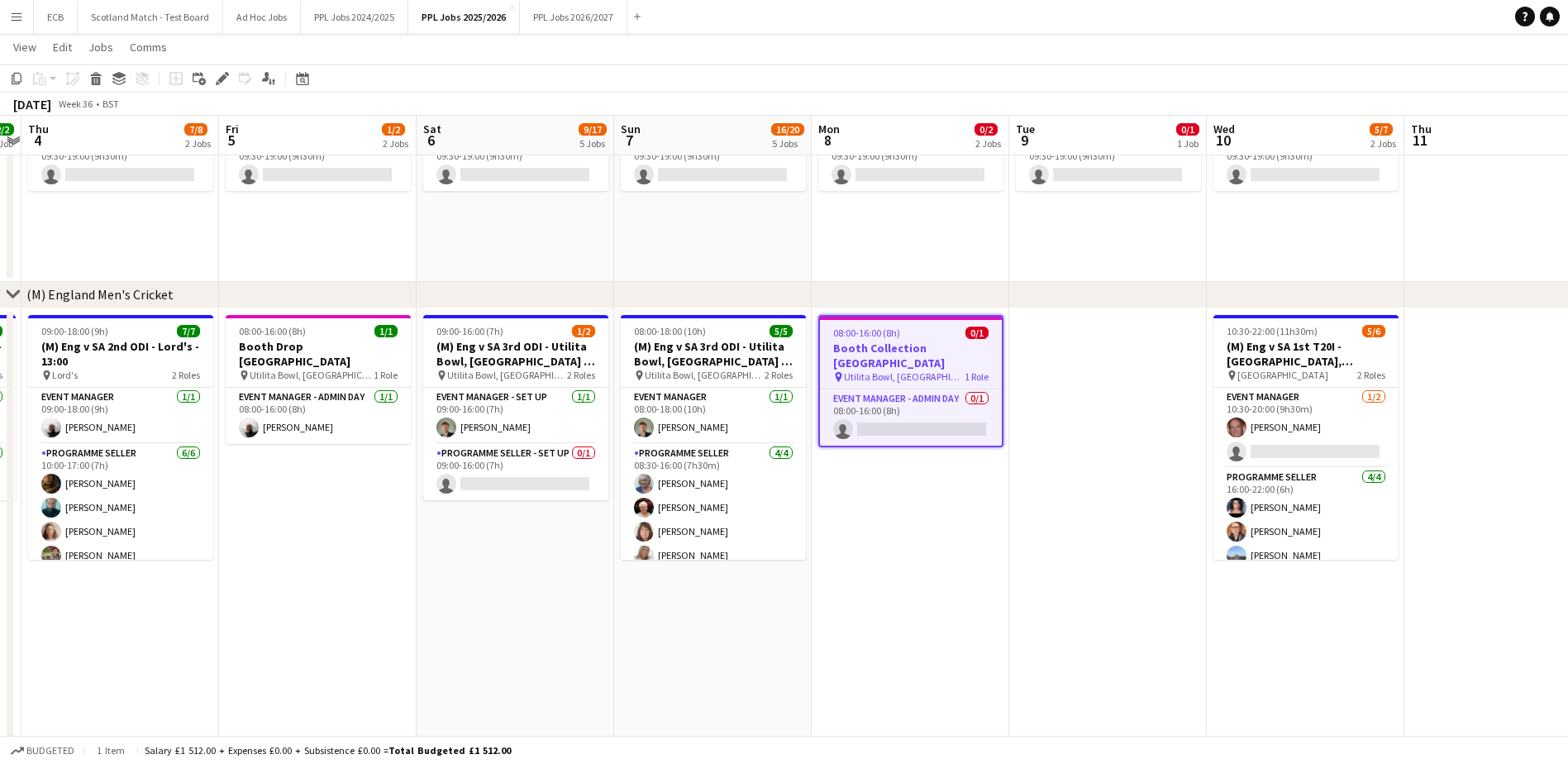
click at [1085, 338] on app-date-cell at bounding box center [1108, 547] width 198 height 478
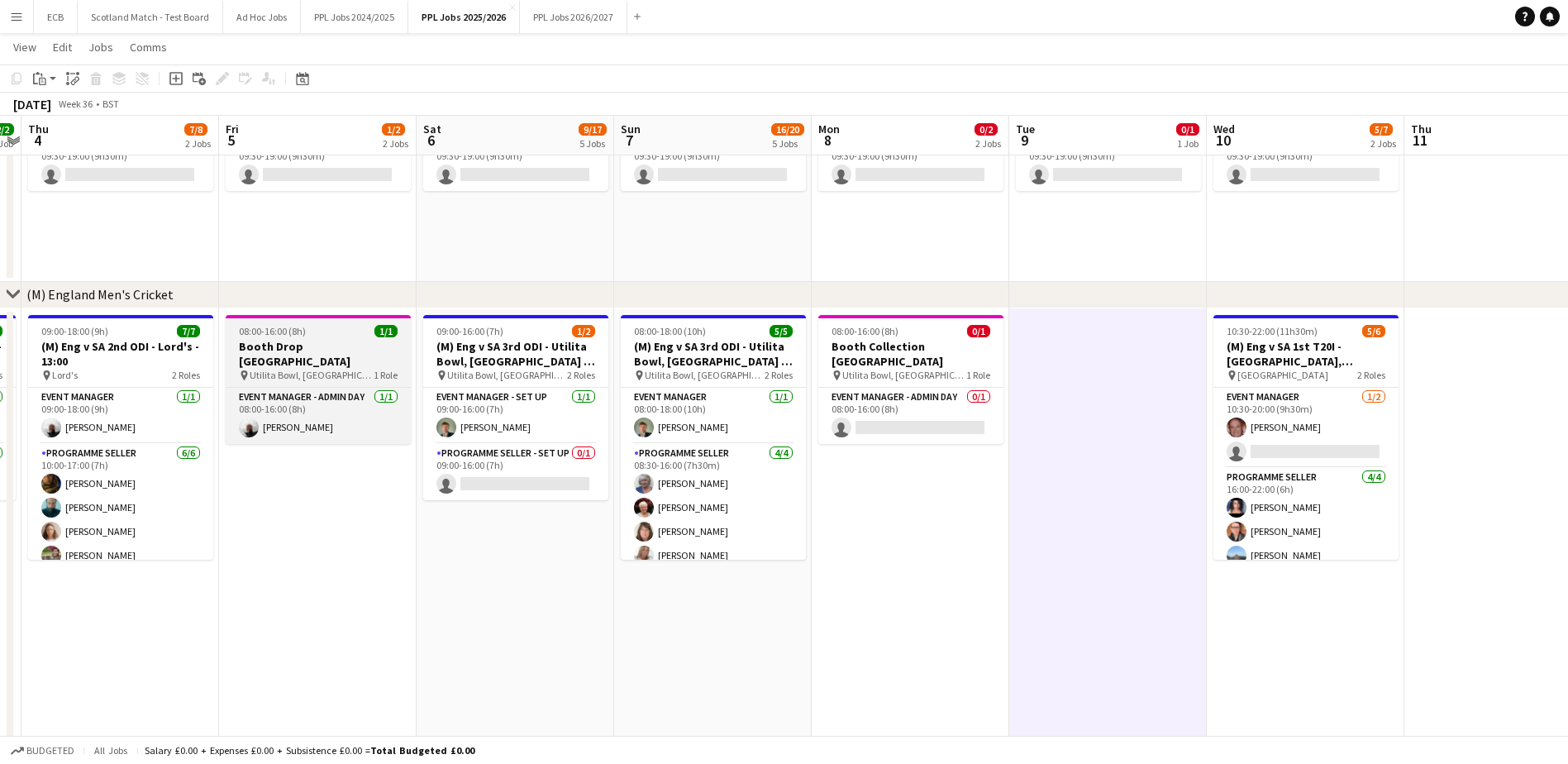
click at [278, 321] on app-job-card "08:00-16:00 (8h) 1/1 Booth Drop Southampton pin Utilita Bowl, Southampton 1 Rol…" at bounding box center [318, 379] width 185 height 129
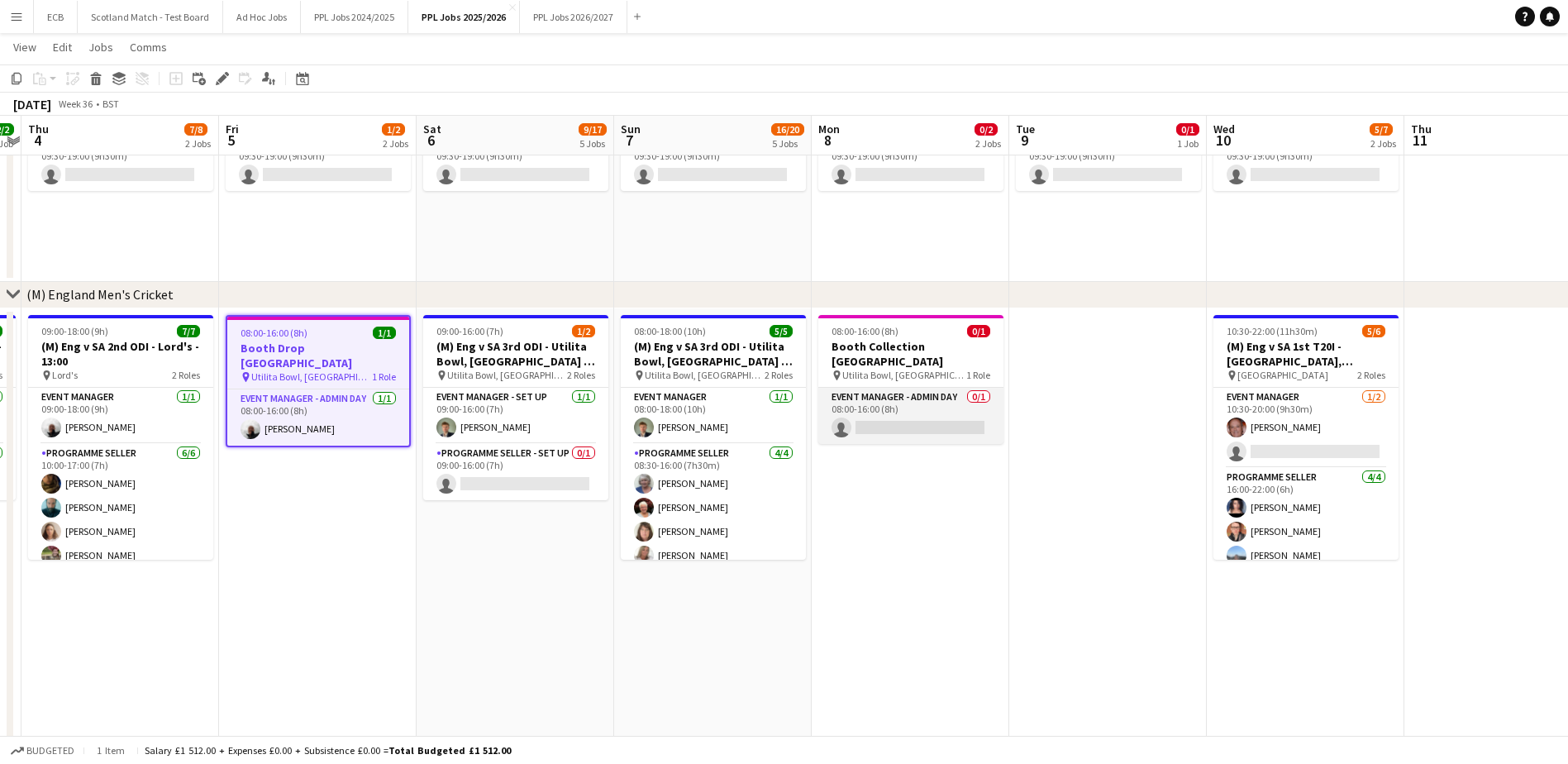
click at [930, 400] on app-card-role "Event Manager - Admin Day 0/1 08:00-16:00 (8h) single-neutral-actions" at bounding box center [910, 415] width 185 height 56
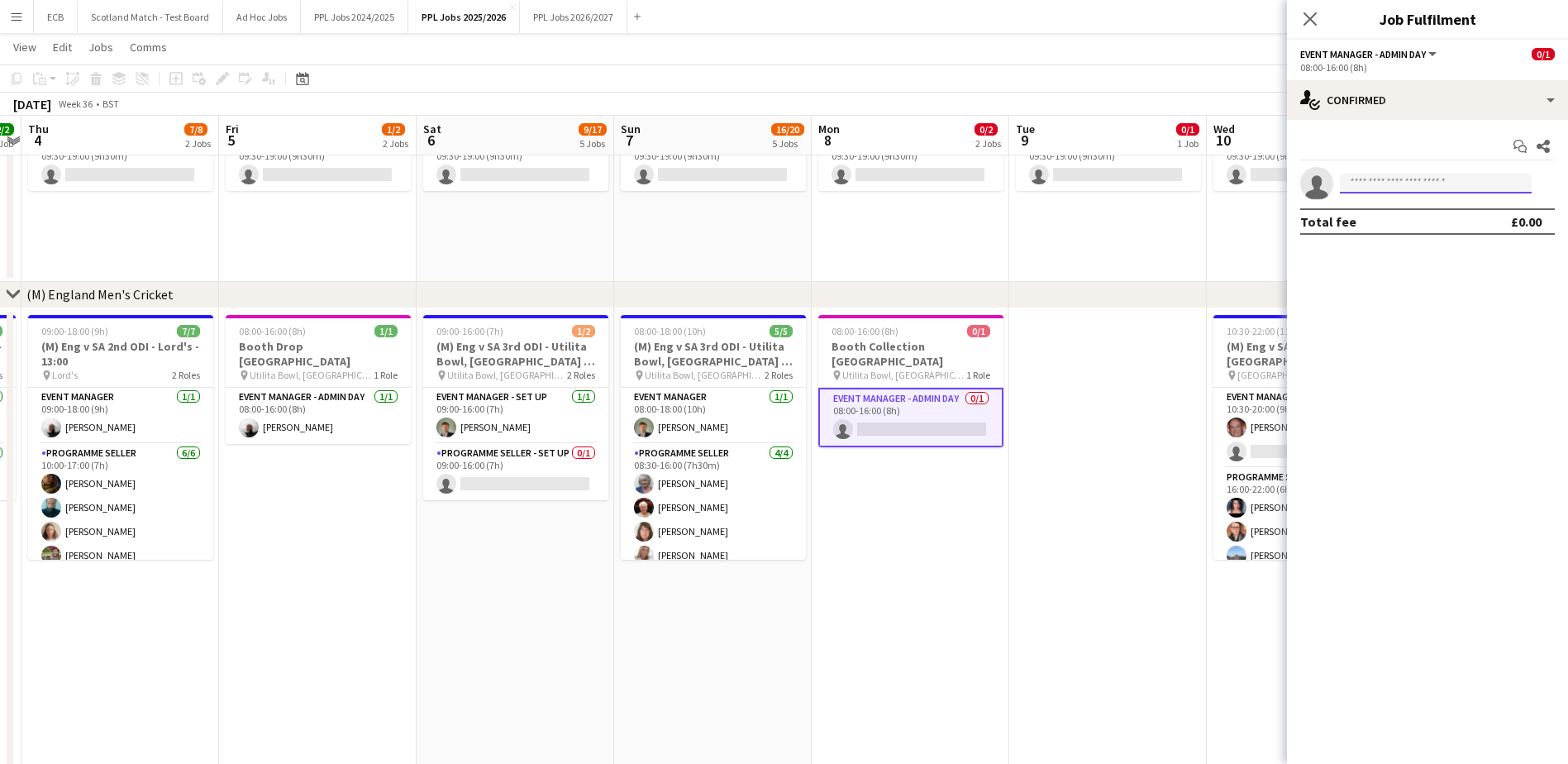
click at [1421, 182] on input at bounding box center [1435, 184] width 192 height 20
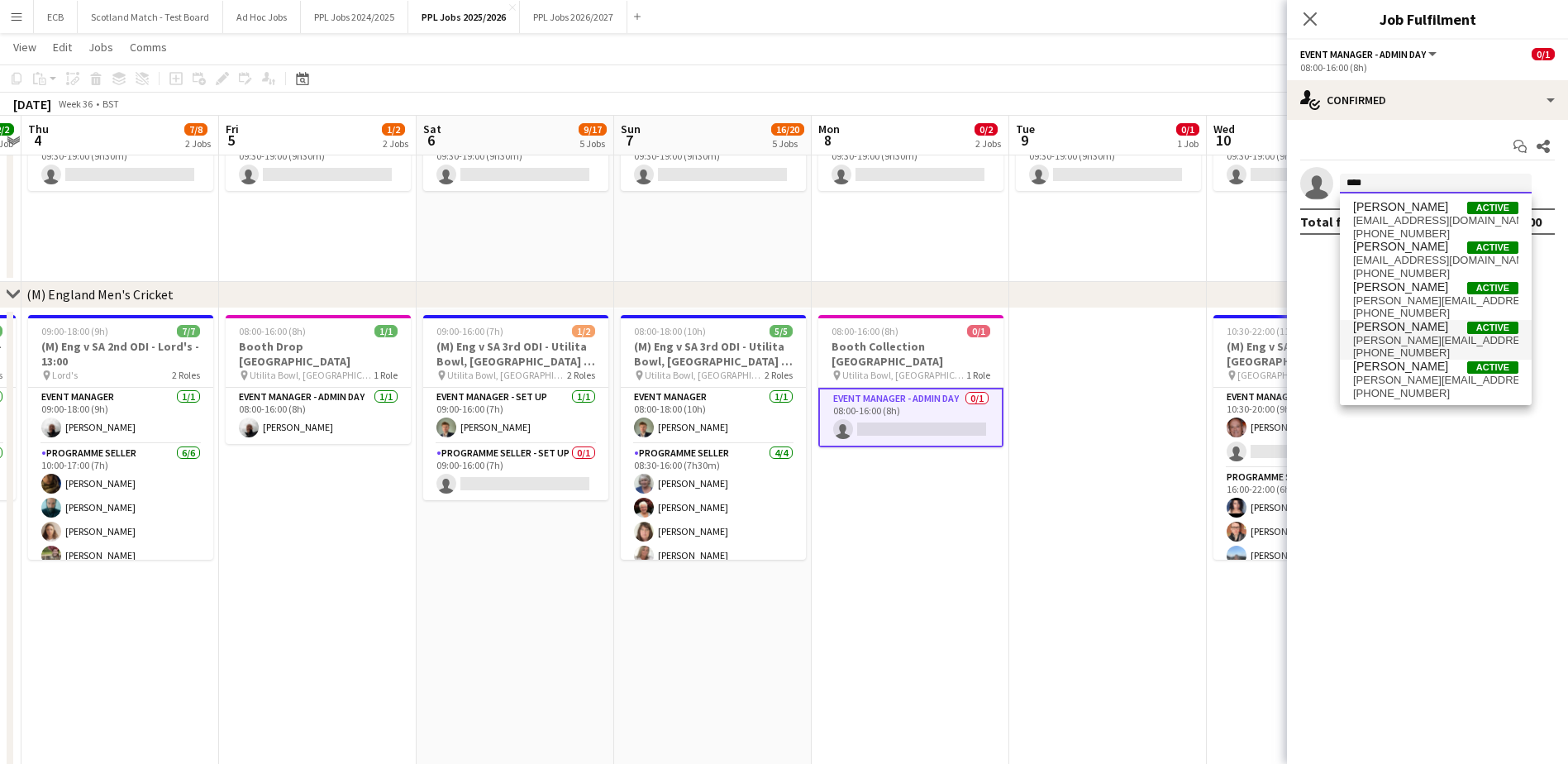
type input "****"
click at [1398, 328] on span "Steve Fulcher" at bounding box center [1399, 327] width 95 height 14
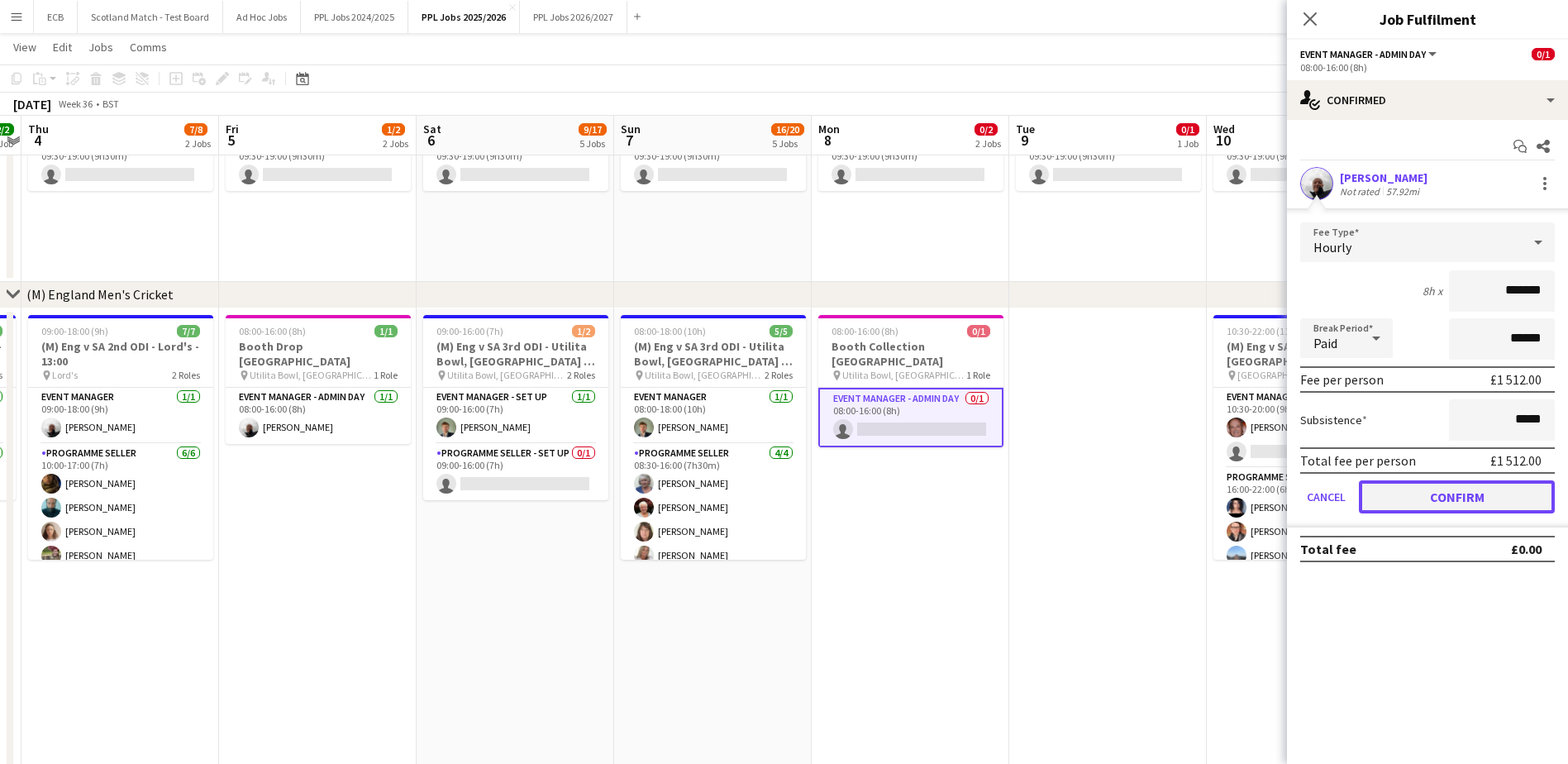
click at [1472, 495] on button "Confirm" at bounding box center [1456, 496] width 196 height 33
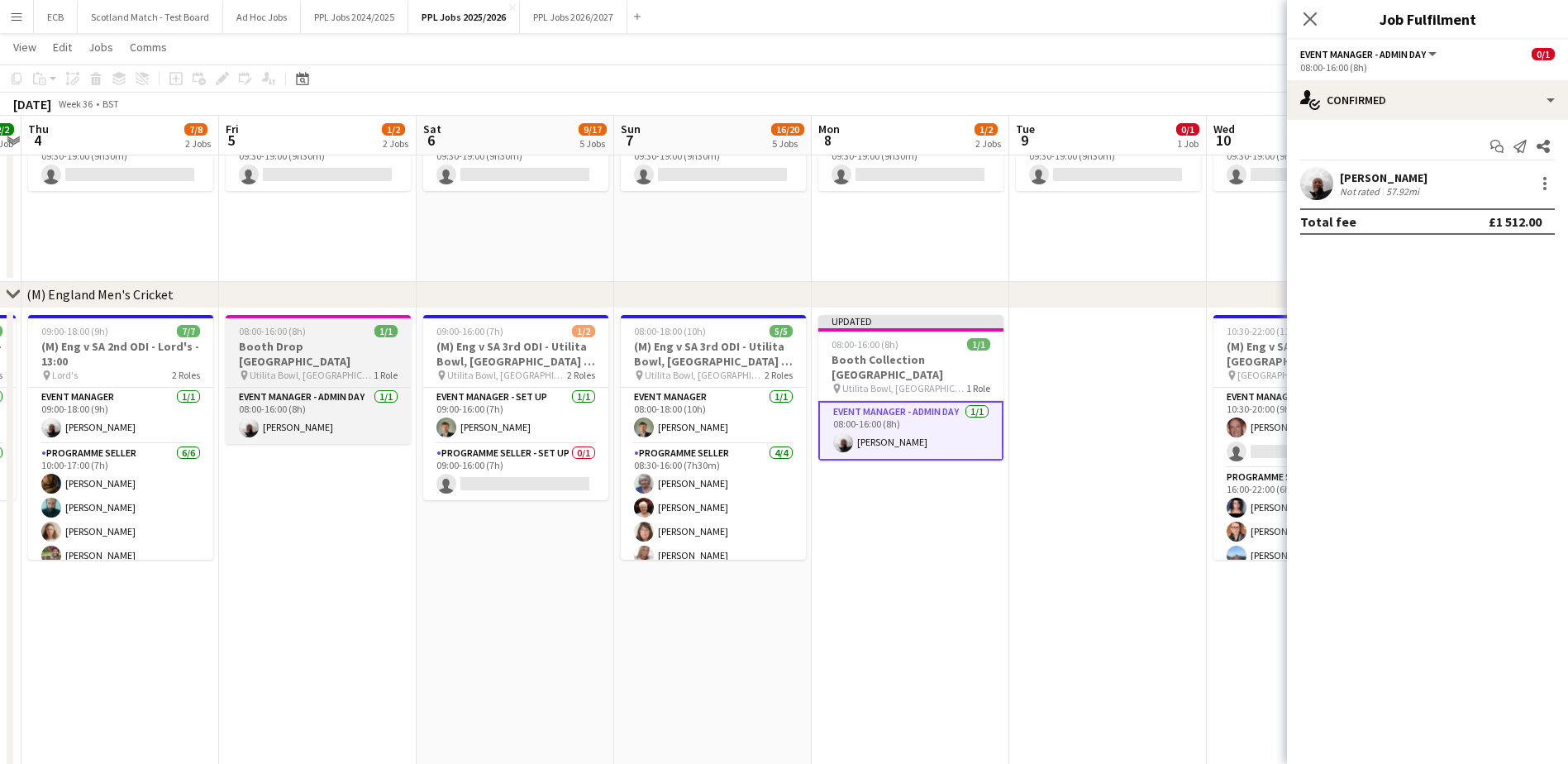
click at [318, 334] on div "08:00-16:00 (8h) 1/1" at bounding box center [318, 331] width 185 height 12
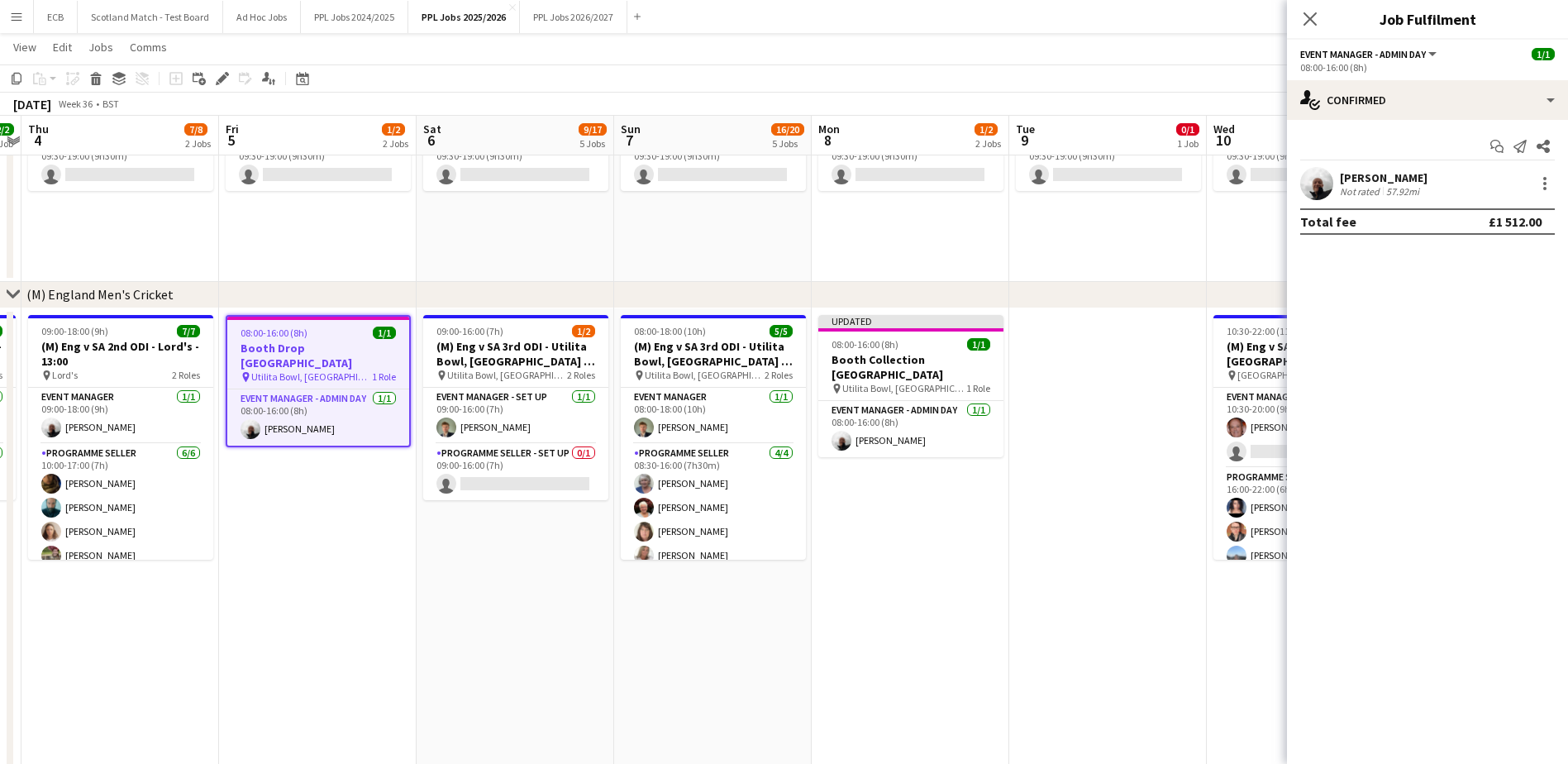
click at [1157, 375] on app-date-cell at bounding box center [1108, 547] width 198 height 478
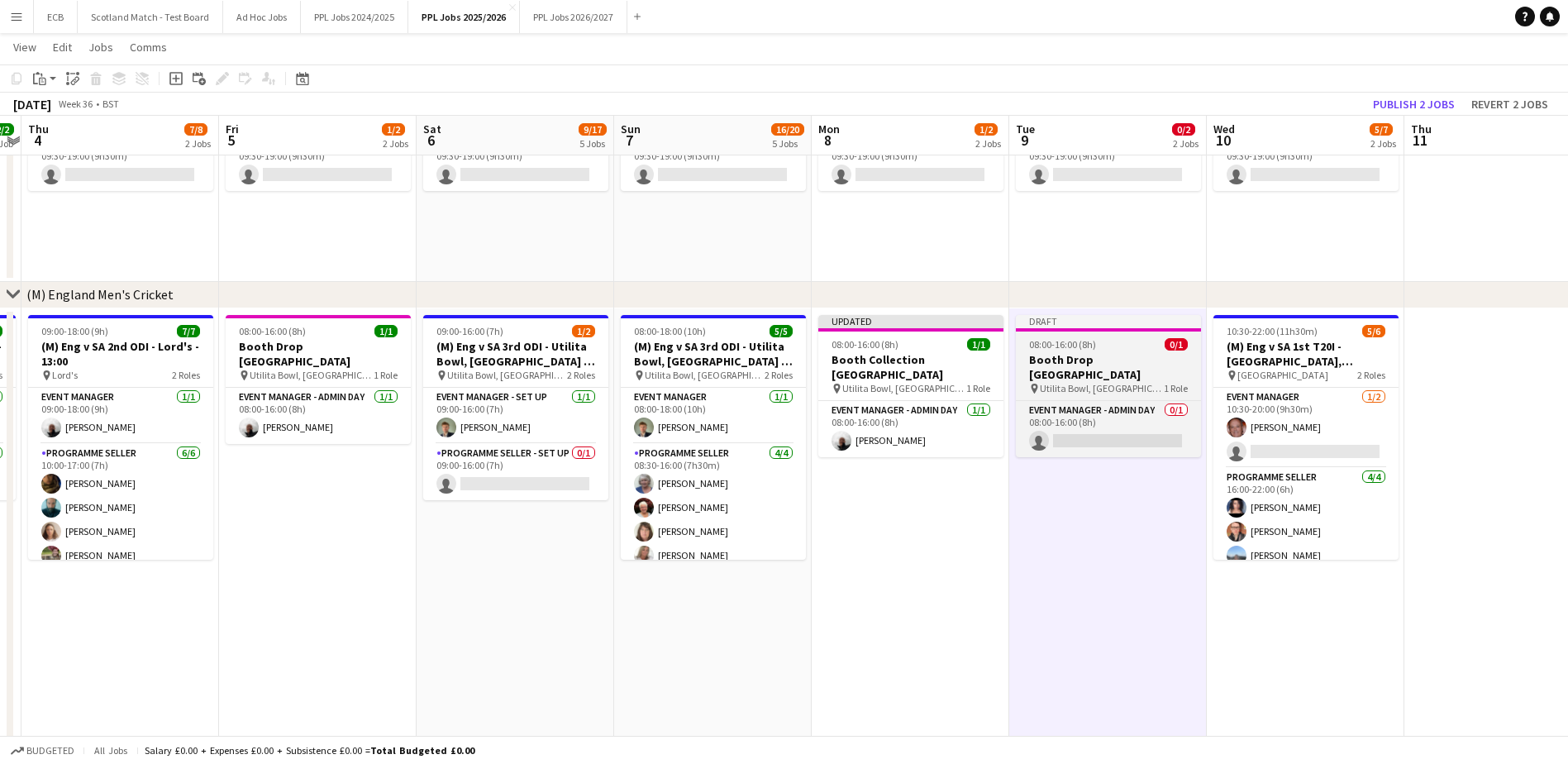
click at [1141, 354] on h3 "Booth Drop Southampton" at bounding box center [1108, 367] width 185 height 30
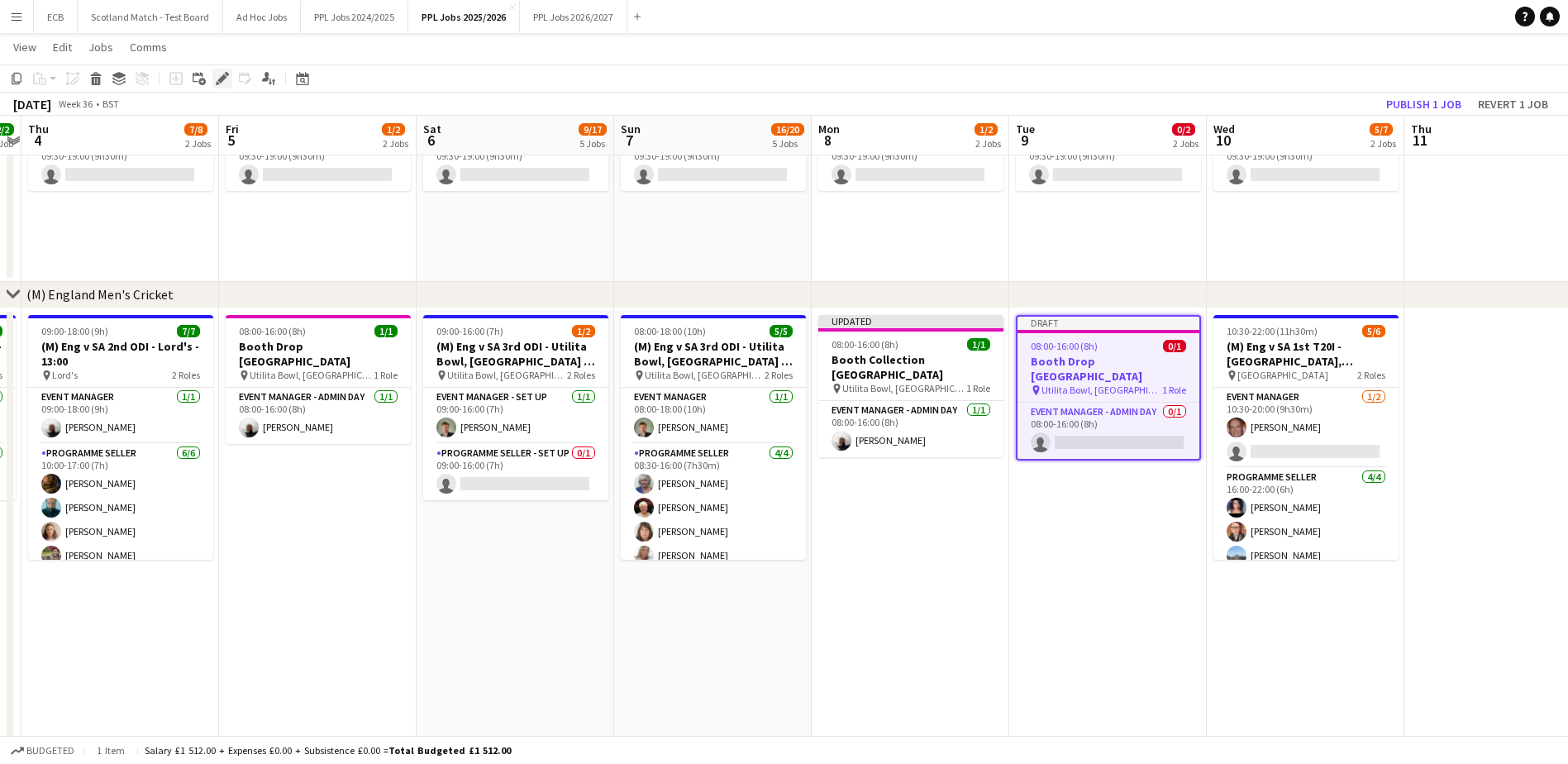
click at [222, 79] on icon at bounding box center [222, 79] width 9 height 9
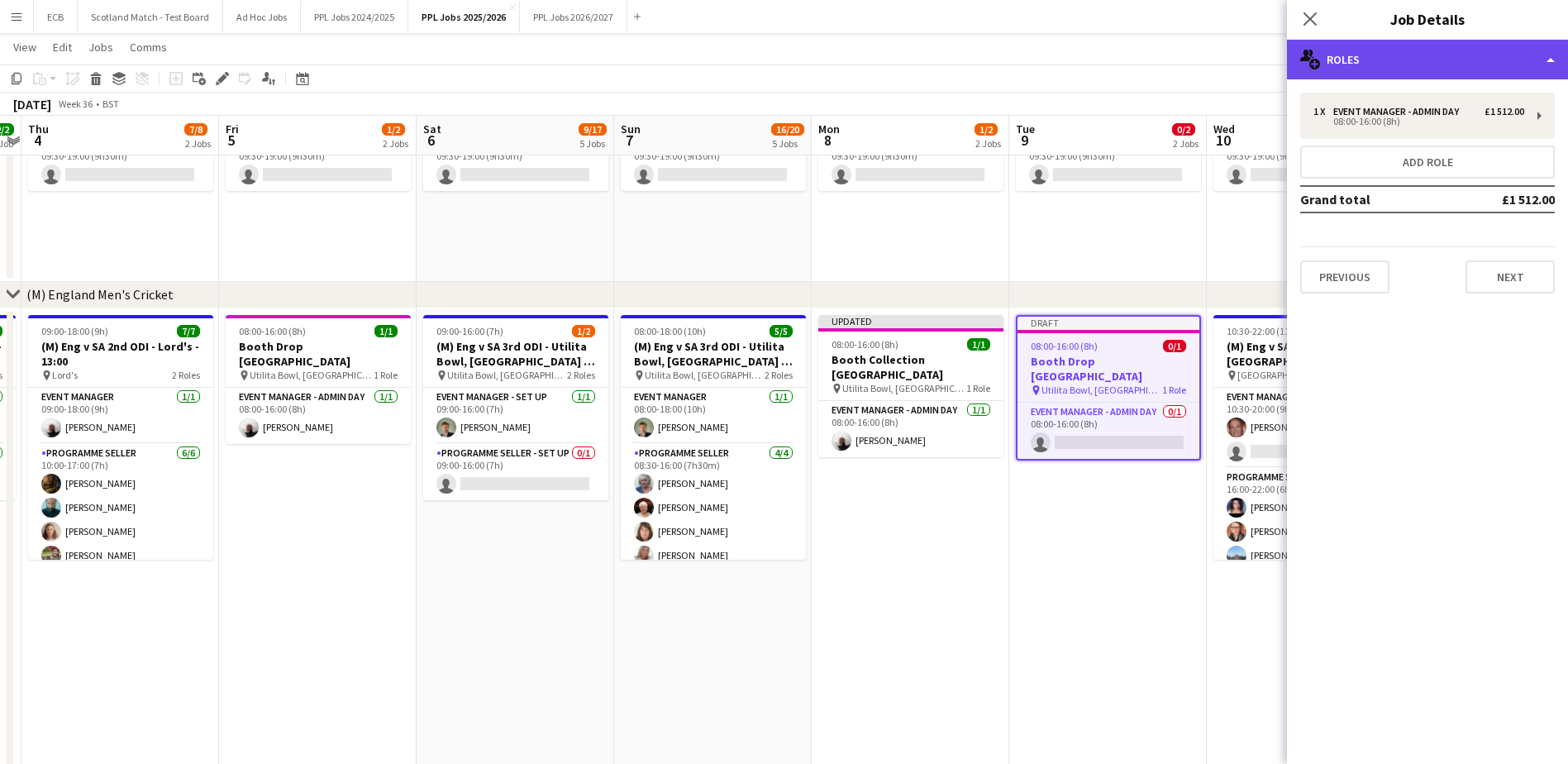
click at [1429, 71] on div "multiple-users-add Roles" at bounding box center [1427, 59] width 281 height 40
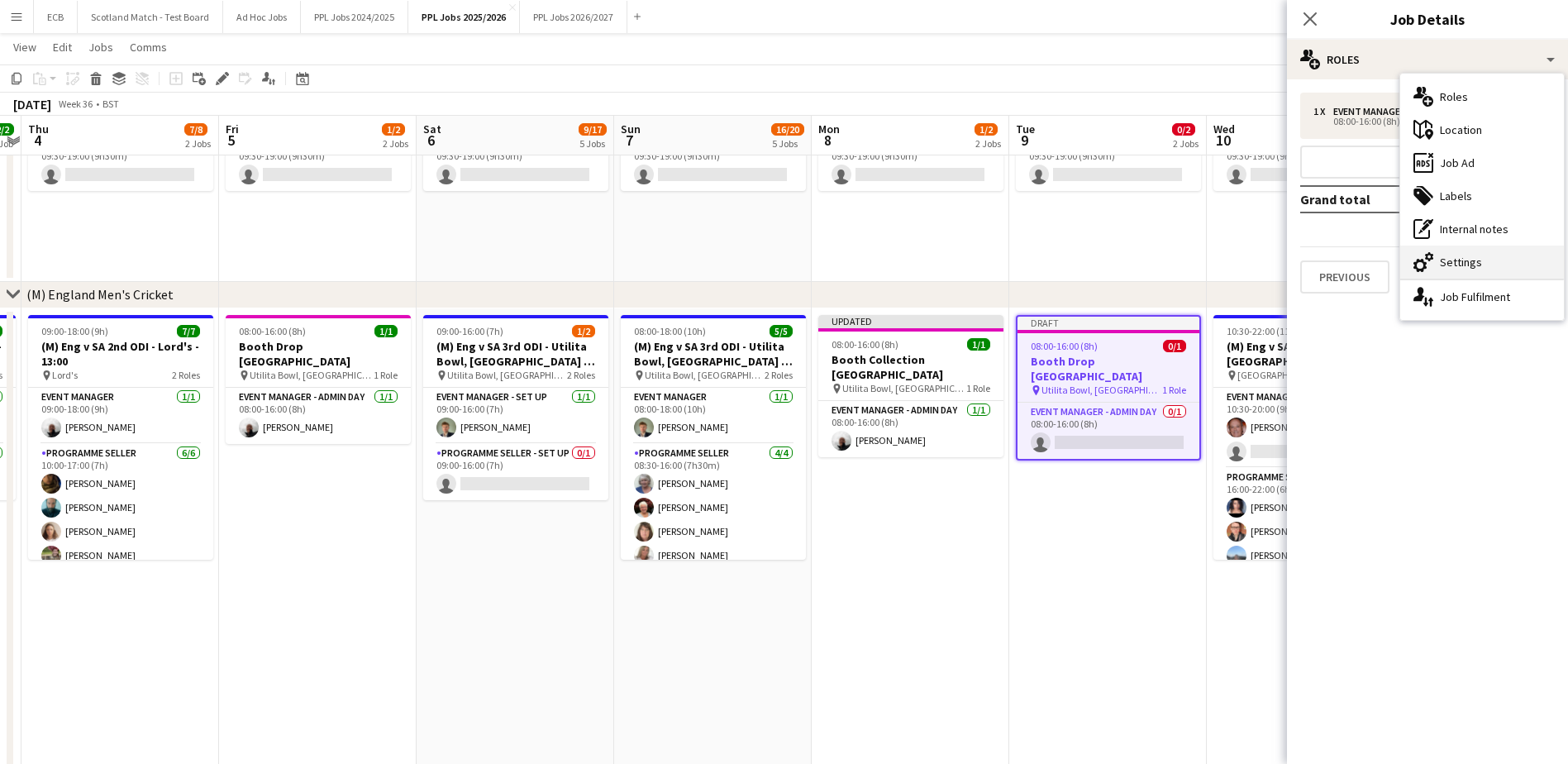
click at [1452, 256] on div "cog-double-3 Settings" at bounding box center [1481, 262] width 163 height 33
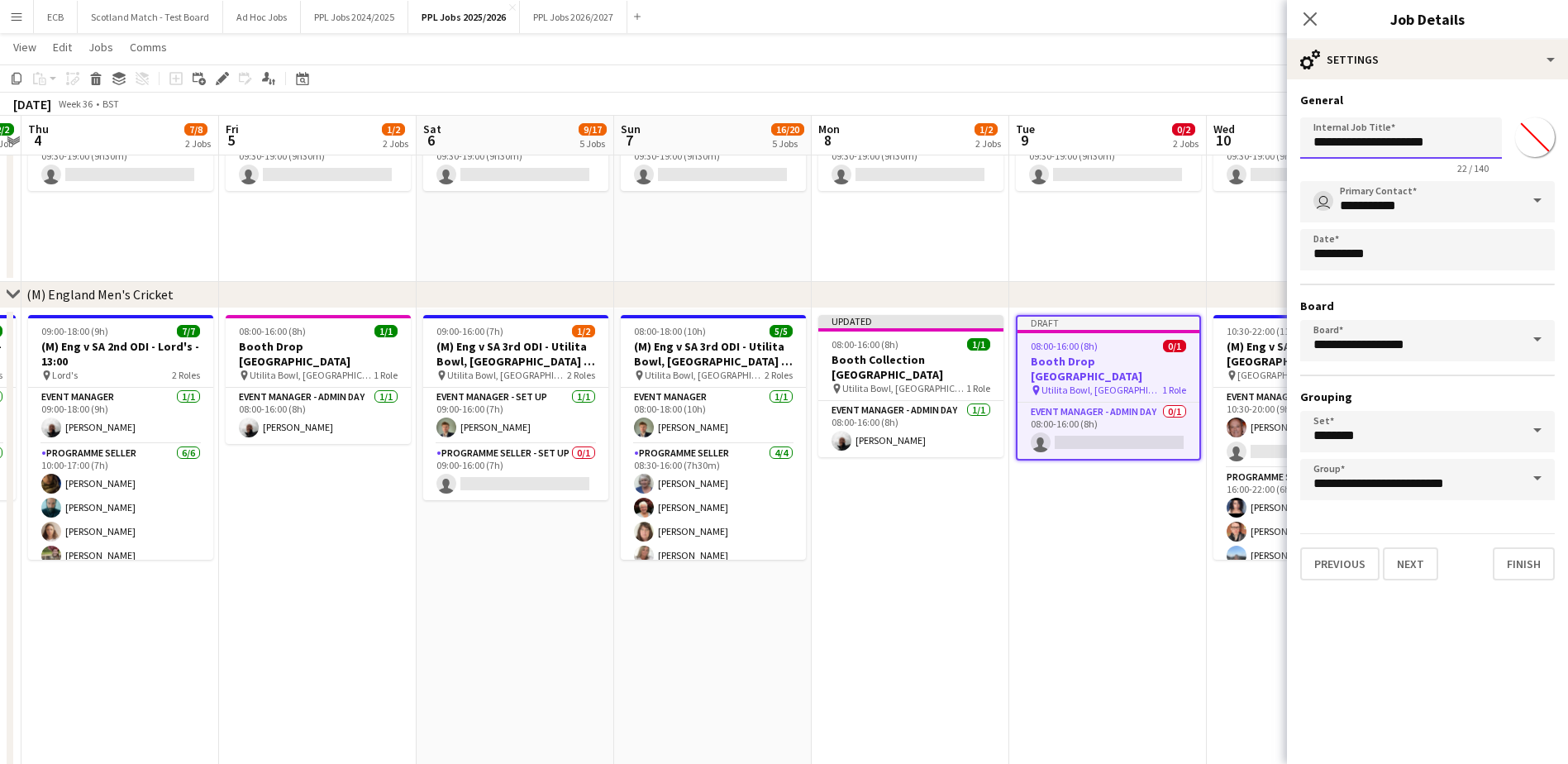
click at [1406, 149] on input "**********" at bounding box center [1400, 138] width 201 height 42
type input "**********"
click at [1428, 626] on mat-expansion-panel "**********" at bounding box center [1427, 421] width 281 height 685
click at [1133, 524] on app-date-cell "Draft 08:00-16:00 (8h) 0/1 Booth Drop Southampton pin Utilita Bowl, Southampton…" at bounding box center [1108, 547] width 198 height 478
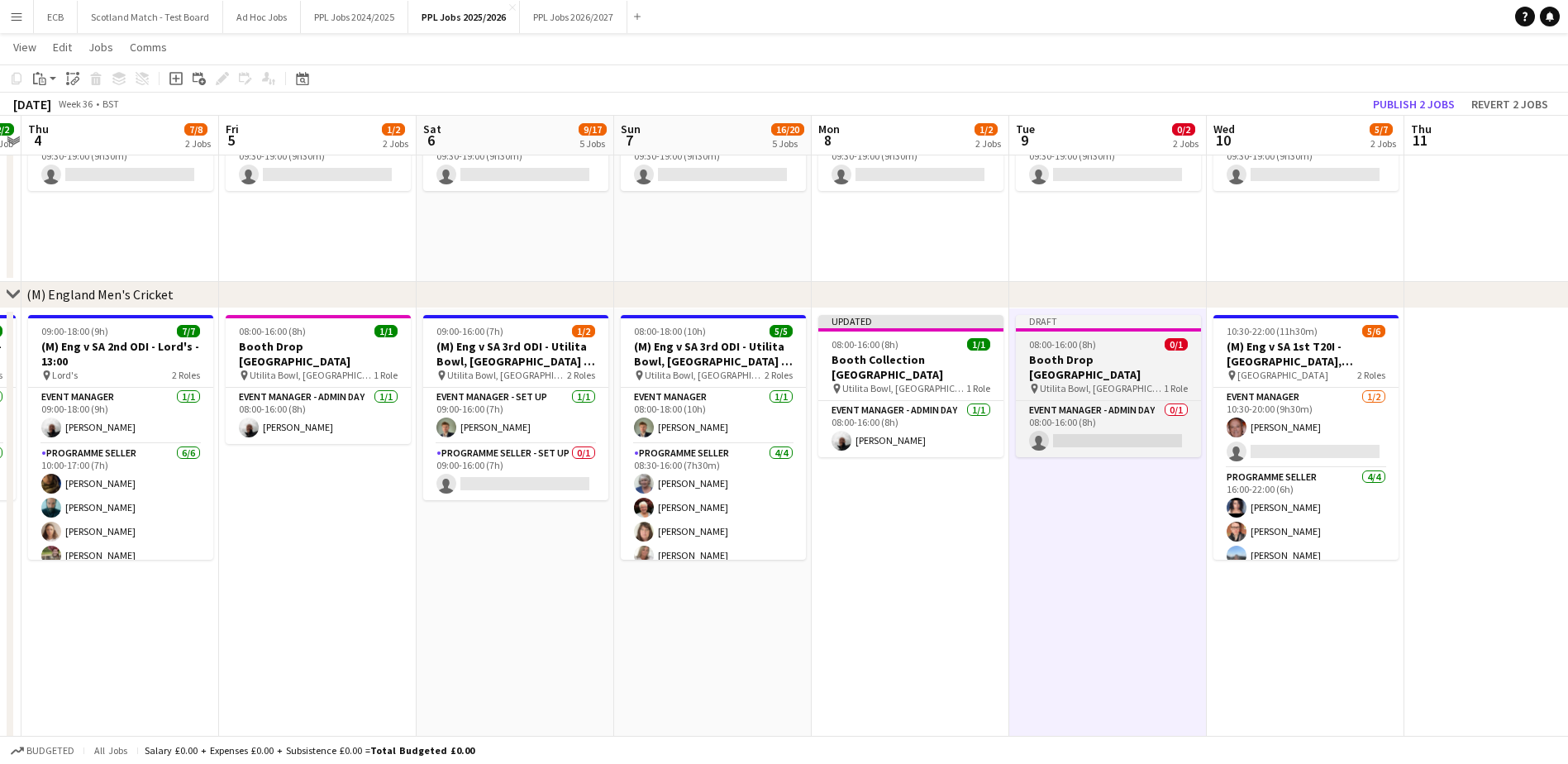
click at [1130, 362] on h3 "Booth Drop Cardiff" at bounding box center [1108, 367] width 185 height 30
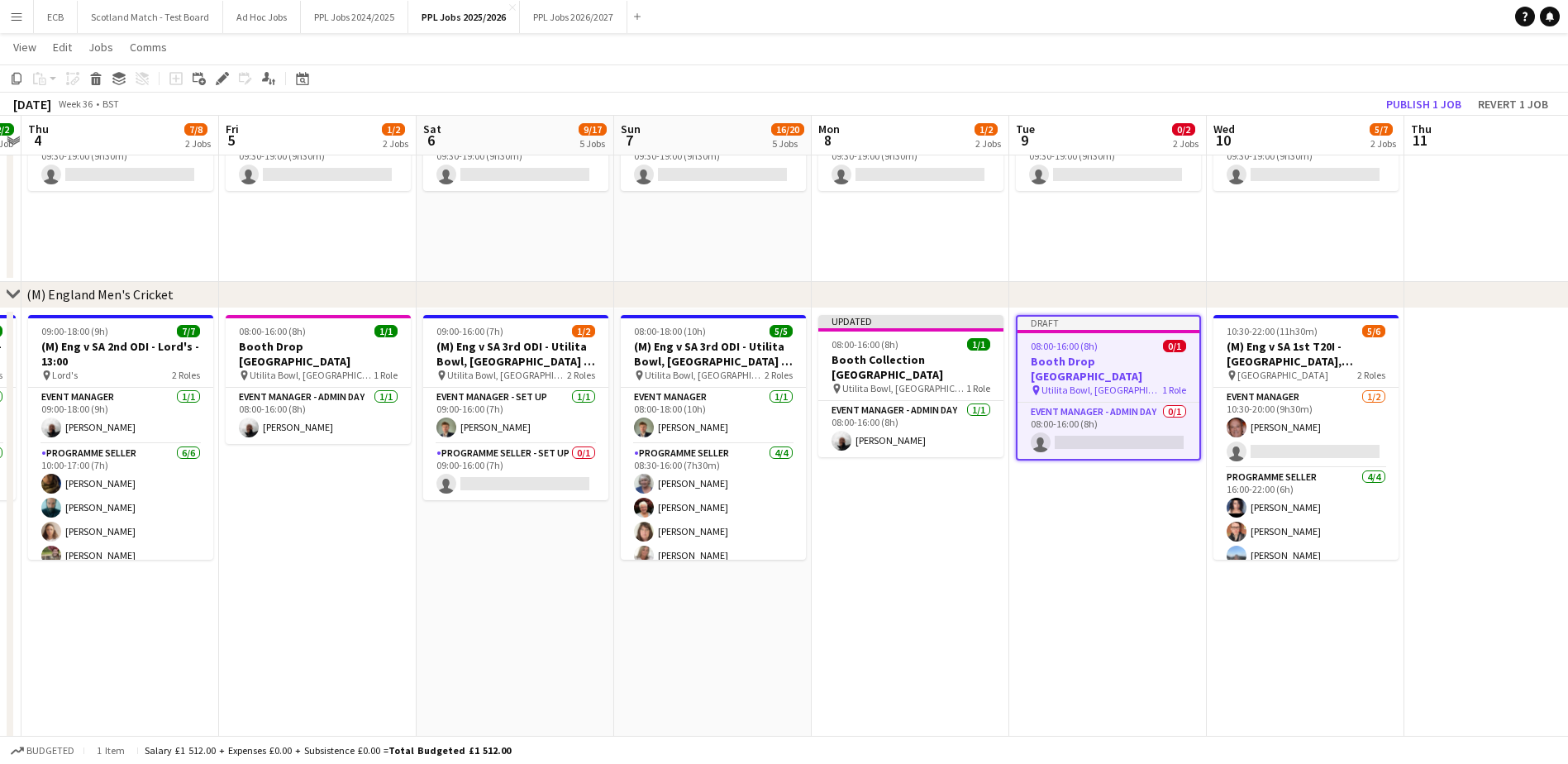
click at [1062, 383] on div "pin Utilita Bowl, Southampton 1 Role" at bounding box center [1108, 390] width 182 height 13
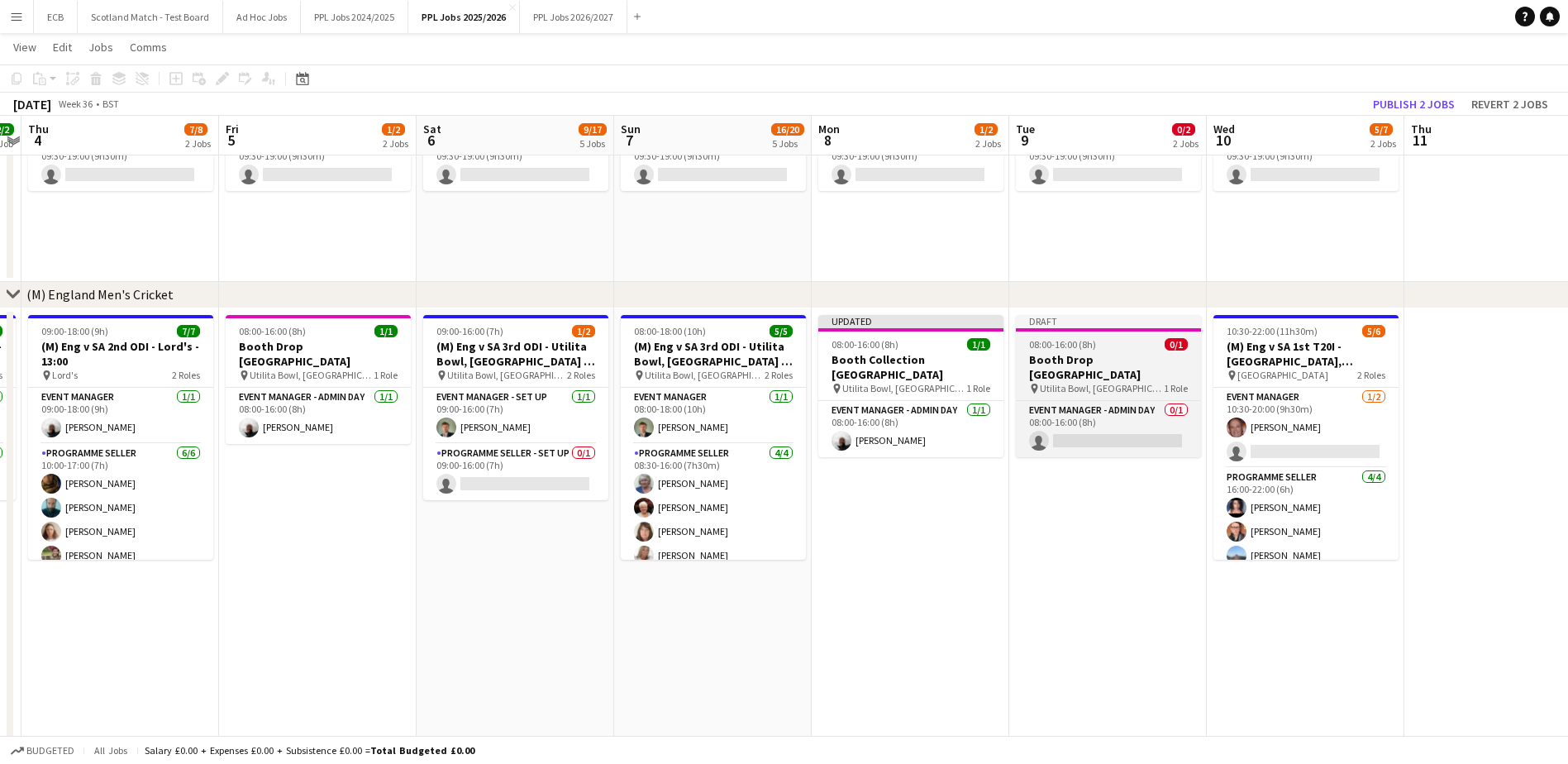
click at [1096, 360] on h3 "Booth Drop Cardiff" at bounding box center [1108, 367] width 185 height 30
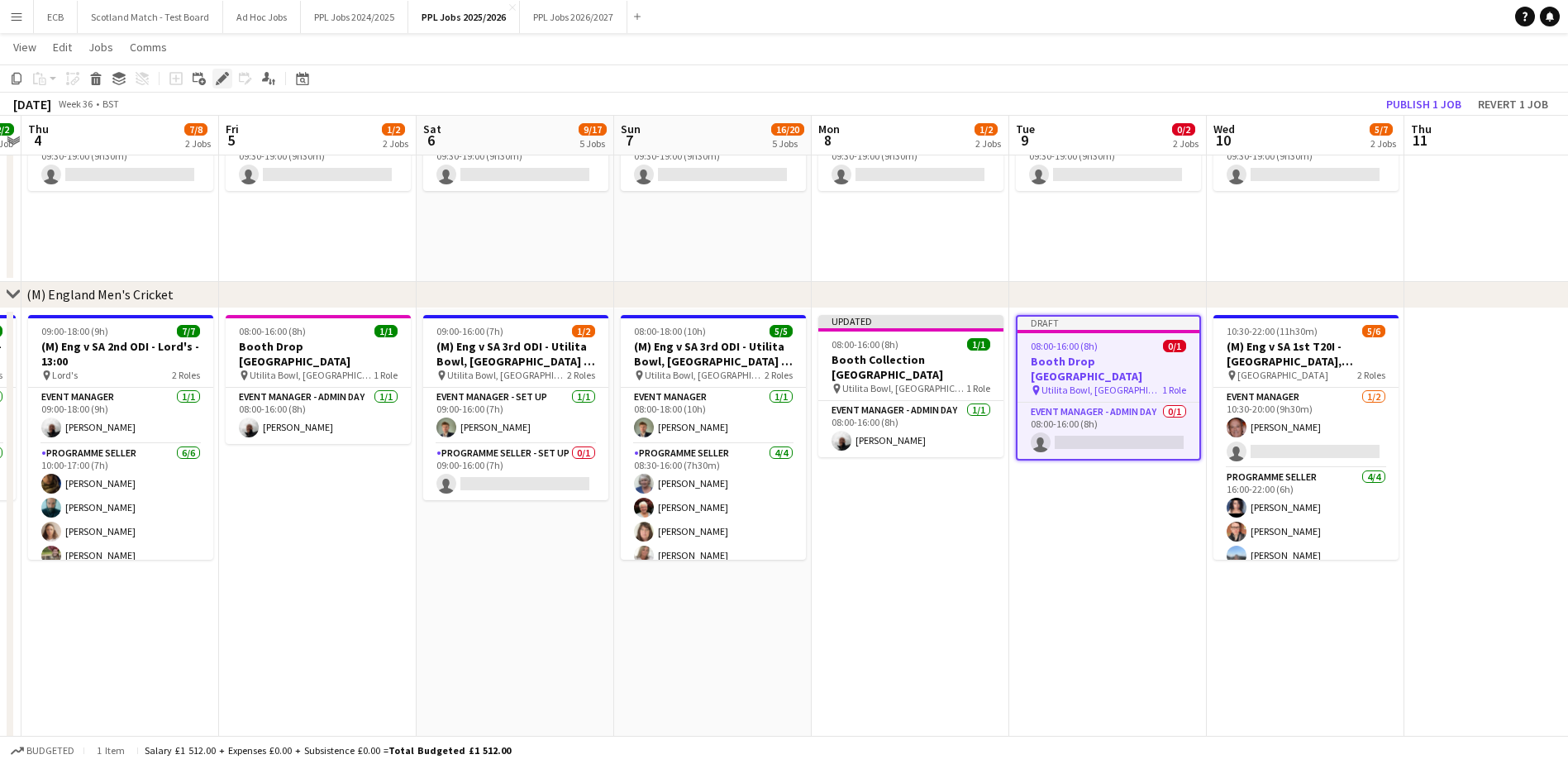
click at [223, 78] on icon at bounding box center [222, 79] width 9 height 9
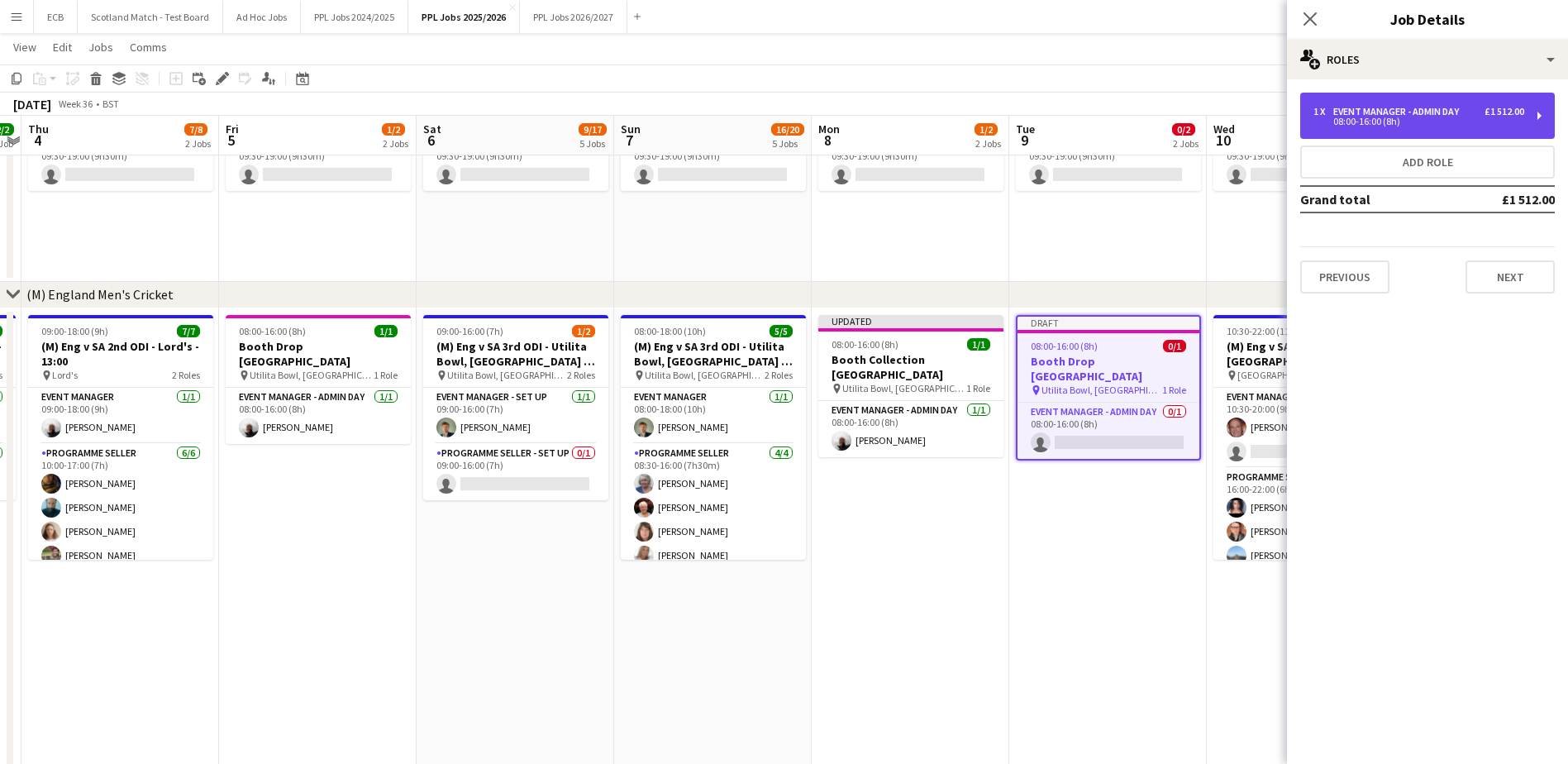
click at [1438, 122] on div "08:00-16:00 (8h)" at bounding box center [1419, 121] width 211 height 8
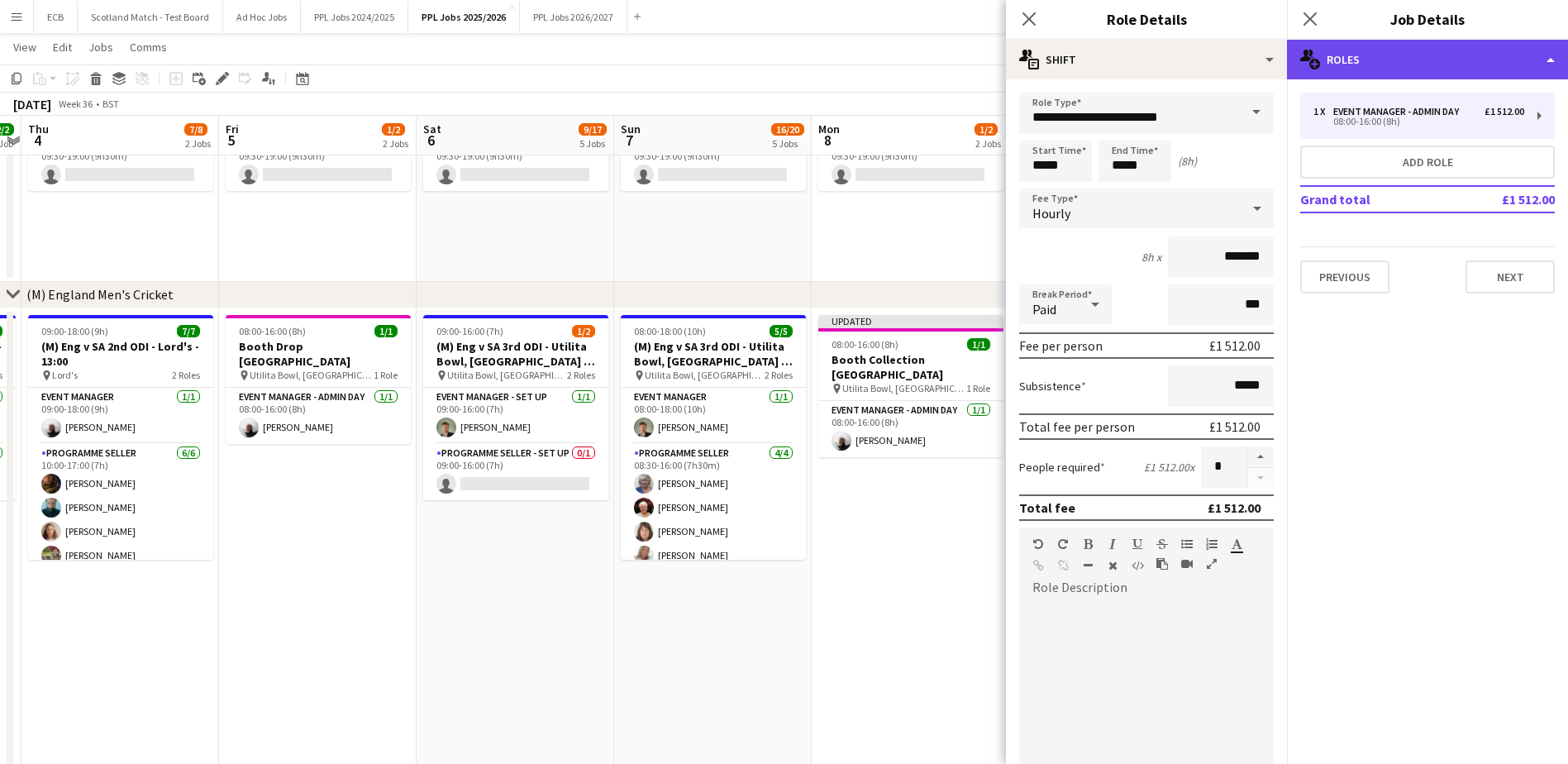
click at [1406, 49] on div "multiple-users-add Roles" at bounding box center [1427, 59] width 281 height 40
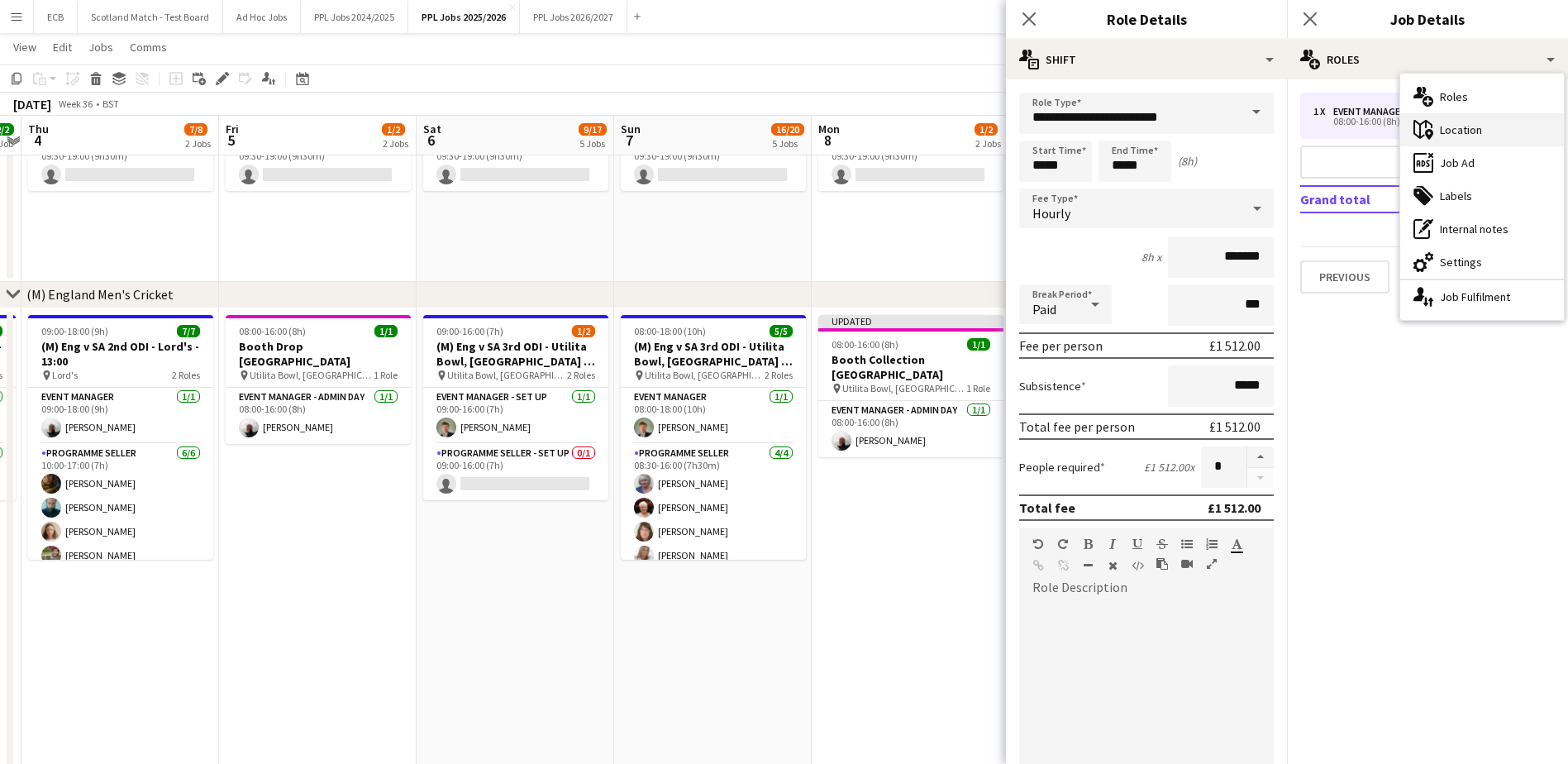
click at [1491, 131] on div "maps-pin-1 Location" at bounding box center [1481, 130] width 163 height 33
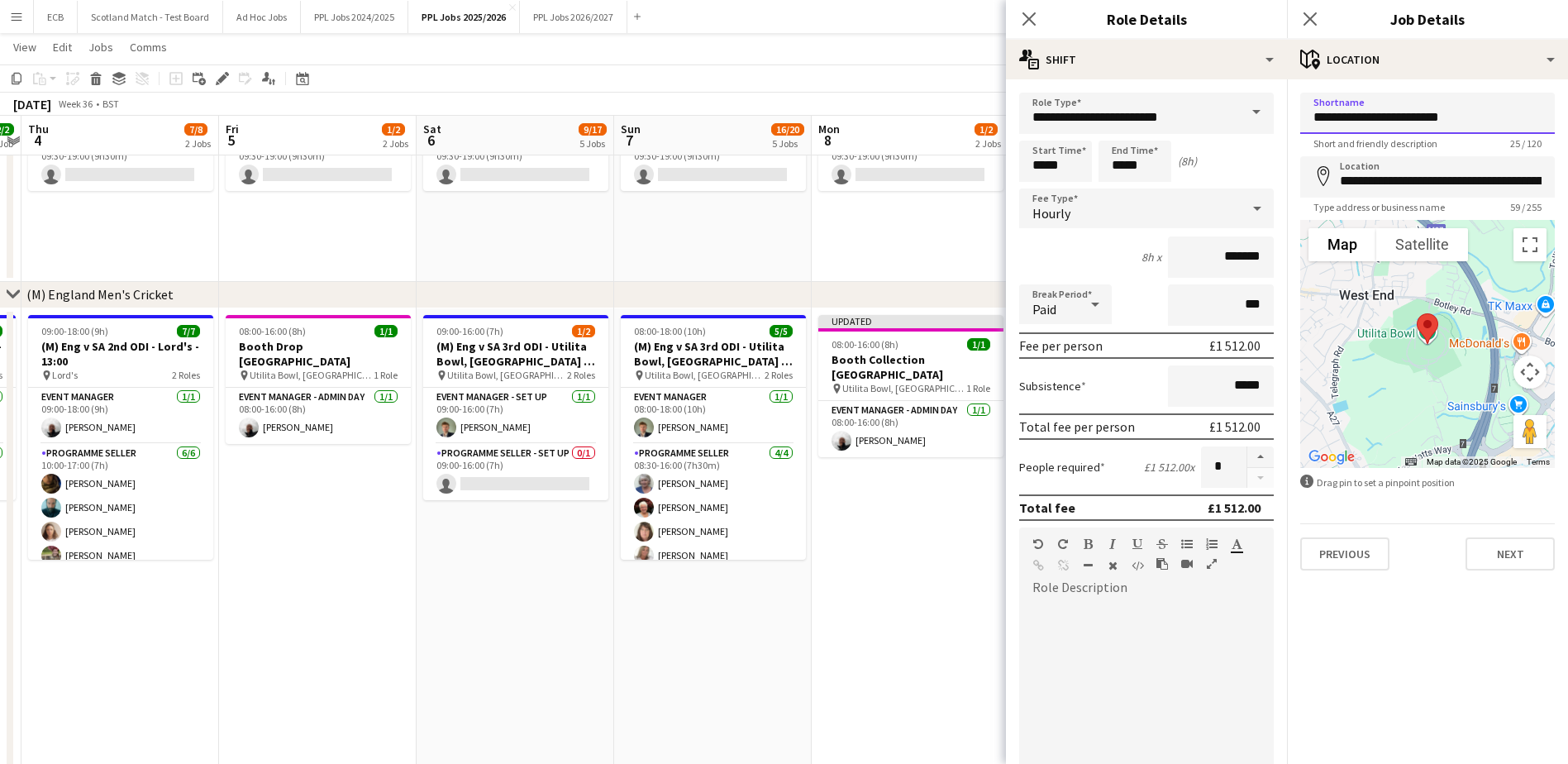
drag, startPoint x: 1480, startPoint y: 120, endPoint x: 1186, endPoint y: 152, distance: 295.7
click at [1186, 152] on body "Menu Boards Boards Boards All jobs Status Workforce Workforce My Workforce Recr…" at bounding box center [784, 744] width 1568 height 1899
click at [1368, 123] on input "**********" at bounding box center [1427, 113] width 255 height 42
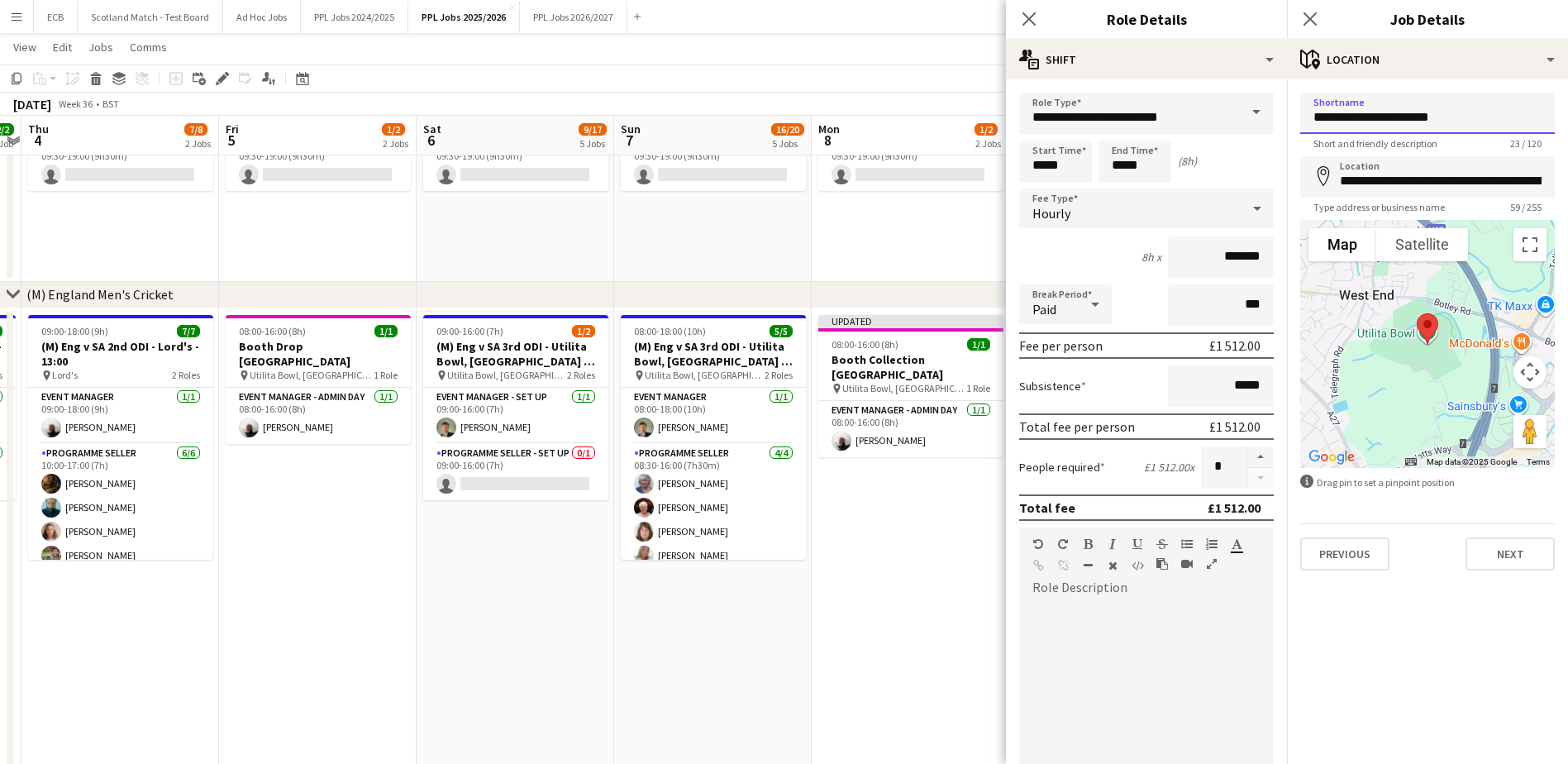
type input "**********"
click at [1415, 572] on div "**********" at bounding box center [1427, 331] width 281 height 504
drag, startPoint x: 1453, startPoint y: 115, endPoint x: 1210, endPoint y: 111, distance: 243.0
click at [1210, 111] on body "Menu Boards Boards Boards All jobs Status Workforce Workforce My Workforce Recr…" at bounding box center [784, 744] width 1568 height 1899
click at [1379, 176] on input "**********" at bounding box center [1427, 177] width 255 height 42
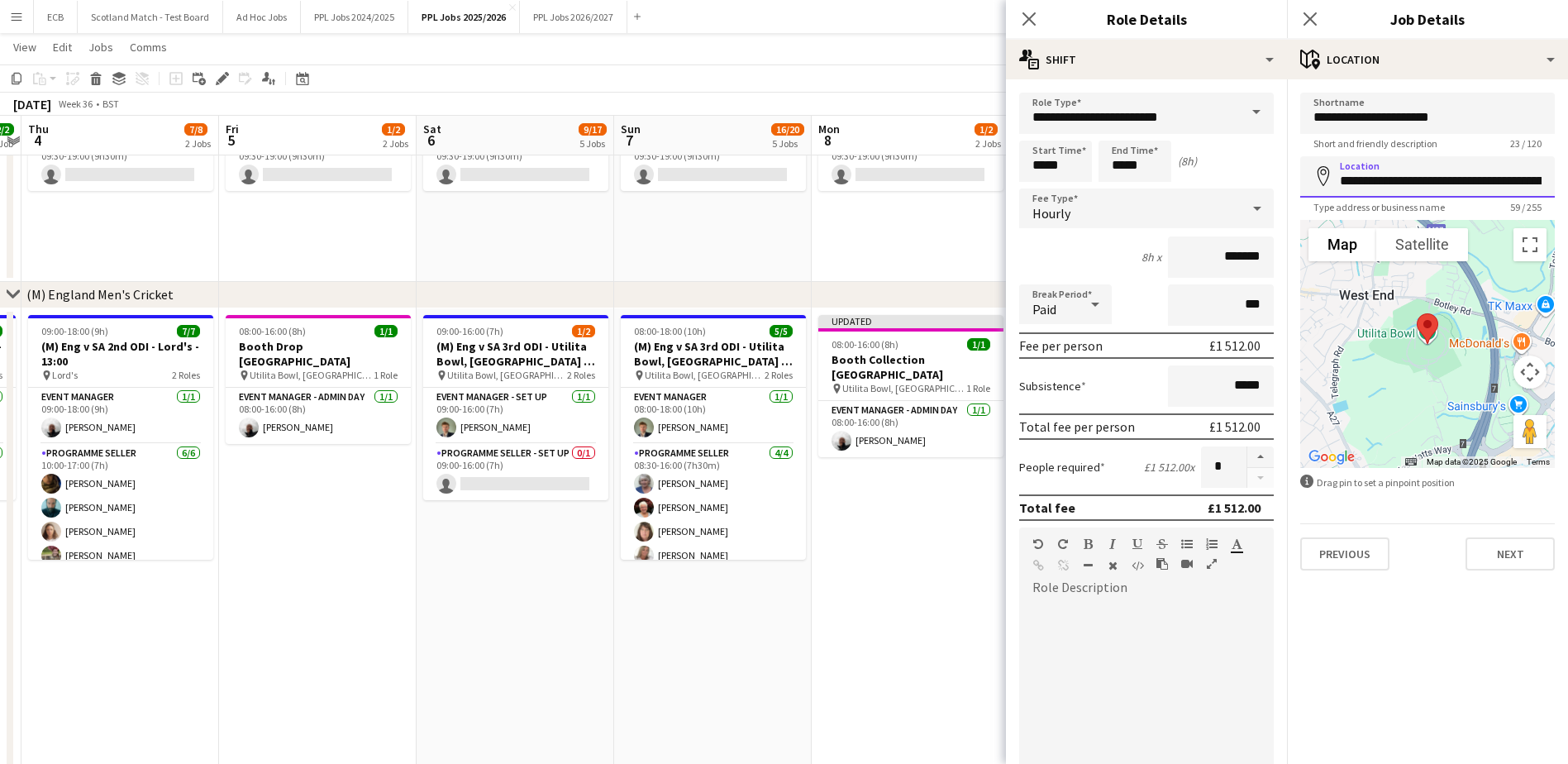
click at [1379, 176] on input "**********" at bounding box center [1427, 177] width 255 height 42
paste input
drag, startPoint x: 1461, startPoint y: 118, endPoint x: 1228, endPoint y: 112, distance: 233.1
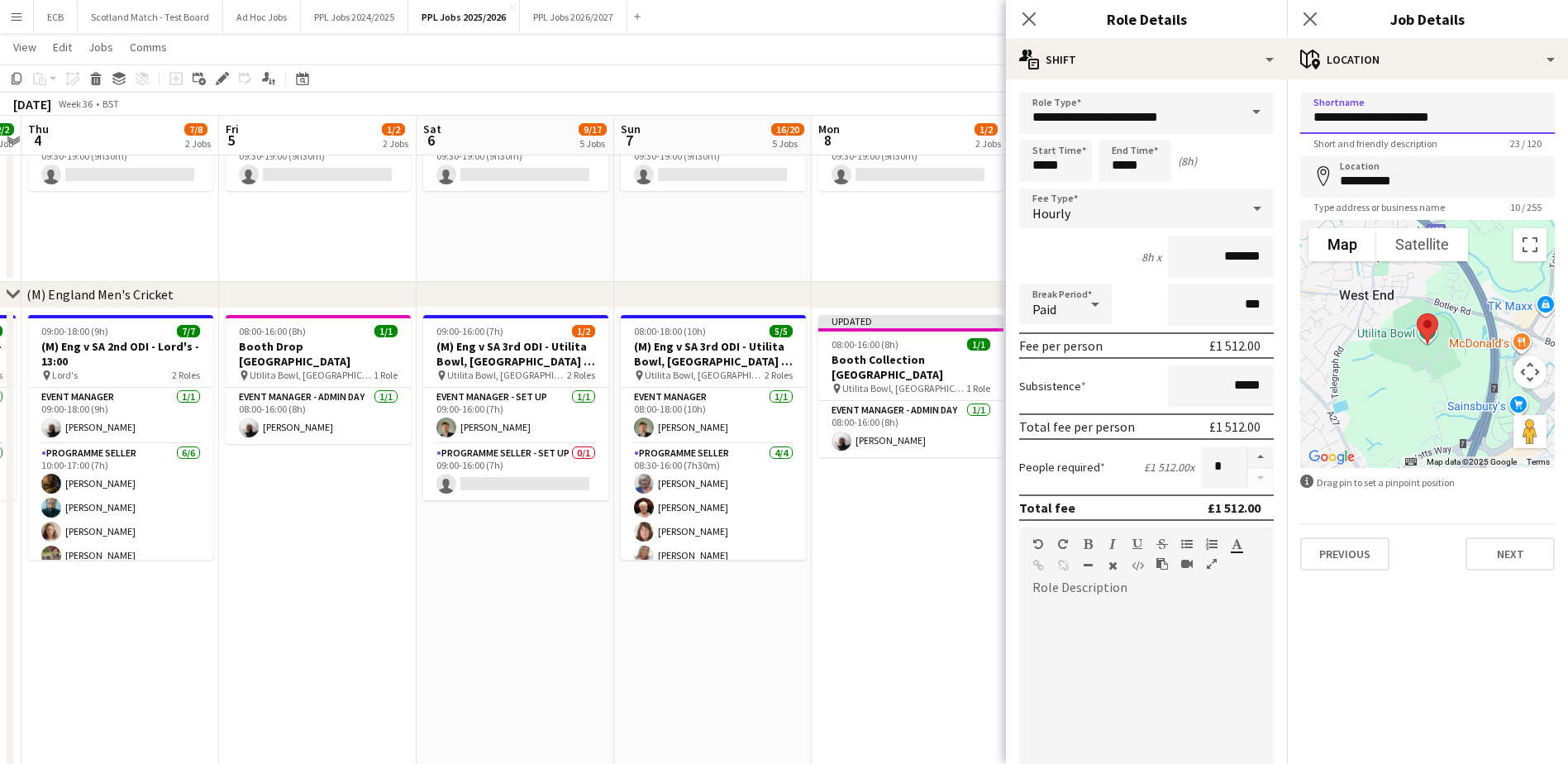
click at [1228, 112] on body "Menu Boards Boards Boards All jobs Status Workforce Workforce My Workforce Recr…" at bounding box center [784, 744] width 1568 height 1899
click at [1343, 127] on input "**********" at bounding box center [1427, 113] width 255 height 42
click at [1366, 188] on input "**********" at bounding box center [1427, 177] width 255 height 42
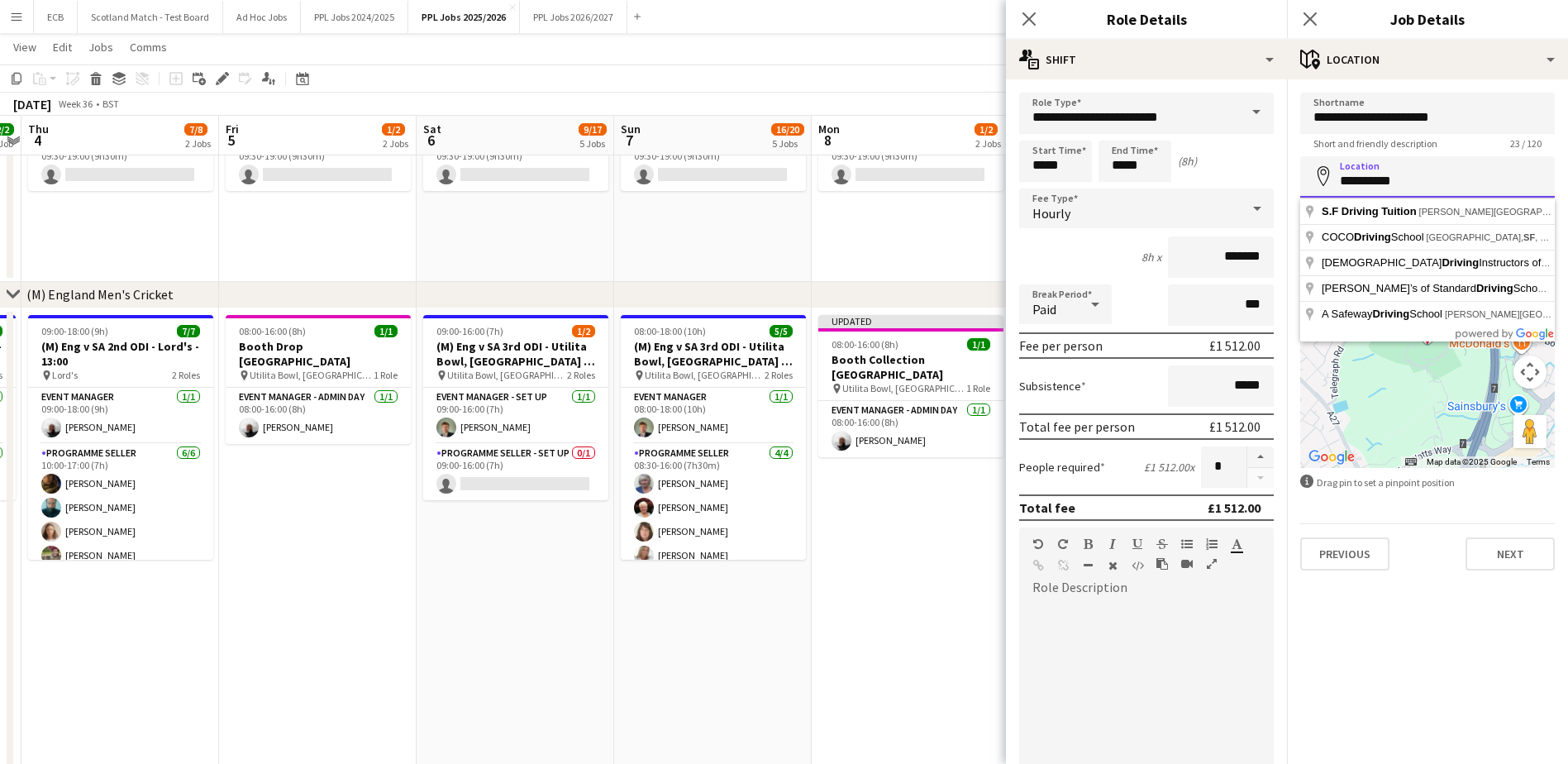
click at [1366, 188] on input "**********" at bounding box center [1427, 177] width 255 height 42
paste input "**********"
type input "**********"
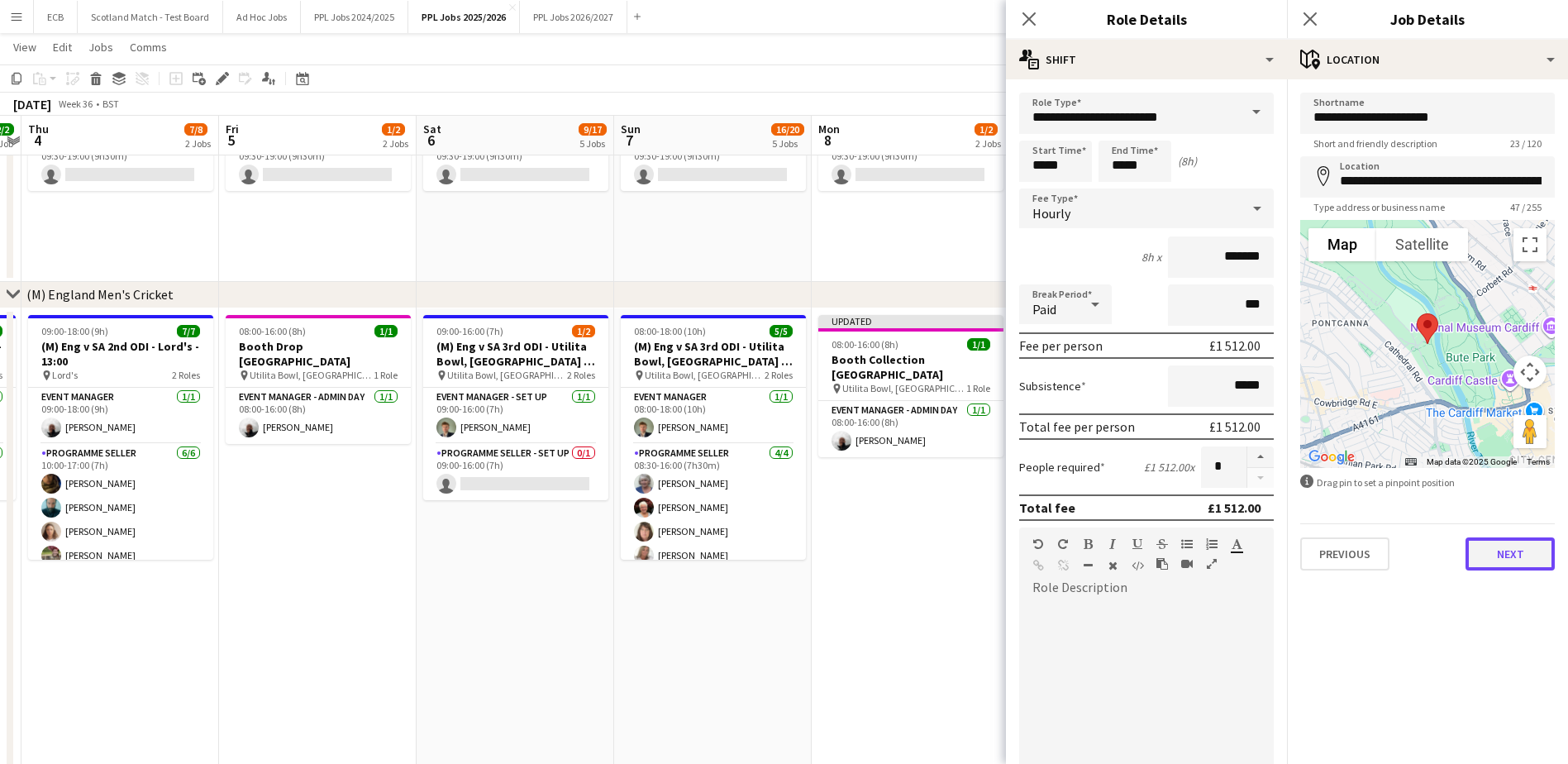
click at [1514, 557] on button "Next" at bounding box center [1509, 554] width 90 height 33
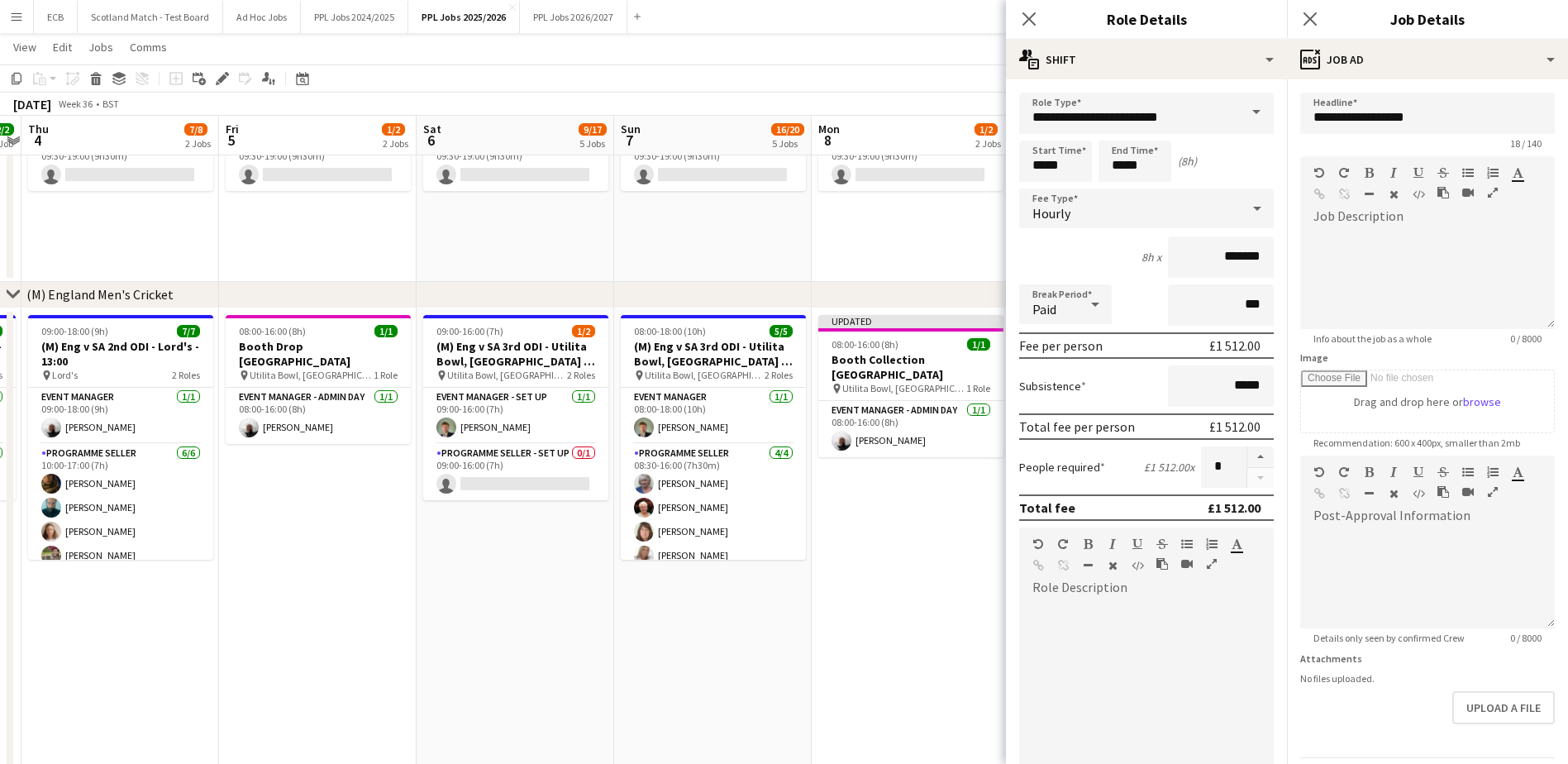
click at [924, 490] on app-date-cell "Updated 08:00-16:00 (8h) 1/1 Booth Collection Southampton pin Utilita Bowl, Sou…" at bounding box center [910, 547] width 198 height 478
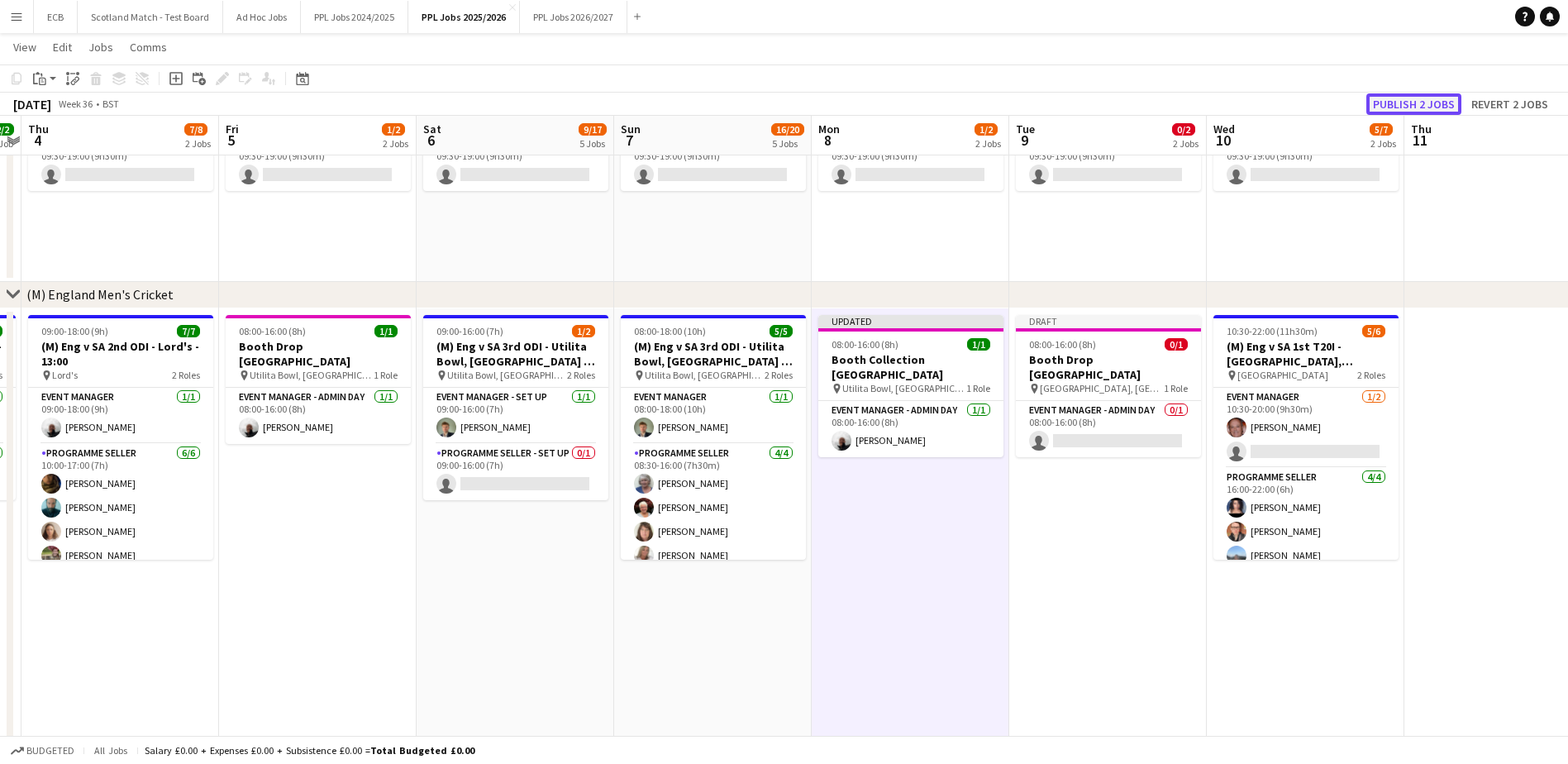
click at [1419, 100] on button "Publish 2 jobs" at bounding box center [1413, 104] width 95 height 21
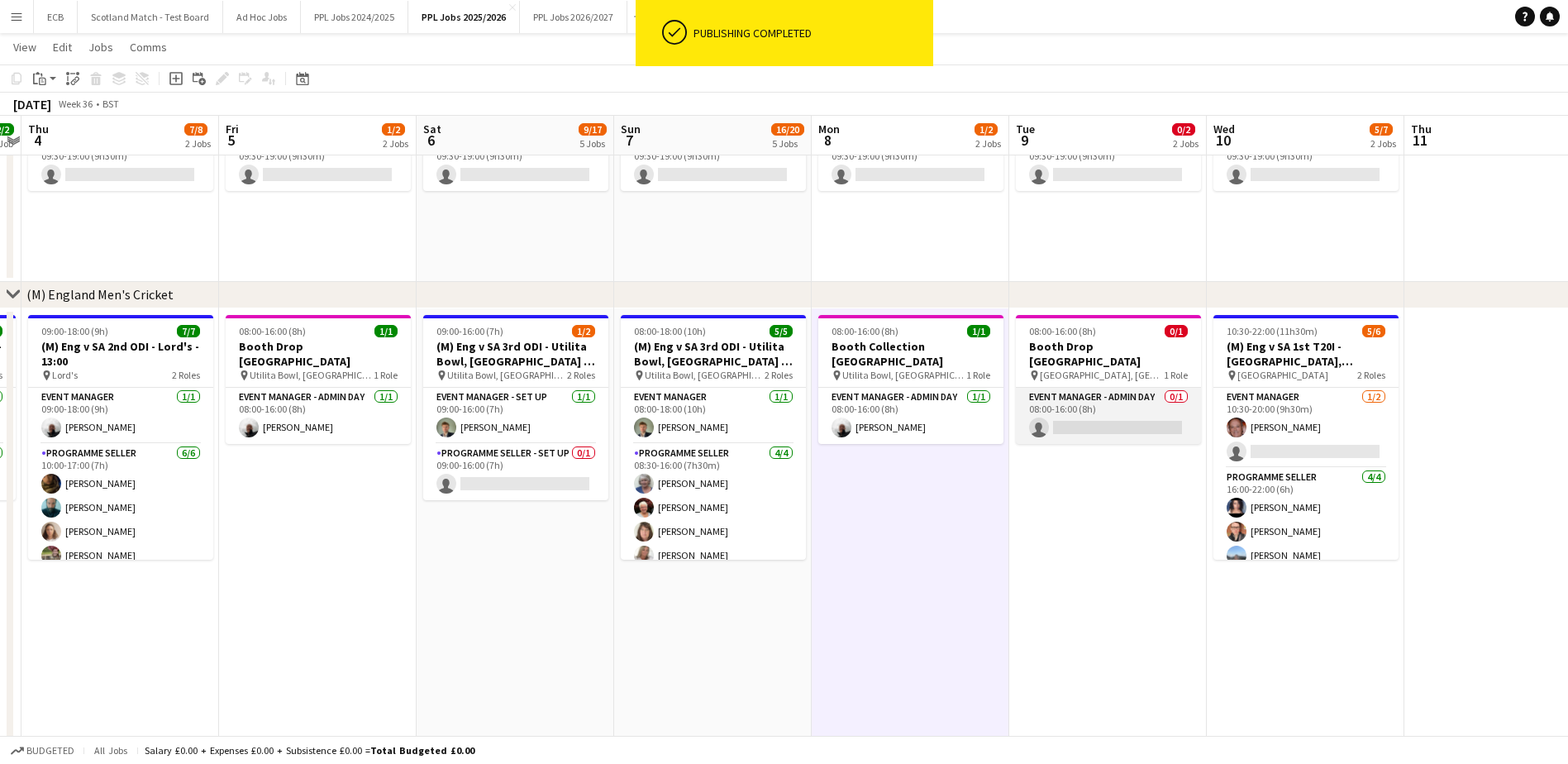
click at [1097, 397] on app-card-role "Event Manager - Admin Day 0/1 08:00-16:00 (8h) single-neutral-actions" at bounding box center [1108, 415] width 185 height 56
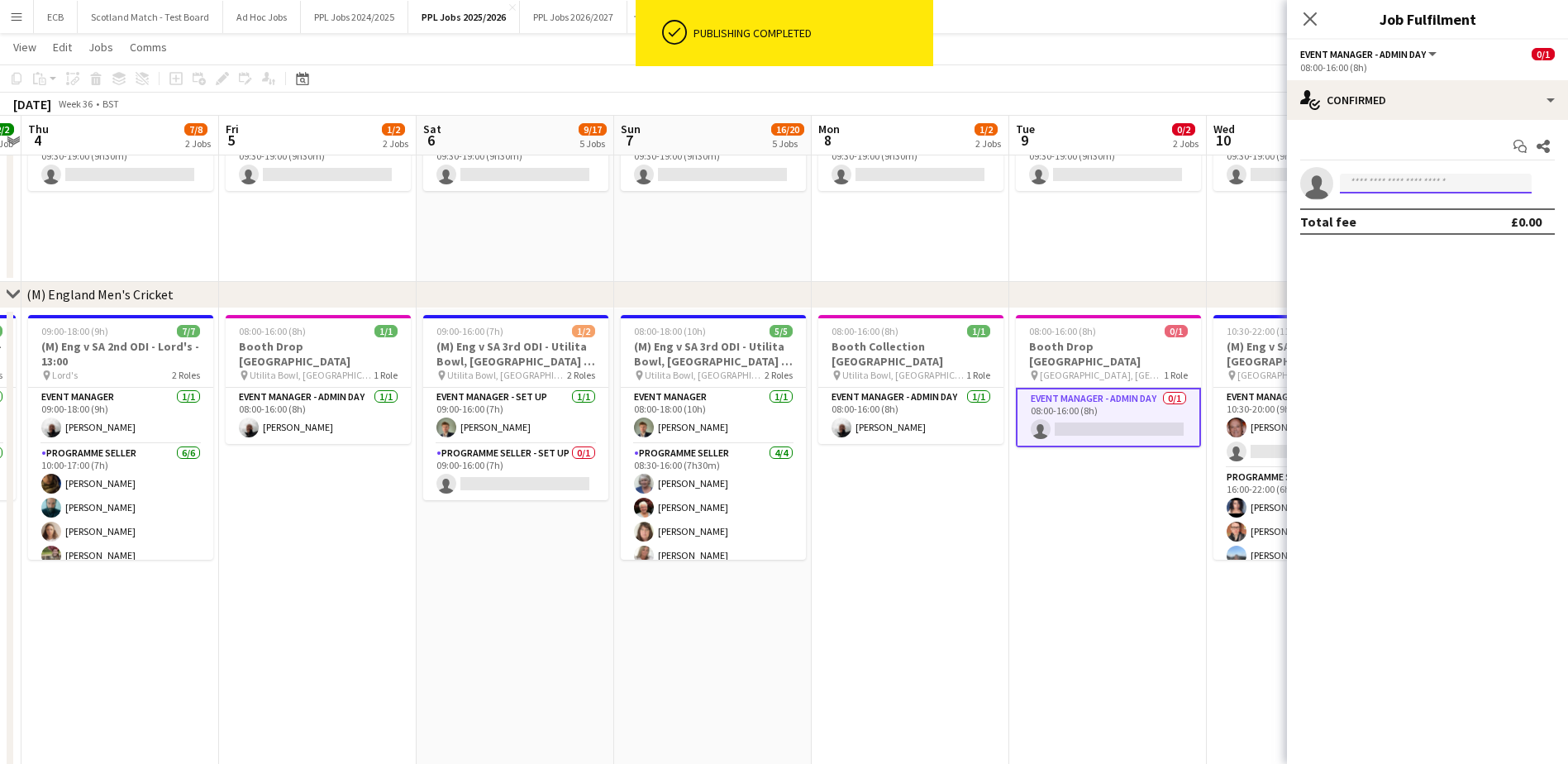
click at [1423, 181] on input at bounding box center [1435, 184] width 192 height 20
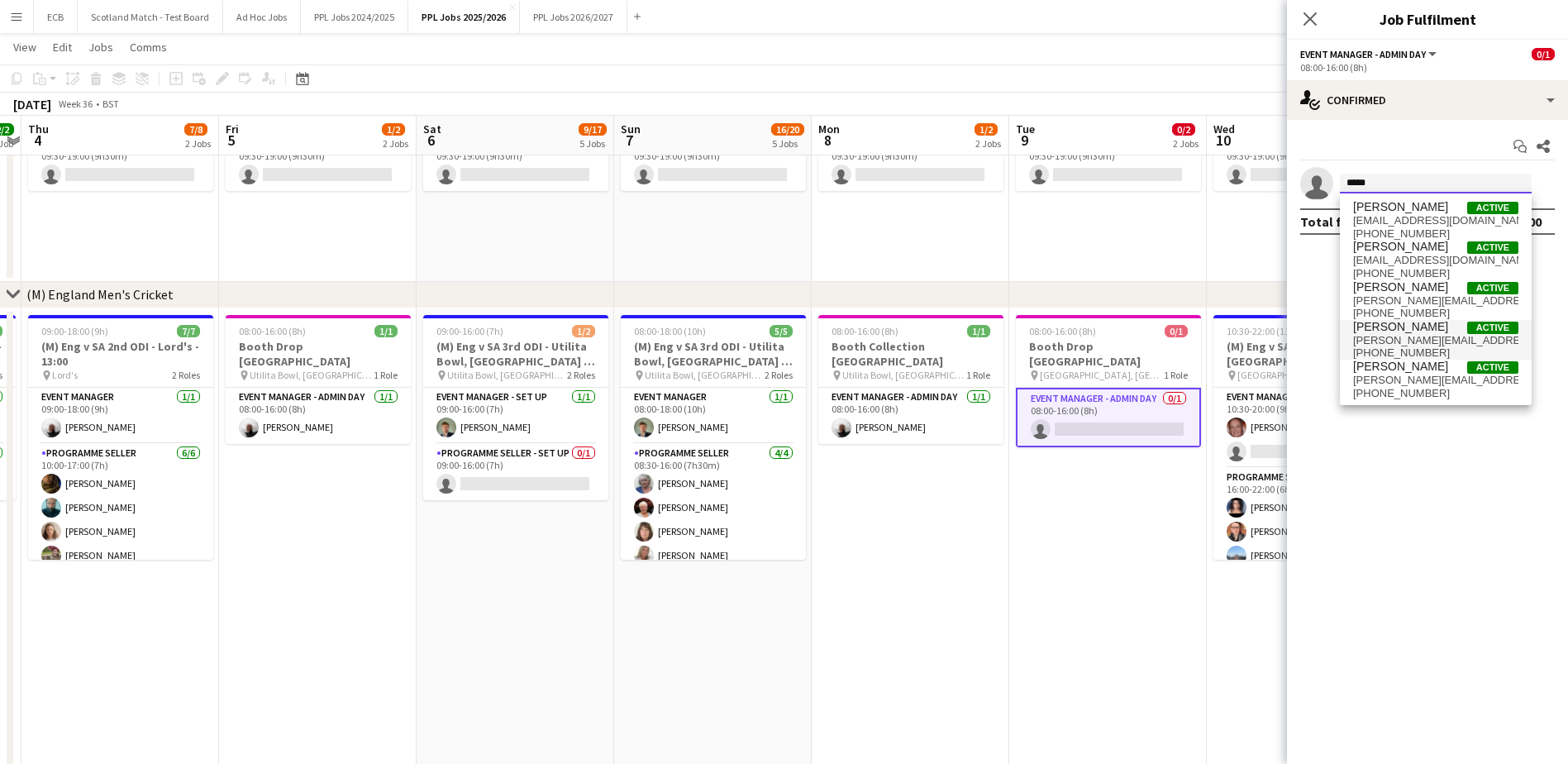
type input "*****"
click at [1393, 328] on span "Steve Fulcher" at bounding box center [1399, 327] width 95 height 14
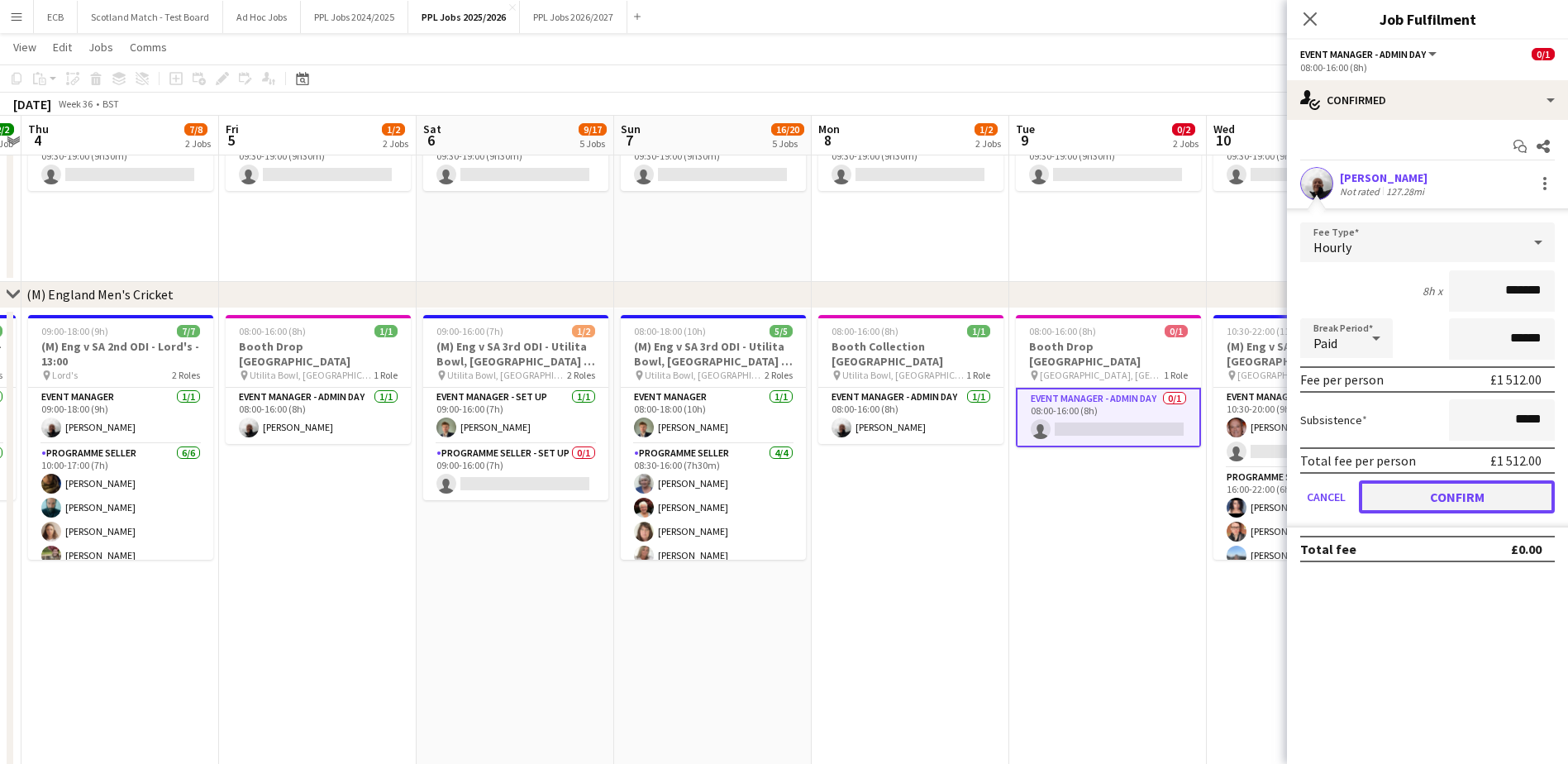
click at [1422, 490] on button "Confirm" at bounding box center [1456, 496] width 196 height 33
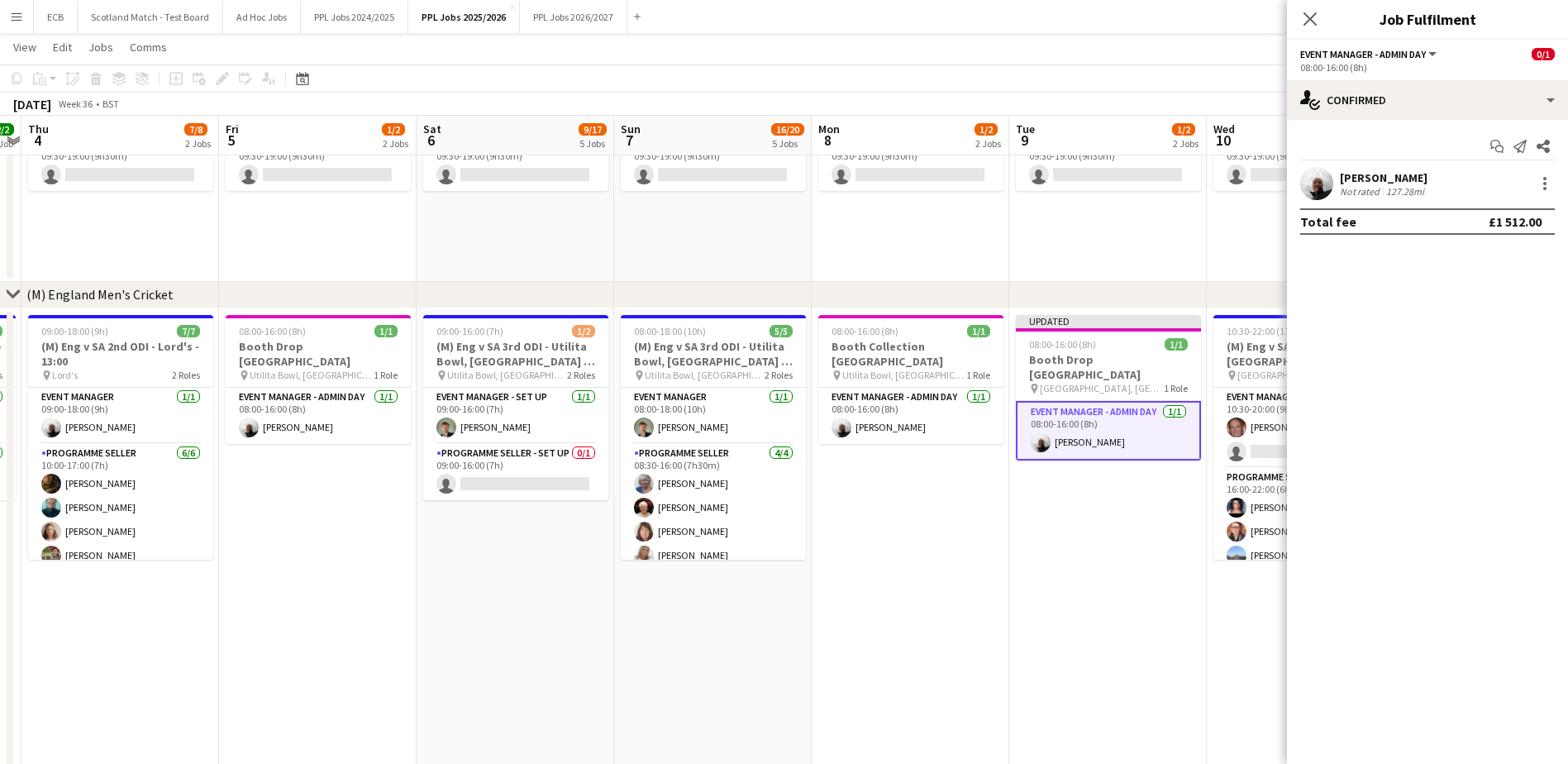
click at [1100, 490] on app-date-cell "Updated 08:00-16:00 (8h) 1/1 Booth Drop Cardiff pin Sophia Gardens, Cardiff 1 R…" at bounding box center [1108, 547] width 198 height 478
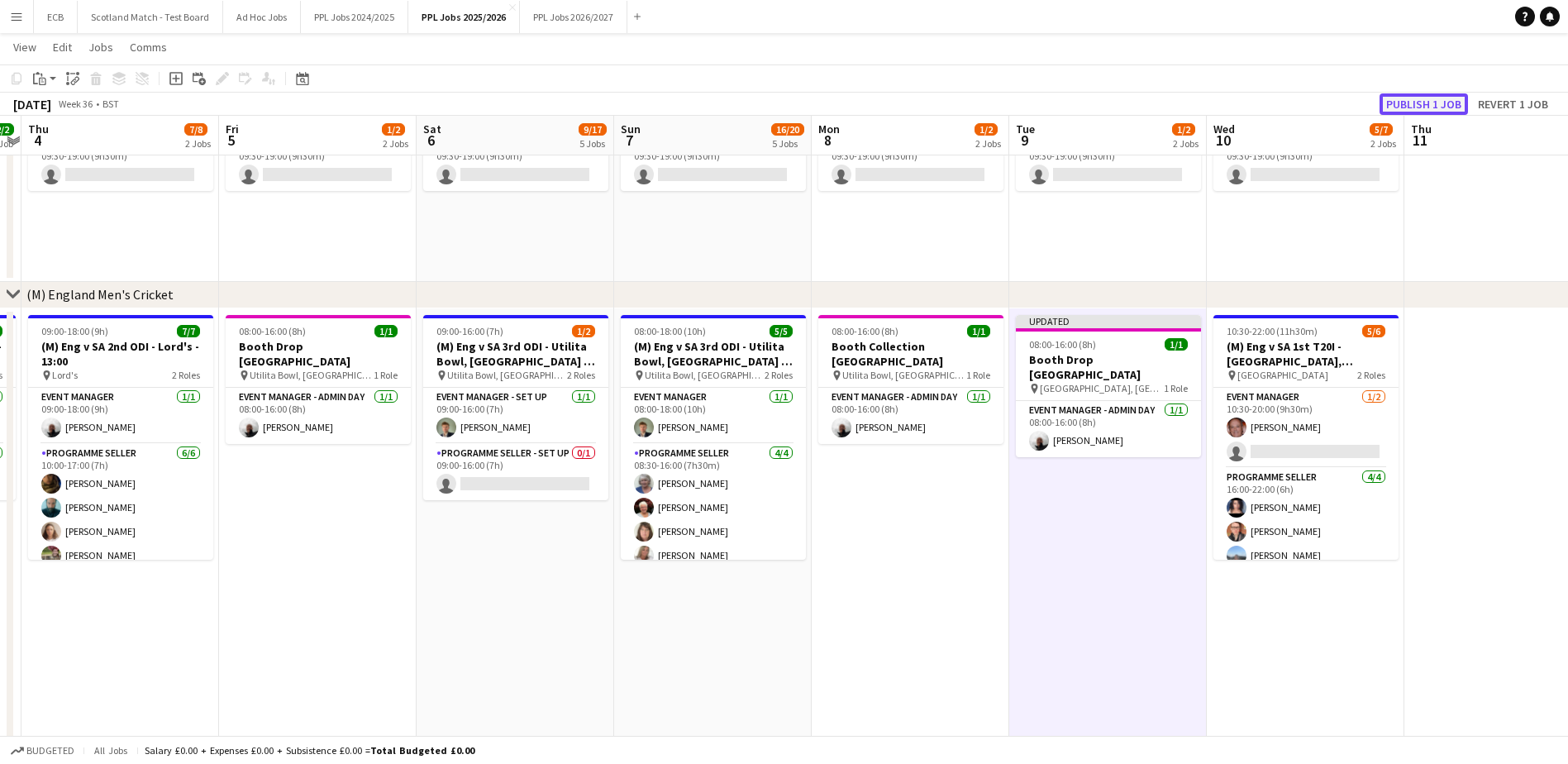
click at [1413, 98] on button "Publish 1 job" at bounding box center [1423, 104] width 89 height 21
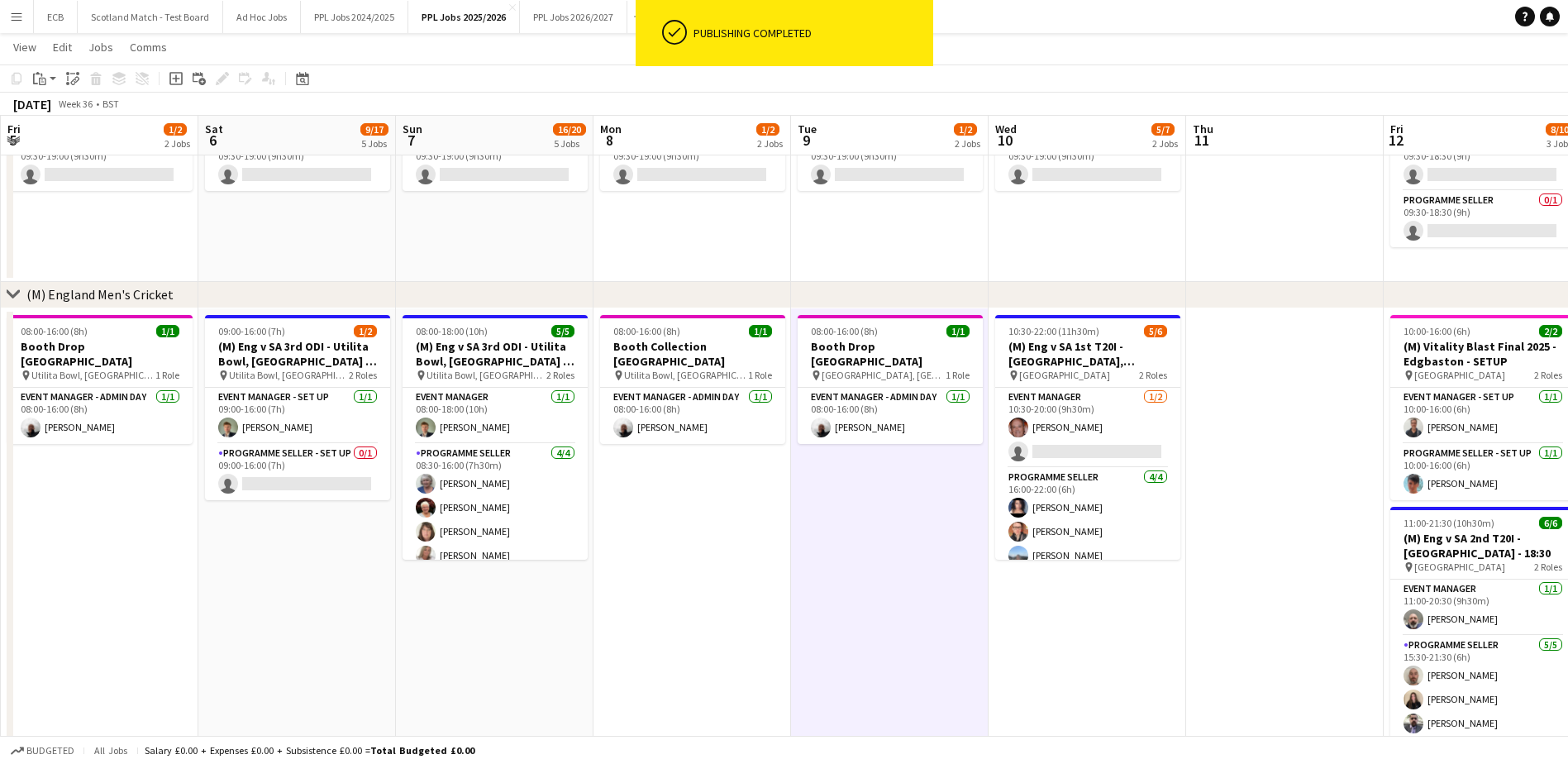
scroll to position [0, 600]
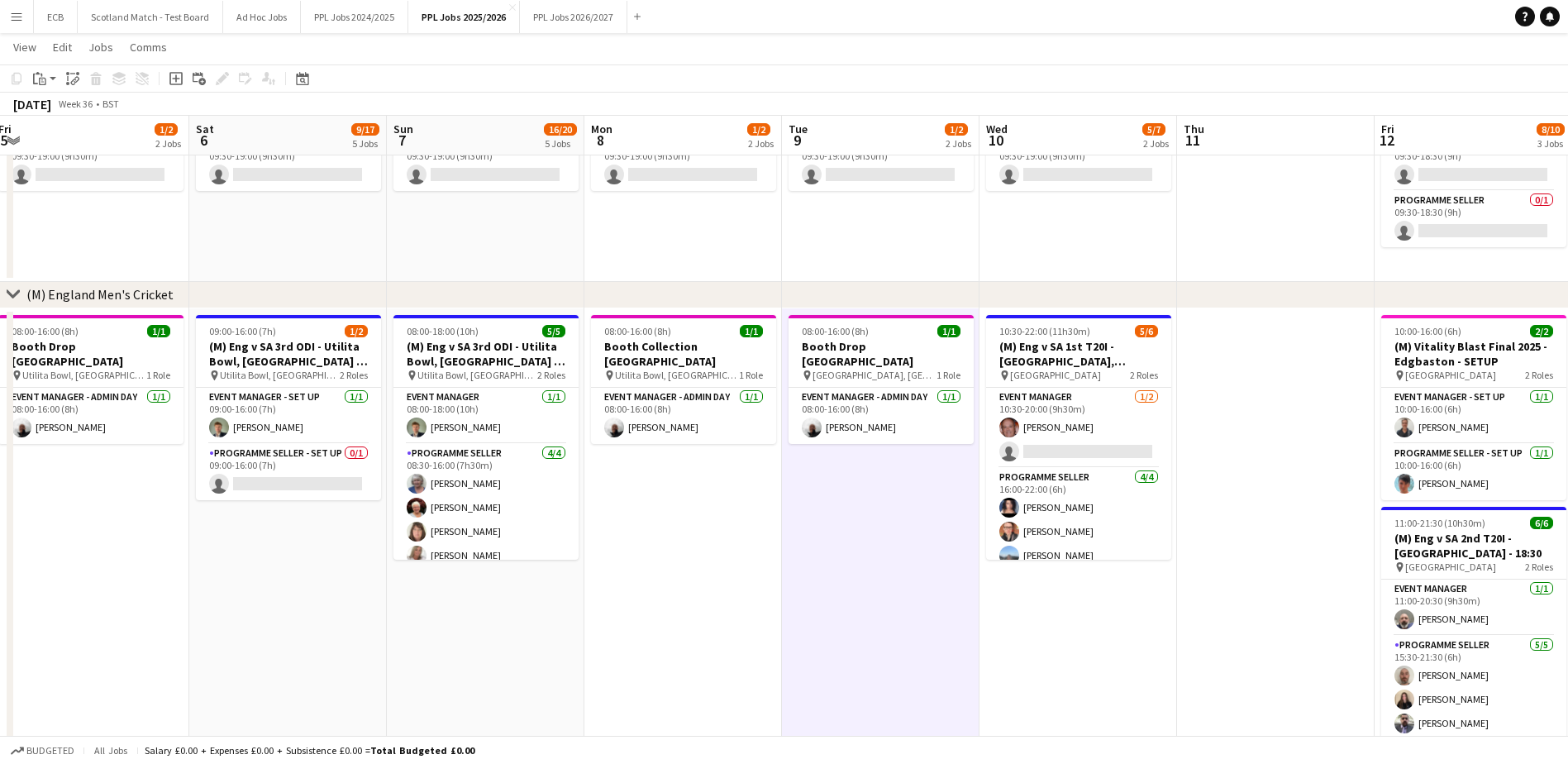
click at [1287, 392] on app-date-cell at bounding box center [1275, 547] width 198 height 478
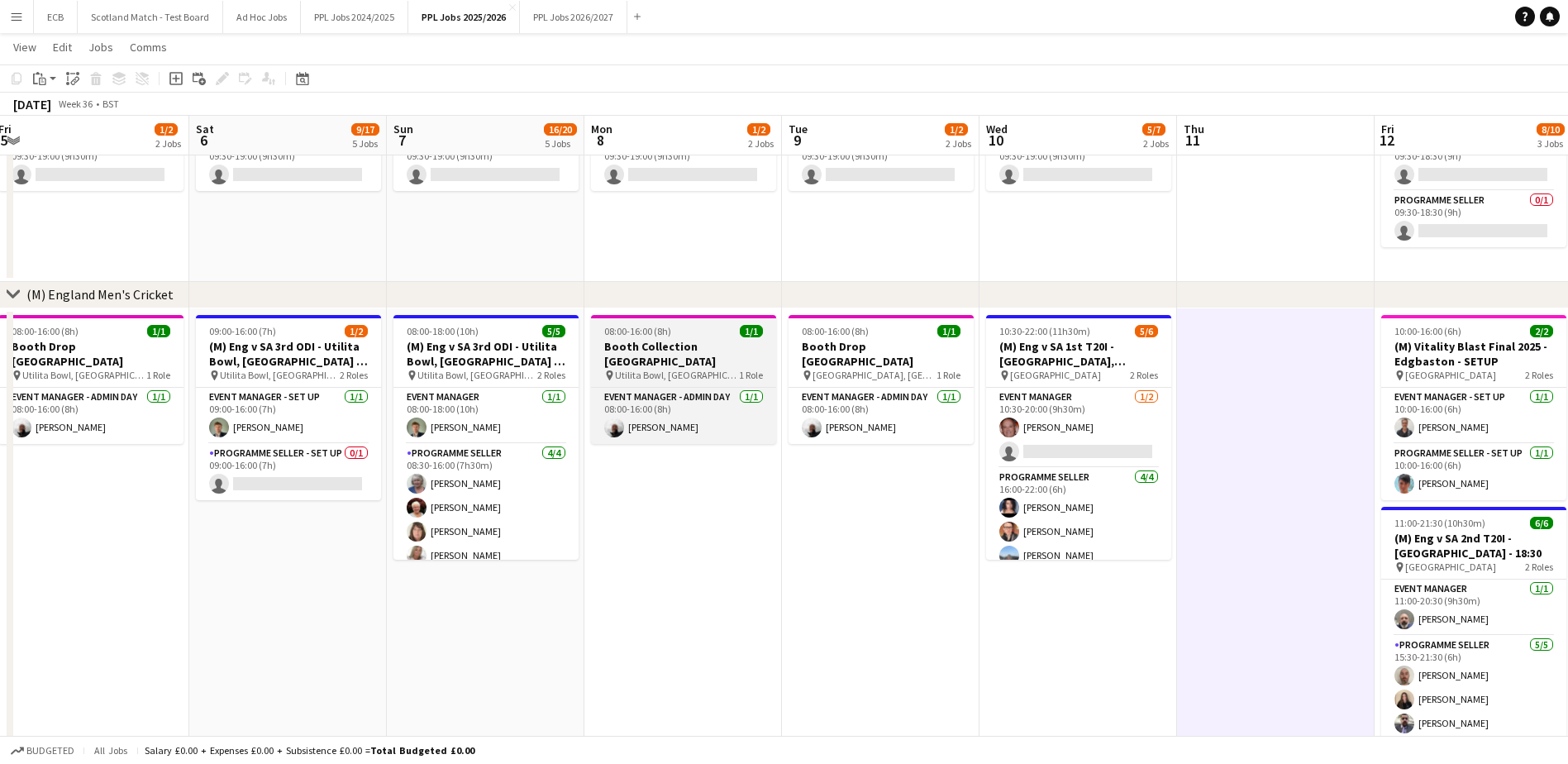
click at [665, 329] on span "08:00-16:00 (8h)" at bounding box center [637, 331] width 67 height 12
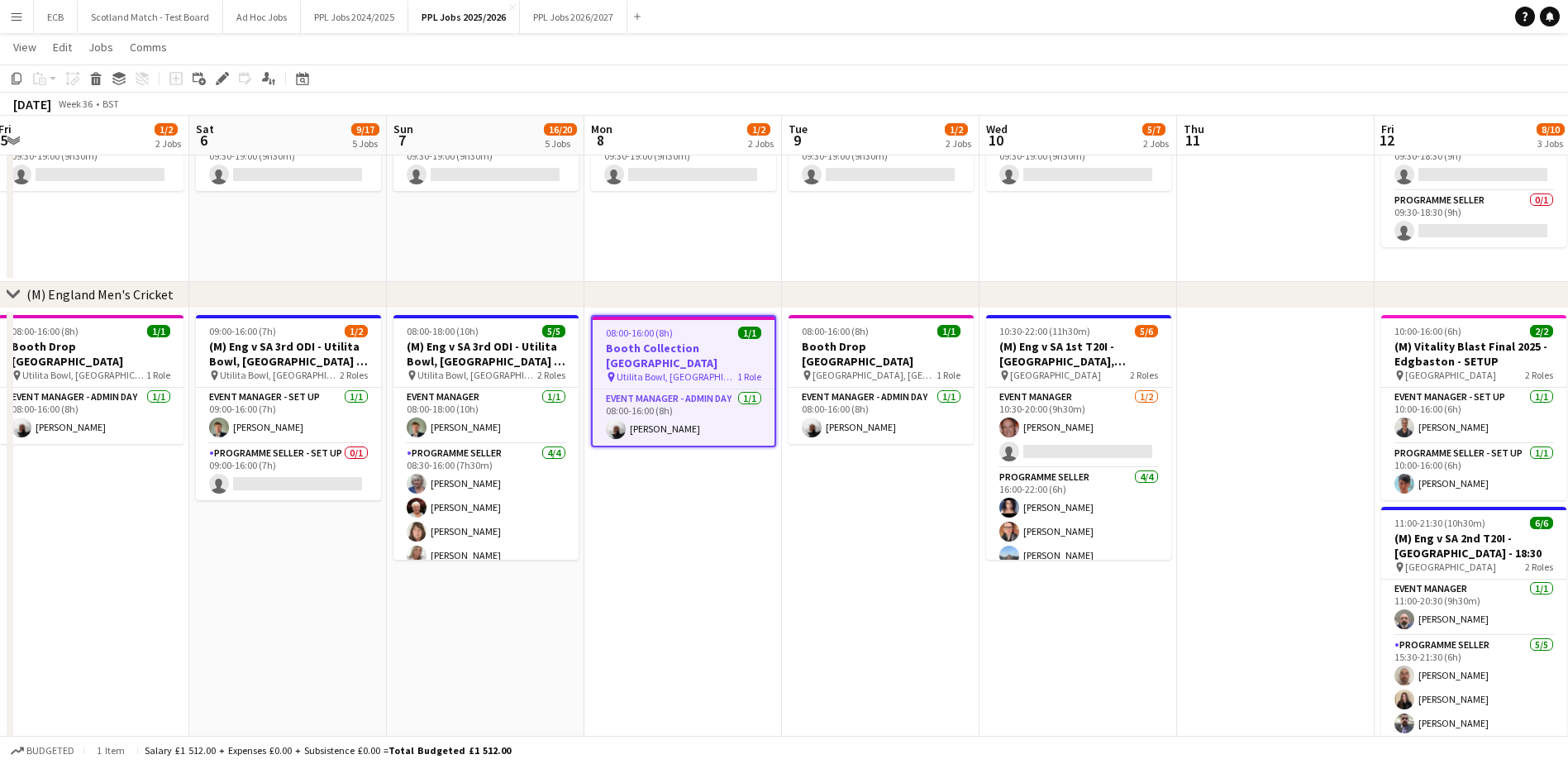
click at [1263, 329] on app-date-cell at bounding box center [1275, 547] width 198 height 478
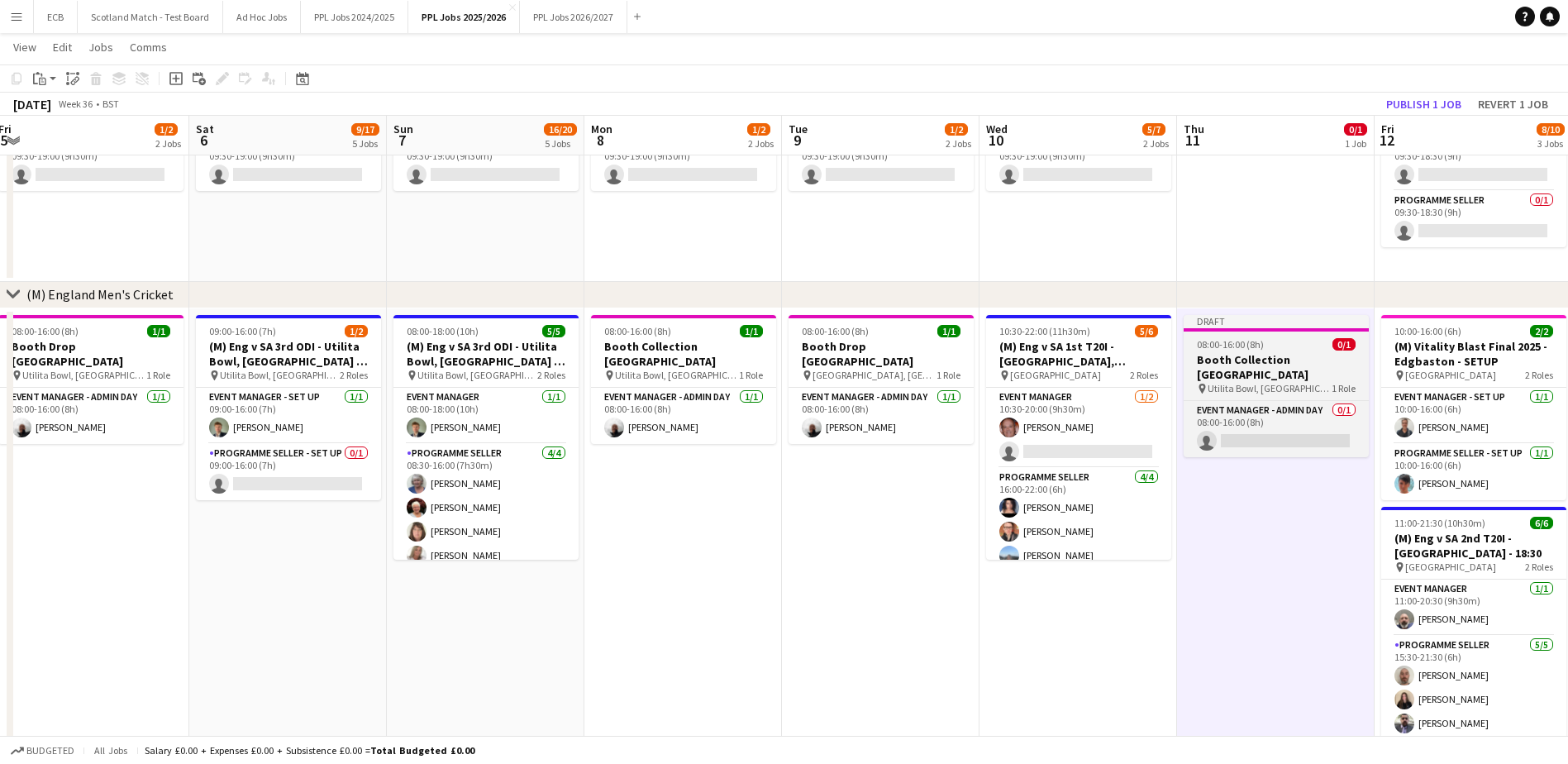
click at [1230, 330] on div at bounding box center [1275, 330] width 185 height 4
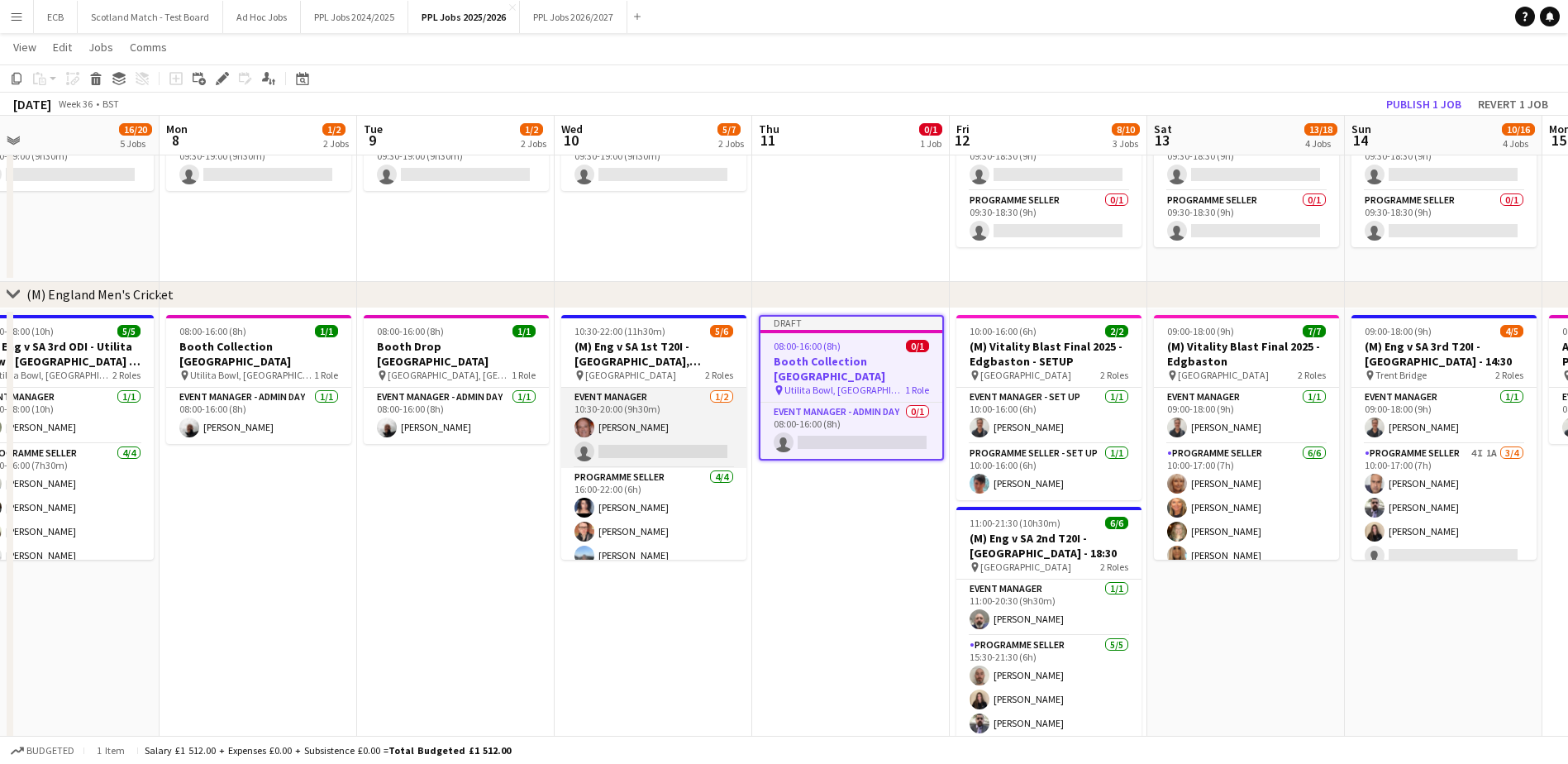
scroll to position [36, 0]
click at [220, 77] on icon "Edit" at bounding box center [222, 78] width 13 height 13
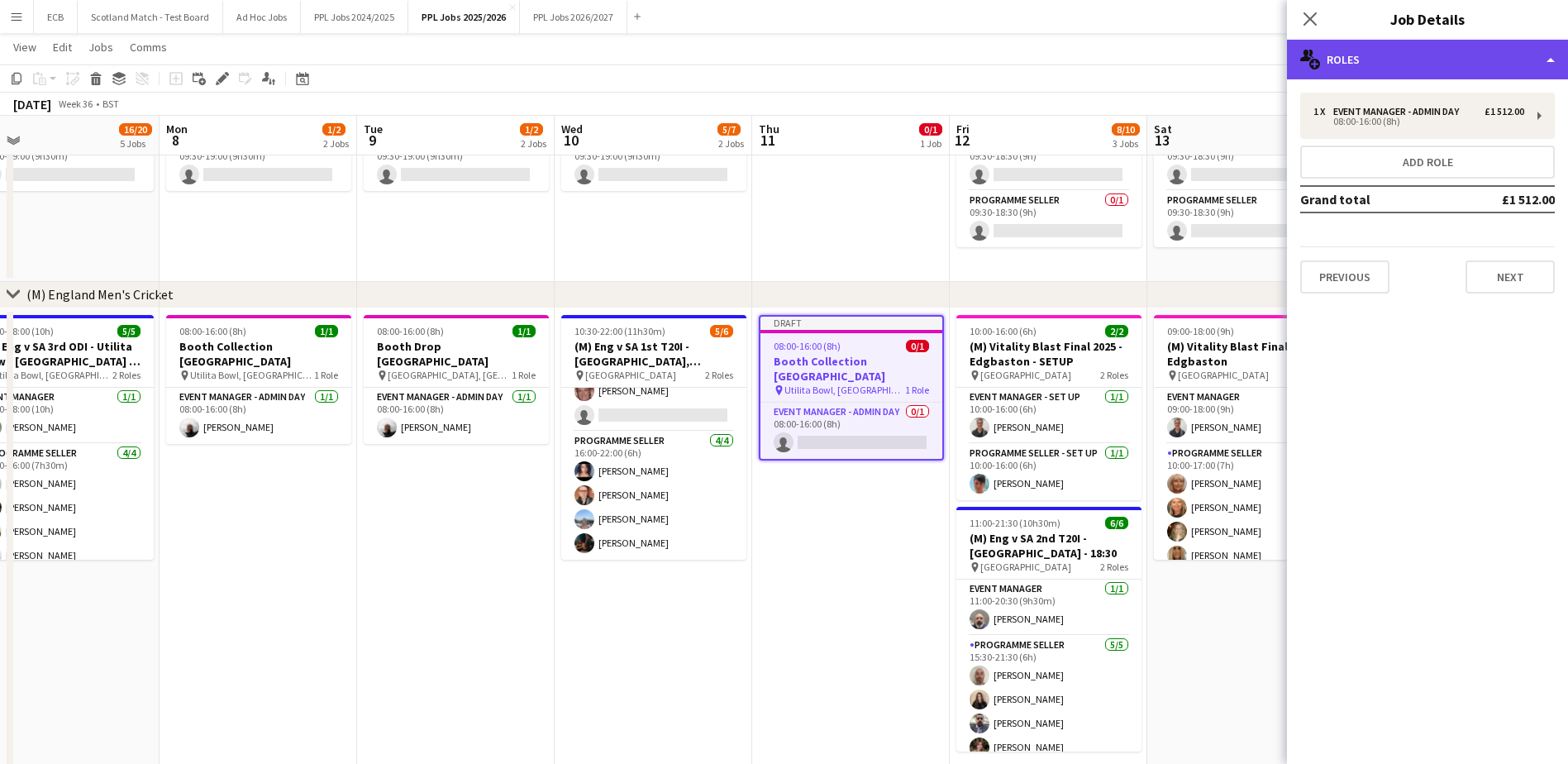
click at [1429, 65] on div "multiple-users-add Roles" at bounding box center [1427, 59] width 281 height 40
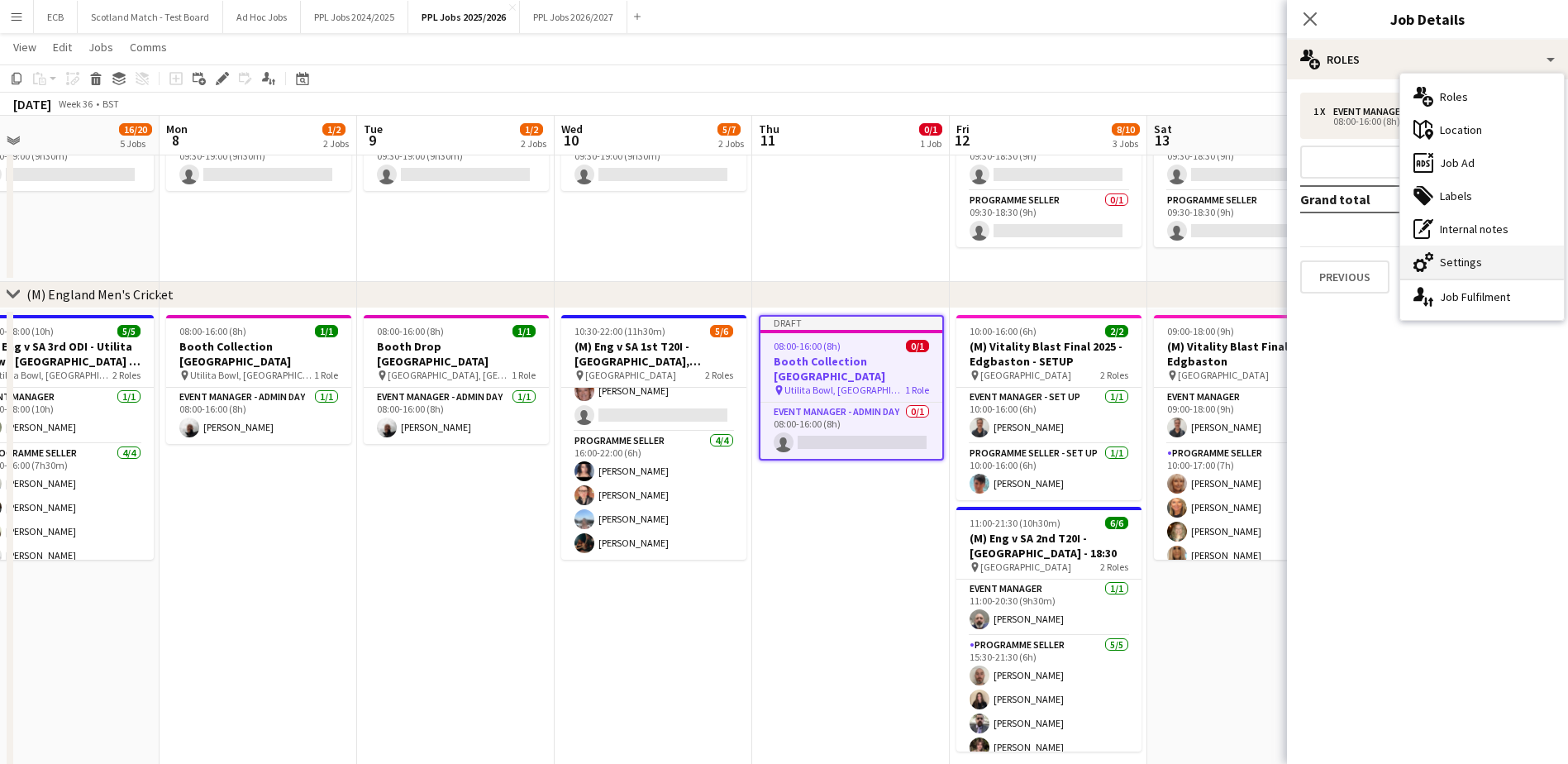
click at [1454, 258] on div "cog-double-3 Settings" at bounding box center [1481, 262] width 163 height 33
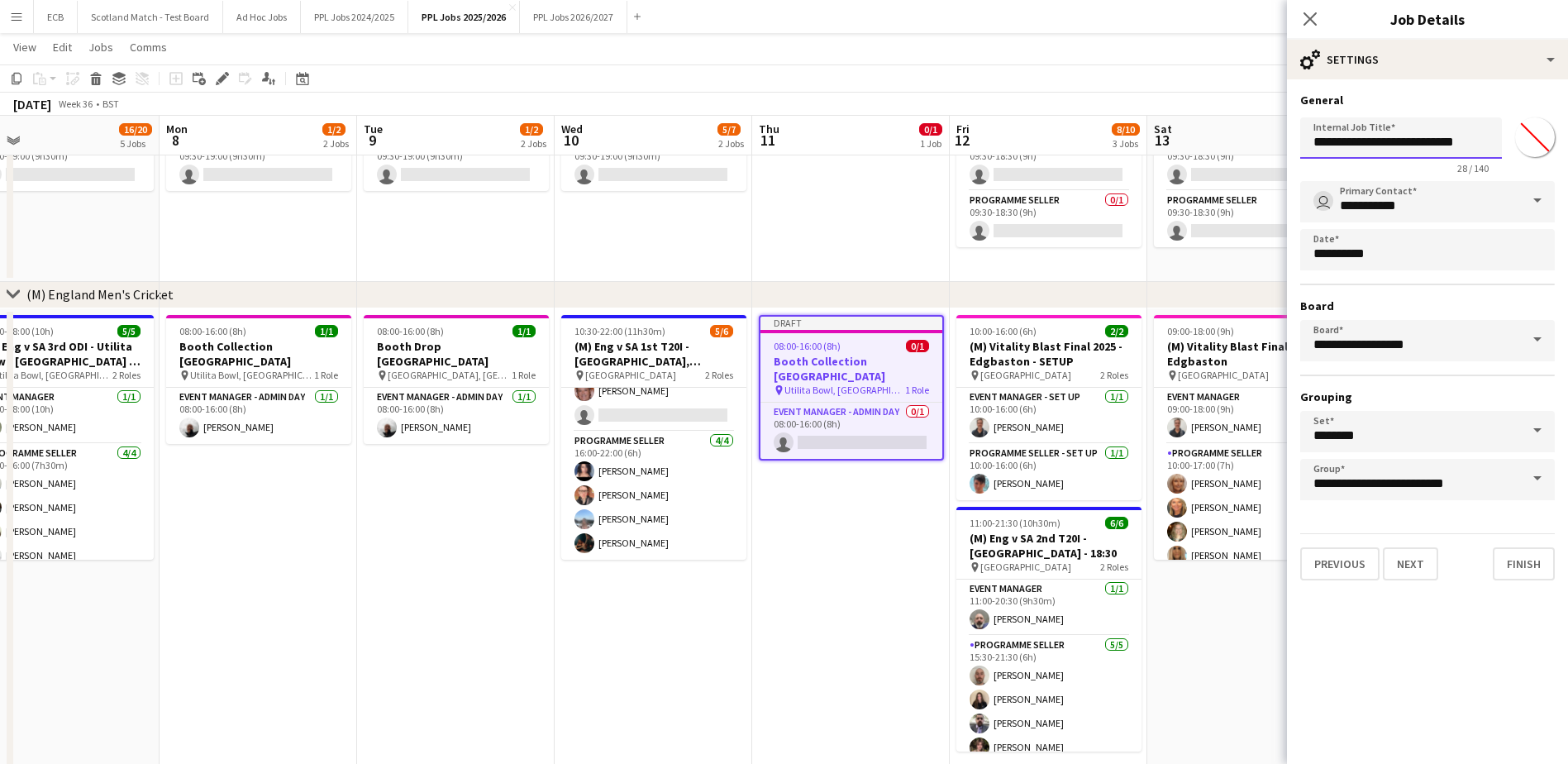
click at [1435, 141] on input "**********" at bounding box center [1400, 138] width 201 height 42
type input "**********"
click at [1525, 557] on button "Finish" at bounding box center [1524, 563] width 62 height 33
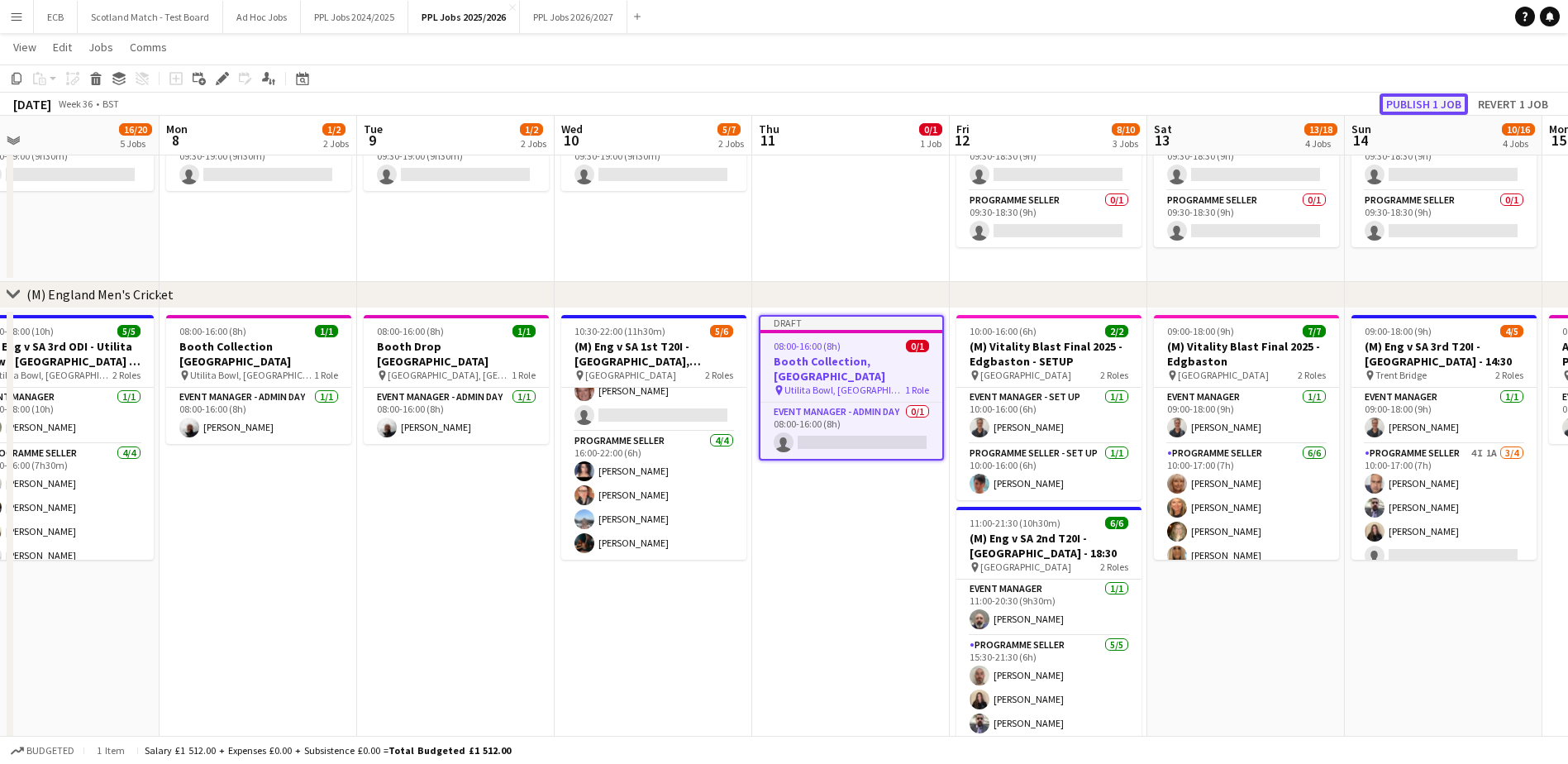
click at [1423, 94] on button "Publish 1 job" at bounding box center [1423, 104] width 89 height 21
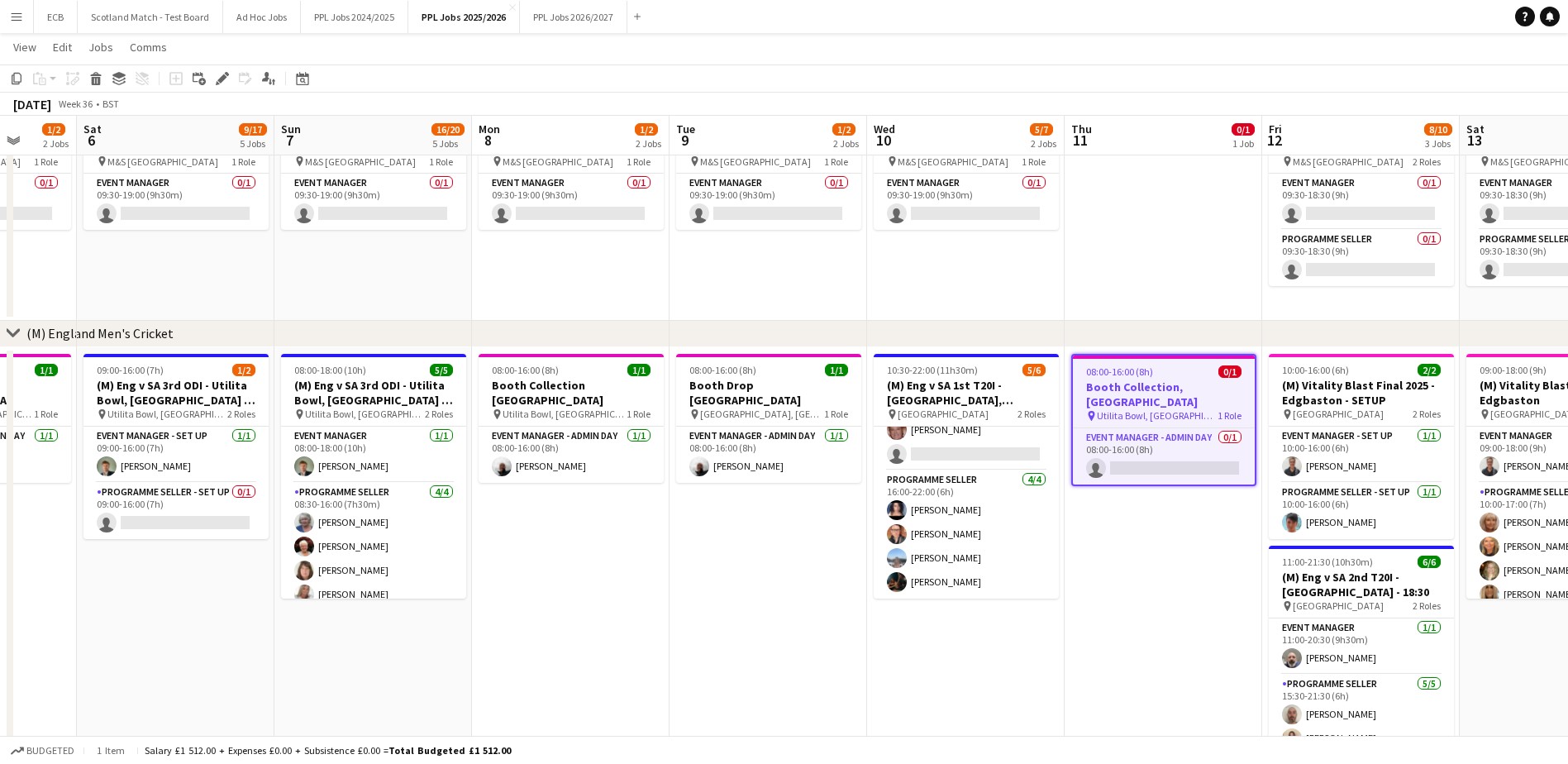
scroll to position [0, 490]
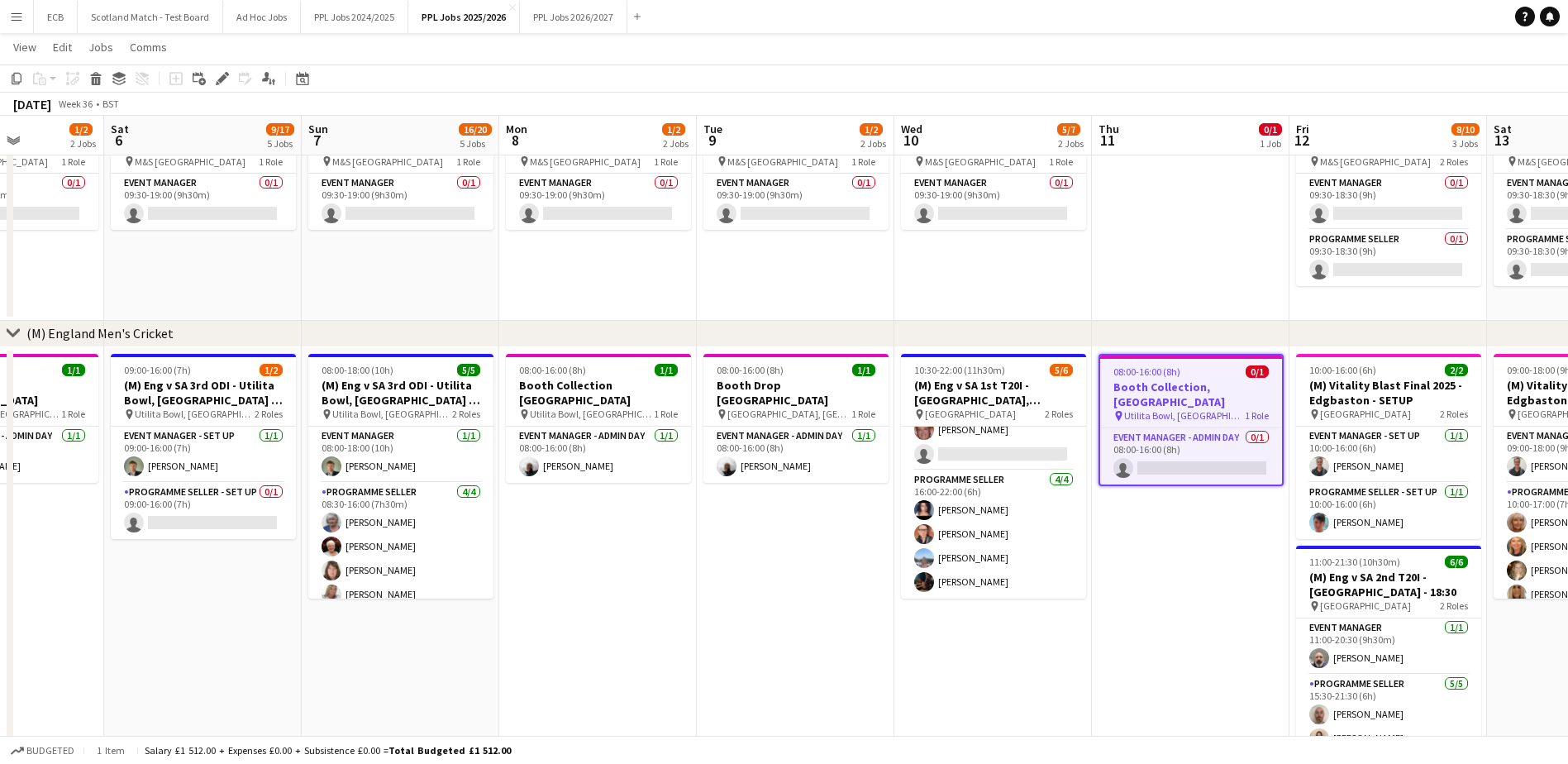
drag, startPoint x: 661, startPoint y: 369, endPoint x: 792, endPoint y: 582, distance: 250.1
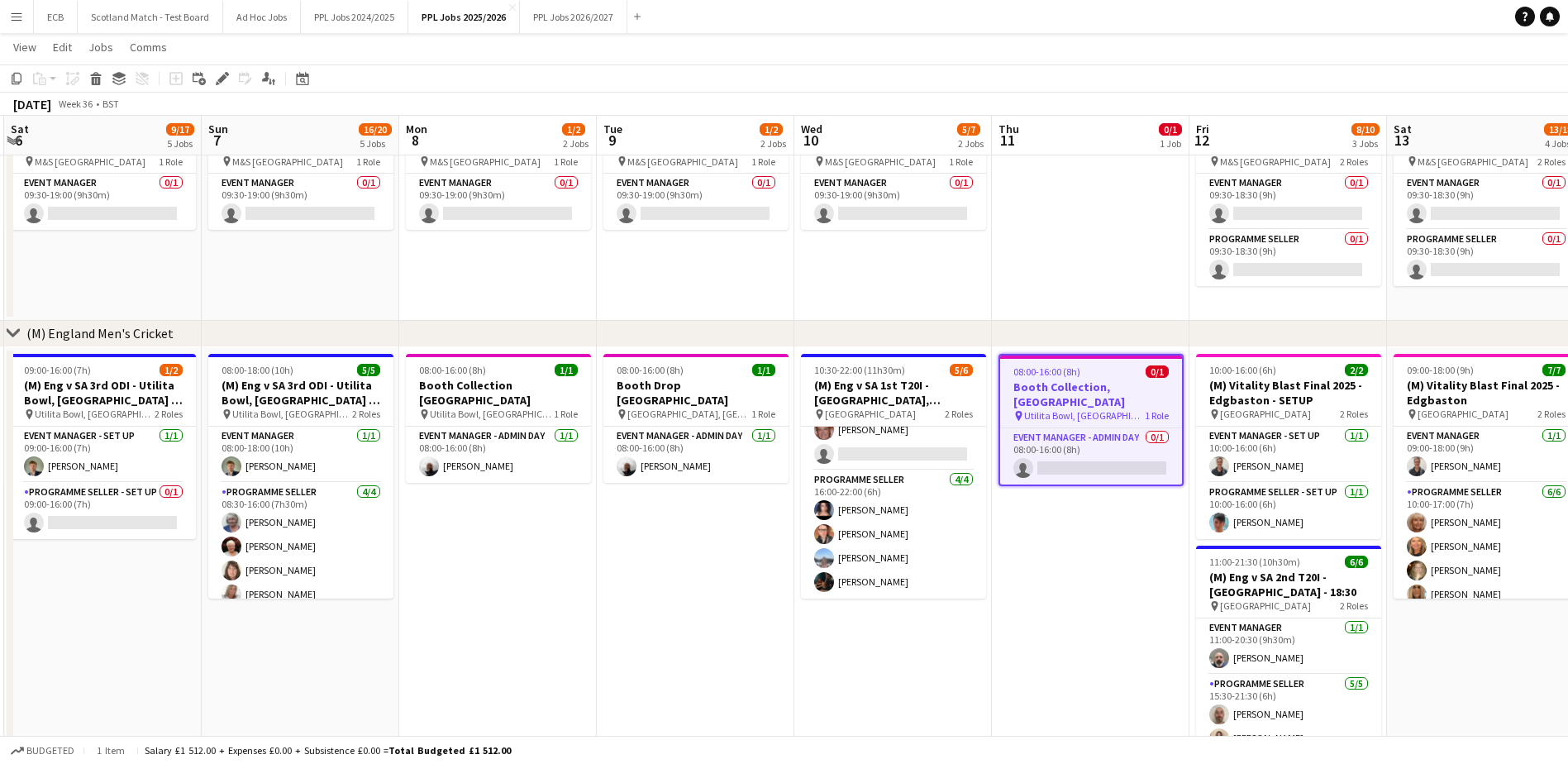
drag, startPoint x: 757, startPoint y: 386, endPoint x: 579, endPoint y: 531, distance: 229.6
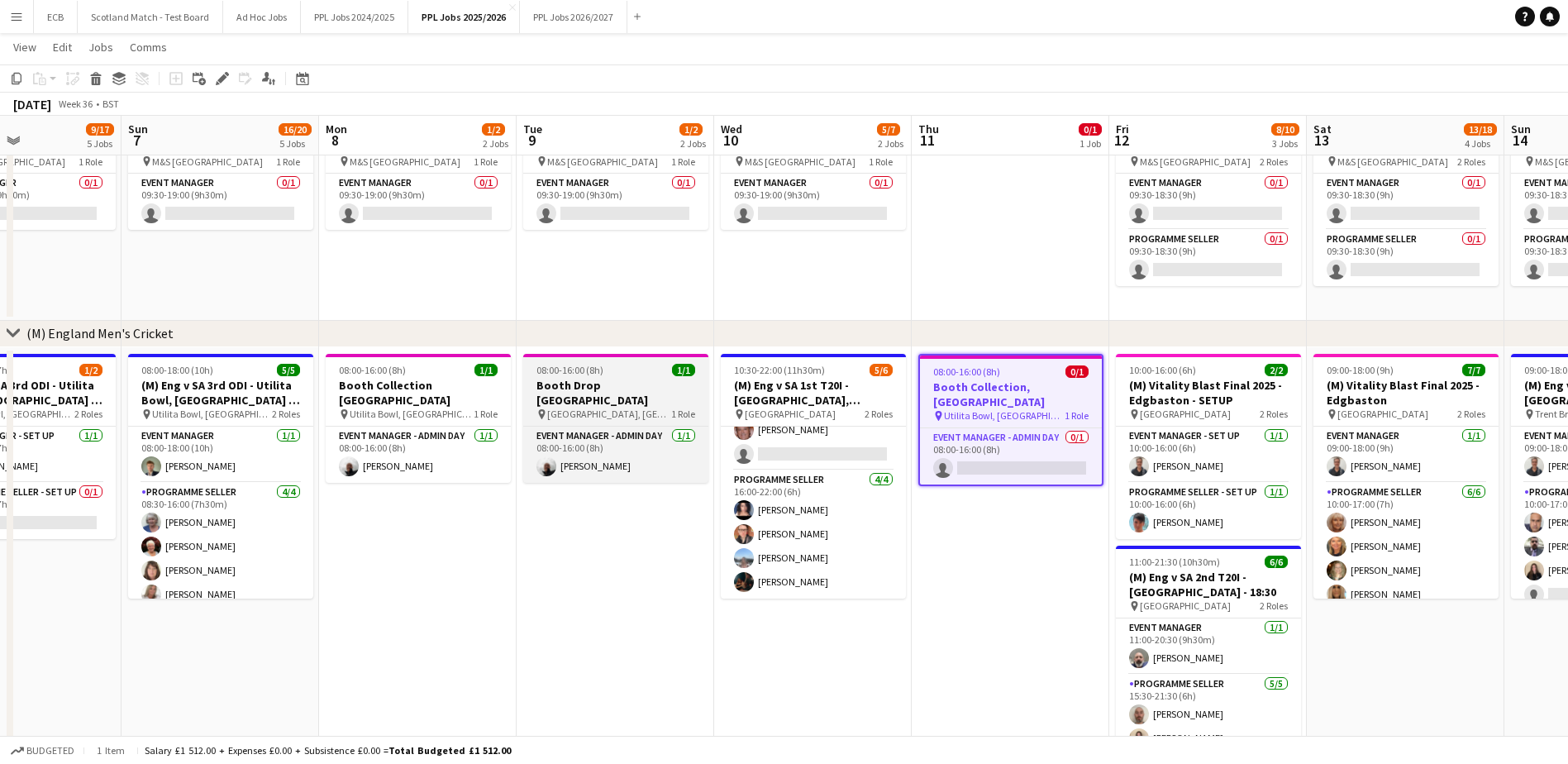
click at [587, 382] on h3 "Booth Drop Cardiff" at bounding box center [615, 393] width 185 height 30
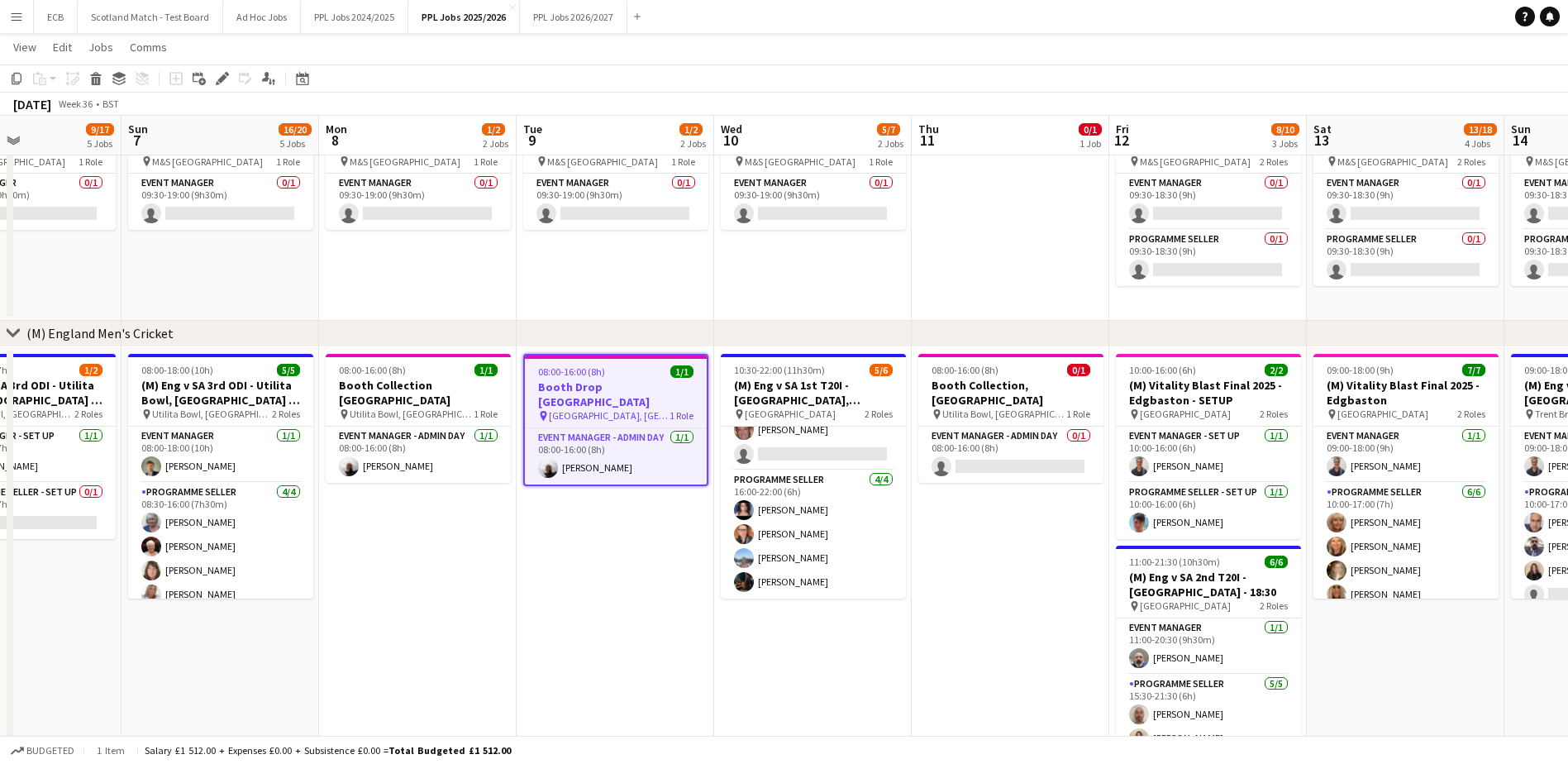
click at [771, 635] on app-date-cell "10:30-22:00 (11h30m) 5/6 (M) Eng v SA 1st T20I - Sophia Gardens, Cardiff - 18:3…" at bounding box center [812, 586] width 198 height 478
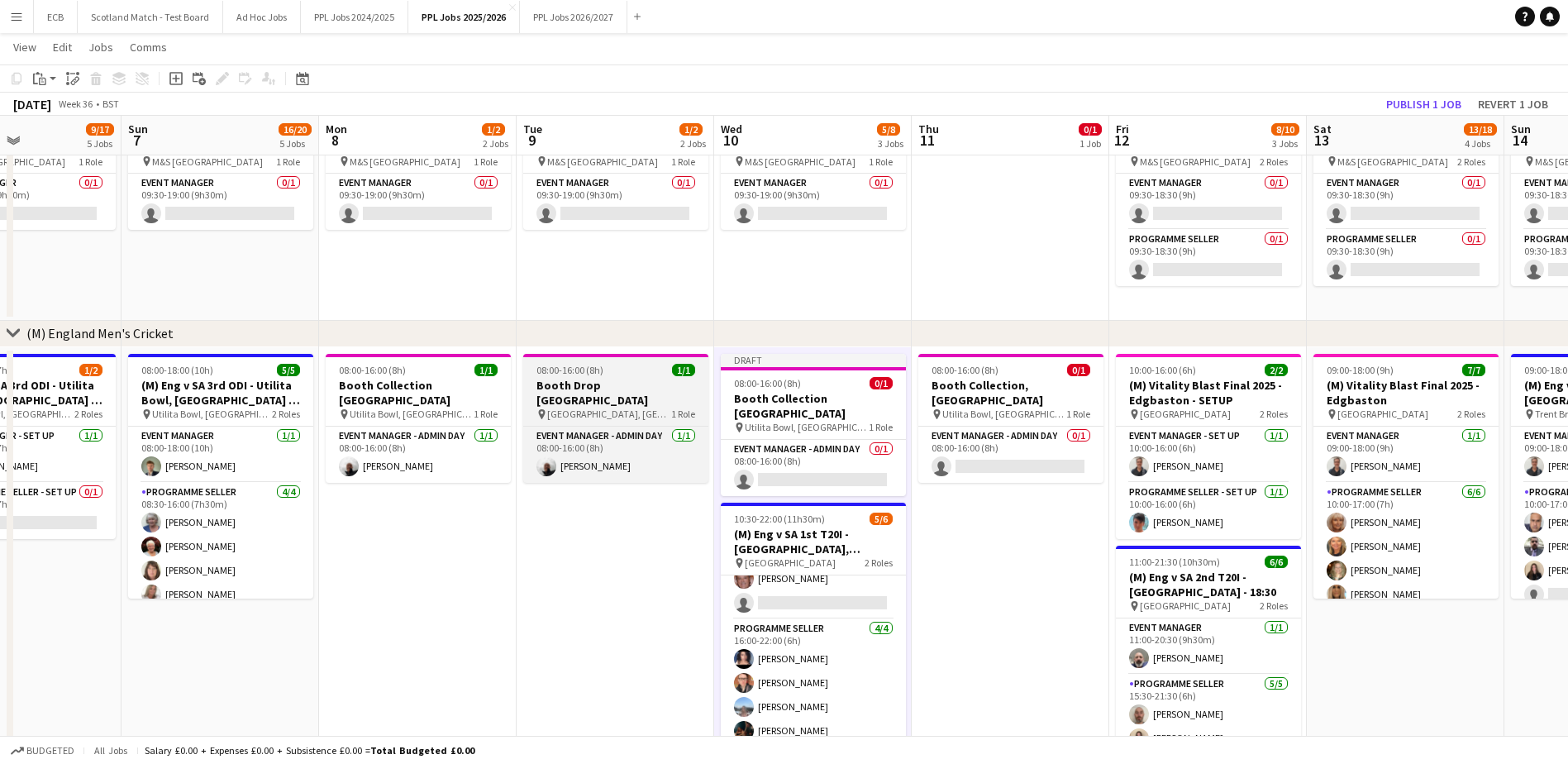
click at [631, 374] on div "08:00-16:00 (8h) 1/1" at bounding box center [615, 370] width 185 height 12
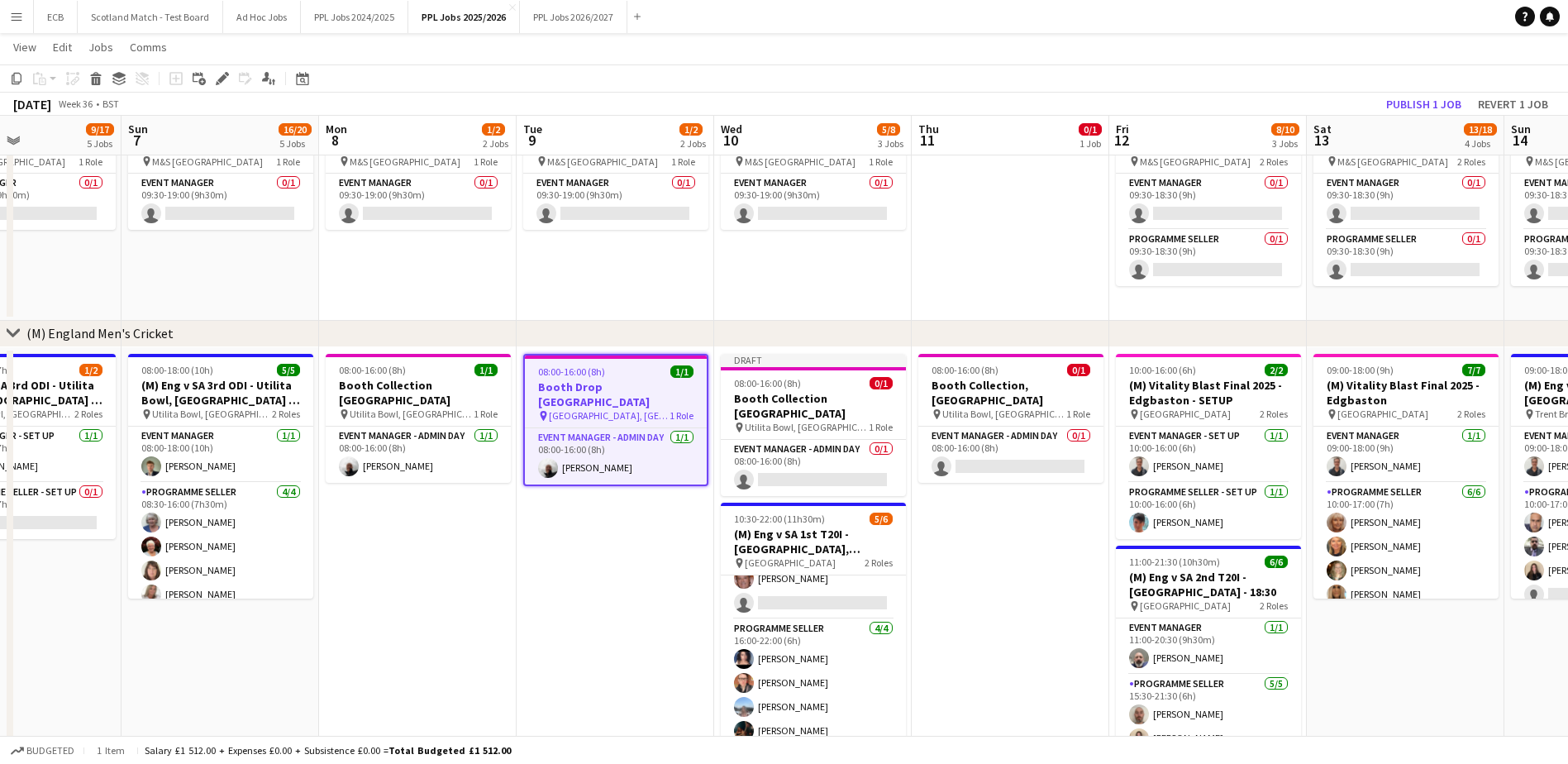
scroll to position [0, 0]
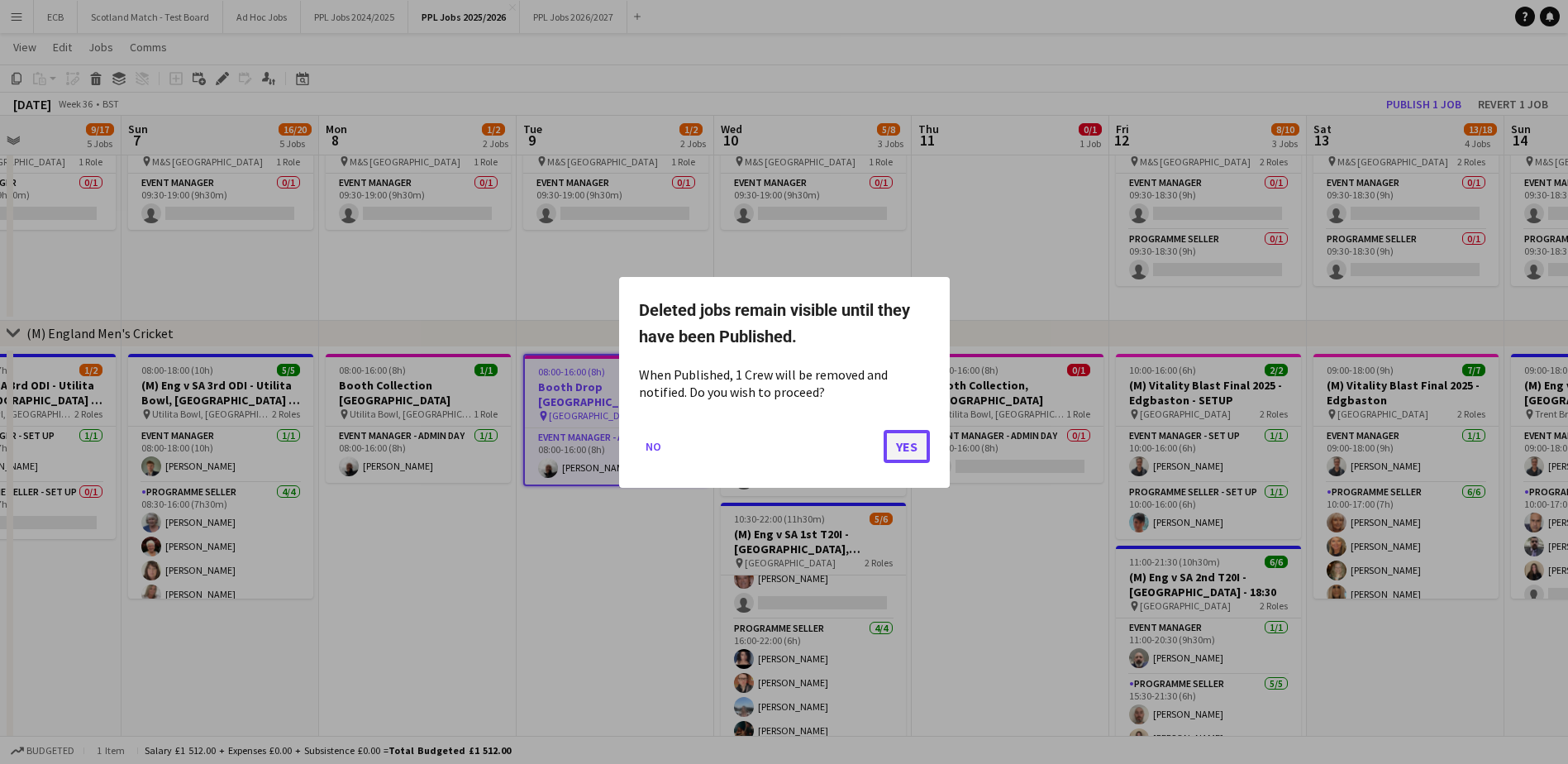
click at [907, 446] on button "Yes" at bounding box center [906, 445] width 46 height 33
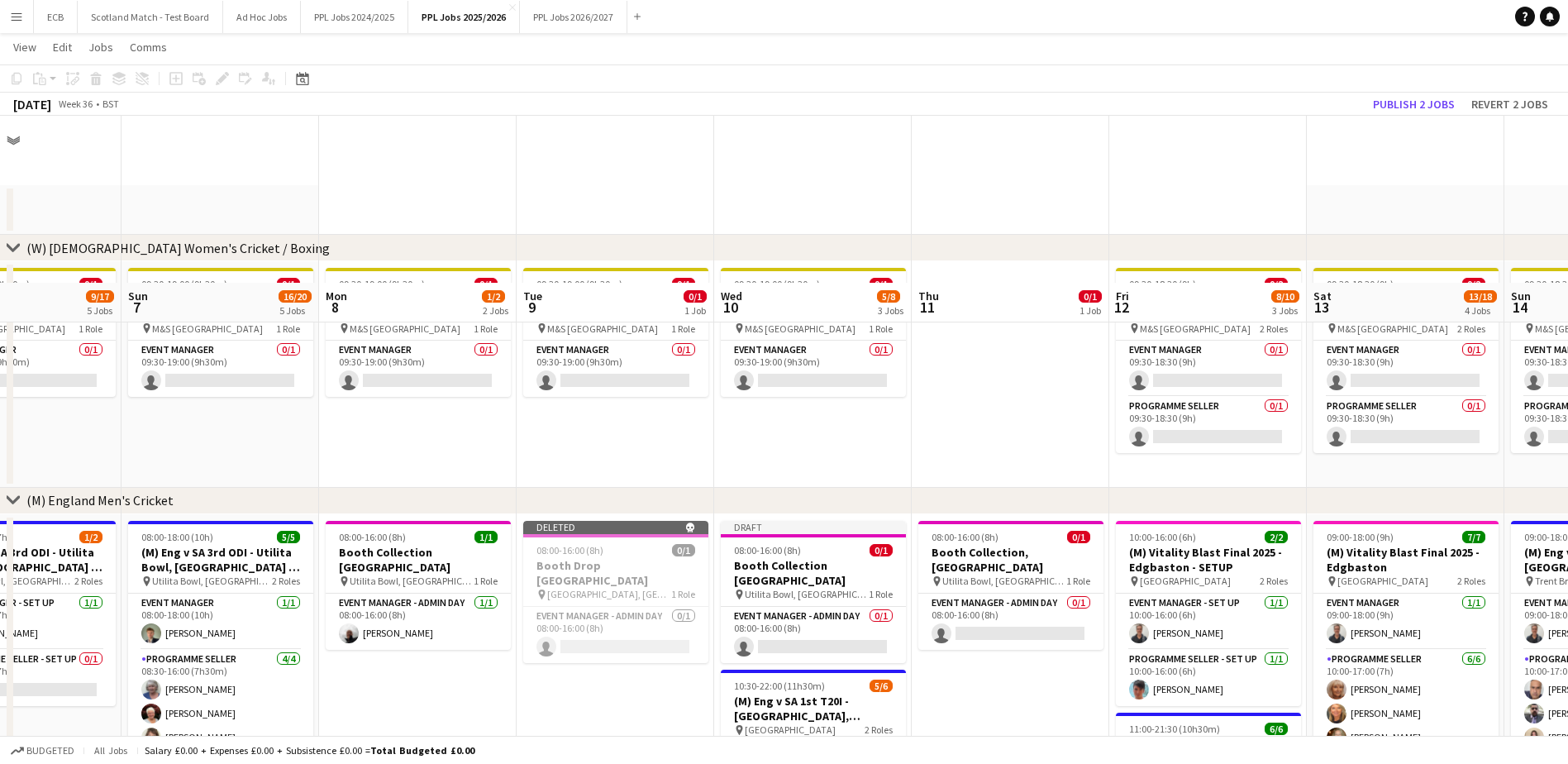
scroll to position [167, 0]
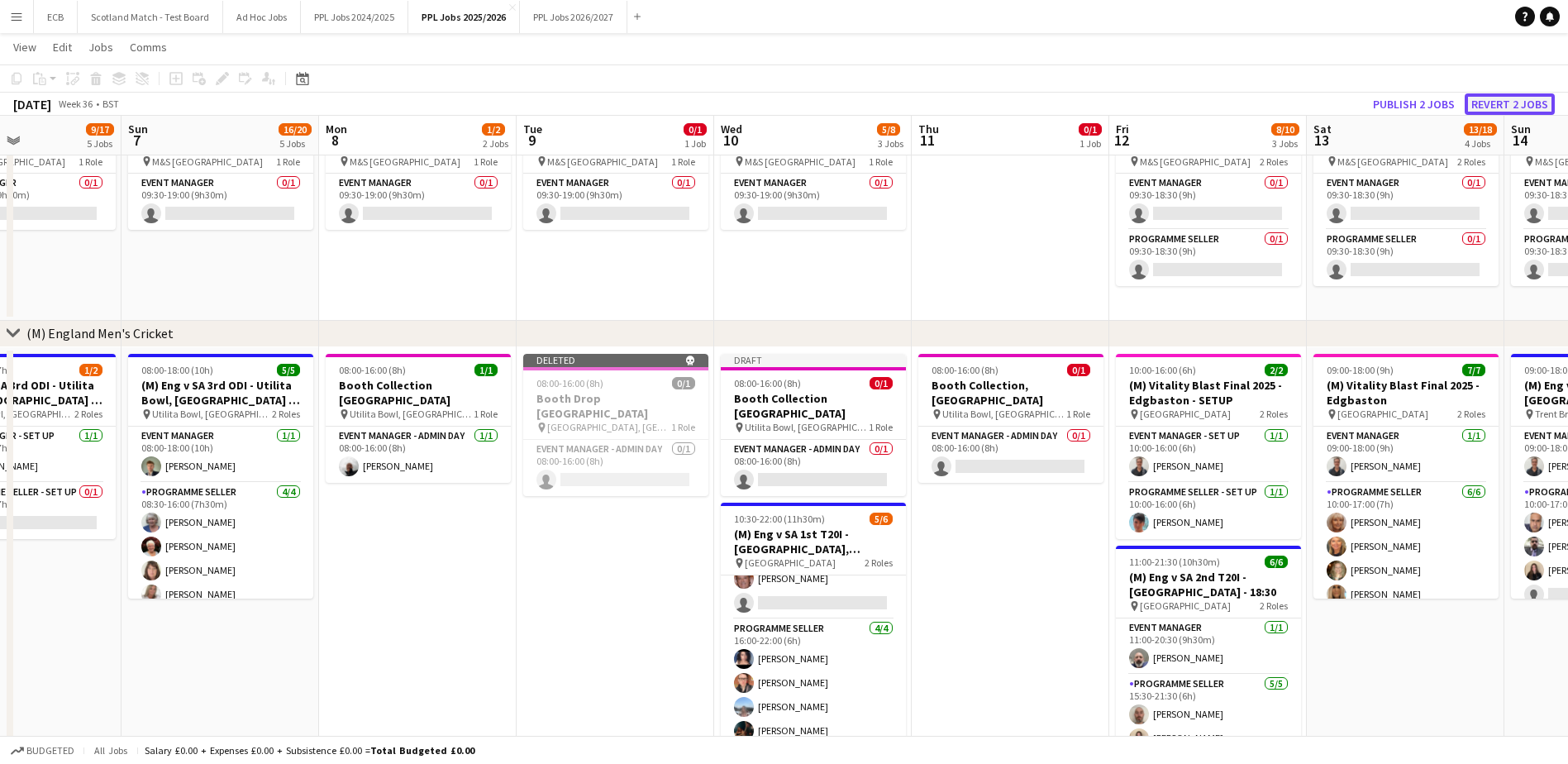
click at [1496, 102] on button "Revert 2 jobs" at bounding box center [1509, 104] width 90 height 21
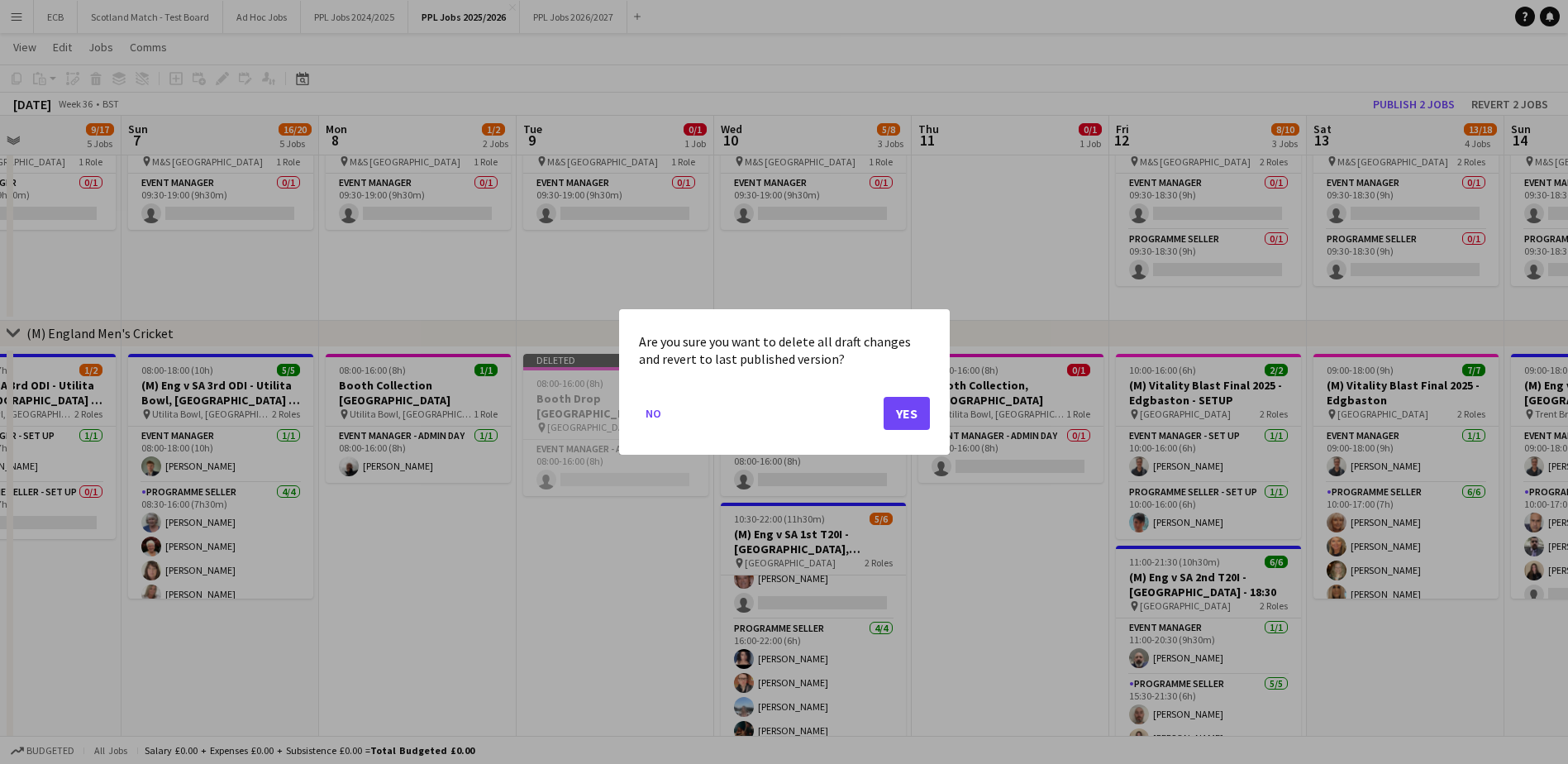
click at [596, 556] on div at bounding box center [784, 382] width 1568 height 764
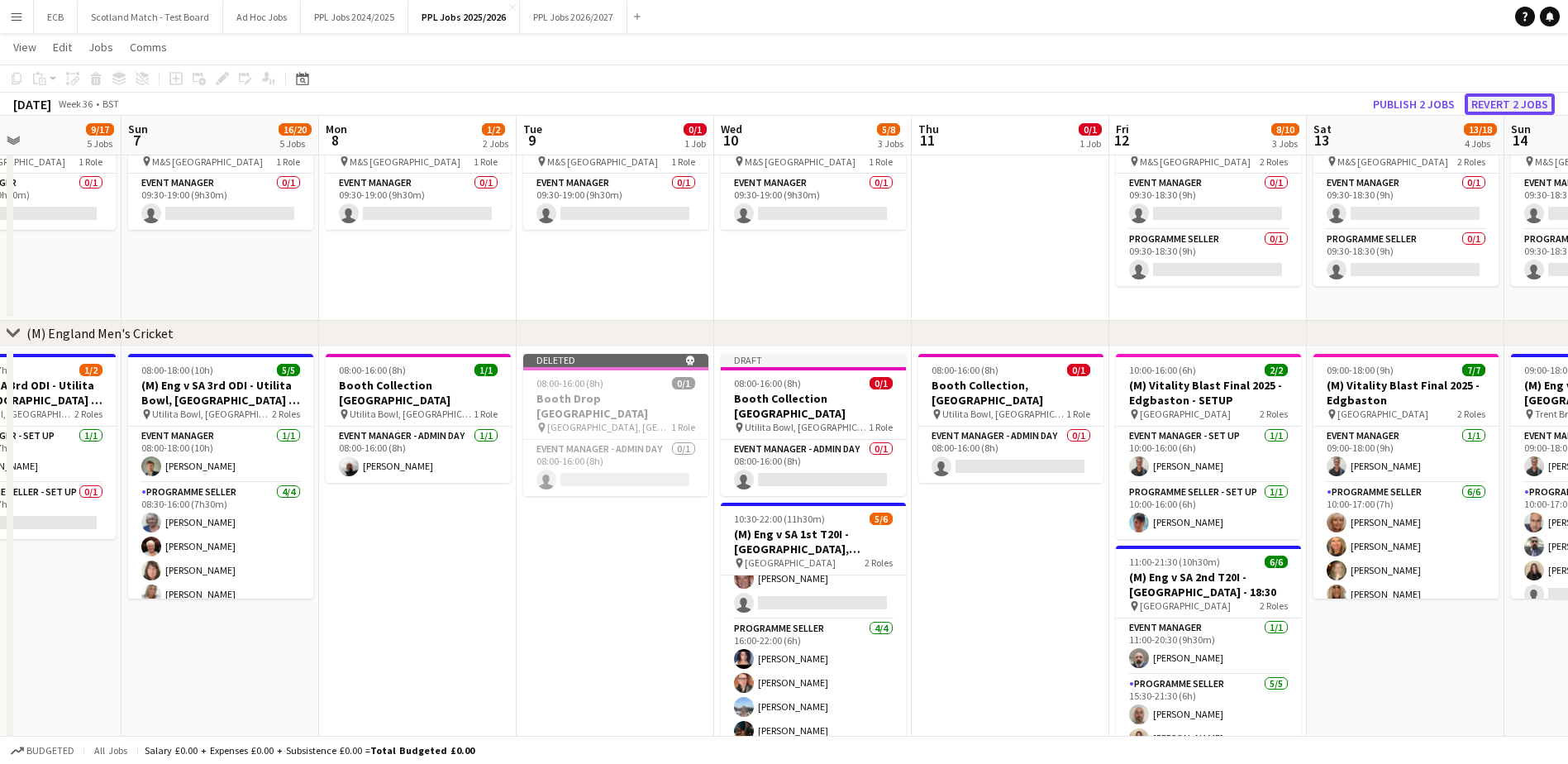
click at [1499, 95] on button "Revert 2 jobs" at bounding box center [1509, 104] width 90 height 21
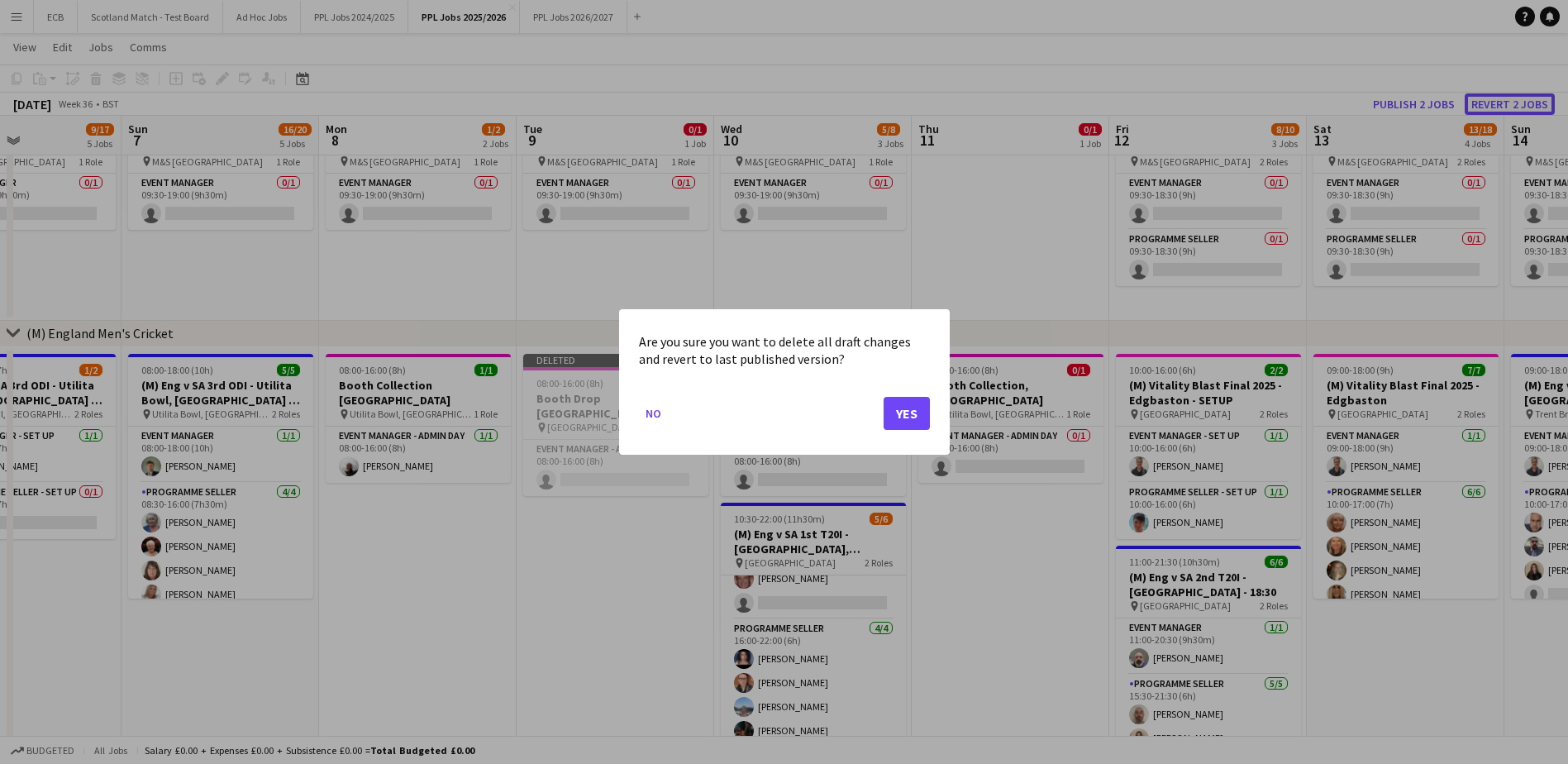
scroll to position [0, 0]
click at [908, 406] on button "Yes" at bounding box center [906, 413] width 46 height 33
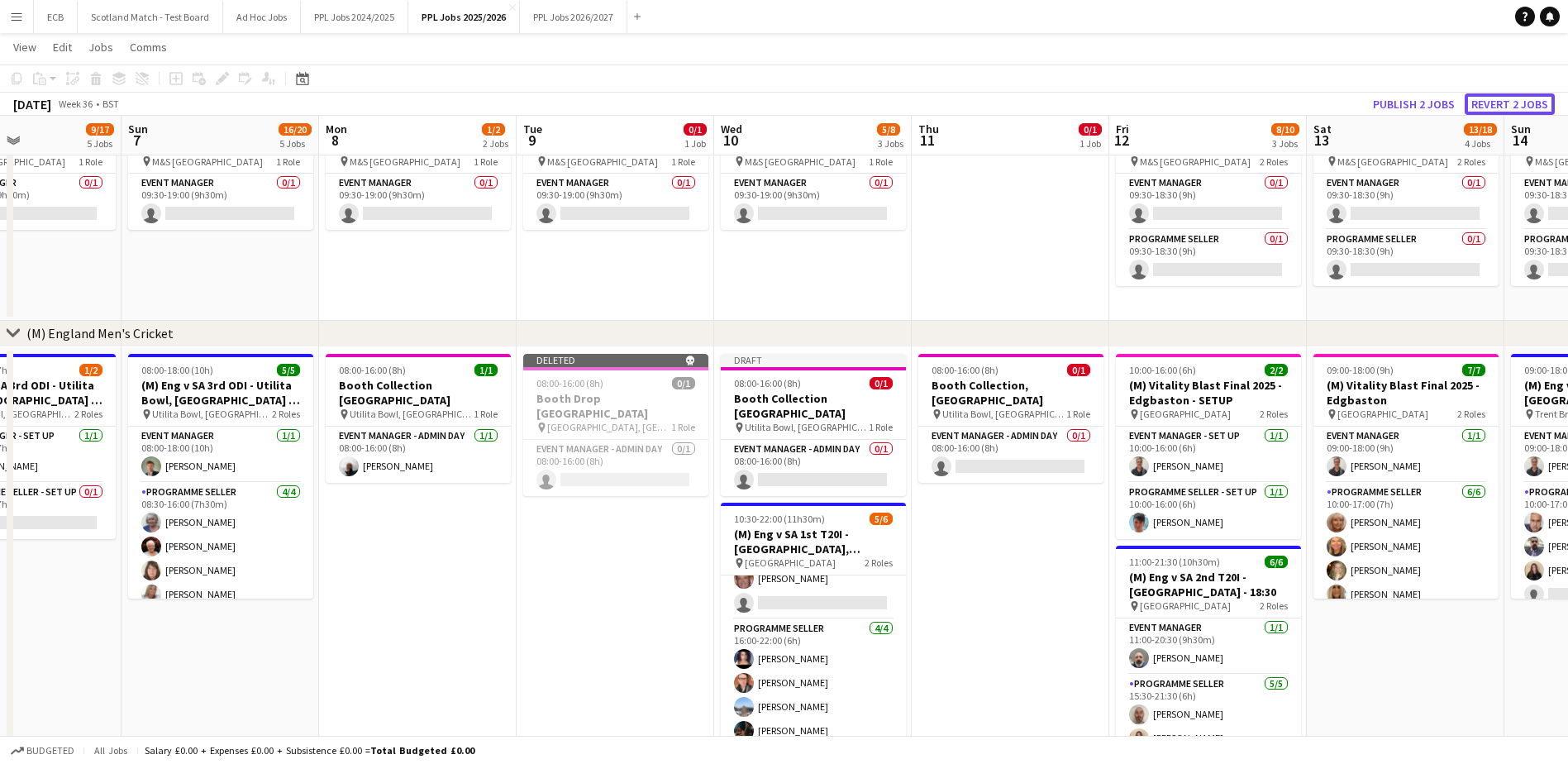
scroll to position [167, 0]
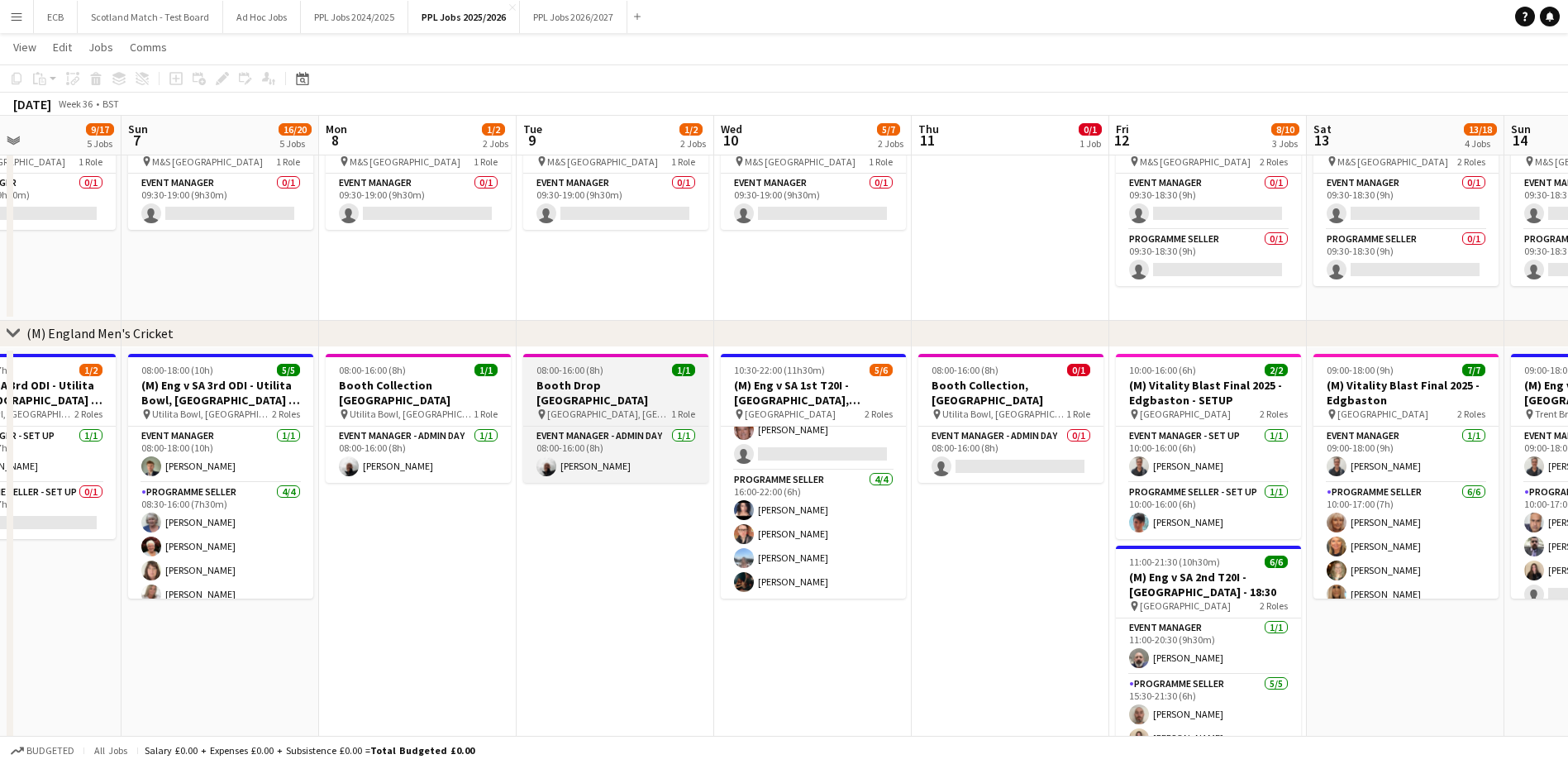
click at [587, 390] on h3 "Booth Drop Cardiff" at bounding box center [615, 393] width 185 height 30
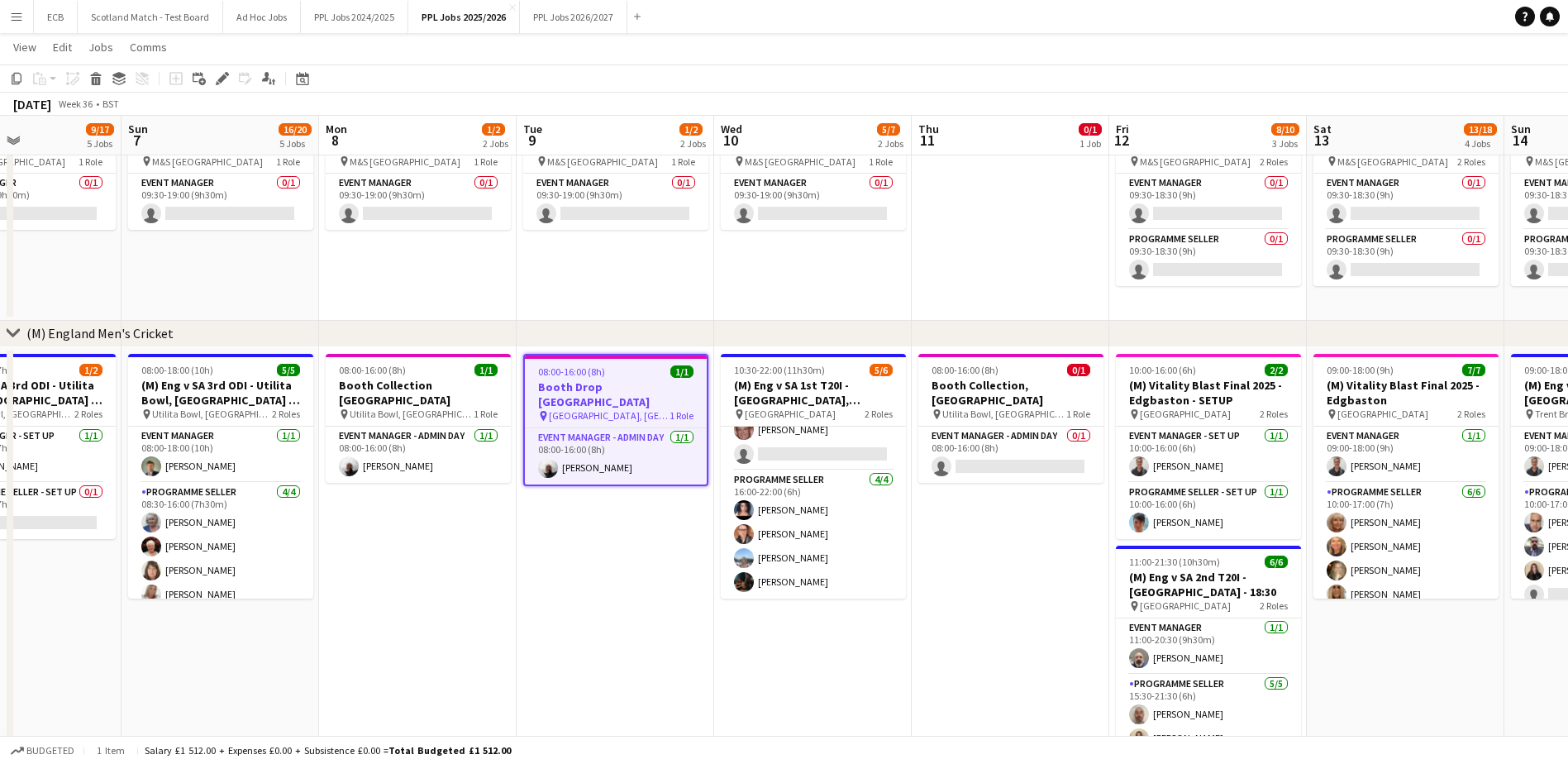
click at [765, 682] on app-date-cell "10:30-22:00 (11h30m) 5/6 (M) Eng v SA 1st T20I - Sophia Gardens, Cardiff - 18:3…" at bounding box center [812, 586] width 198 height 478
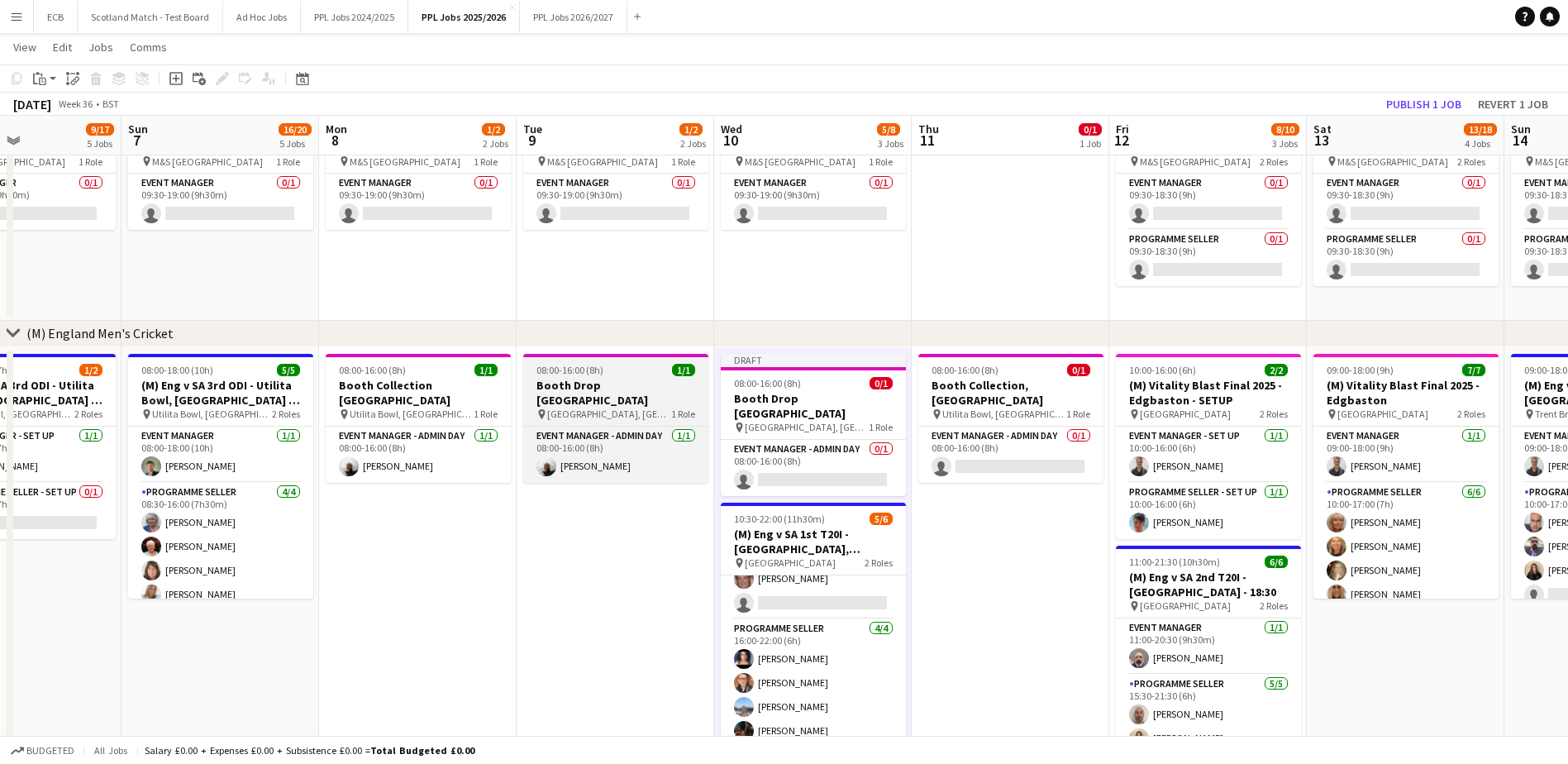
click at [611, 407] on span "Sophia Gardens, Cardiff" at bounding box center [609, 414] width 124 height 12
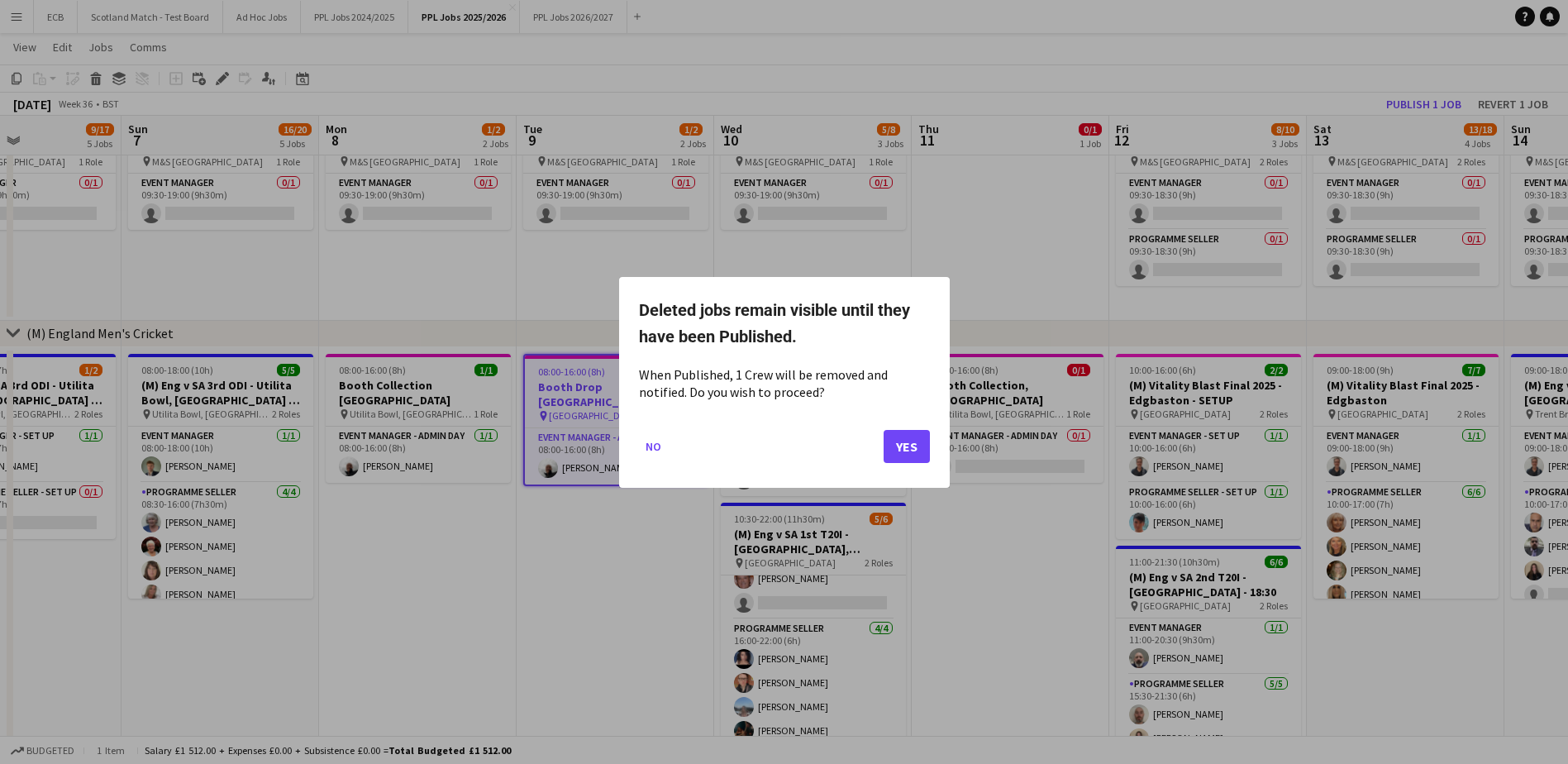
scroll to position [0, 0]
click at [915, 453] on button "Yes" at bounding box center [906, 445] width 46 height 33
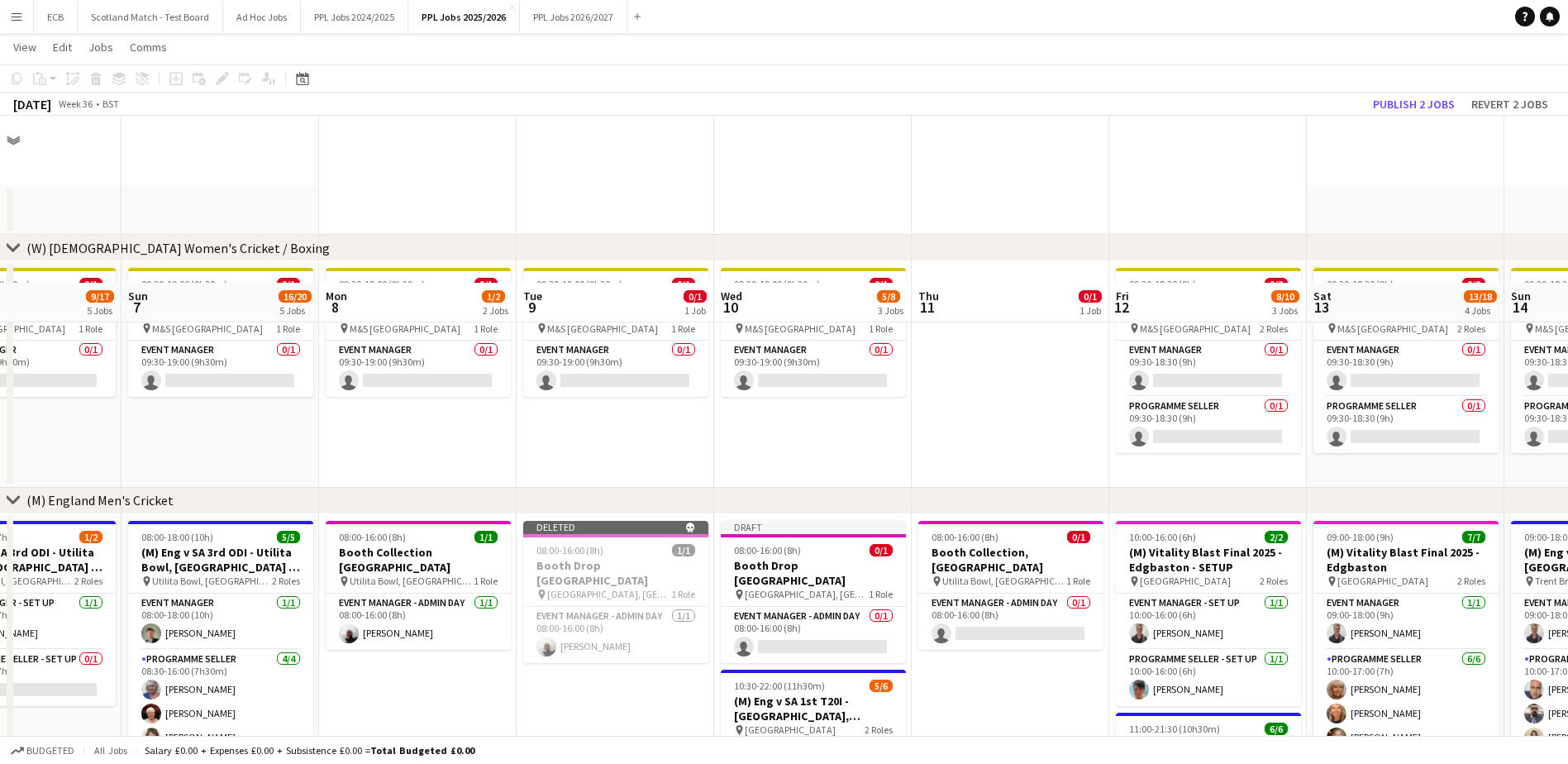
scroll to position [167, 0]
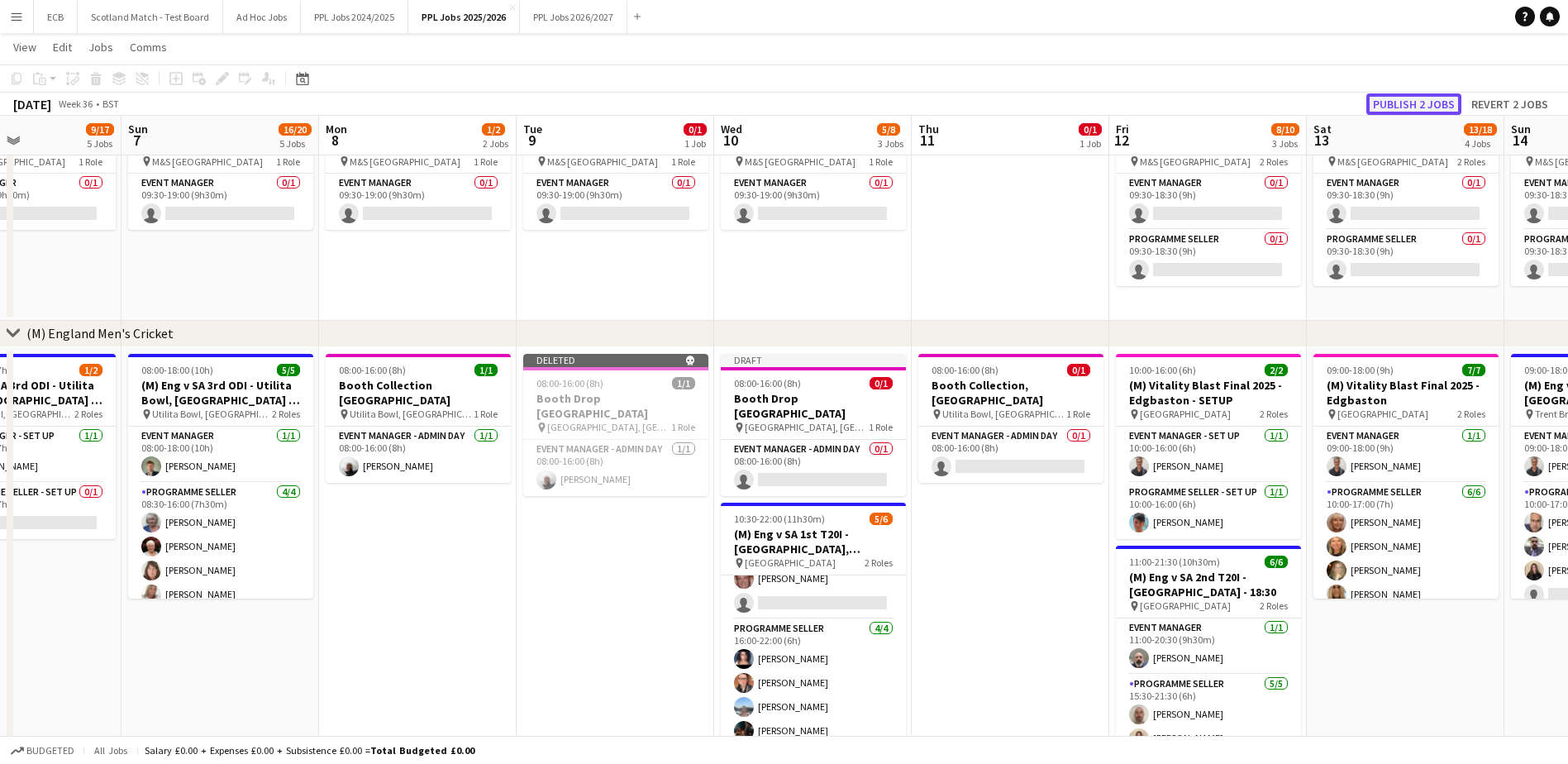
click at [1410, 105] on button "Publish 2 jobs" at bounding box center [1413, 104] width 95 height 21
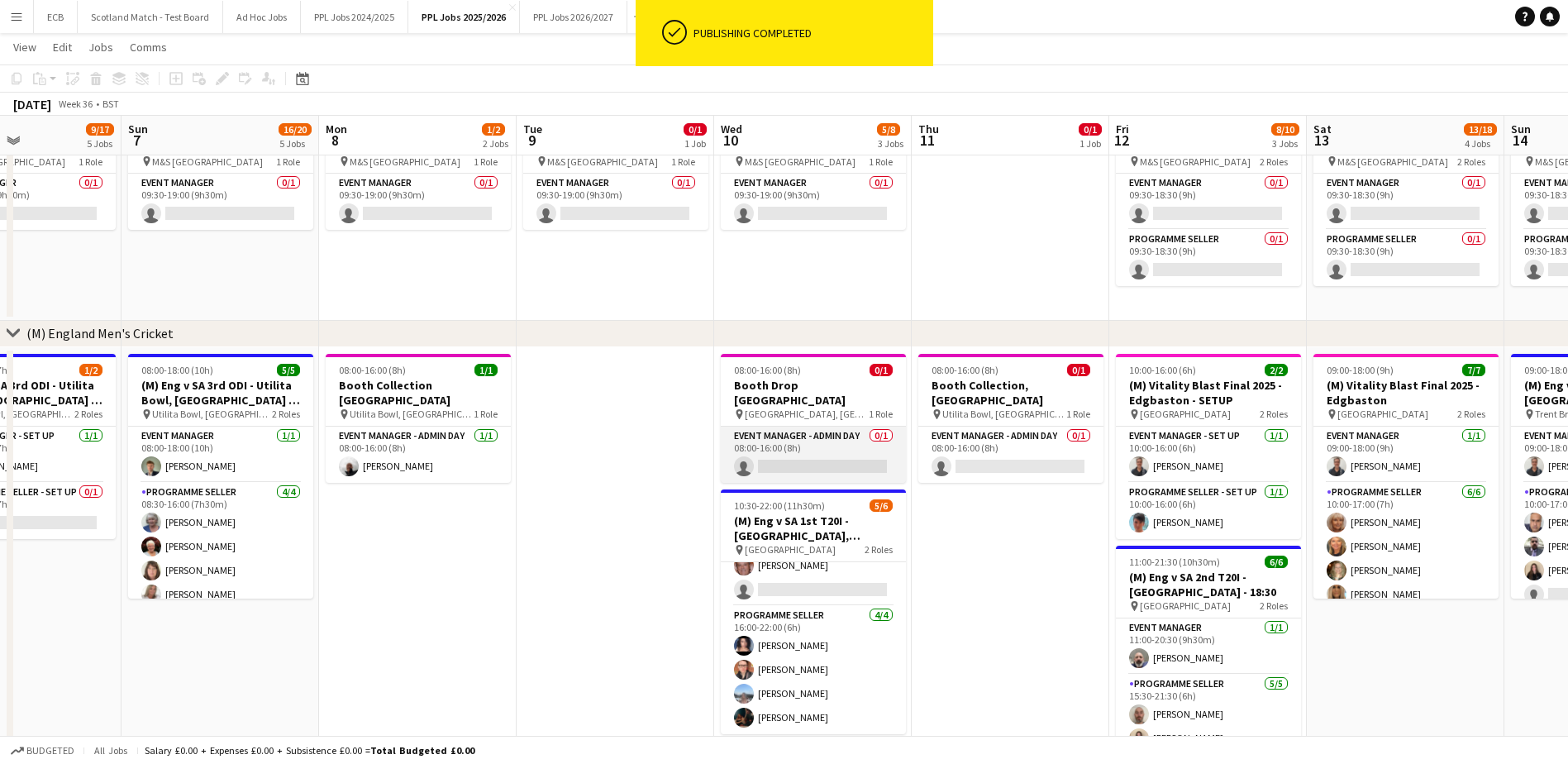
click at [827, 444] on app-card-role "Event Manager - Admin Day 0/1 08:00-16:00 (8h) single-neutral-actions" at bounding box center [813, 454] width 185 height 56
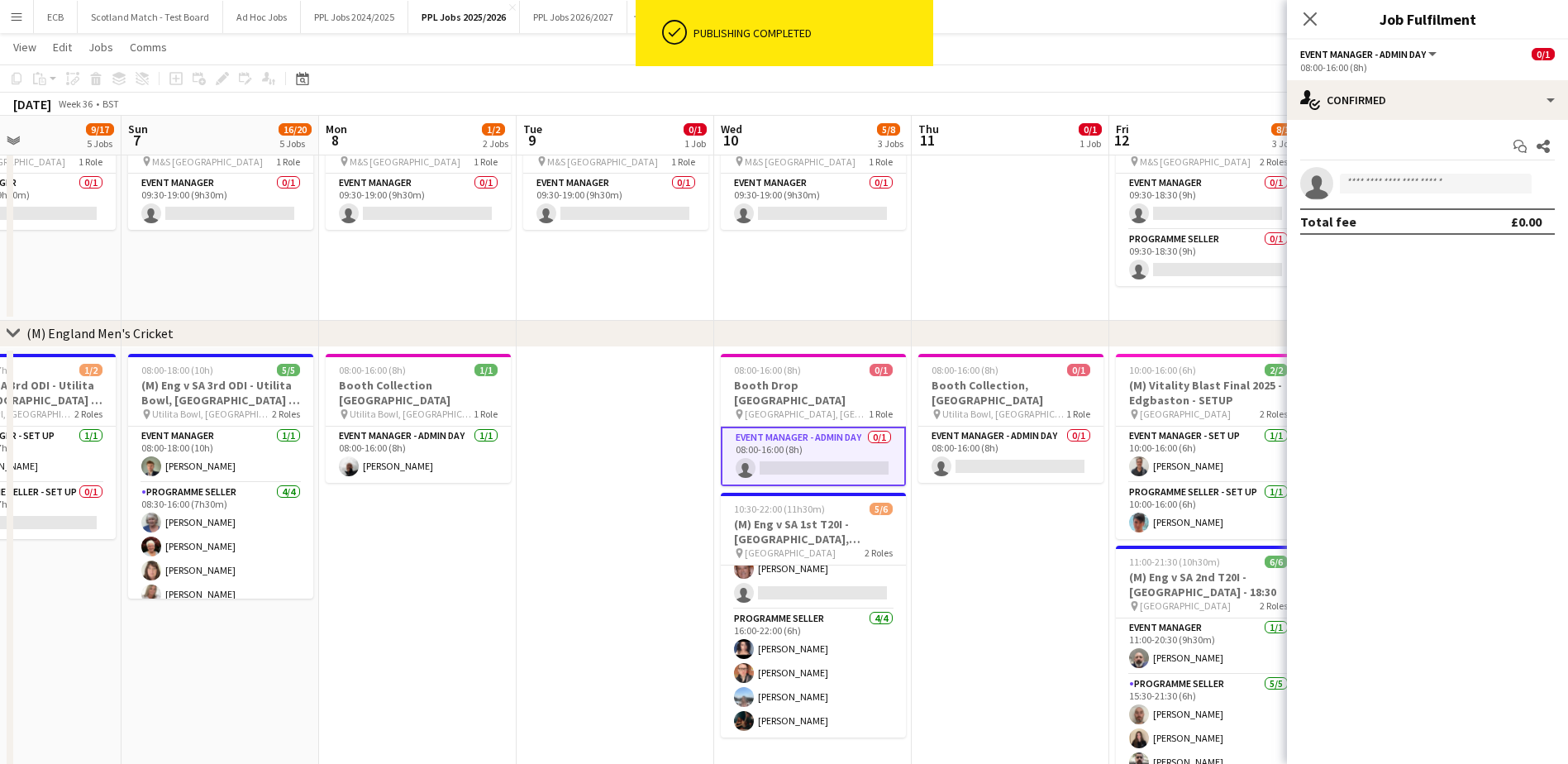
click at [827, 444] on app-card-role "Event Manager - Admin Day 0/1 08:00-16:00 (8h) single-neutral-actions" at bounding box center [813, 456] width 185 height 59
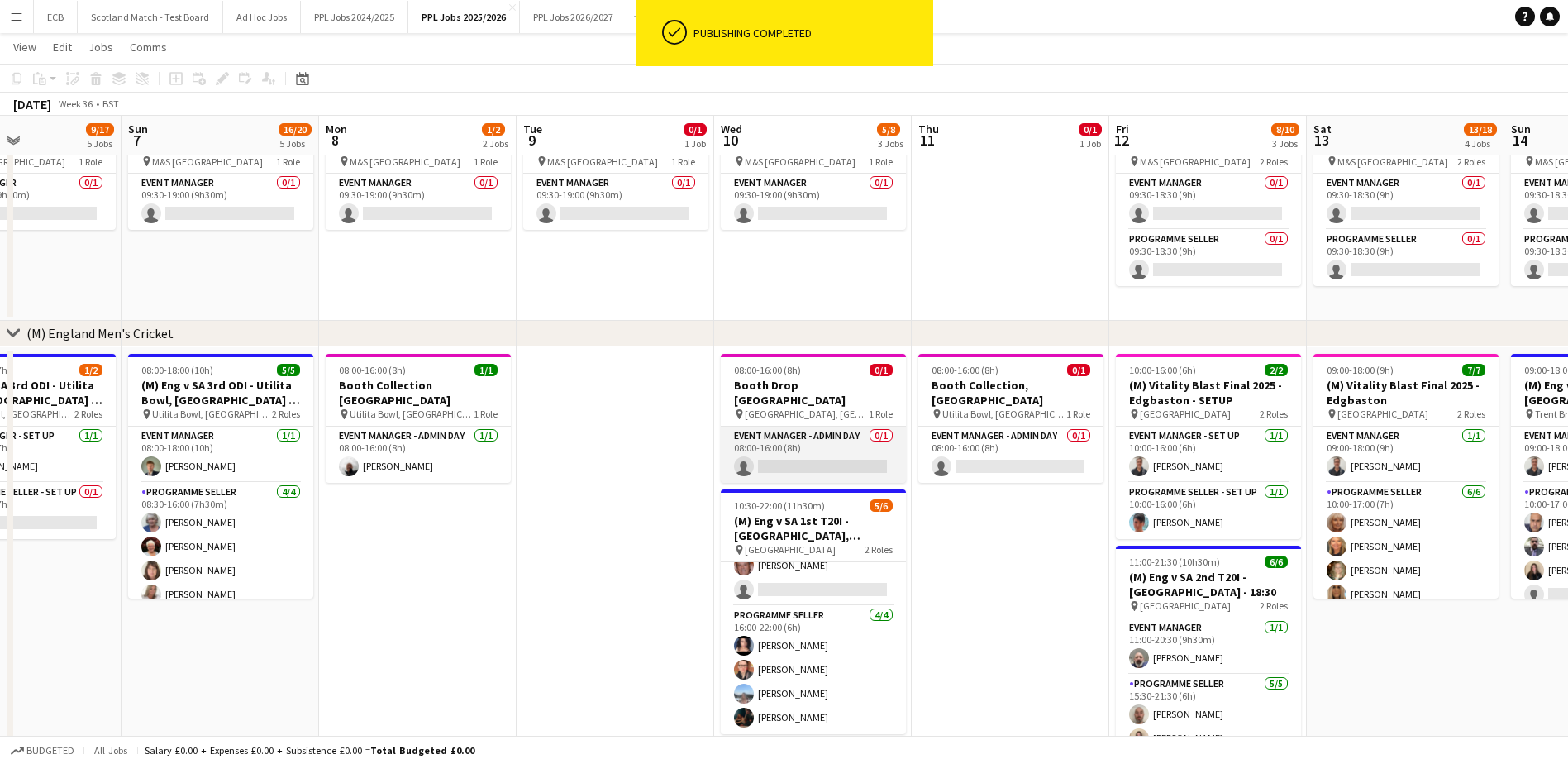
click at [805, 451] on app-card-role "Event Manager - Admin Day 0/1 08:00-16:00 (8h) single-neutral-actions" at bounding box center [813, 454] width 185 height 56
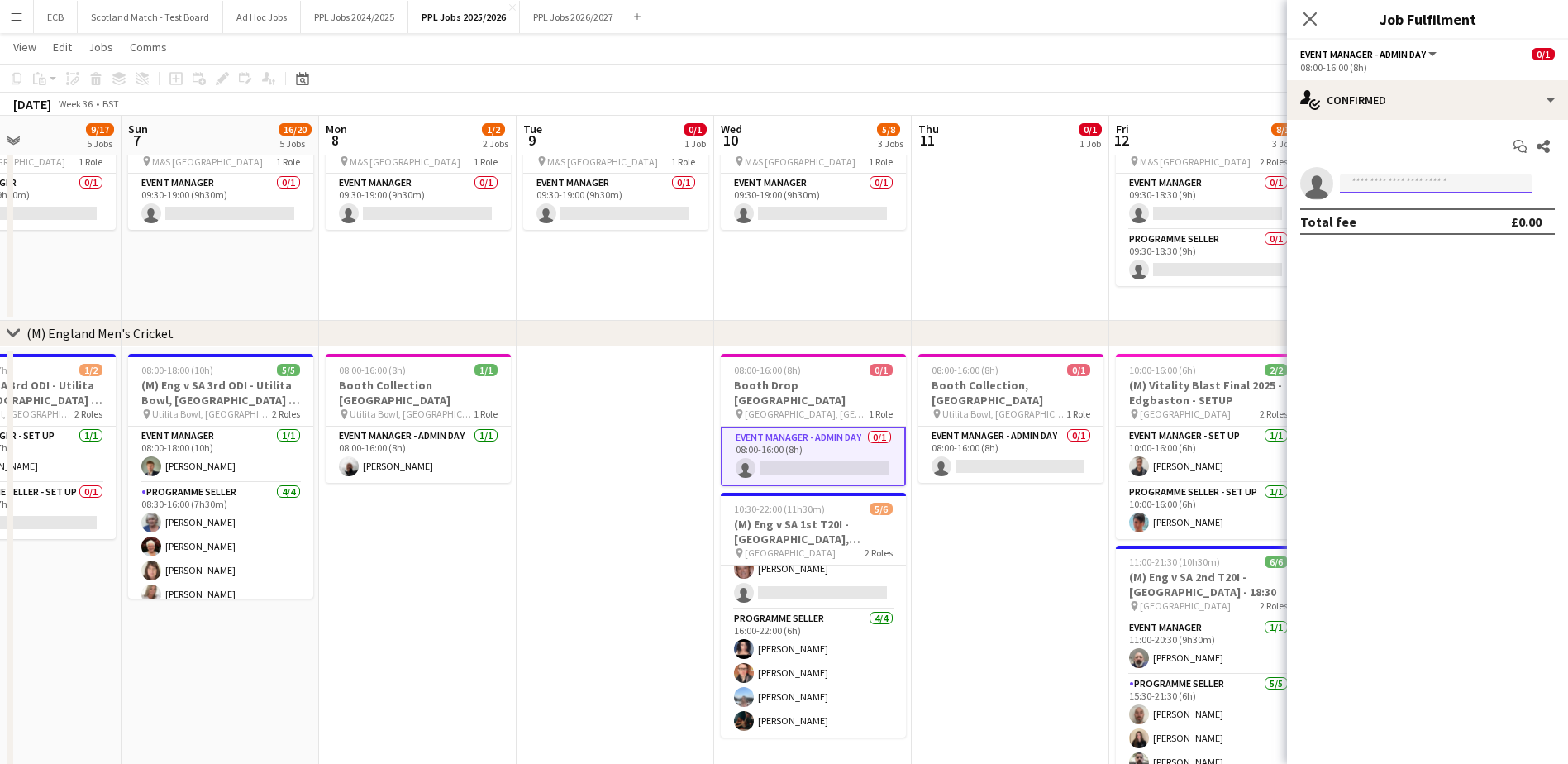
type input "*"
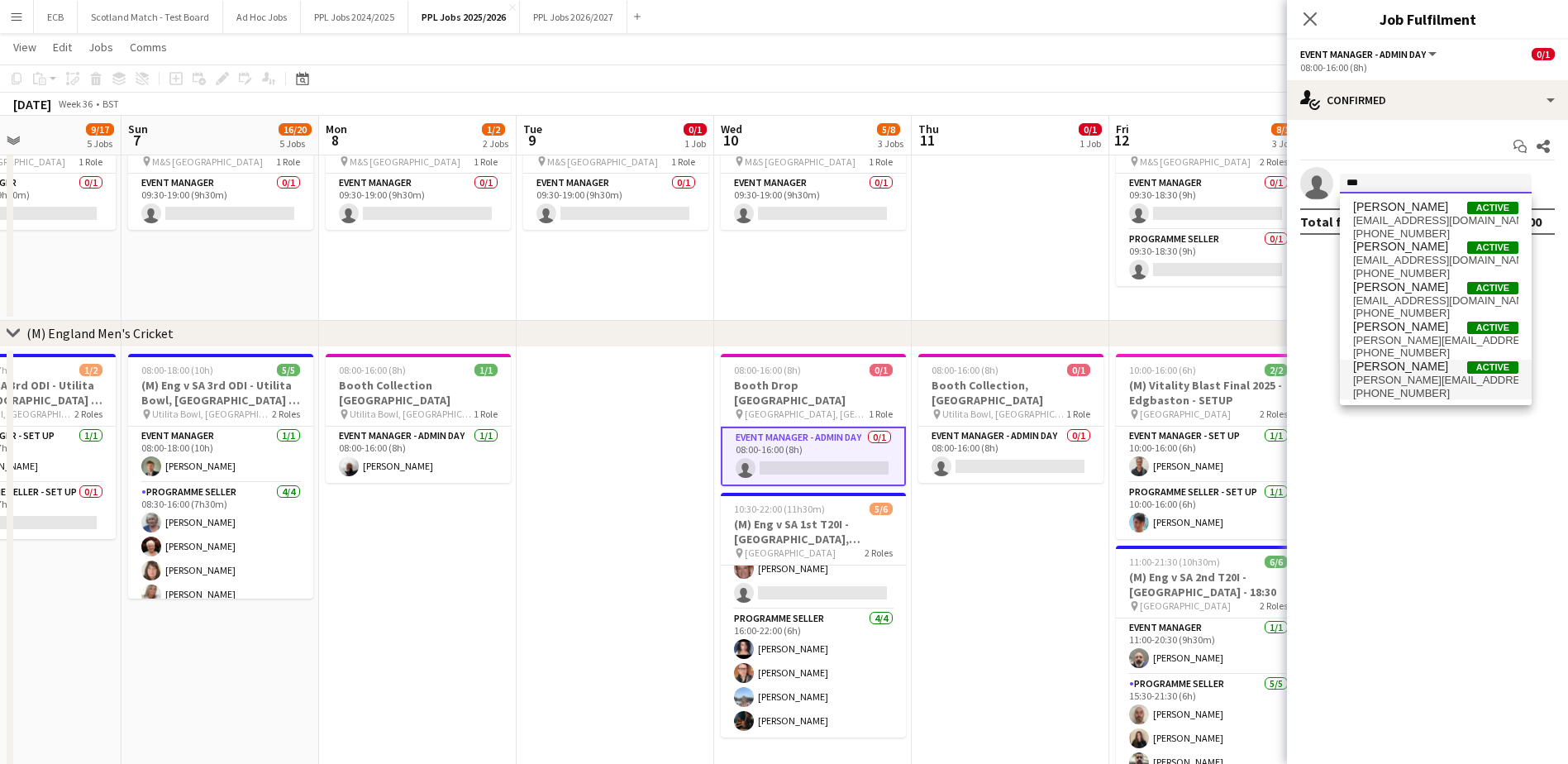
type input "***"
click at [1412, 384] on span "steve.fulcher@thepplgroup.com" at bounding box center [1435, 380] width 165 height 13
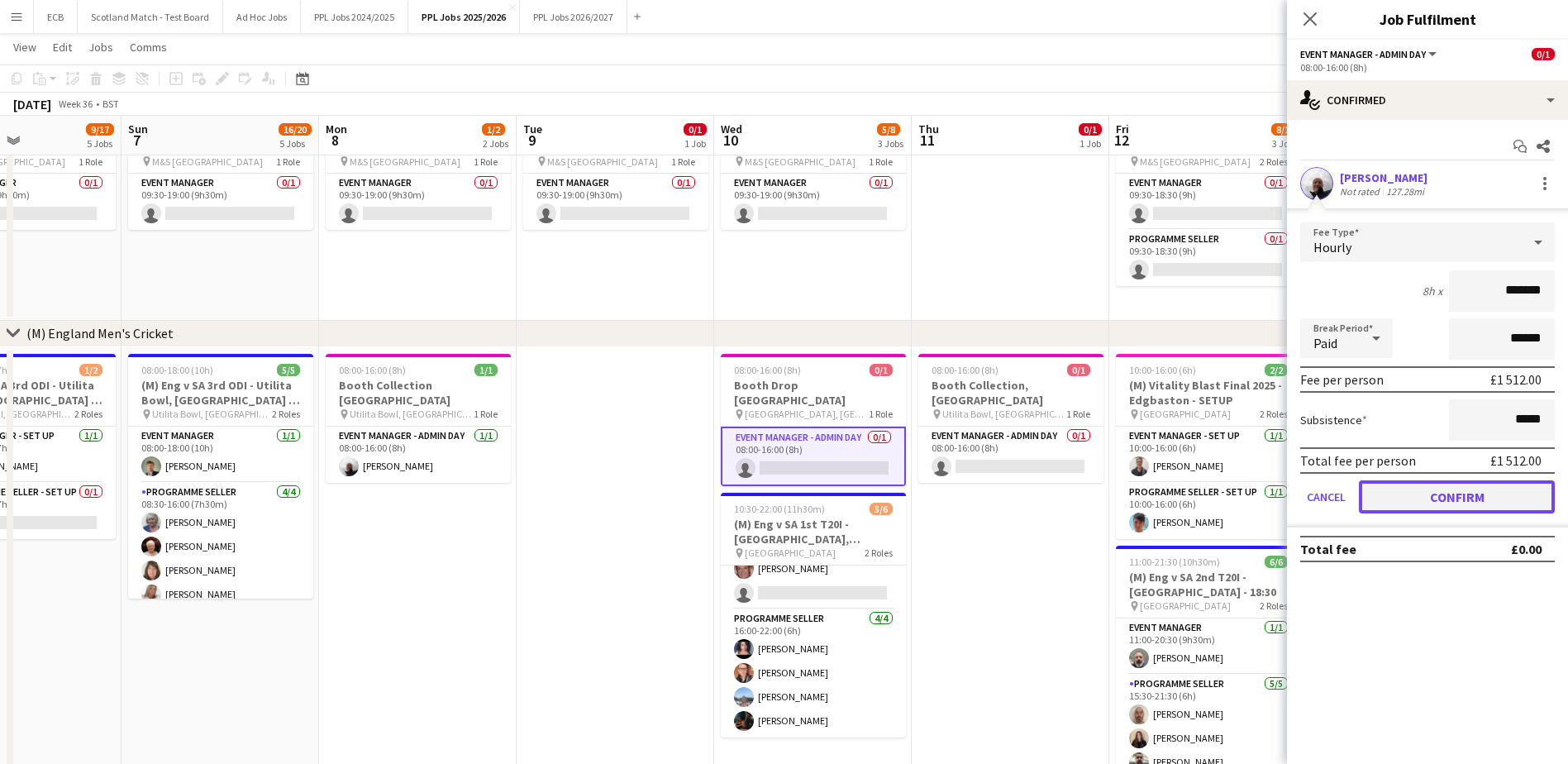
click at [1443, 491] on button "Confirm" at bounding box center [1456, 496] width 196 height 33
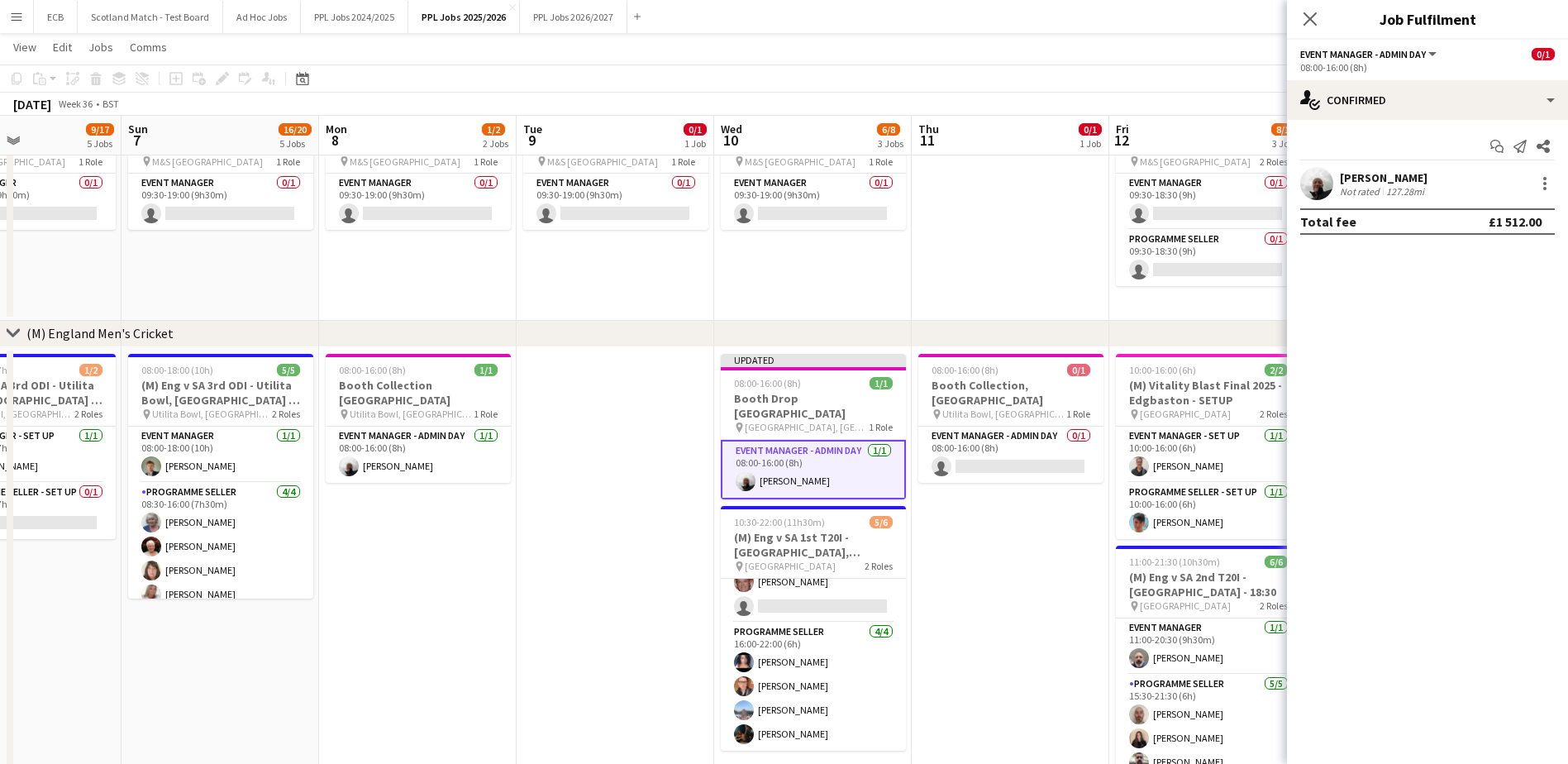
click at [1009, 528] on app-date-cell "08:00-16:00 (8h) 0/1 Booth Collection, Cardiff pin Utilita Bowl, Southampton 1 …" at bounding box center [1010, 586] width 198 height 478
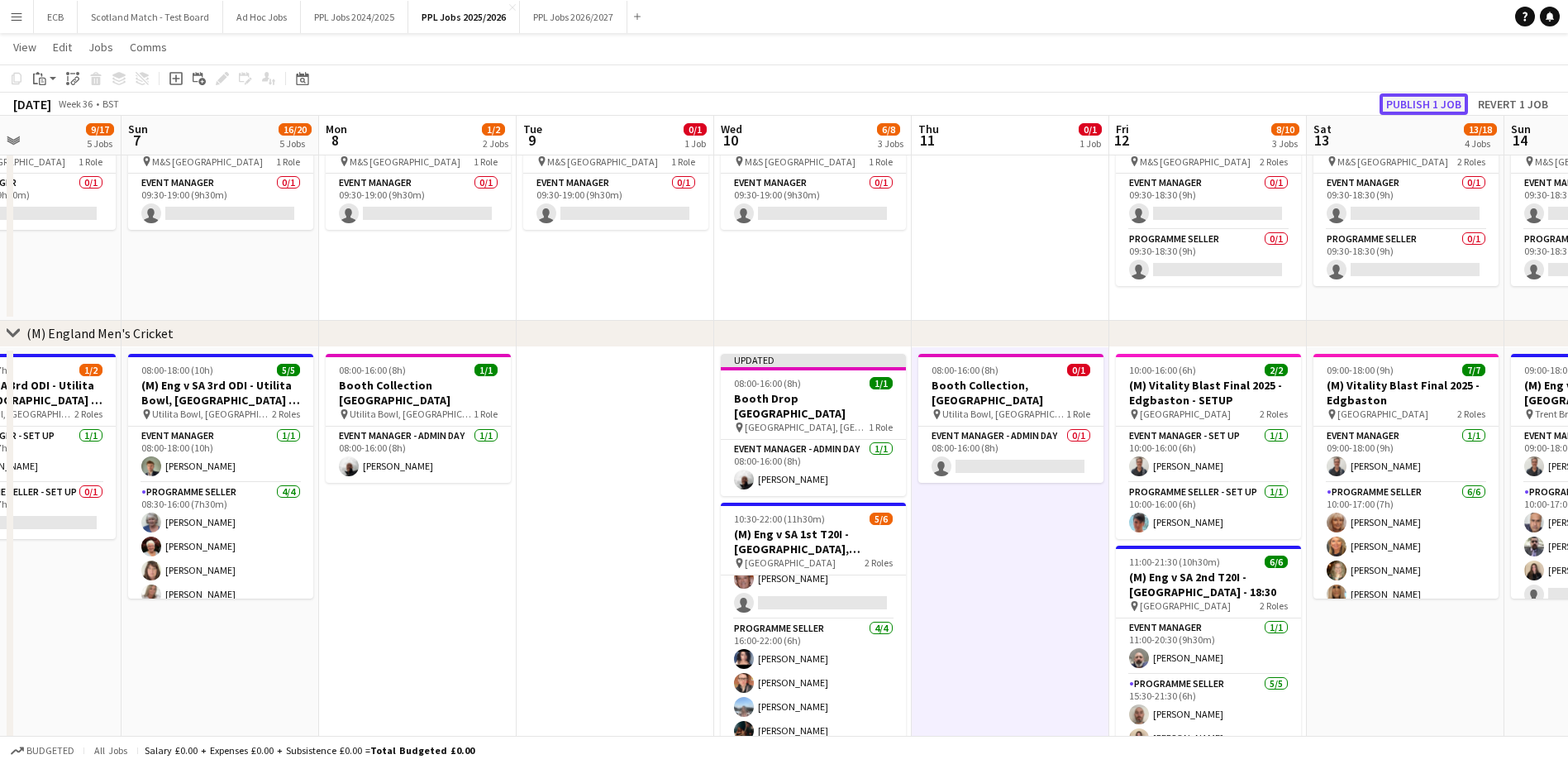
click at [1415, 110] on button "Publish 1 job" at bounding box center [1423, 104] width 89 height 21
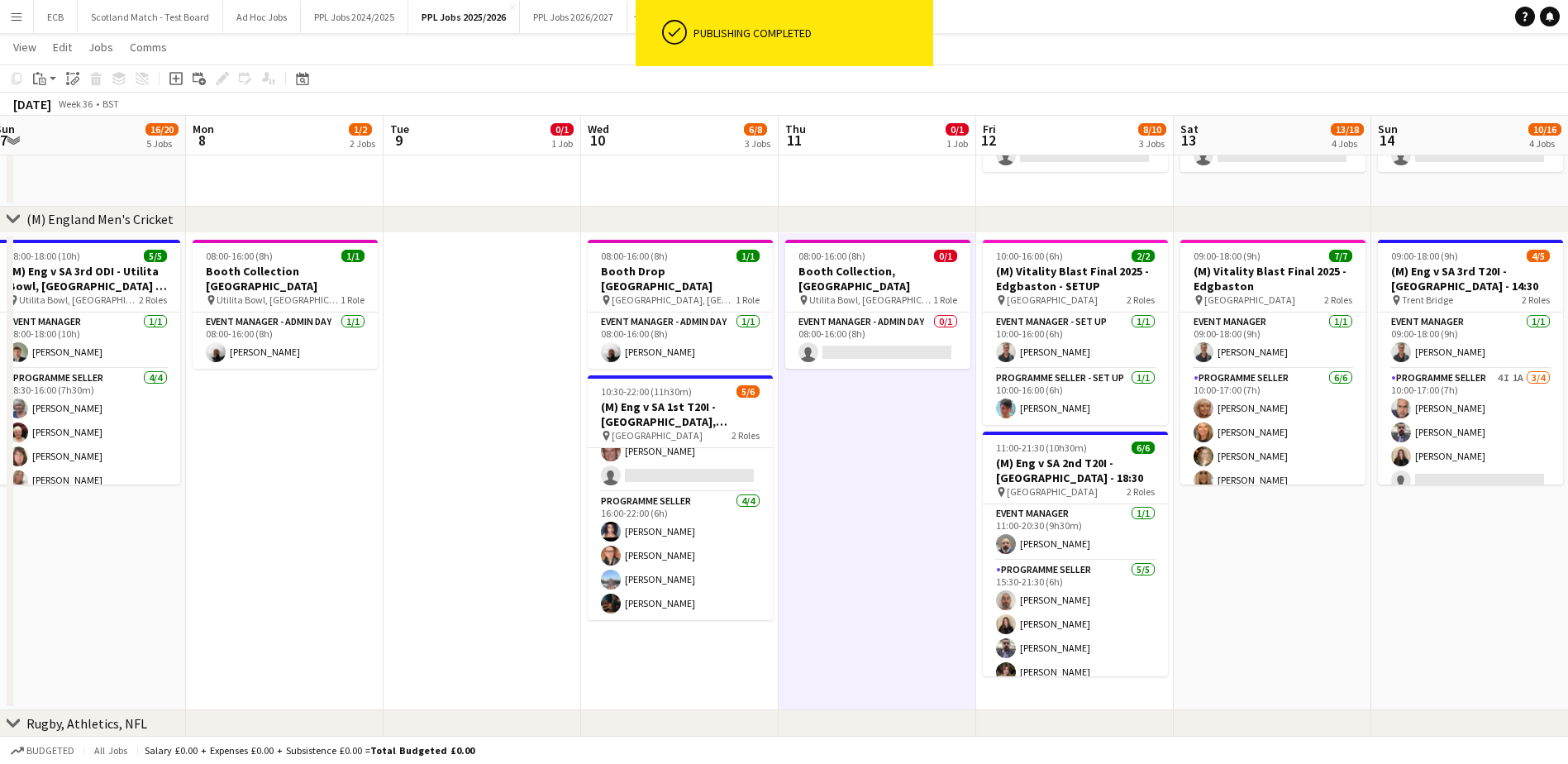
scroll to position [0, 622]
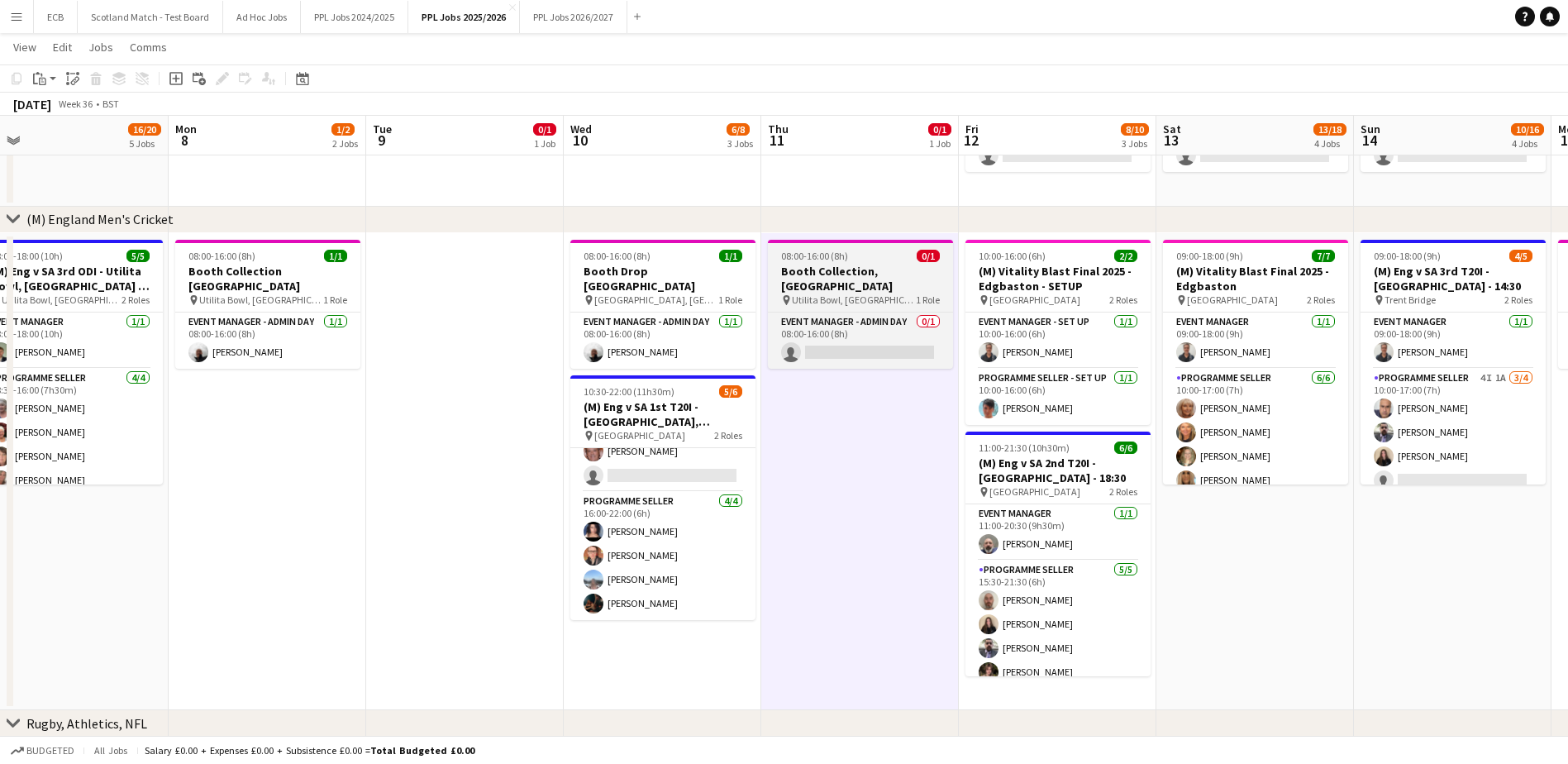
click at [825, 272] on h3 "Booth Collection, Cardiff" at bounding box center [860, 279] width 185 height 30
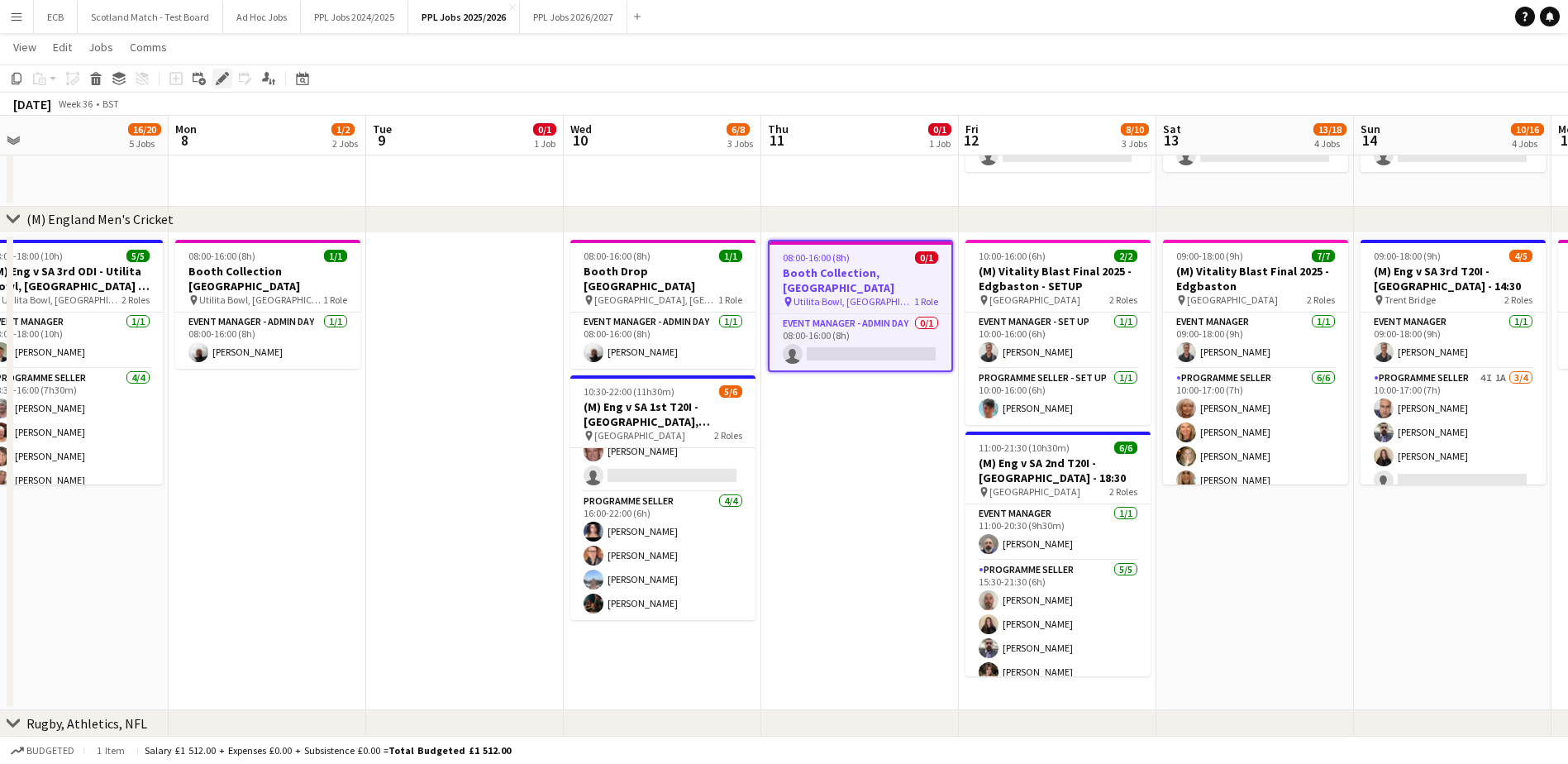
click at [221, 75] on icon "Edit" at bounding box center [222, 78] width 13 height 13
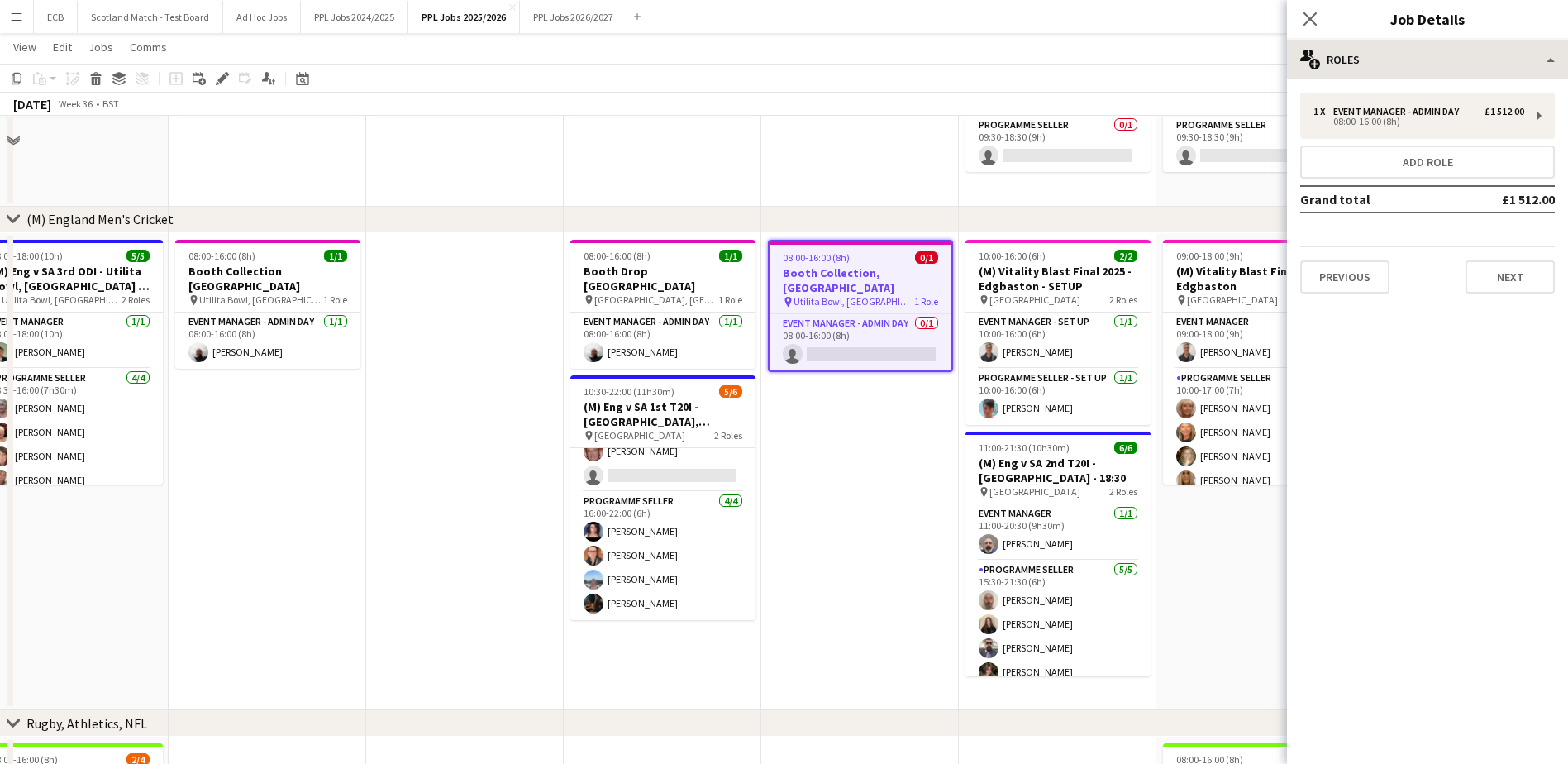
scroll to position [0, 0]
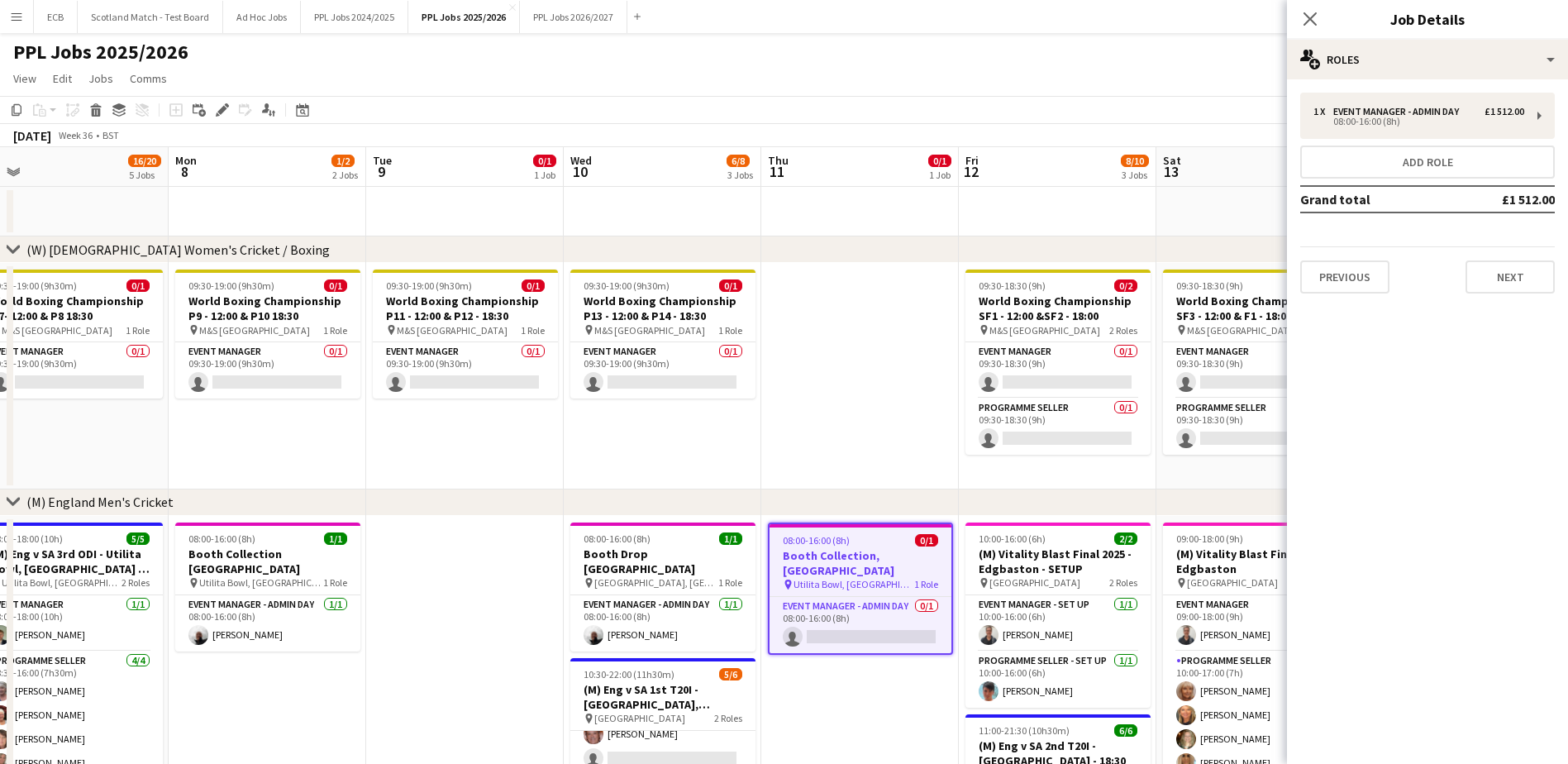
click at [1434, 28] on h3 "Job Details" at bounding box center [1427, 19] width 281 height 21
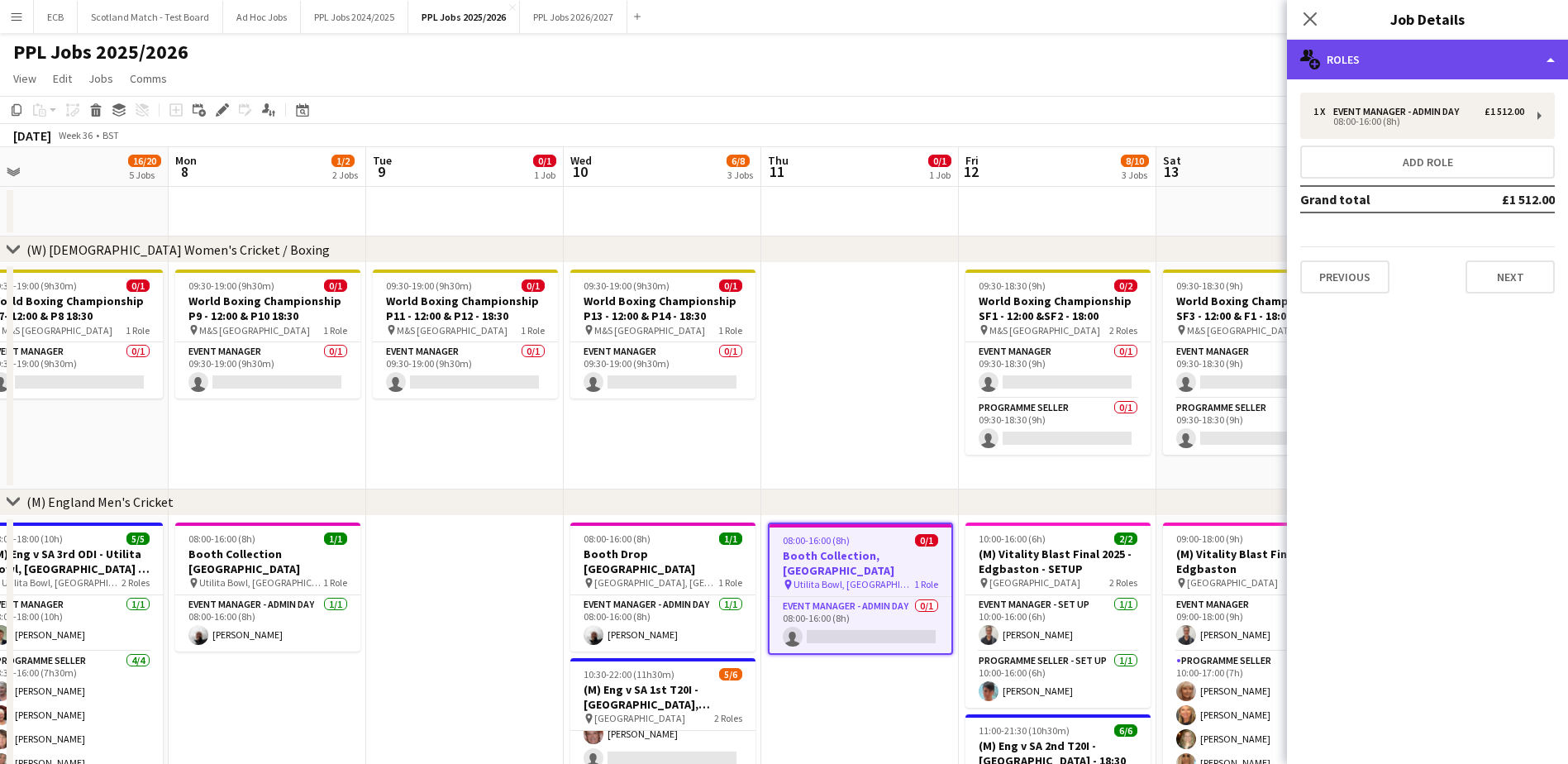
click at [1431, 74] on div "multiple-users-add Roles" at bounding box center [1427, 59] width 281 height 40
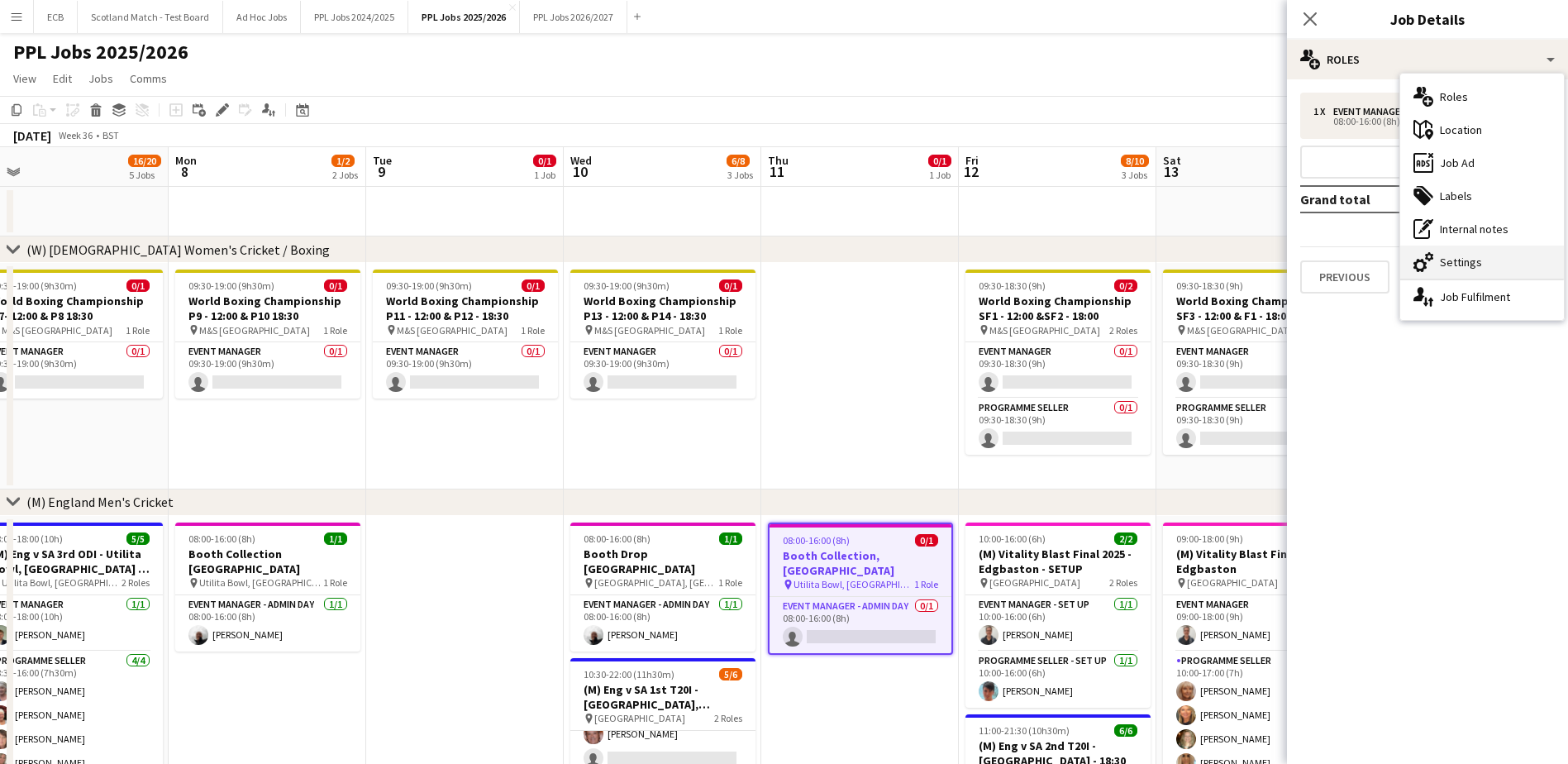
click at [1460, 269] on div "cog-double-3 Settings" at bounding box center [1481, 262] width 163 height 33
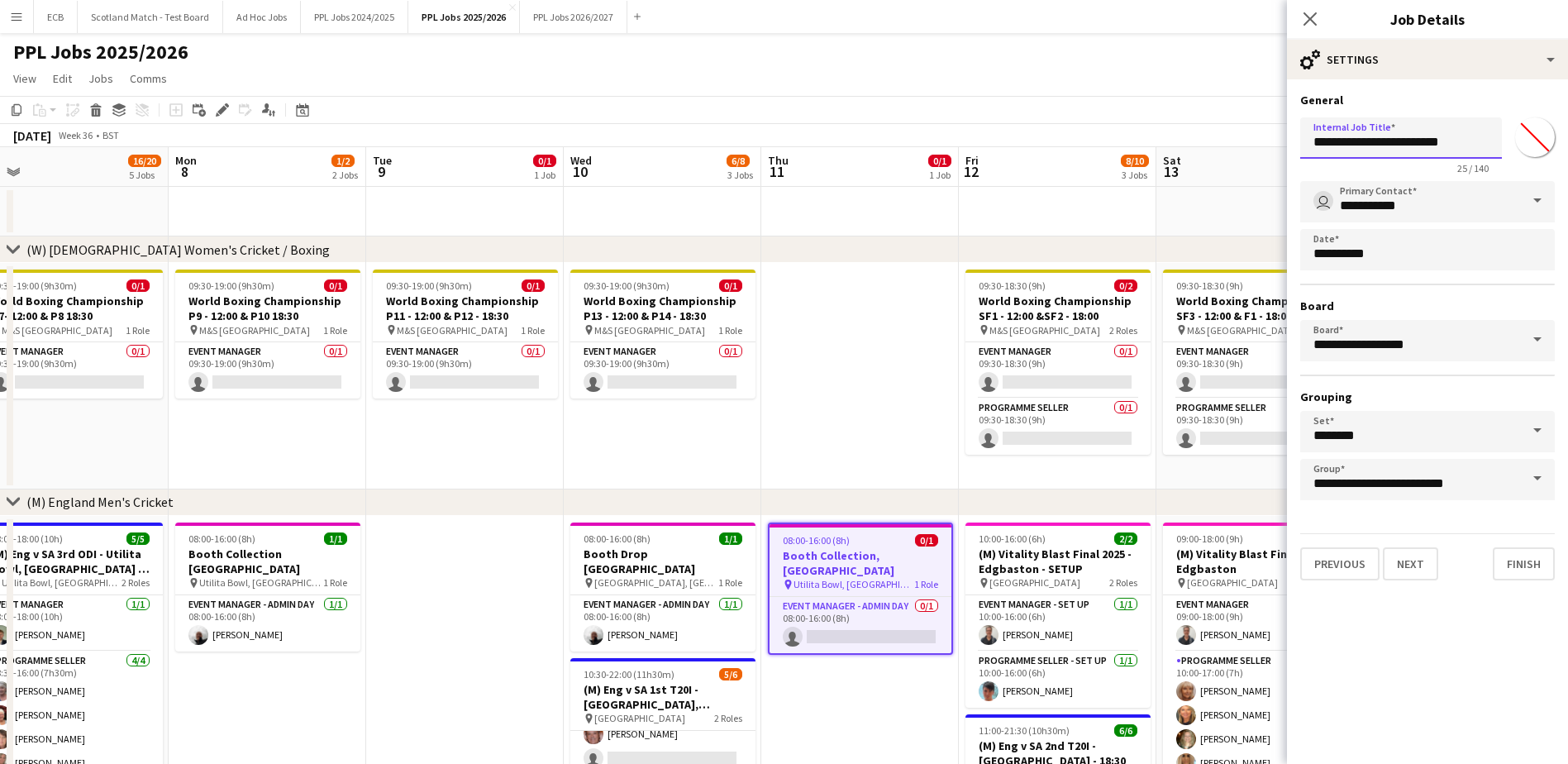
click at [1404, 143] on input "**********" at bounding box center [1400, 138] width 201 height 42
click at [1471, 142] on input "**********" at bounding box center [1400, 138] width 201 height 42
type input "**********"
click at [1531, 565] on button "Finish" at bounding box center [1524, 563] width 62 height 33
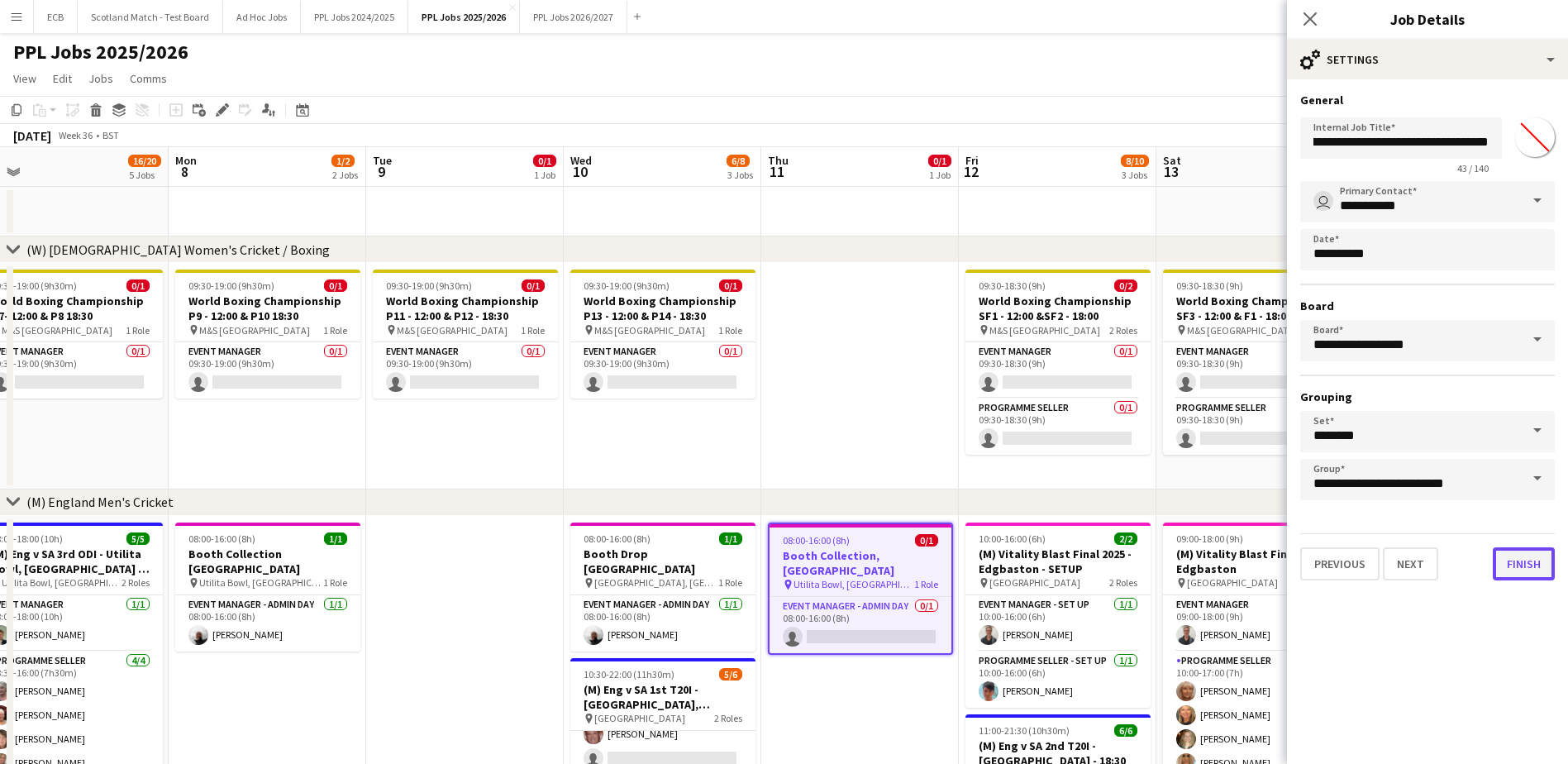
scroll to position [0, 0]
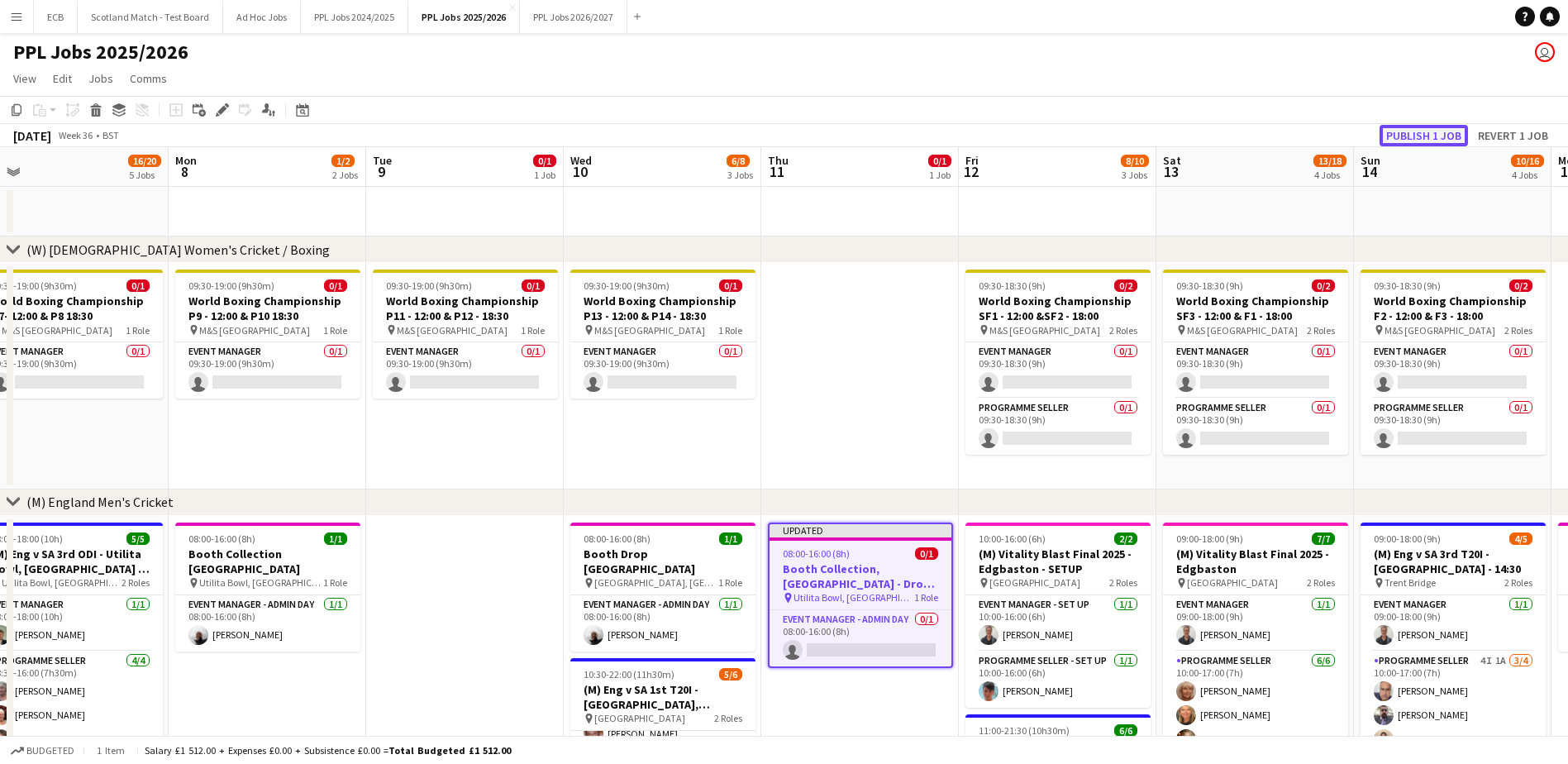
click at [1429, 134] on button "Publish 1 job" at bounding box center [1423, 136] width 89 height 21
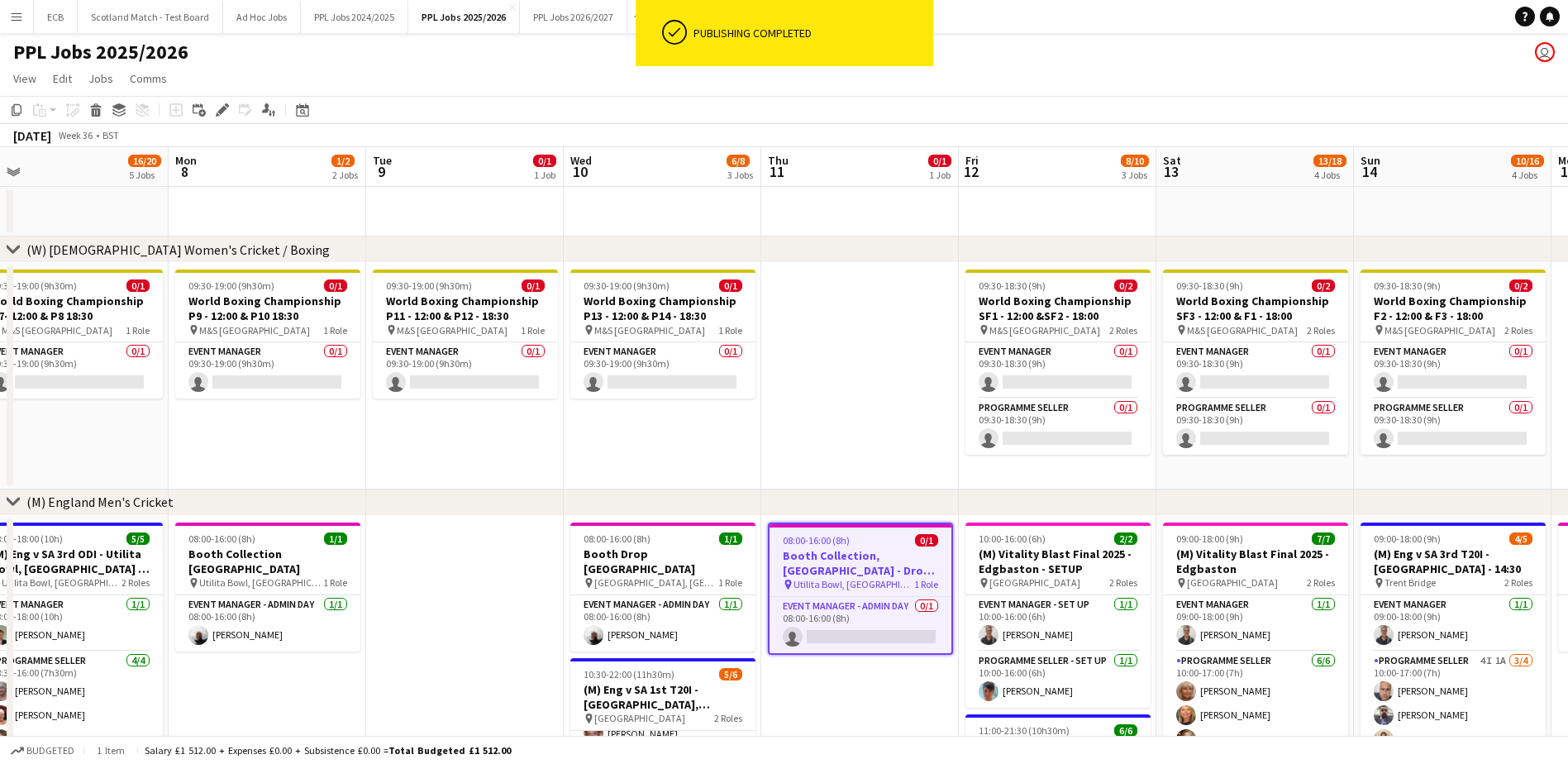
click at [847, 681] on app-date-cell "08:00-16:00 (8h) 0/1 Booth Collection, Cardiff - Drop off Warick pin Utilita Bo…" at bounding box center [859, 754] width 198 height 478
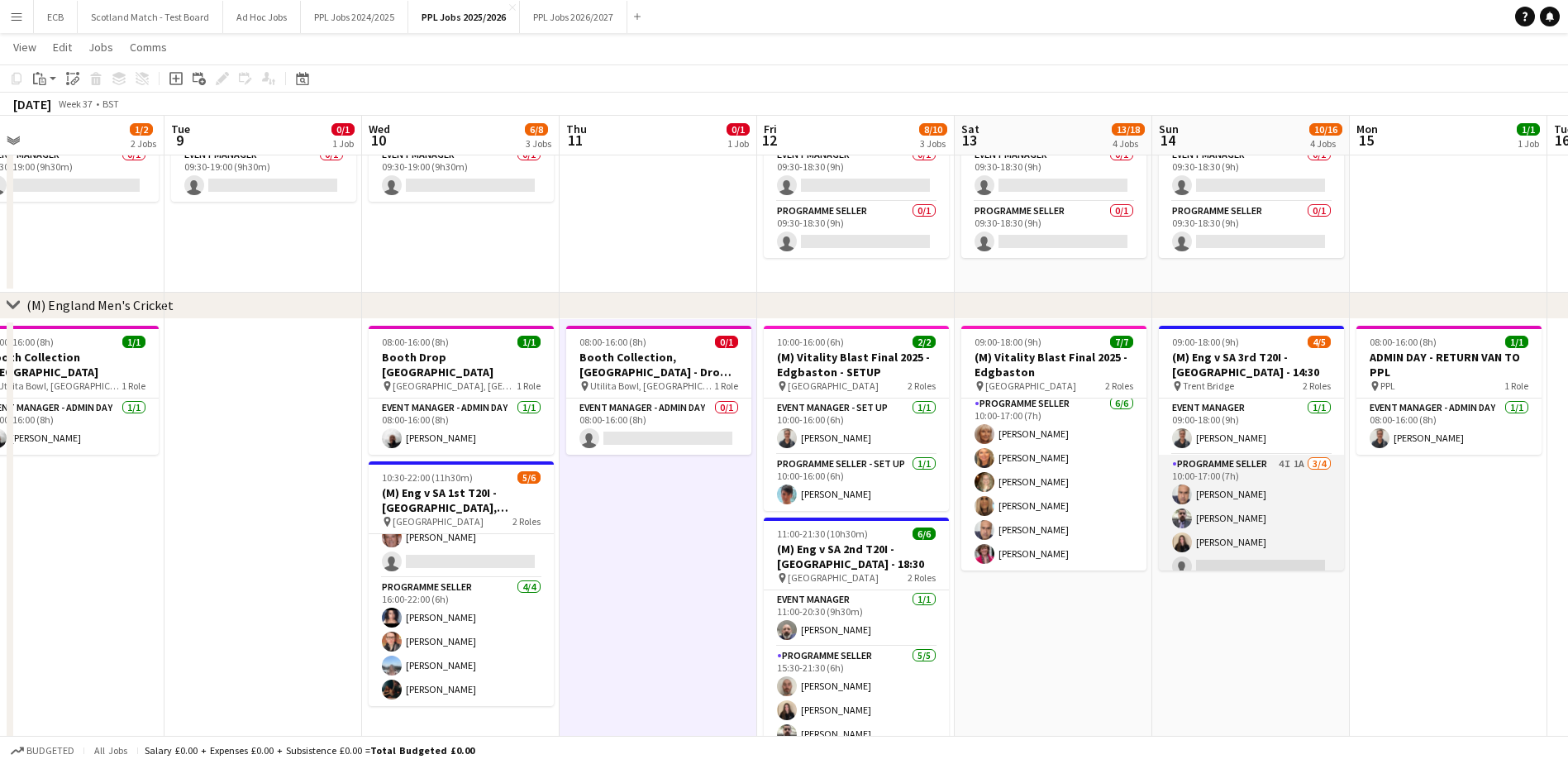
scroll to position [12, 0]
click at [1227, 453] on app-card-role "Programme Seller 4I 1A 3/4 10:00-17:00 (7h) Mohammed Rangzeb Najib Stephen Gaun…" at bounding box center [1250, 507] width 185 height 128
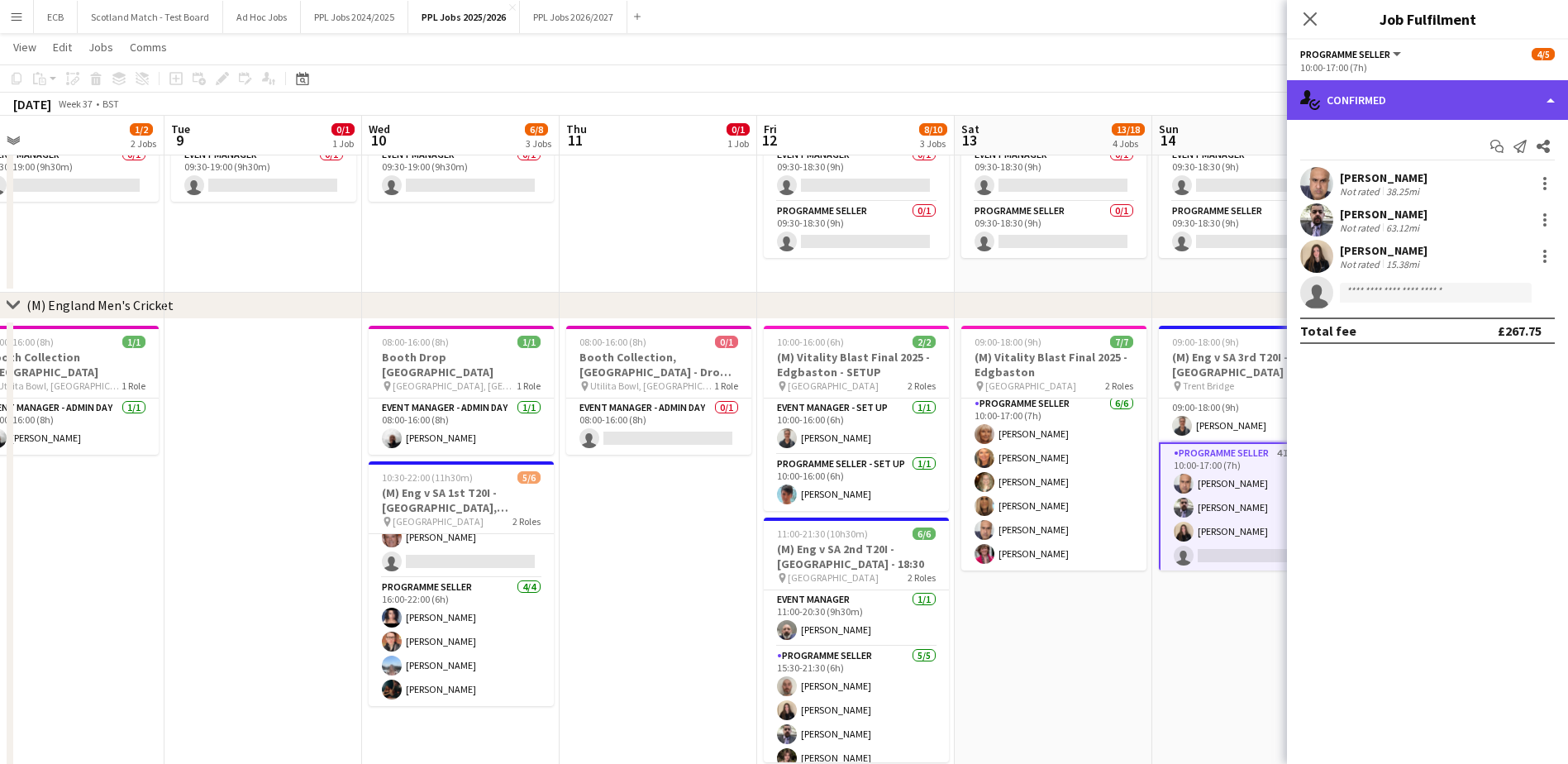
click at [1393, 91] on div "single-neutral-actions-check-2 Confirmed" at bounding box center [1427, 99] width 281 height 40
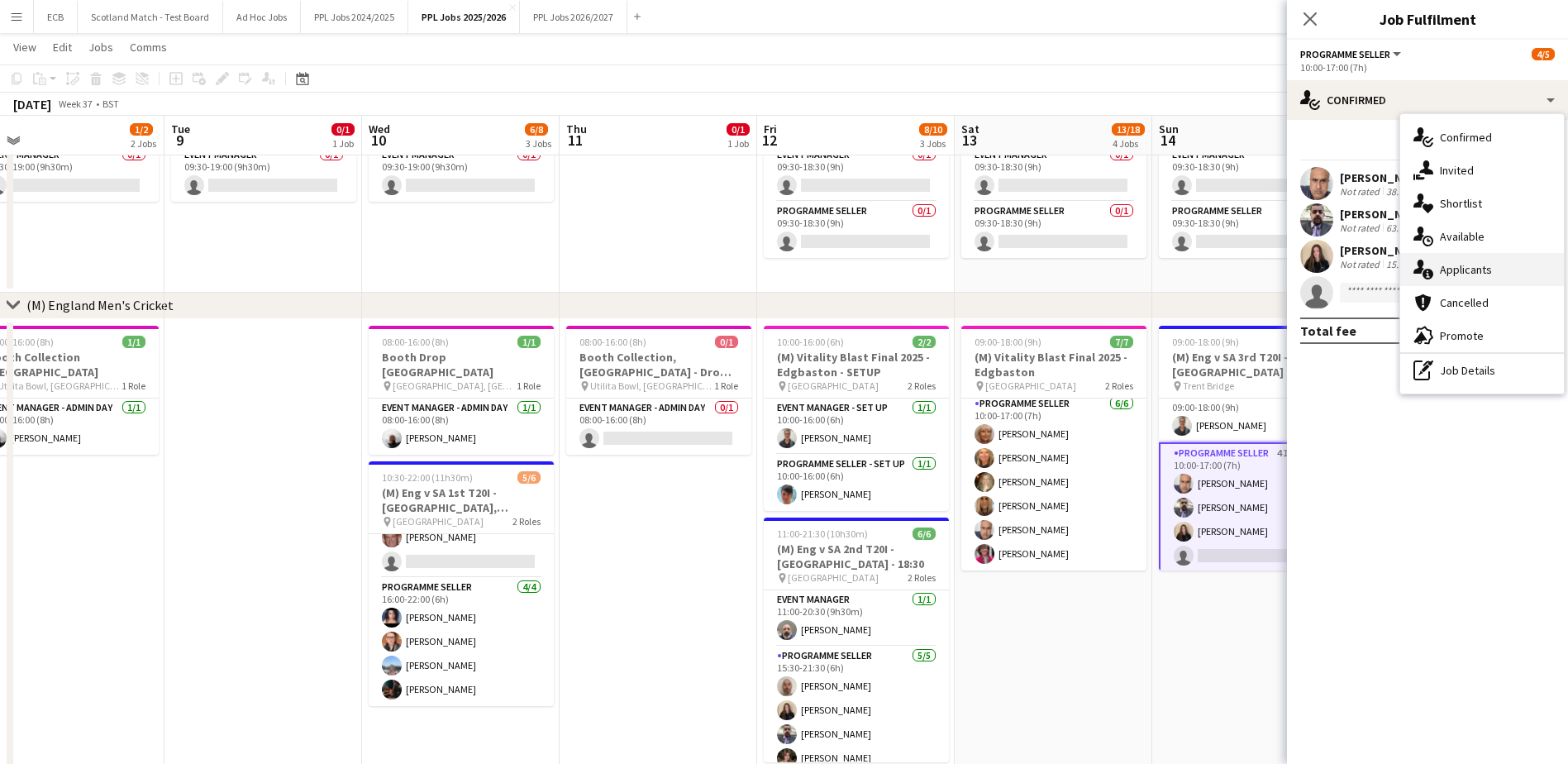
click at [1460, 269] on div "single-neutral-actions-information Applicants" at bounding box center [1481, 269] width 163 height 33
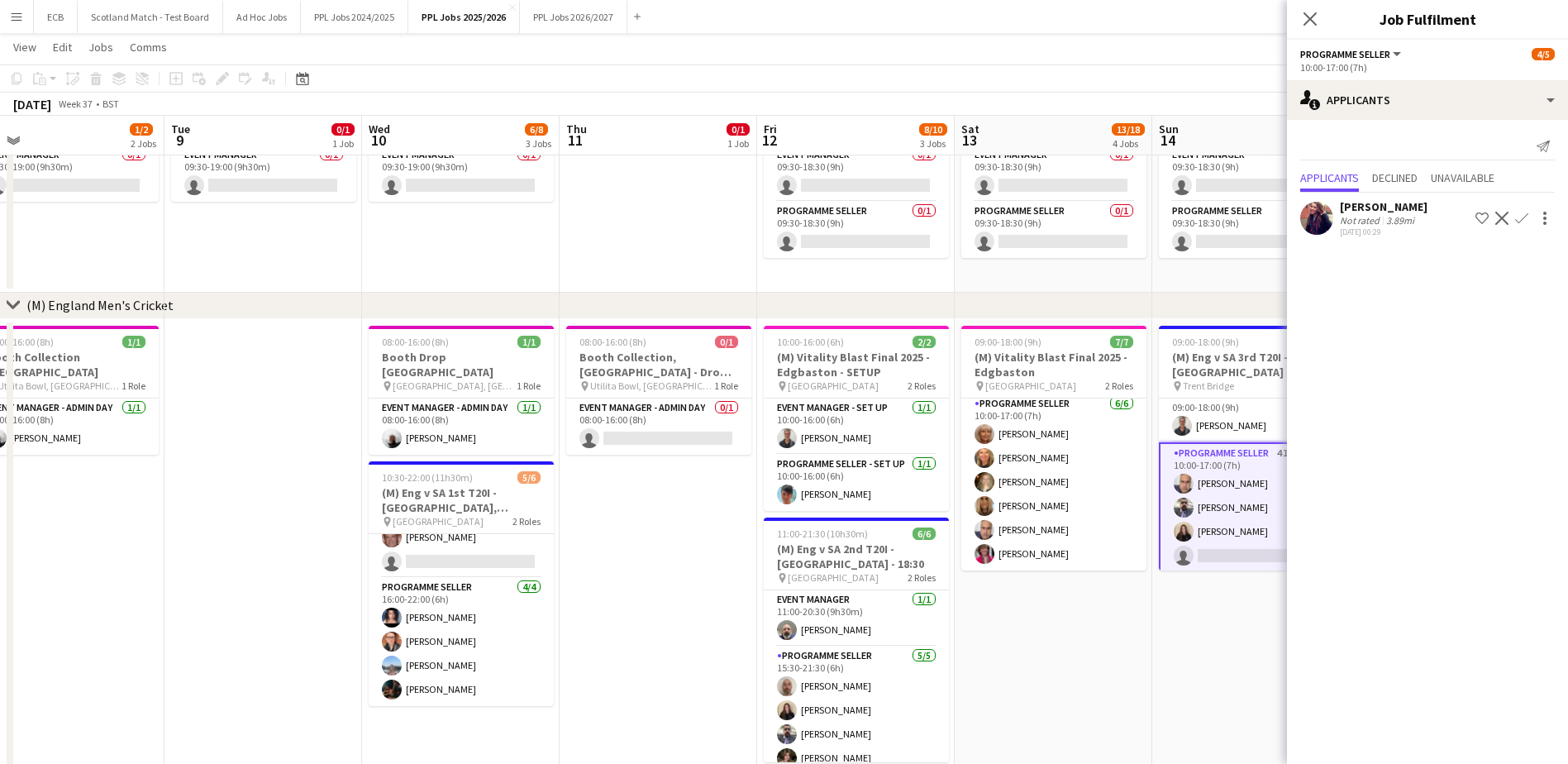
click at [1519, 216] on app-icon "Confirm" at bounding box center [1521, 218] width 13 height 13
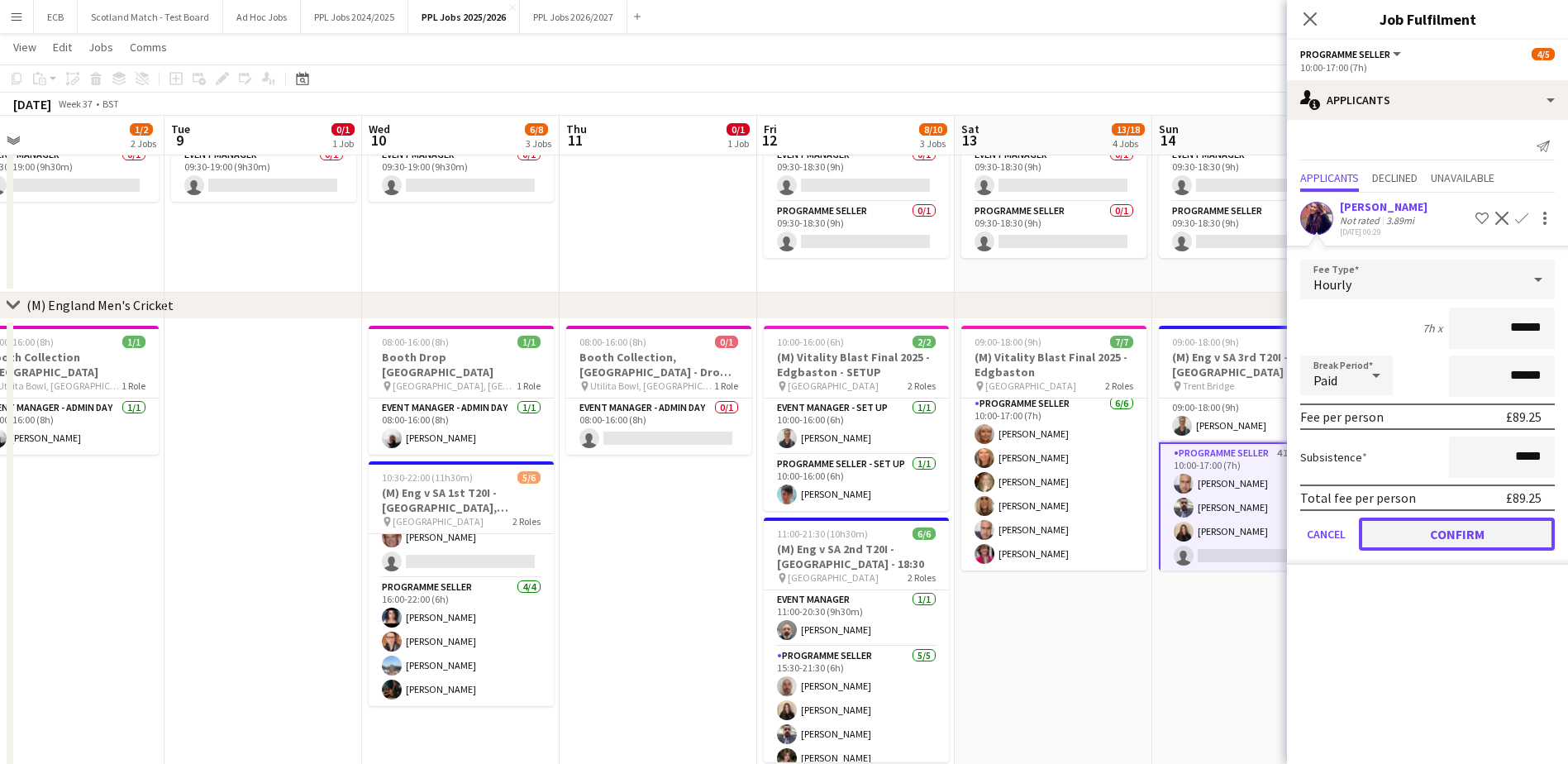
click at [1461, 527] on button "Confirm" at bounding box center [1456, 533] width 196 height 33
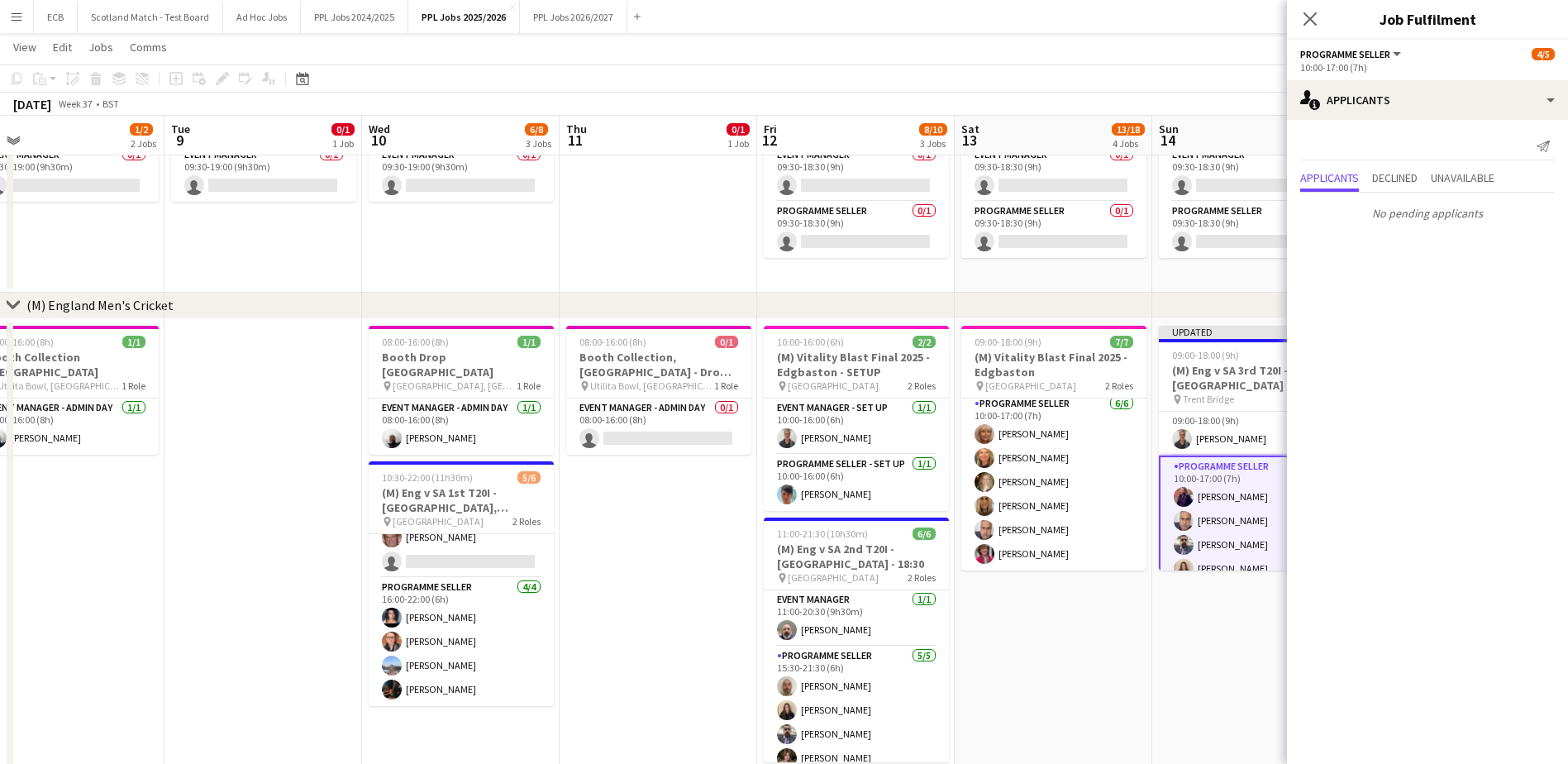
click at [1226, 646] on app-date-cell "Updated 09:00-18:00 (9h) 5/5 (M) Eng v SA 3rd T20I - Trent Bridge - 14:30 pin T…" at bounding box center [1250, 558] width 198 height 478
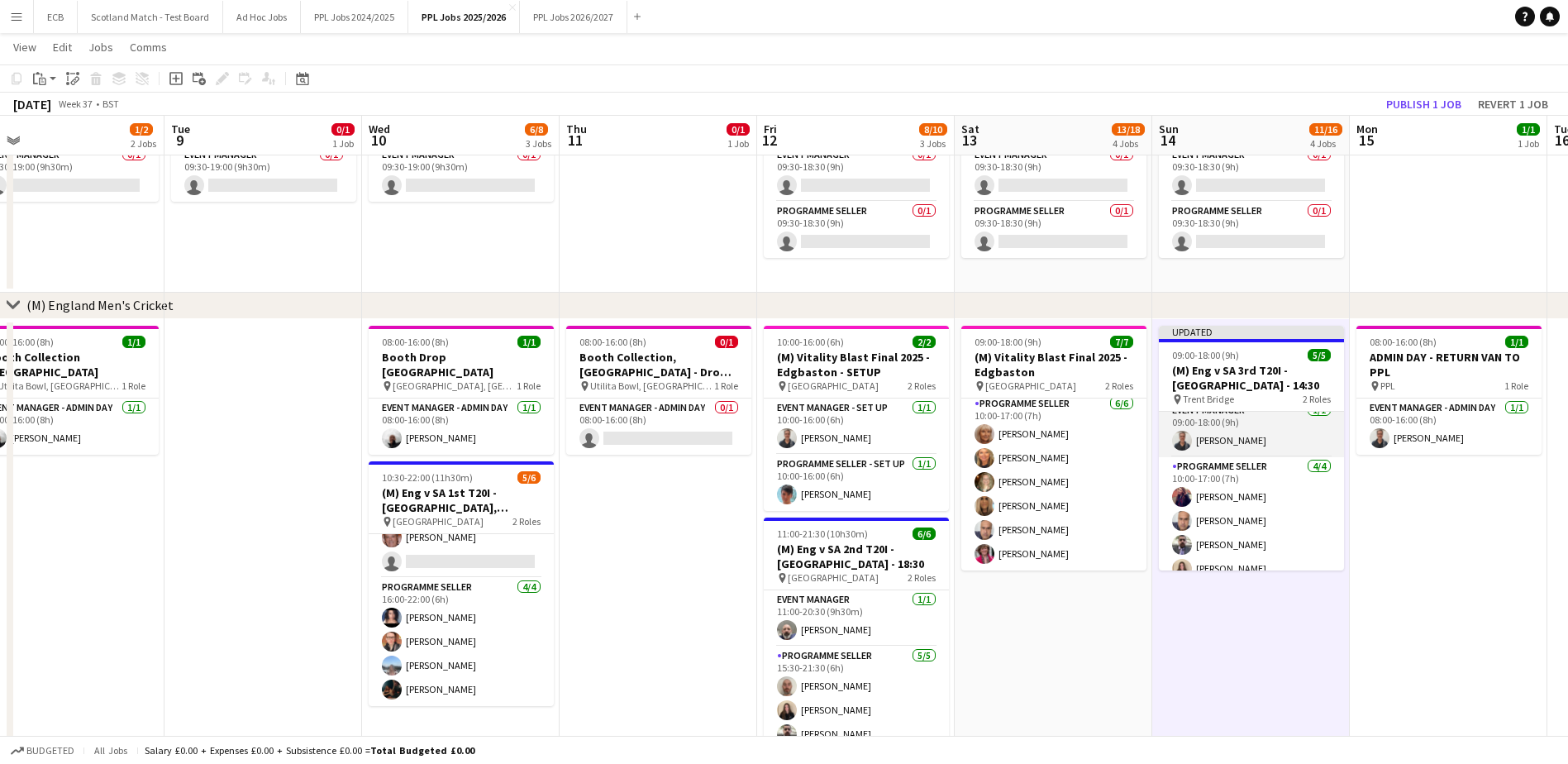
scroll to position [26, 0]
click at [1425, 96] on button "Publish 1 job" at bounding box center [1423, 104] width 89 height 21
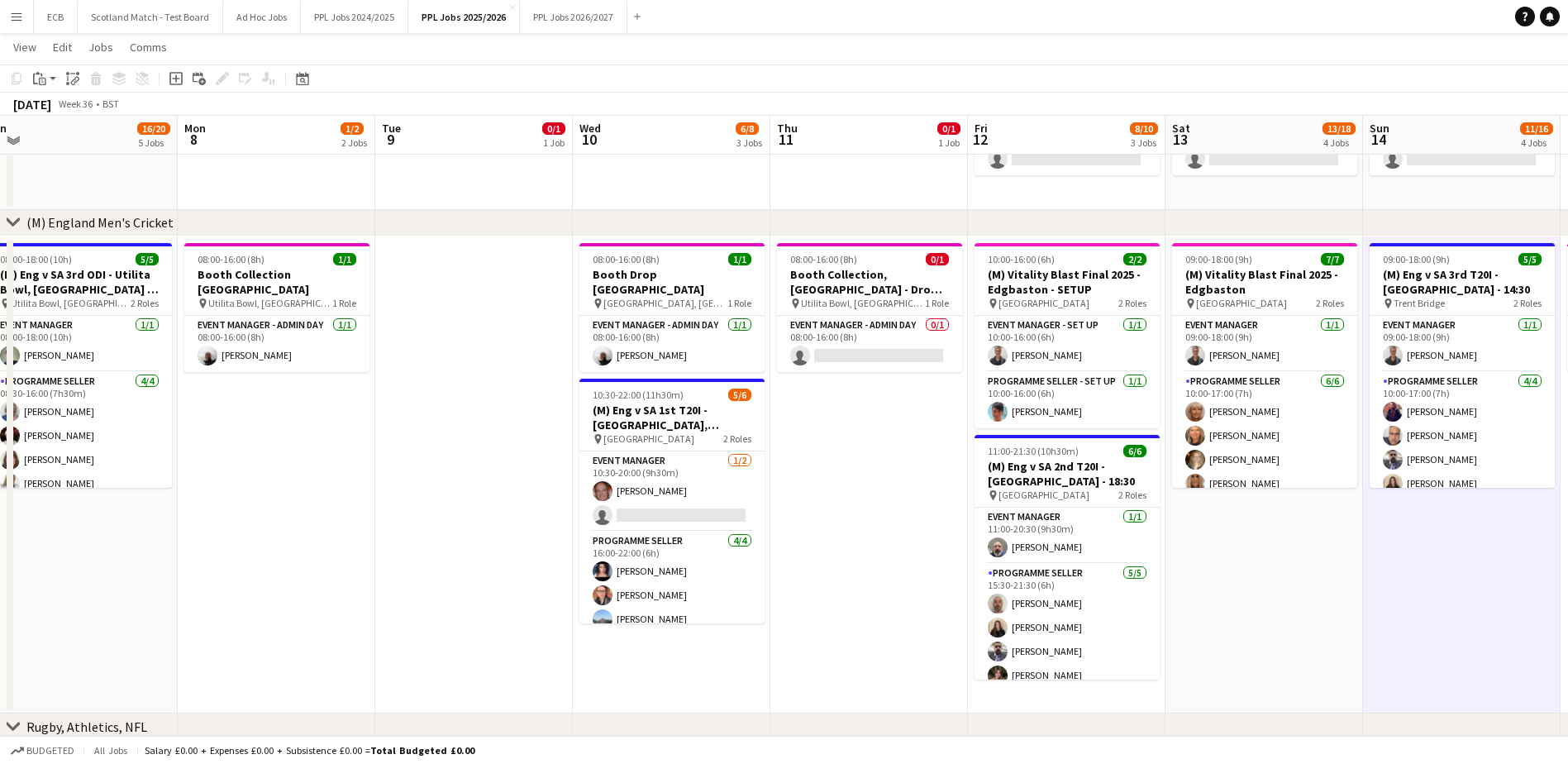
scroll to position [277, 0]
click at [1035, 610] on app-card-role "Programme Seller 5/5 15:30-21:30 (6h) Jeff Woods Ione Smith Stephen Gaunt Leo H…" at bounding box center [1067, 640] width 185 height 152
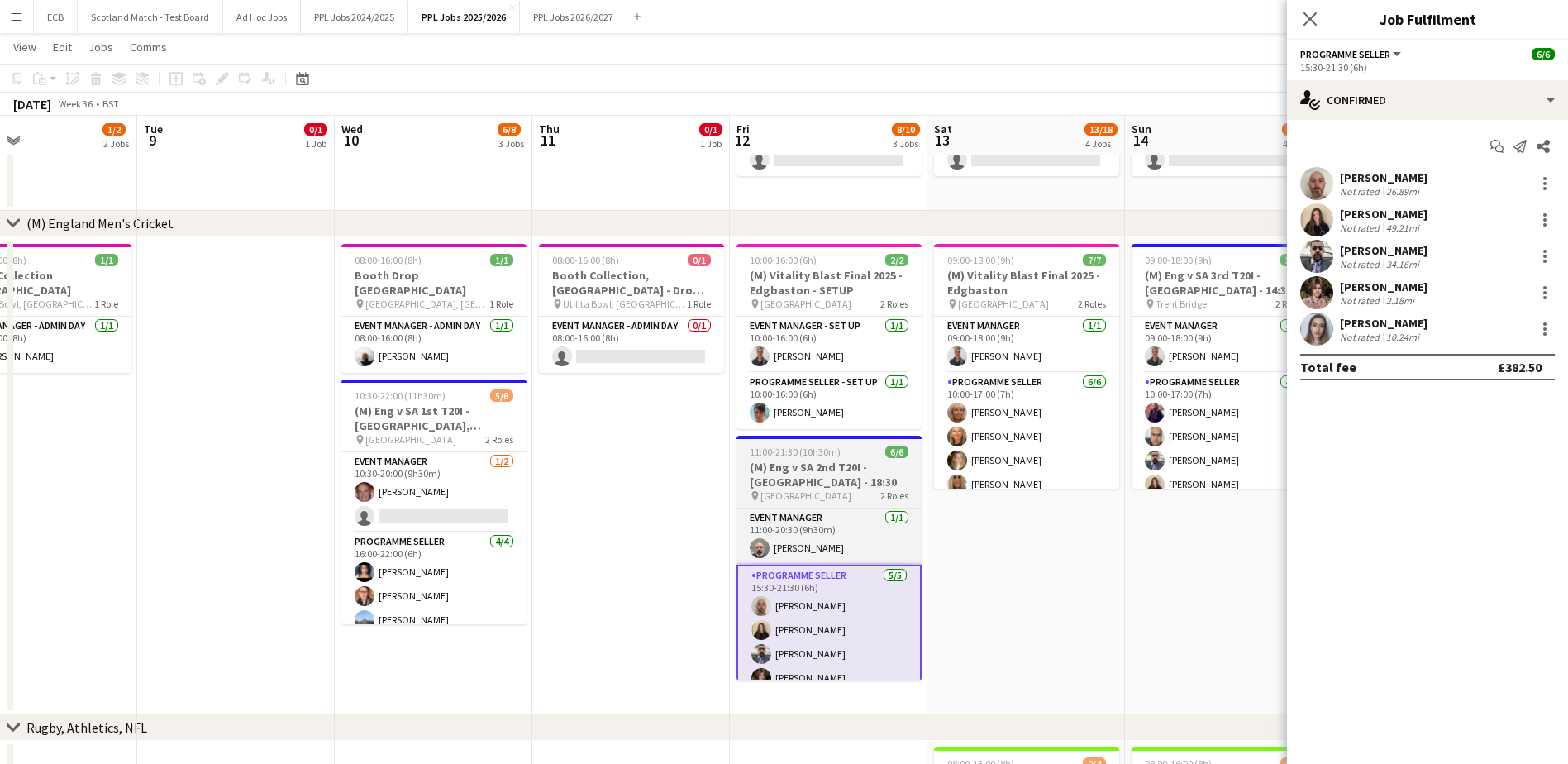
scroll to position [0, 654]
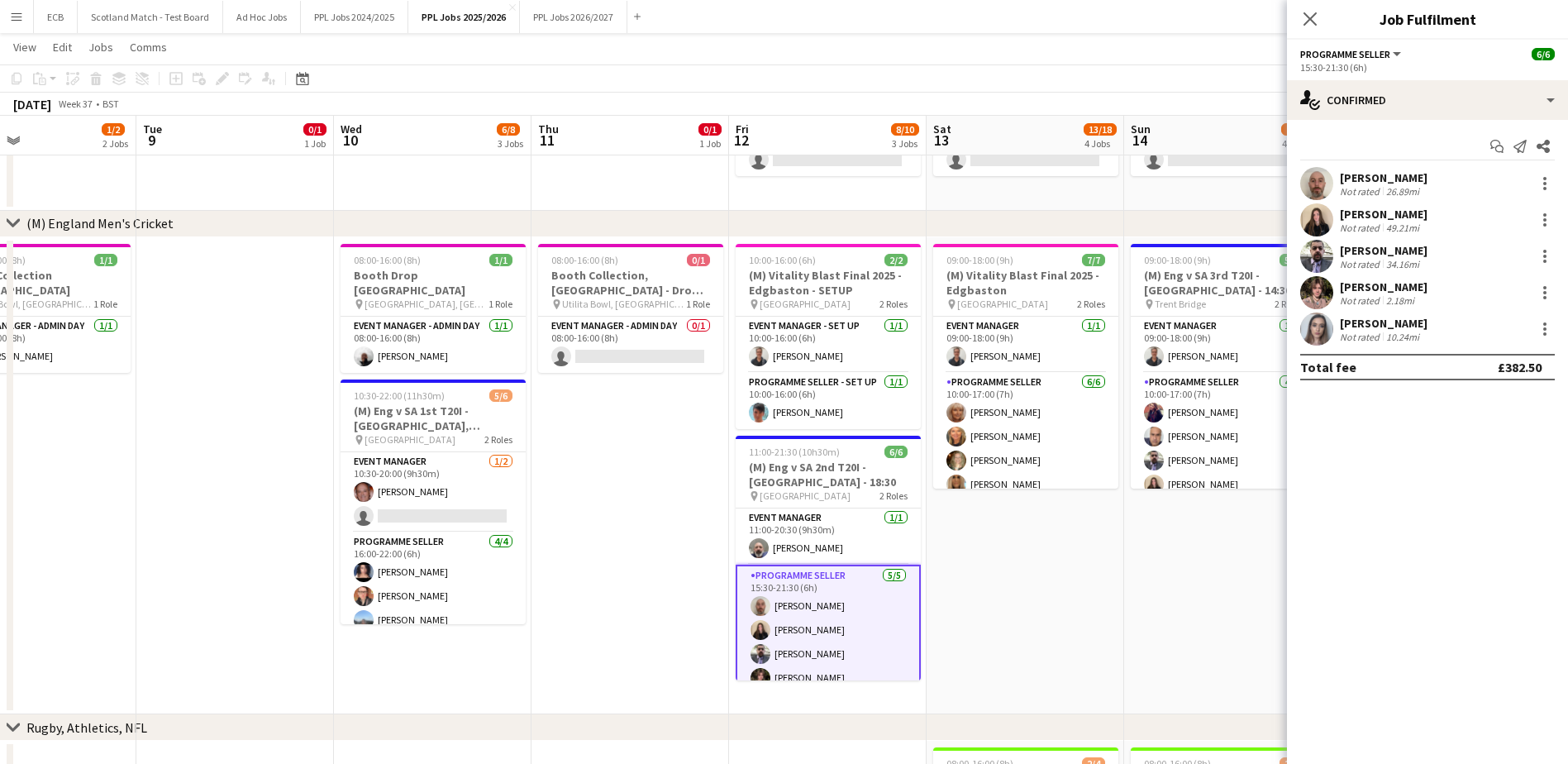
click at [1053, 600] on app-date-cell "09:00-18:00 (9h) 7/7 (M) Vitality Blast Final 2025 - Edgbaston pin Edgbaston 2 …" at bounding box center [1025, 476] width 198 height 478
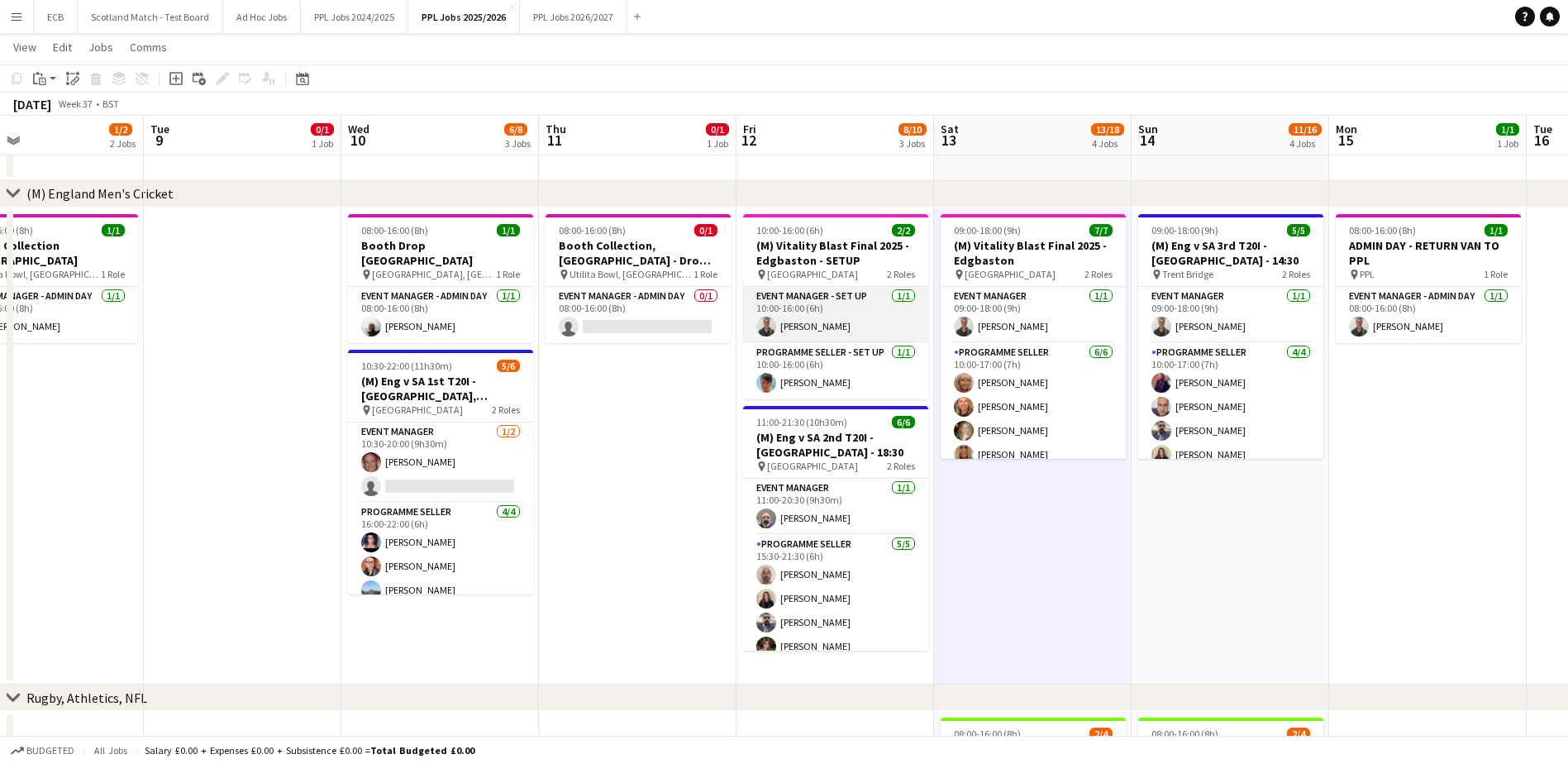
scroll to position [0, 647]
click at [666, 384] on app-date-cell "08:00-16:00 (8h) 0/1 Booth Collection, Cardiff - Drop off Warick pin Utilita Bo…" at bounding box center [638, 446] width 198 height 478
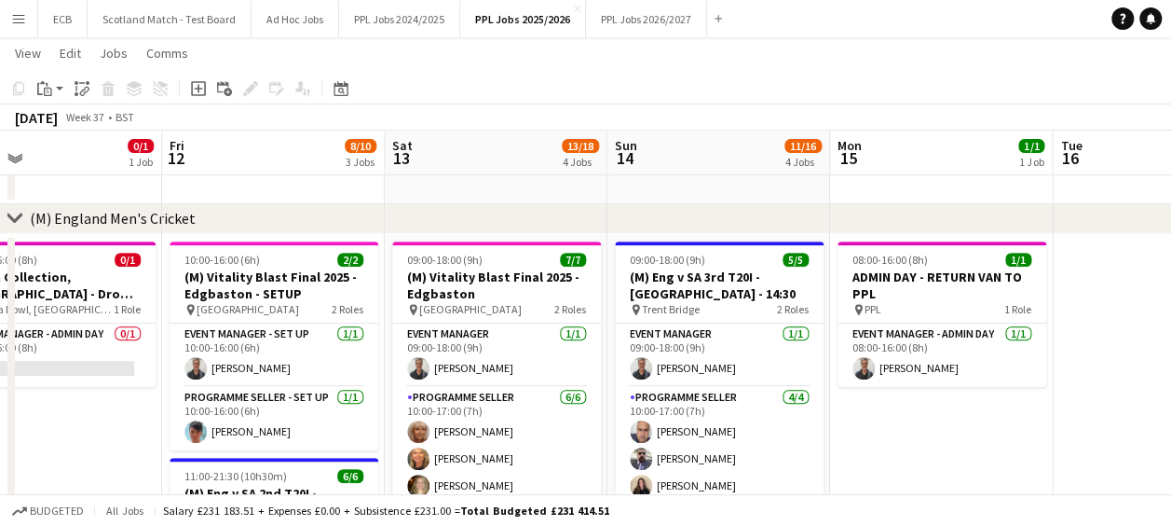
click at [1136, 264] on app-date-cell at bounding box center [1164, 503] width 223 height 539
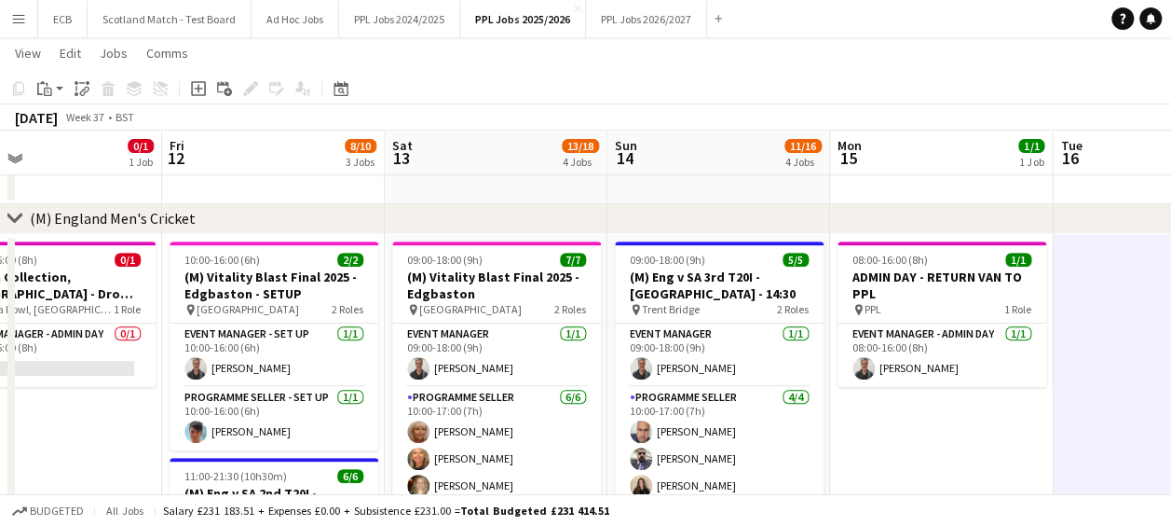
click at [483, 63] on app-page-menu "View Day view expanded Day view collapsed Month view Date picker Jump to today …" at bounding box center [585, 54] width 1171 height 35
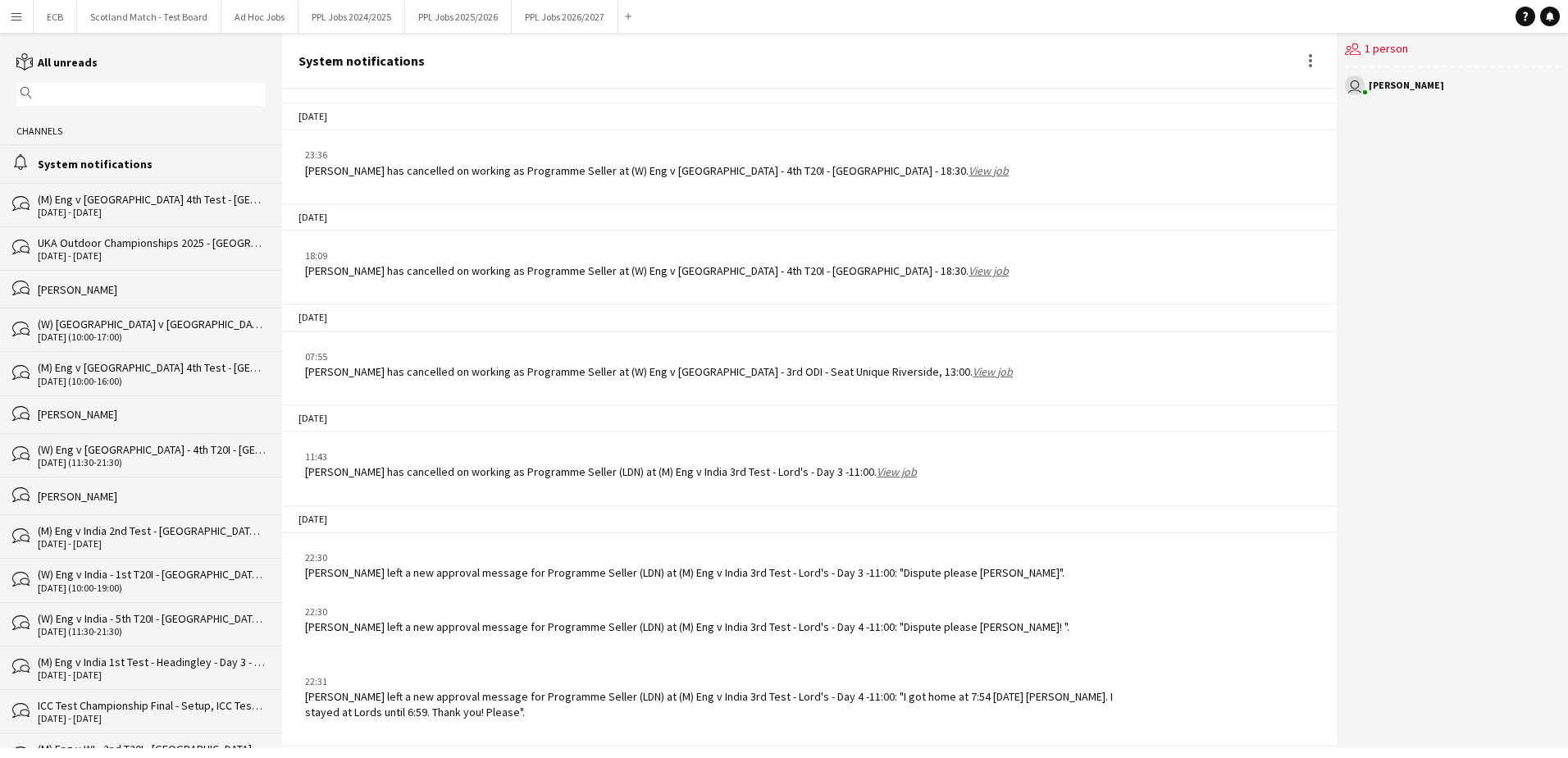
scroll to position [1512, 0]
